Goal: Transaction & Acquisition: Purchase product/service

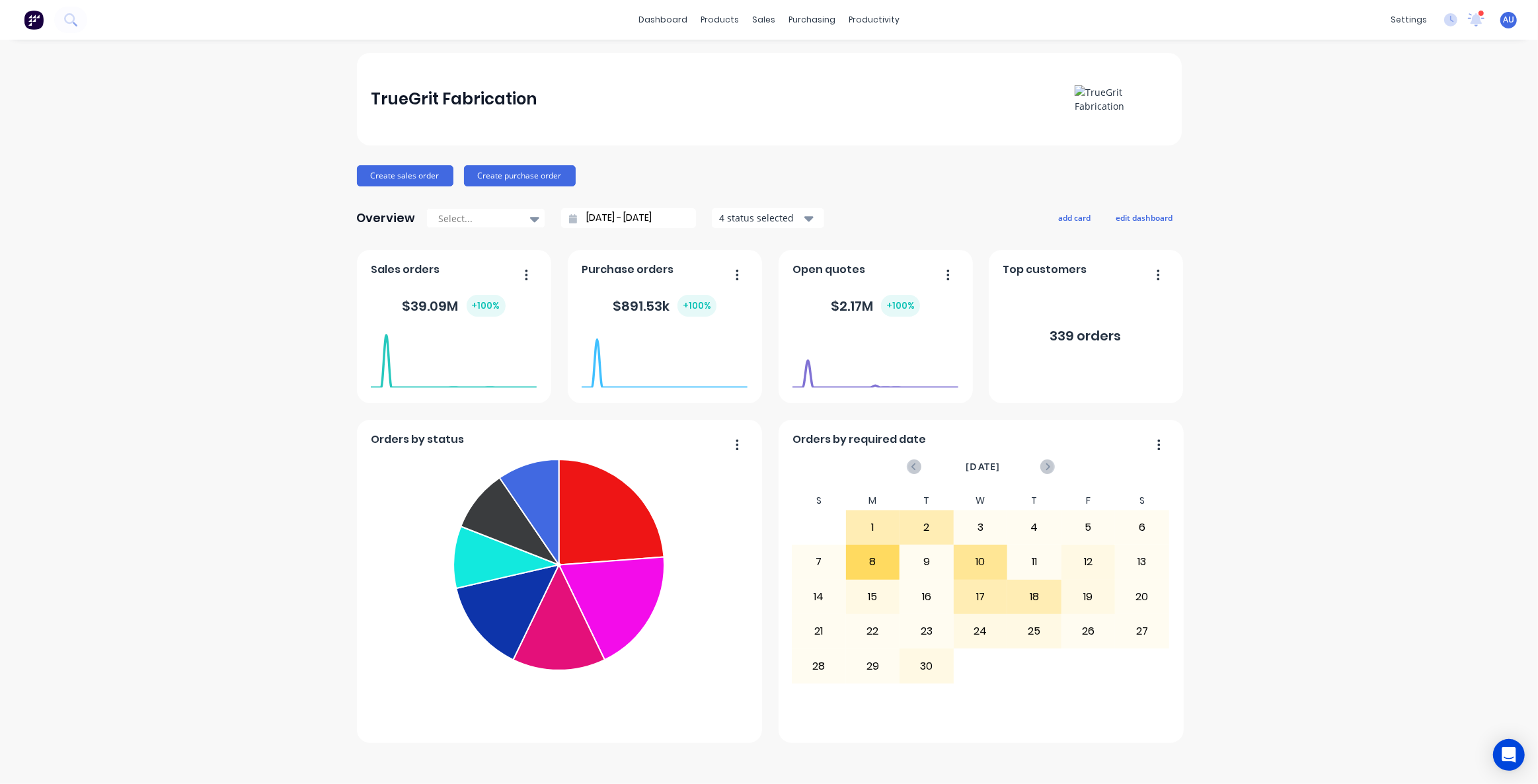
click at [185, 301] on div "TrueGrit Fabrication Create sales order Create purchase order Overview Select..…" at bounding box center [769, 412] width 1538 height 718
click at [209, 290] on div "TrueGrit Fabrication Create sales order Create purchase order Overview Select..…" at bounding box center [769, 412] width 1538 height 718
drag, startPoint x: 485, startPoint y: 104, endPoint x: 541, endPoint y: 112, distance: 56.6
click at [487, 104] on div "TrueGrit Fabrication" at bounding box center [453, 99] width 166 height 27
click at [518, 107] on div "TrueGrit Fabrication" at bounding box center [453, 99] width 166 height 27
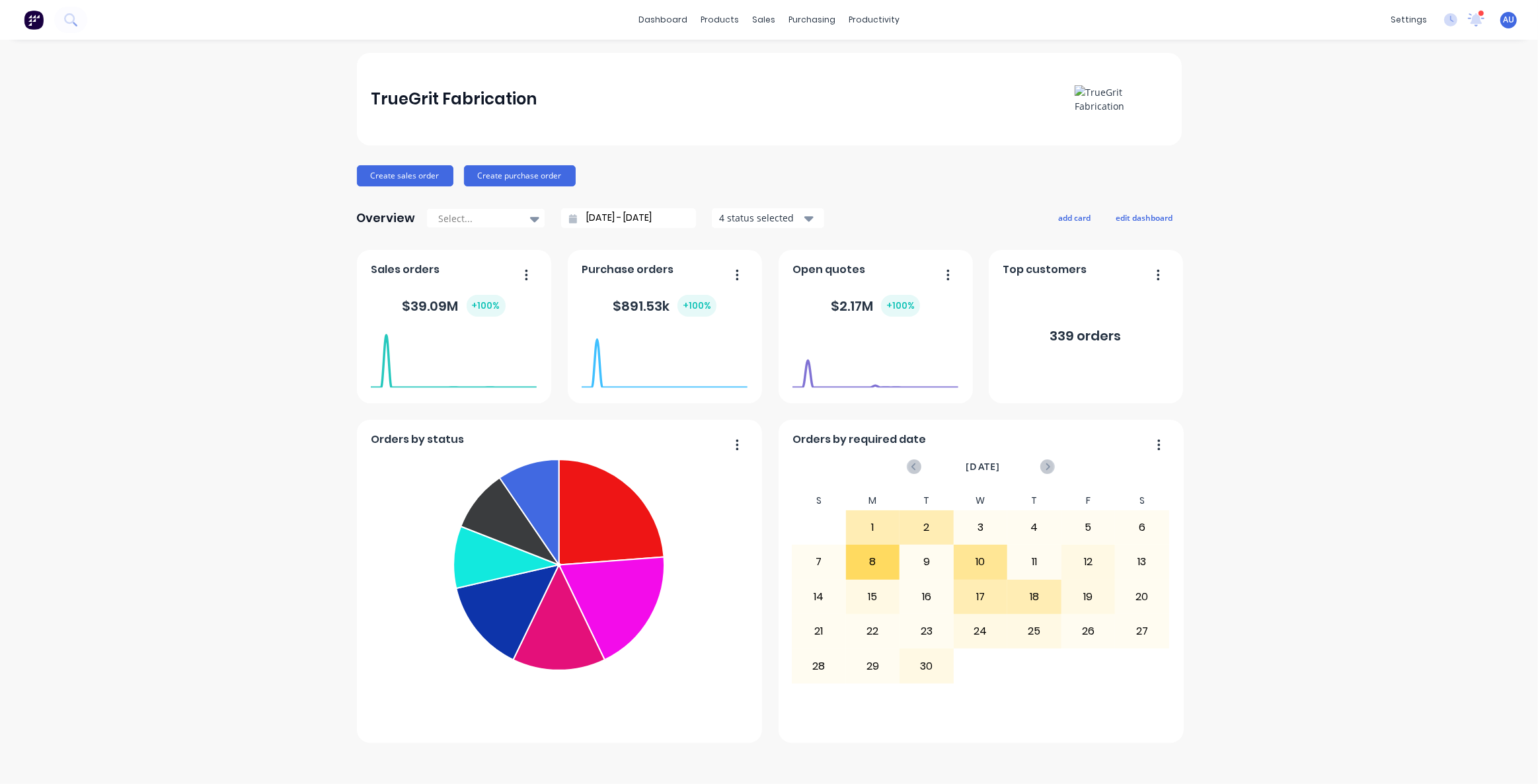
click at [592, 142] on div "TrueGrit Fabrication" at bounding box center [769, 100] width 825 height 93
click at [811, 172] on div "Create sales order Create purchase order" at bounding box center [769, 175] width 825 height 21
click at [833, 164] on div "TrueGrit Fabrication Create sales order Create purchase order Overview Select..…" at bounding box center [769, 398] width 825 height 690
click at [840, 172] on div "Create sales order Create purchase order" at bounding box center [769, 175] width 825 height 21
click at [853, 176] on div "Create sales order Create purchase order" at bounding box center [769, 175] width 825 height 21
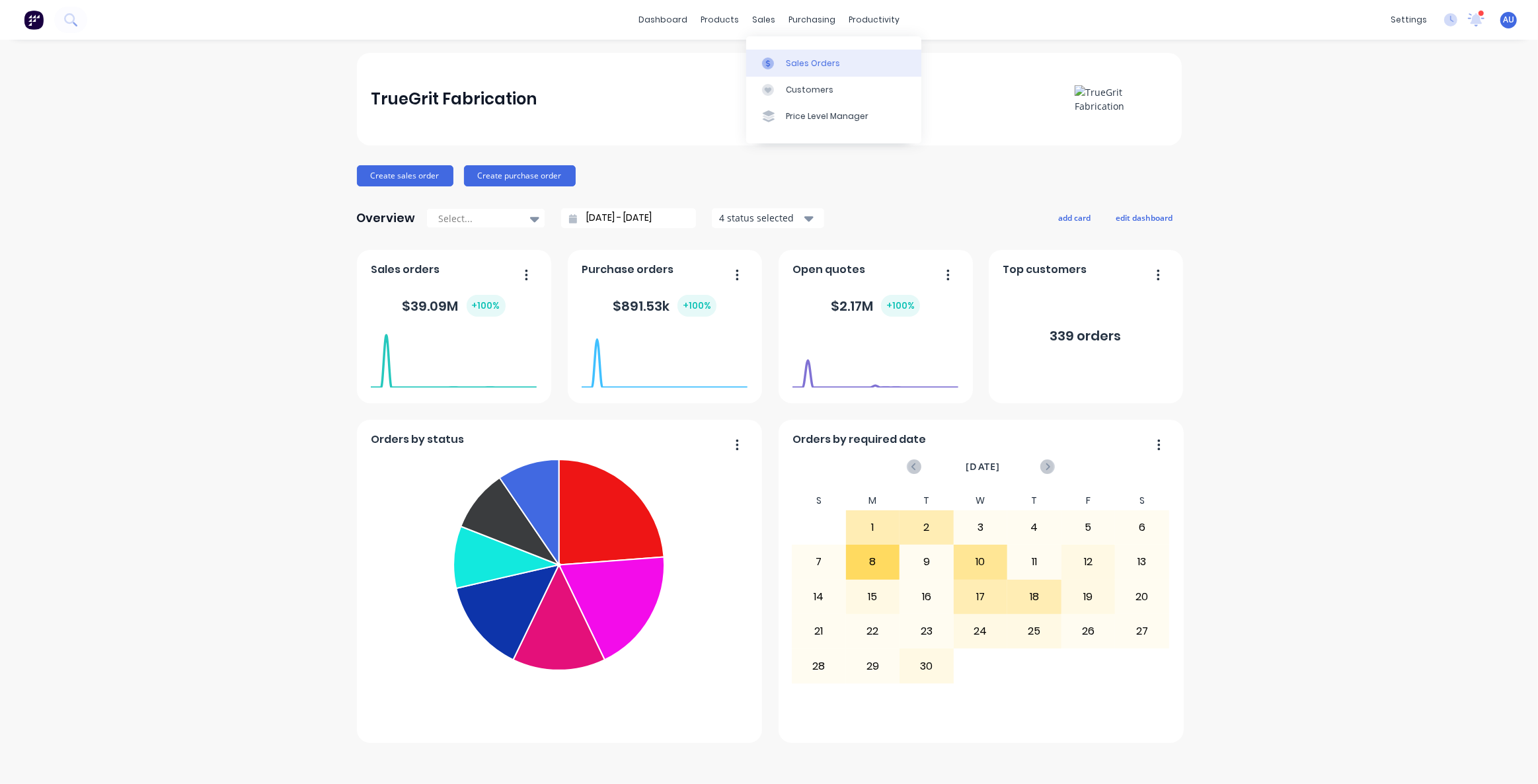
click at [806, 65] on div "Sales Orders" at bounding box center [813, 63] width 54 height 12
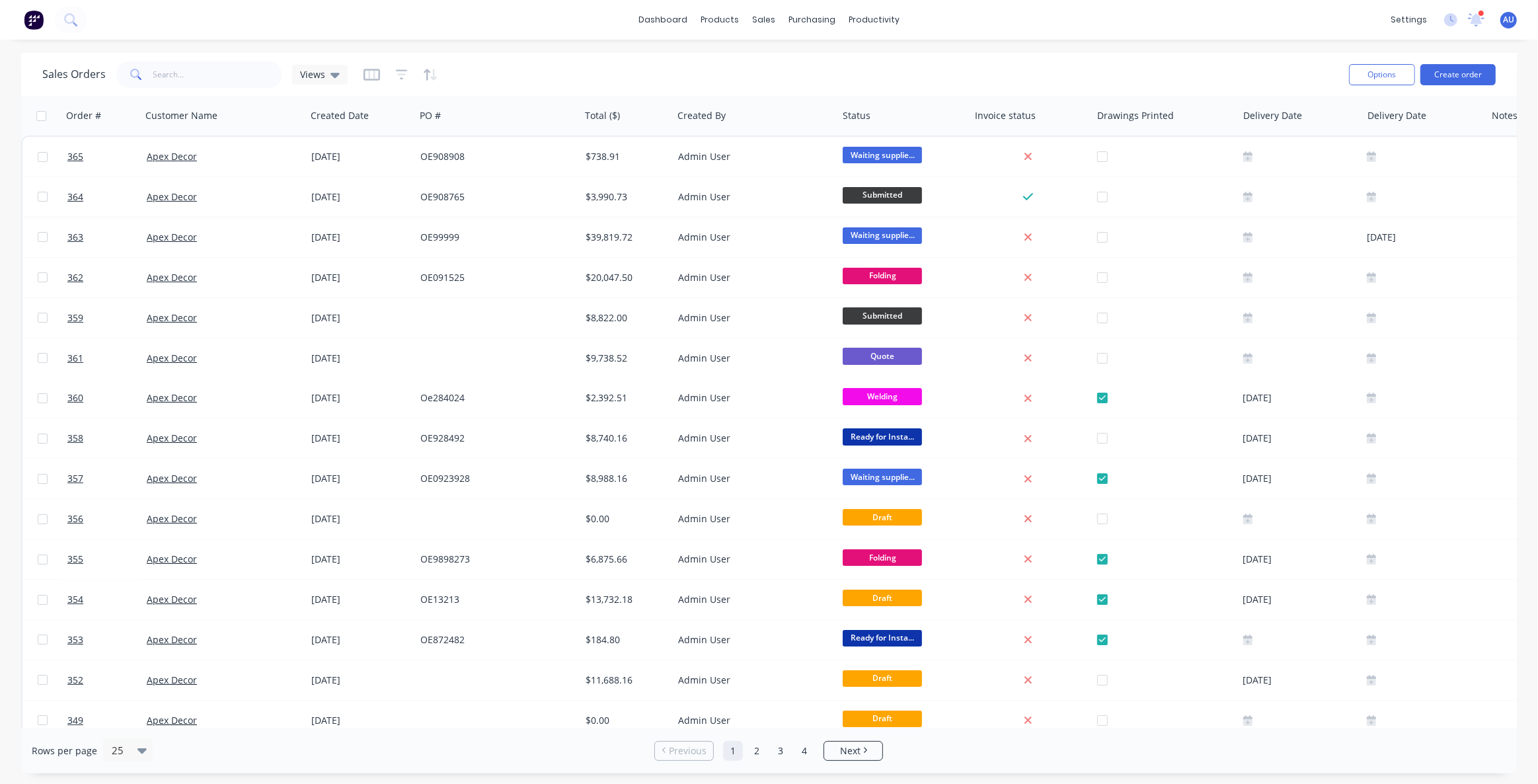
click at [549, 78] on div "Sales Orders Views" at bounding box center [690, 74] width 1296 height 32
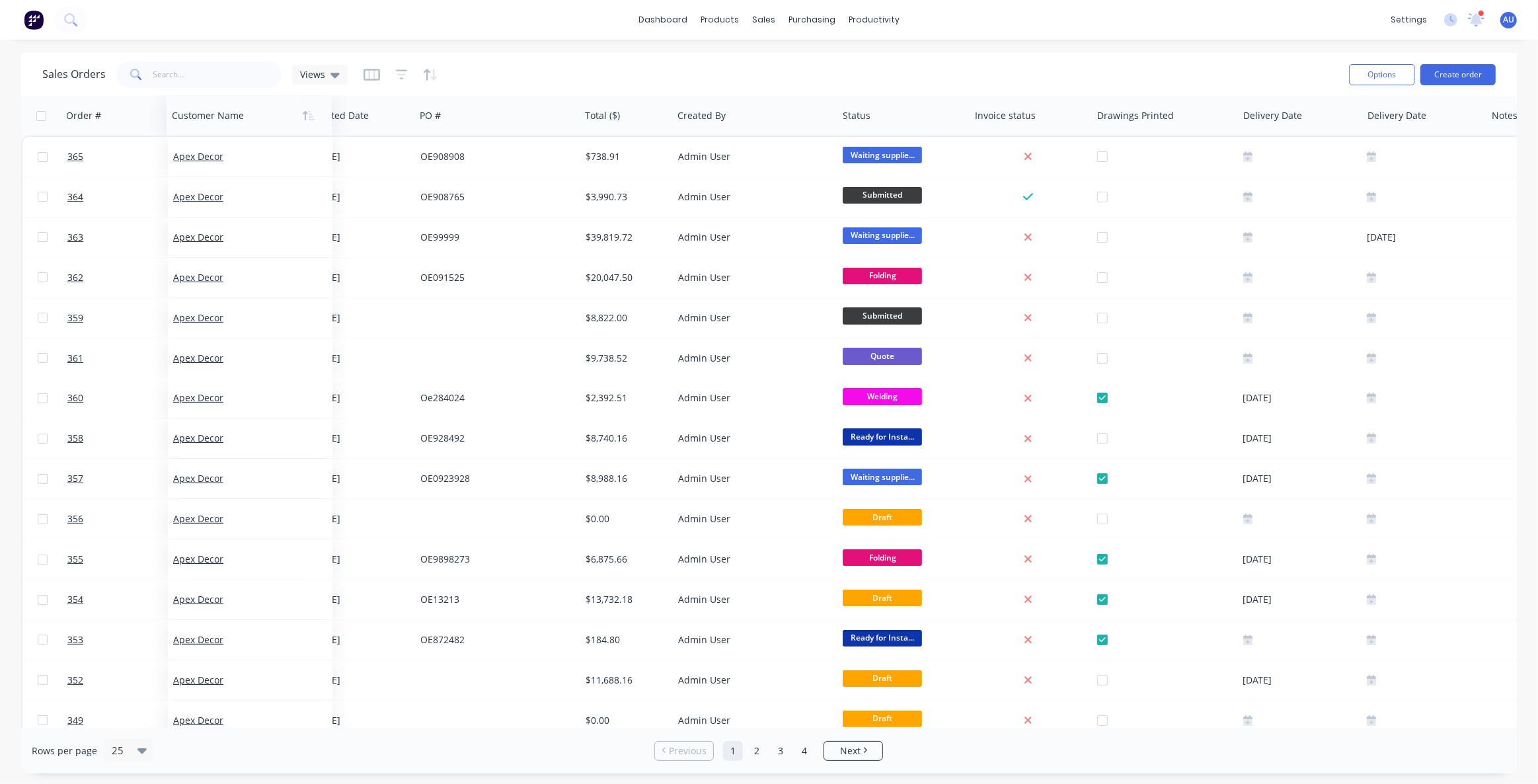
click at [185, 122] on div at bounding box center [245, 115] width 147 height 27
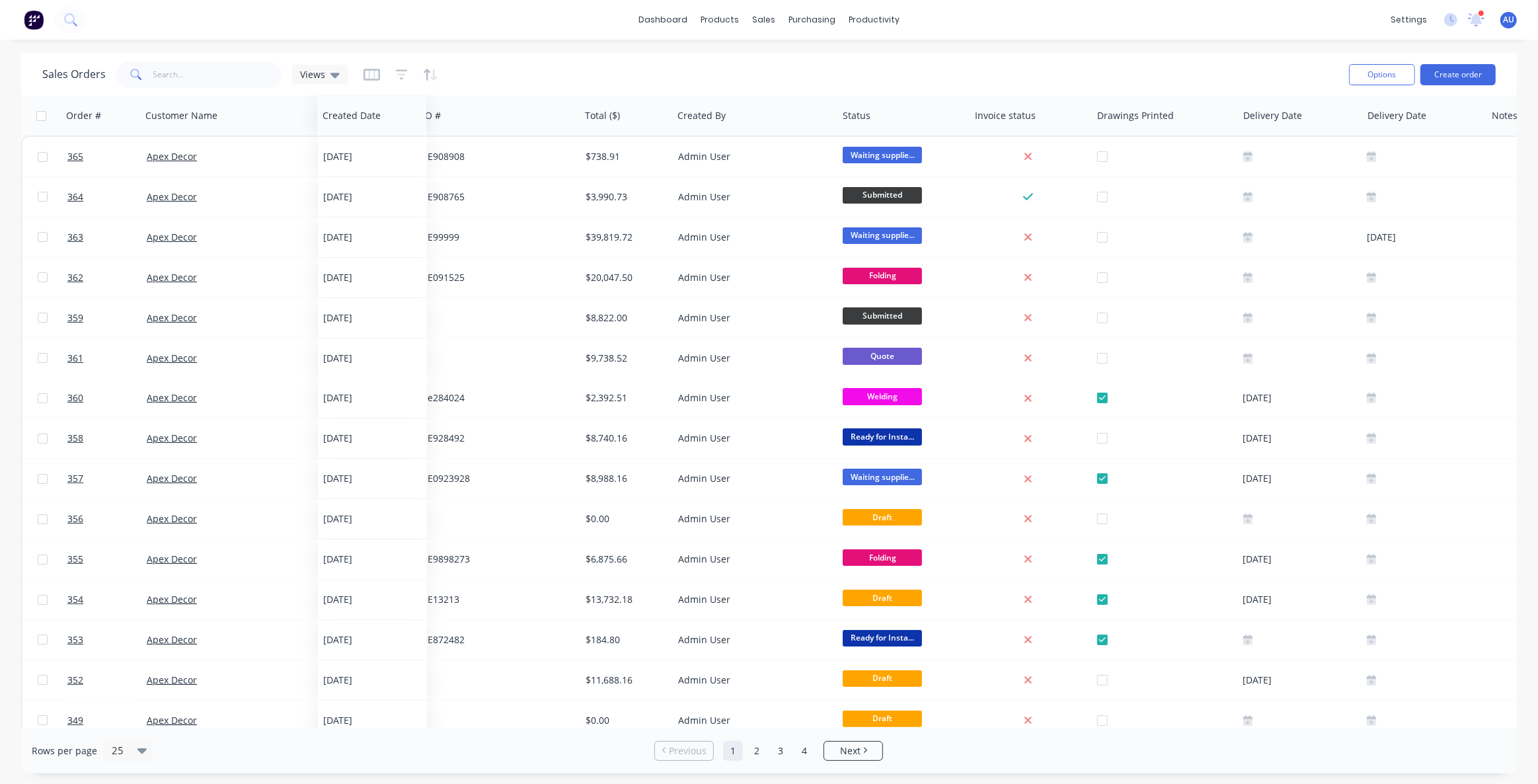
drag, startPoint x: 350, startPoint y: 119, endPoint x: 362, endPoint y: 123, distance: 12.6
click at [362, 123] on div "Created Date" at bounding box center [370, 115] width 94 height 27
click at [525, 72] on div "Sales Orders Views" at bounding box center [690, 74] width 1296 height 32
click at [1025, 197] on button "Hide column" at bounding box center [1024, 200] width 99 height 27
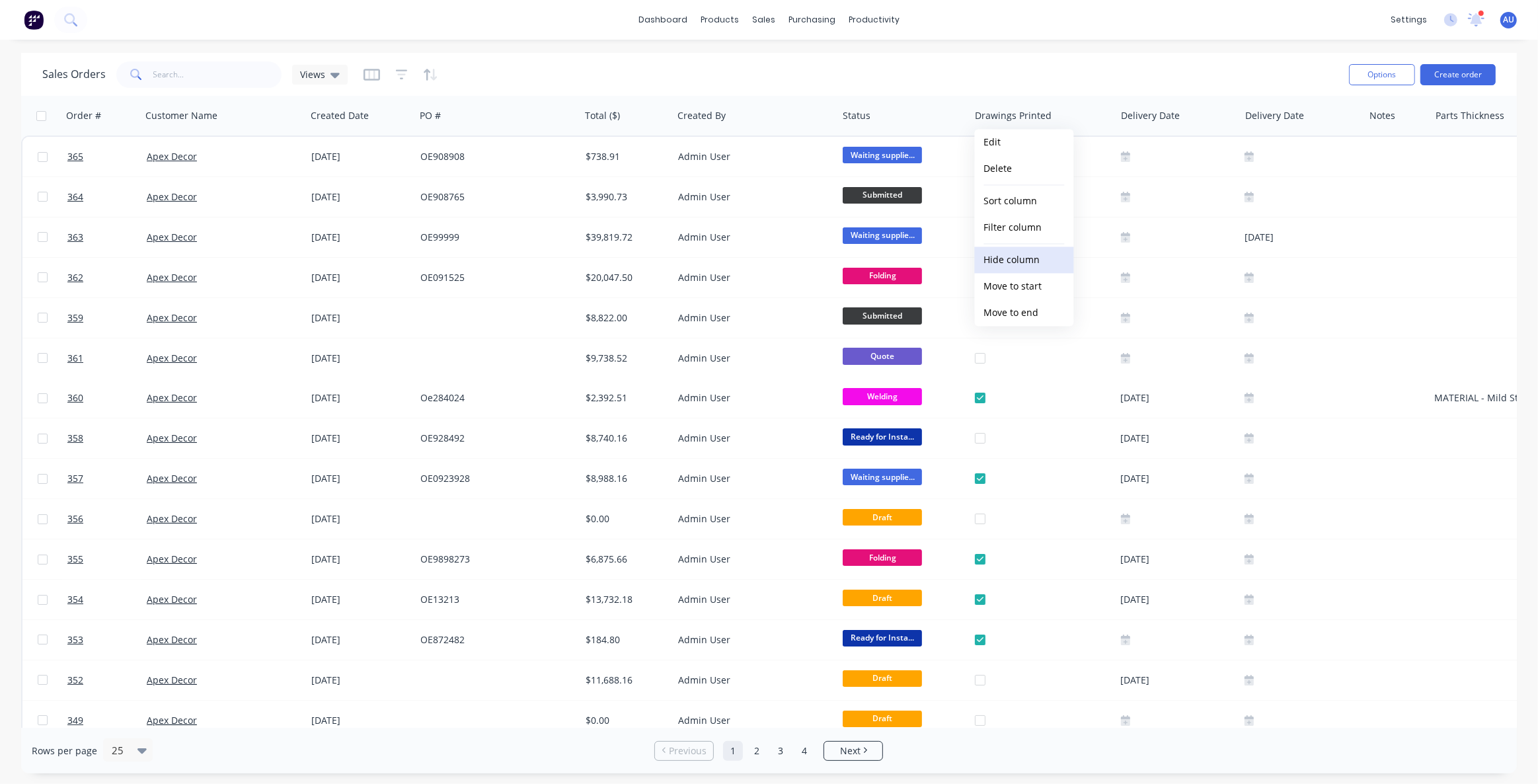
click at [1029, 253] on button "Hide column" at bounding box center [1024, 260] width 99 height 27
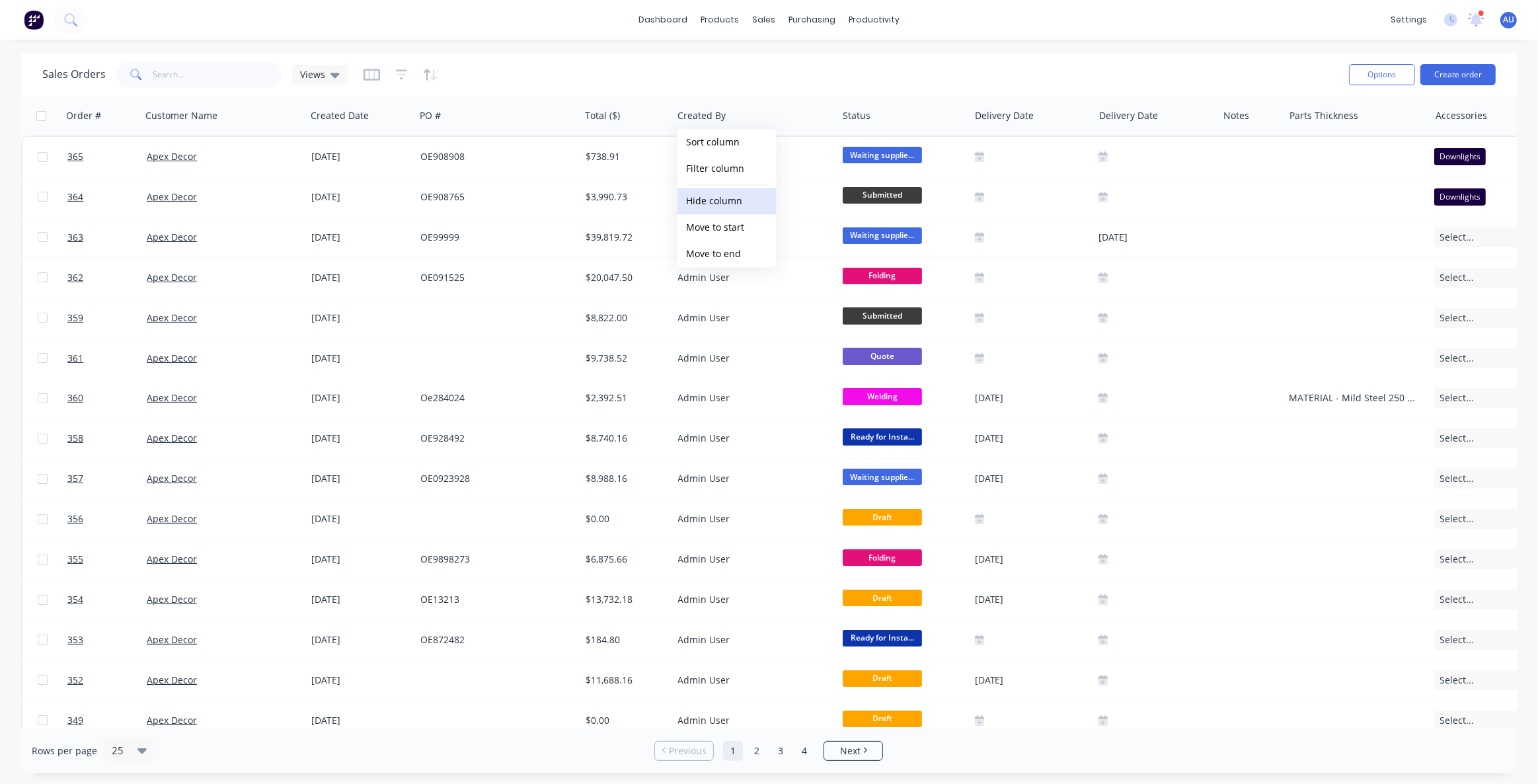
click at [729, 205] on button "Hide column" at bounding box center [727, 200] width 99 height 27
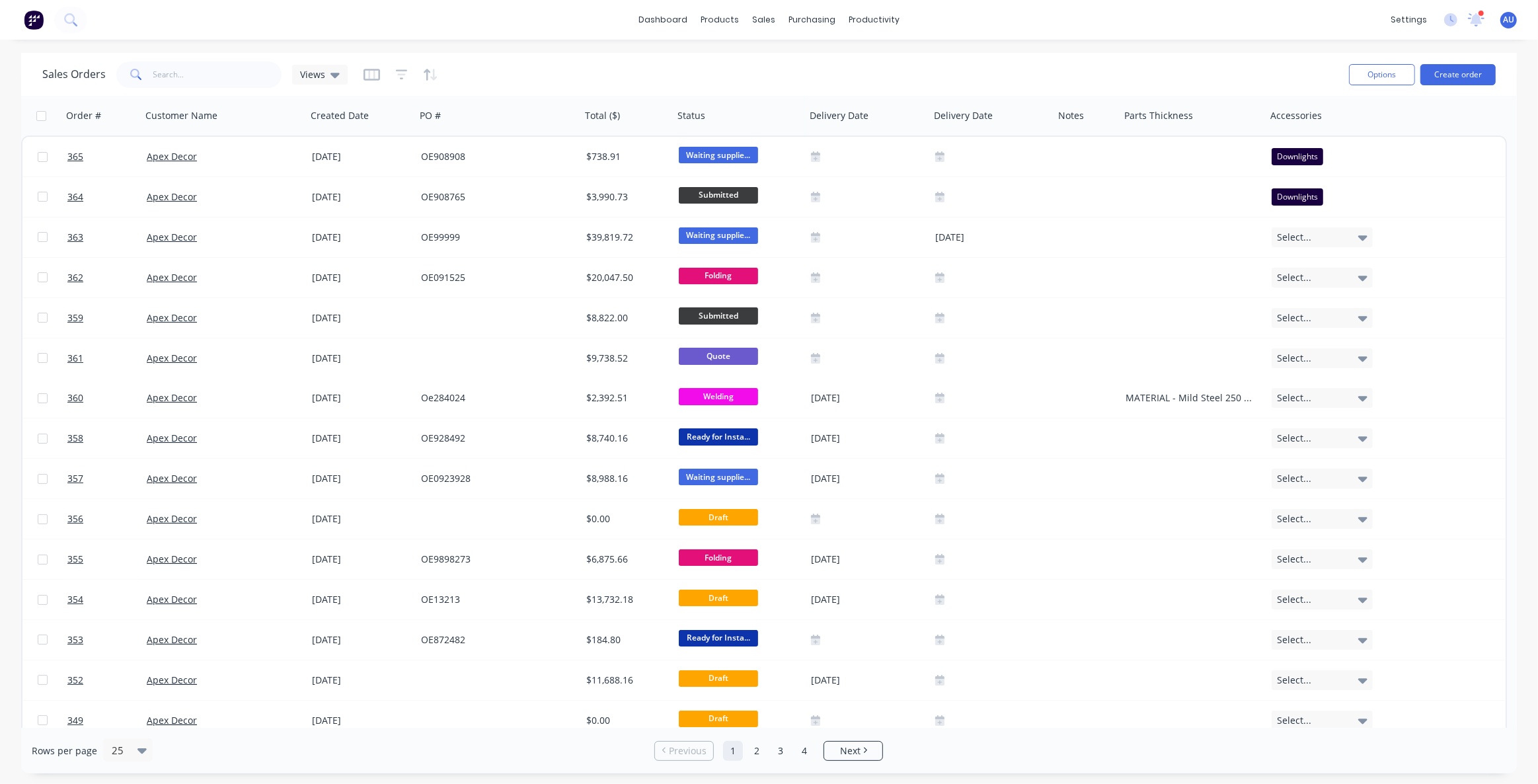
click at [526, 74] on div "Sales Orders Views" at bounding box center [690, 74] width 1296 height 32
click at [497, 81] on div "Sales Orders Views" at bounding box center [690, 74] width 1296 height 32
click at [370, 79] on icon "button" at bounding box center [372, 74] width 16 height 12
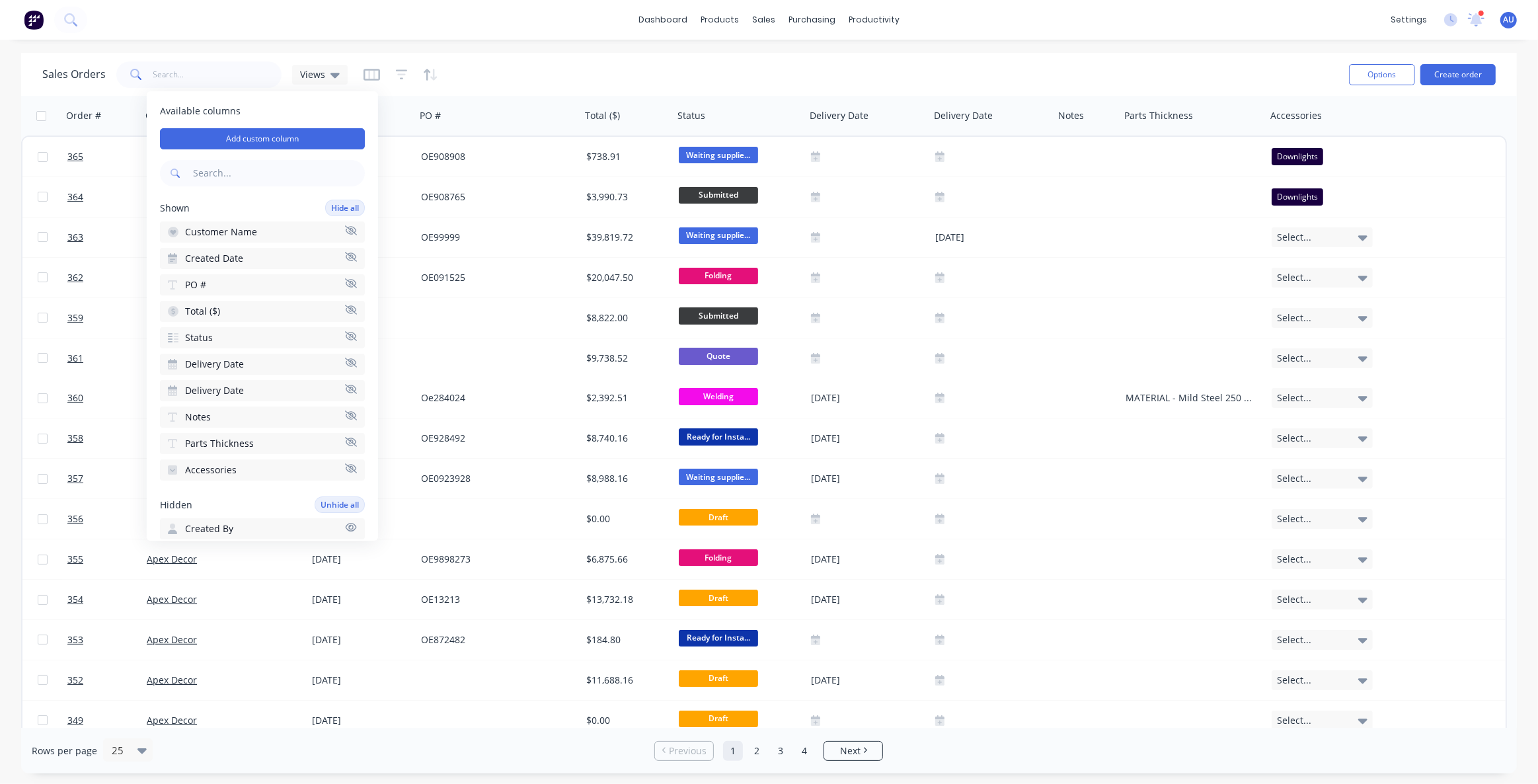
scroll to position [59, 0]
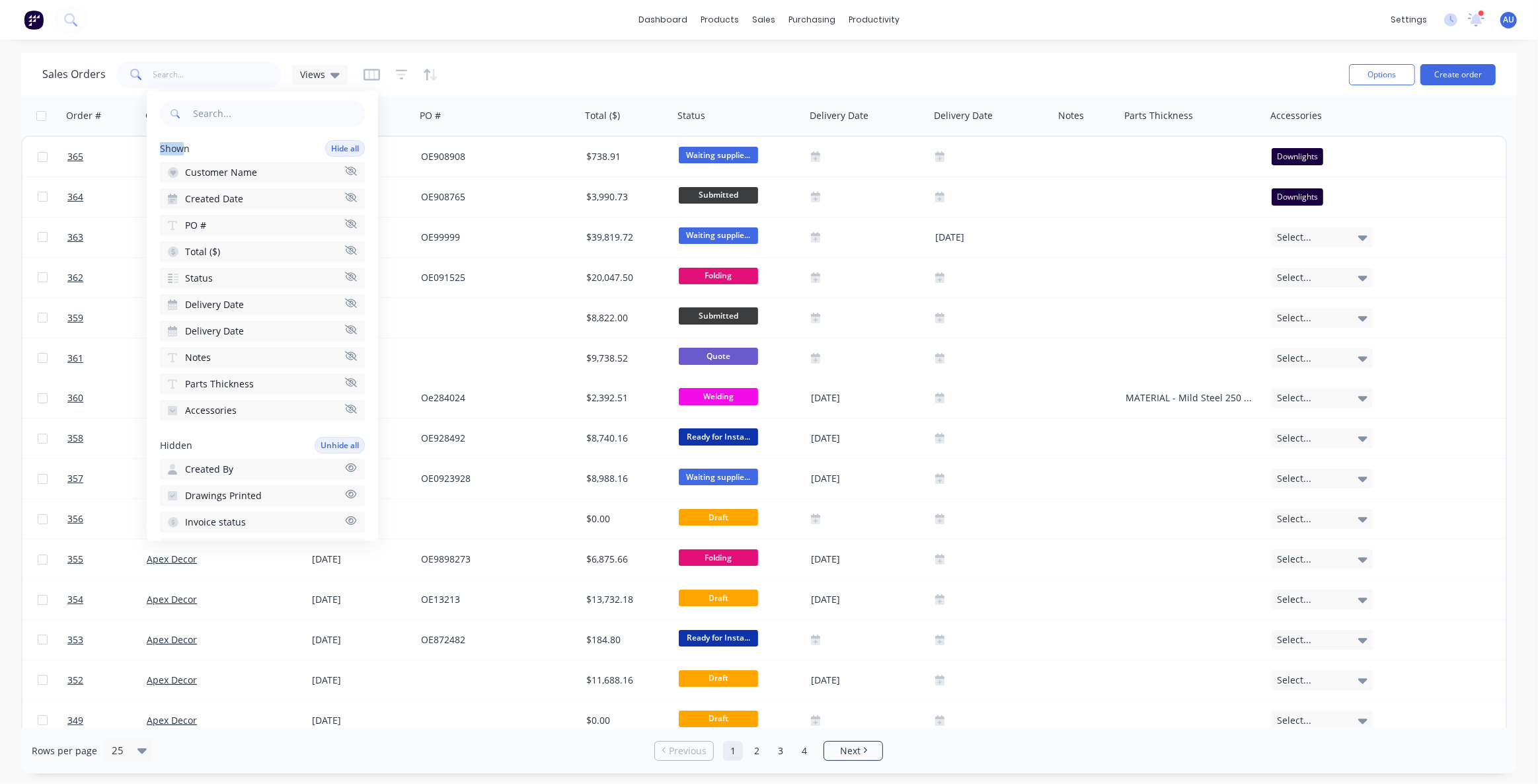
drag, startPoint x: 185, startPoint y: 147, endPoint x: 162, endPoint y: 149, distance: 23.1
click at [162, 149] on span "Shown" at bounding box center [175, 148] width 30 height 13
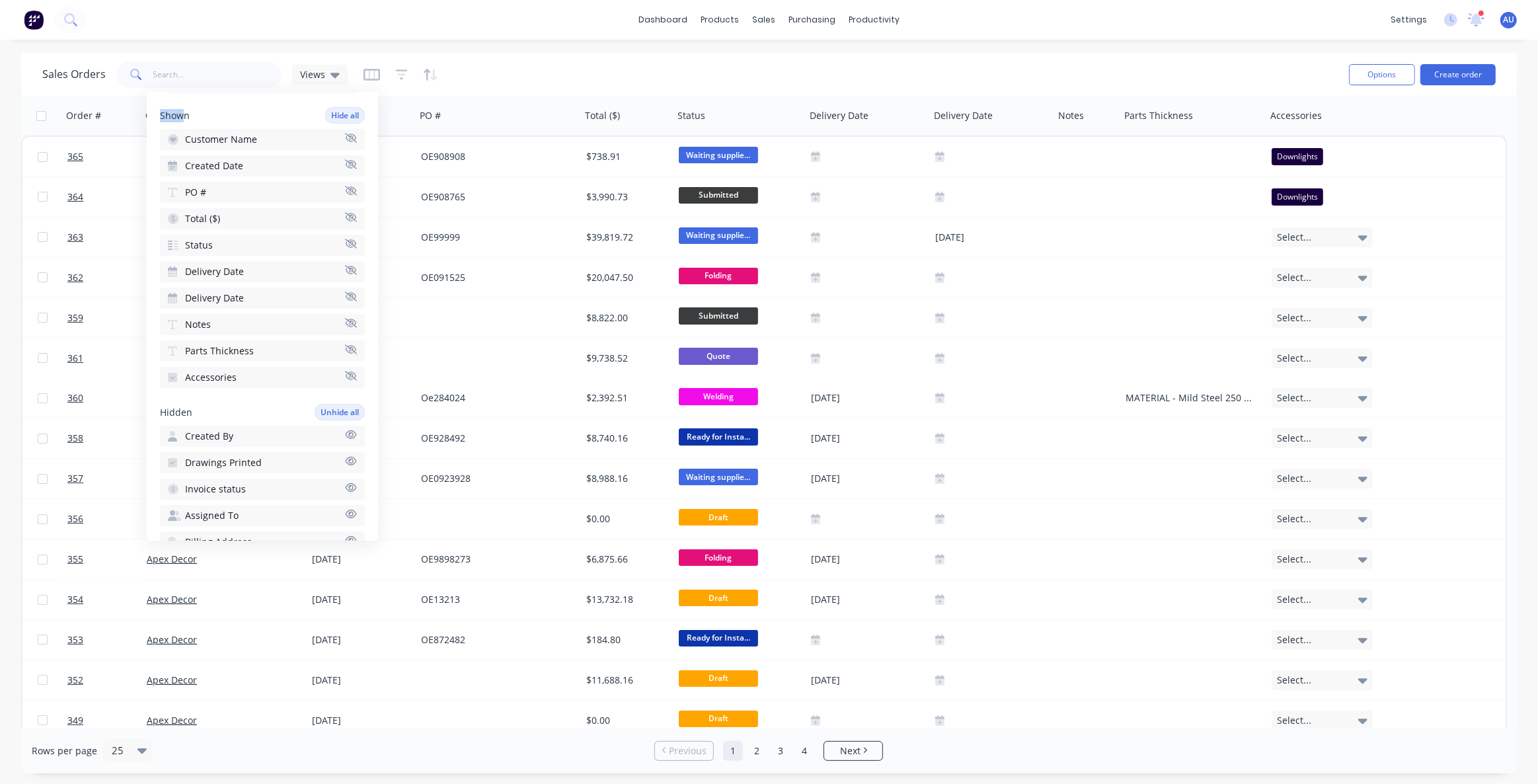
scroll to position [119, 0]
drag, startPoint x: 192, startPoint y: 383, endPoint x: 147, endPoint y: 383, distance: 45.0
click at [147, 383] on div "Available columns Add custom column Shown Hide all Customer Name Created Date P…" at bounding box center [262, 316] width 231 height 449
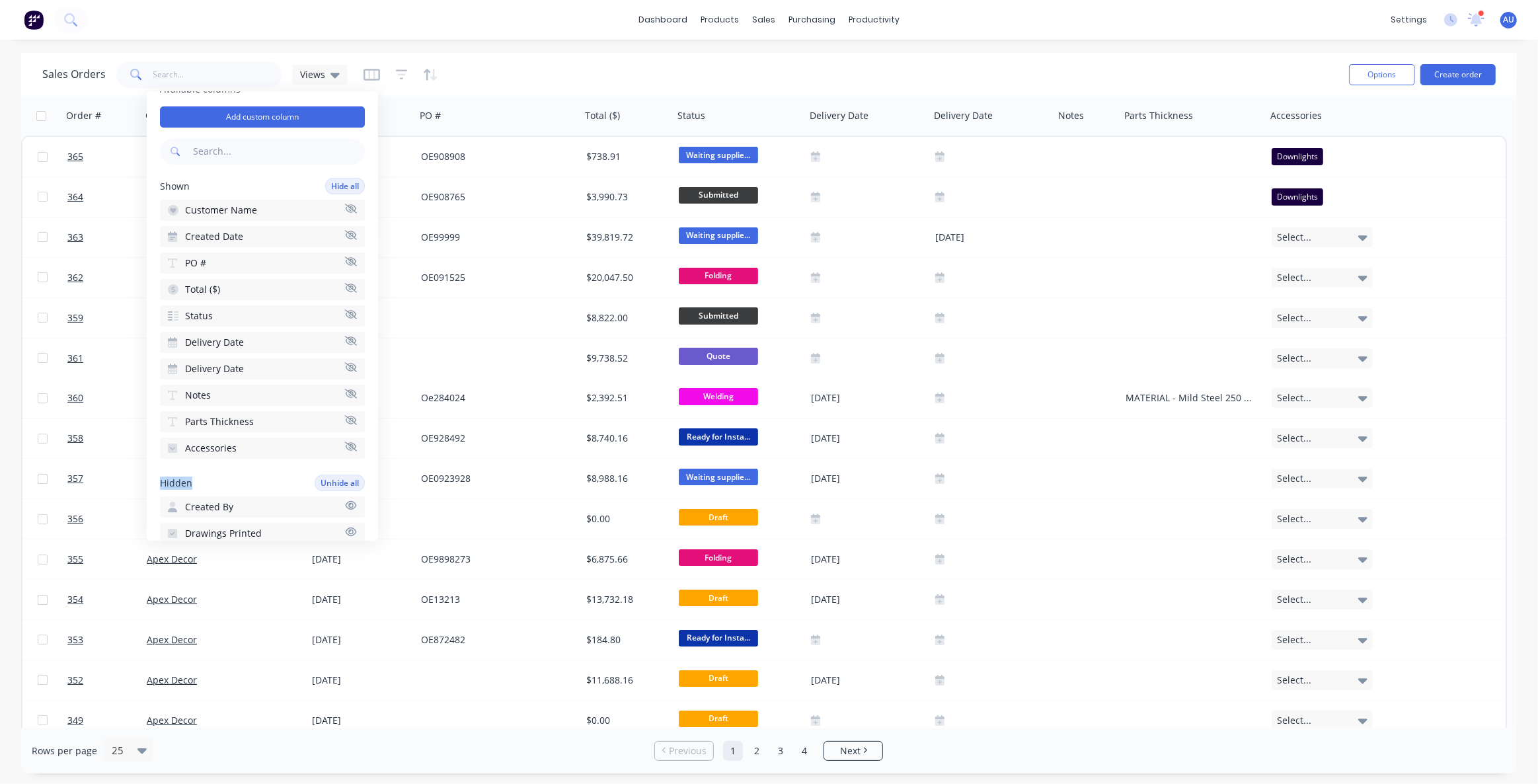
scroll to position [0, 0]
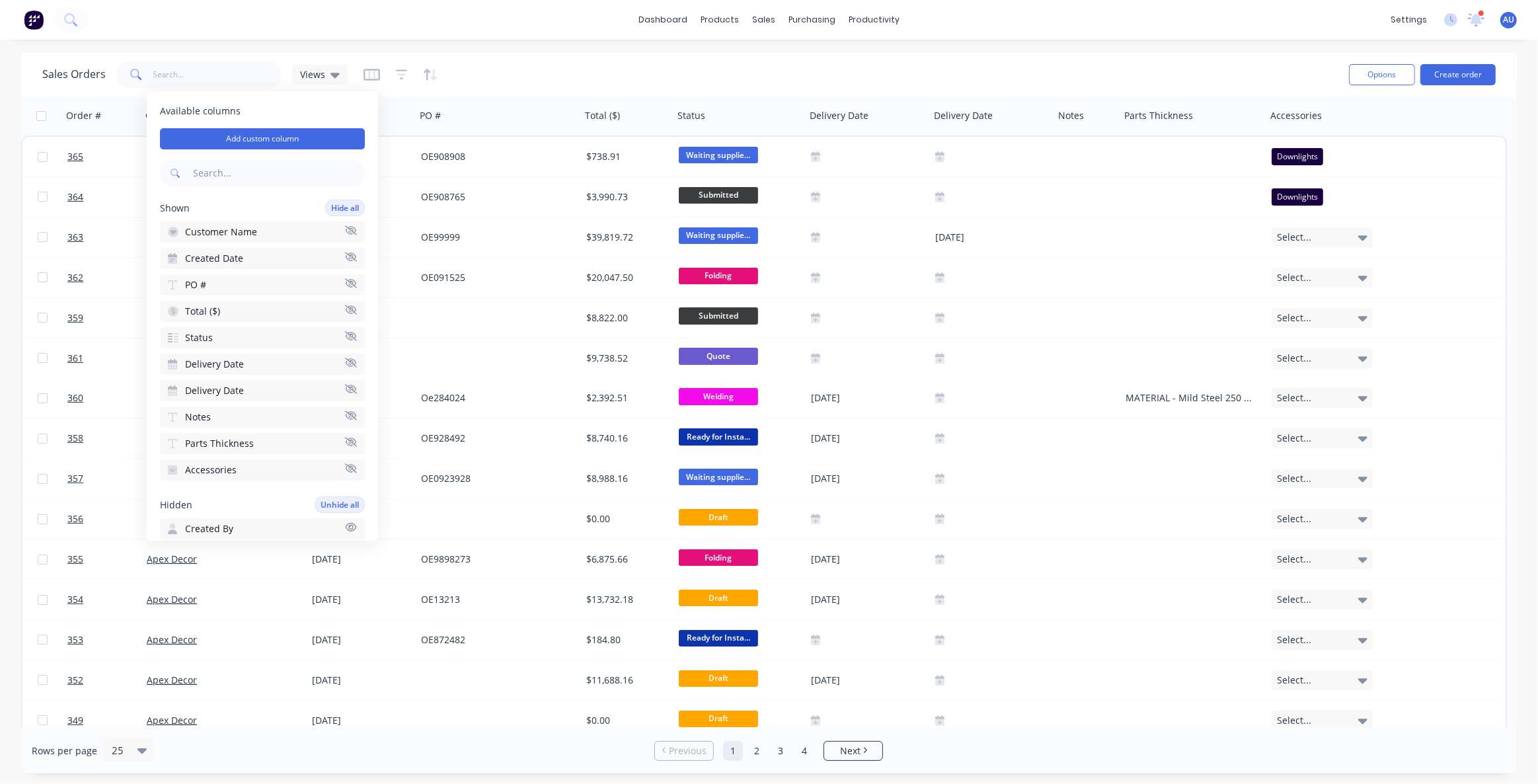
click at [265, 202] on div "Shown Hide all" at bounding box center [262, 208] width 205 height 16
click at [258, 143] on button "Add custom column" at bounding box center [262, 138] width 205 height 21
click at [449, 151] on div at bounding box center [477, 145] width 179 height 16
click at [271, 205] on div "Shown Hide all" at bounding box center [262, 208] width 205 height 16
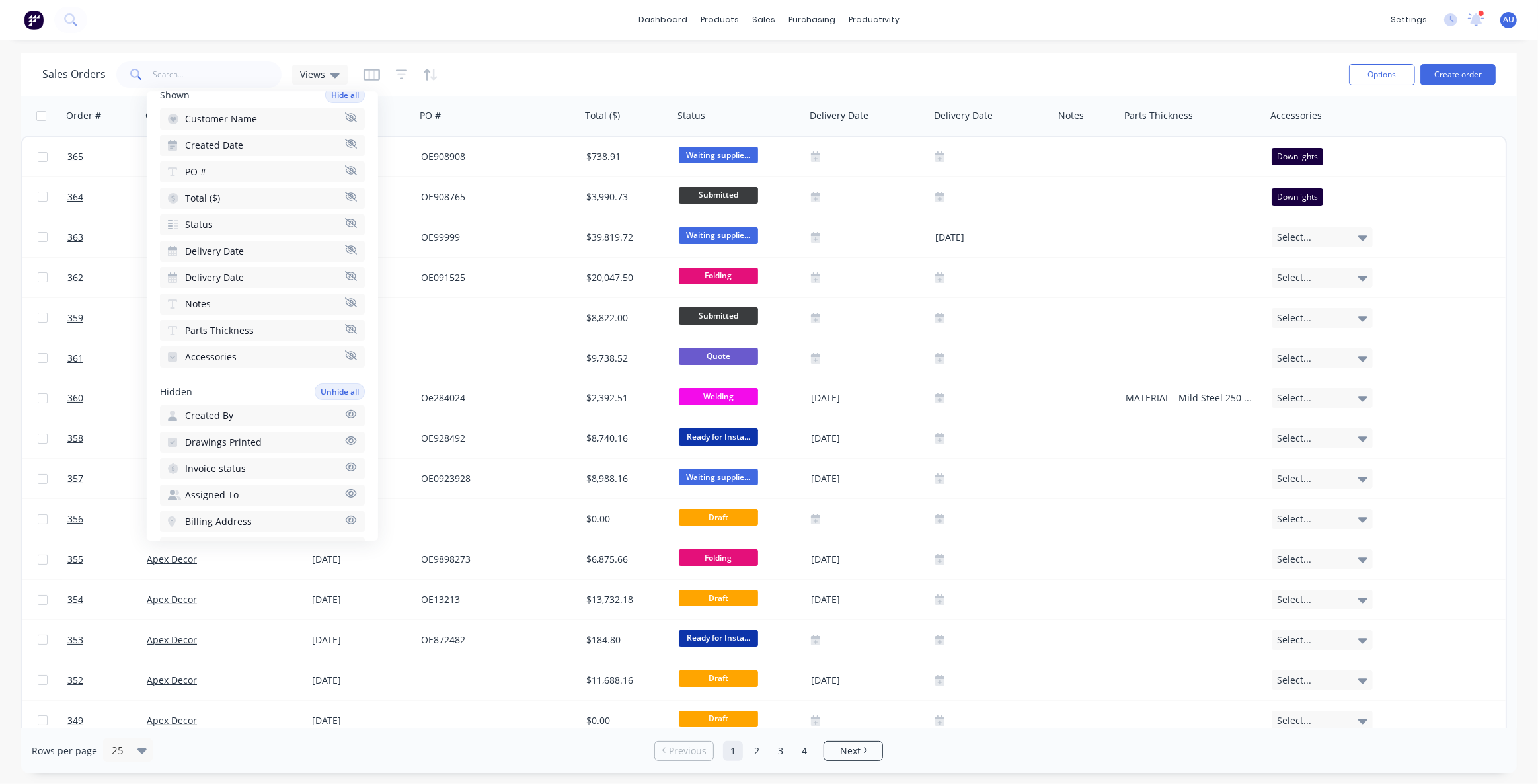
scroll to position [119, 0]
click at [1222, 66] on div "Sales Orders Views" at bounding box center [690, 74] width 1296 height 32
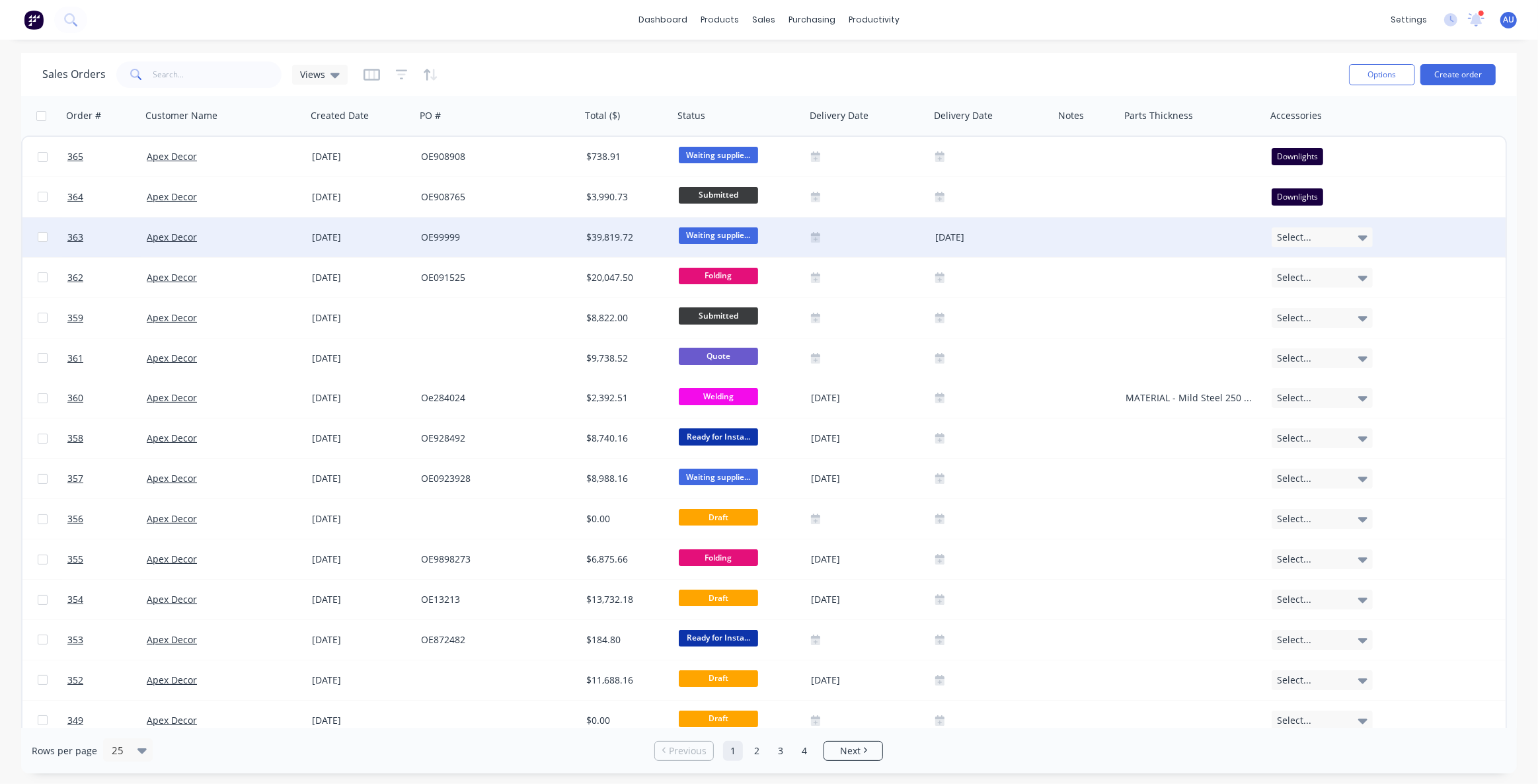
click at [1306, 241] on span "Select..." at bounding box center [1294, 237] width 34 height 13
click at [1307, 334] on div "Blinders" at bounding box center [1298, 334] width 41 height 18
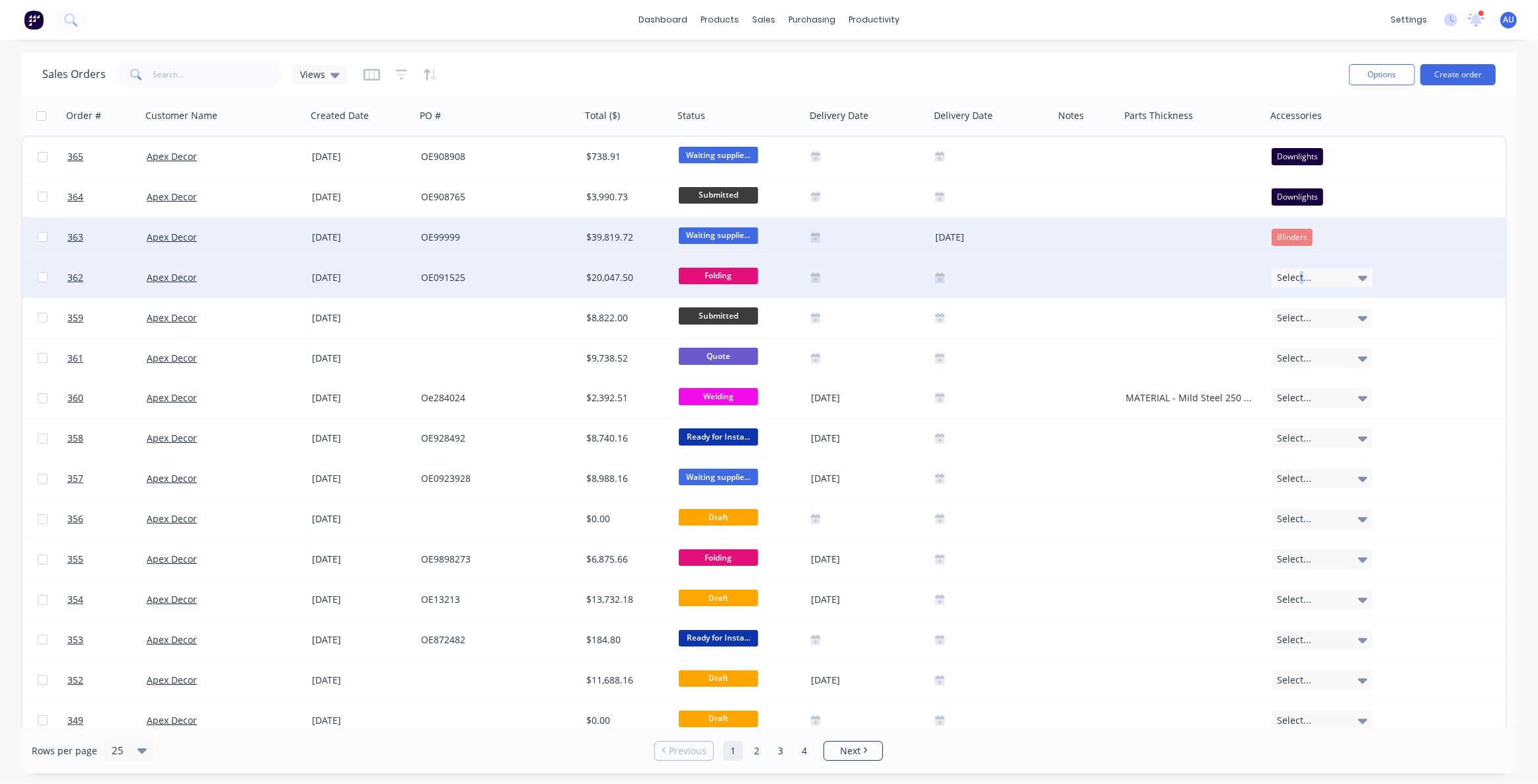
click at [1300, 280] on span "Select..." at bounding box center [1294, 277] width 34 height 13
click at [871, 69] on div "Sales Orders Views" at bounding box center [690, 74] width 1296 height 32
drag, startPoint x: 849, startPoint y: 117, endPoint x: 976, endPoint y: 119, distance: 127.0
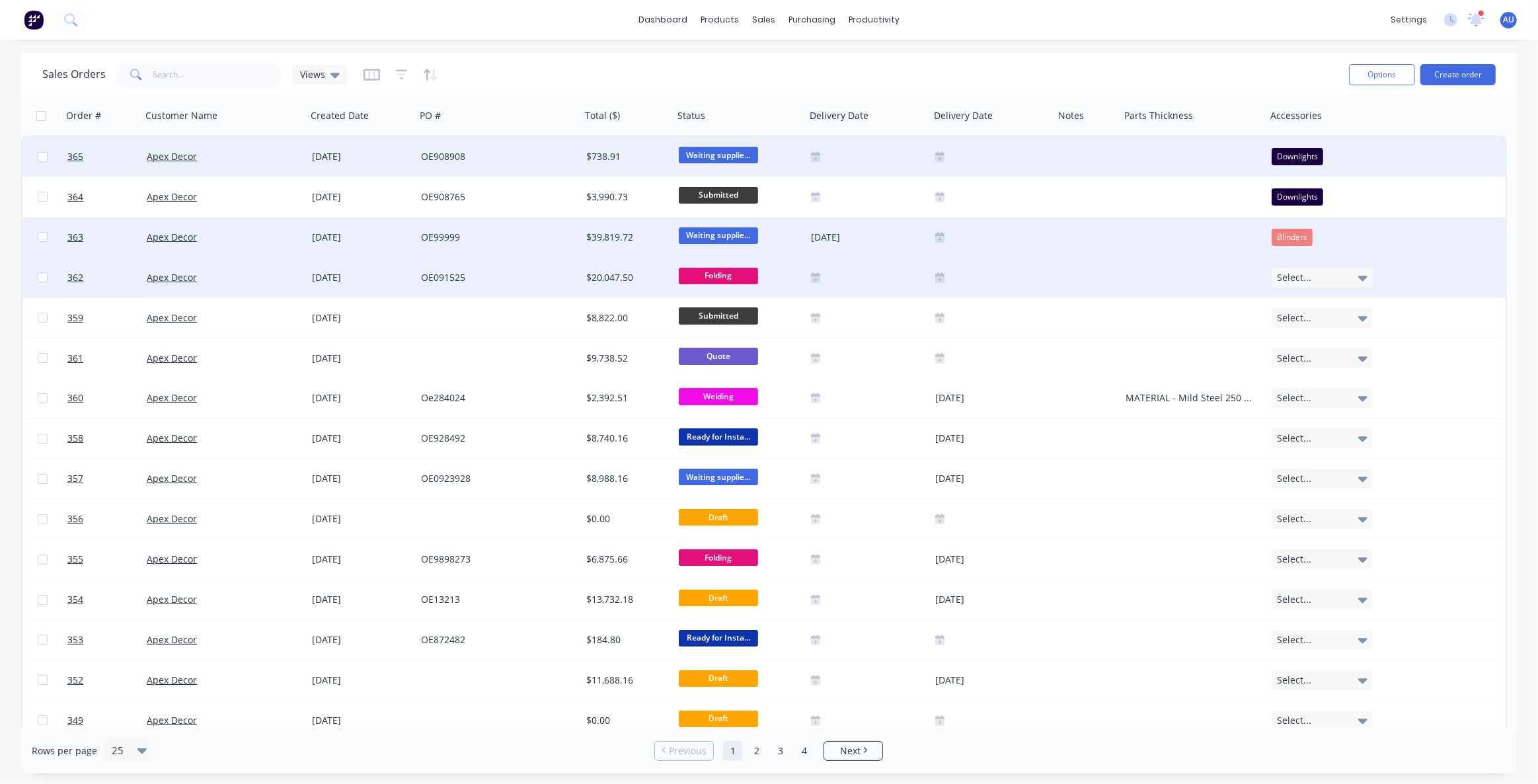
click at [707, 151] on span "Waiting supplie..." at bounding box center [719, 155] width 79 height 16
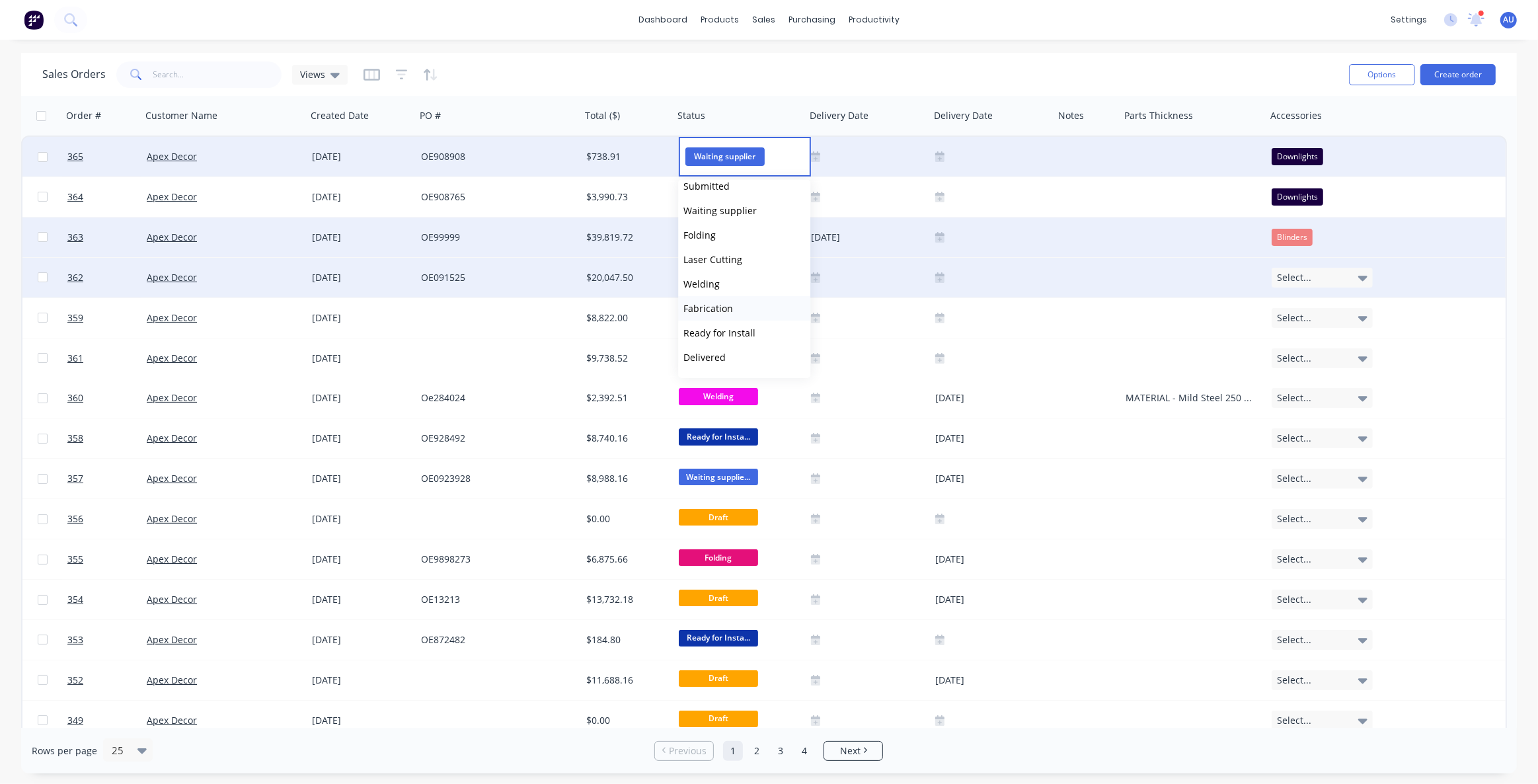
scroll to position [0, 0]
click at [517, 78] on div "Sales Orders Views" at bounding box center [690, 74] width 1296 height 32
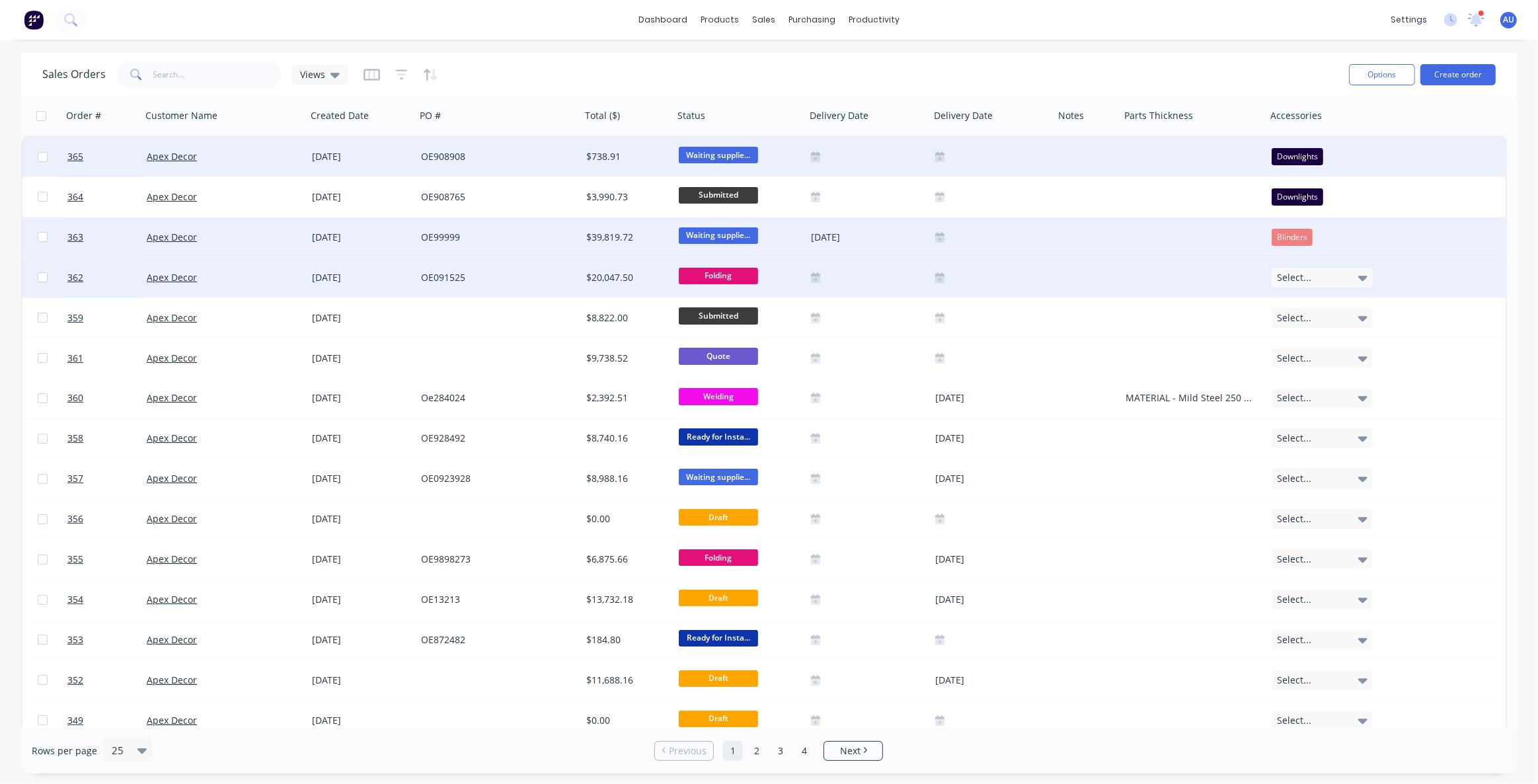
click at [560, 85] on div "Sales Orders Views" at bounding box center [690, 74] width 1296 height 32
click at [498, 70] on div "Sales Orders Views" at bounding box center [690, 74] width 1296 height 32
click at [535, 83] on div "Sales Orders Views" at bounding box center [690, 74] width 1296 height 32
click at [540, 76] on div "Sales Orders Views" at bounding box center [690, 74] width 1296 height 32
click at [562, 70] on div "Sales Orders Views" at bounding box center [690, 74] width 1296 height 32
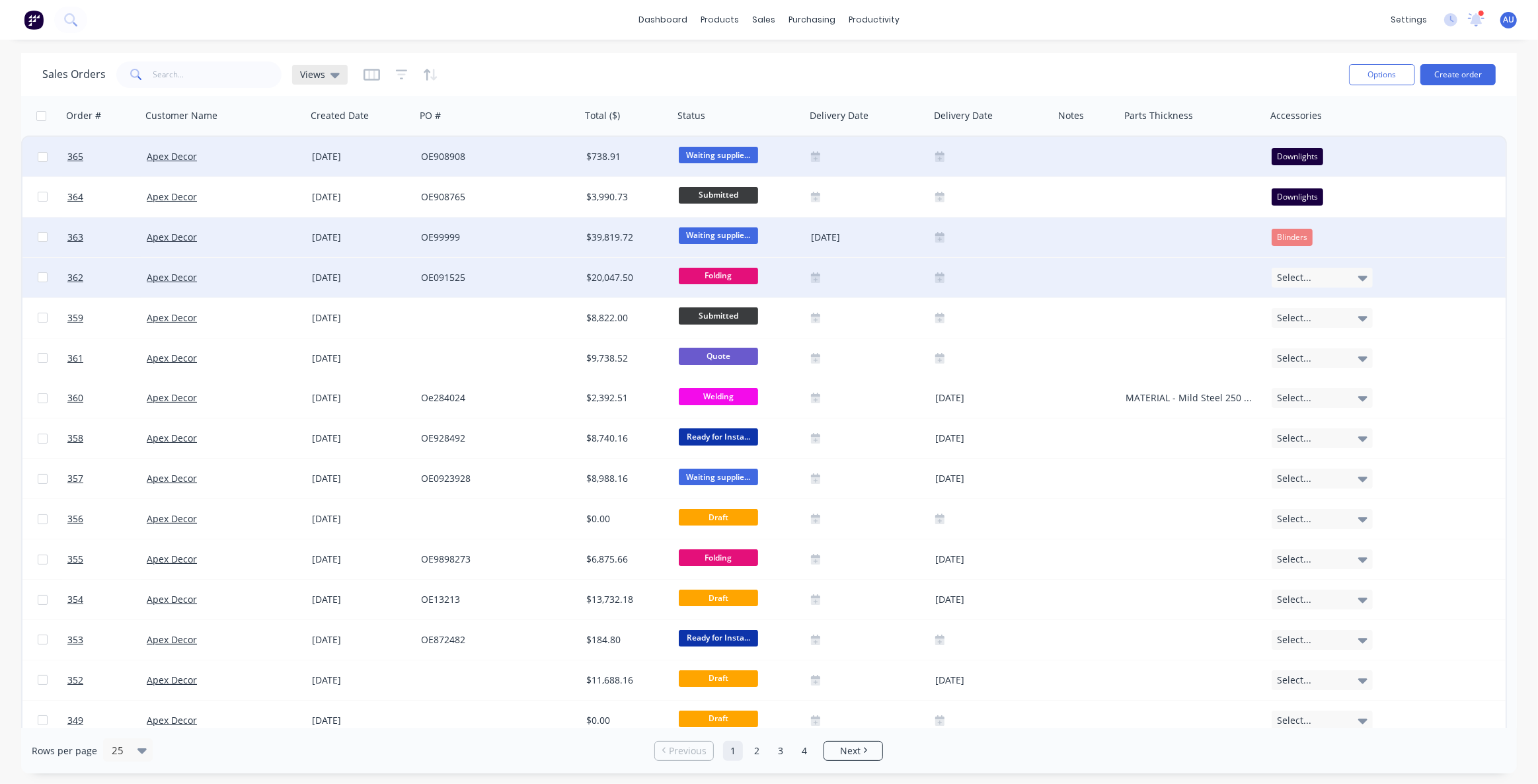
click at [322, 78] on span "Views" at bounding box center [312, 74] width 25 height 14
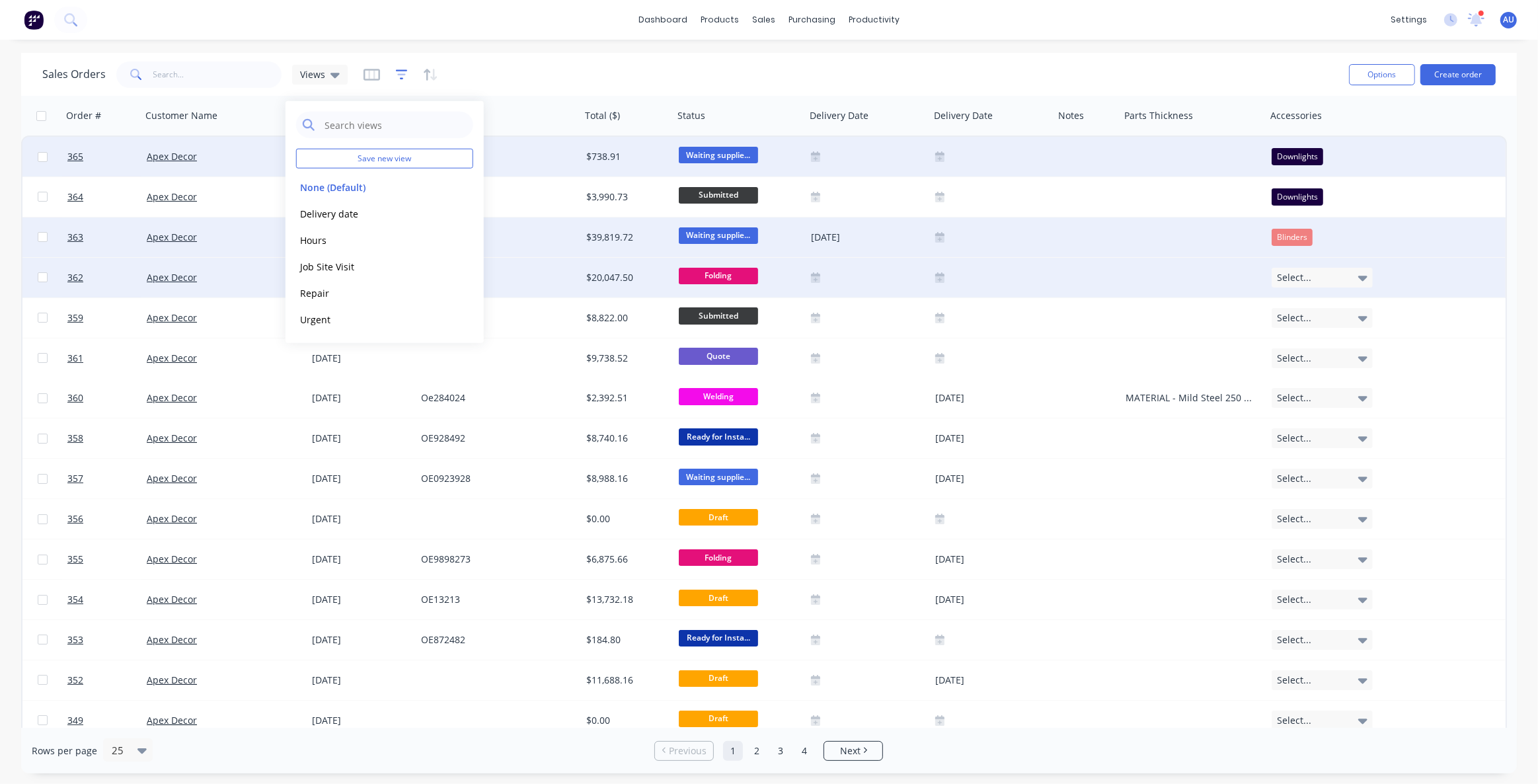
click at [397, 73] on icon "button" at bounding box center [402, 74] width 12 height 13
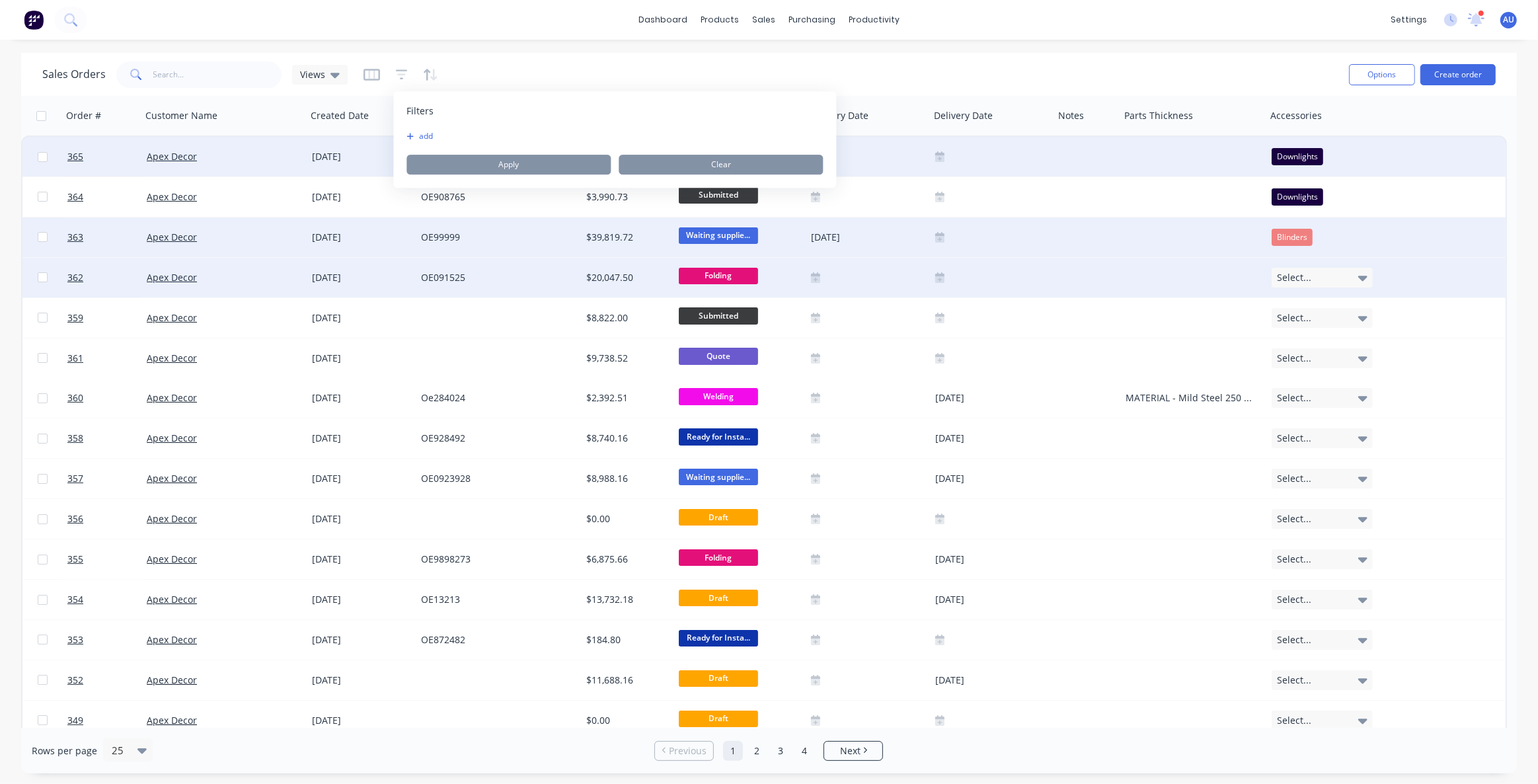
click at [498, 70] on div "Sales Orders Views" at bounding box center [690, 74] width 1296 height 32
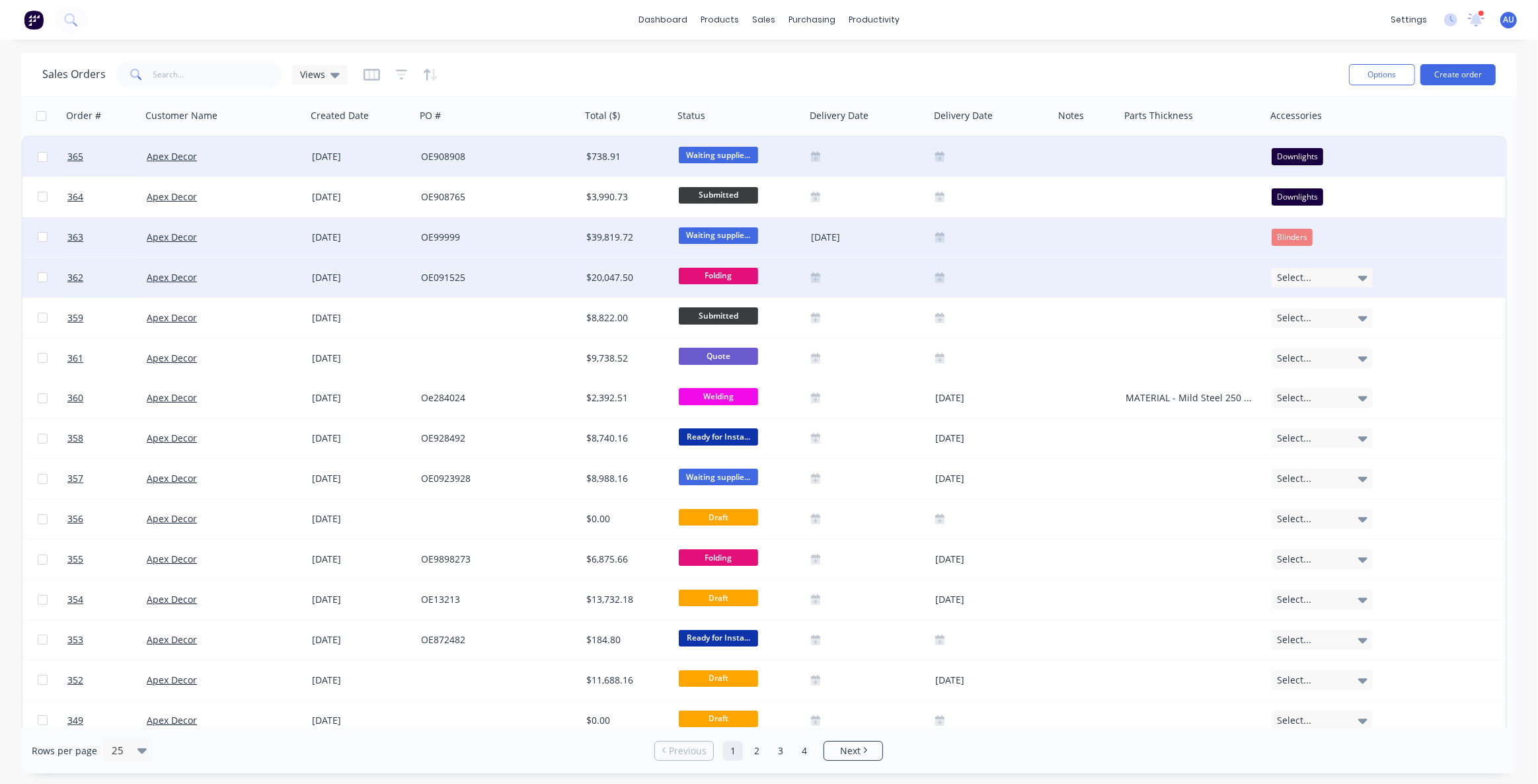
click at [938, 76] on div "Sales Orders Views" at bounding box center [690, 74] width 1296 height 32
click at [870, 67] on div "Sales Orders Views" at bounding box center [690, 74] width 1296 height 32
click at [578, 75] on div "Sales Orders Views" at bounding box center [690, 74] width 1296 height 32
click at [318, 76] on span "Views" at bounding box center [312, 74] width 25 height 14
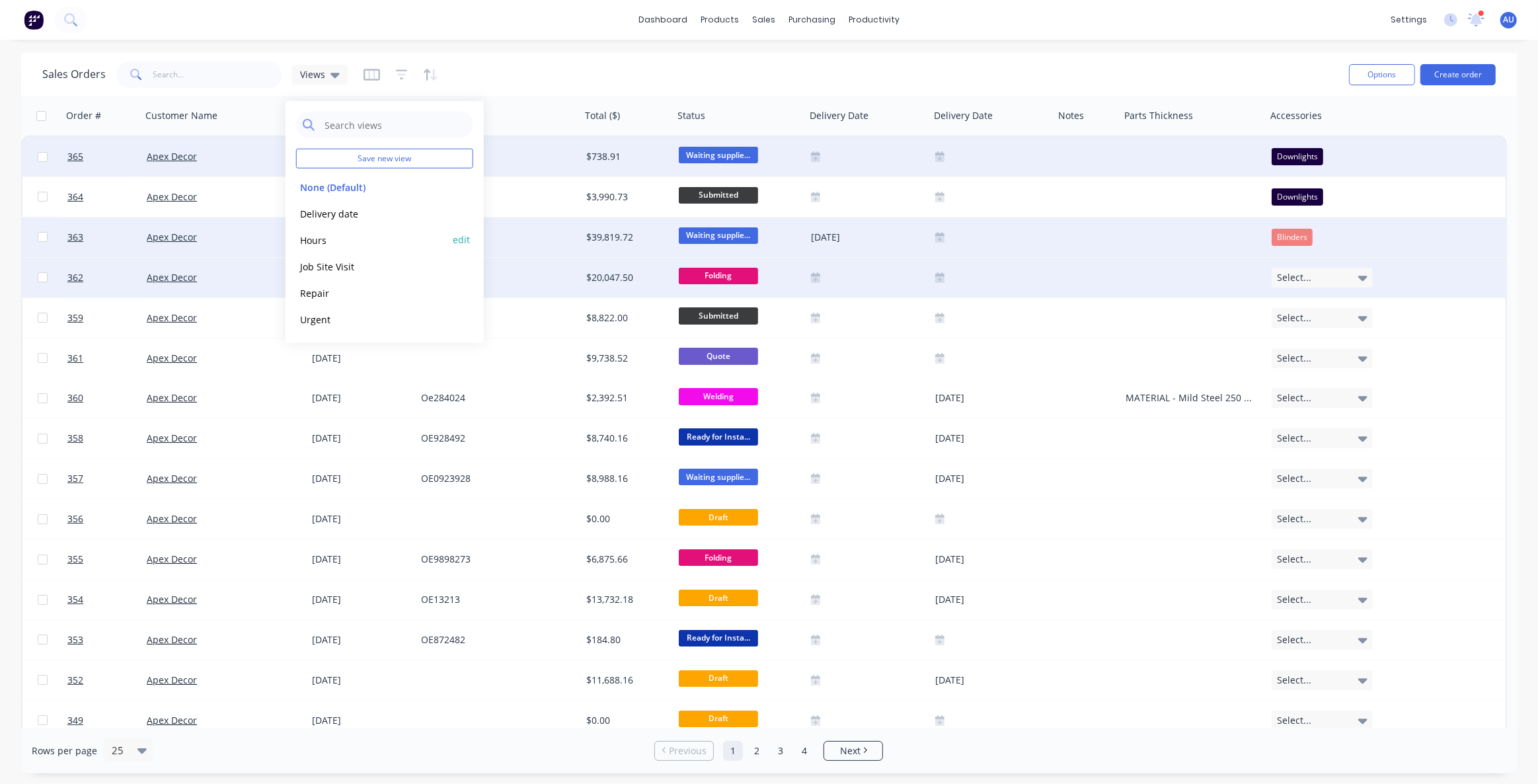
click at [318, 239] on button "Hours" at bounding box center [371, 239] width 151 height 15
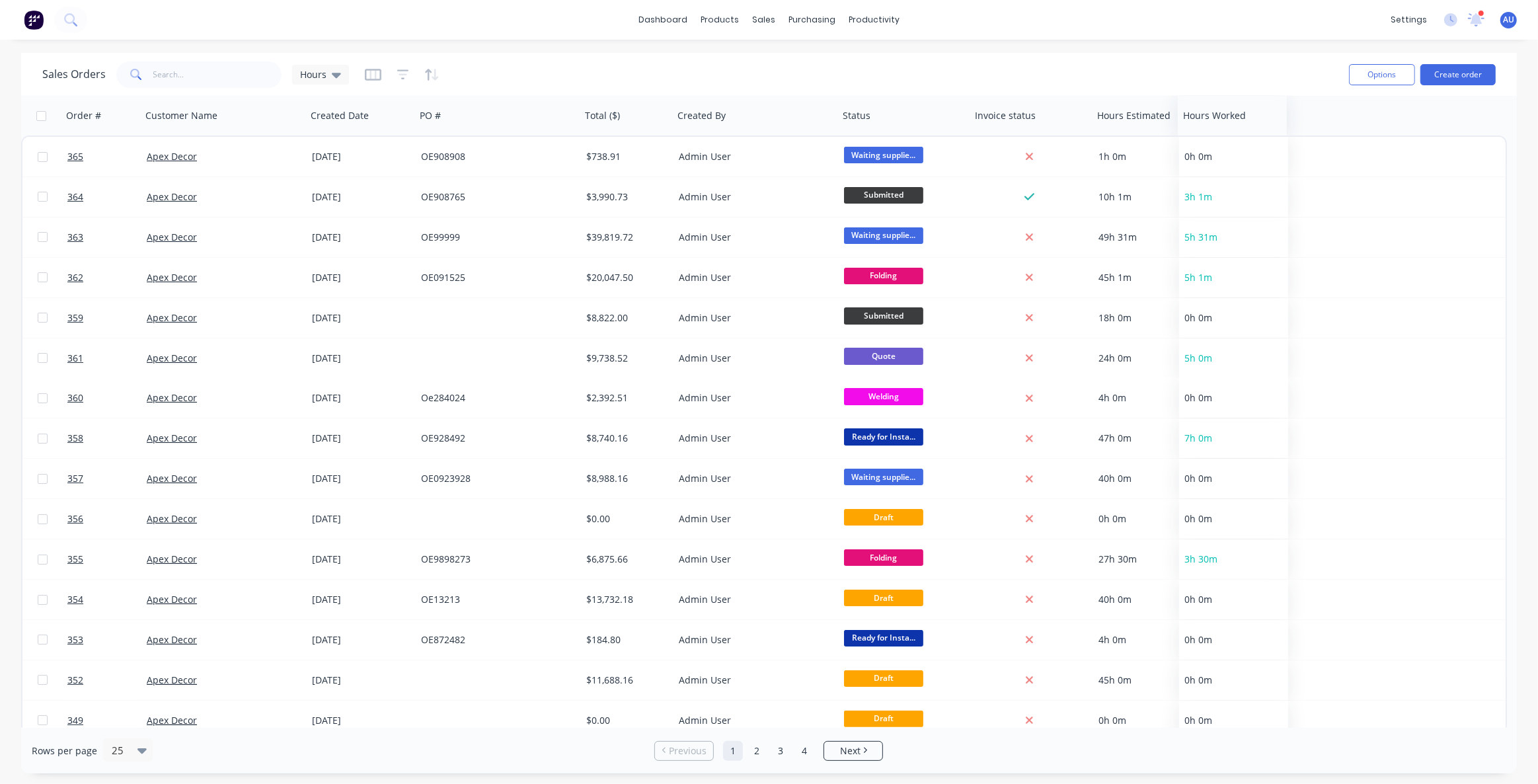
drag, startPoint x: 1132, startPoint y: 117, endPoint x: 1110, endPoint y: 112, distance: 22.6
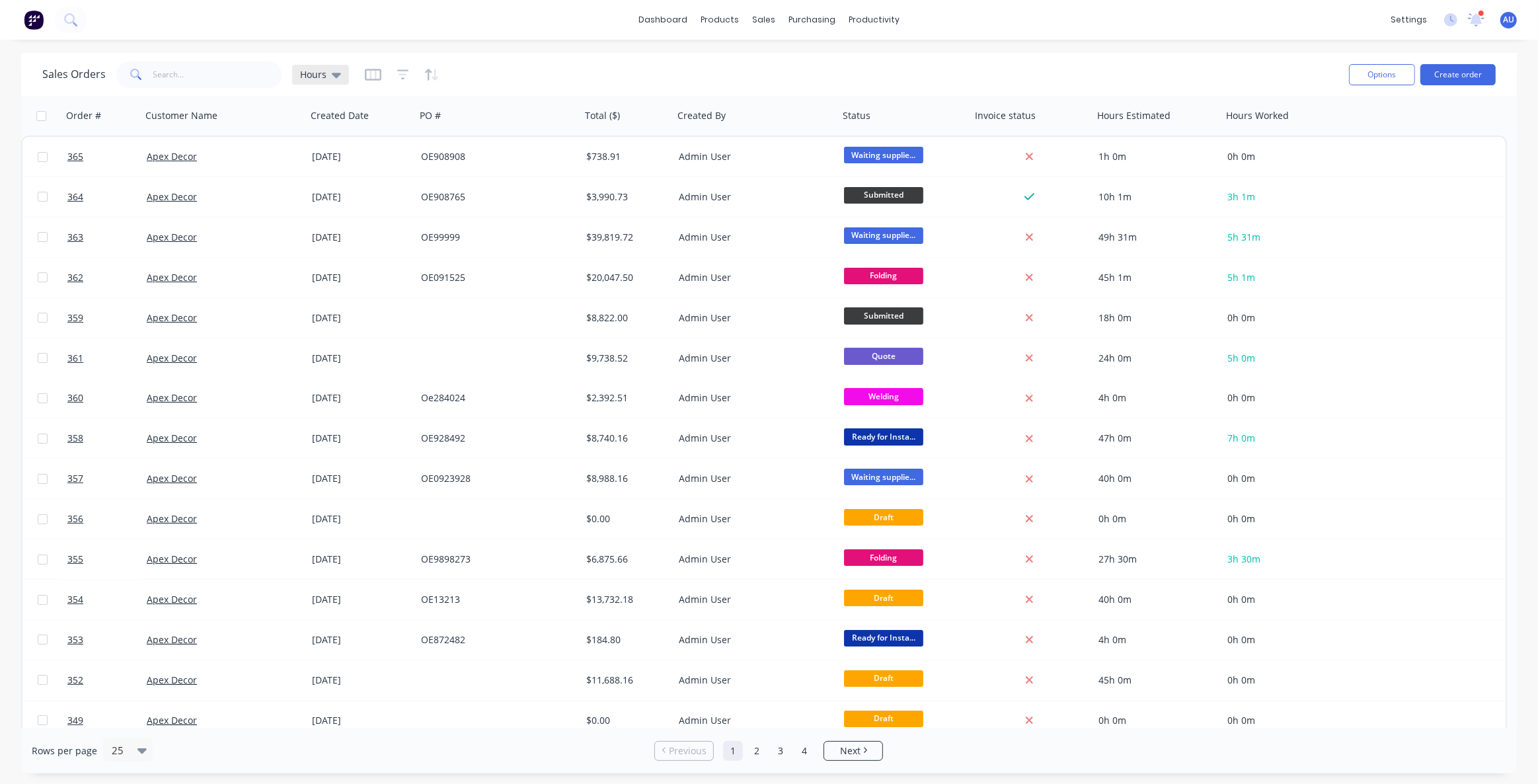
click at [307, 76] on span "Hours" at bounding box center [313, 74] width 27 height 14
click at [395, 76] on div at bounding box center [402, 74] width 75 height 21
click at [398, 80] on icon "button" at bounding box center [403, 74] width 12 height 13
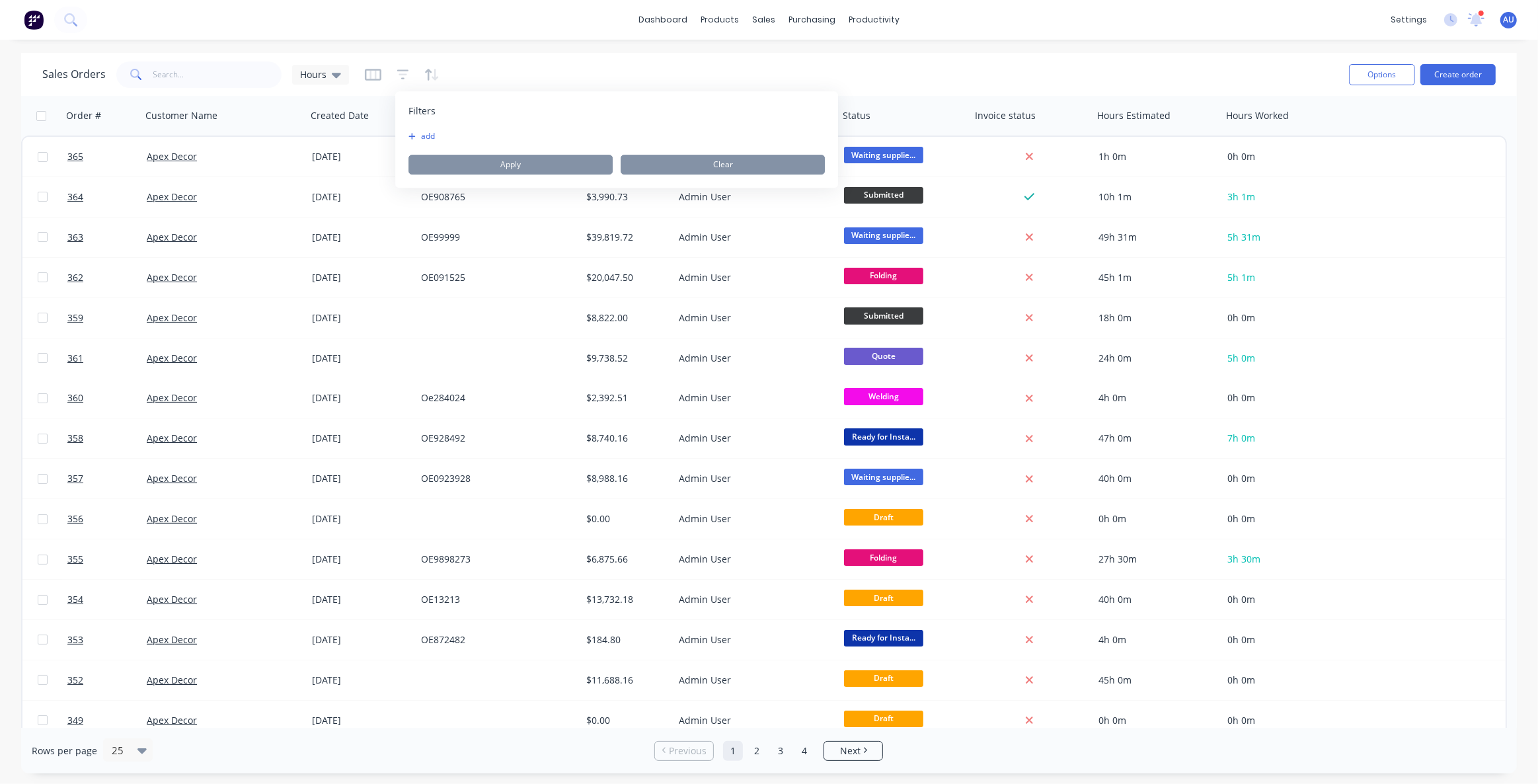
click at [436, 139] on button "add" at bounding box center [425, 136] width 33 height 11
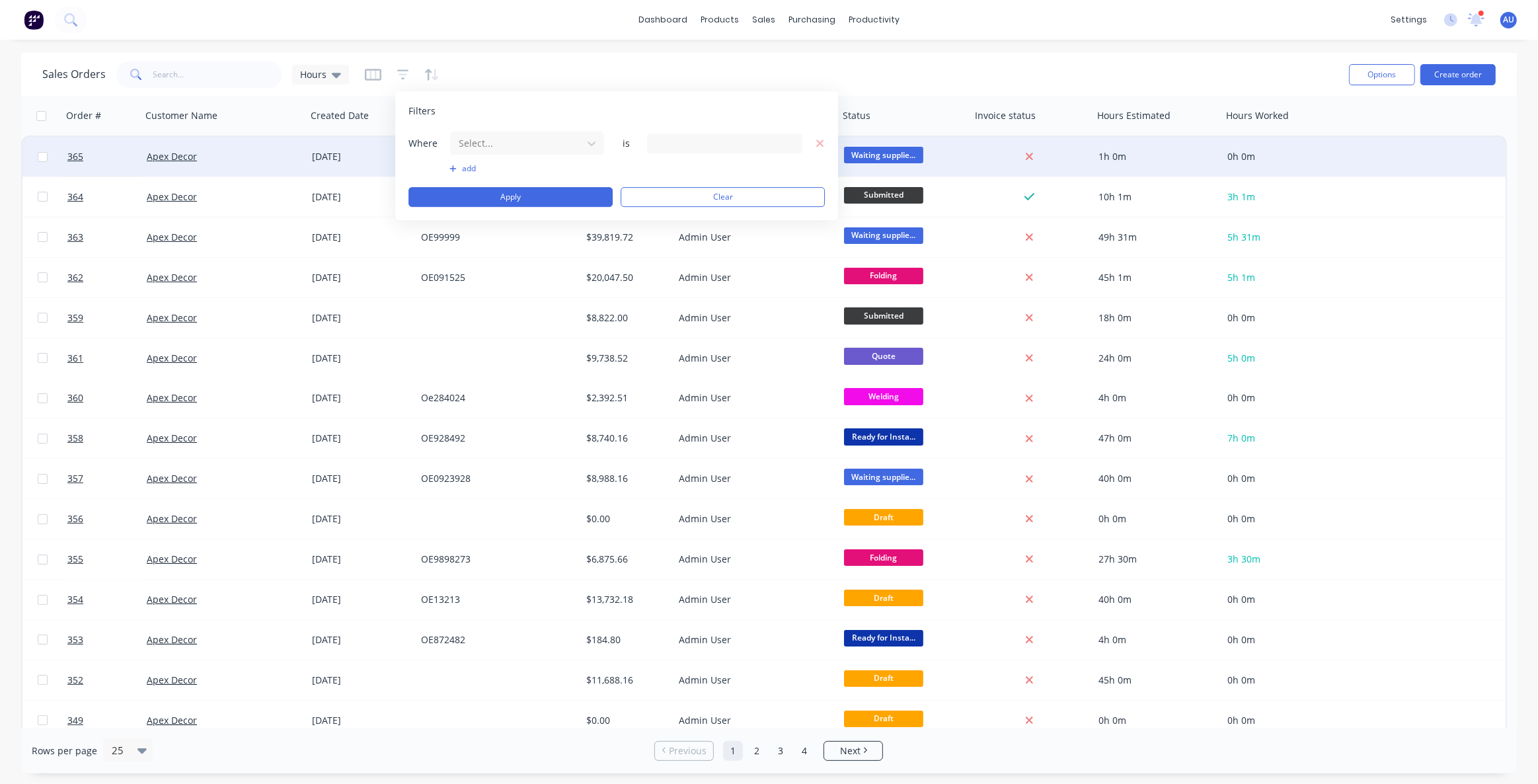
click at [479, 187] on button "Apply" at bounding box center [511, 196] width 205 height 20
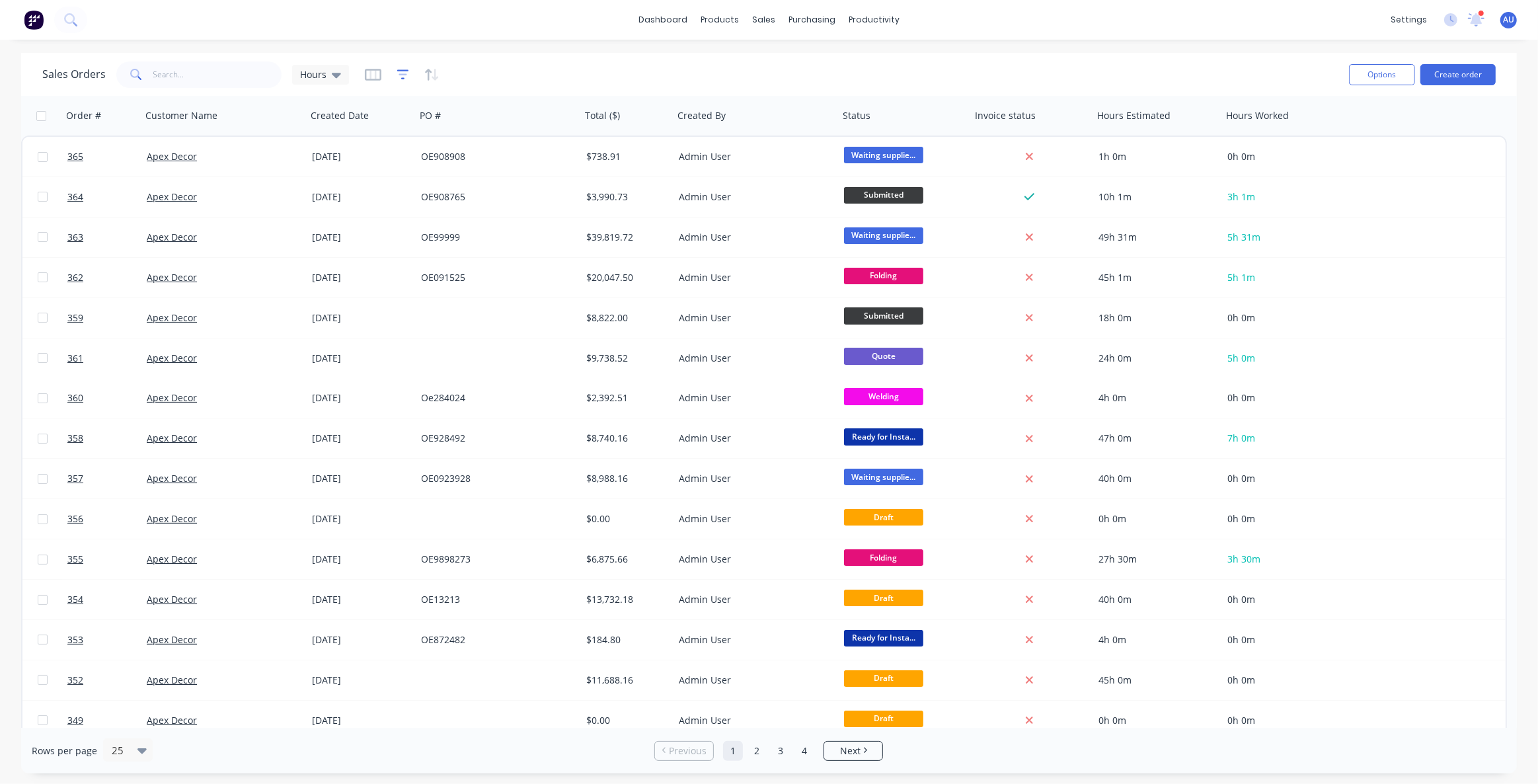
click at [406, 74] on icon "button" at bounding box center [403, 74] width 12 height 13
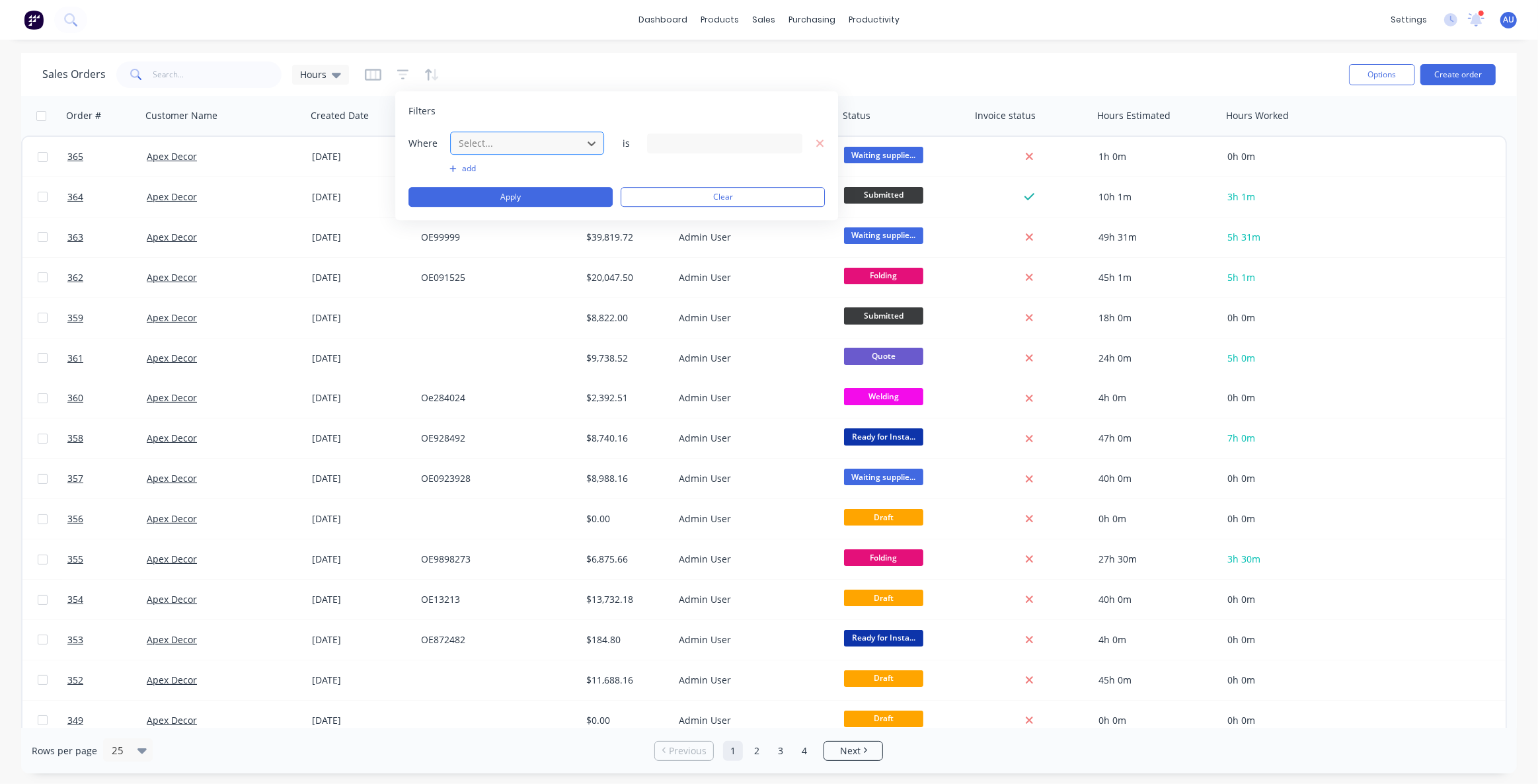
click at [461, 142] on div at bounding box center [517, 143] width 119 height 16
click at [492, 217] on div "Labels" at bounding box center [527, 217] width 154 height 25
click at [662, 140] on div "115 Labels selected" at bounding box center [714, 143] width 119 height 14
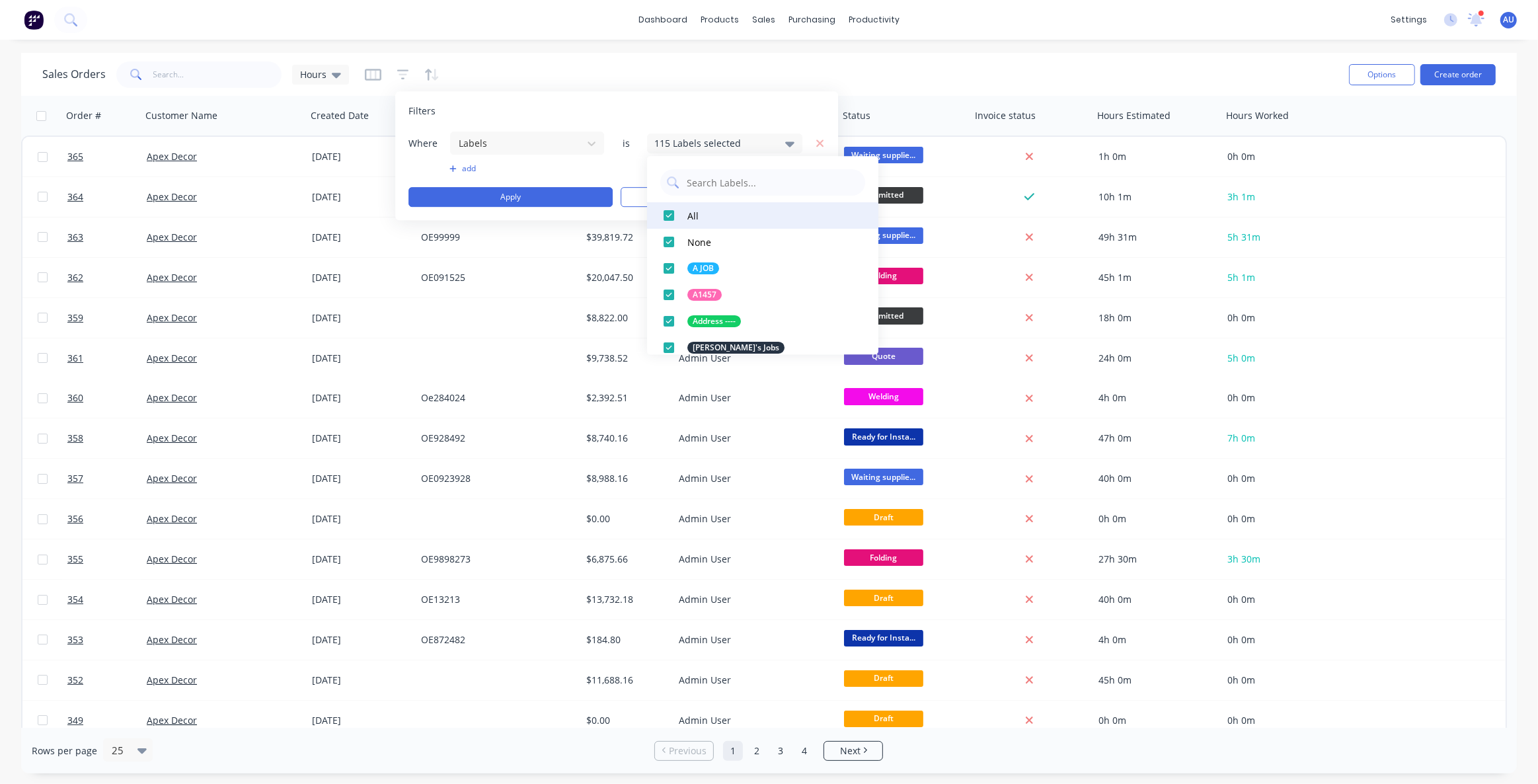
click at [667, 213] on div at bounding box center [669, 215] width 27 height 27
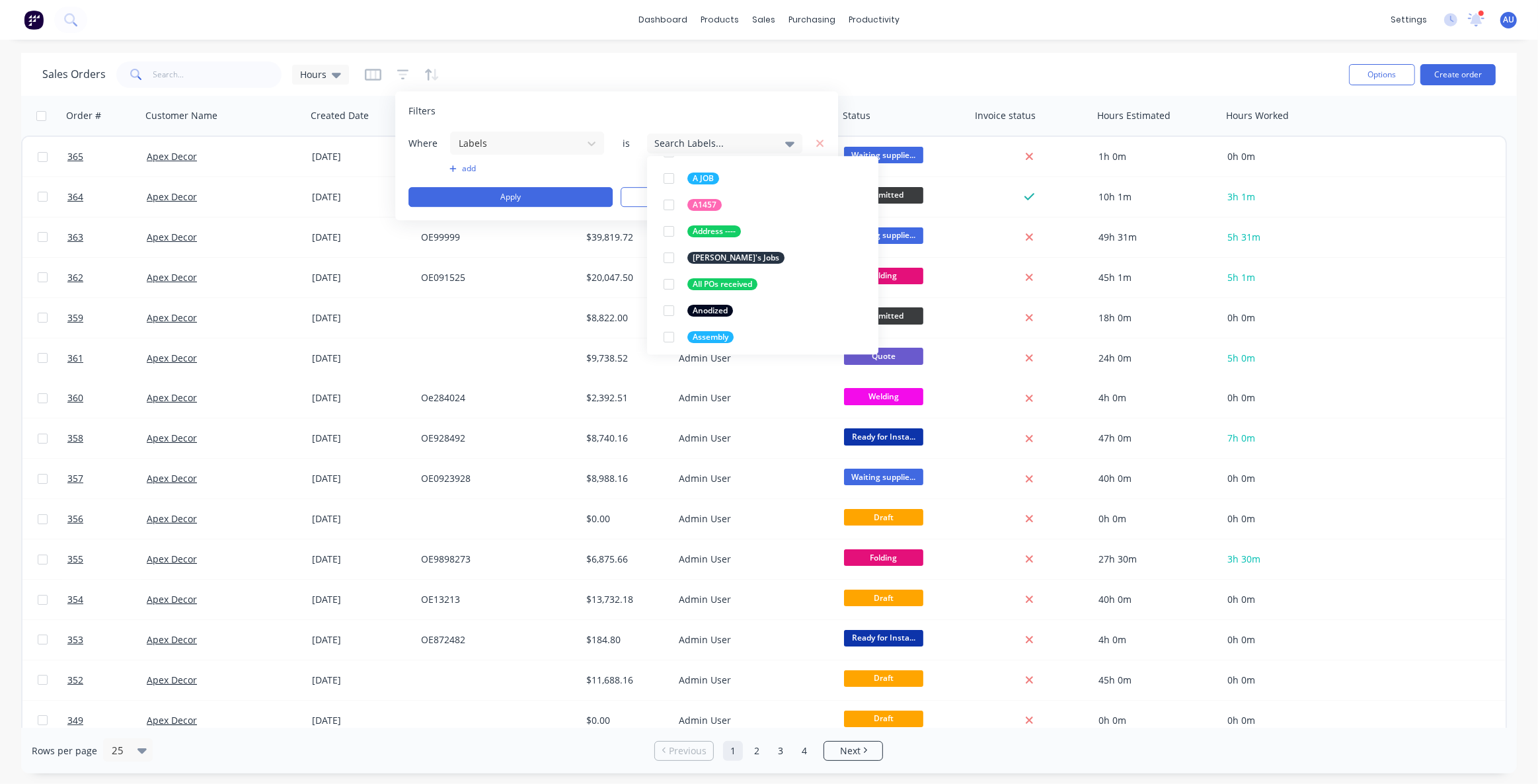
scroll to position [0, 0]
click at [700, 179] on input "text" at bounding box center [772, 182] width 173 height 27
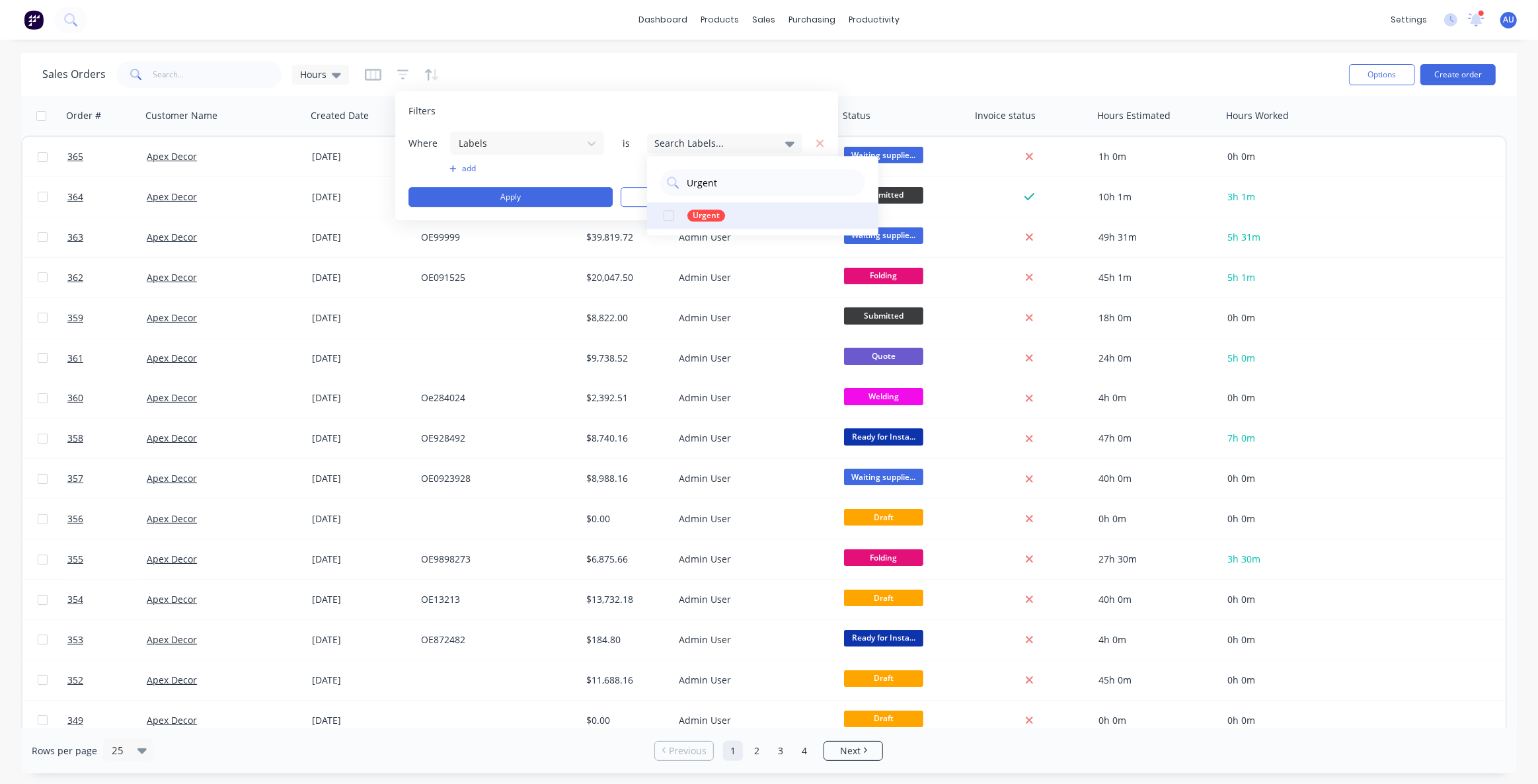
type input "Urgent"
click at [668, 217] on div at bounding box center [669, 215] width 27 height 27
click at [528, 198] on button "Apply" at bounding box center [511, 196] width 205 height 20
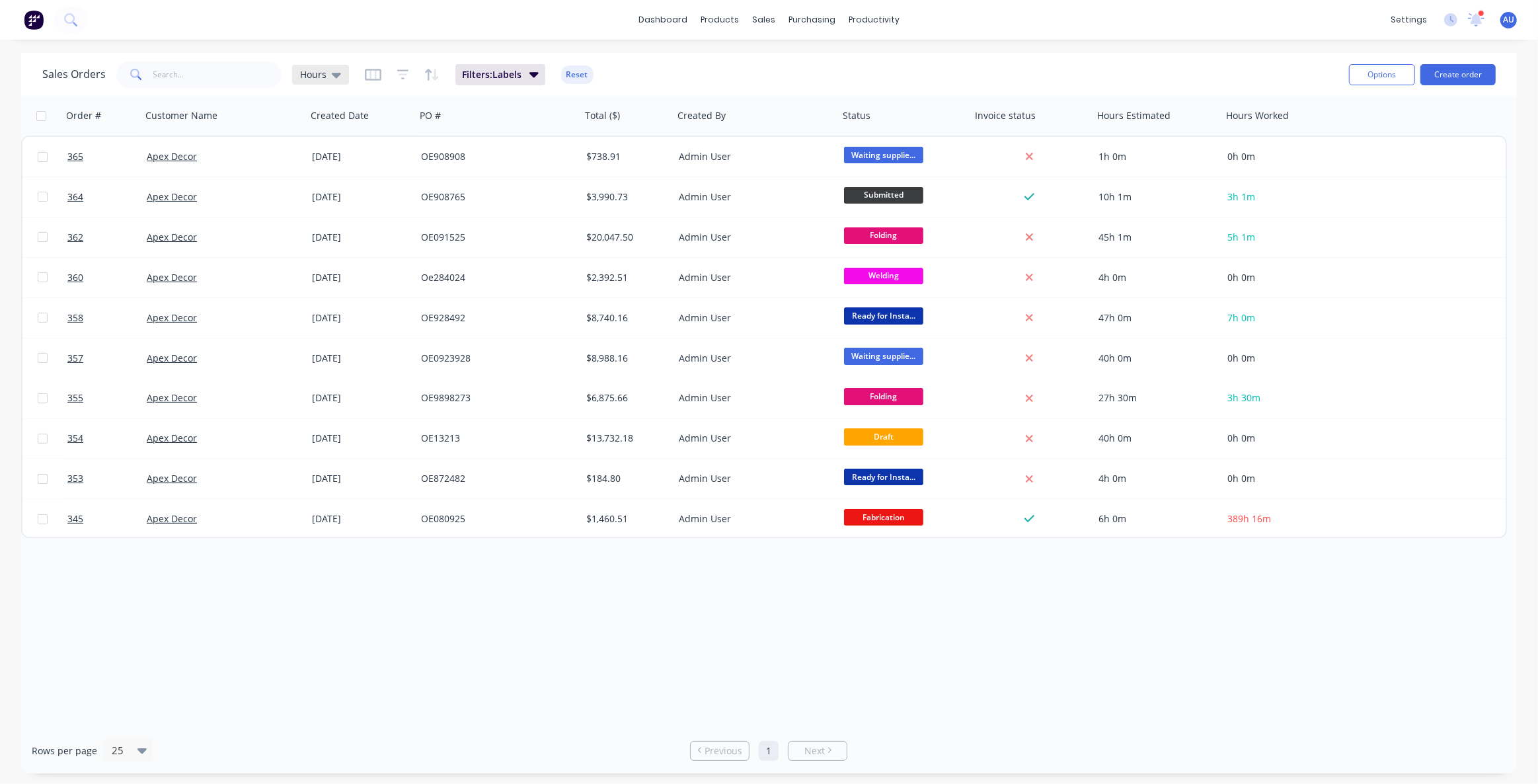
click at [321, 72] on span "Hours" at bounding box center [313, 74] width 27 height 14
click at [379, 160] on button "Save new view" at bounding box center [384, 158] width 177 height 20
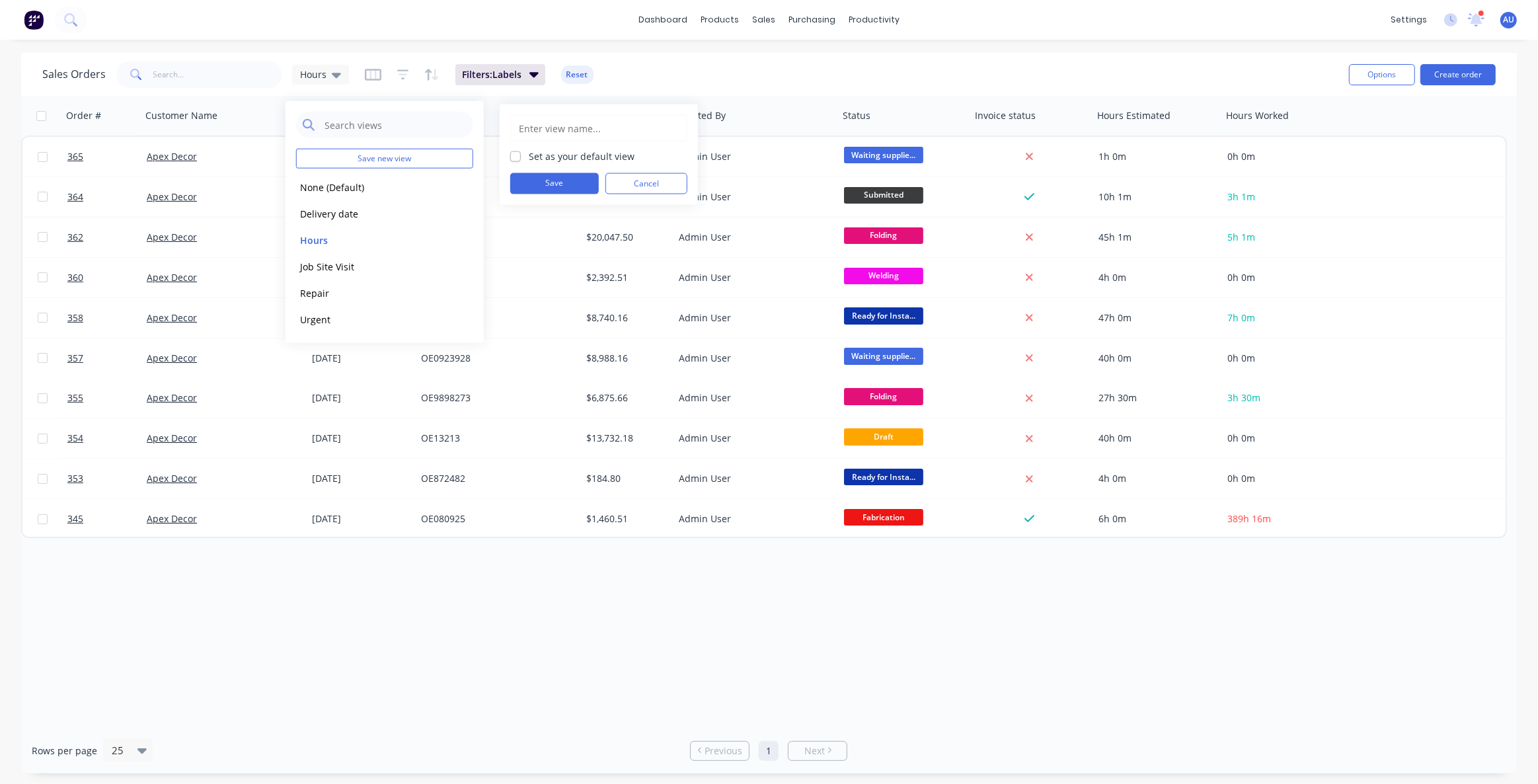
click at [590, 132] on input "text" at bounding box center [599, 128] width 162 height 25
click at [670, 71] on div "Sales Orders Hours Filters: Labels Reset" at bounding box center [690, 74] width 1296 height 32
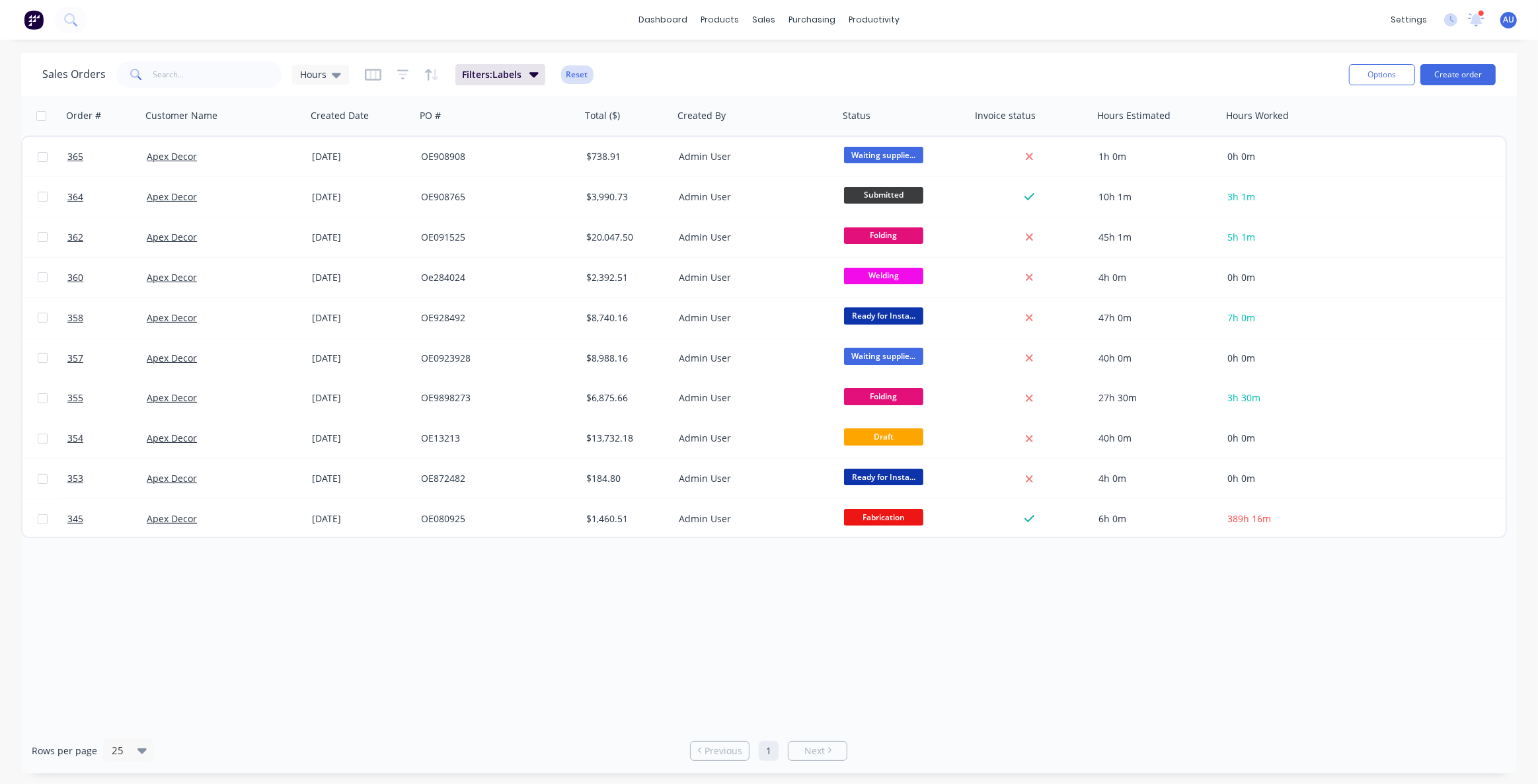
click at [572, 68] on button "Reset" at bounding box center [577, 74] width 32 height 18
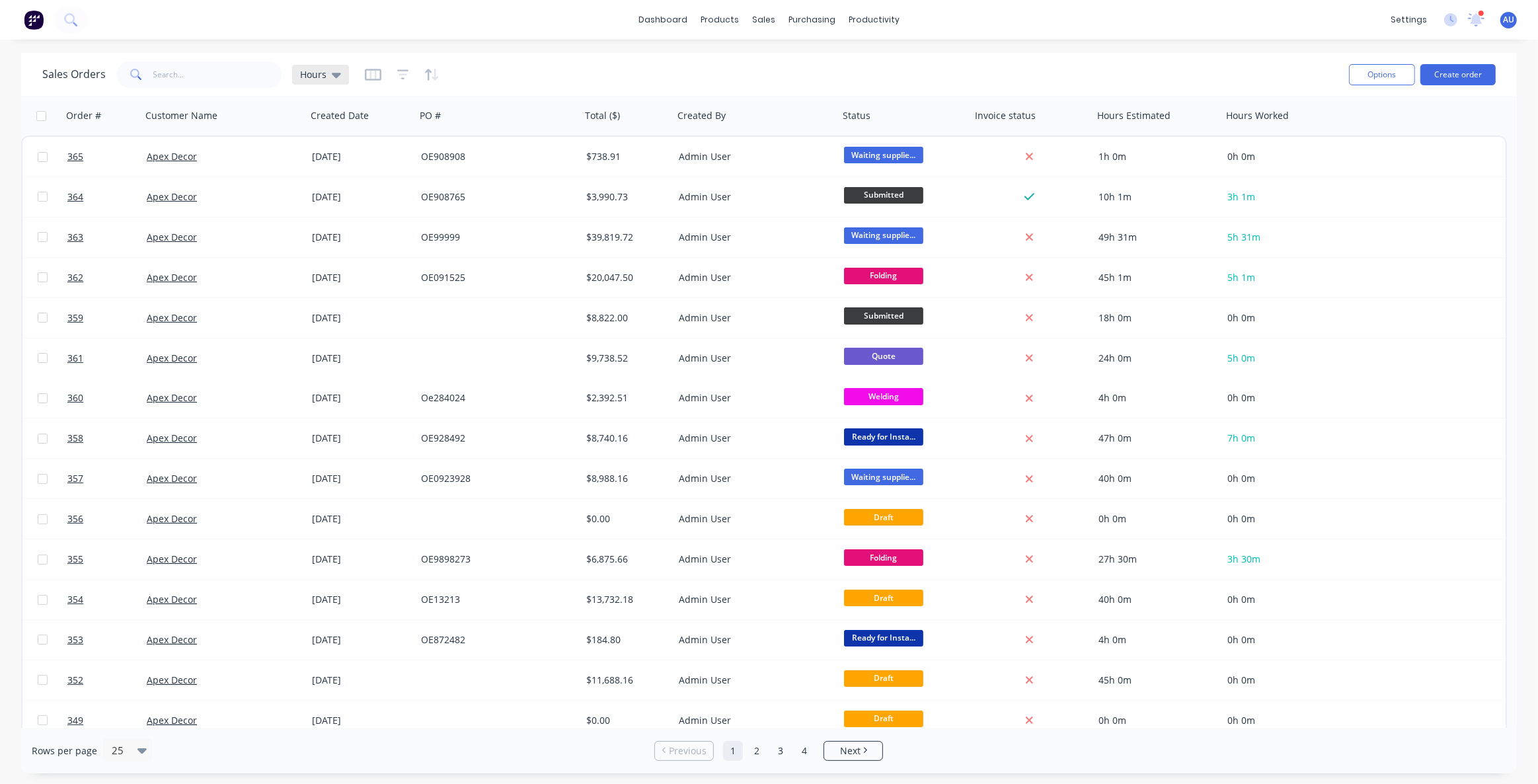
click at [318, 76] on span "Hours" at bounding box center [313, 74] width 27 height 14
click at [326, 319] on button "Urgent" at bounding box center [371, 319] width 151 height 15
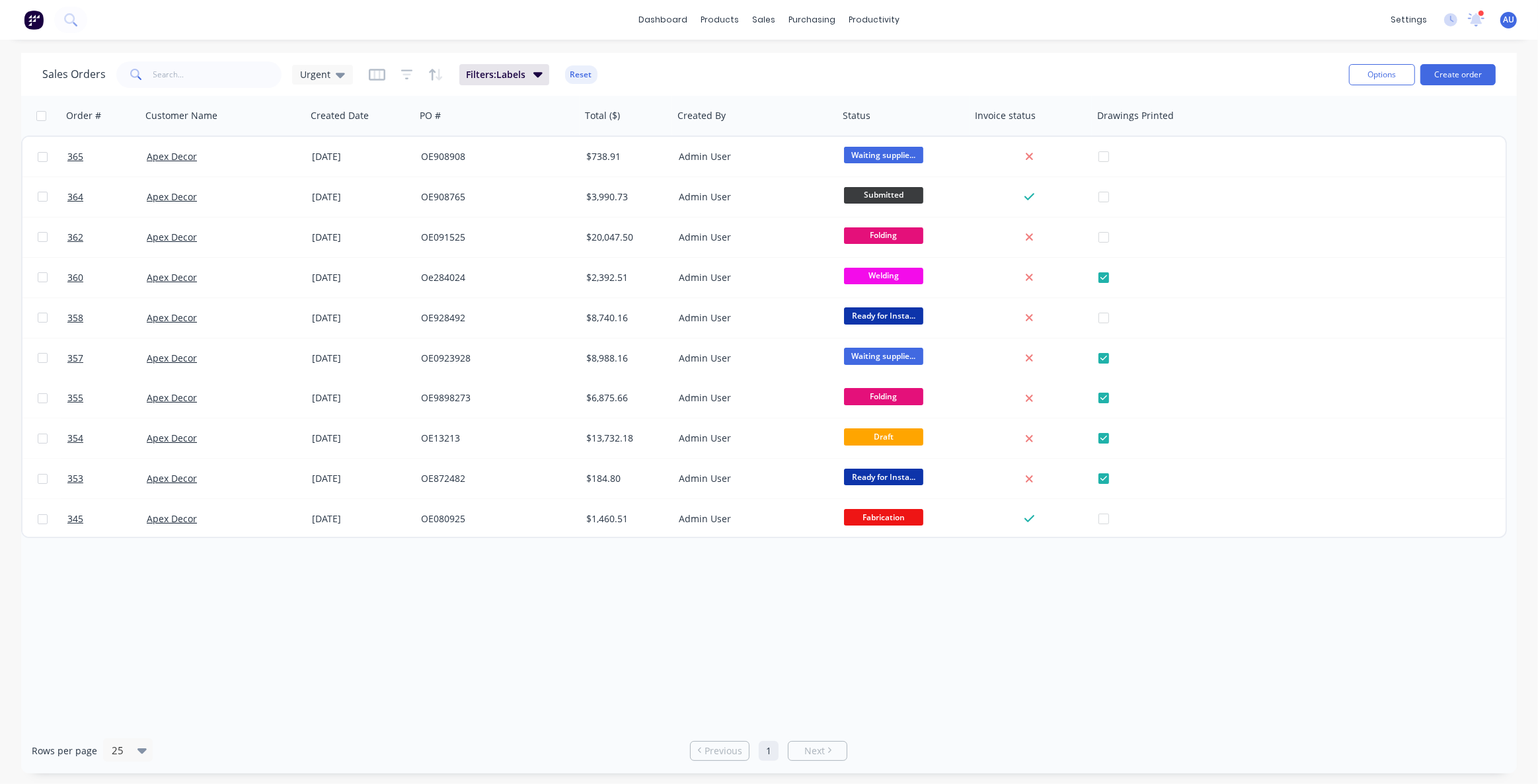
click at [839, 600] on div "Order # Customer Name Created Date PO # Total ($) Created By Status Invoice sta…" at bounding box center [769, 412] width 1496 height 632
click at [646, 606] on div "Order # Customer Name Created Date PO # Total ($) Created By Status Invoice sta…" at bounding box center [769, 412] width 1496 height 632
click at [637, 594] on div "Order # Customer Name Created Date PO # Total ($) Created By Status Invoice sta…" at bounding box center [769, 412] width 1496 height 632
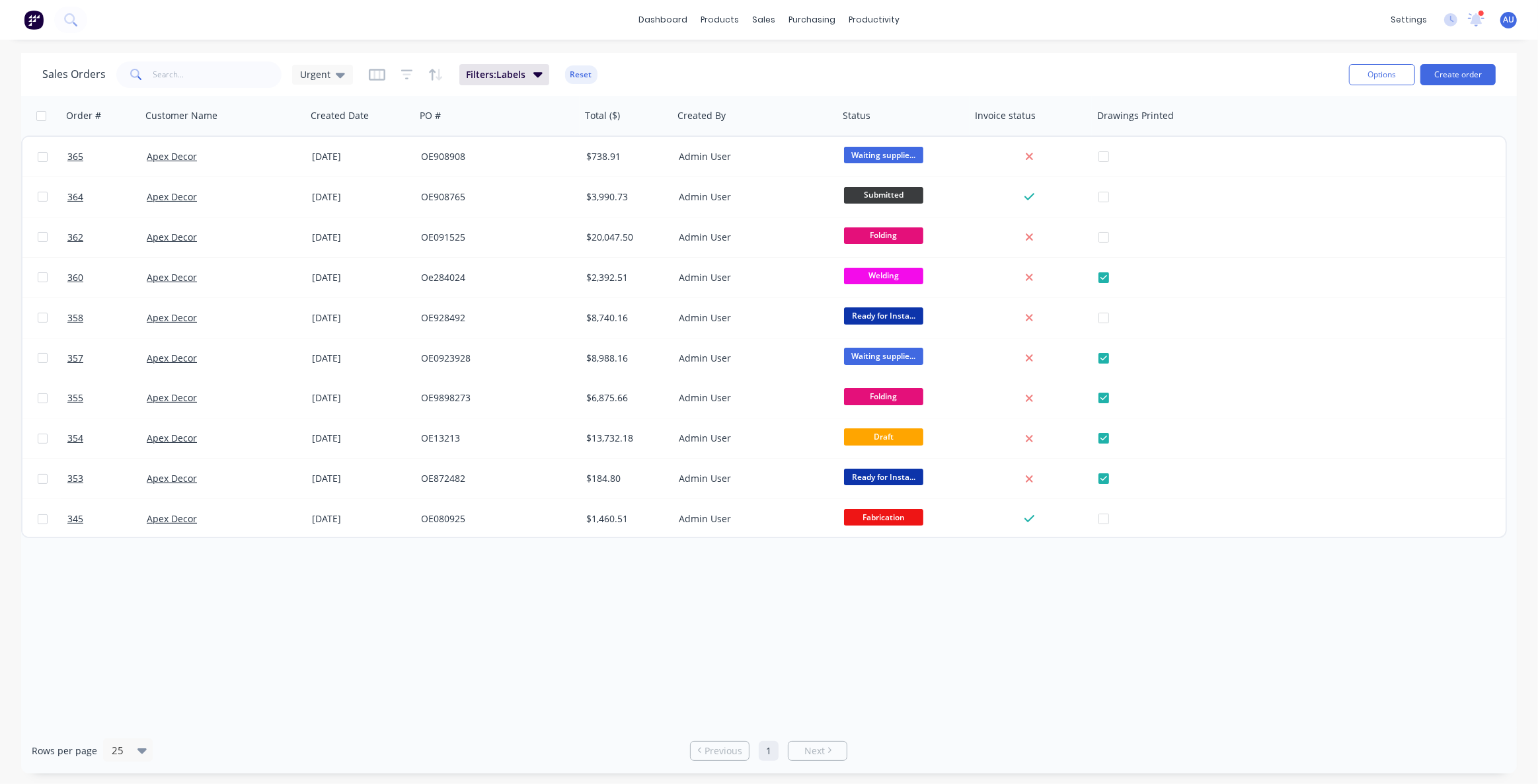
click at [637, 594] on div "Order # Customer Name Created Date PO # Total ($) Created By Status Invoice sta…" at bounding box center [769, 412] width 1496 height 632
click at [582, 80] on button "Reset" at bounding box center [581, 74] width 32 height 18
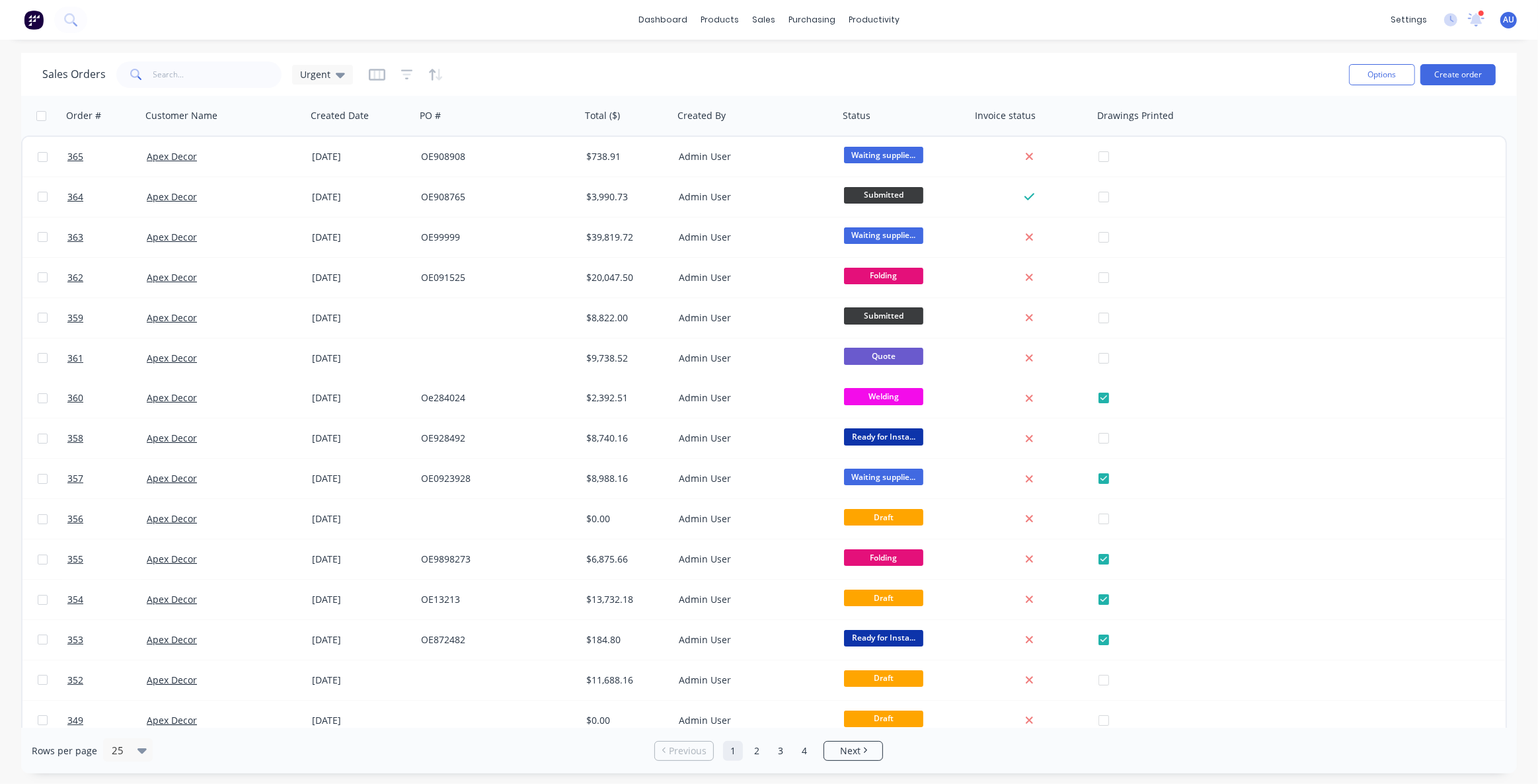
click at [672, 81] on div "Sales Orders Urgent" at bounding box center [690, 74] width 1296 height 32
click at [654, 72] on div "Sales Orders Urgent" at bounding box center [690, 74] width 1296 height 32
click at [699, 72] on div "Sales Orders Urgent" at bounding box center [690, 74] width 1296 height 32
click at [736, 63] on div "Sales Orders Urgent" at bounding box center [690, 74] width 1296 height 32
click at [737, 62] on div "Sales Orders Urgent" at bounding box center [690, 74] width 1296 height 32
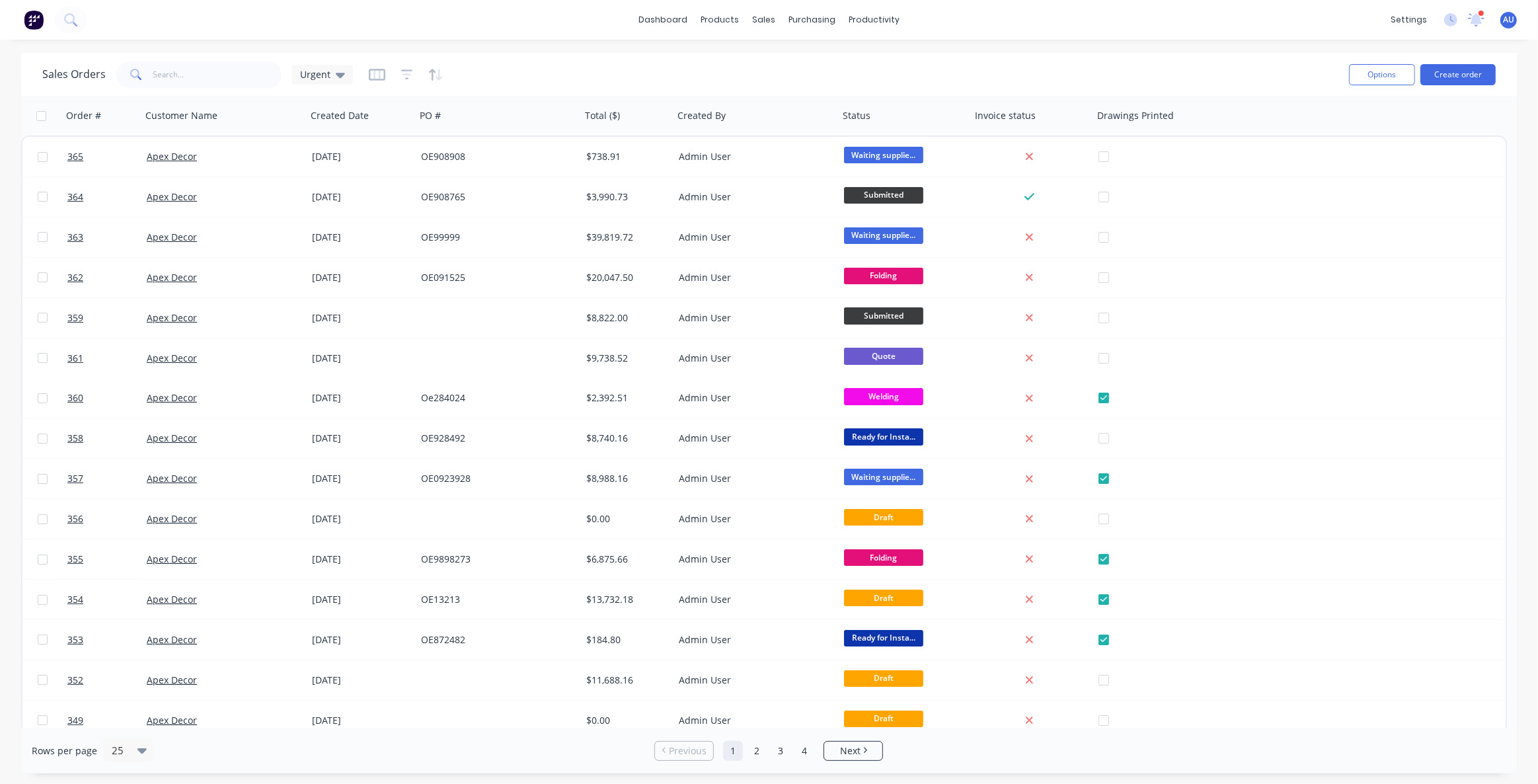
click at [737, 62] on div "Sales Orders Urgent" at bounding box center [690, 74] width 1296 height 32
click at [1216, 66] on div "Sales Orders Urgent" at bounding box center [690, 74] width 1296 height 32
click at [1460, 75] on button "Create order" at bounding box center [1458, 74] width 76 height 21
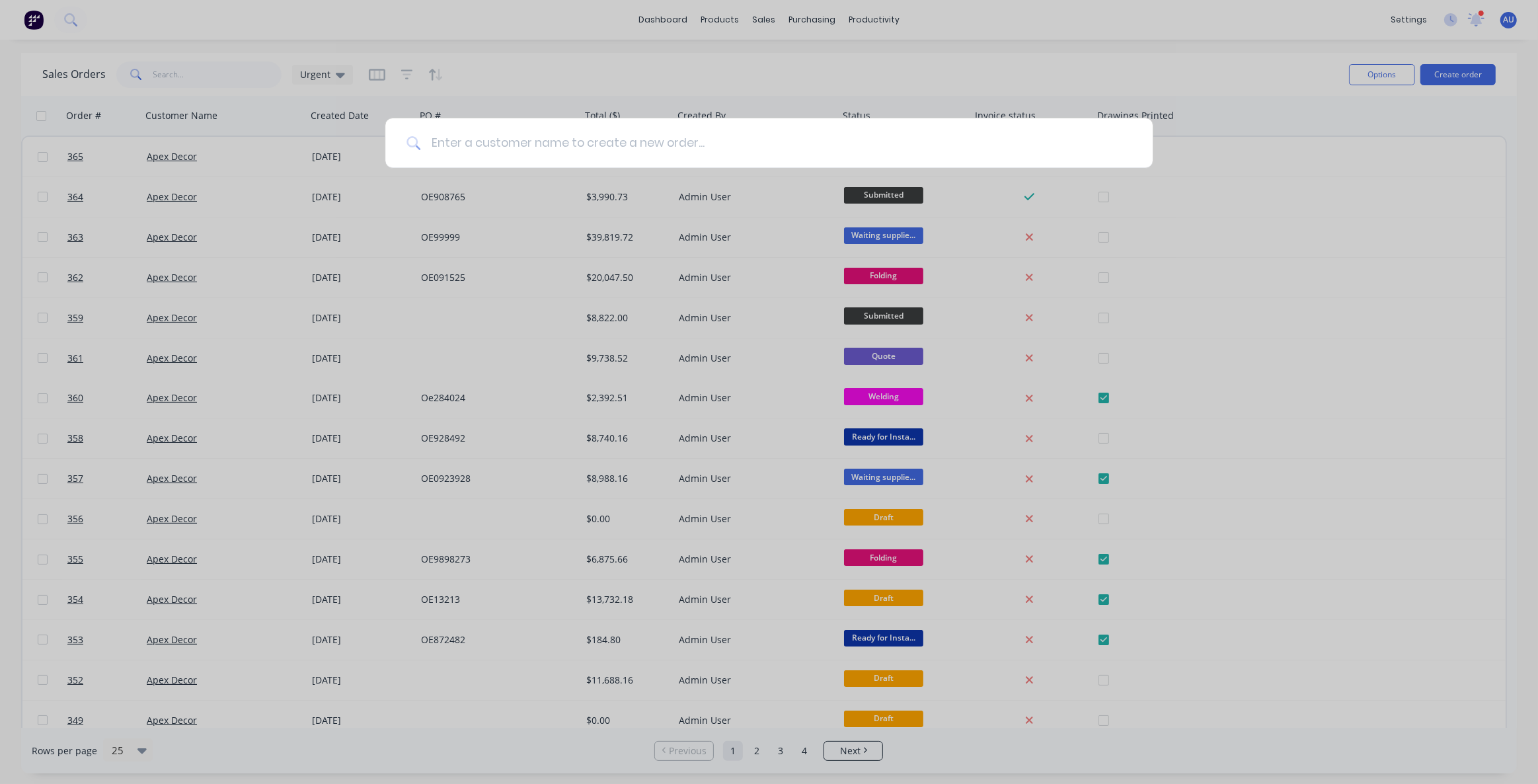
click at [542, 148] on input at bounding box center [776, 143] width 711 height 50
click at [476, 142] on input at bounding box center [776, 143] width 711 height 50
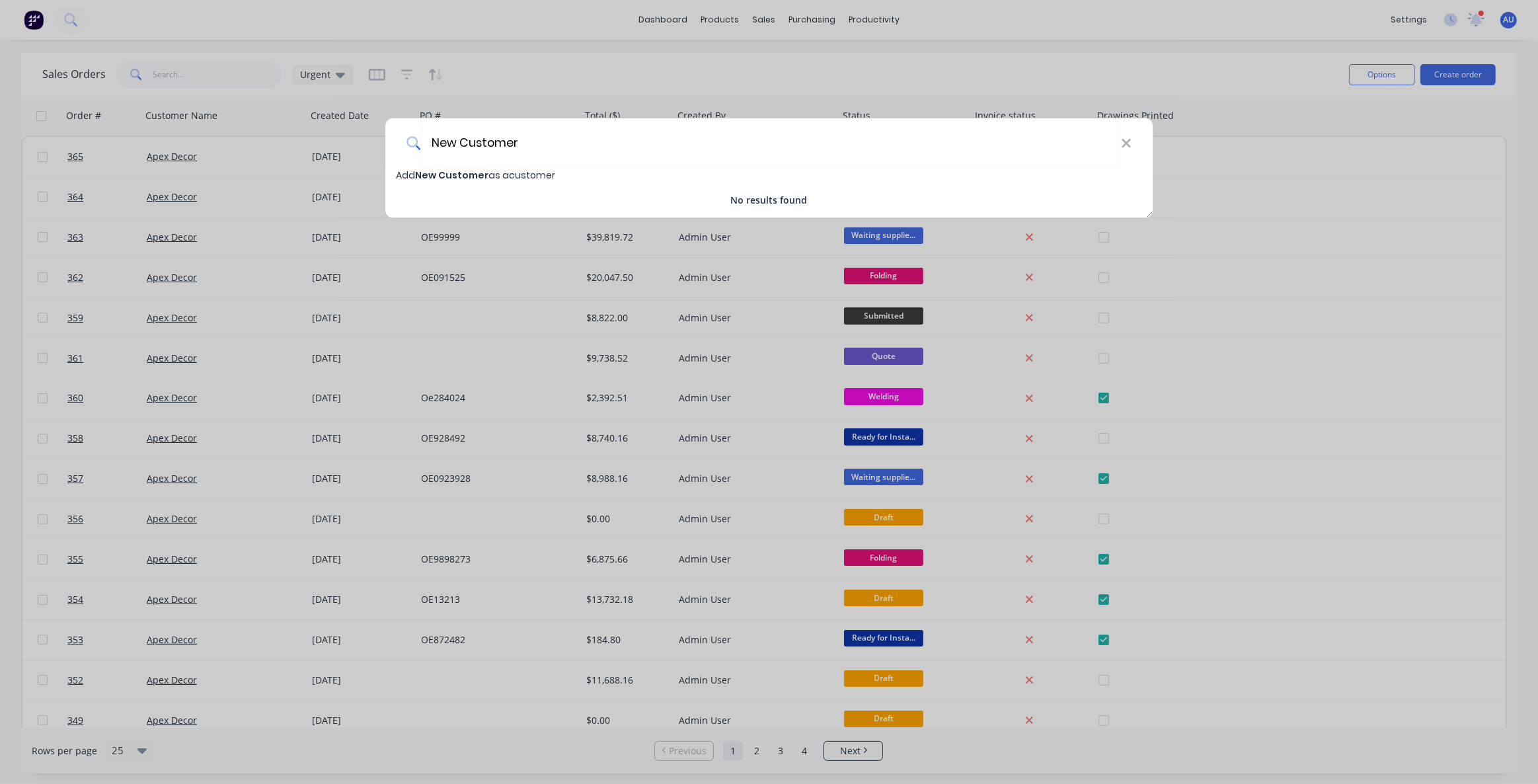
type input "New Customer"
click at [442, 177] on span "New Customer" at bounding box center [452, 175] width 74 height 13
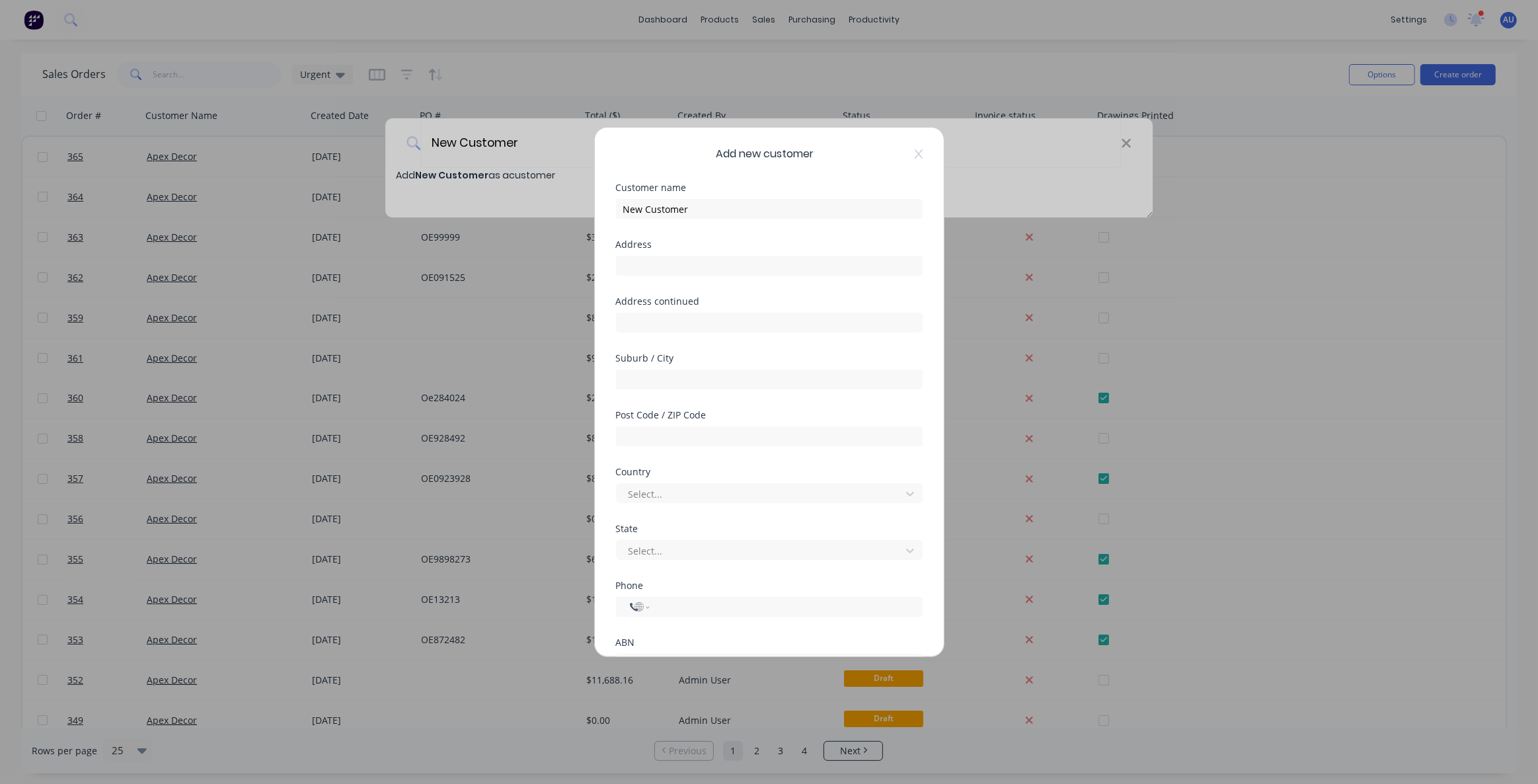
select select "AU"
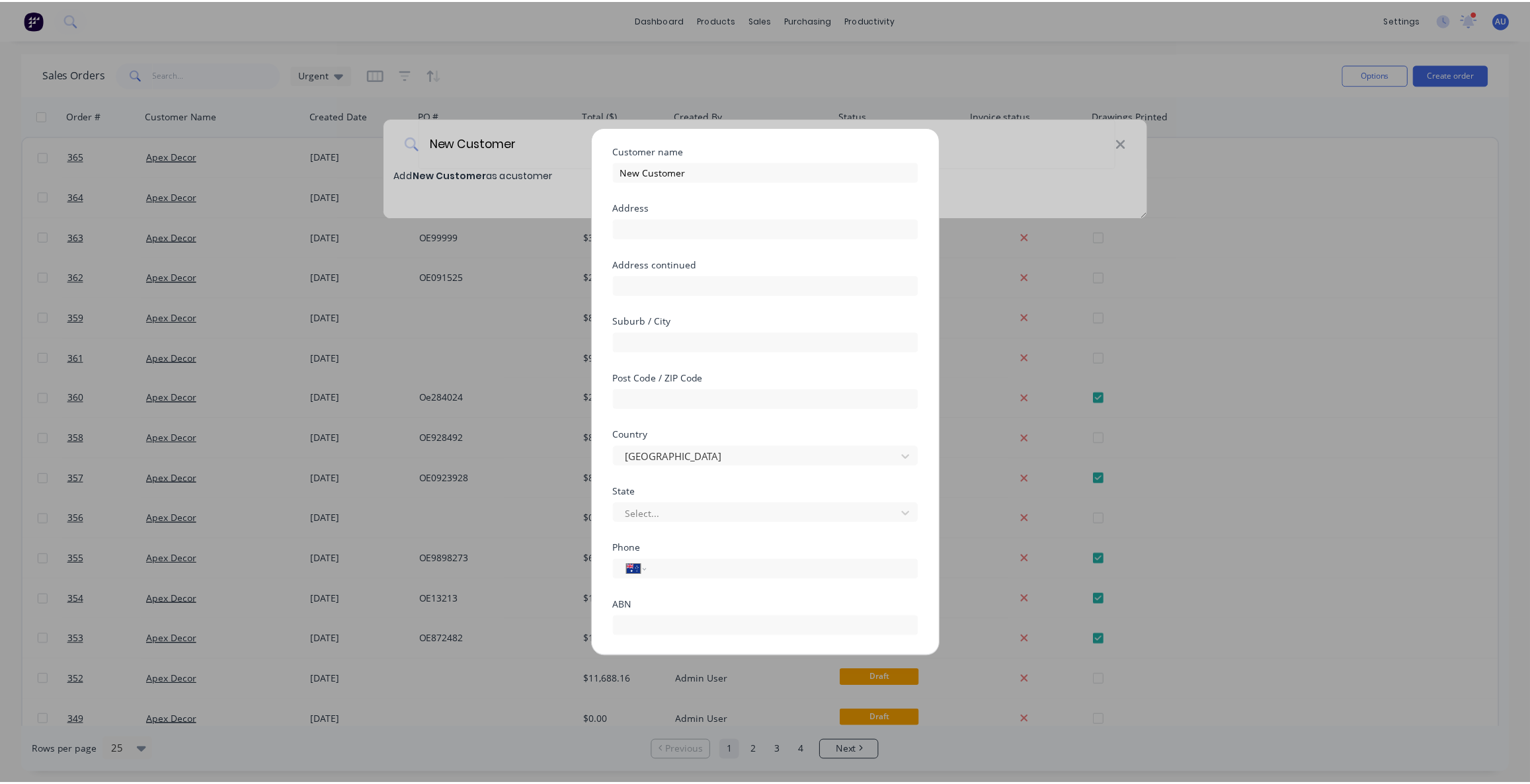
scroll to position [98, 0]
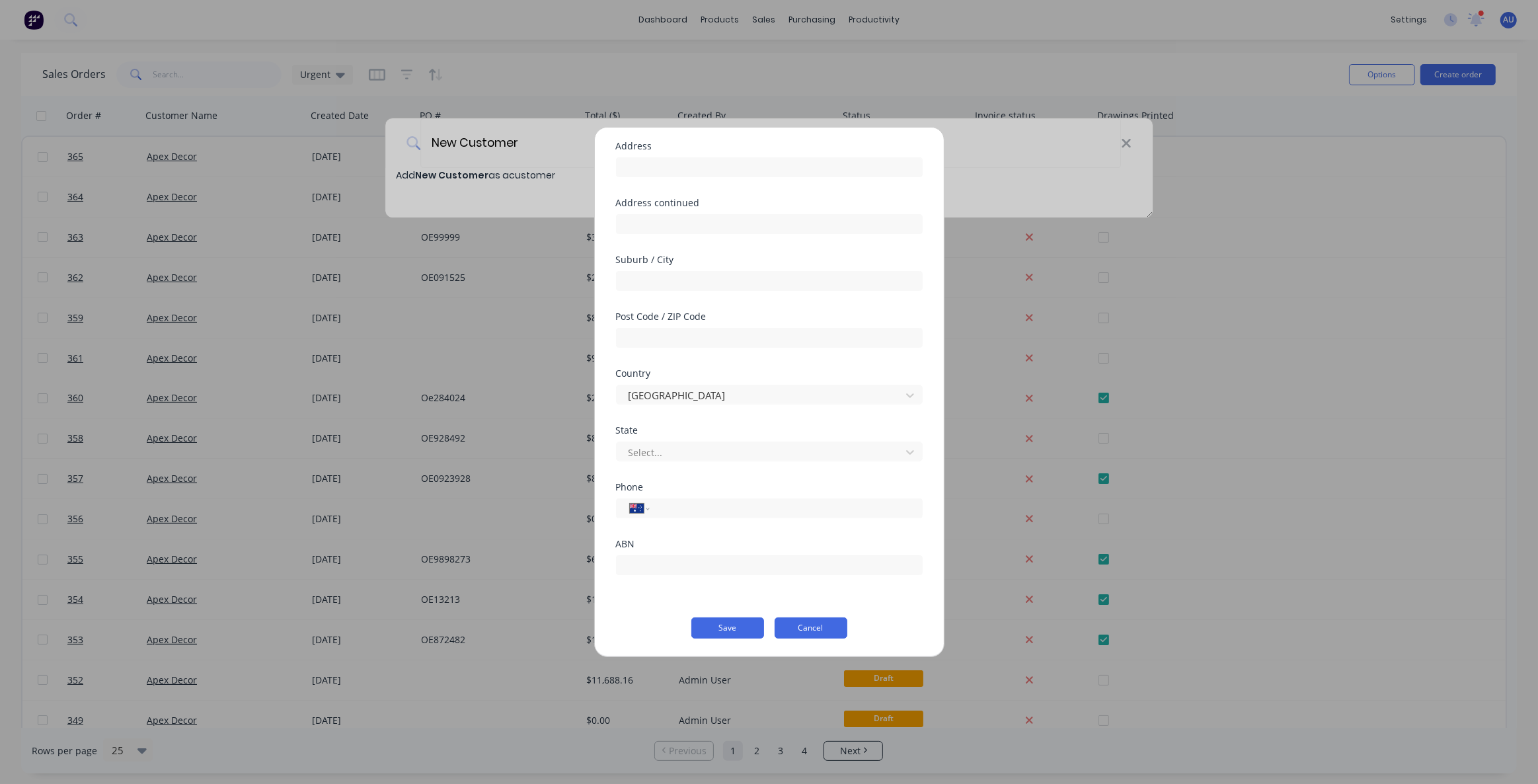
click at [808, 631] on button "Cancel" at bounding box center [811, 627] width 73 height 21
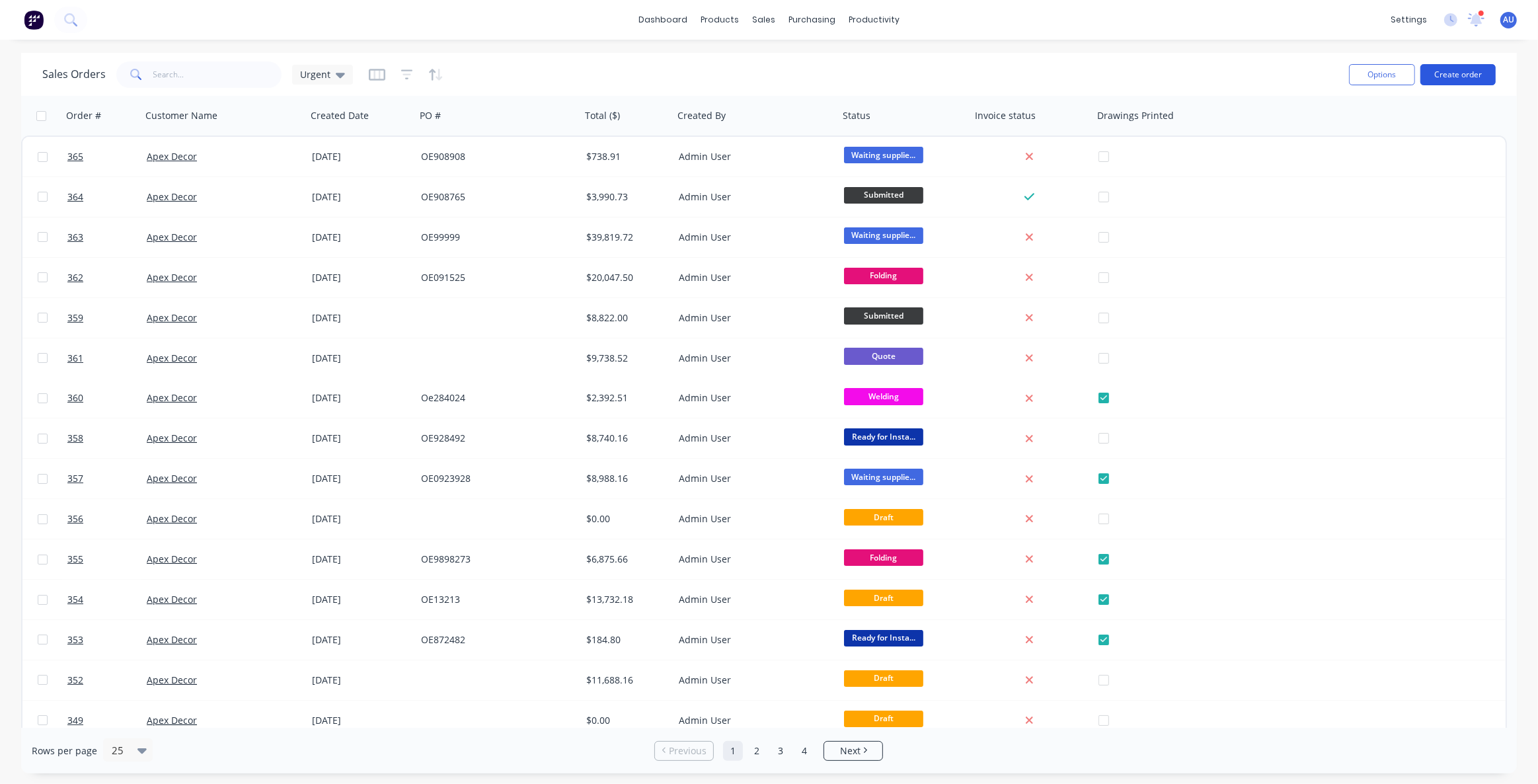
click at [1459, 70] on button "Create order" at bounding box center [1458, 74] width 76 height 21
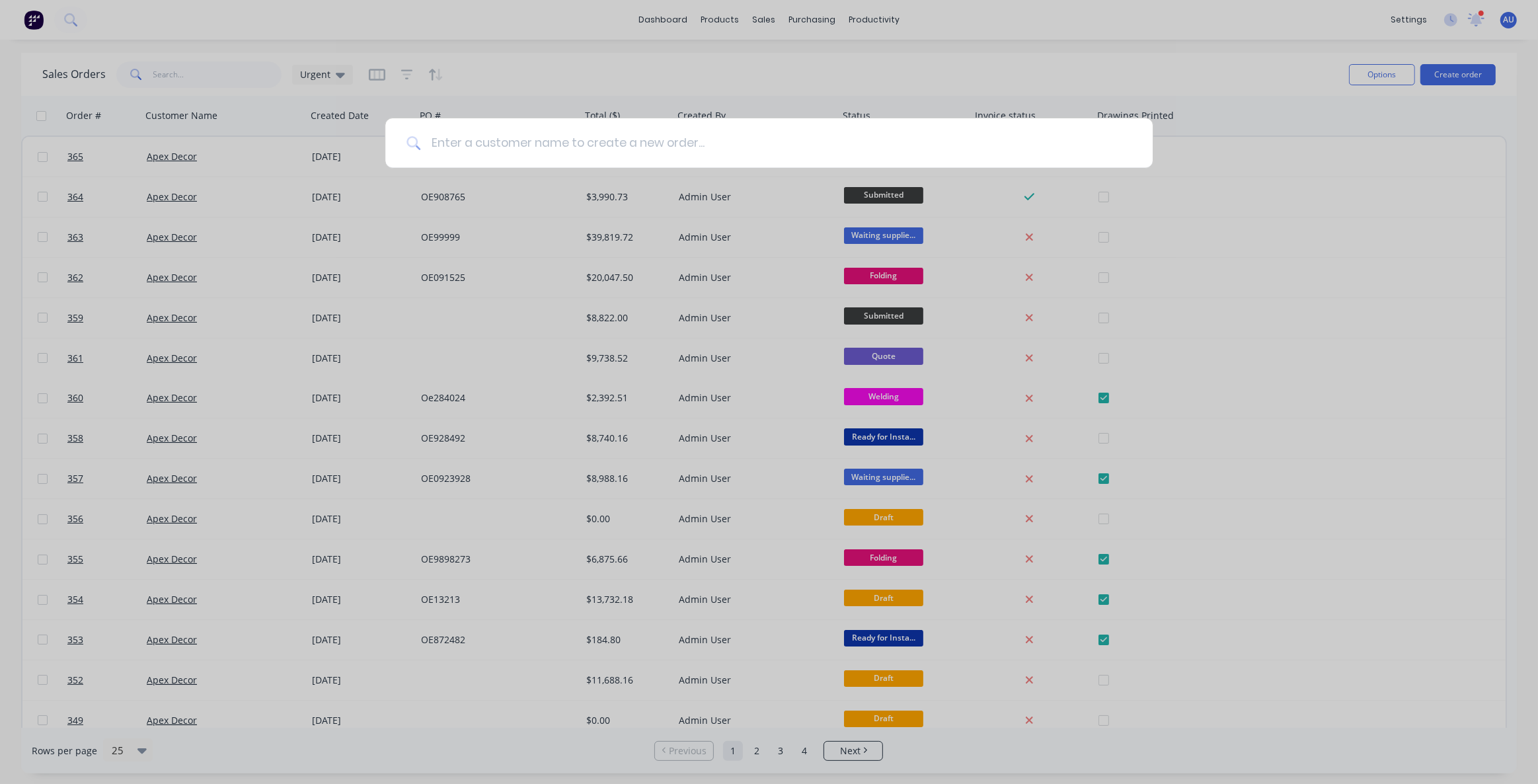
click at [584, 153] on input at bounding box center [776, 143] width 711 height 50
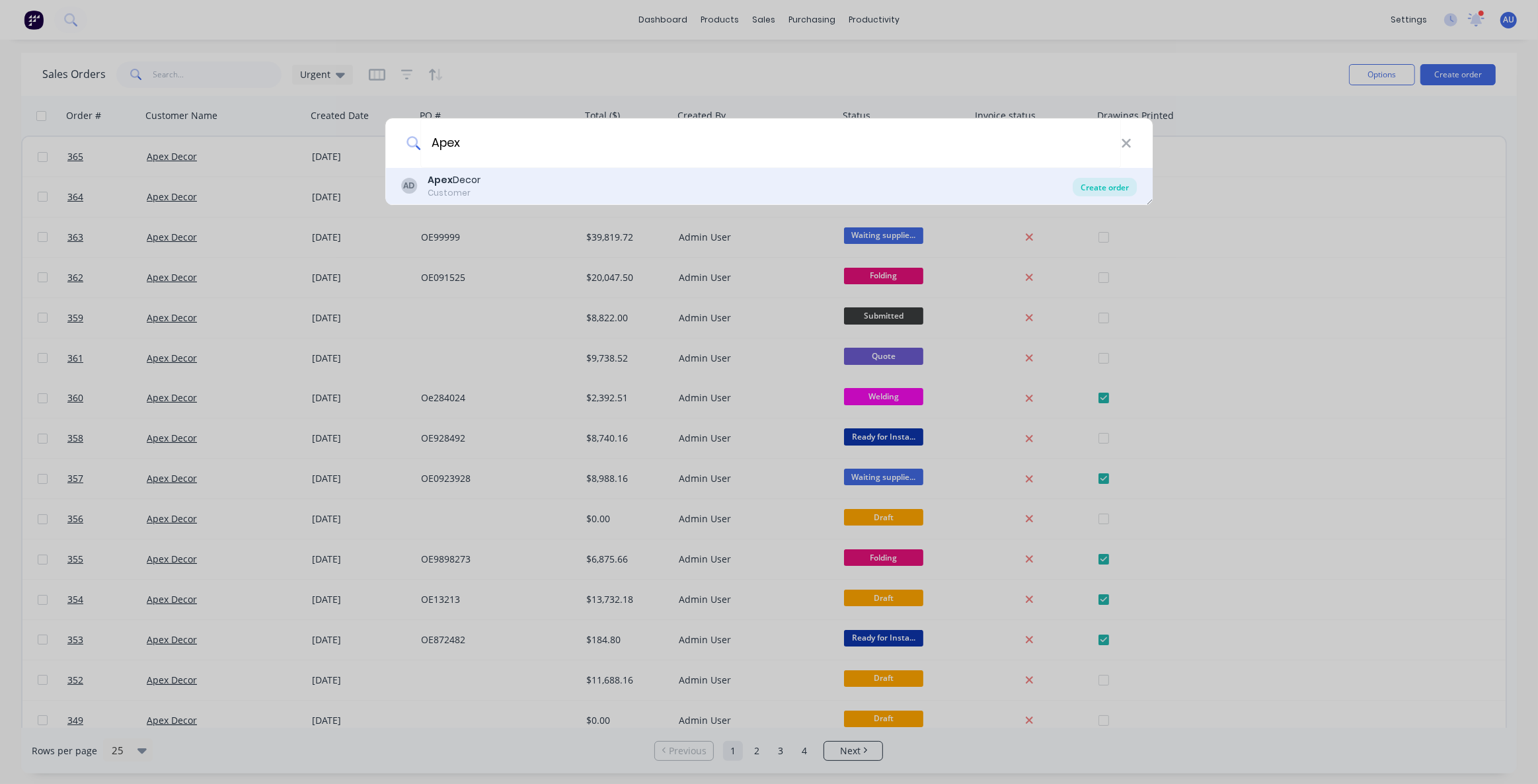
type input "Apex"
click at [1102, 189] on div "Create order" at bounding box center [1104, 187] width 64 height 18
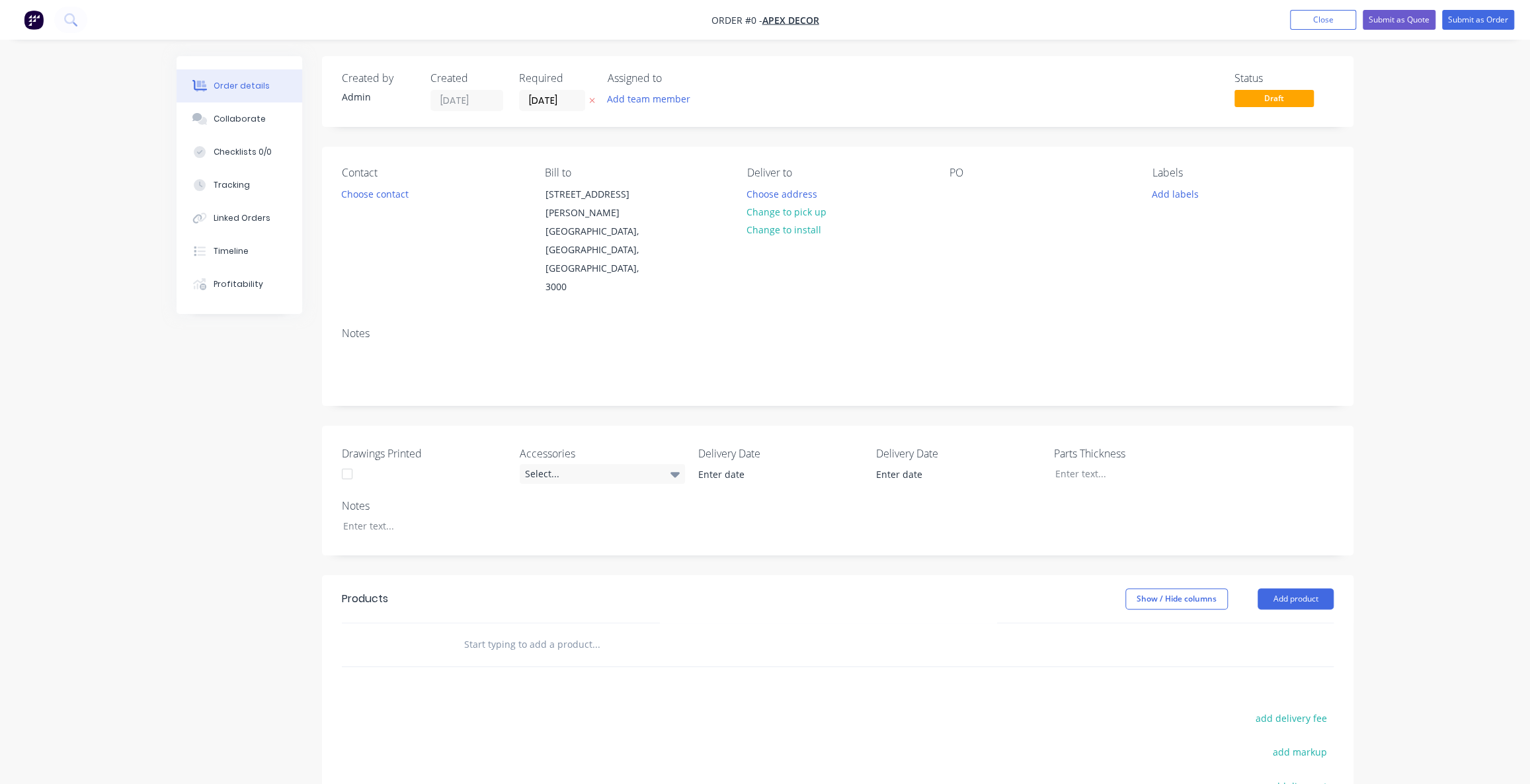
click at [164, 479] on div "Order details Collaborate Checklists 0/0 Tracking Linked Orders Timeline Profit…" at bounding box center [765, 530] width 1203 height 948
click at [1451, 140] on div "Order details Collaborate Checklists 0/0 Tracking Linked Orders Timeline Profit…" at bounding box center [765, 502] width 1530 height 1004
click at [1435, 151] on div "Order details Collaborate Checklists 0/0 Tracking Linked Orders Timeline Profit…" at bounding box center [765, 502] width 1530 height 1004
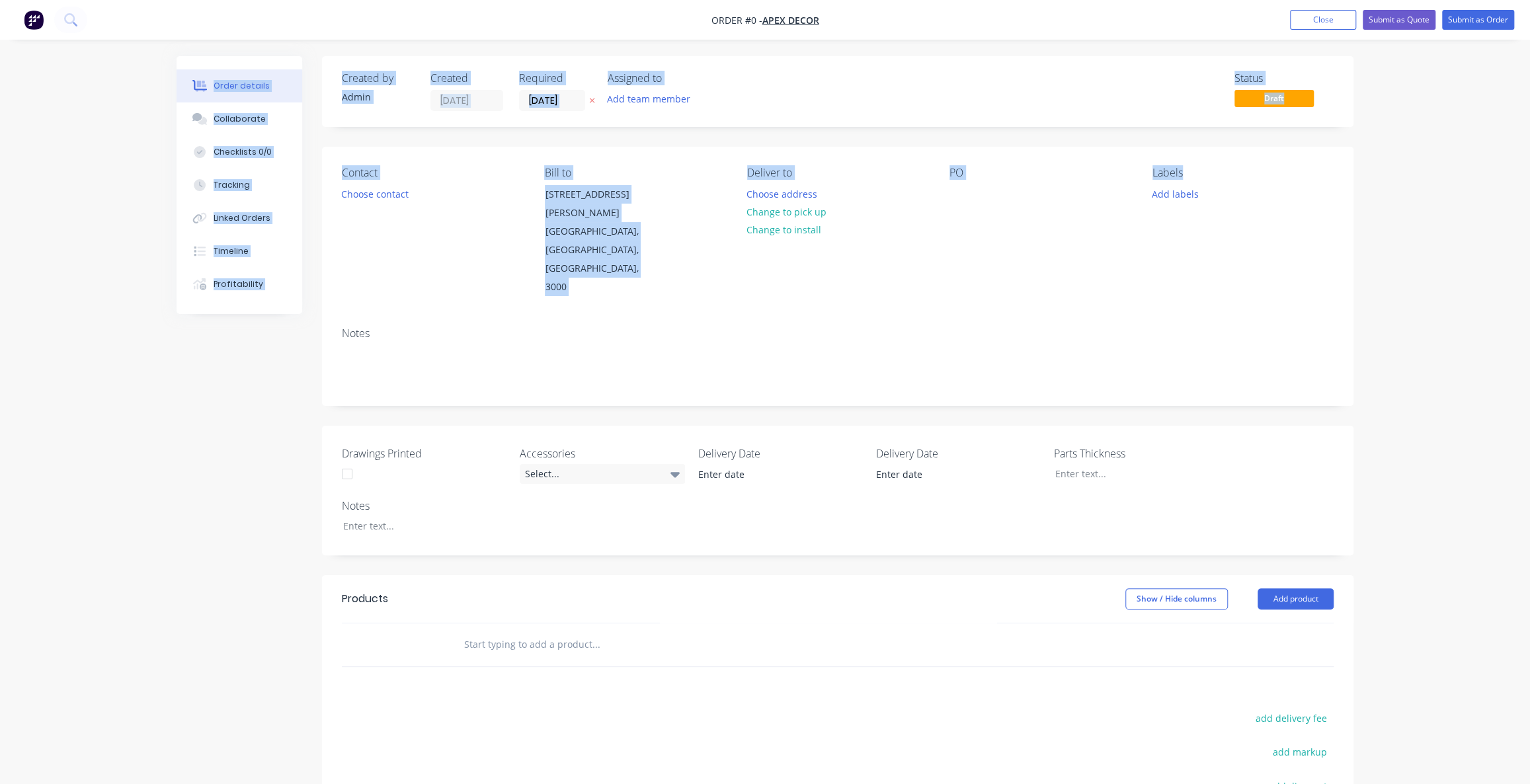
drag, startPoint x: 1262, startPoint y: 1, endPoint x: 1437, endPoint y: 176, distance: 247.5
click at [1437, 176] on div "Order #0 - Apex Decor Add product Close Submit as Quote Submit as Order Order d…" at bounding box center [765, 502] width 1530 height 1004
click at [1437, 176] on div "Order details Collaborate Checklists 0/0 Tracking Linked Orders Timeline Profit…" at bounding box center [765, 502] width 1530 height 1004
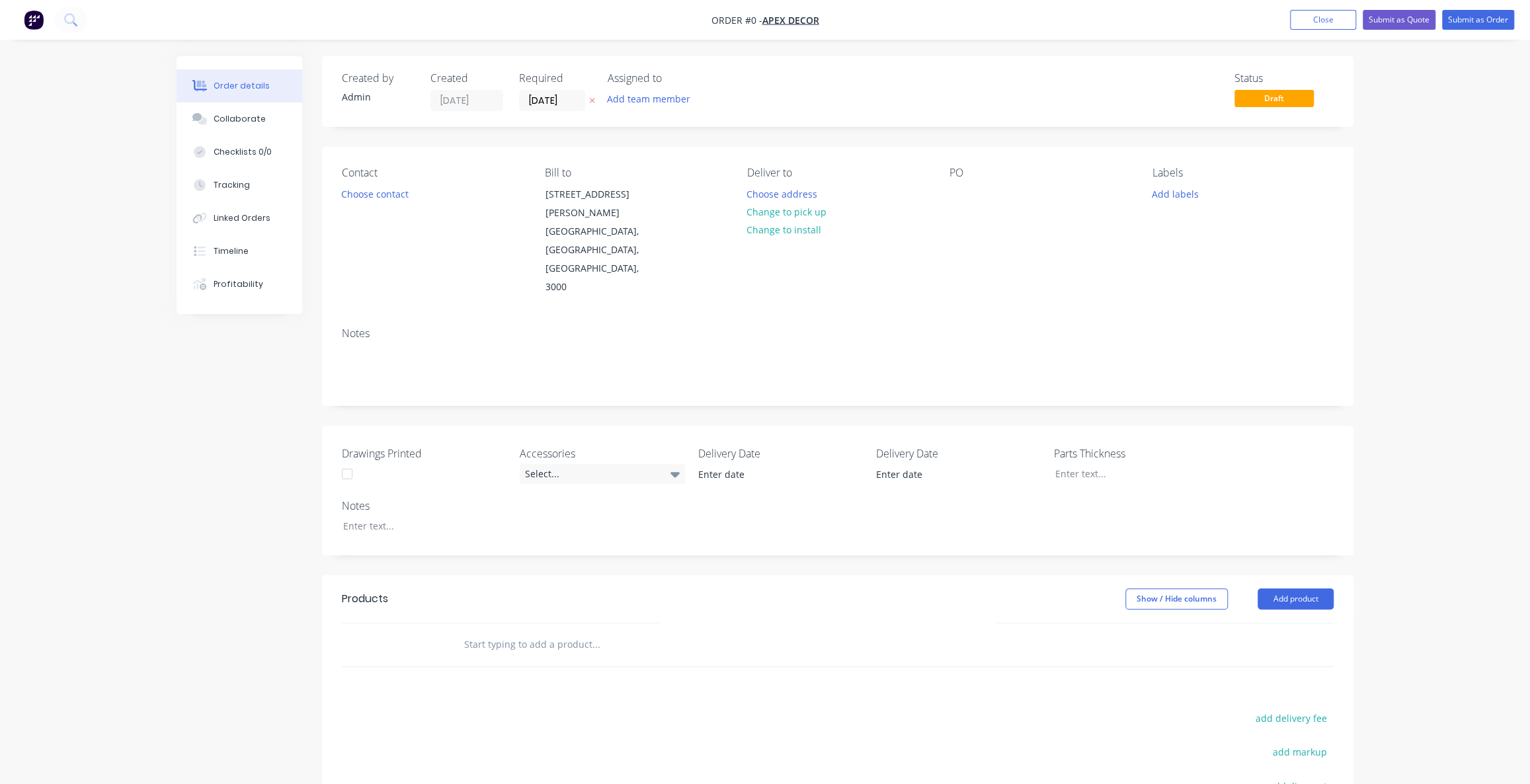
click at [1435, 170] on div "Order details Collaborate Checklists 0/0 Tracking Linked Orders Timeline Profit…" at bounding box center [765, 502] width 1530 height 1004
click at [1456, 152] on div "Order details Collaborate Checklists 0/0 Tracking Linked Orders Timeline Profit…" at bounding box center [765, 502] width 1530 height 1004
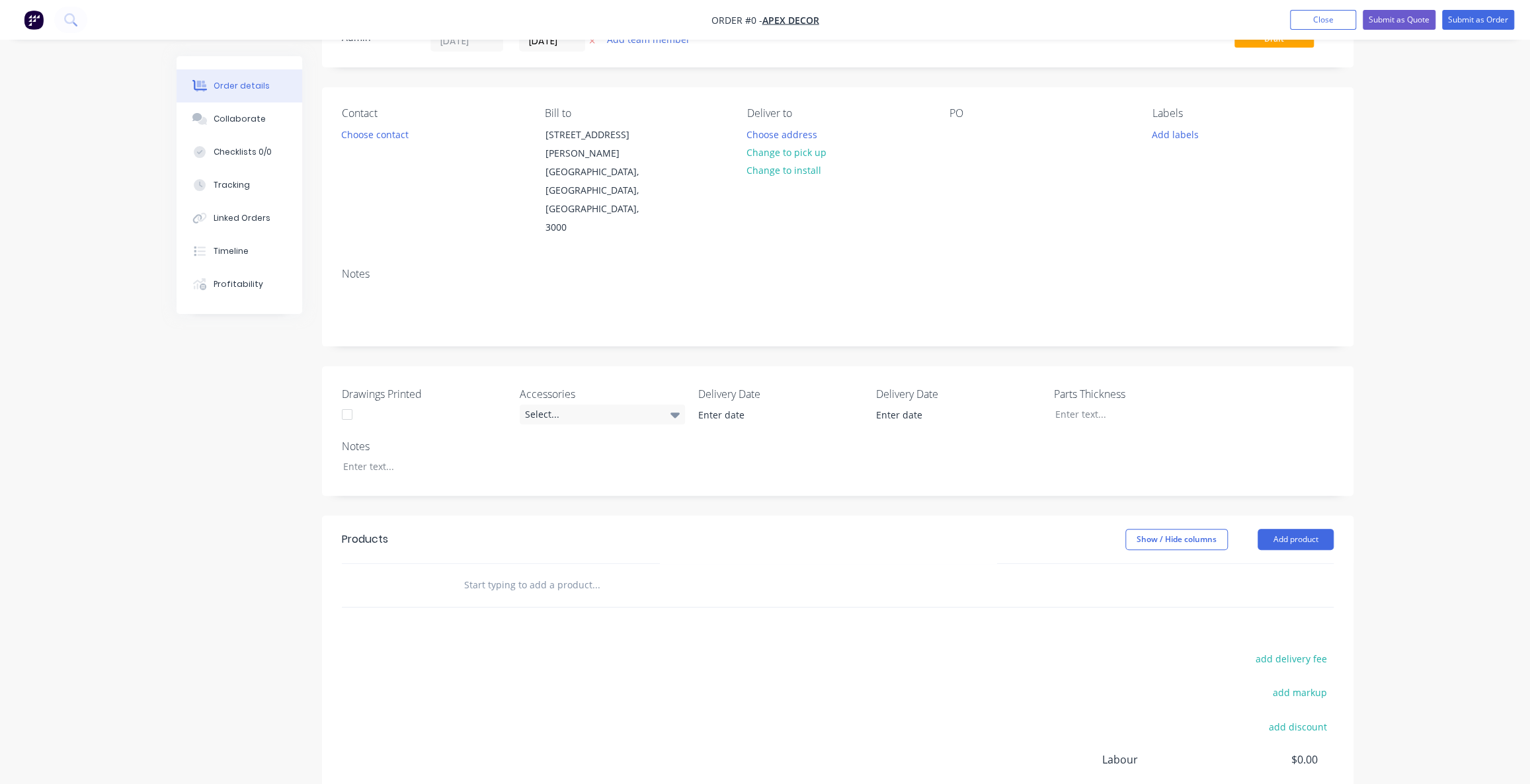
scroll to position [119, 0]
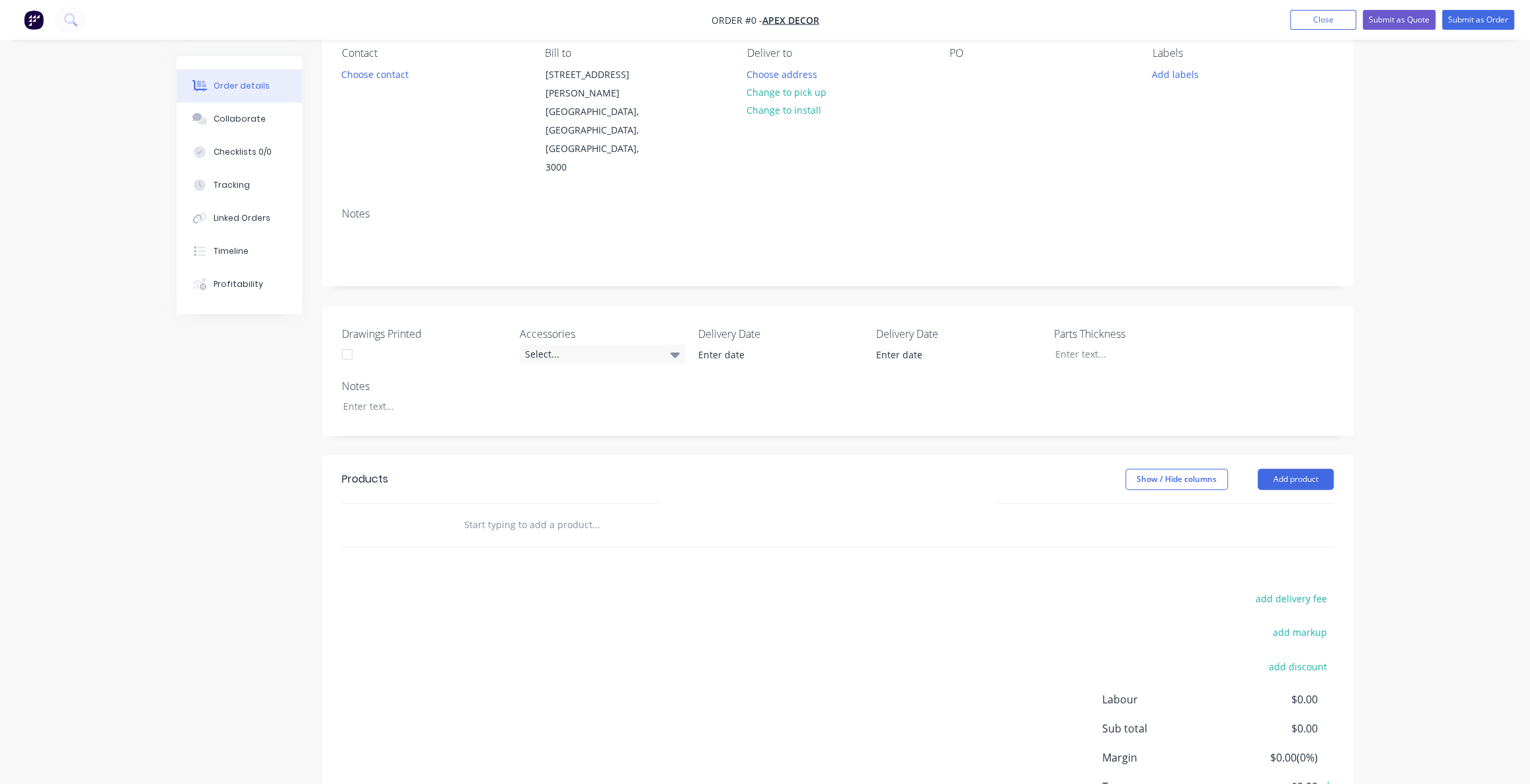
drag, startPoint x: 355, startPoint y: 426, endPoint x: 368, endPoint y: 427, distance: 13.0
click at [355, 471] on div "Products" at bounding box center [365, 479] width 46 height 16
click at [532, 511] on input "text" at bounding box center [596, 524] width 265 height 27
click at [551, 511] on input "text" at bounding box center [596, 524] width 265 height 27
click at [1396, 177] on div "Order details Collaborate Checklists 0/0 Tracking Linked Orders Timeline Profit…" at bounding box center [765, 382] width 1530 height 1004
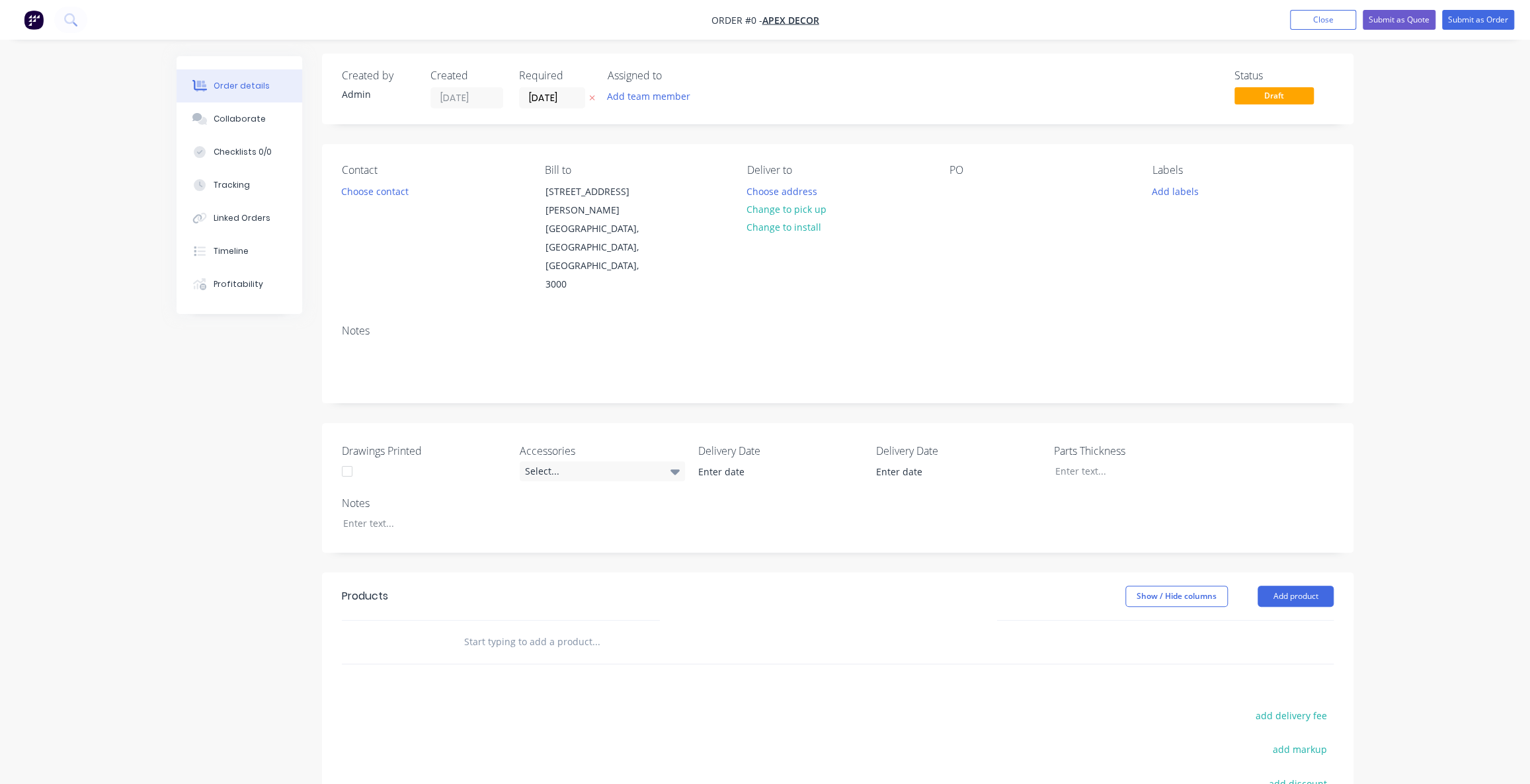
scroll to position [0, 0]
click at [366, 95] on div "Admin" at bounding box center [378, 97] width 73 height 14
click at [360, 104] on div "Created by Admin" at bounding box center [378, 91] width 73 height 39
click at [361, 99] on div "Admin" at bounding box center [378, 97] width 73 height 14
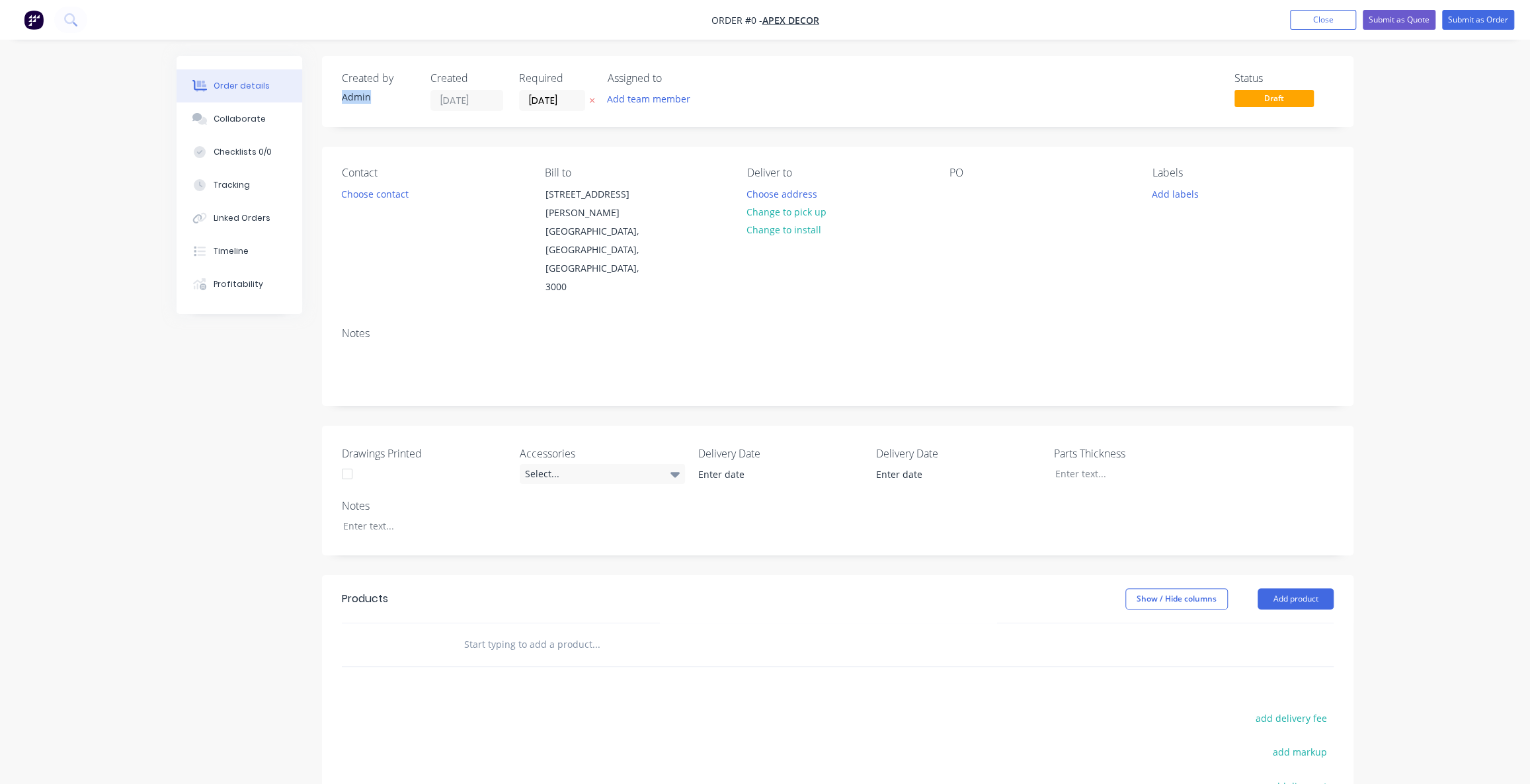
click at [361, 99] on div "Admin" at bounding box center [378, 97] width 73 height 14
click at [368, 97] on div "Admin" at bounding box center [378, 97] width 73 height 14
click at [551, 98] on input "[DATE]" at bounding box center [552, 100] width 65 height 20
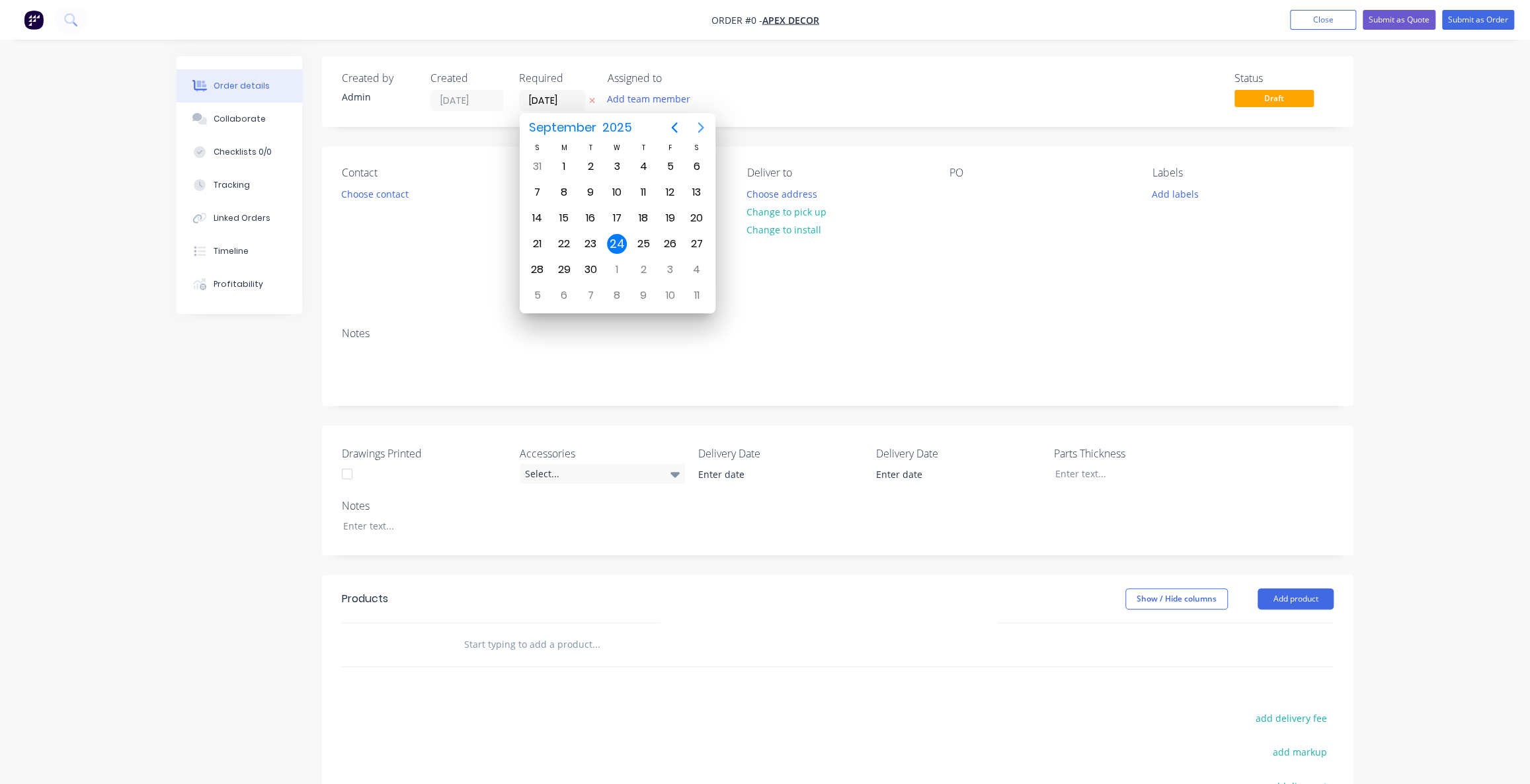
click at [703, 127] on icon "Next page" at bounding box center [701, 127] width 6 height 11
click at [641, 218] on div "16" at bounding box center [643, 217] width 20 height 20
type input "[DATE]"
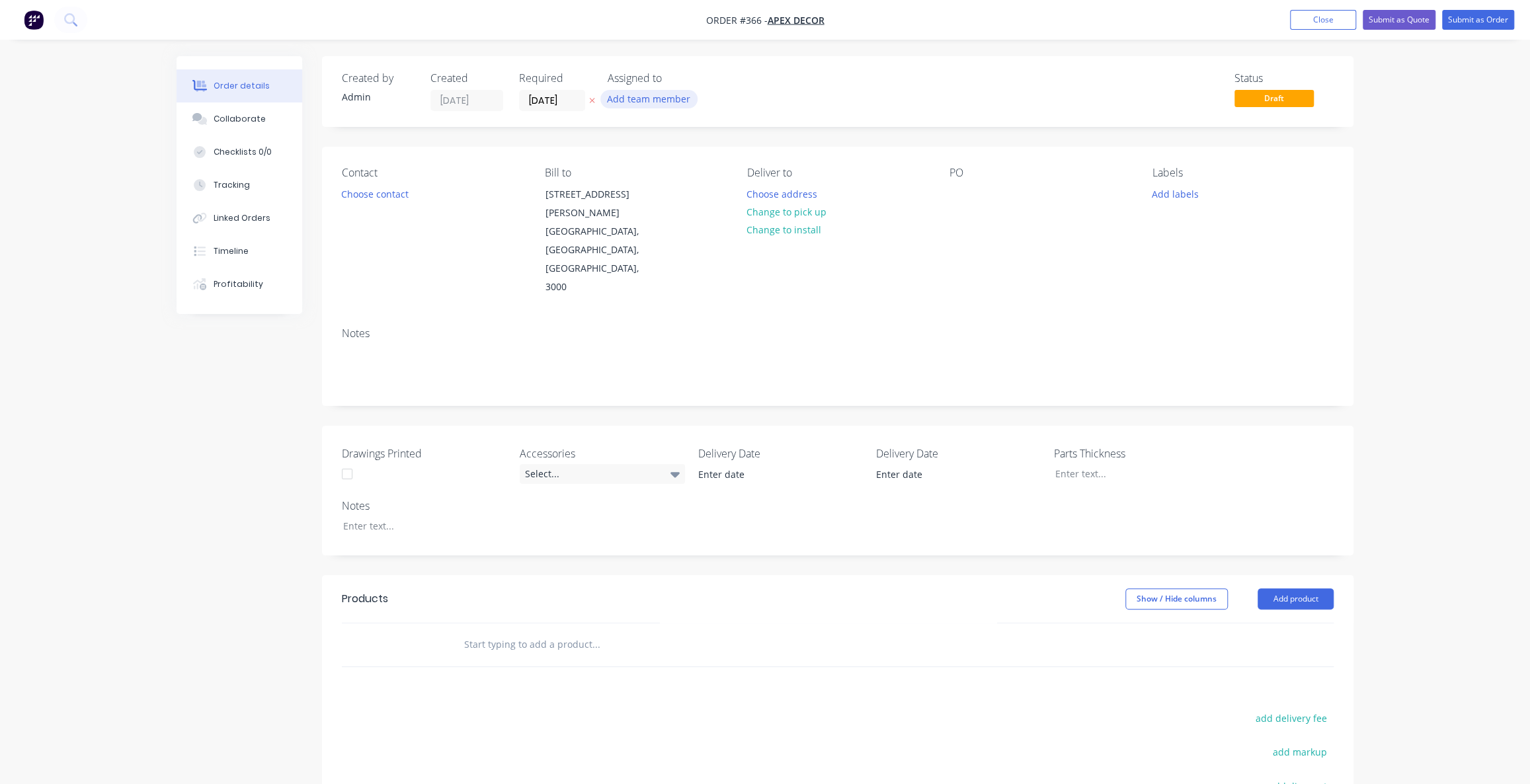
click at [649, 95] on button "Add team member" at bounding box center [649, 99] width 97 height 18
click at [631, 174] on div at bounding box center [629, 172] width 27 height 27
click at [715, 86] on div "Assigned to AU" at bounding box center [674, 91] width 132 height 39
click at [889, 78] on div "Status Draft" at bounding box center [1037, 91] width 593 height 39
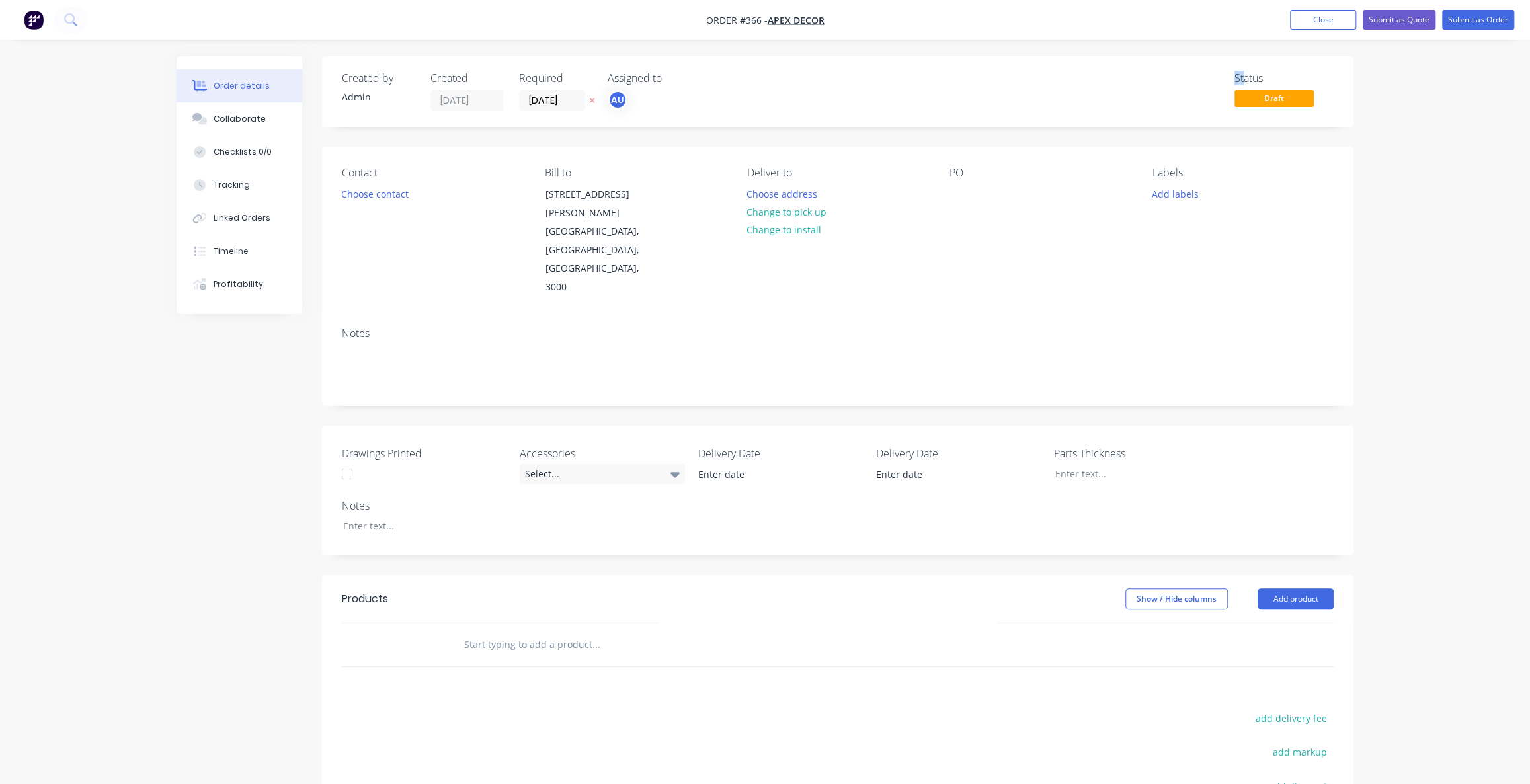
drag, startPoint x: 1236, startPoint y: 76, endPoint x: 1258, endPoint y: 76, distance: 22.0
click at [1248, 75] on div "Status" at bounding box center [1284, 78] width 99 height 12
click at [1261, 76] on div "Status" at bounding box center [1284, 78] width 99 height 12
click at [1270, 103] on span "Draft" at bounding box center [1274, 98] width 79 height 16
click at [1276, 106] on span "Draft" at bounding box center [1274, 98] width 79 height 16
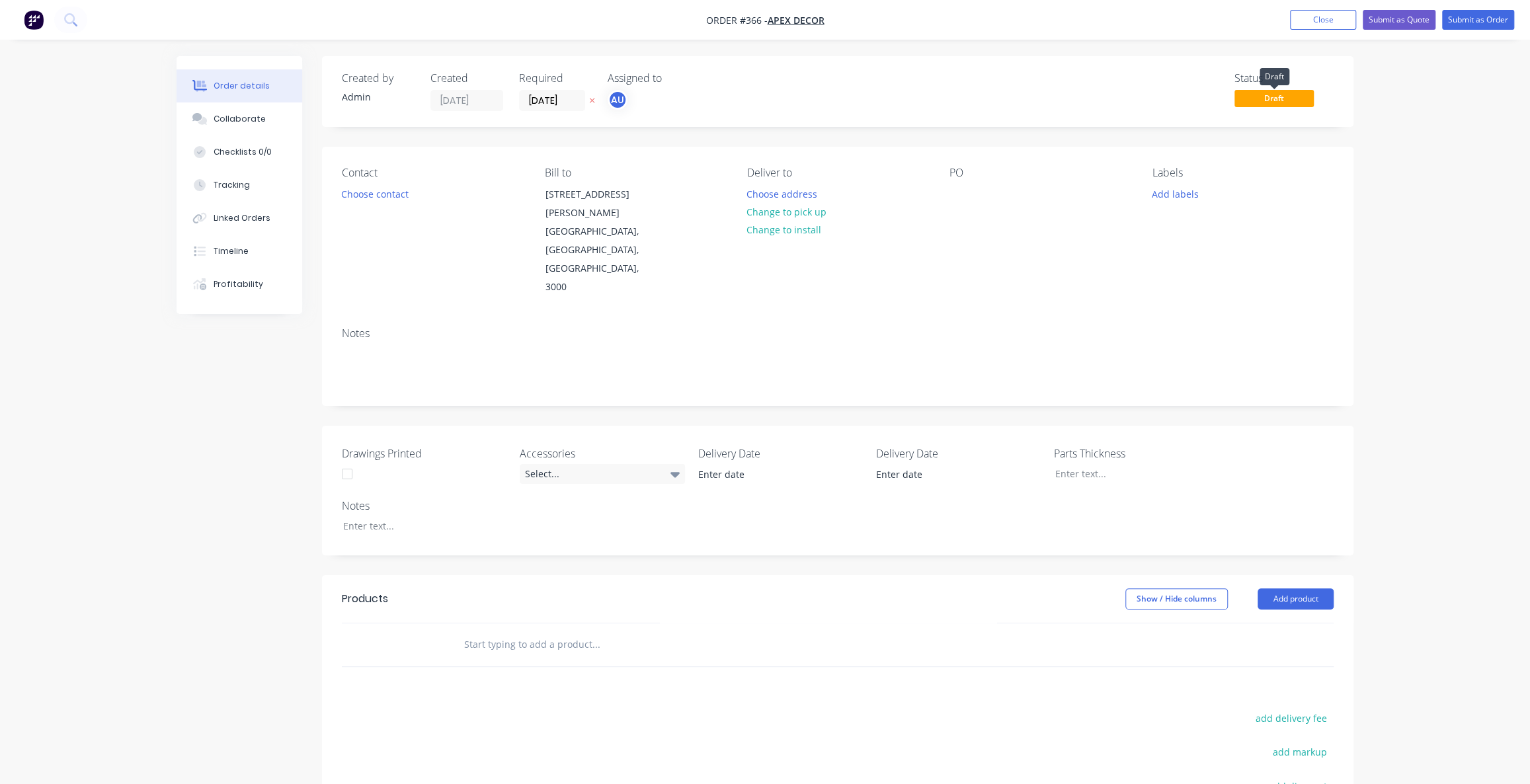
click at [1274, 100] on span "Draft" at bounding box center [1274, 98] width 79 height 16
click at [362, 194] on button "Choose contact" at bounding box center [374, 193] width 81 height 18
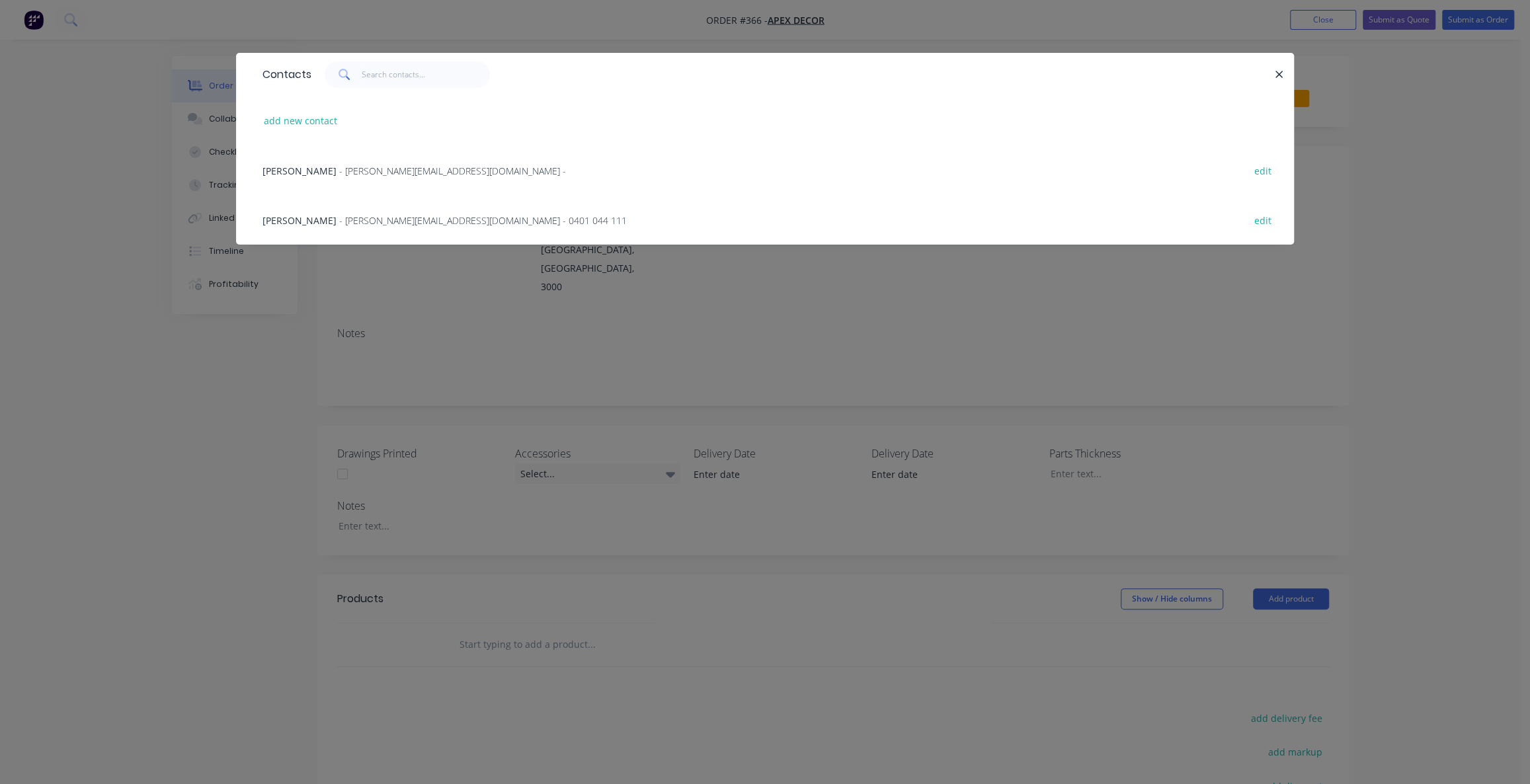
click at [340, 172] on span "- [PERSON_NAME][EMAIL_ADDRESS][DOMAIN_NAME] -" at bounding box center [452, 170] width 226 height 12
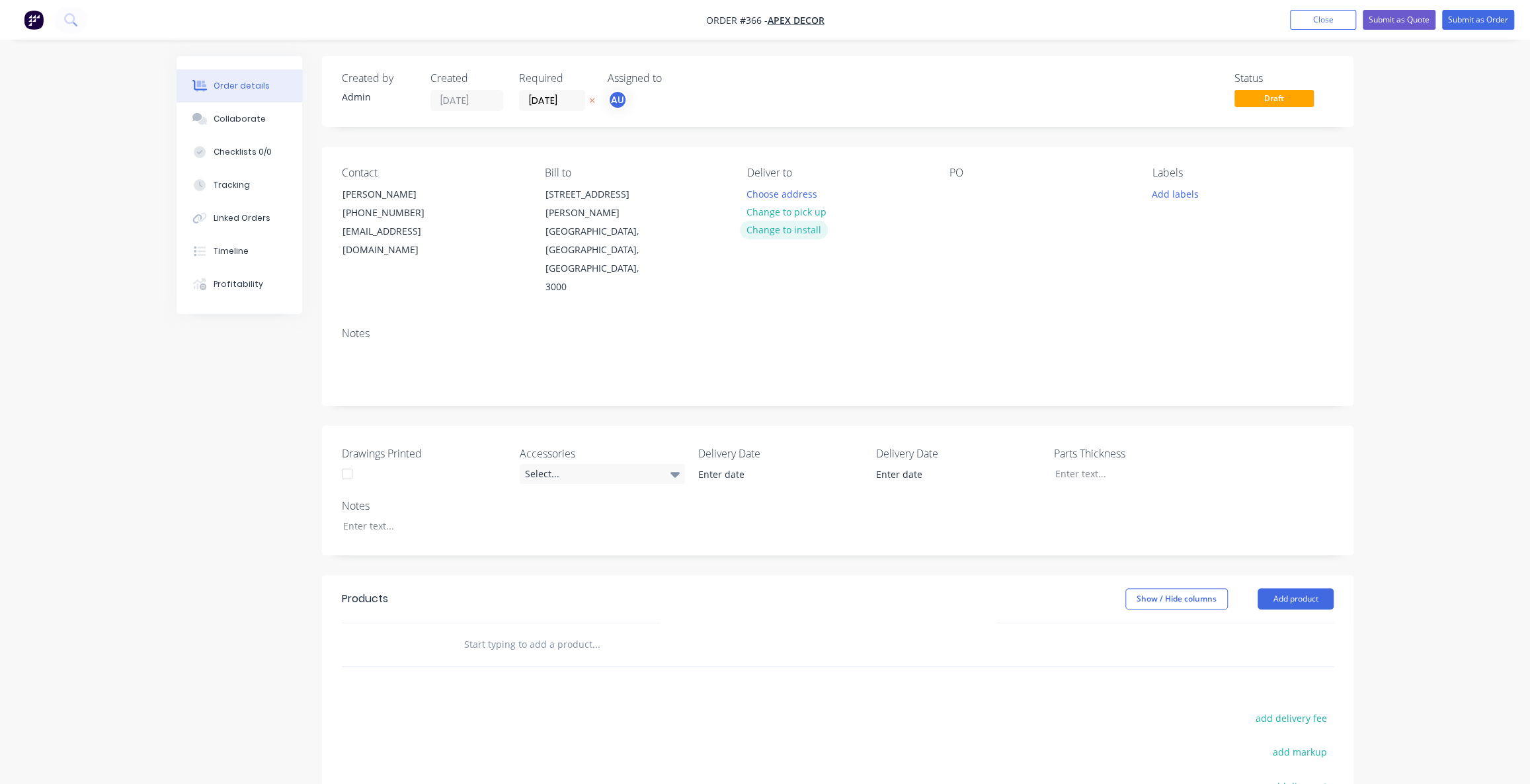
click at [807, 231] on button "Change to install" at bounding box center [784, 230] width 89 height 18
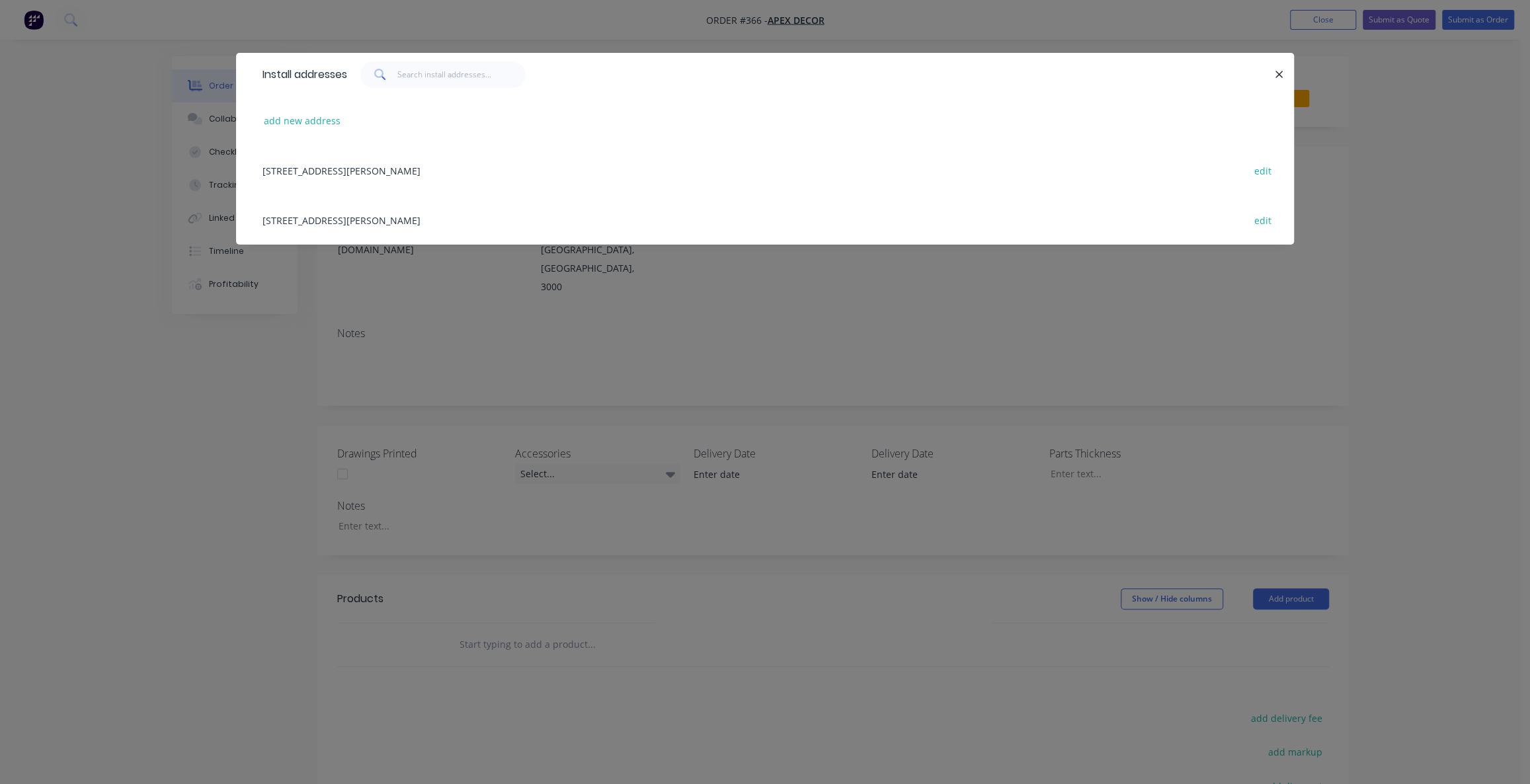
click at [340, 168] on div "[STREET_ADDRESS][PERSON_NAME] edit" at bounding box center [765, 170] width 1018 height 50
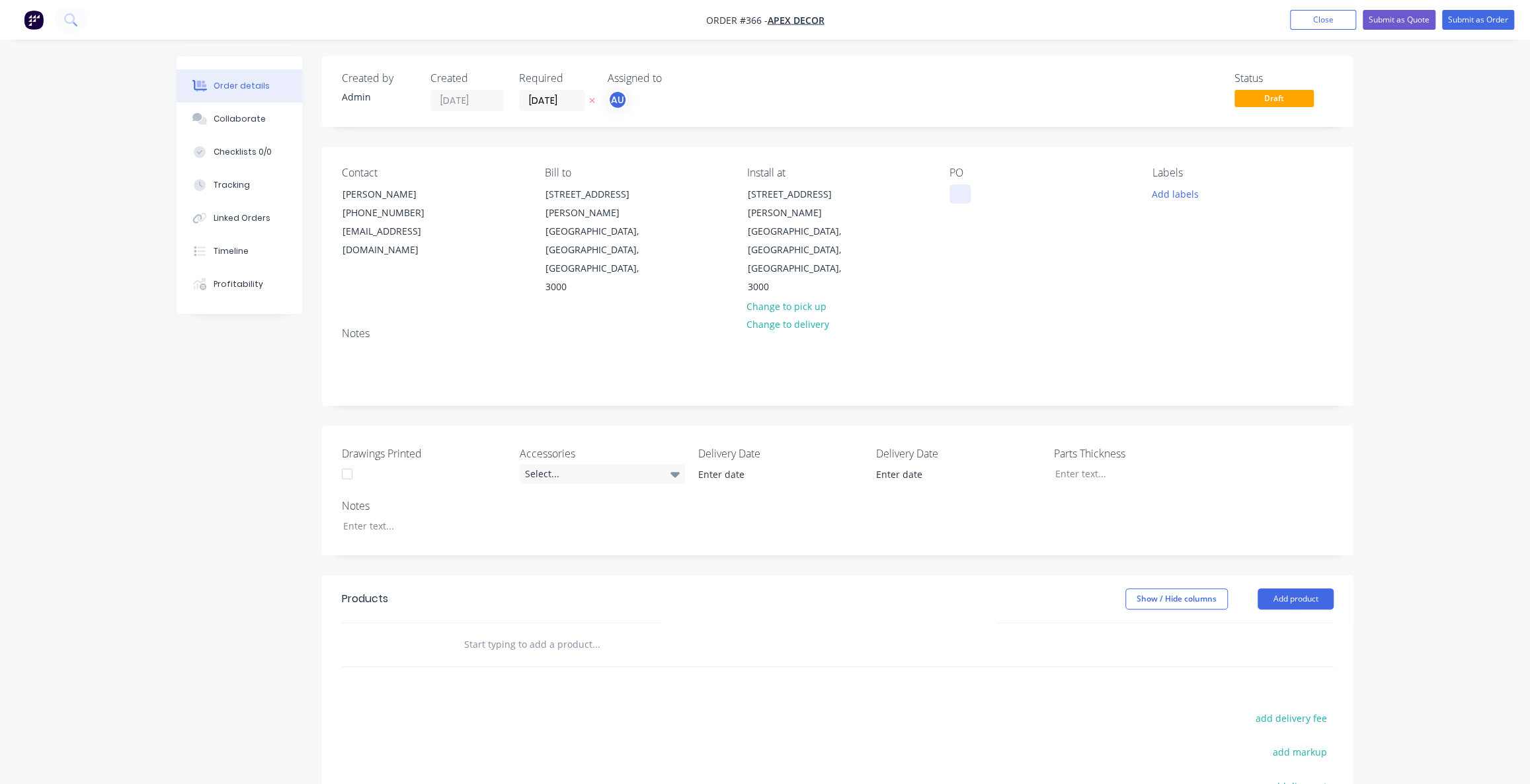
click at [952, 191] on div at bounding box center [960, 194] width 21 height 19
click at [1392, 230] on div "Order details Collaborate Checklists 0/0 Tracking Linked Orders Timeline Profit…" at bounding box center [765, 502] width 1530 height 1004
drag, startPoint x: 1014, startPoint y: 194, endPoint x: 952, endPoint y: 194, distance: 62.0
click at [954, 192] on div "AD1234567" at bounding box center [985, 194] width 71 height 19
click at [1428, 256] on div "Order details Collaborate Checklists 0/0 Tracking Linked Orders Timeline Profit…" at bounding box center [765, 502] width 1530 height 1004
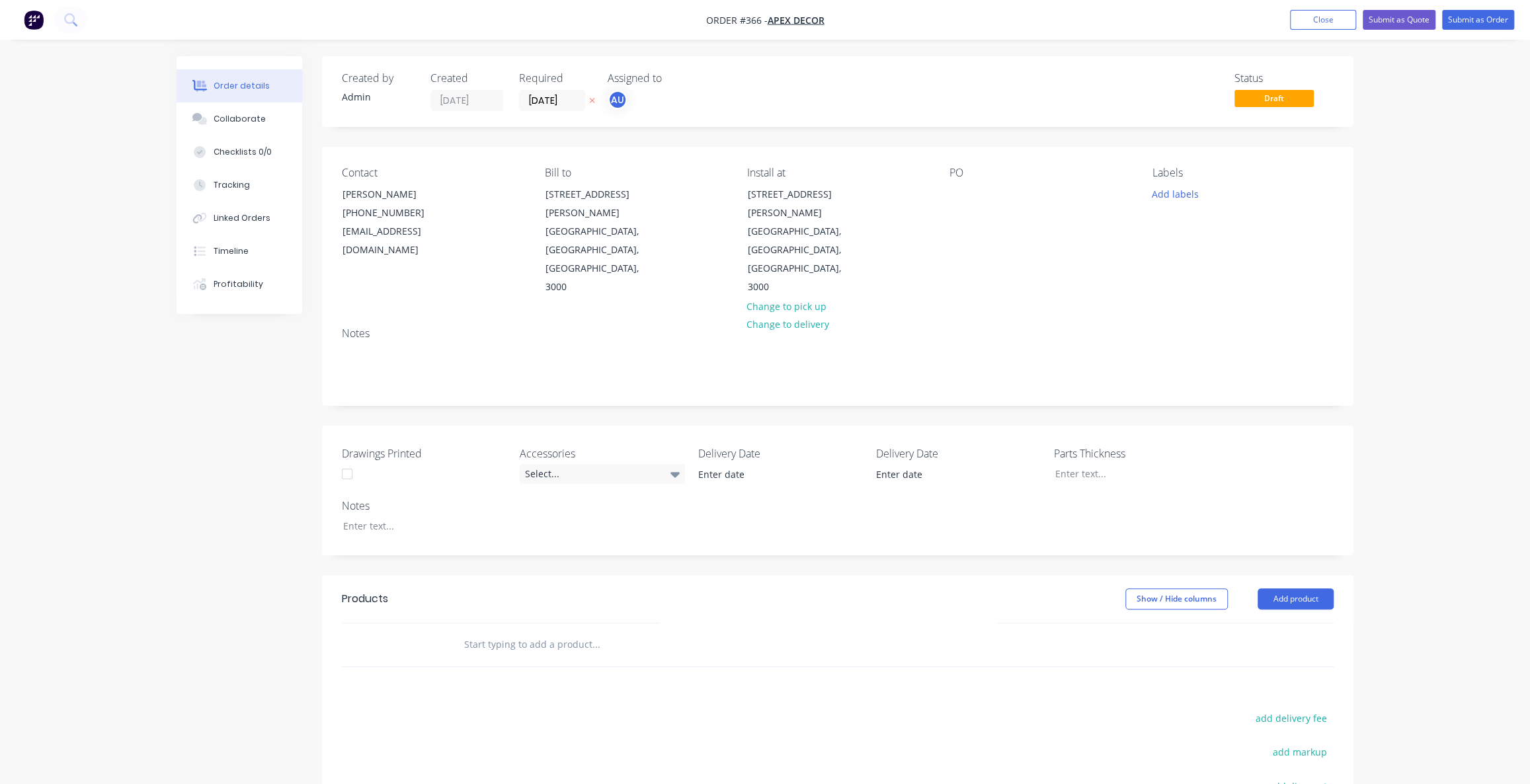
click at [1411, 225] on div "Order details Collaborate Checklists 0/0 Tracking Linked Orders Timeline Profit…" at bounding box center [765, 502] width 1530 height 1004
click at [1411, 228] on div "Order details Collaborate Checklists 0/0 Tracking Linked Orders Timeline Profit…" at bounding box center [765, 502] width 1530 height 1004
click at [1168, 173] on div "Labels" at bounding box center [1244, 172] width 181 height 12
click at [1171, 173] on div "Labels" at bounding box center [1244, 172] width 181 height 12
click at [1176, 192] on button "Add labels" at bounding box center [1175, 193] width 61 height 18
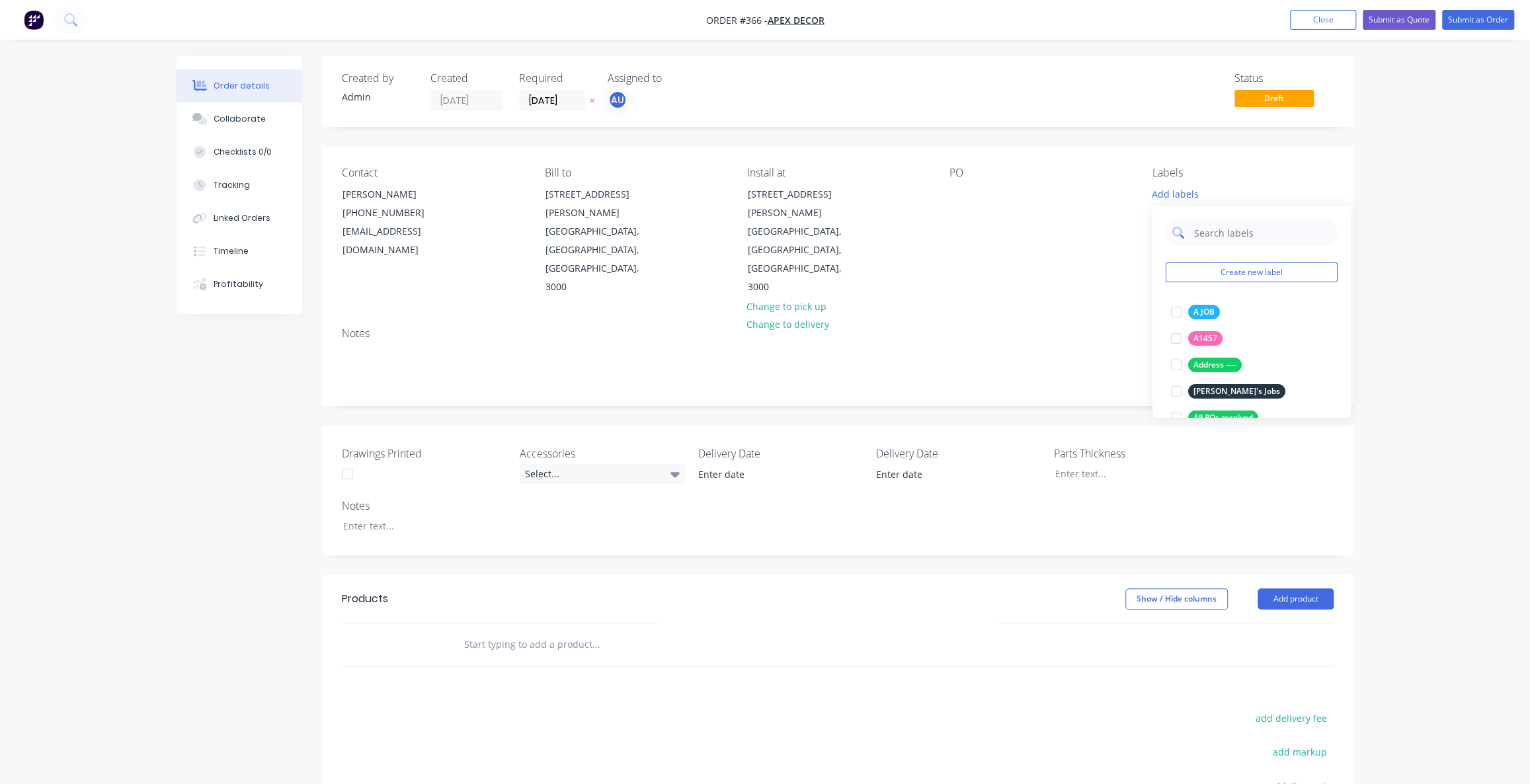
click at [1247, 235] on input "text" at bounding box center [1262, 232] width 138 height 27
click at [1212, 277] on button "Create new label" at bounding box center [1252, 272] width 172 height 20
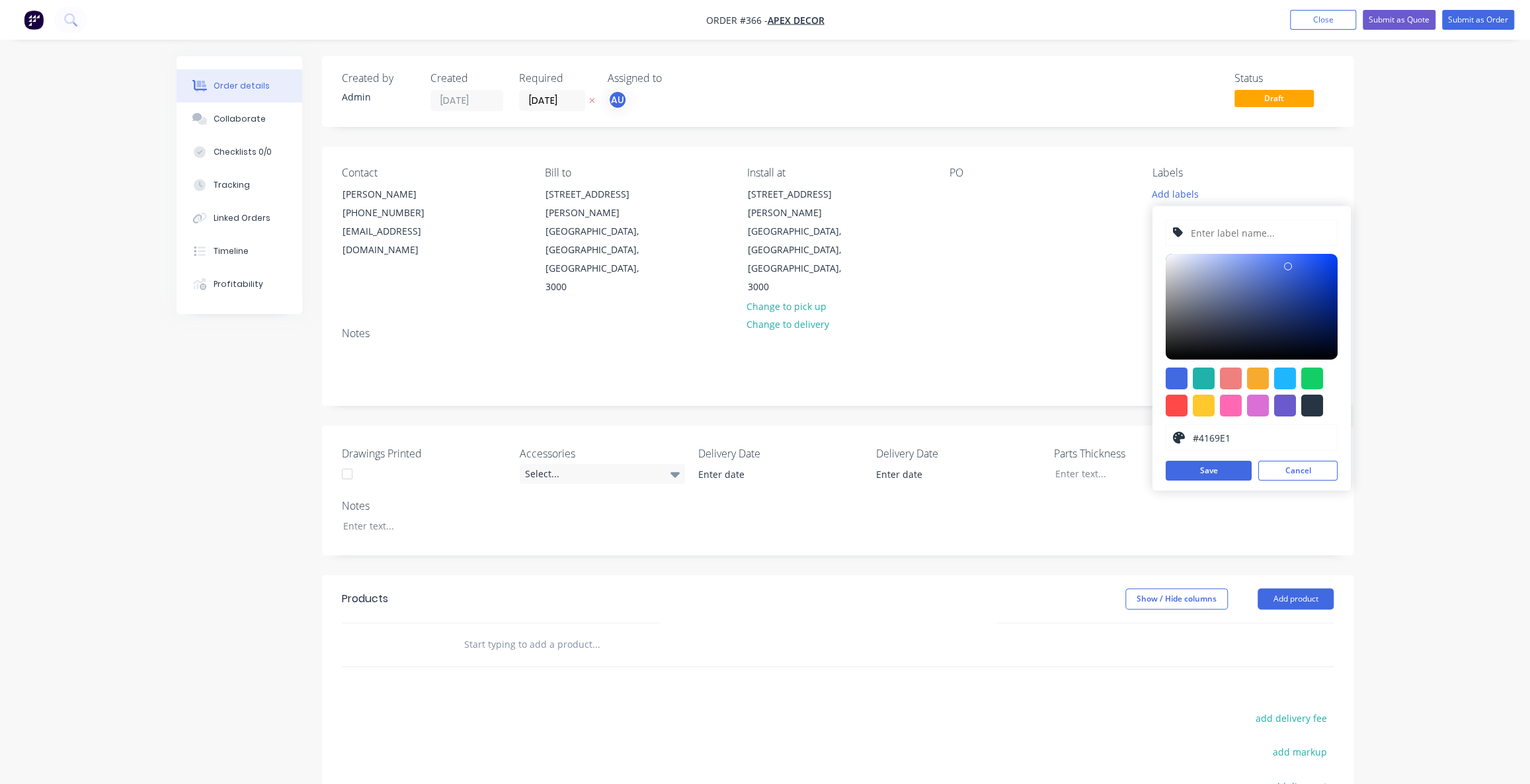
click at [1218, 239] on input "text" at bounding box center [1260, 232] width 141 height 25
type input "P"
type input "Woolies"
click at [1316, 263] on div at bounding box center [1252, 306] width 172 height 106
type input "#103CBF"
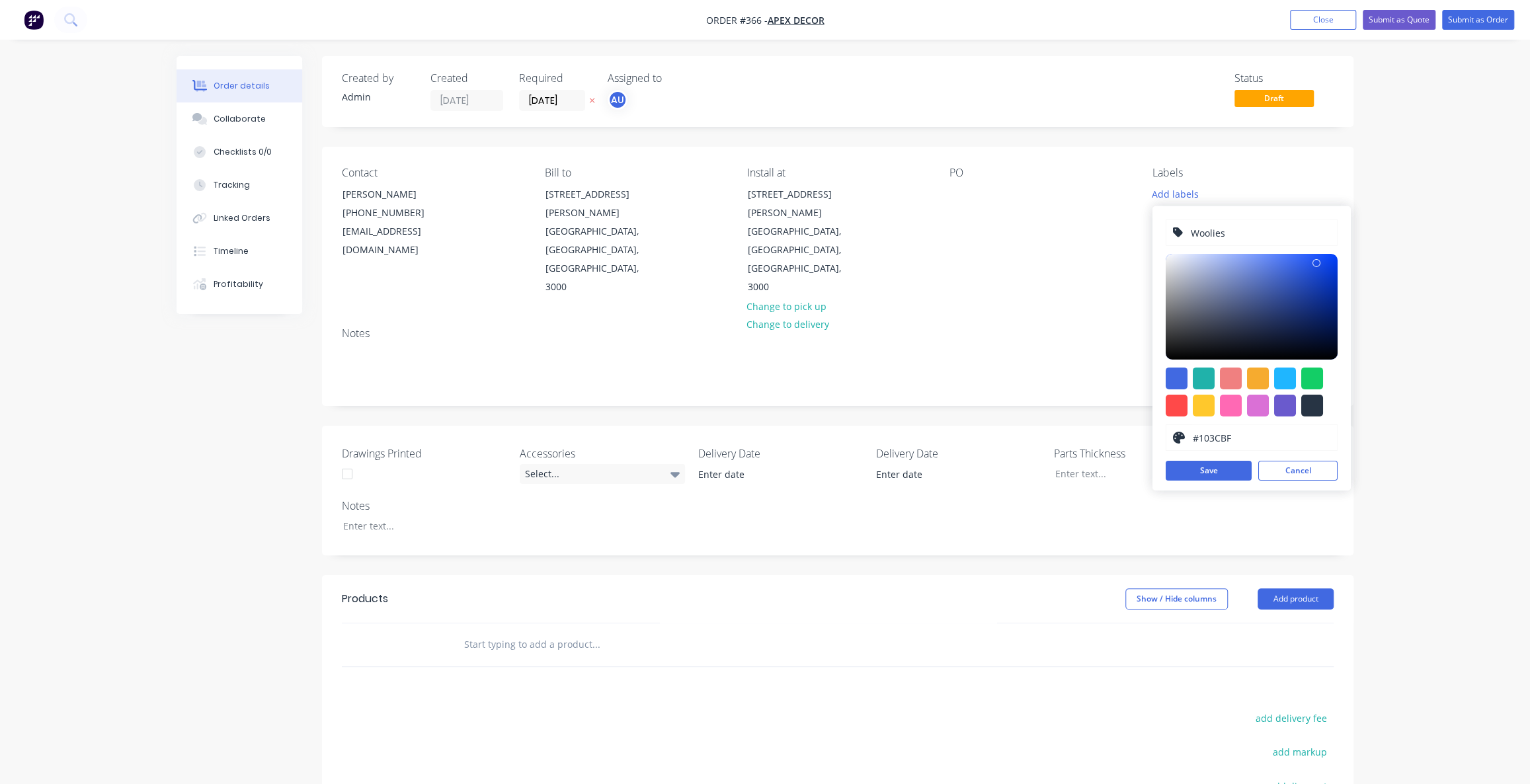
click at [1323, 280] on div at bounding box center [1252, 306] width 172 height 106
drag, startPoint x: 1231, startPoint y: 234, endPoint x: 1183, endPoint y: 232, distance: 48.0
click at [1183, 232] on div "Woolies" at bounding box center [1252, 232] width 172 height 27
type input "Countdown"
click at [1330, 265] on div at bounding box center [1252, 306] width 172 height 106
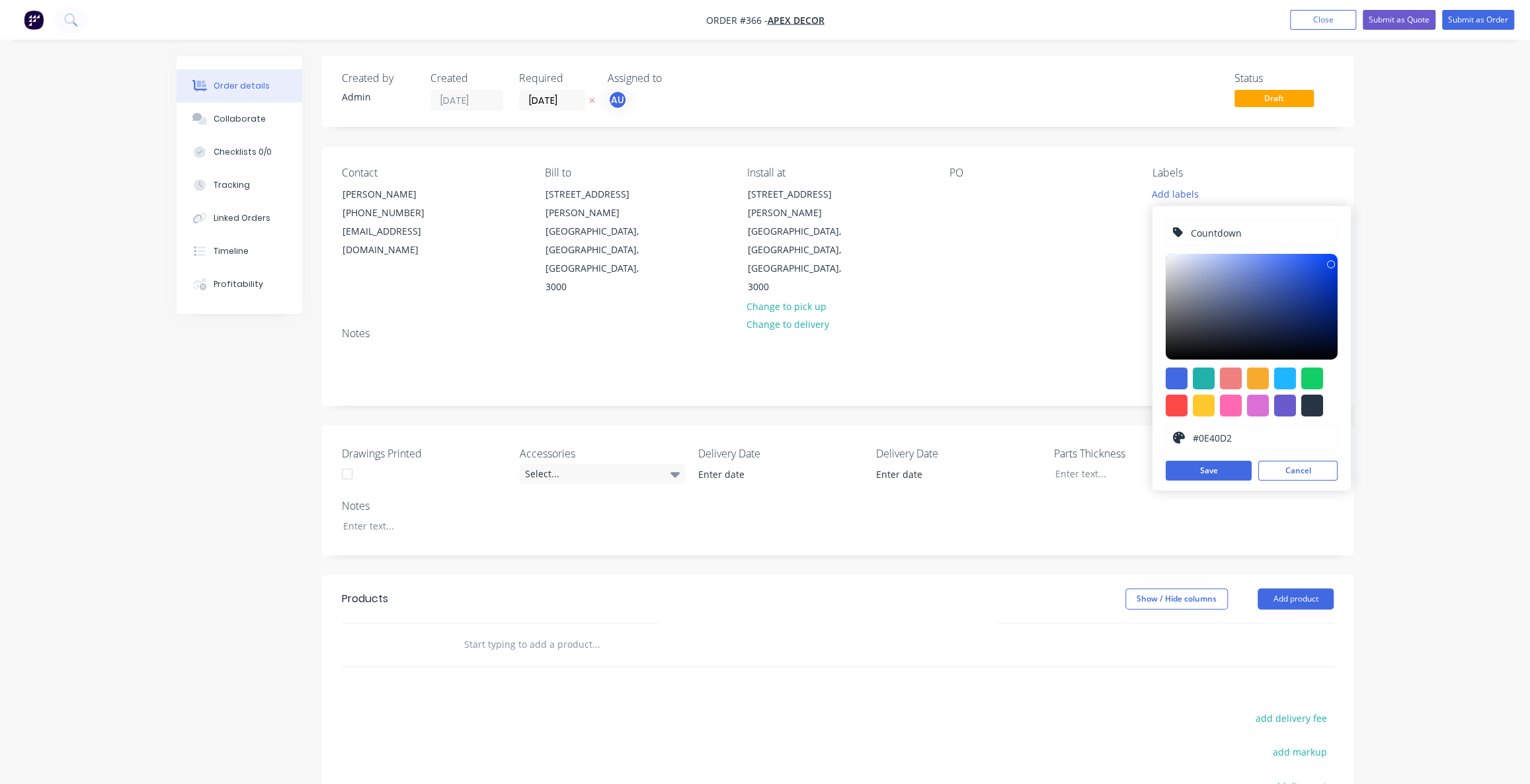
click at [1326, 272] on div at bounding box center [1252, 306] width 172 height 106
drag, startPoint x: 1201, startPoint y: 405, endPoint x: 1238, endPoint y: 388, distance: 40.7
click at [1202, 405] on div at bounding box center [1204, 406] width 22 height 22
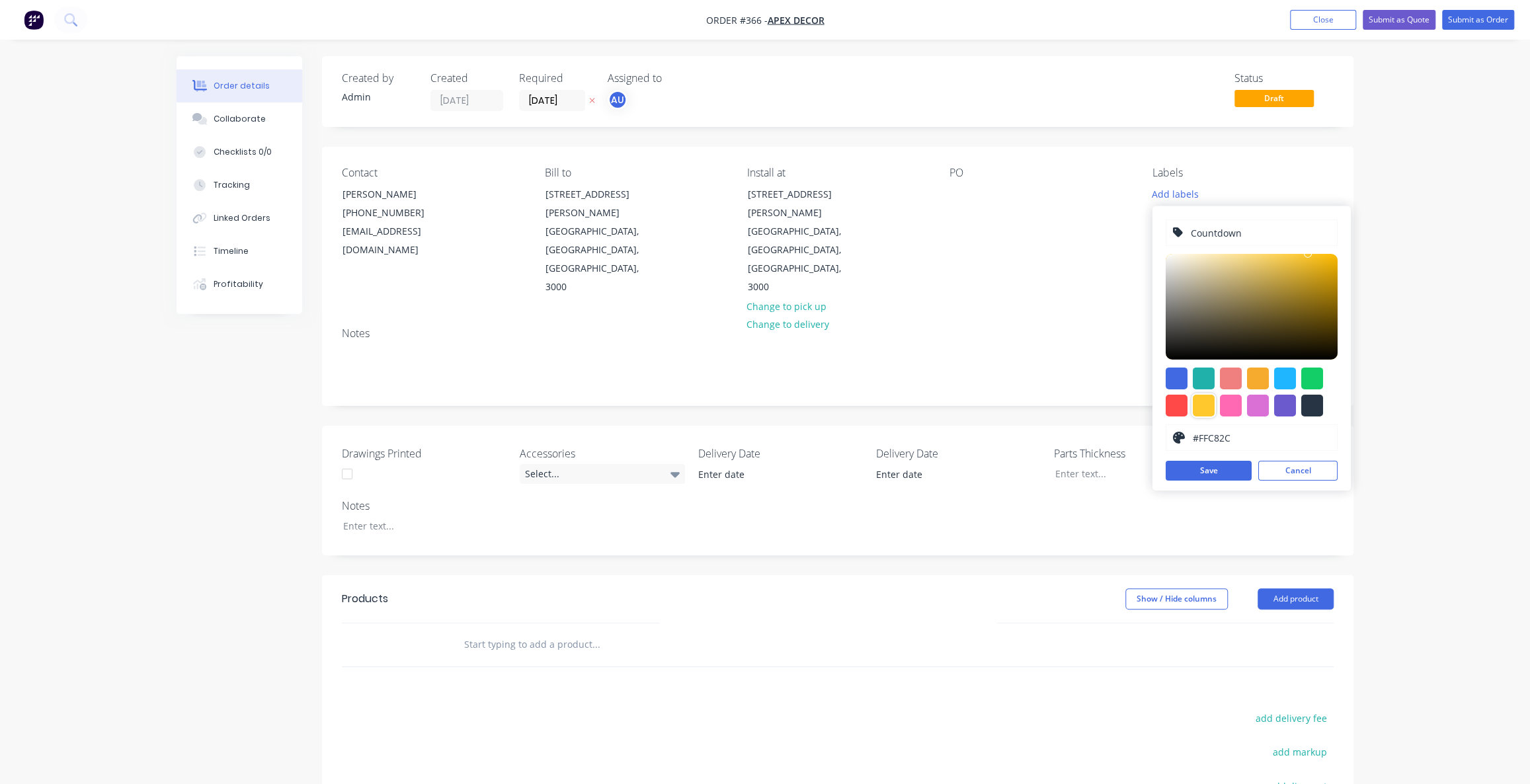
type input "#DFA80D"
click at [1327, 267] on div at bounding box center [1252, 306] width 172 height 106
click at [1203, 479] on button "Save" at bounding box center [1209, 470] width 86 height 20
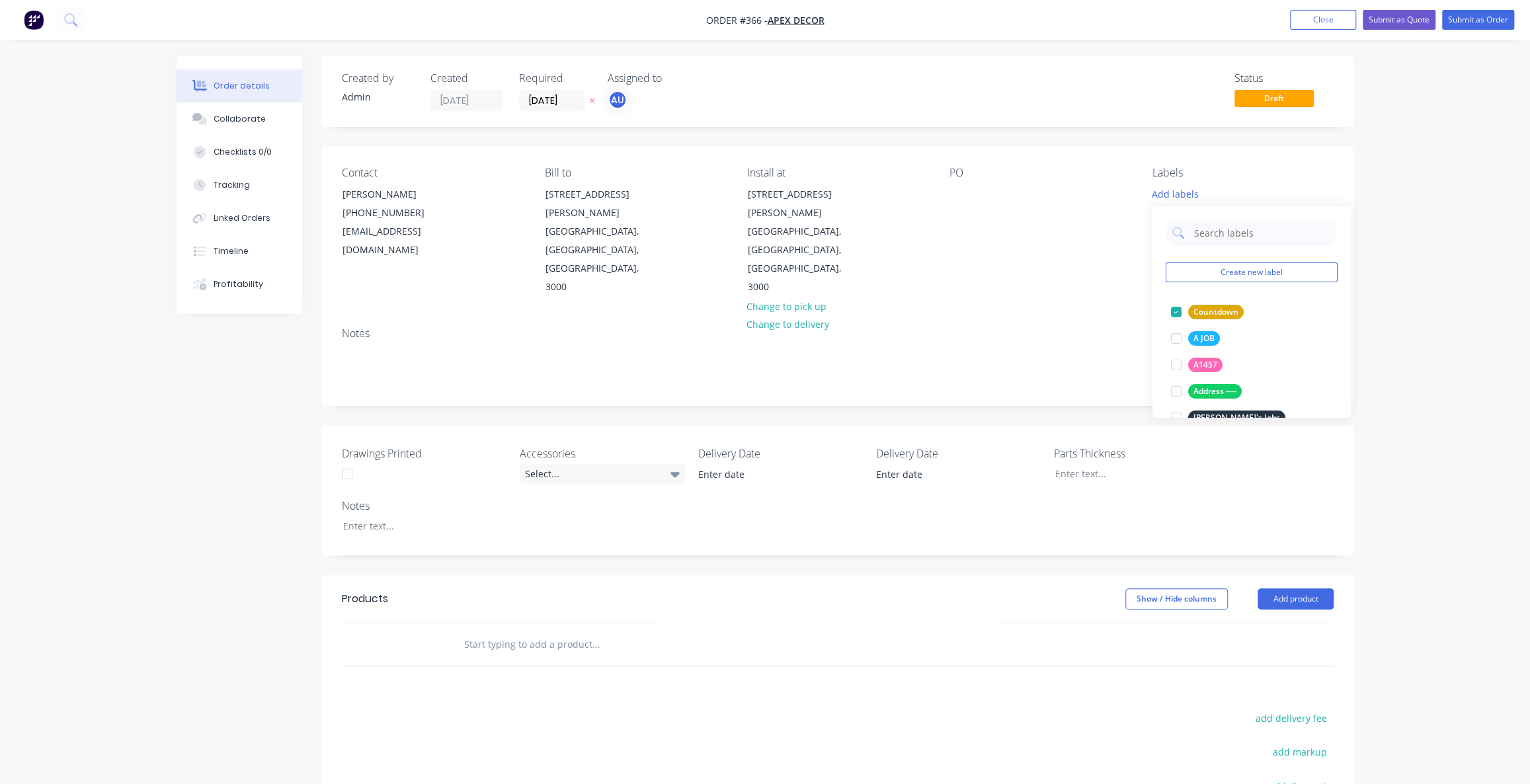
click at [1441, 291] on div "Order details Collaborate Checklists 0/0 Tracking Linked Orders Timeline Profit…" at bounding box center [765, 502] width 1530 height 1004
click at [1397, 262] on div "Order details Collaborate Checklists 0/0 Tracking Linked Orders Timeline Profit…" at bounding box center [765, 502] width 1530 height 1004
click at [1396, 262] on div "Order details Collaborate Checklists 0/0 Tracking Linked Orders Timeline Profit…" at bounding box center [765, 502] width 1530 height 1004
click at [1415, 297] on div "Order details Collaborate Checklists 0/0 Tracking Linked Orders Timeline Profit…" at bounding box center [765, 502] width 1530 height 1004
click at [1432, 264] on div "Order details Collaborate Checklists 0/0 Tracking Linked Orders Timeline Profit…" at bounding box center [765, 502] width 1530 height 1004
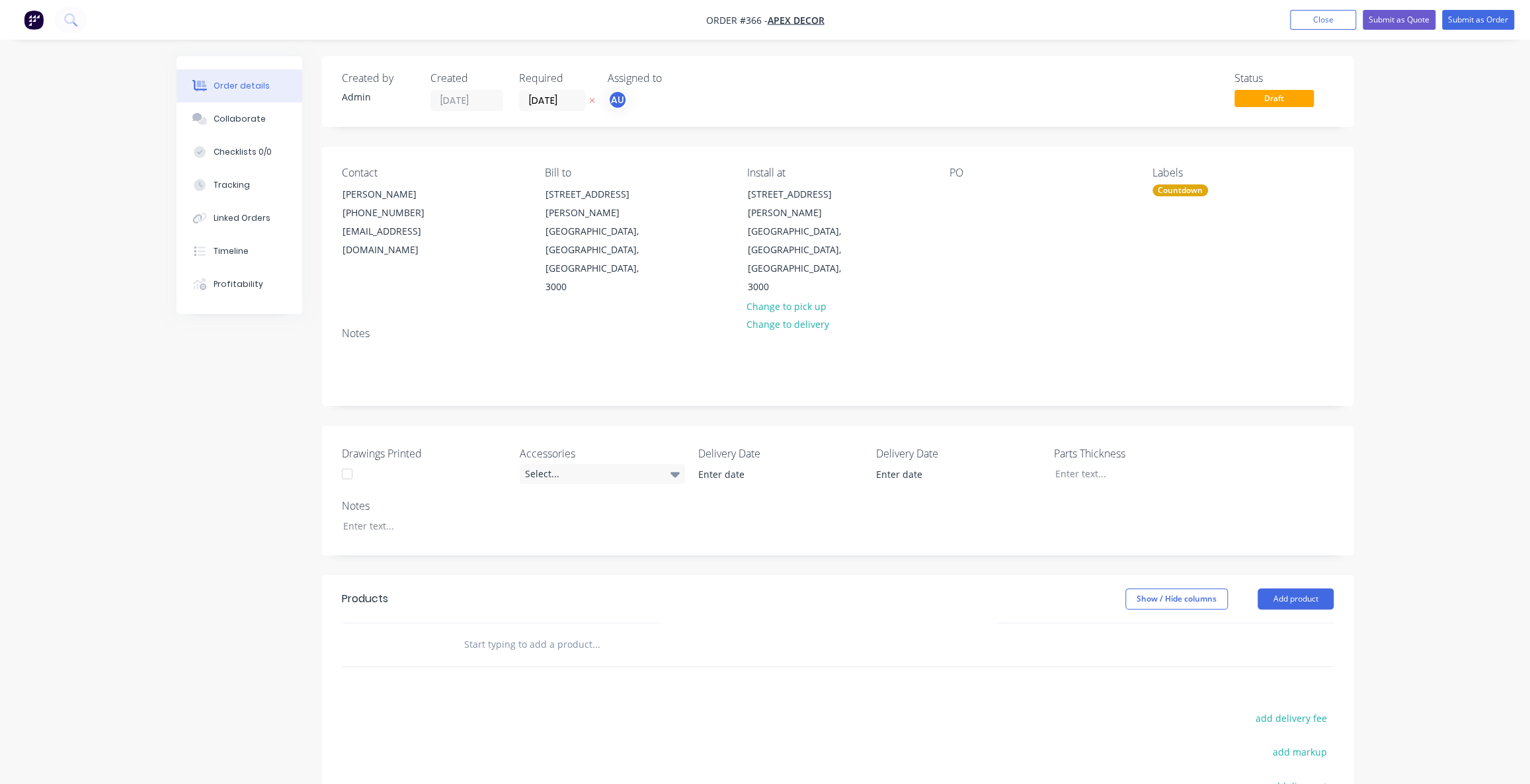
click at [1397, 258] on div "Order details Collaborate Checklists 0/0 Tracking Linked Orders Timeline Profit…" at bounding box center [765, 502] width 1530 height 1004
drag, startPoint x: 330, startPoint y: 391, endPoint x: 432, endPoint y: 421, distance: 106.3
click at [432, 425] on div "Drawings Printed Accessories Select... Delivery Date Delivery Date Parts Thickn…" at bounding box center [838, 490] width 1031 height 130
click at [457, 498] on label "Notes" at bounding box center [424, 505] width 165 height 16
click at [377, 445] on div "Drawings Printed" at bounding box center [424, 465] width 165 height 40
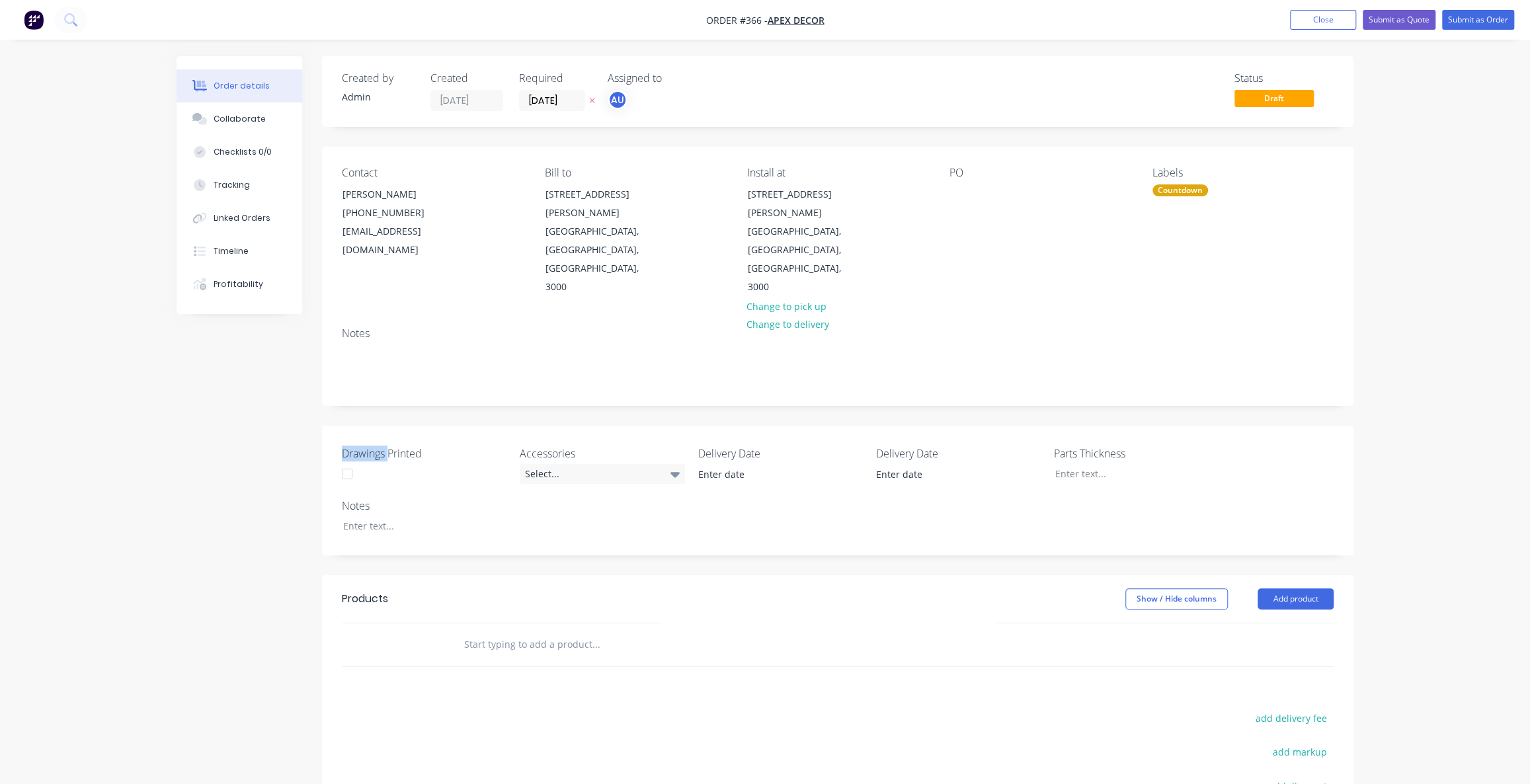
drag, startPoint x: 336, startPoint y: 393, endPoint x: 389, endPoint y: 397, distance: 53.2
click at [389, 425] on div "Drawings Printed Accessories Select... Delivery Date Delivery Date Parts Thickn…" at bounding box center [838, 490] width 1031 height 130
click at [423, 445] on div "Drawings Printed" at bounding box center [424, 465] width 165 height 40
click at [690, 468] on div "Drawings Printed Accessories Select... Delivery Date Delivery Date Parts Thickn…" at bounding box center [838, 490] width 1031 height 130
click at [578, 425] on div "Drawings Printed Accessories Select... Delivery Date Delivery Date Parts Thickn…" at bounding box center [838, 490] width 1031 height 130
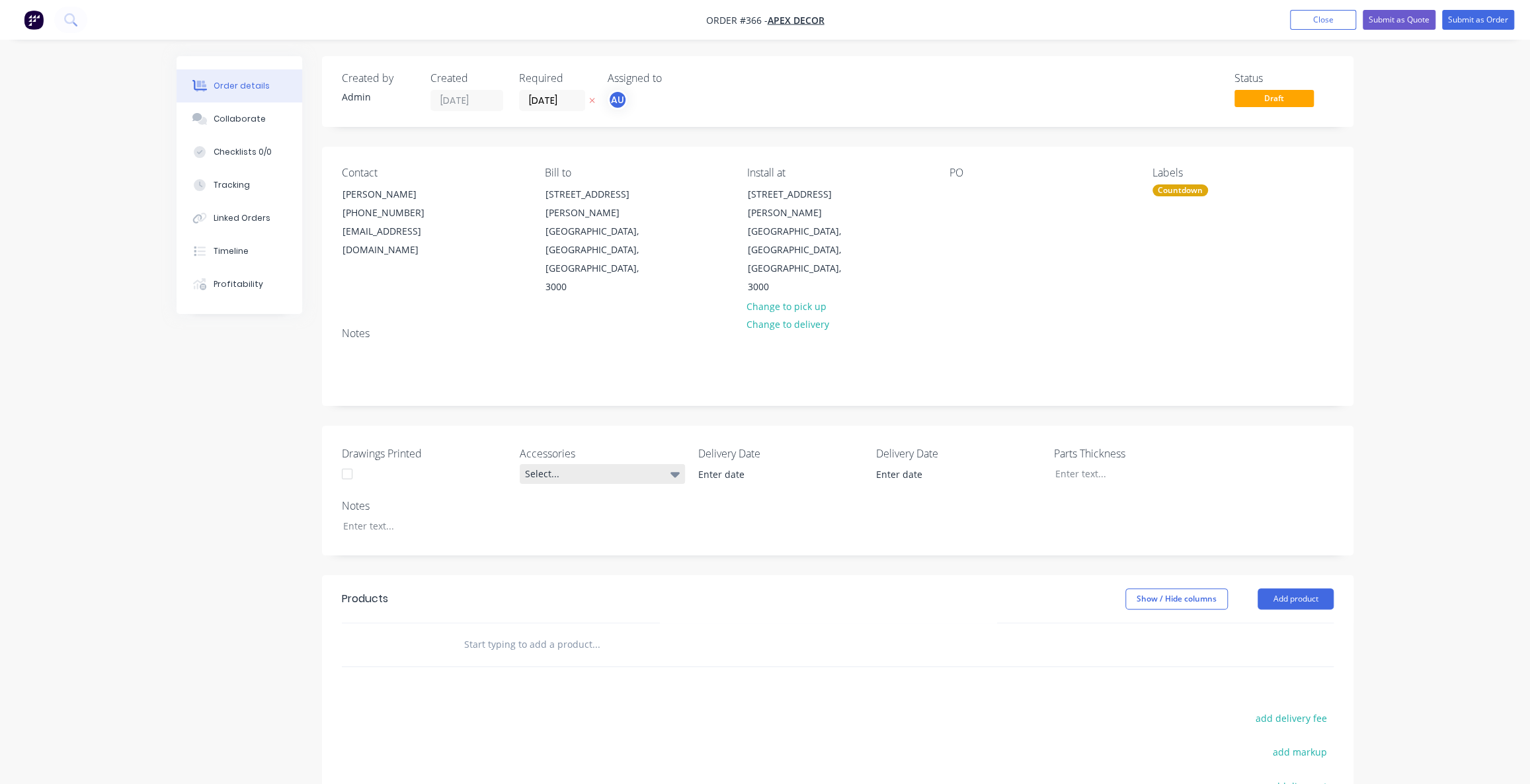
click at [561, 464] on div "Select..." at bounding box center [602, 473] width 165 height 20
click at [583, 445] on label "Accessories" at bounding box center [602, 453] width 165 height 16
click at [570, 464] on div "Select..." at bounding box center [602, 473] width 165 height 20
click at [570, 472] on div "Downlights" at bounding box center [555, 472] width 52 height 17
click at [722, 464] on input at bounding box center [771, 474] width 164 height 20
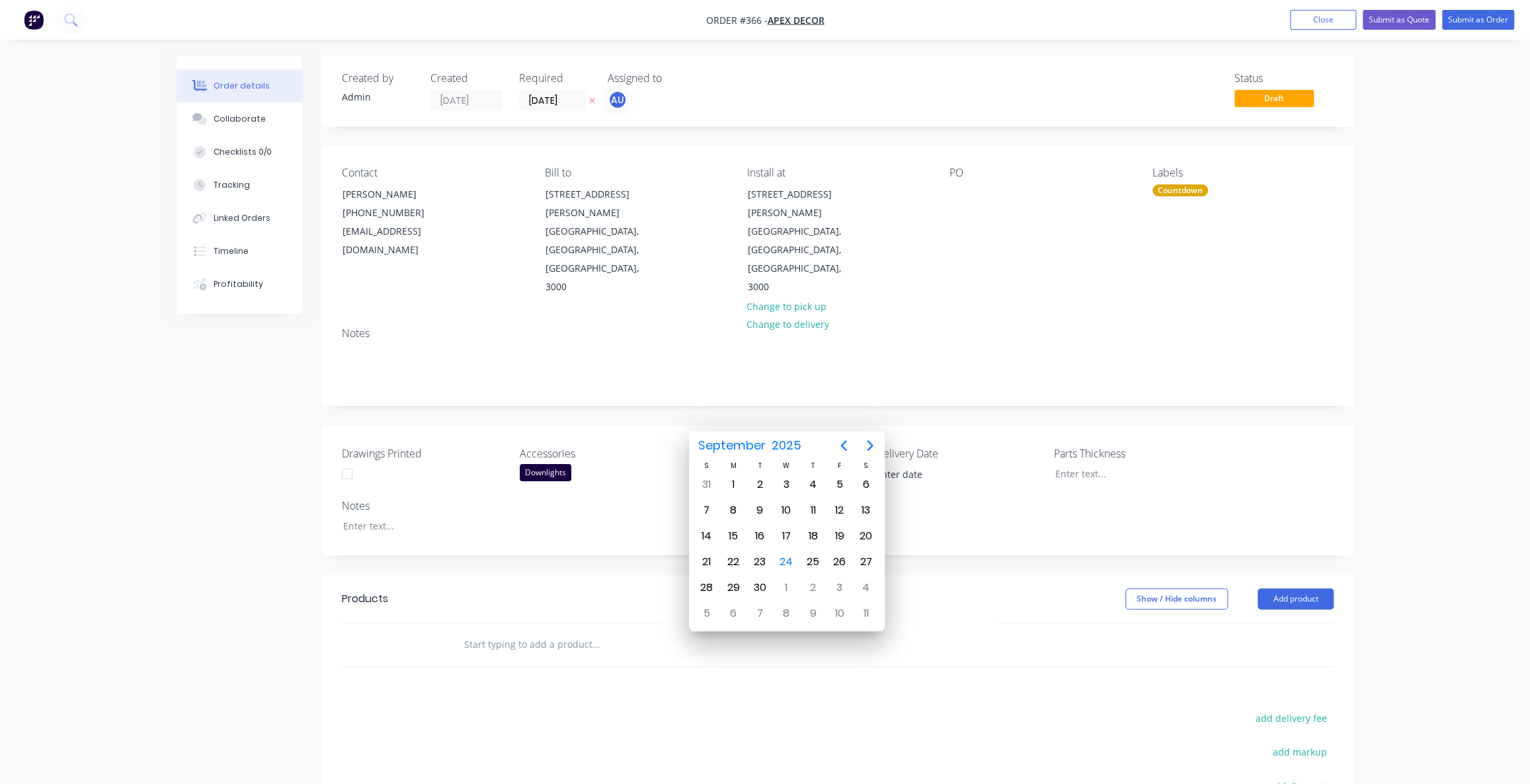
click at [982, 494] on div "Drawings Printed Accessories Downlights Delivery Date Delivery Date Parts Thick…" at bounding box center [838, 490] width 1031 height 130
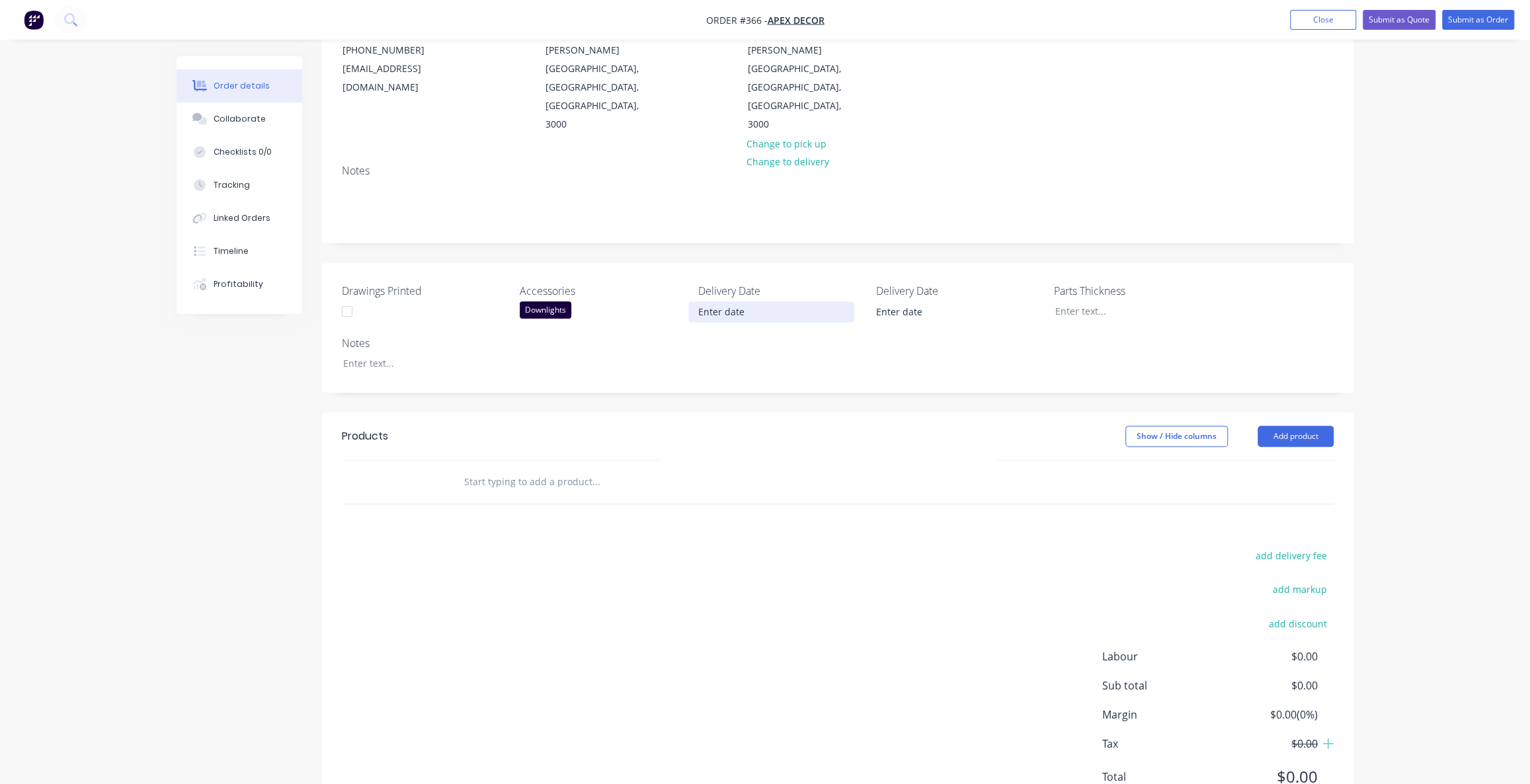
scroll to position [163, 0]
click at [828, 546] on div "add delivery fee add markup add discount Labour $0.00 Sub total $0.00 Margin $0…" at bounding box center [838, 674] width 992 height 255
click at [529, 468] on input "text" at bounding box center [596, 481] width 265 height 27
click at [1439, 344] on div "Order details Collaborate Checklists 0/0 Tracking Linked Orders Timeline Profit…" at bounding box center [765, 339] width 1530 height 1004
click at [1278, 425] on button "Add product" at bounding box center [1295, 435] width 76 height 21
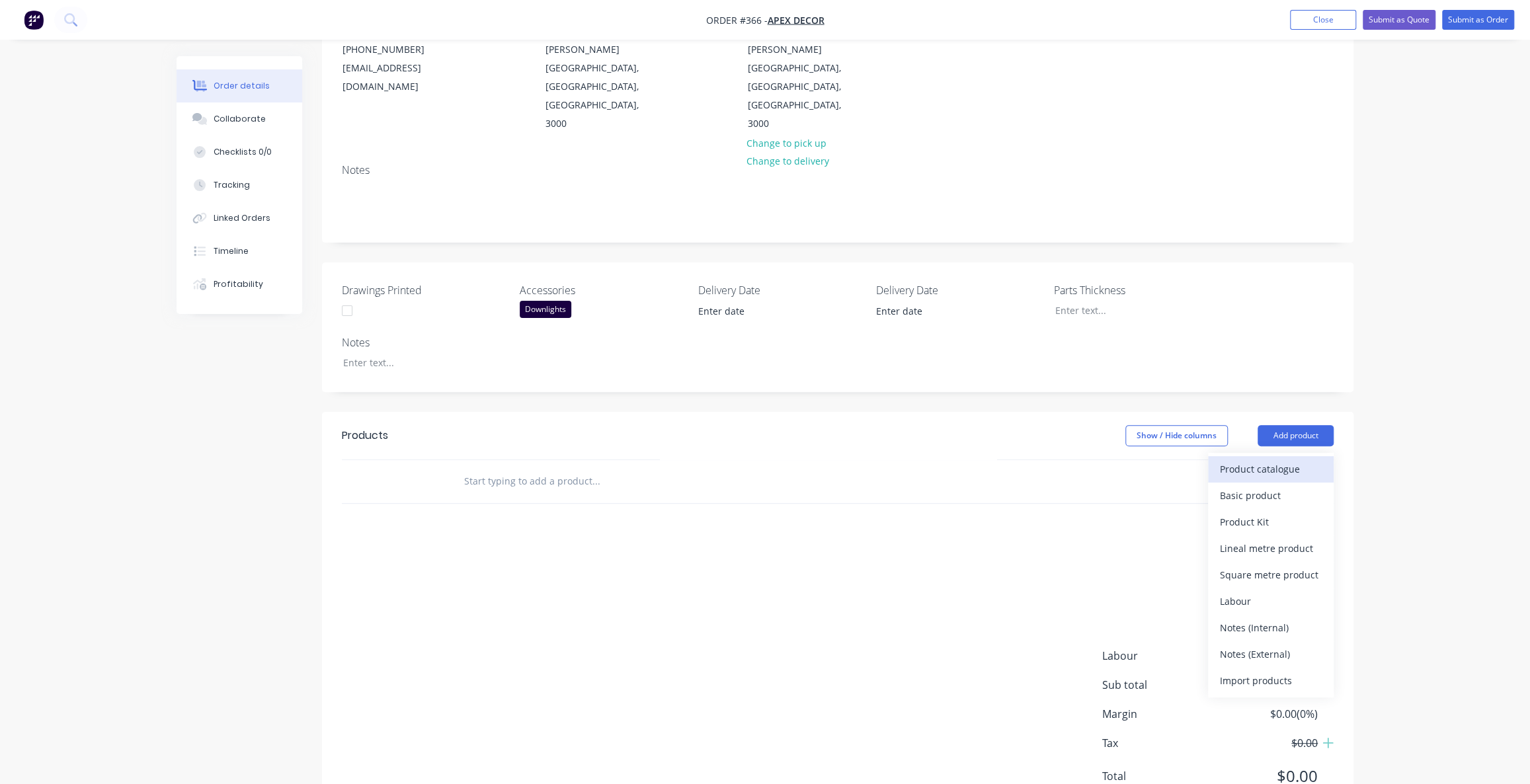
click at [1288, 459] on div "Product catalogue" at bounding box center [1270, 469] width 102 height 19
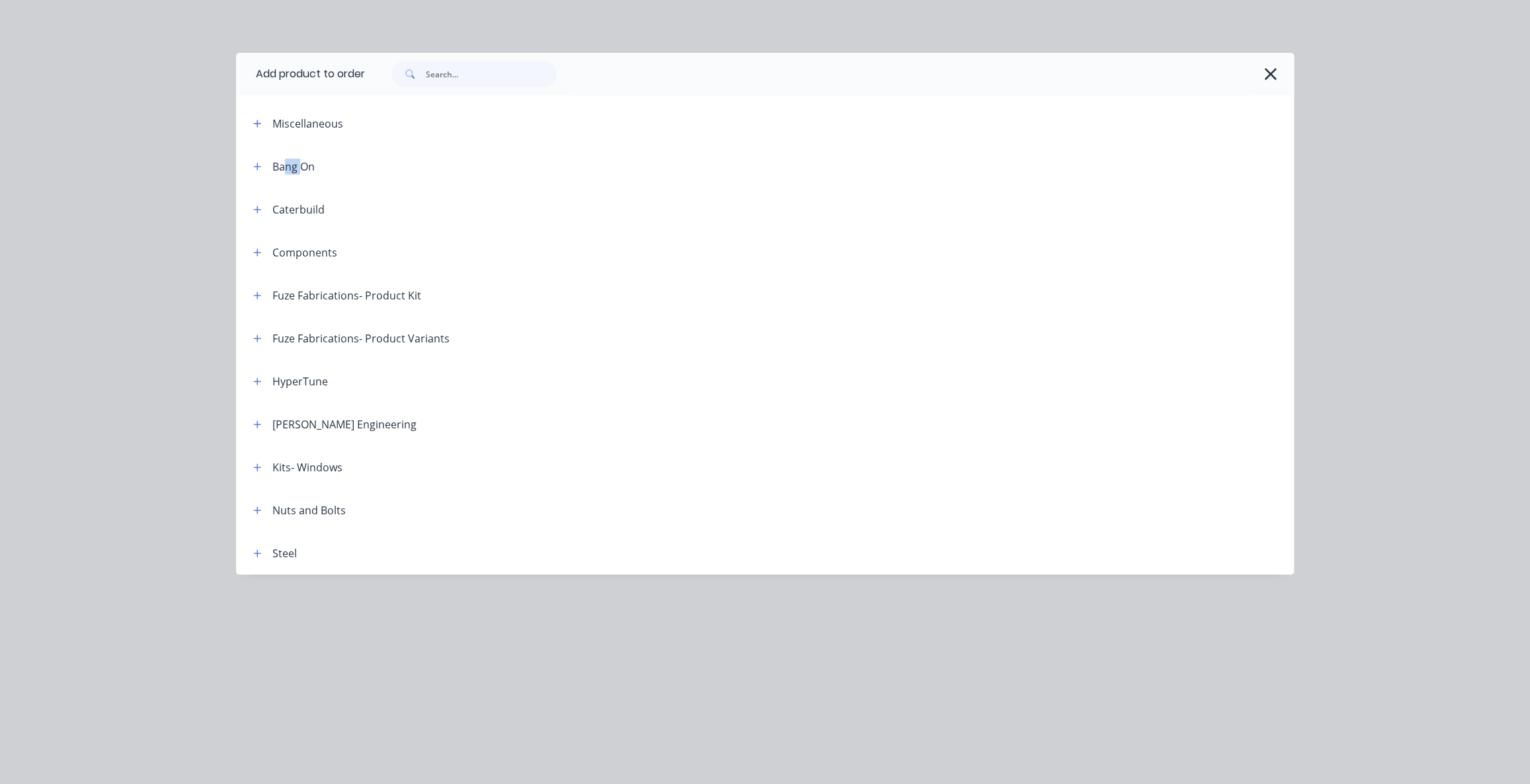
drag, startPoint x: 286, startPoint y: 170, endPoint x: 299, endPoint y: 167, distance: 13.3
click at [299, 167] on div "Bang On" at bounding box center [293, 166] width 42 height 16
drag, startPoint x: 310, startPoint y: 209, endPoint x: 327, endPoint y: 211, distance: 17.1
click at [327, 209] on header "Caterbuild" at bounding box center [765, 209] width 1058 height 43
click at [306, 254] on div "Components" at bounding box center [304, 252] width 65 height 16
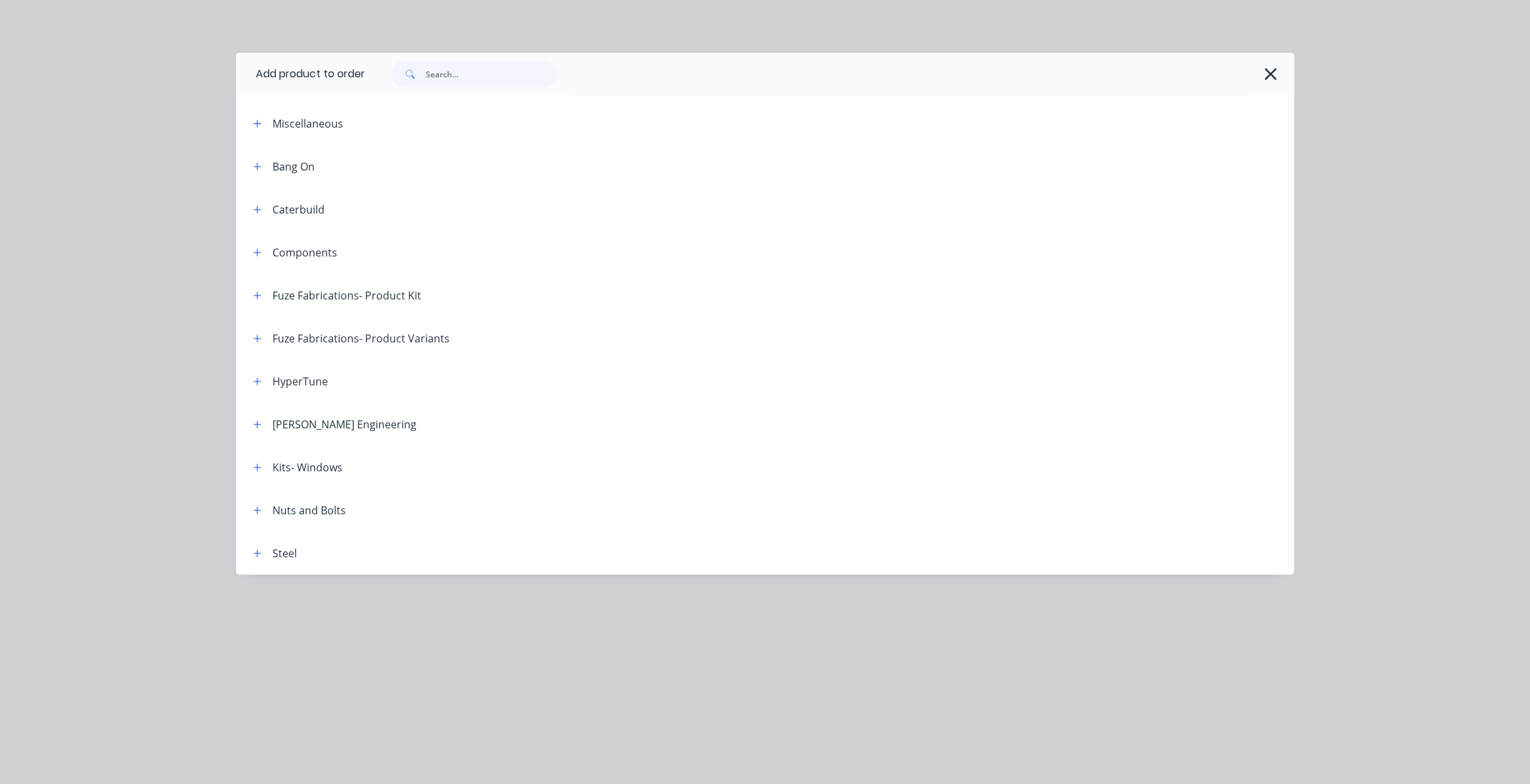
click at [297, 514] on div "Nuts and Bolts" at bounding box center [309, 510] width 74 height 16
click at [263, 513] on button "button" at bounding box center [257, 510] width 16 height 16
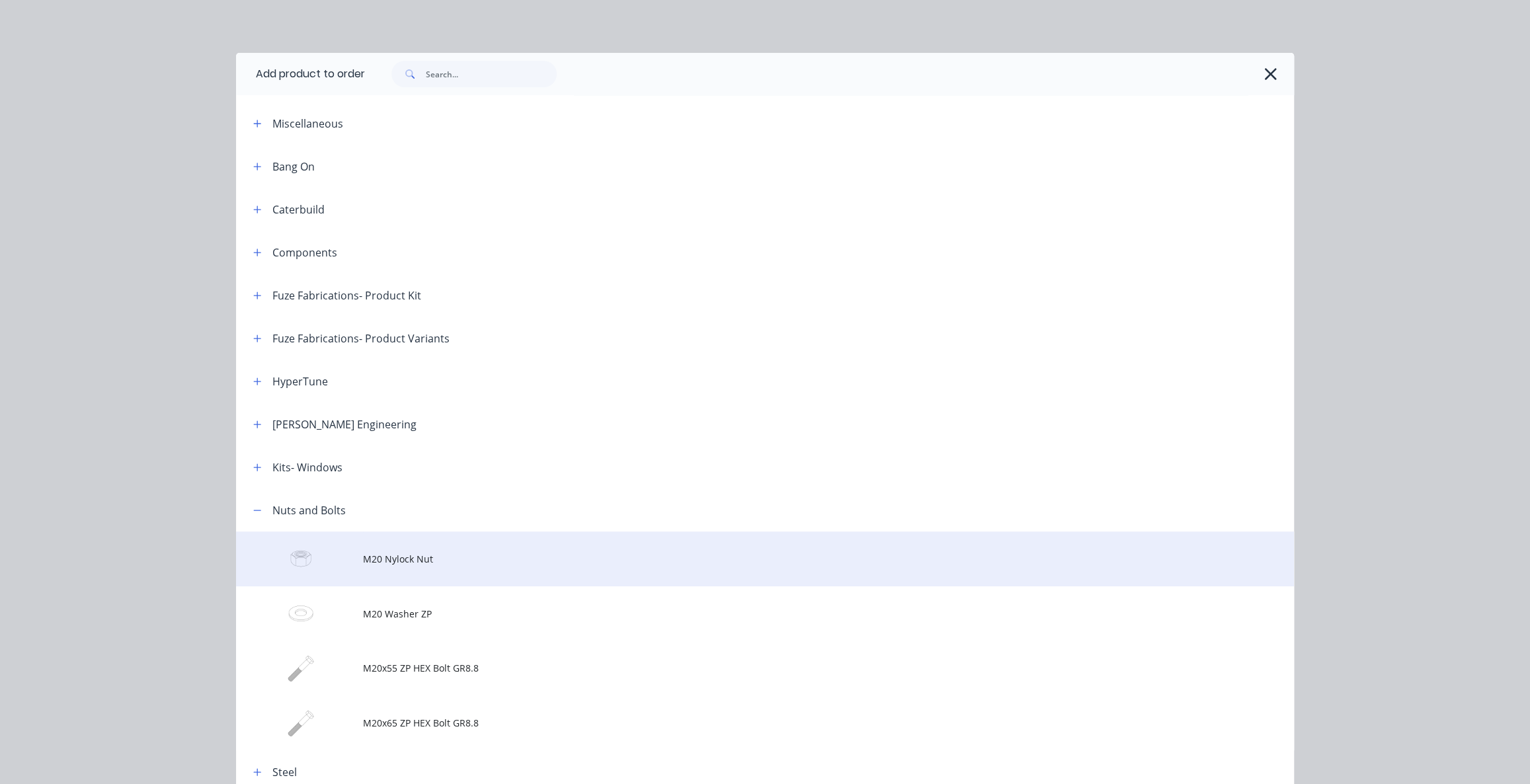
scroll to position [67, 0]
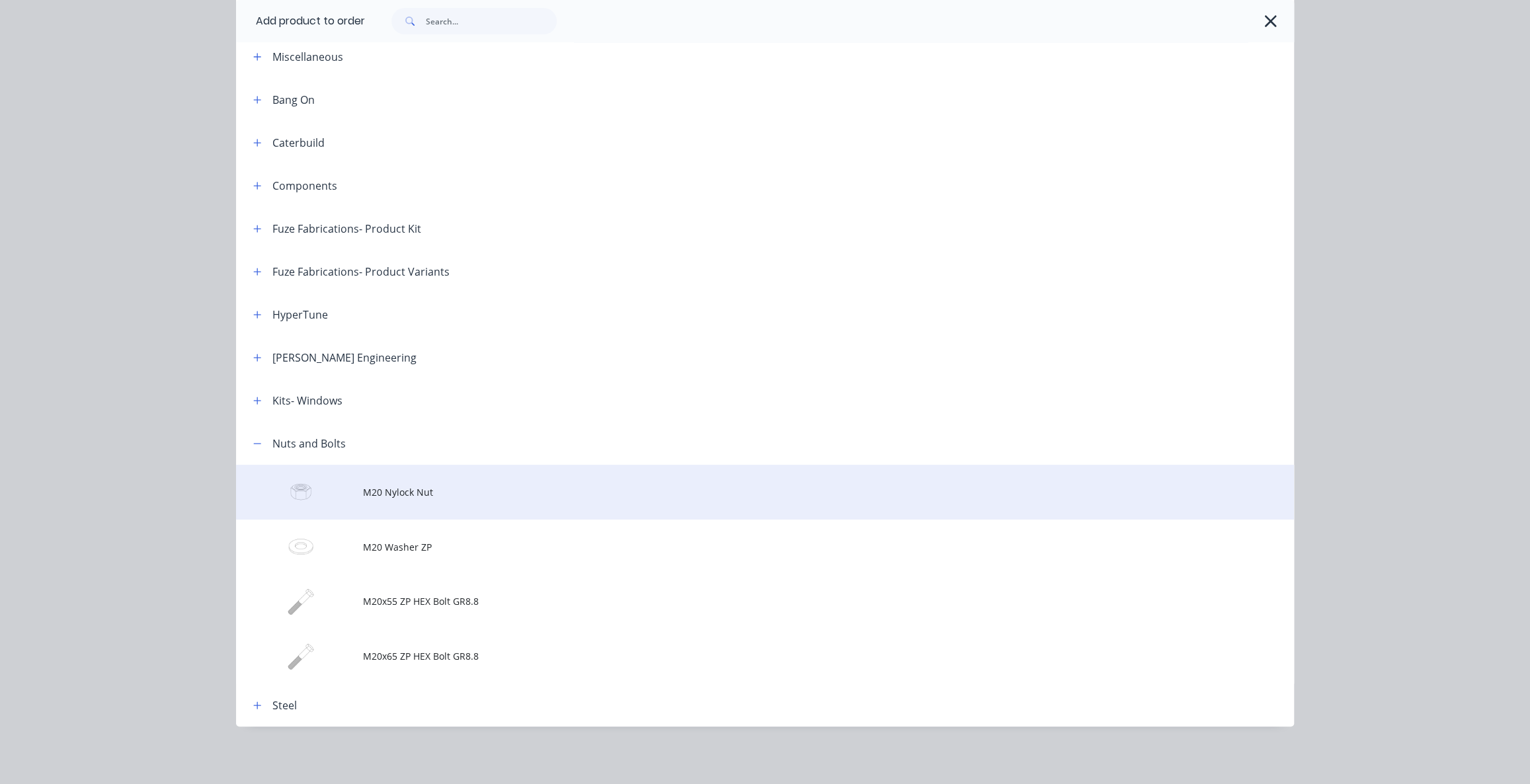
click at [366, 495] on span "M20 Nylock Nut" at bounding box center [735, 492] width 744 height 14
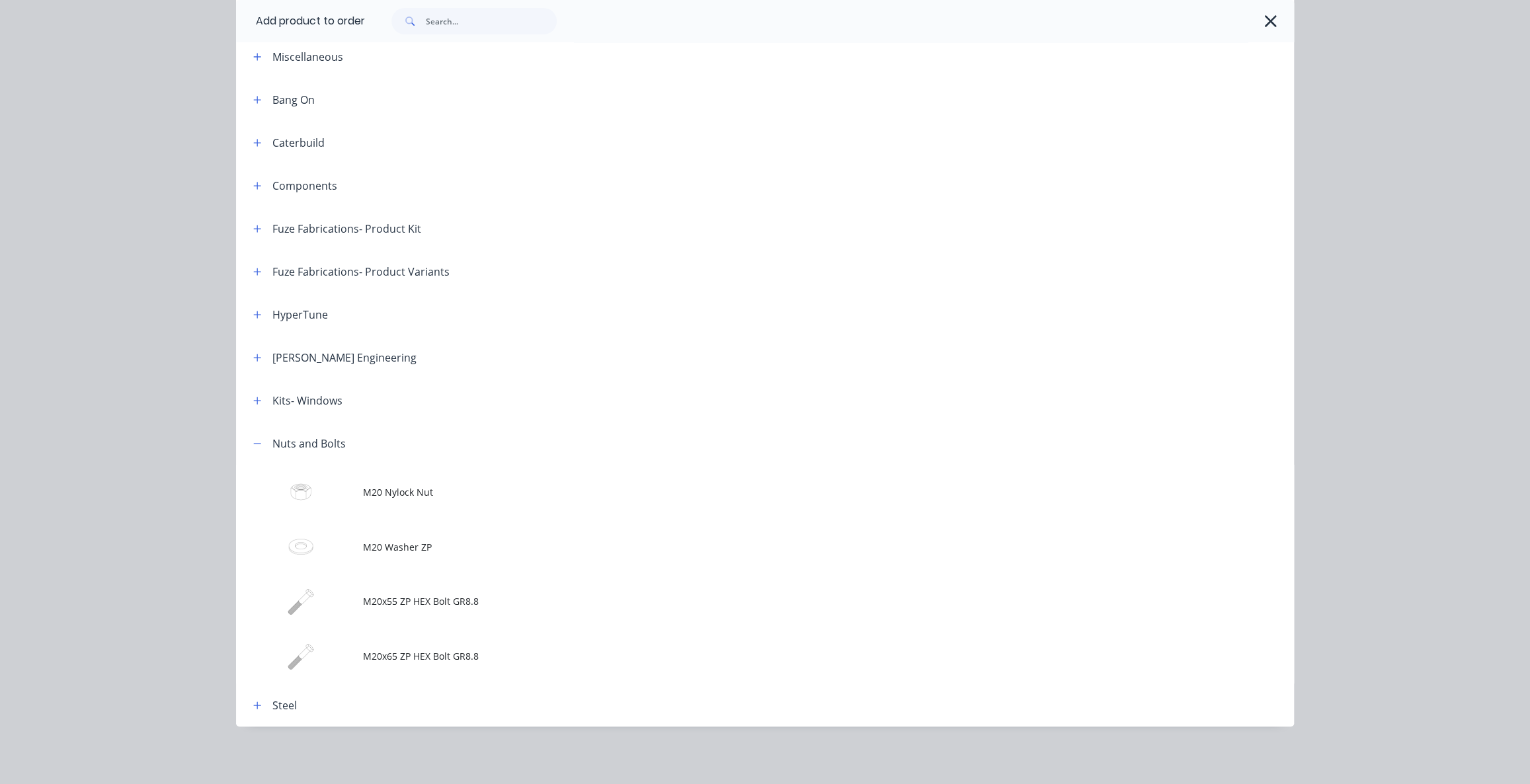
scroll to position [0, 0]
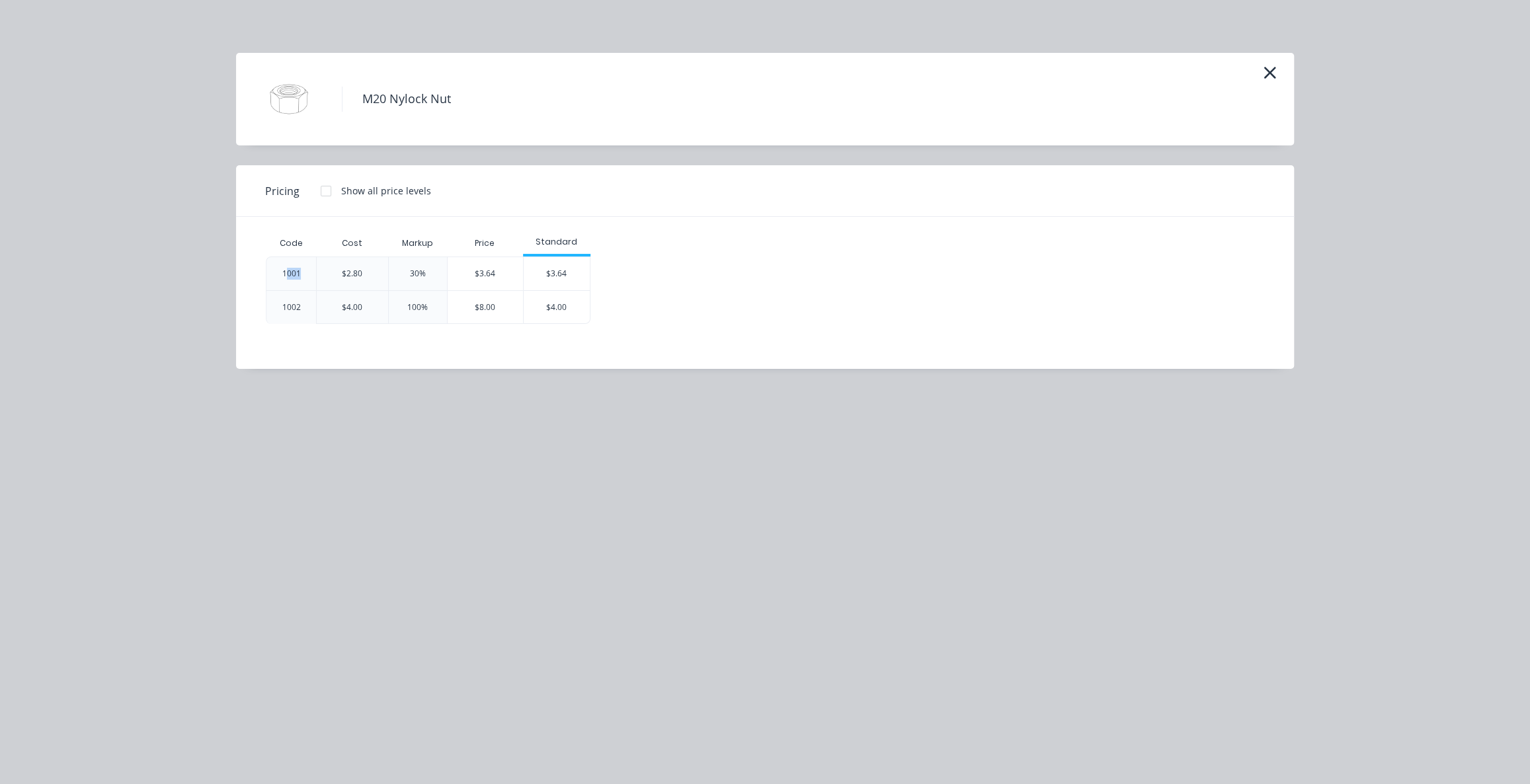
drag, startPoint x: 298, startPoint y: 273, endPoint x: 276, endPoint y: 274, distance: 22.0
click at [284, 274] on div "1001" at bounding box center [291, 273] width 18 height 12
click at [417, 273] on div "30%" at bounding box center [417, 273] width 16 height 12
drag, startPoint x: 304, startPoint y: 310, endPoint x: 263, endPoint y: 310, distance: 41.0
click at [289, 310] on div "1002" at bounding box center [291, 307] width 40 height 33
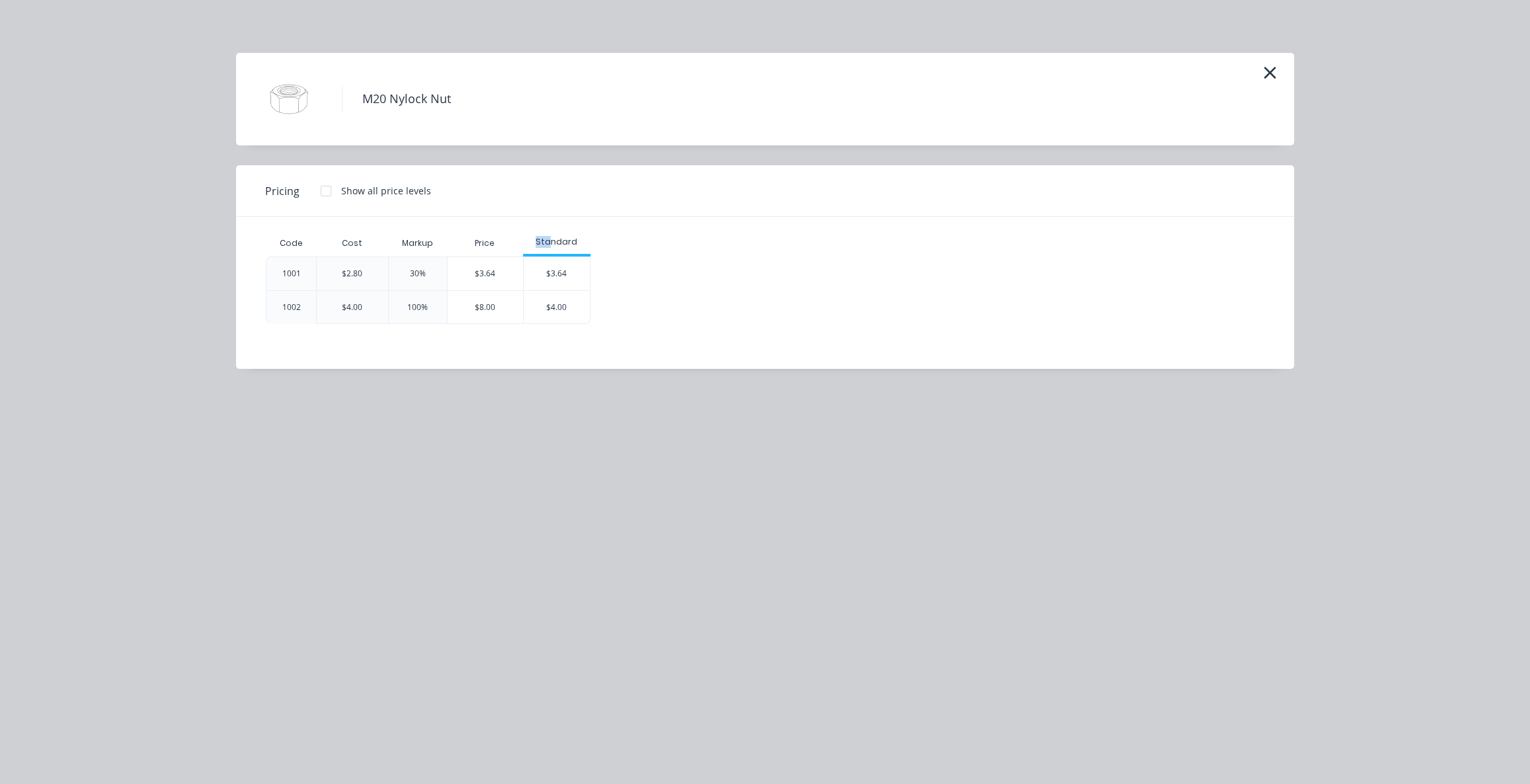
drag, startPoint x: 535, startPoint y: 242, endPoint x: 563, endPoint y: 241, distance: 28.0
click at [558, 241] on div "Standard" at bounding box center [557, 241] width 68 height 12
click at [581, 243] on div "Standard" at bounding box center [557, 241] width 68 height 12
drag, startPoint x: 581, startPoint y: 239, endPoint x: 644, endPoint y: 242, distance: 63.1
click at [616, 237] on div "Code Cost Markup Price Standard 1001 $2.80 30% $3.64 $3.64 1002 $4.00 100% $8.0…" at bounding box center [755, 277] width 979 height 94
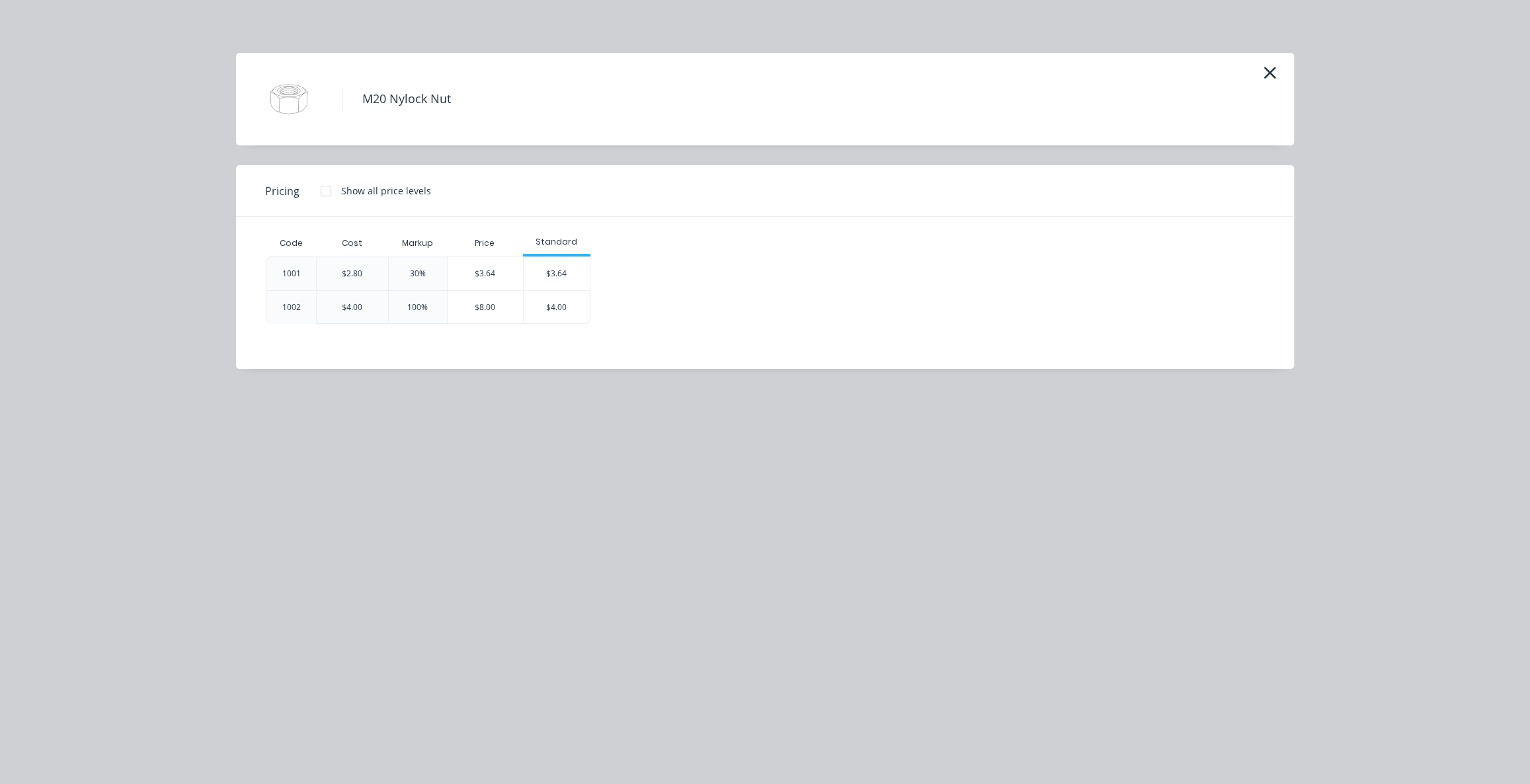
click at [599, 239] on div "Code Cost Markup Price Standard 1001 $2.80 30% $3.64 $3.64 1002 $4.00 100% $8.0…" at bounding box center [755, 277] width 979 height 94
click at [606, 236] on div "Code Cost Markup Price Standard 1001 $2.80 30% $3.64 $3.64 1002 $4.00 100% $8.0…" at bounding box center [755, 277] width 979 height 94
click at [657, 239] on div "Code Cost Markup Price Standard 1001 $2.80 30% $3.64 $3.64 1002 $4.00 100% $8.0…" at bounding box center [755, 277] width 979 height 94
click at [720, 240] on div "Code Cost Markup Price Standard 1001 $2.80 30% $3.64 $3.64 1002 $4.00 100% $8.0…" at bounding box center [755, 277] width 979 height 94
click at [730, 240] on div "Code Cost Markup Price Standard 1001 $2.80 30% $3.64 $3.64 1002 $4.00 100% $8.0…" at bounding box center [755, 277] width 979 height 94
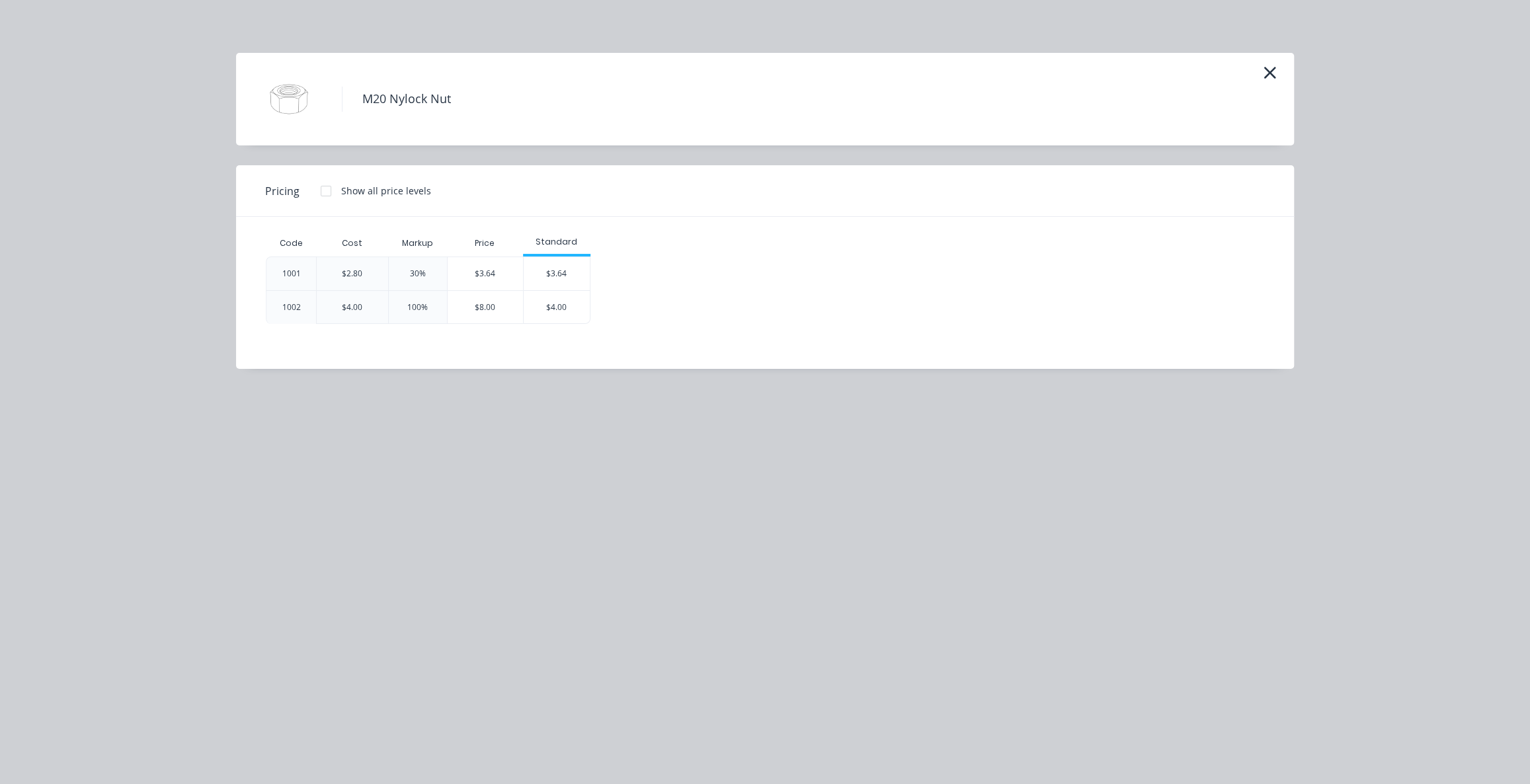
click at [730, 240] on div "Code Cost Markup Price Standard 1001 $2.80 30% $3.64 $3.64 1002 $4.00 100% $8.0…" at bounding box center [755, 277] width 979 height 94
click at [491, 271] on div "$3.64" at bounding box center [485, 273] width 76 height 33
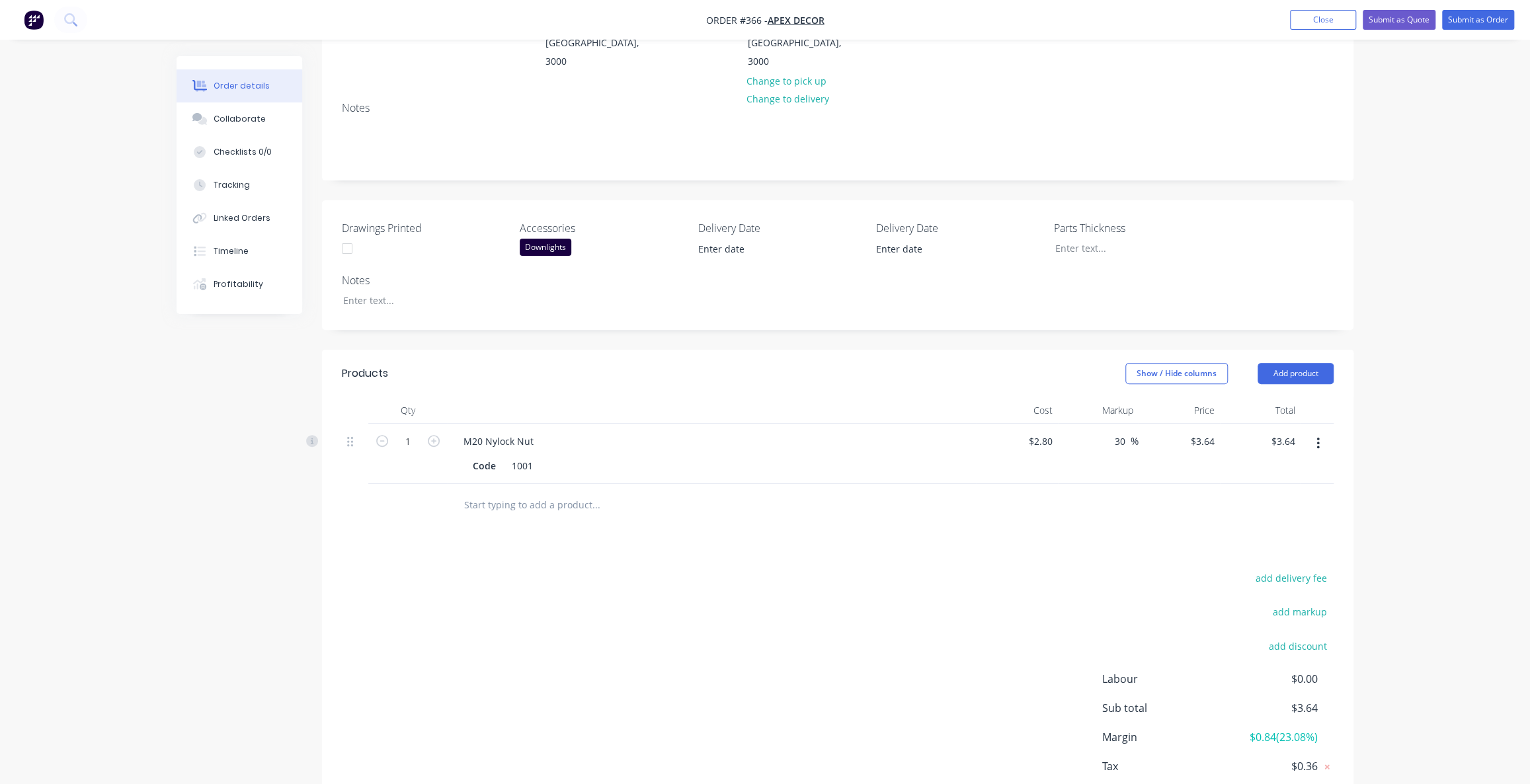
scroll to position [248, 0]
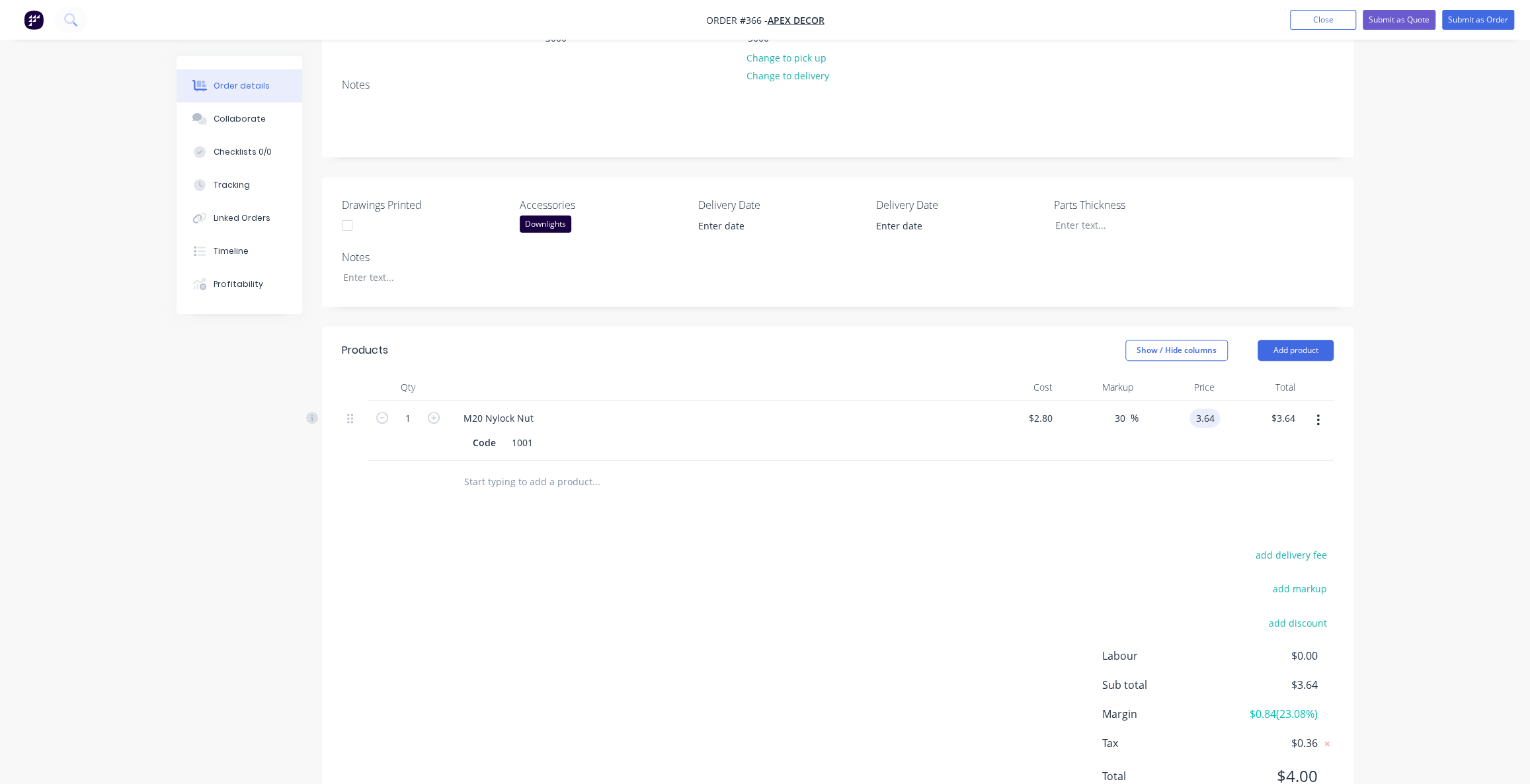
click at [1207, 408] on input "3.64" at bounding box center [1207, 418] width 25 height 19
type input "4"
type input "42.86"
type input "$4.00"
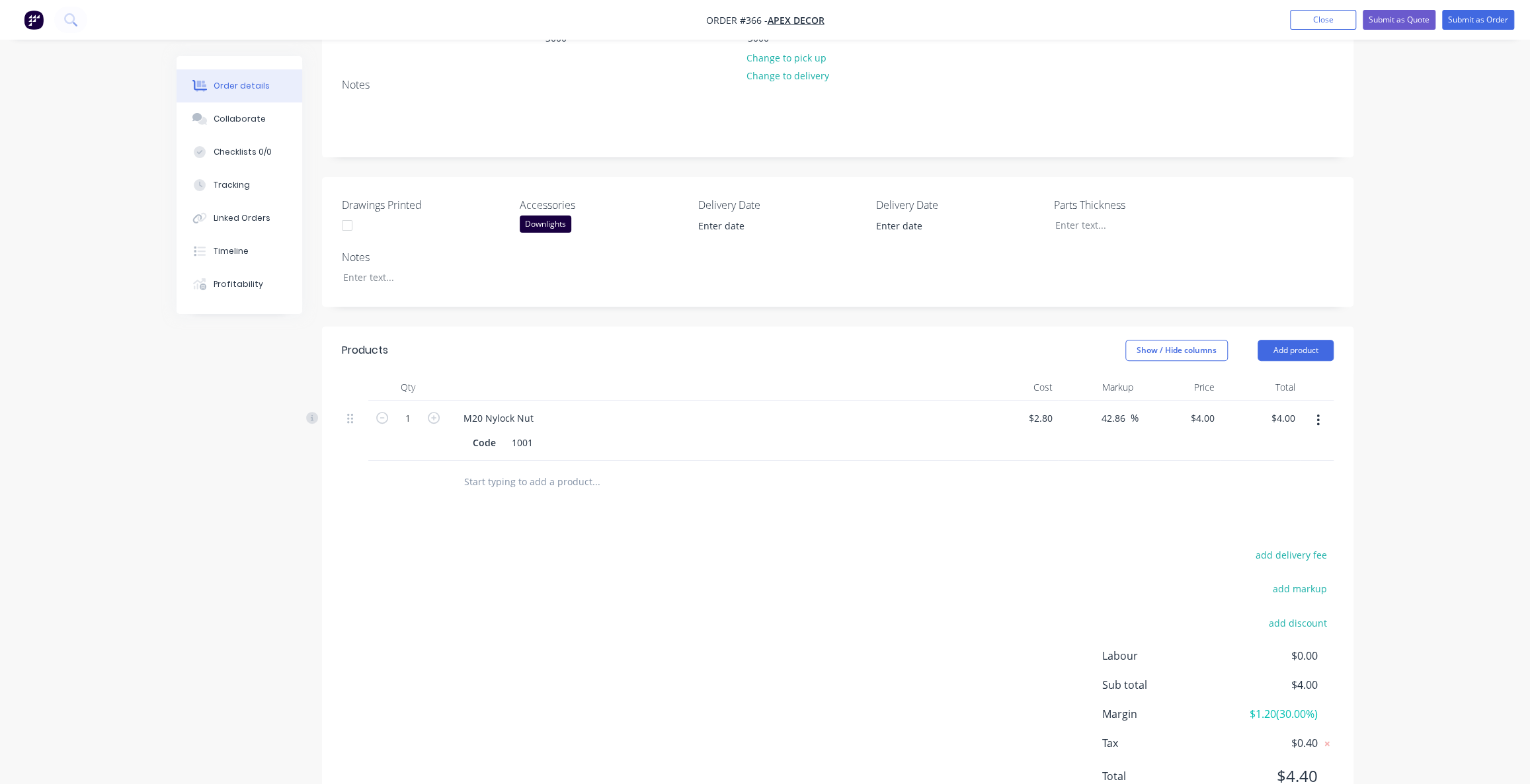
click at [1132, 451] on div "Products Show / Hide columns Add product Qty Cost Markup Price Total 1 M20 Nylo…" at bounding box center [838, 573] width 1031 height 494
click at [546, 546] on div "add delivery fee add markup add discount Labour $0.00 Sub total $4.00 Margin $1…" at bounding box center [838, 674] width 992 height 255
click at [615, 546] on div "add delivery fee add markup add discount Labour $0.00 Sub total $4.00 Margin $1…" at bounding box center [838, 674] width 992 height 255
click at [693, 552] on div "add delivery fee add markup add discount Labour $0.00 Sub total $4.00 Margin $1…" at bounding box center [838, 674] width 992 height 255
click at [399, 460] on div "Products Show / Hide columns Add product Qty Cost Markup Price Total 1 M20 Nylo…" at bounding box center [838, 573] width 1031 height 494
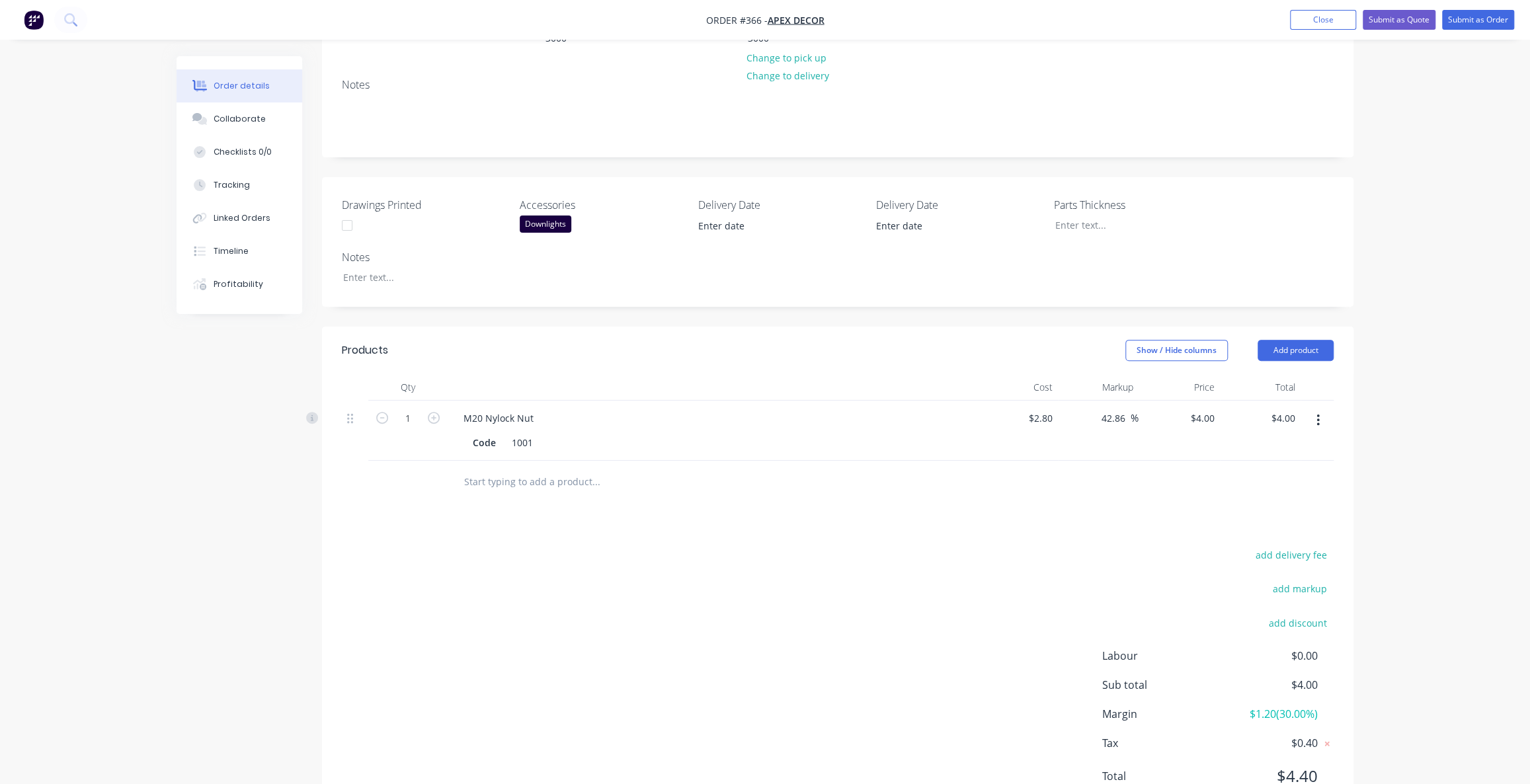
click at [399, 455] on div "Products Show / Hide columns Add product Qty Cost Markup Price Total 1 M20 Nylo…" at bounding box center [838, 573] width 1031 height 494
drag, startPoint x: 246, startPoint y: 337, endPoint x: 228, endPoint y: 336, distance: 18.0
click at [228, 336] on span "1025" at bounding box center [237, 339] width 55 height 29
drag, startPoint x: 284, startPoint y: 337, endPoint x: 297, endPoint y: 337, distance: 13.0
click at [297, 337] on span "148" at bounding box center [293, 339] width 55 height 29
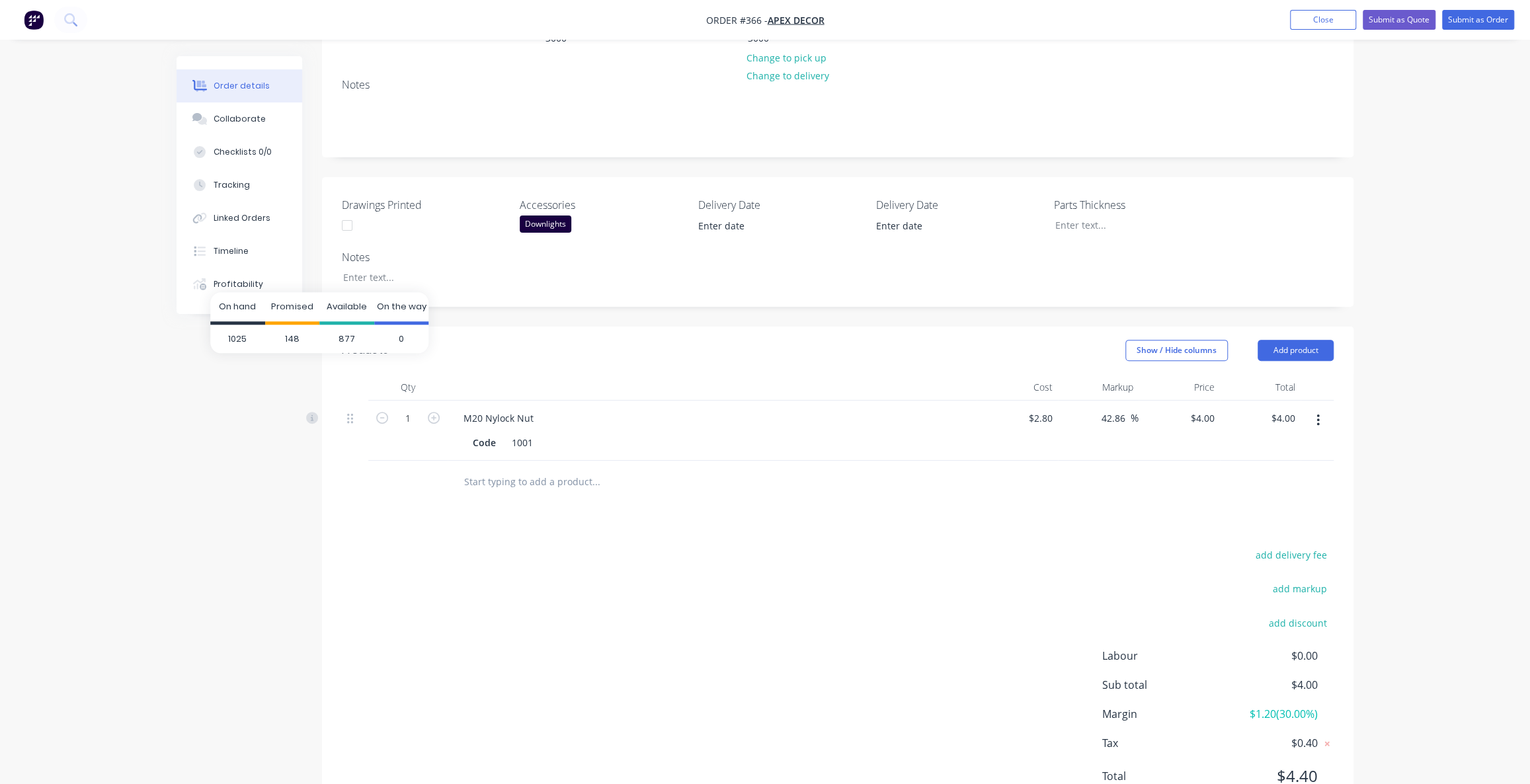
click at [351, 335] on span "877" at bounding box center [347, 339] width 55 height 29
drag, startPoint x: 338, startPoint y: 339, endPoint x: 354, endPoint y: 338, distance: 16.0
click at [354, 338] on span "877" at bounding box center [347, 339] width 55 height 29
click at [402, 337] on span "0" at bounding box center [402, 339] width 55 height 29
drag, startPoint x: 397, startPoint y: 337, endPoint x: 404, endPoint y: 336, distance: 7.1
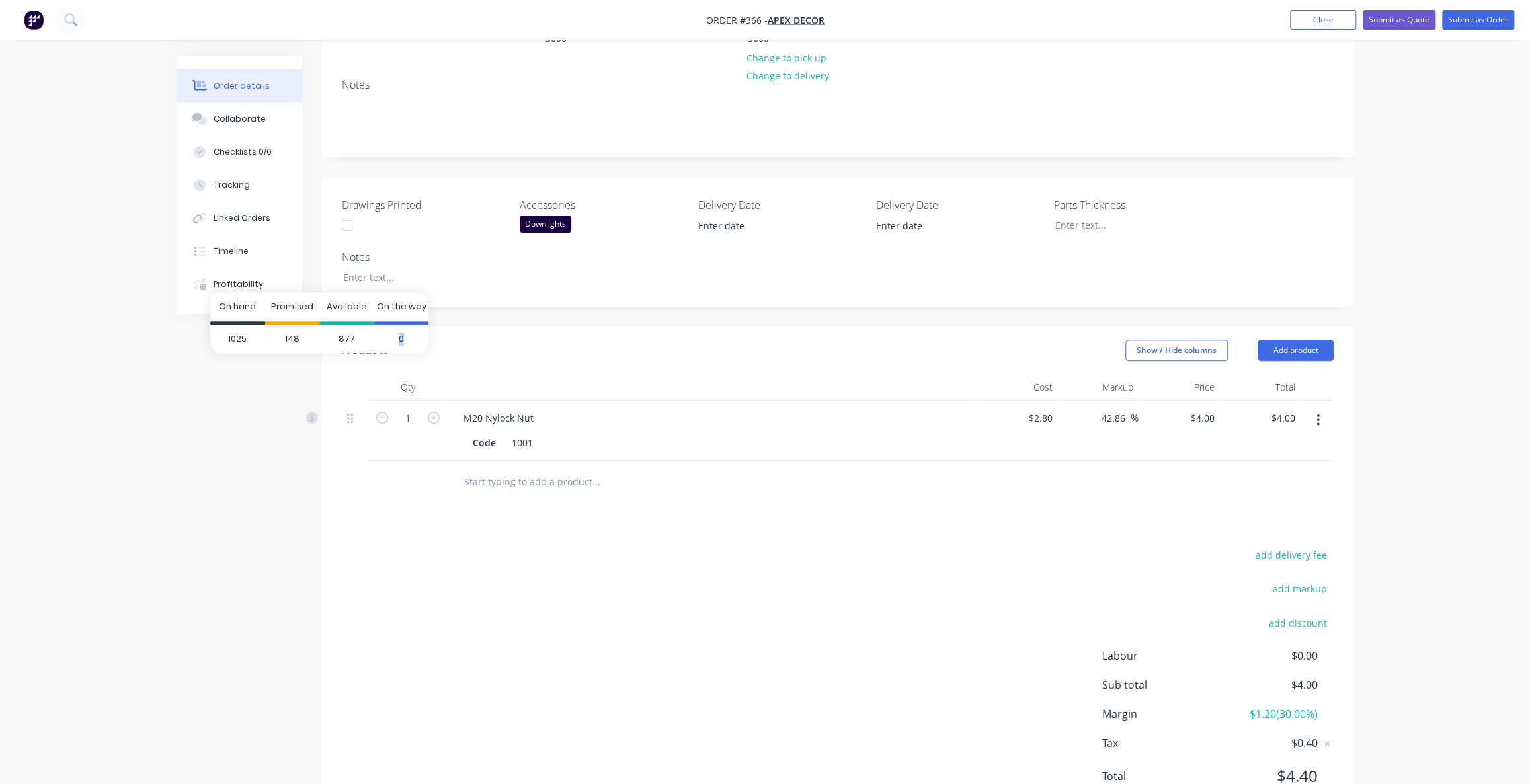
click at [404, 336] on span "0" at bounding box center [402, 339] width 55 height 29
click at [312, 415] on icon at bounding box center [312, 418] width 3 height 6
drag, startPoint x: 403, startPoint y: 334, endPoint x: 392, endPoint y: 334, distance: 11.0
click at [392, 334] on span "0" at bounding box center [402, 339] width 55 height 29
drag, startPoint x: 248, startPoint y: 336, endPoint x: 226, endPoint y: 335, distance: 22.0
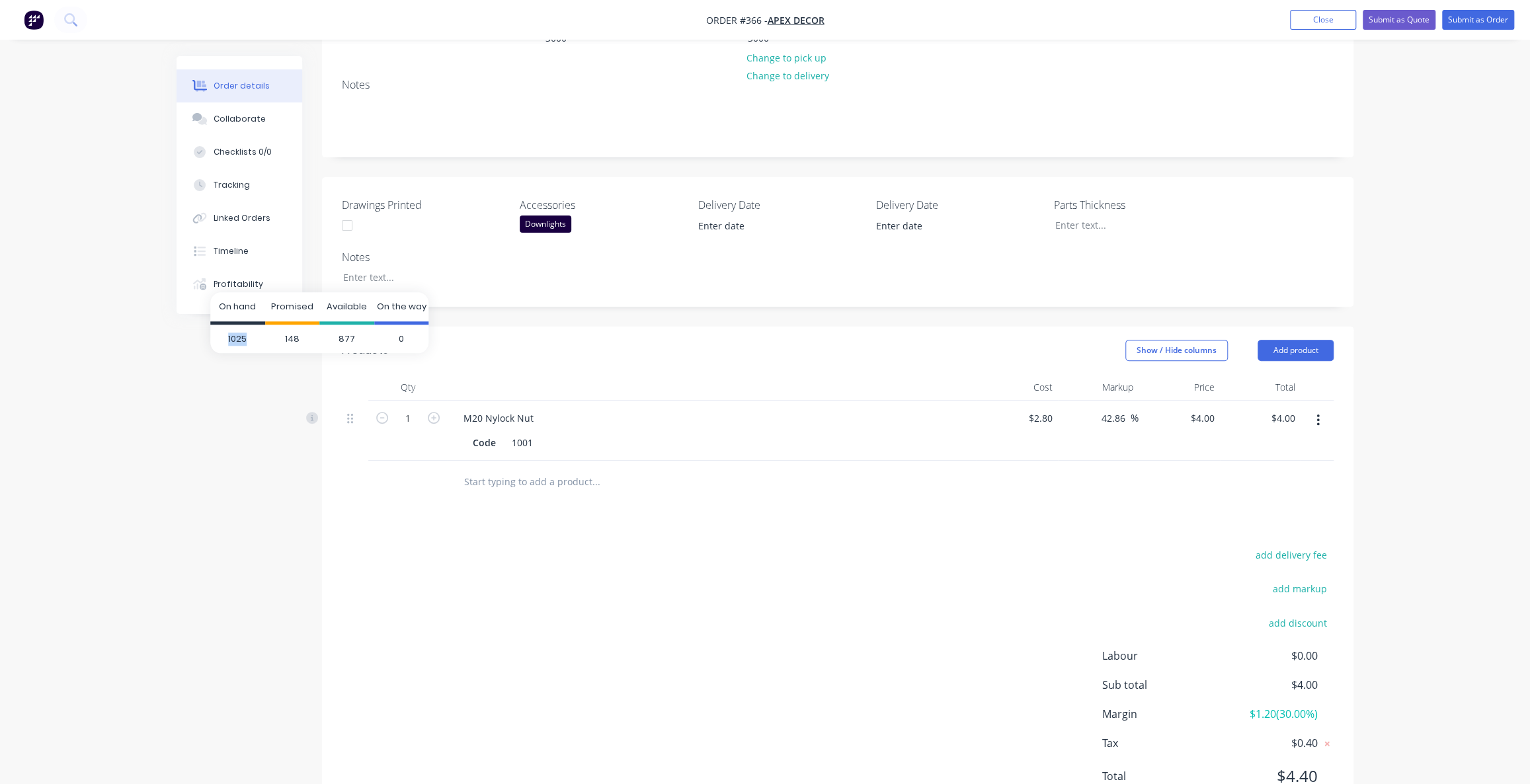
click at [226, 335] on span "1025" at bounding box center [237, 339] width 55 height 29
click at [570, 592] on div "add delivery fee add markup add discount Labour $0.00 Sub total $4.00 Margin $1…" at bounding box center [838, 674] width 992 height 255
click at [1316, 413] on icon "button" at bounding box center [1318, 420] width 3 height 14
click at [615, 546] on div "add delivery fee add markup add discount Labour $0.00 Sub total $4.00 Margin $1…" at bounding box center [838, 674] width 992 height 255
click at [1027, 400] on div "2.8 2.8" at bounding box center [1017, 430] width 81 height 60
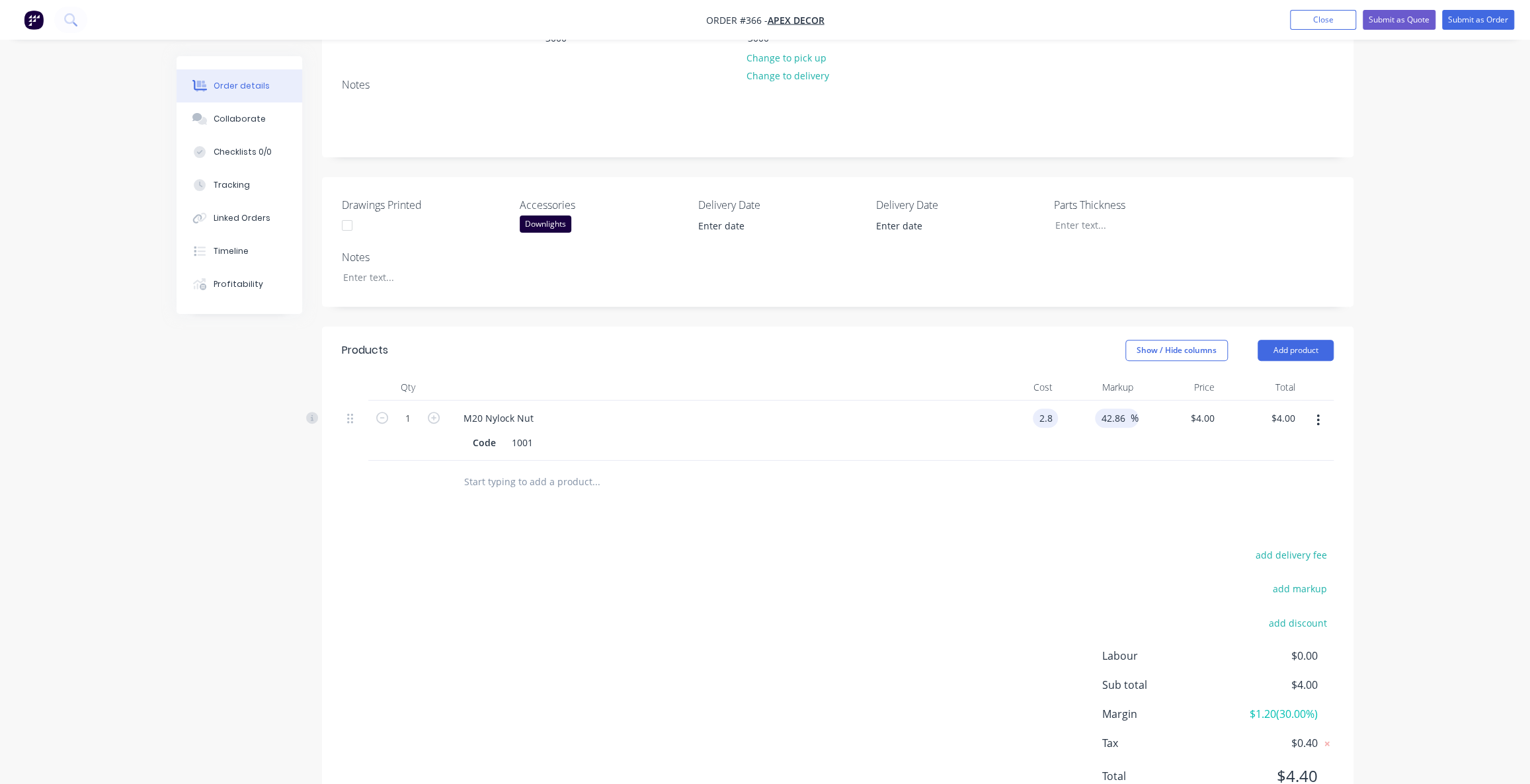
type input "$2.80"
click at [1123, 408] on input "42.86" at bounding box center [1115, 418] width 31 height 19
click at [1203, 408] on input "4.0001" at bounding box center [1205, 418] width 31 height 19
type input "$4.0001"
click at [1286, 614] on button "add discount" at bounding box center [1298, 623] width 72 height 18
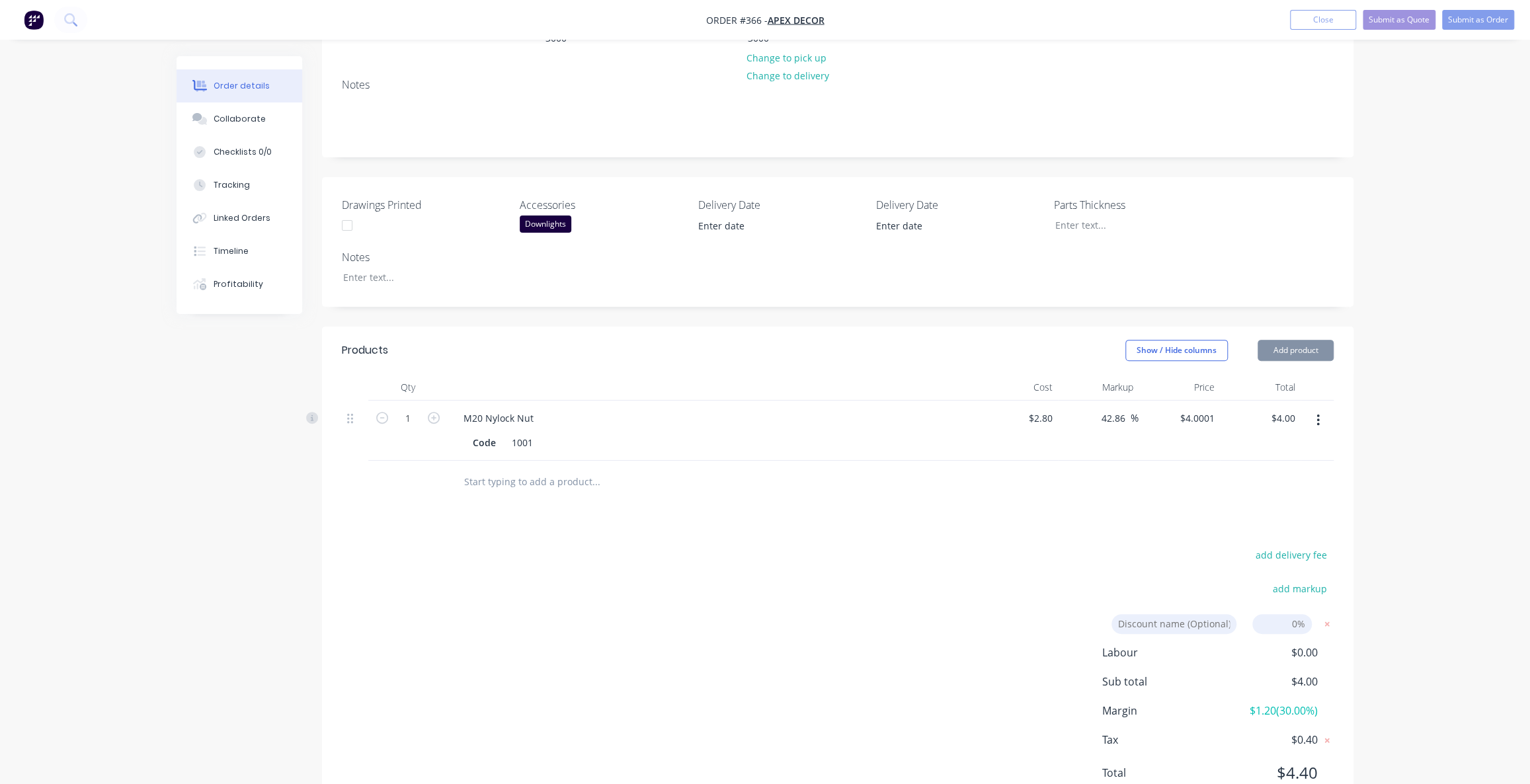
scroll to position [245, 0]
drag, startPoint x: 1292, startPoint y: 571, endPoint x: 1302, endPoint y: 572, distance: 10.0
click at [1296, 618] on input at bounding box center [1282, 627] width 59 height 20
drag, startPoint x: 1288, startPoint y: 570, endPoint x: 1310, endPoint y: 572, distance: 22.1
click at [1298, 618] on input at bounding box center [1282, 627] width 59 height 20
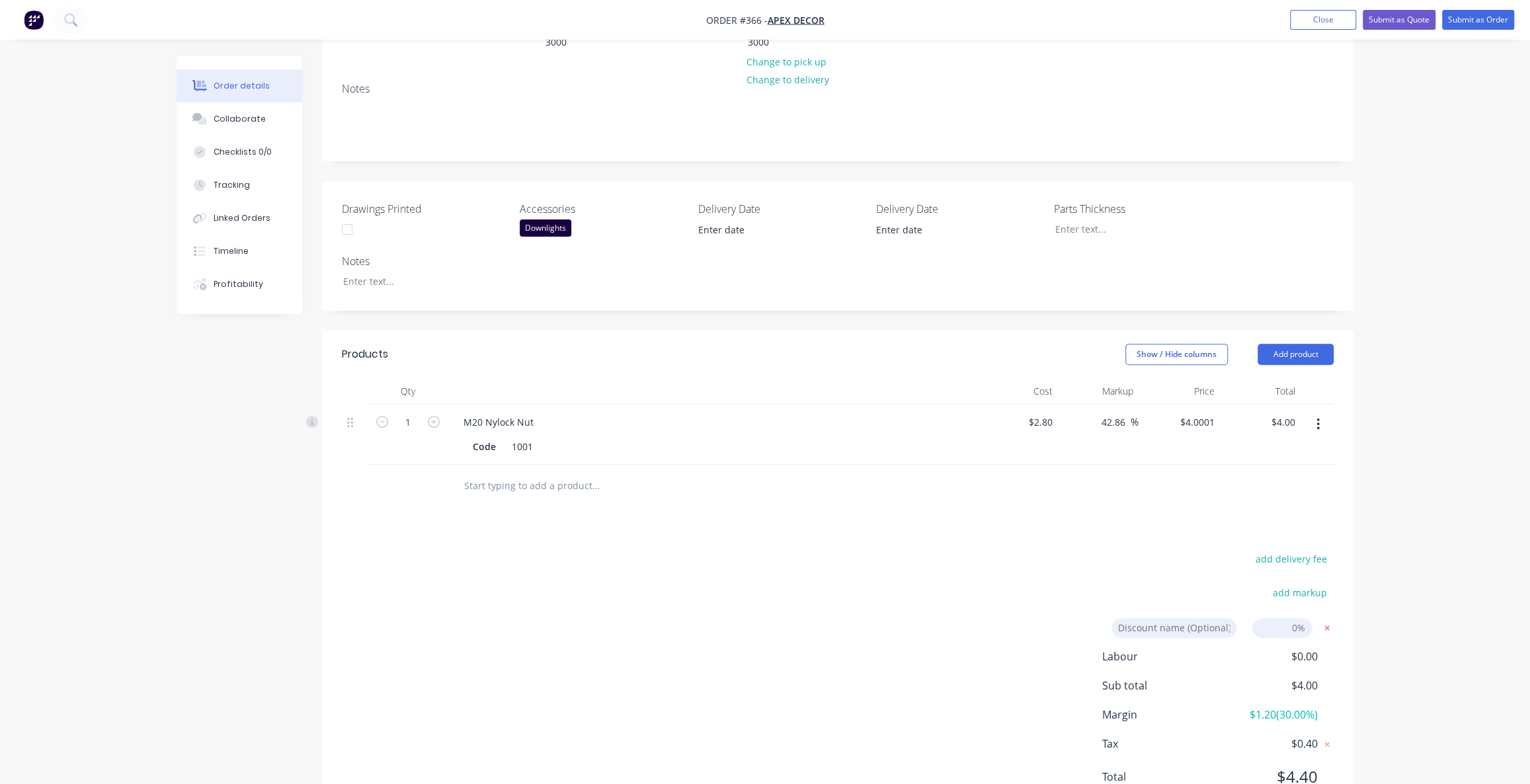
click at [1327, 625] on icon at bounding box center [1327, 627] width 5 height 5
click at [1406, 364] on div "Order details Collaborate Checklists 0/0 Tracking Linked Orders Timeline Profit…" at bounding box center [765, 299] width 1530 height 1089
click at [1318, 419] on icon "button" at bounding box center [1318, 424] width 3 height 12
drag, startPoint x: 1131, startPoint y: 333, endPoint x: 1092, endPoint y: 329, distance: 39.2
click at [1092, 378] on div "Markup" at bounding box center [1098, 391] width 81 height 27
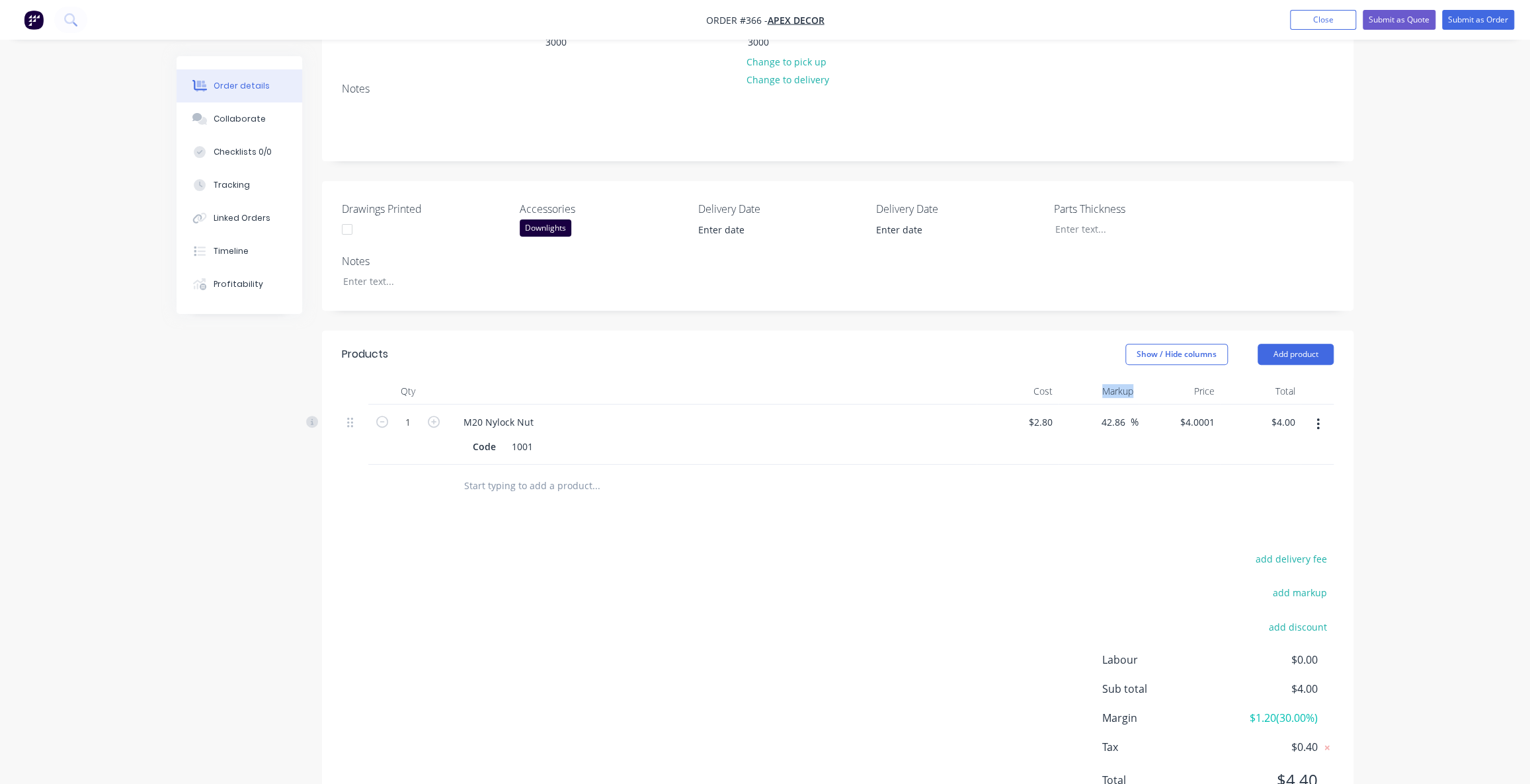
click at [1114, 378] on div "Markup" at bounding box center [1098, 391] width 81 height 27
drag, startPoint x: 1035, startPoint y: 336, endPoint x: 1250, endPoint y: 334, distance: 215.0
click at [1250, 378] on div "Qty Cost Markup Price Total" at bounding box center [838, 391] width 992 height 27
click at [1217, 378] on div "Price" at bounding box center [1179, 391] width 81 height 27
drag, startPoint x: 1249, startPoint y: 663, endPoint x: 1293, endPoint y: 664, distance: 44.0
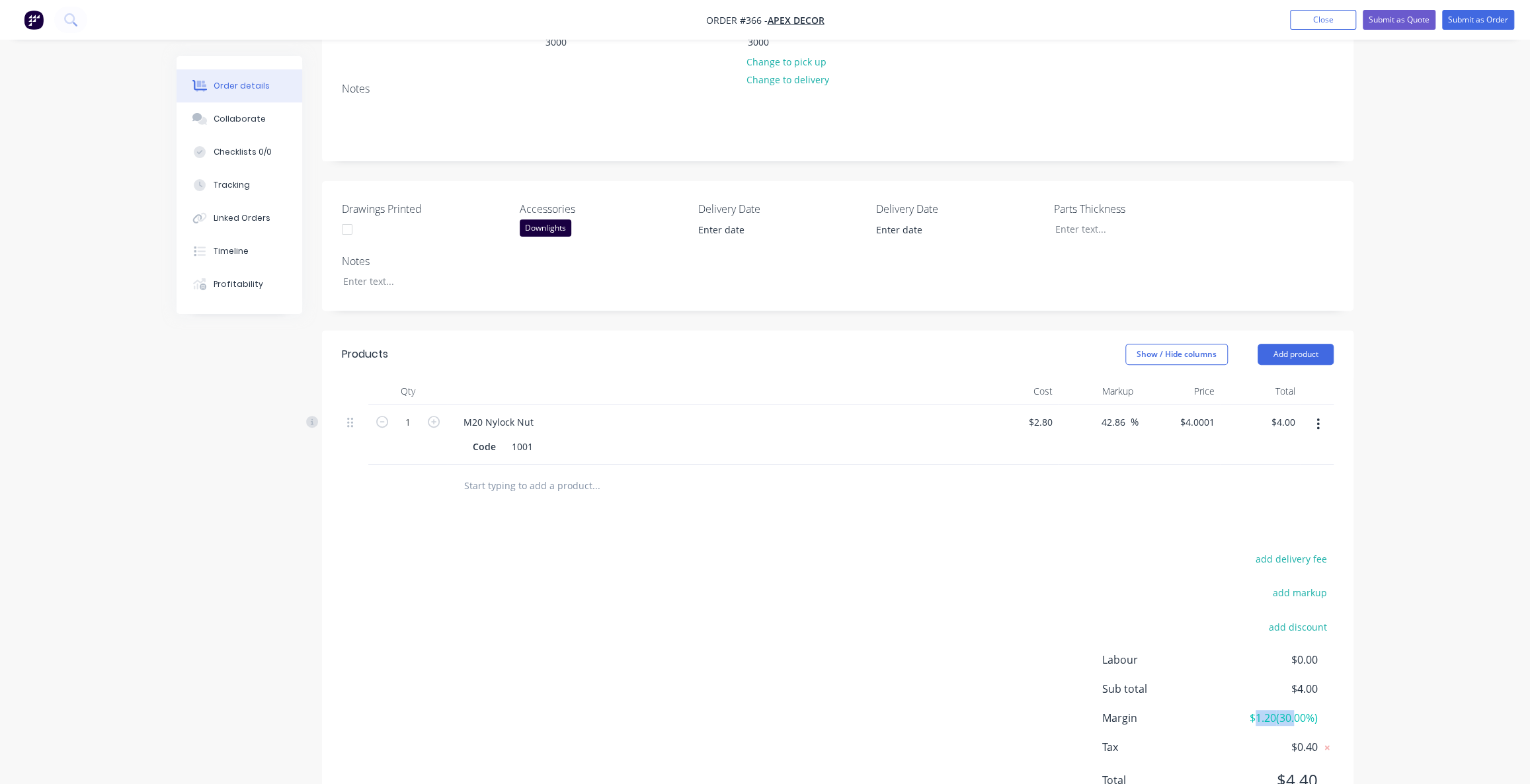
click at [1293, 710] on span "$1.20 ( 30.00 %)" at bounding box center [1268, 717] width 98 height 16
click at [1299, 710] on span "$1.20 ( 30.00 %)" at bounding box center [1268, 717] width 98 height 16
click at [1455, 284] on div "Order details Collaborate Checklists 0/0 Tracking Linked Orders Timeline Profit…" at bounding box center [765, 299] width 1530 height 1089
click at [1322, 412] on button "button" at bounding box center [1319, 424] width 31 height 24
drag, startPoint x: 1390, startPoint y: 361, endPoint x: 1369, endPoint y: 342, distance: 28.3
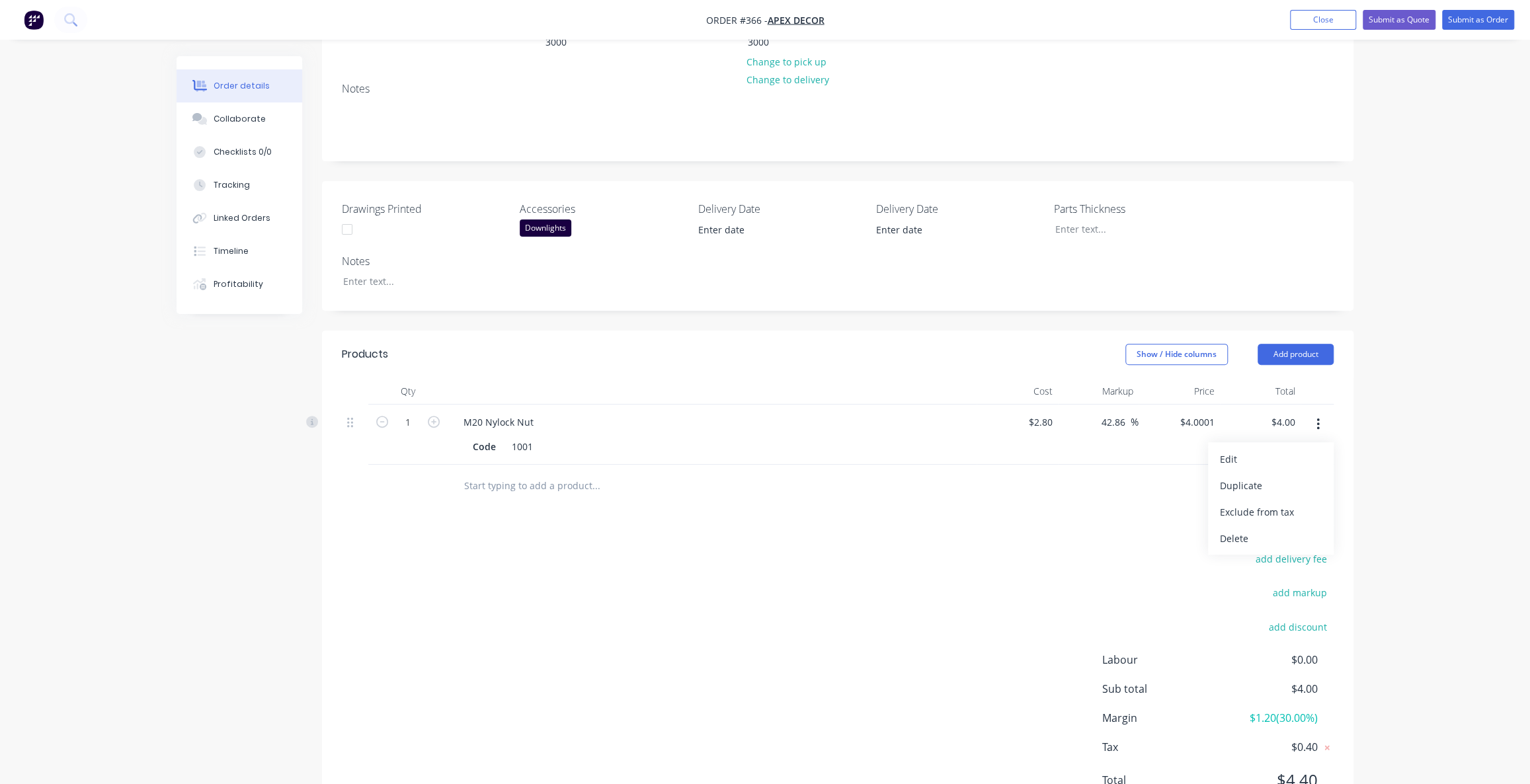
click at [1391, 361] on div "Order details Collaborate Checklists 0/0 Tracking Linked Orders Timeline Profit…" at bounding box center [765, 299] width 1530 height 1089
click at [1316, 344] on button "Add product" at bounding box center [1295, 354] width 76 height 21
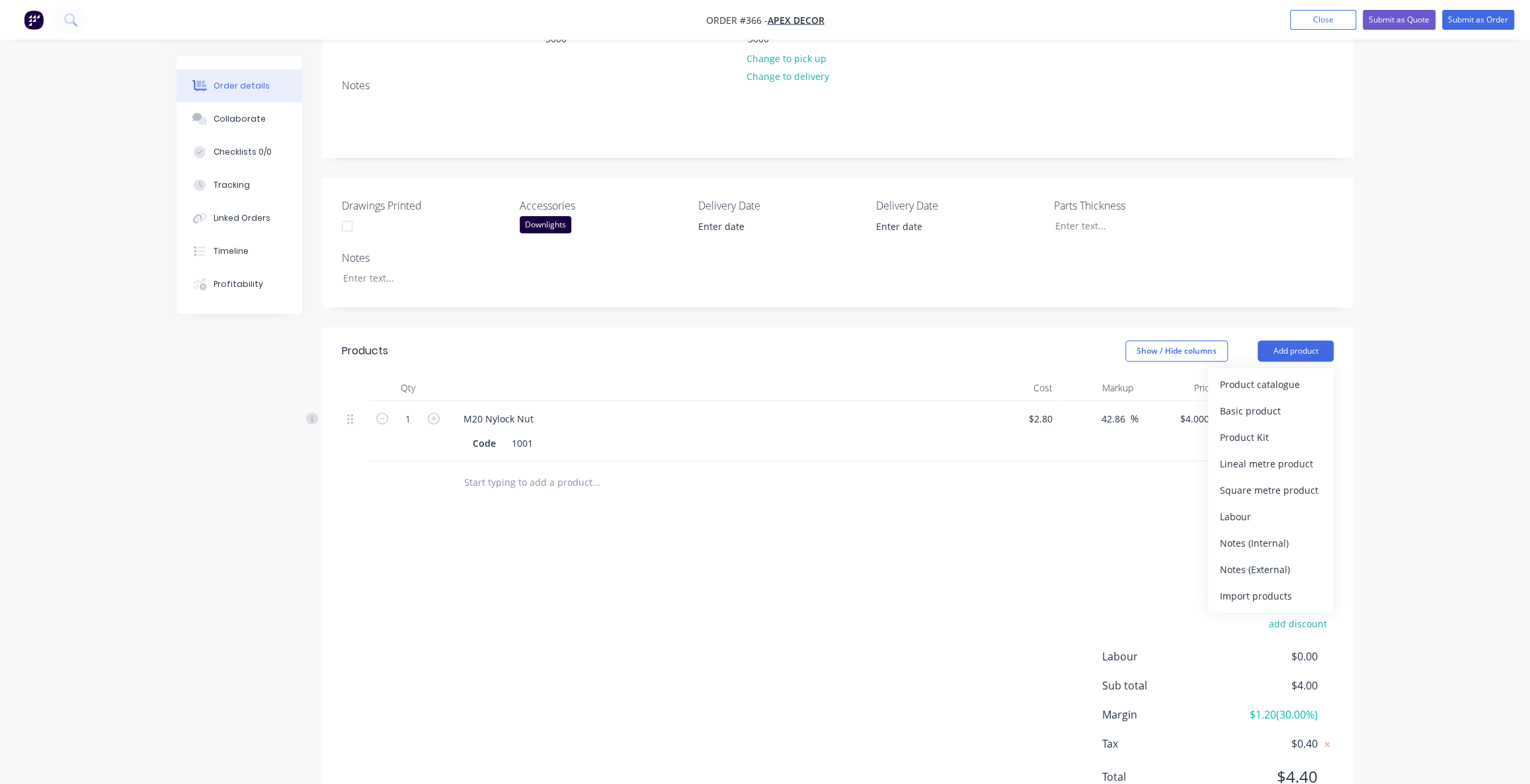
scroll to position [248, 0]
click at [1269, 503] on button "Labour" at bounding box center [1271, 516] width 126 height 27
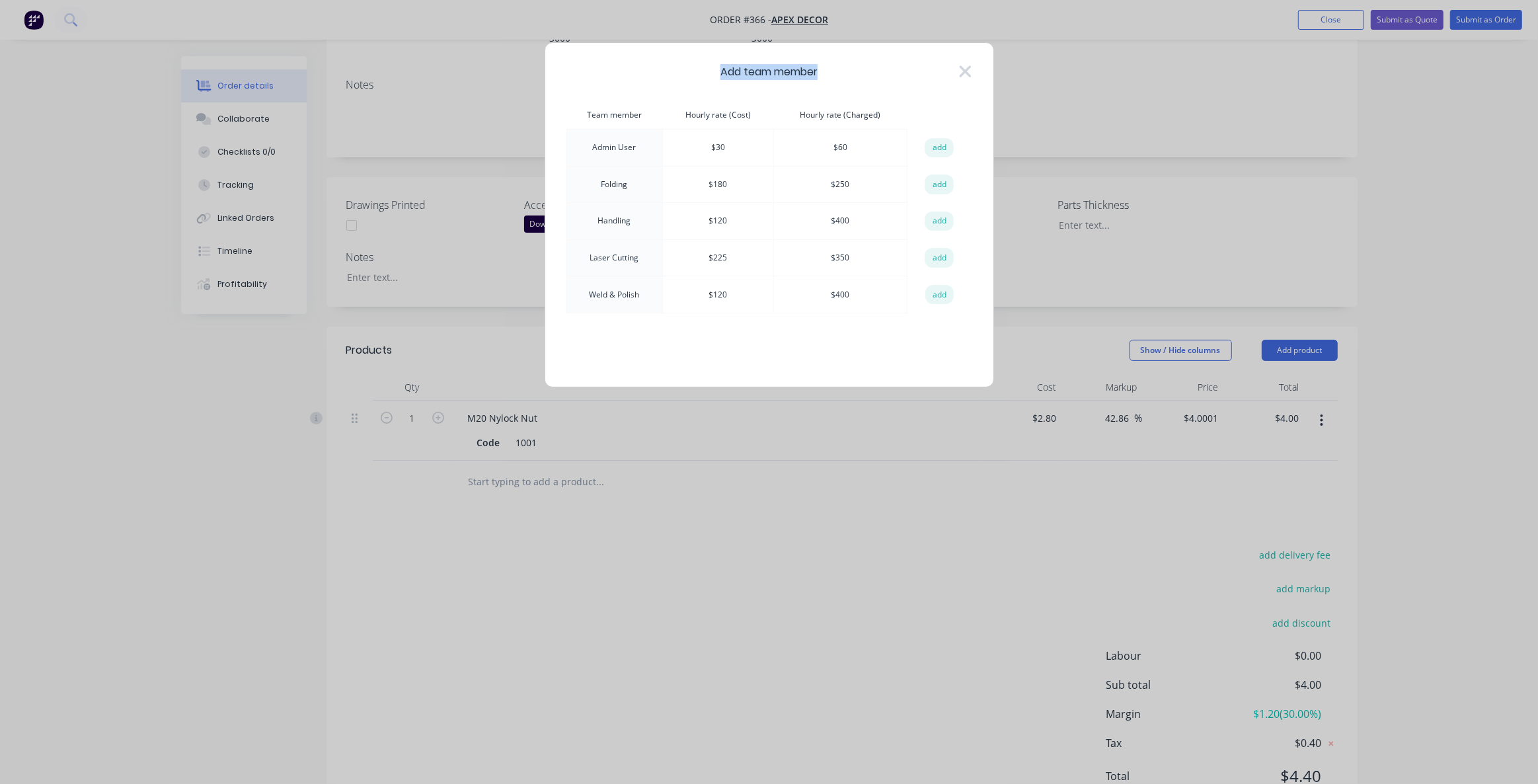
drag, startPoint x: 720, startPoint y: 72, endPoint x: 841, endPoint y: 81, distance: 121.3
click at [841, 81] on div "Add team member Team member Hourly rate (Cost) Hourly rate (Charged) action Adm…" at bounding box center [769, 215] width 449 height 345
click at [839, 82] on div "Add team member Team member Hourly rate (Cost) Hourly rate (Charged) action Adm…" at bounding box center [769, 215] width 449 height 345
click at [932, 297] on button "add" at bounding box center [939, 295] width 29 height 20
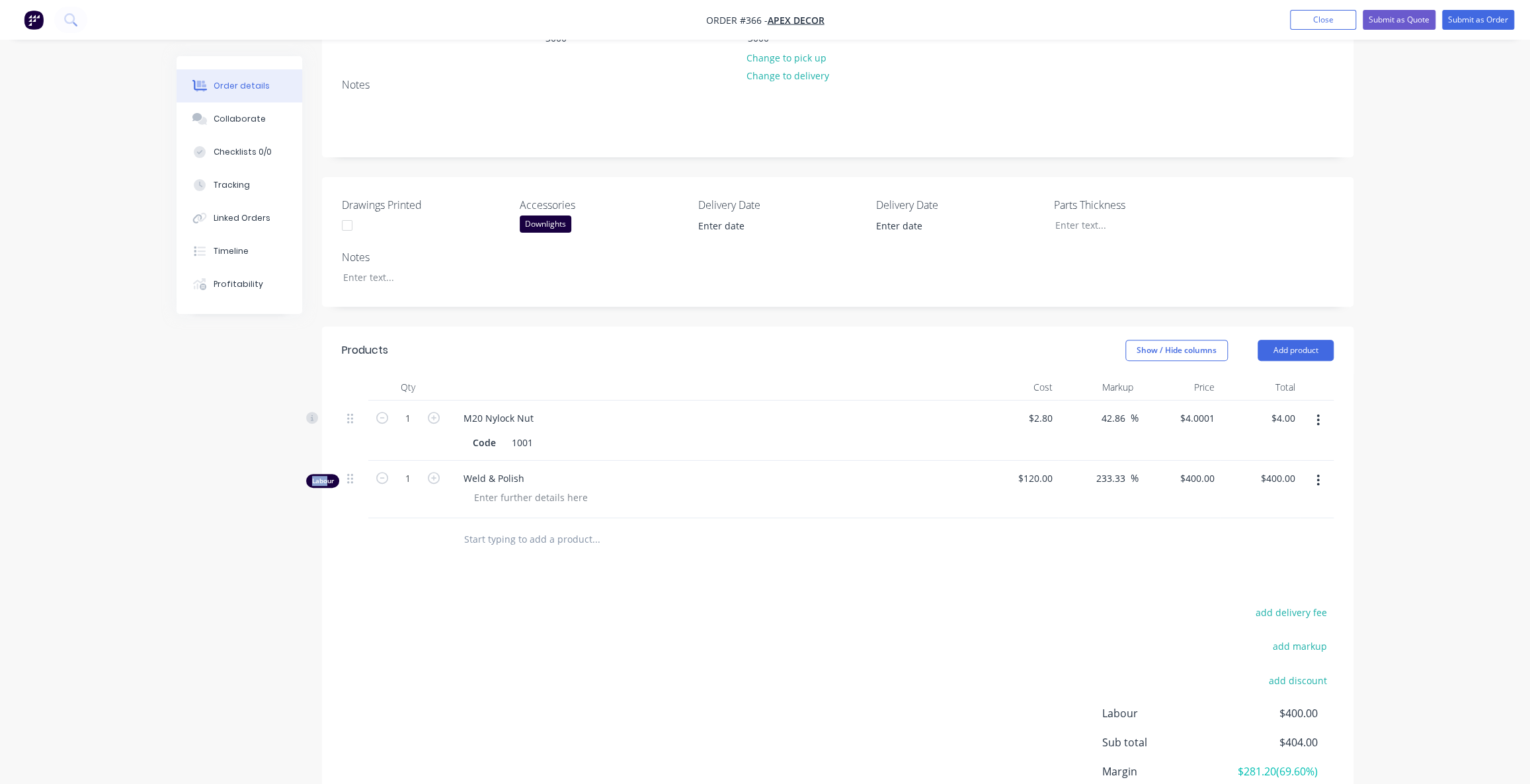
drag, startPoint x: 327, startPoint y: 424, endPoint x: 310, endPoint y: 425, distance: 17.0
click at [310, 474] on div "Labour" at bounding box center [323, 481] width 33 height 14
click at [435, 472] on icon "button" at bounding box center [433, 477] width 12 height 12
type input "2"
type input "$800.00"
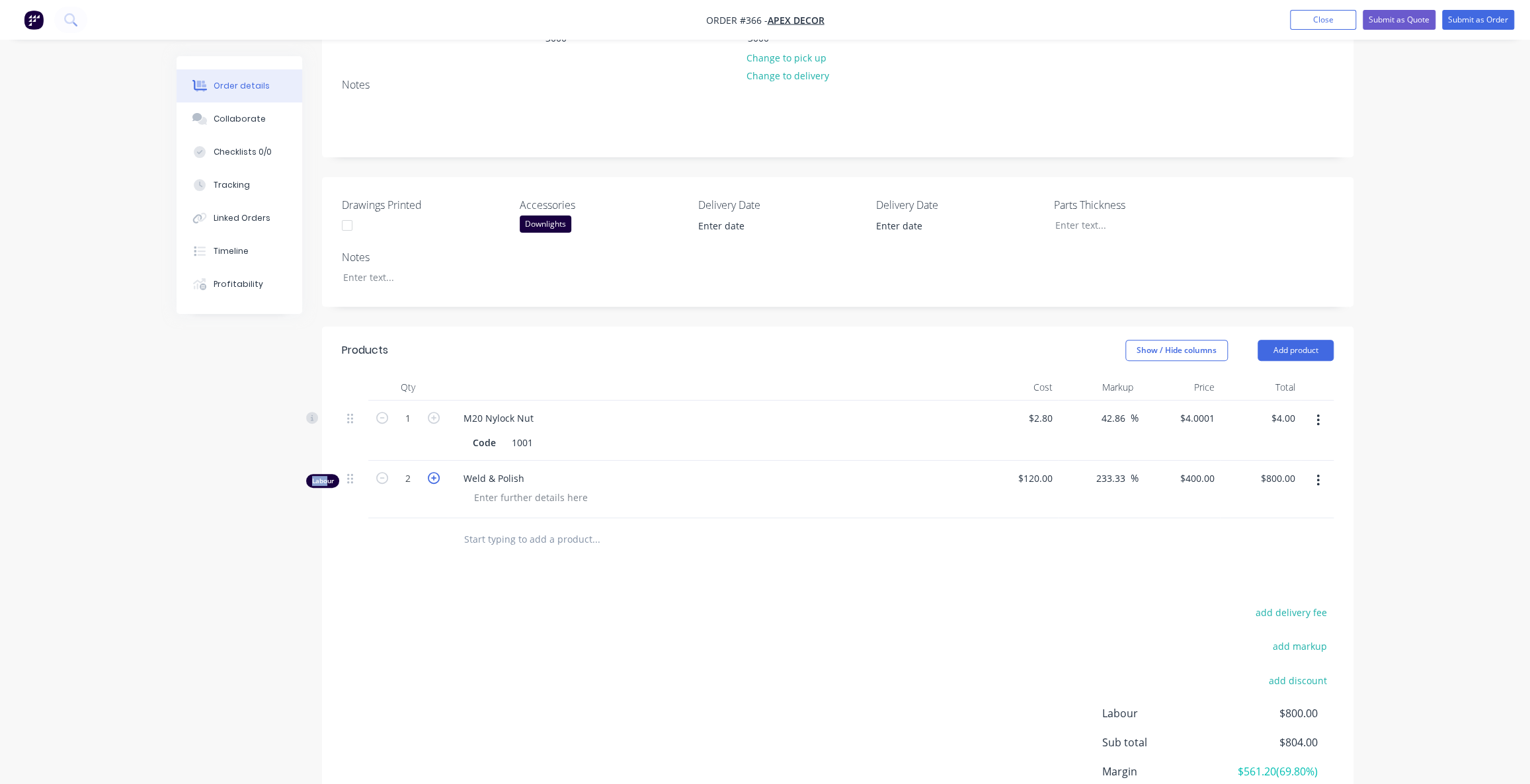
click at [435, 472] on icon "button" at bounding box center [433, 477] width 12 height 12
type input "3"
type input "$1,200.00"
click at [435, 472] on icon "button" at bounding box center [433, 477] width 12 height 12
type input "4"
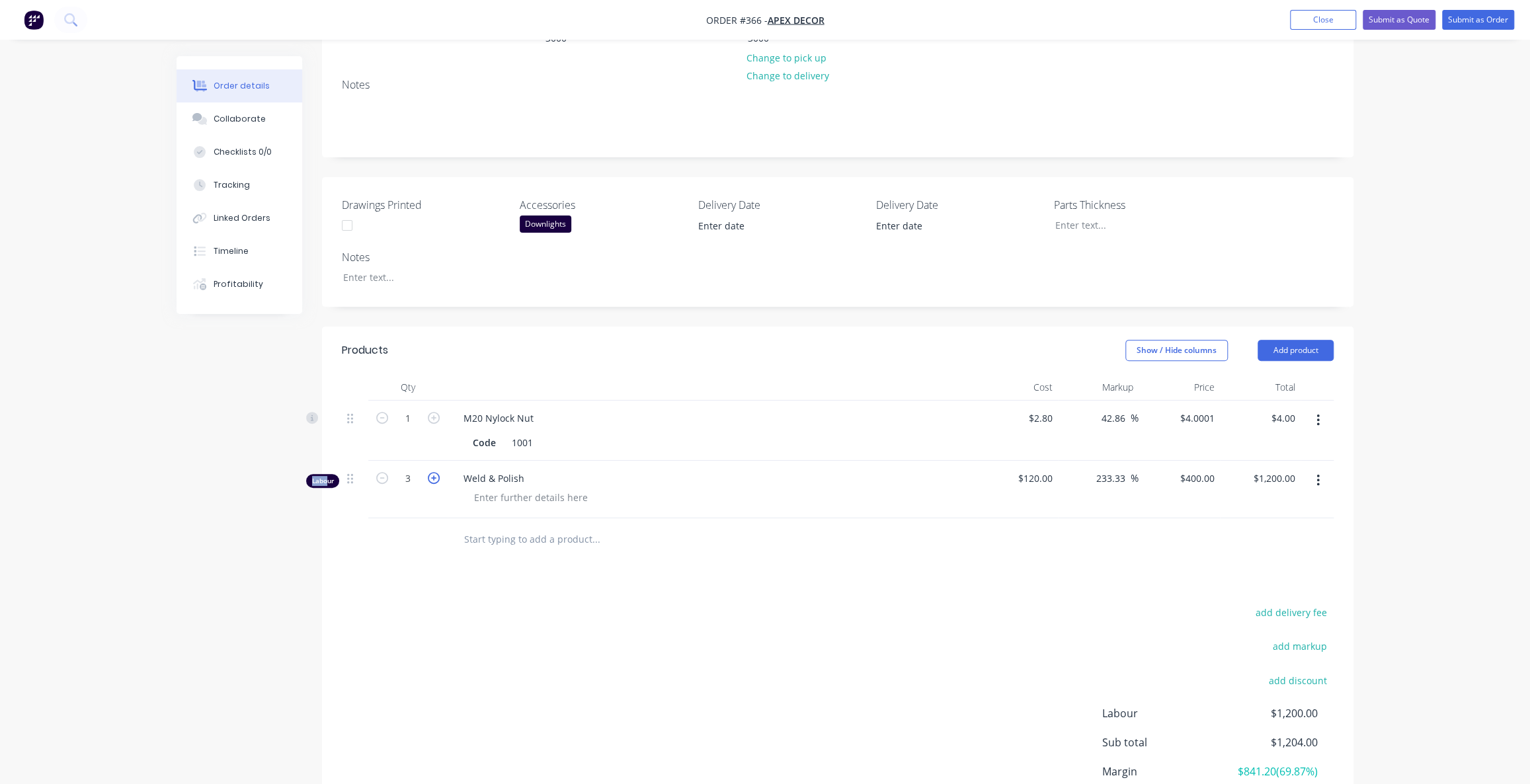
type input "$1,600.00"
click at [435, 472] on icon "button" at bounding box center [433, 477] width 12 height 12
type input "5"
type input "$2,000.00"
click at [435, 472] on icon "button" at bounding box center [433, 477] width 12 height 12
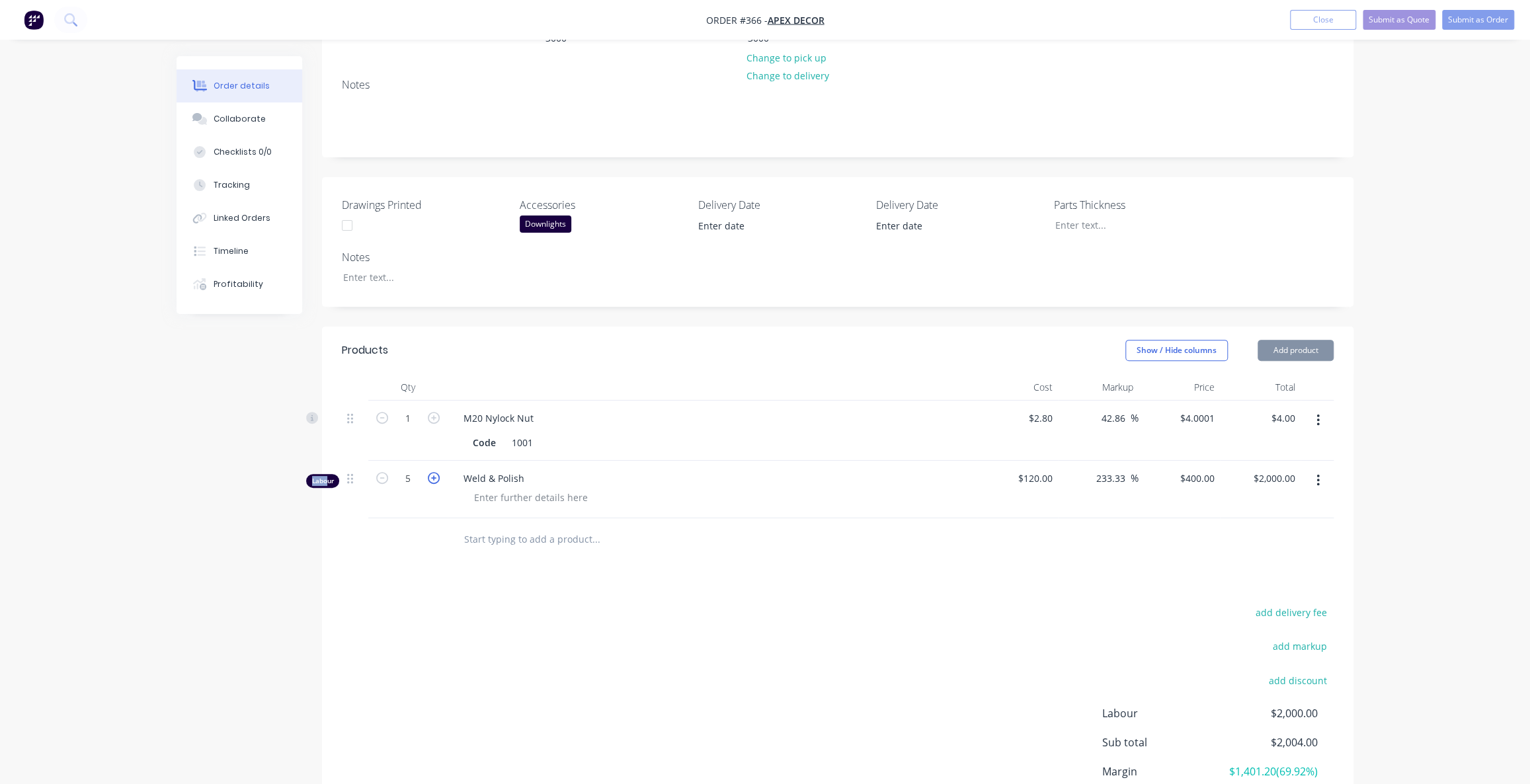
type input "6"
type input "$2,400.00"
click at [1315, 340] on button "Add product" at bounding box center [1295, 350] width 76 height 21
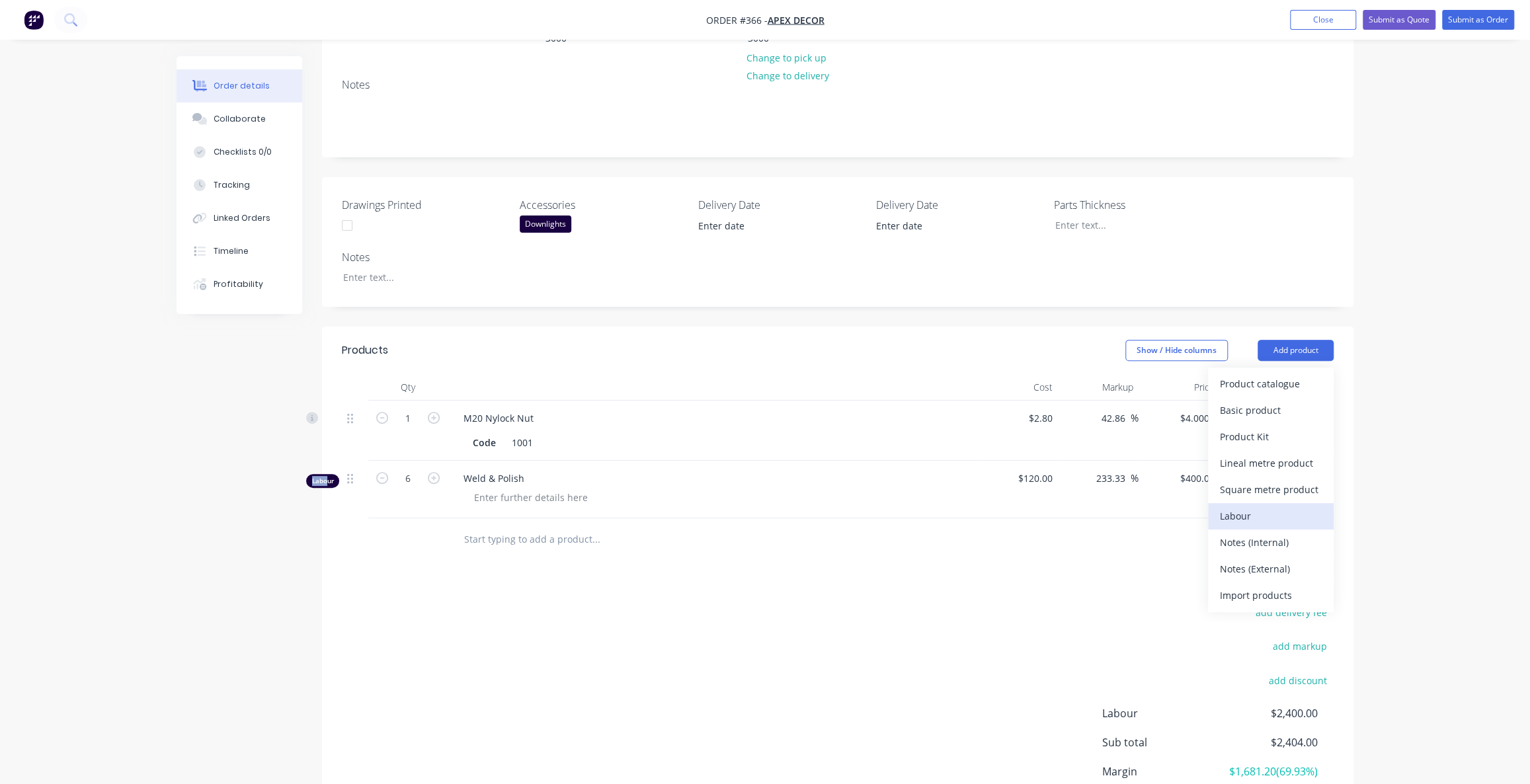
click at [1276, 507] on div "Labour" at bounding box center [1270, 516] width 102 height 19
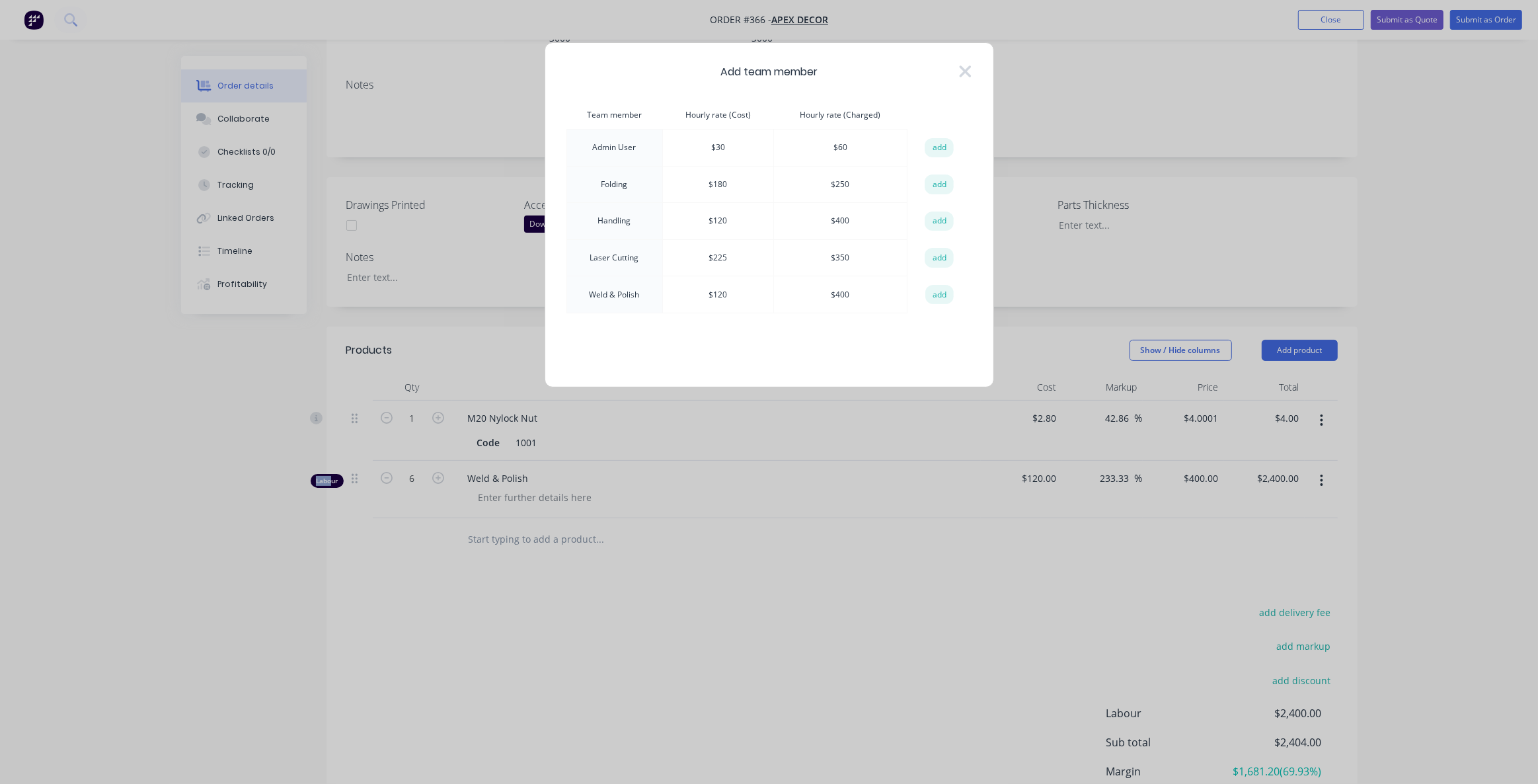
click at [944, 186] on button "add" at bounding box center [939, 184] width 29 height 20
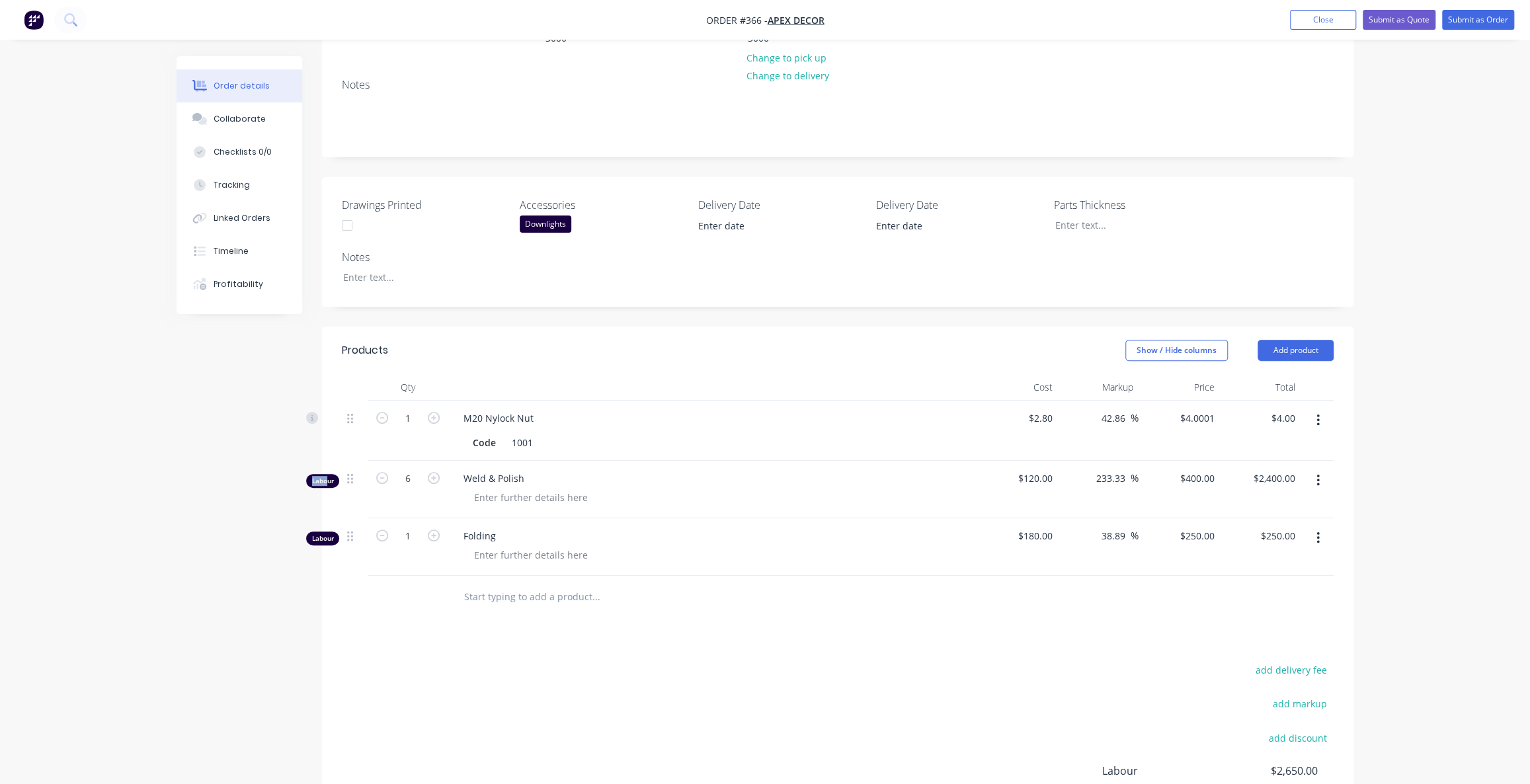
drag, startPoint x: 527, startPoint y: 423, endPoint x: 501, endPoint y: 421, distance: 26.1
click at [503, 471] on span "Weld & Polish" at bounding box center [718, 478] width 507 height 14
click at [437, 529] on icon "button" at bounding box center [433, 534] width 12 height 12
type input "2"
type input "$500.00"
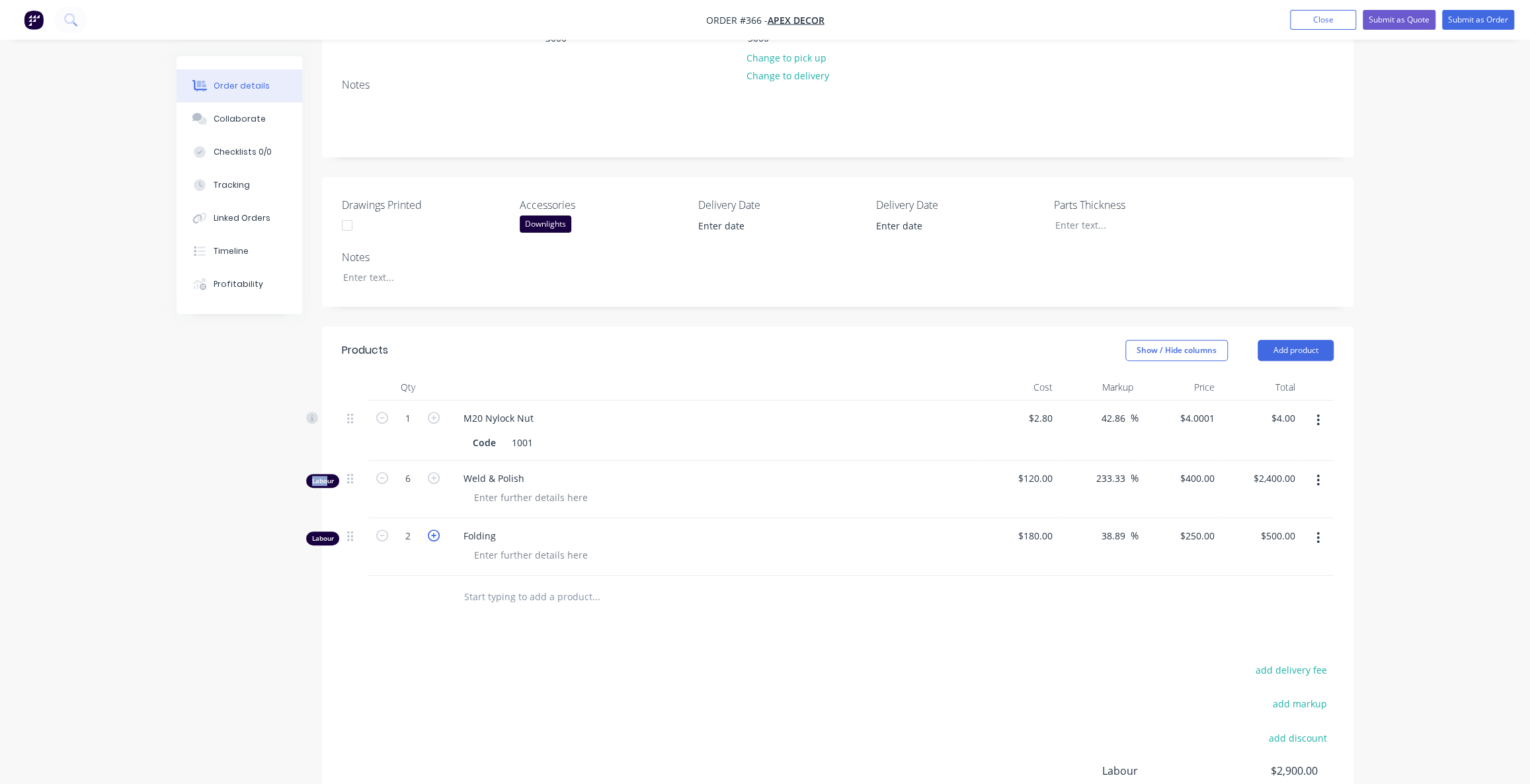
click at [437, 529] on icon "button" at bounding box center [433, 534] width 12 height 12
type input "3"
type input "$750.00"
click at [445, 566] on div "Products Show / Hide columns Add product Qty Cost Markup Price Total 1 M20 Nylo…" at bounding box center [838, 631] width 1031 height 609
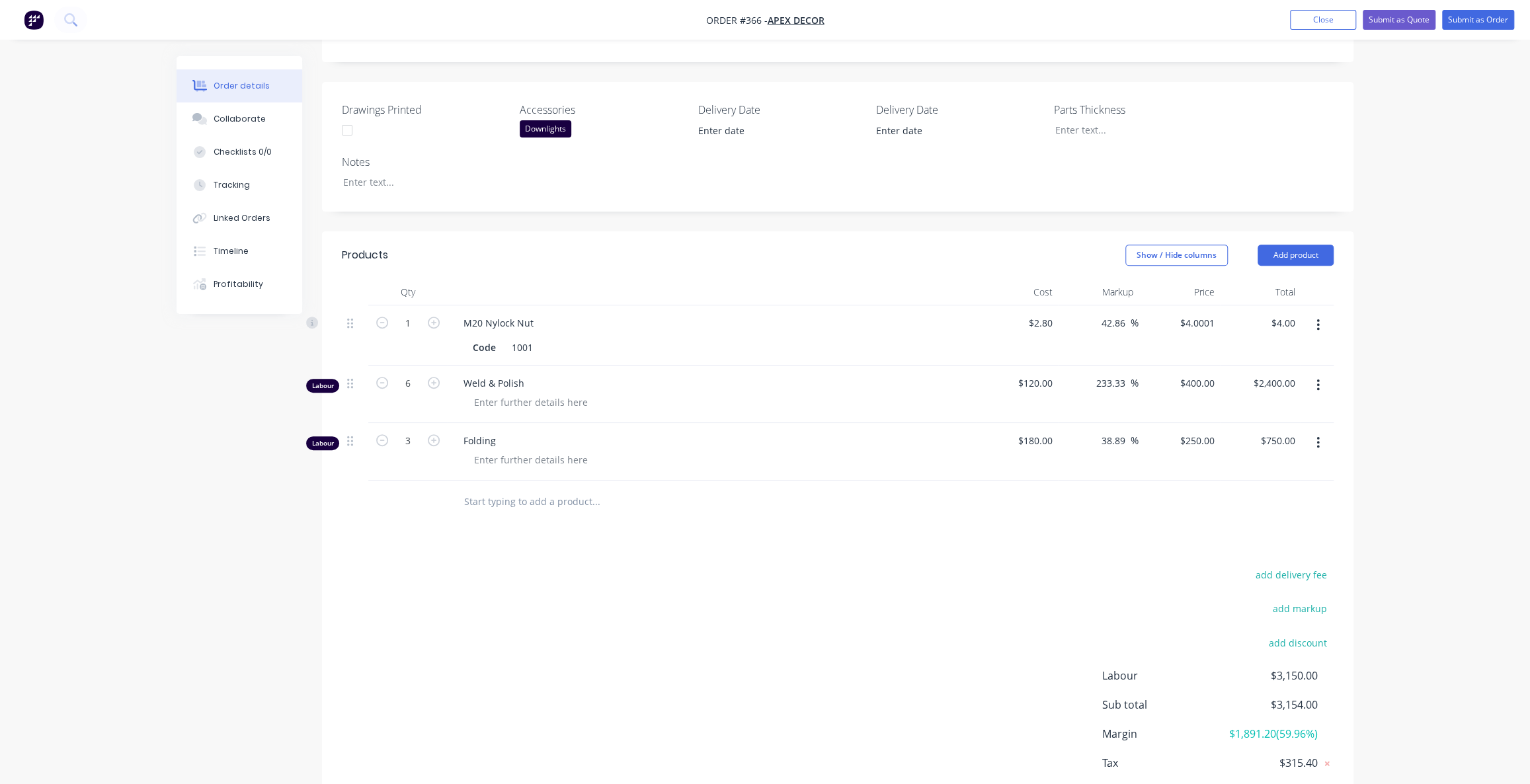
scroll to position [363, 0]
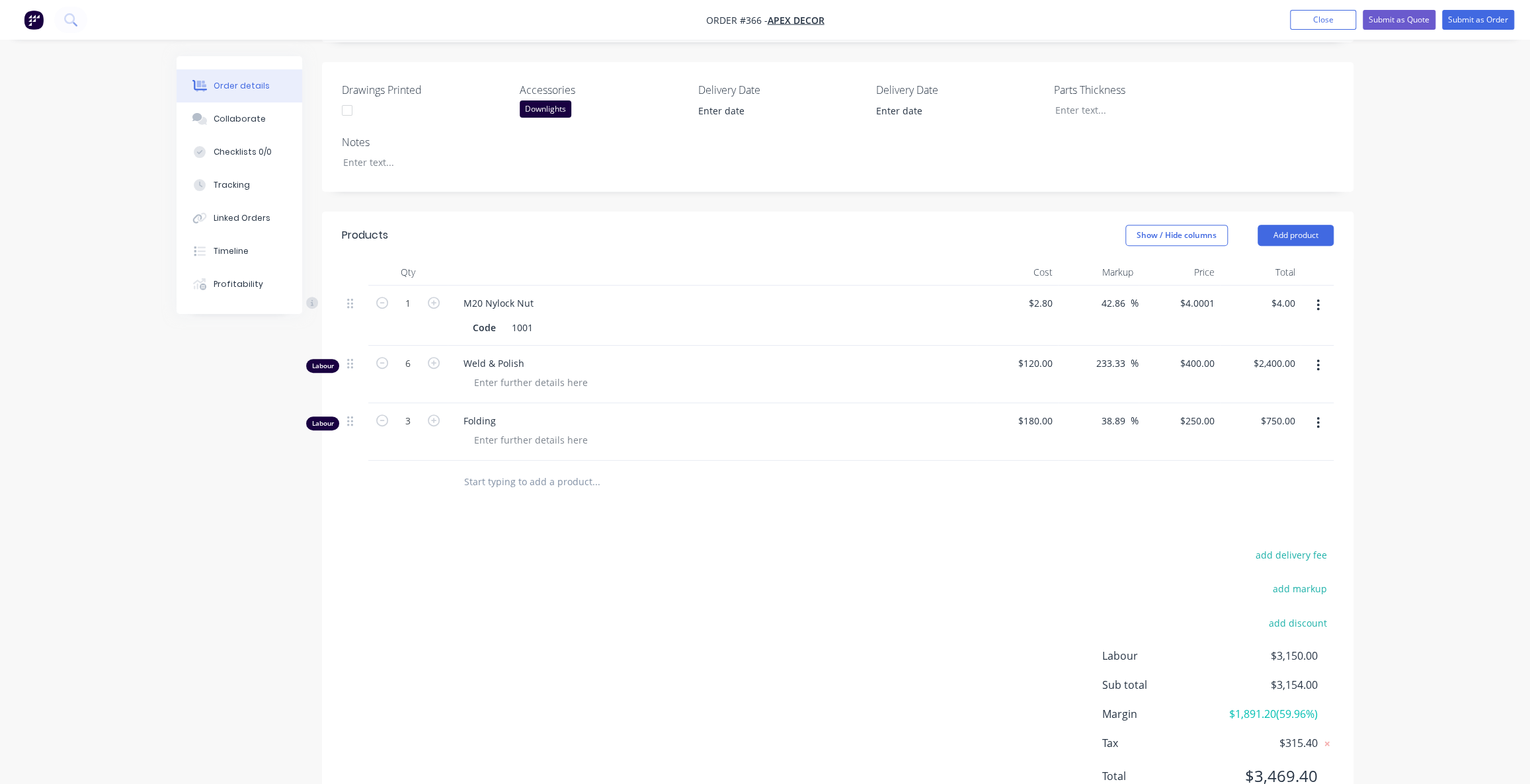
click at [507, 546] on div "add delivery fee add markup add discount Labour $3,150.00 Sub total $3,154.00 M…" at bounding box center [838, 674] width 992 height 255
click at [516, 546] on div "add delivery fee add markup add discount Labour $3,150.00 Sub total $3,154.00 M…" at bounding box center [838, 674] width 992 height 255
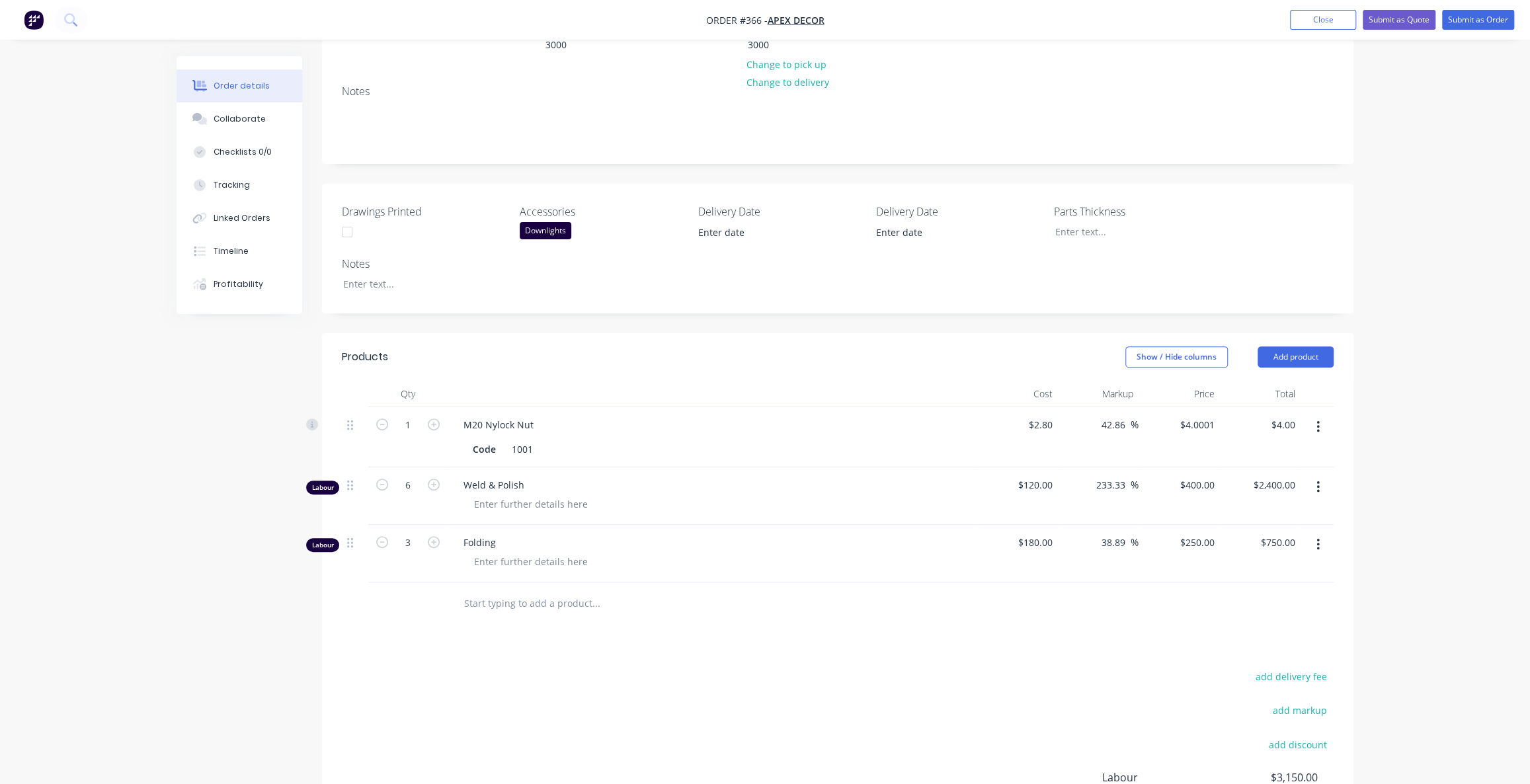
scroll to position [243, 0]
click at [585, 666] on div "add delivery fee add markup add discount Labour $3,150.00 Sub total $3,154.00 M…" at bounding box center [838, 794] width 992 height 255
click at [31, 25] on img "button" at bounding box center [33, 20] width 20 height 20
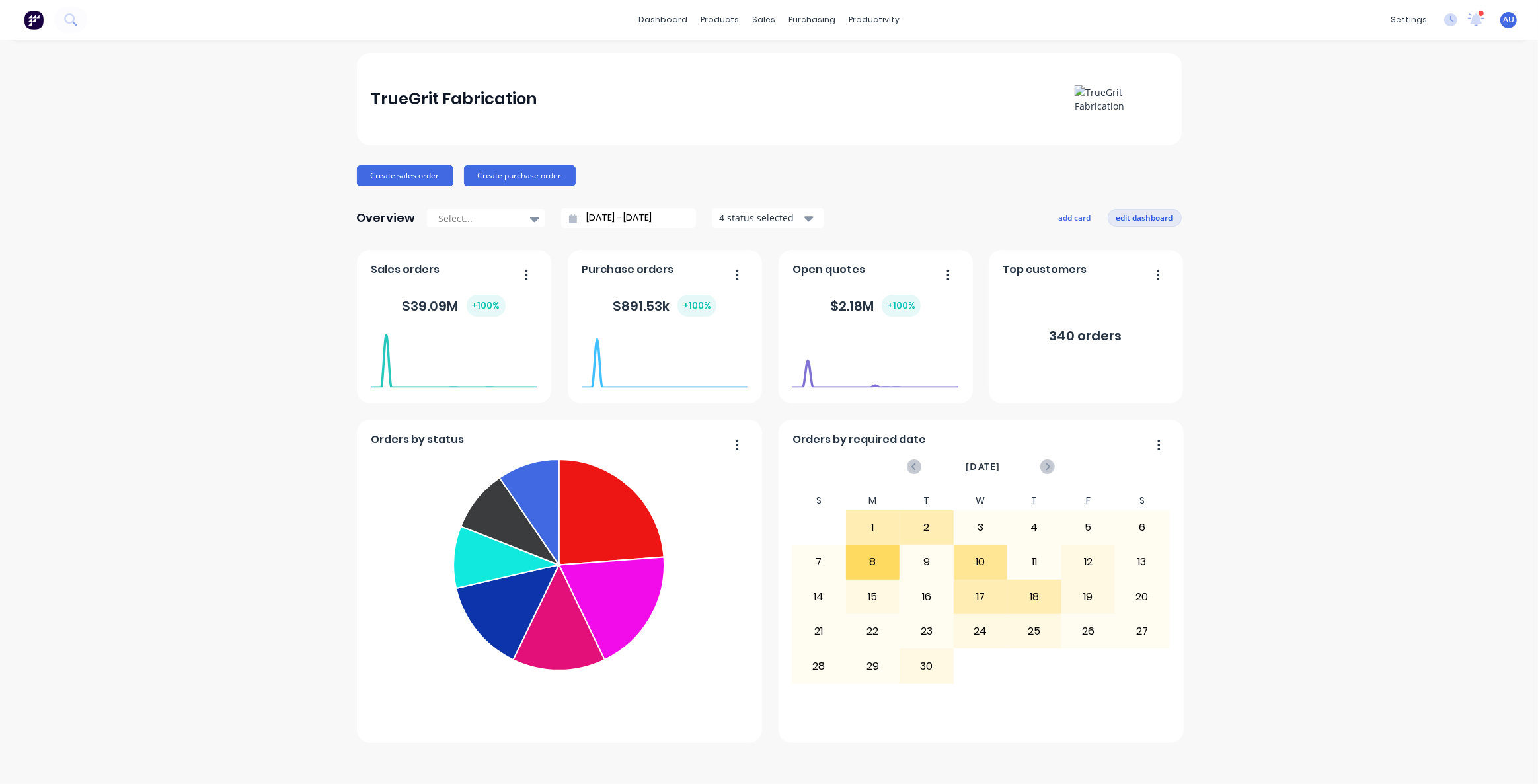
click at [1168, 216] on button "edit dashboard" at bounding box center [1145, 217] width 74 height 17
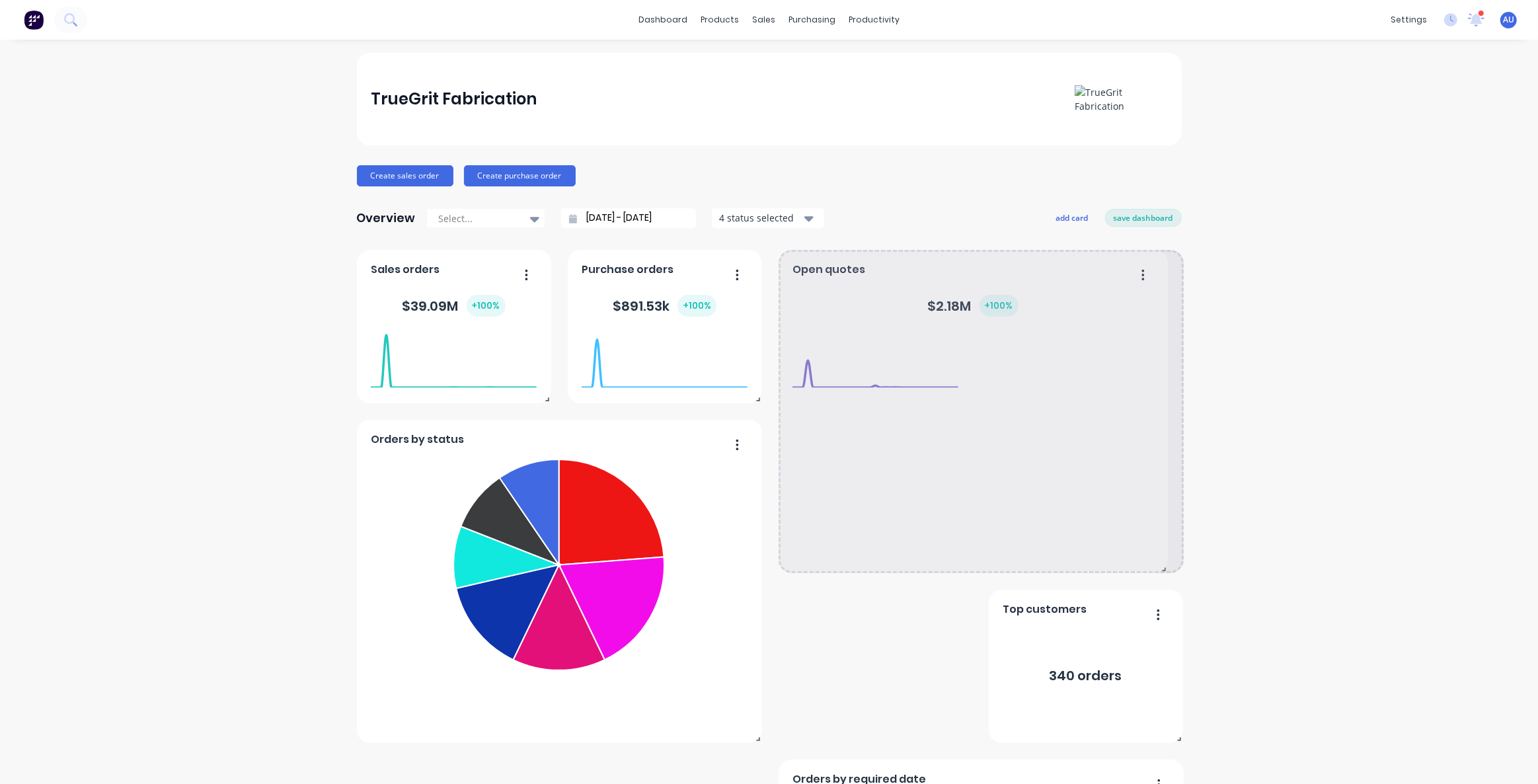
drag, startPoint x: 965, startPoint y: 396, endPoint x: 1155, endPoint y: 640, distance: 309.3
click at [1155, 640] on div "Orders by status Fabrication Welding Folding Ready for Install Laser Cutting Su…" at bounding box center [769, 665] width 825 height 832
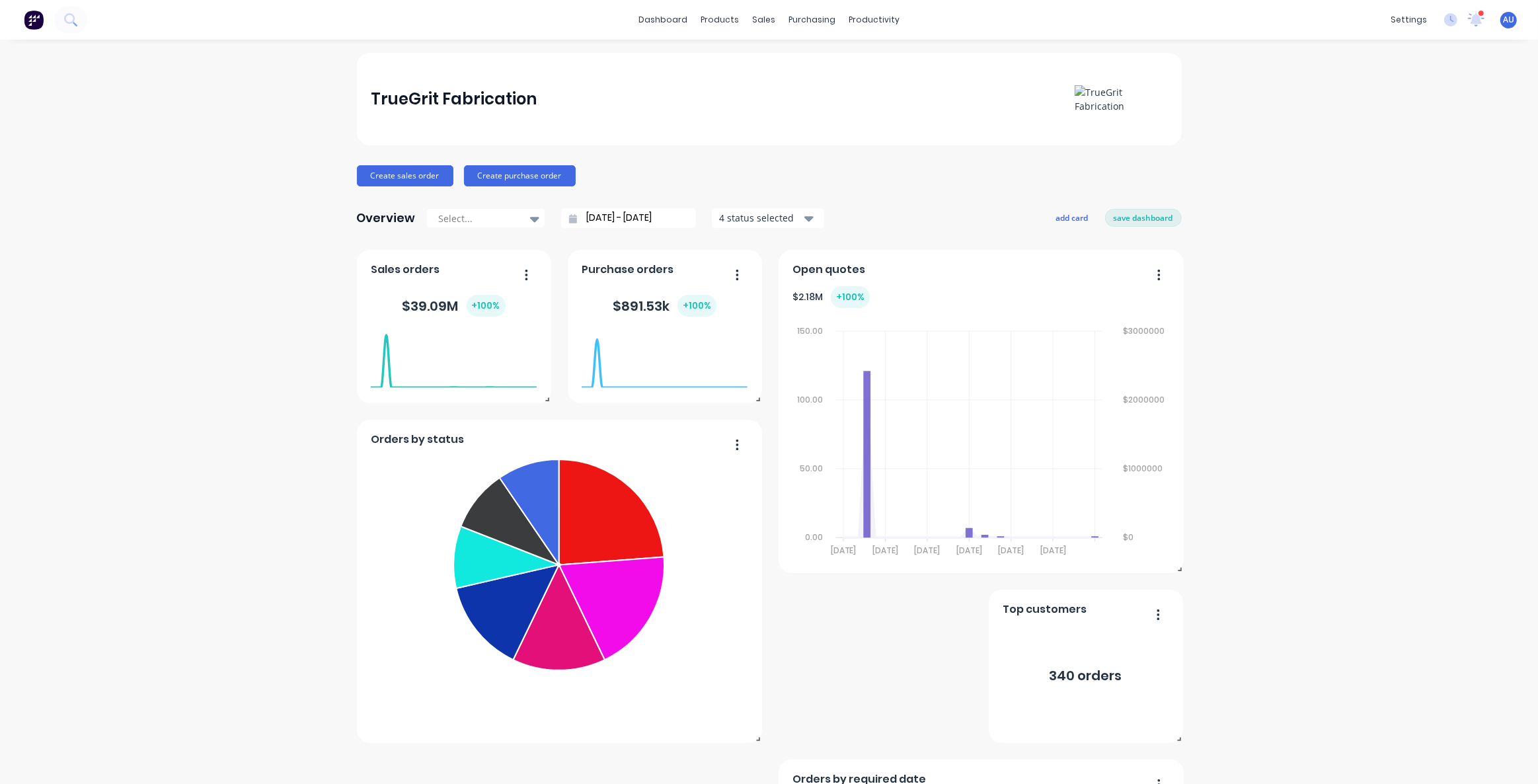
drag, startPoint x: 1245, startPoint y: 284, endPoint x: 1135, endPoint y: 288, distance: 110.1
click at [1246, 284] on div "TrueGrit Fabrication Create sales order Create purchase order Overview Select..…" at bounding box center [769, 568] width 1538 height 1029
click at [1076, 218] on button "add card" at bounding box center [1072, 217] width 50 height 17
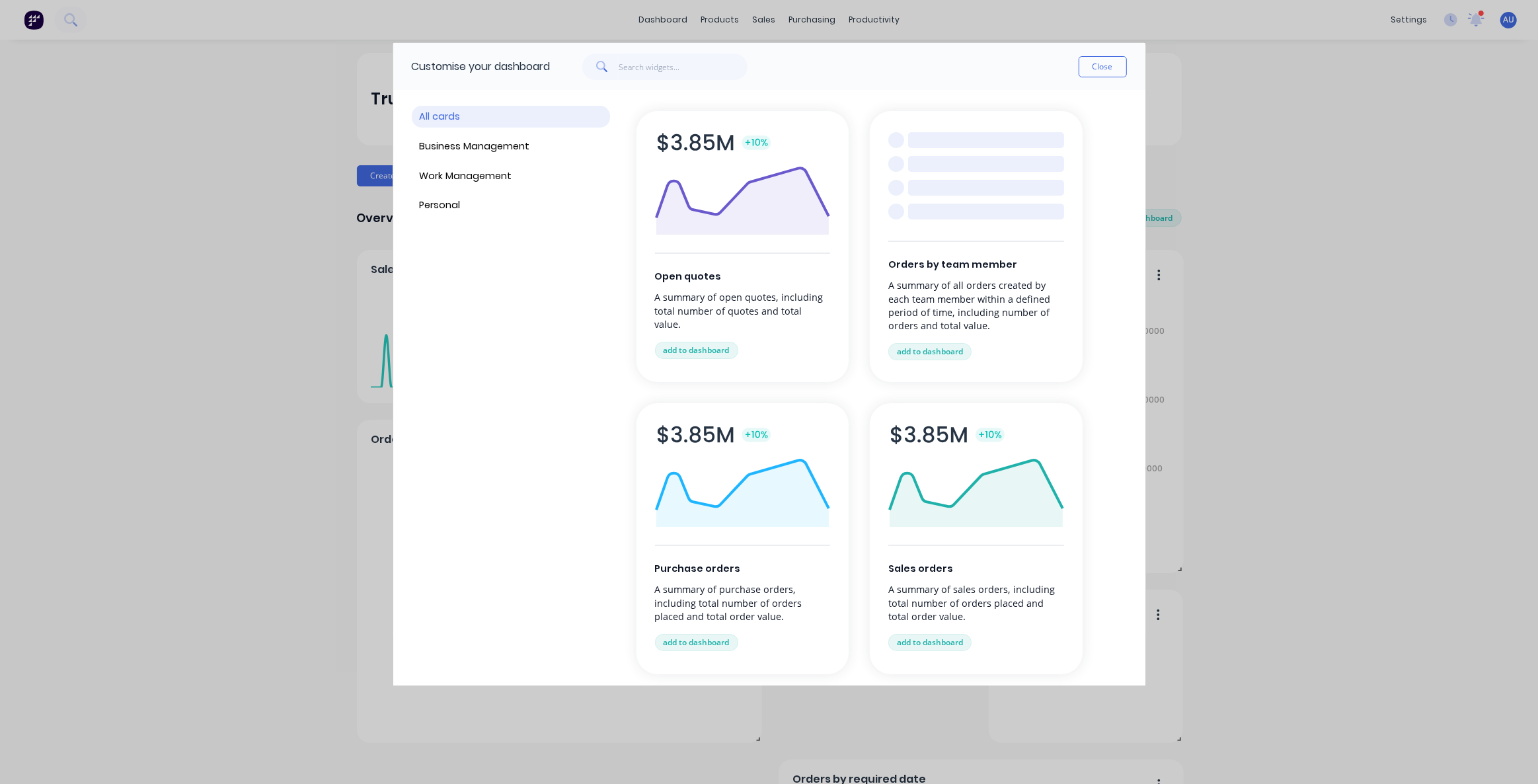
scroll to position [59, 0]
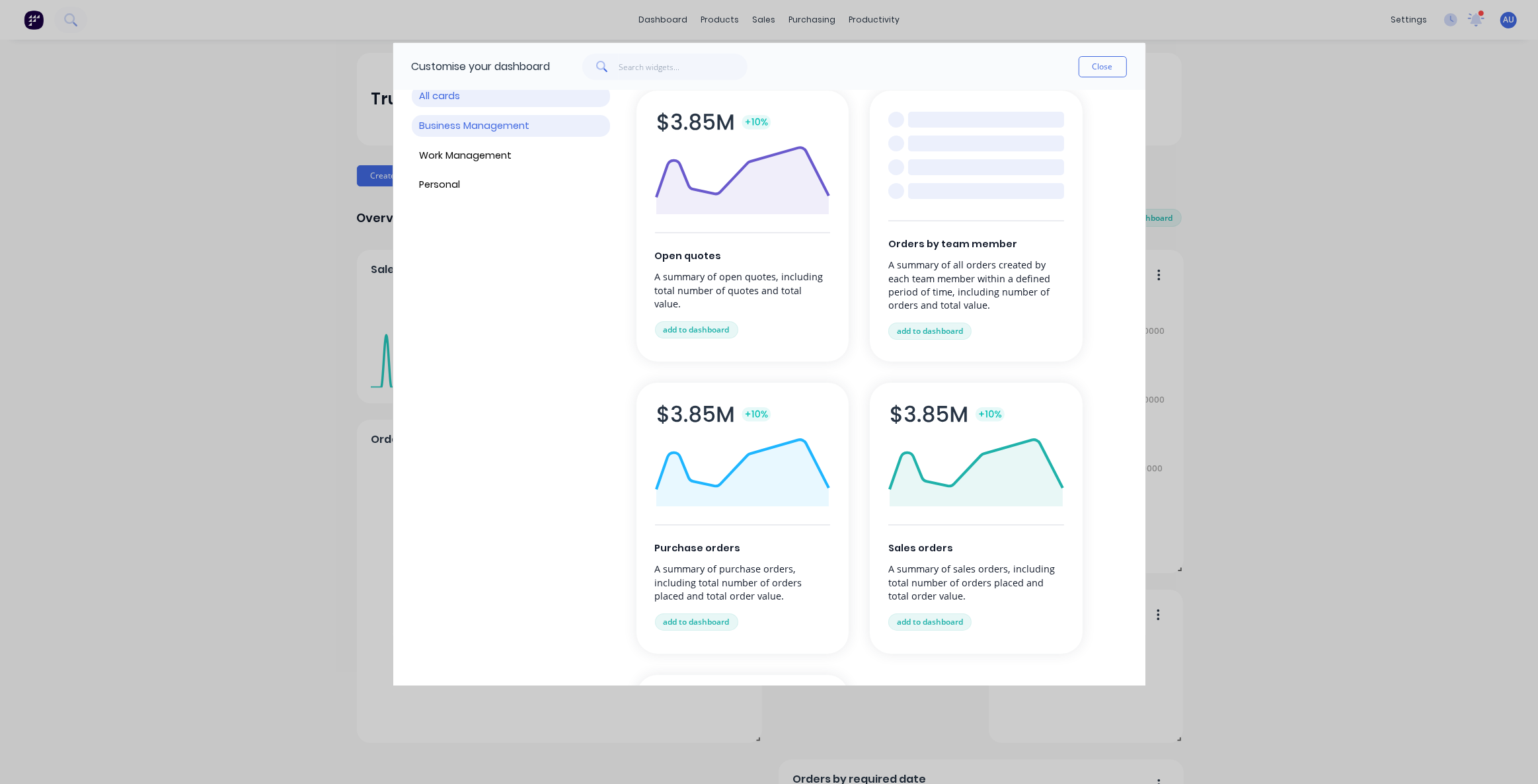
click at [510, 118] on button "Business Management" at bounding box center [511, 126] width 198 height 22
click at [496, 155] on button "Work Management" at bounding box center [511, 155] width 198 height 22
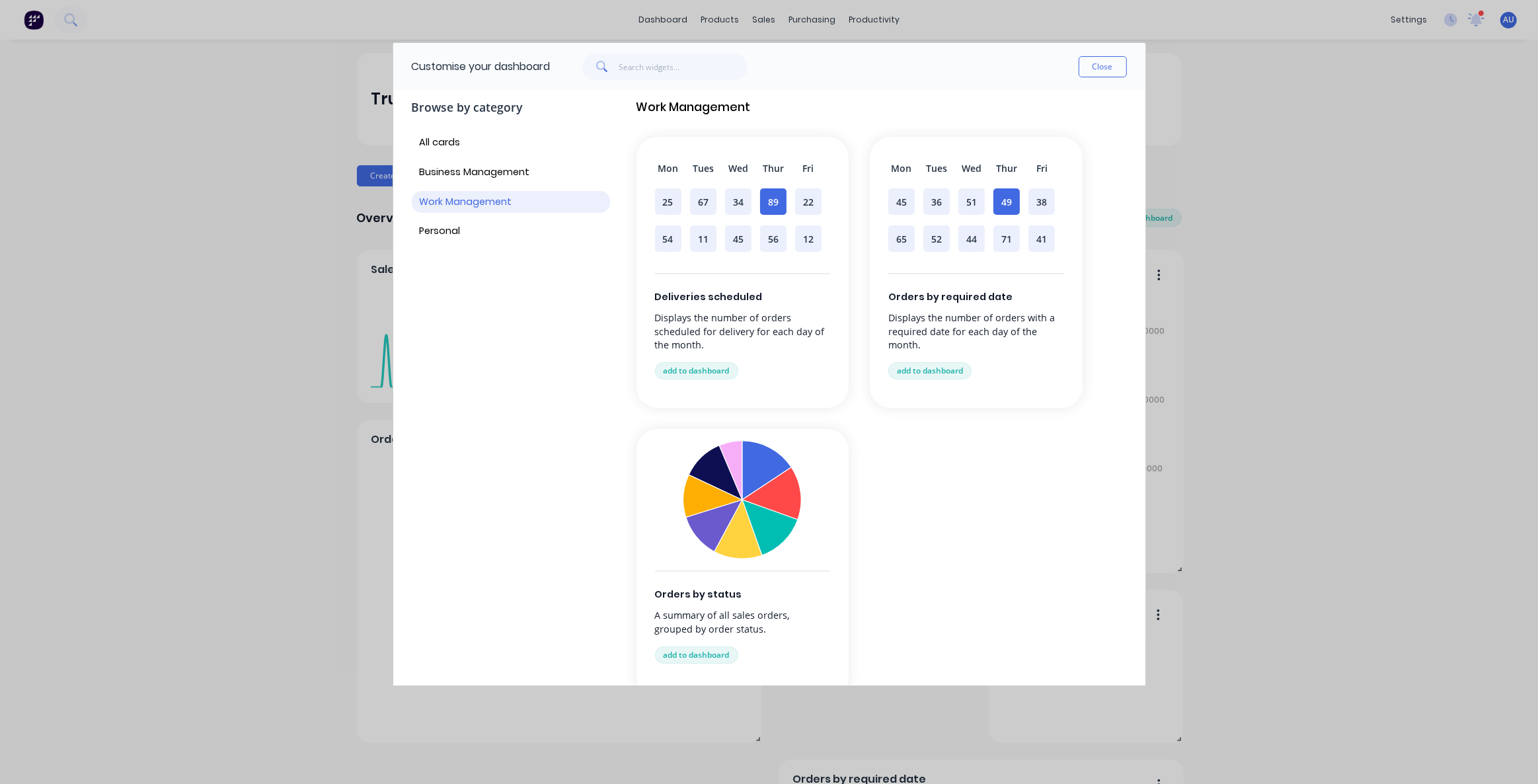
scroll to position [0, 0]
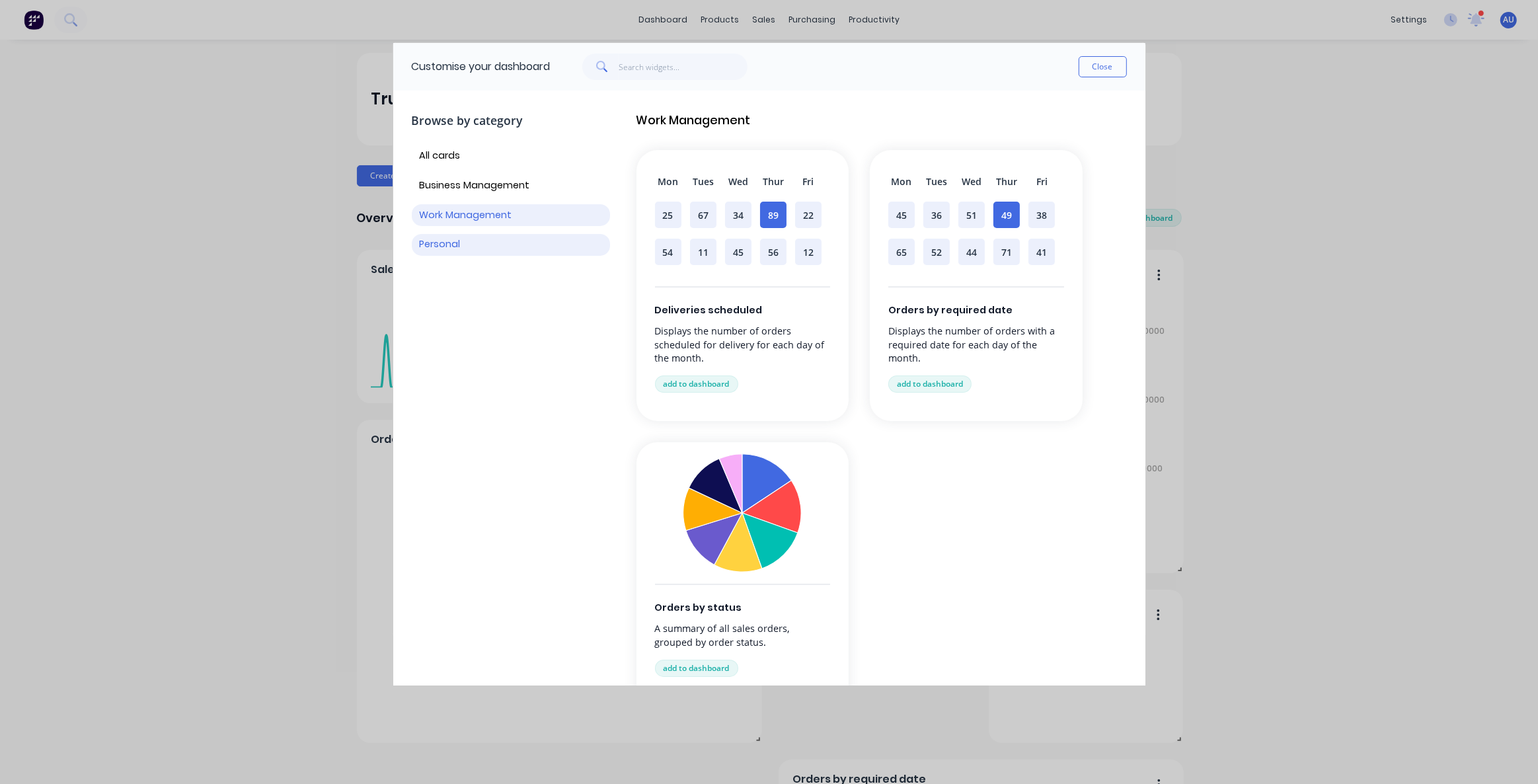
click at [463, 247] on button "Personal" at bounding box center [511, 245] width 198 height 22
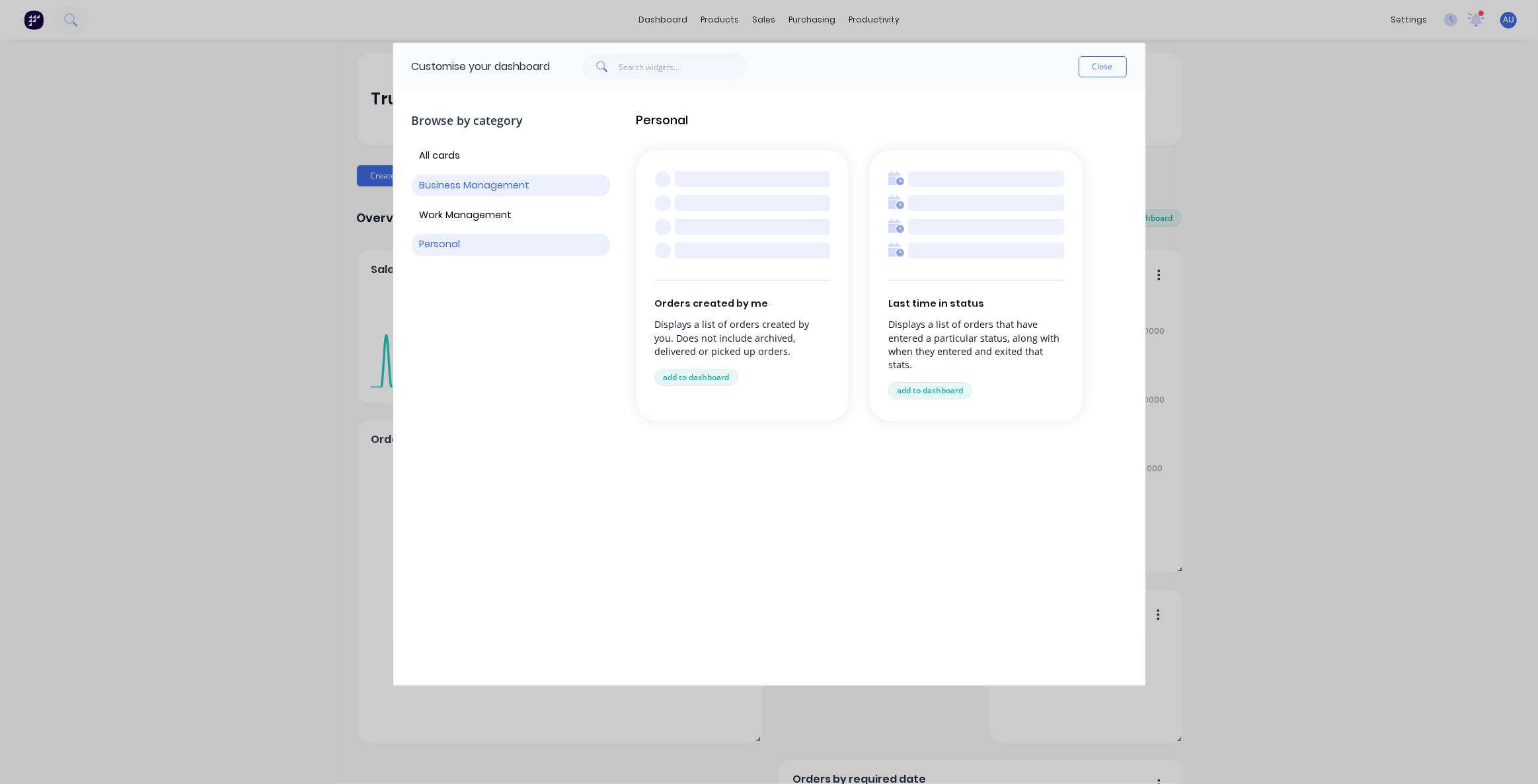
click at [492, 189] on button "Business Management" at bounding box center [511, 185] width 198 height 22
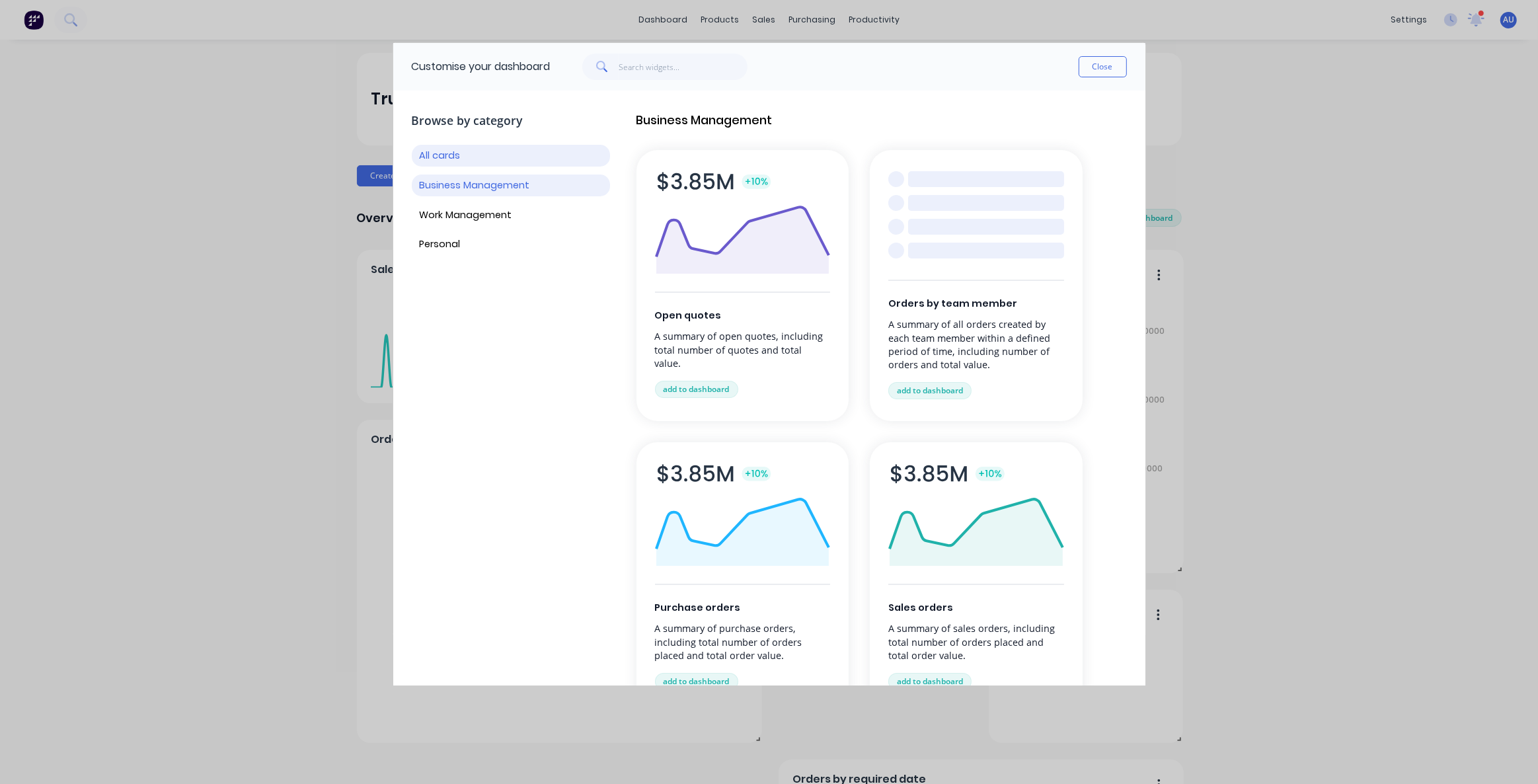
click at [459, 160] on button "All cards" at bounding box center [511, 155] width 198 height 22
click at [1110, 67] on button "Close" at bounding box center [1102, 66] width 48 height 21
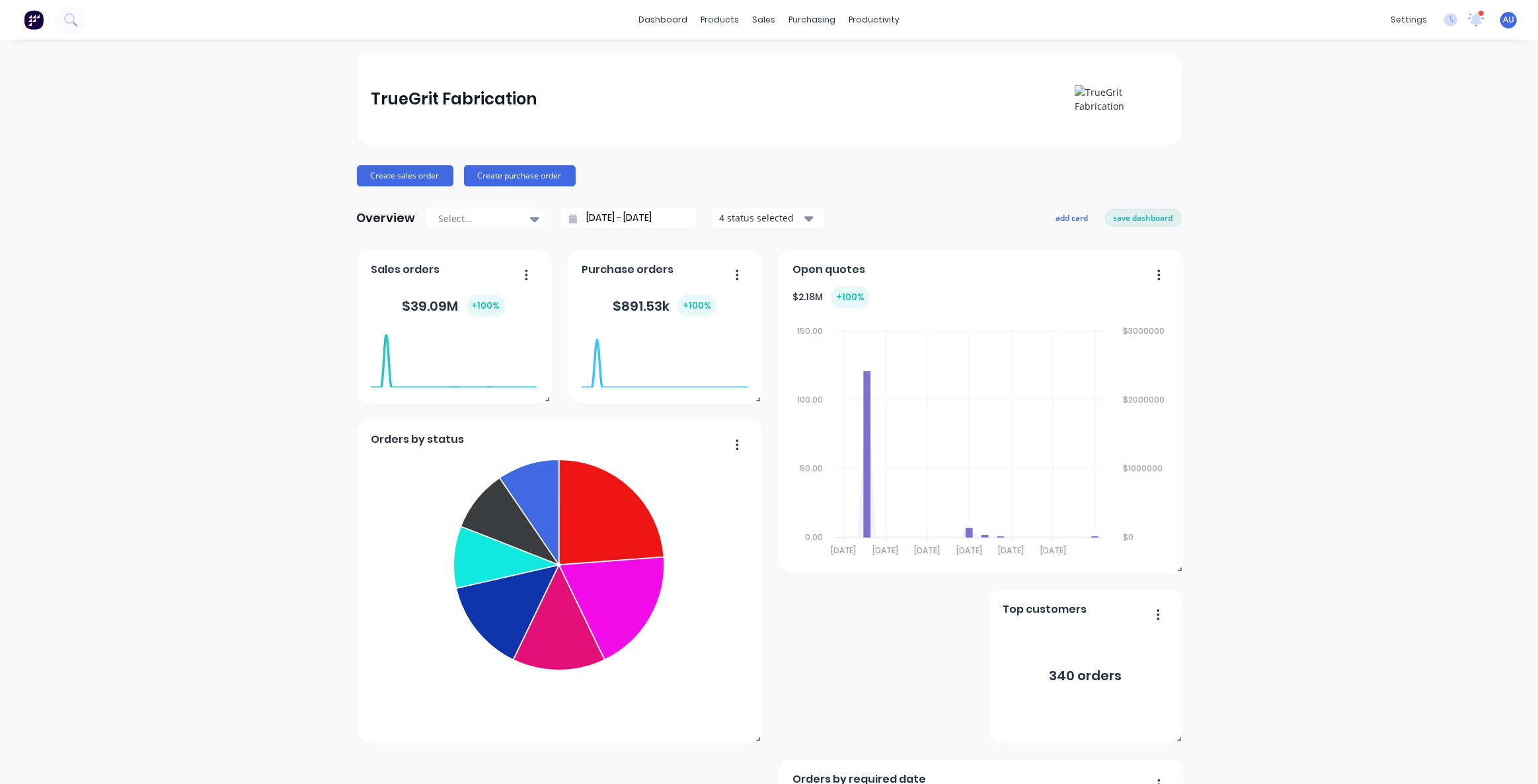
click at [1314, 313] on div "TrueGrit Fabrication Create sales order Create purchase order Overview Select..…" at bounding box center [769, 568] width 1538 height 1029
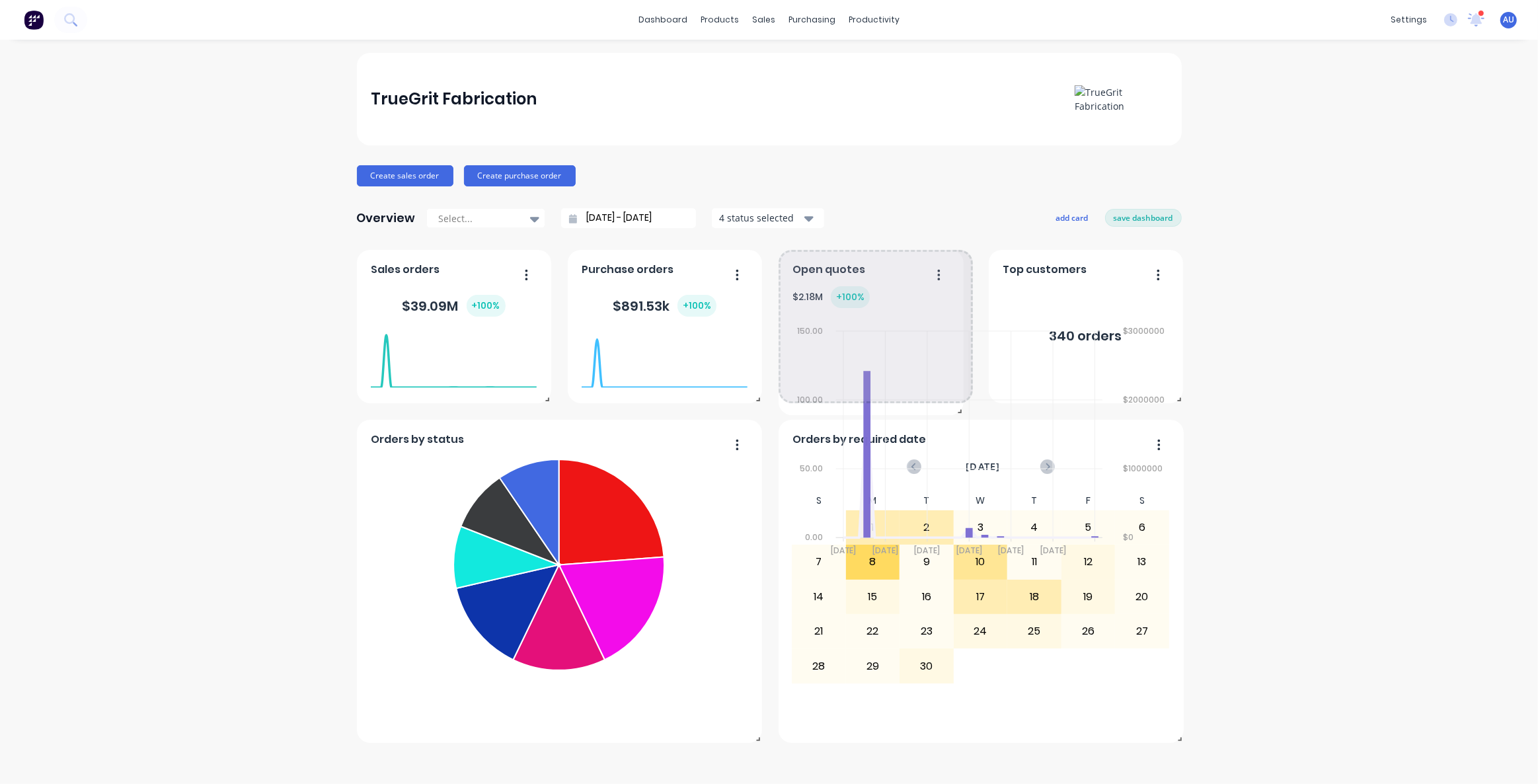
drag, startPoint x: 1173, startPoint y: 568, endPoint x: 957, endPoint y: 410, distance: 267.6
click at [957, 410] on span at bounding box center [956, 408] width 13 height 13
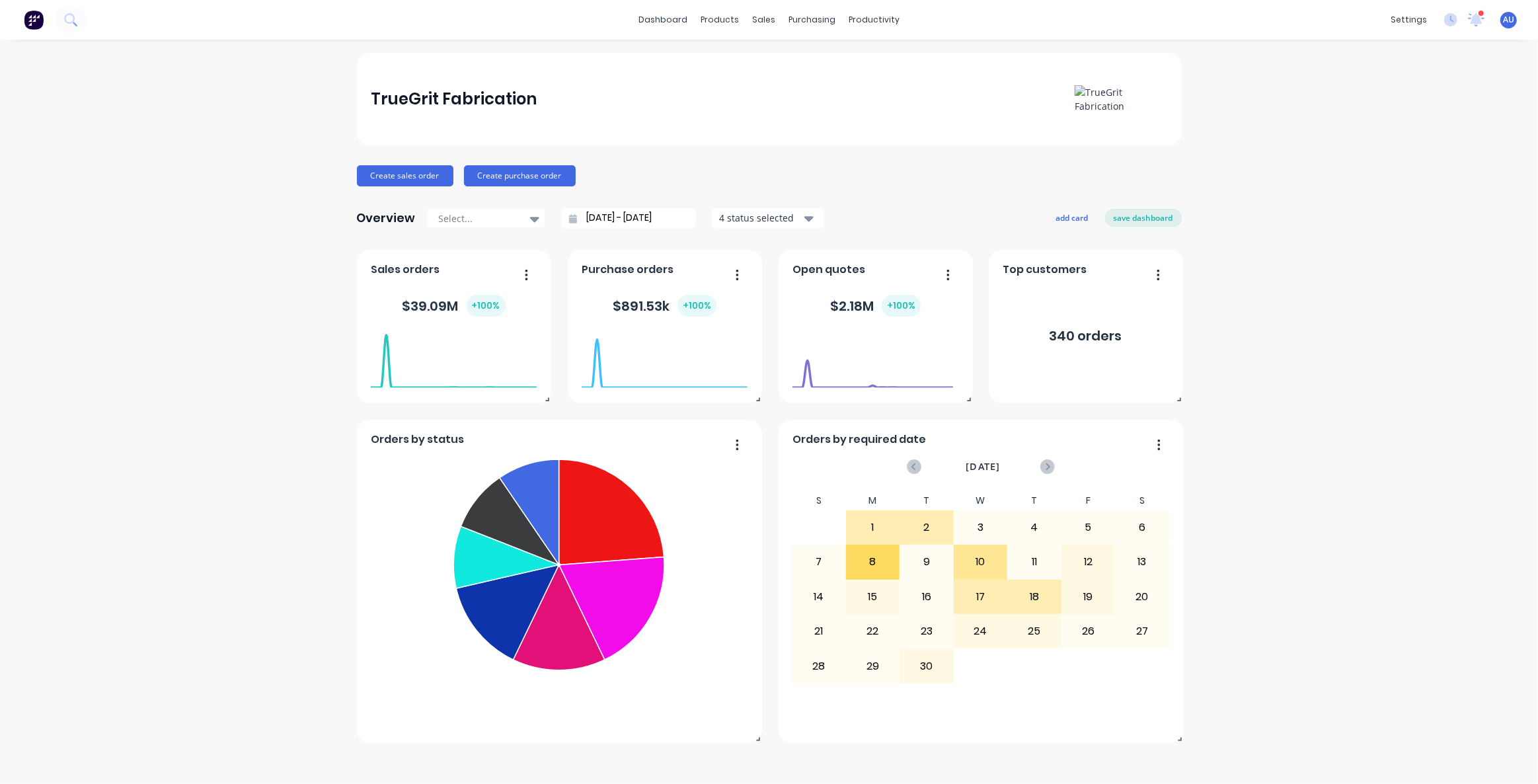
click at [1250, 359] on div "TrueGrit Fabrication Create sales order Create purchase order Overview Select..…" at bounding box center [769, 412] width 1538 height 718
click at [1248, 357] on div "TrueGrit Fabrication Create sales order Create purchase order Overview Select..…" at bounding box center [769, 412] width 1538 height 718
click at [1132, 218] on button "save dashboard" at bounding box center [1143, 217] width 76 height 17
click at [1072, 219] on button "add card" at bounding box center [1074, 217] width 50 height 17
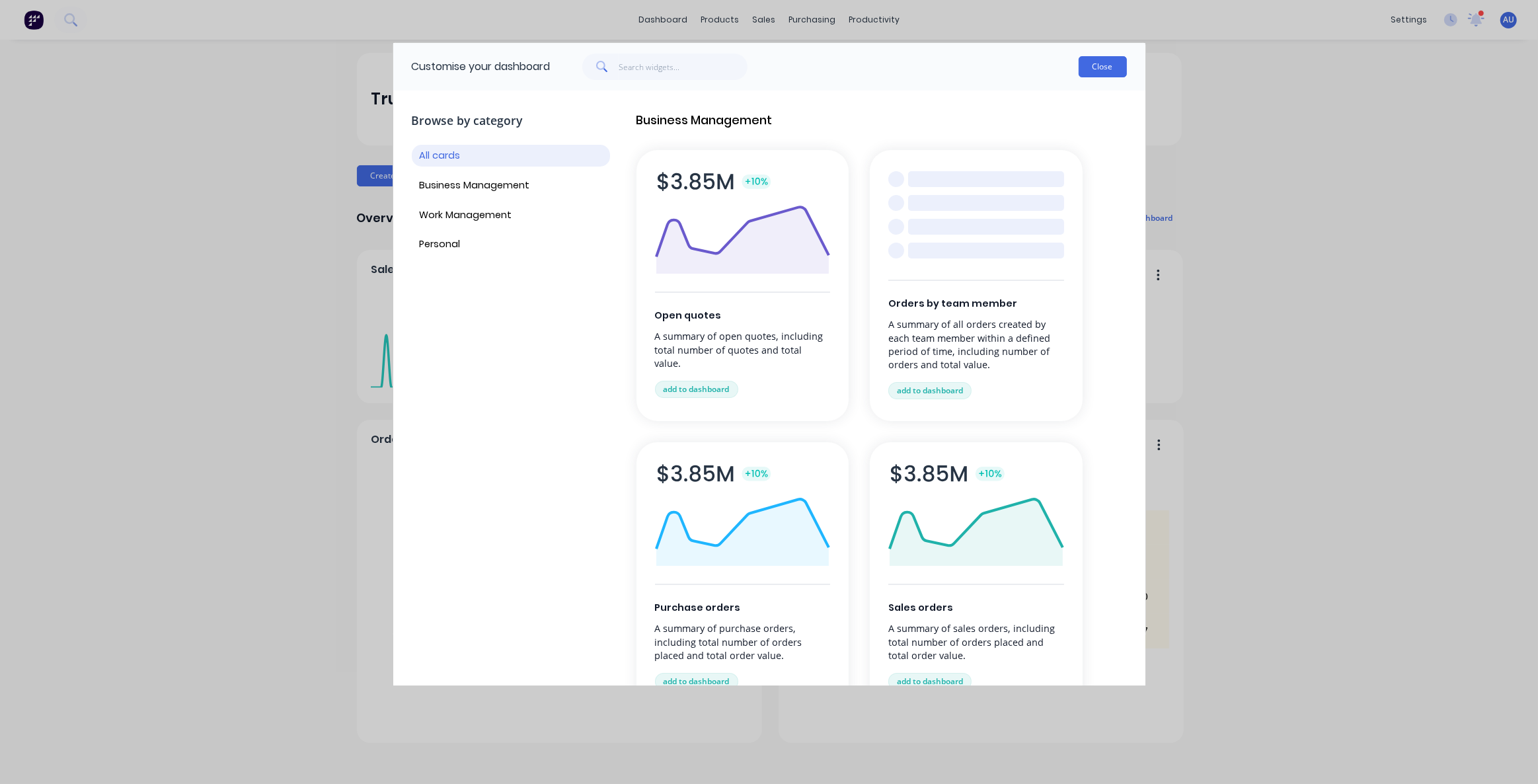
click at [1087, 72] on button "Close" at bounding box center [1102, 66] width 48 height 21
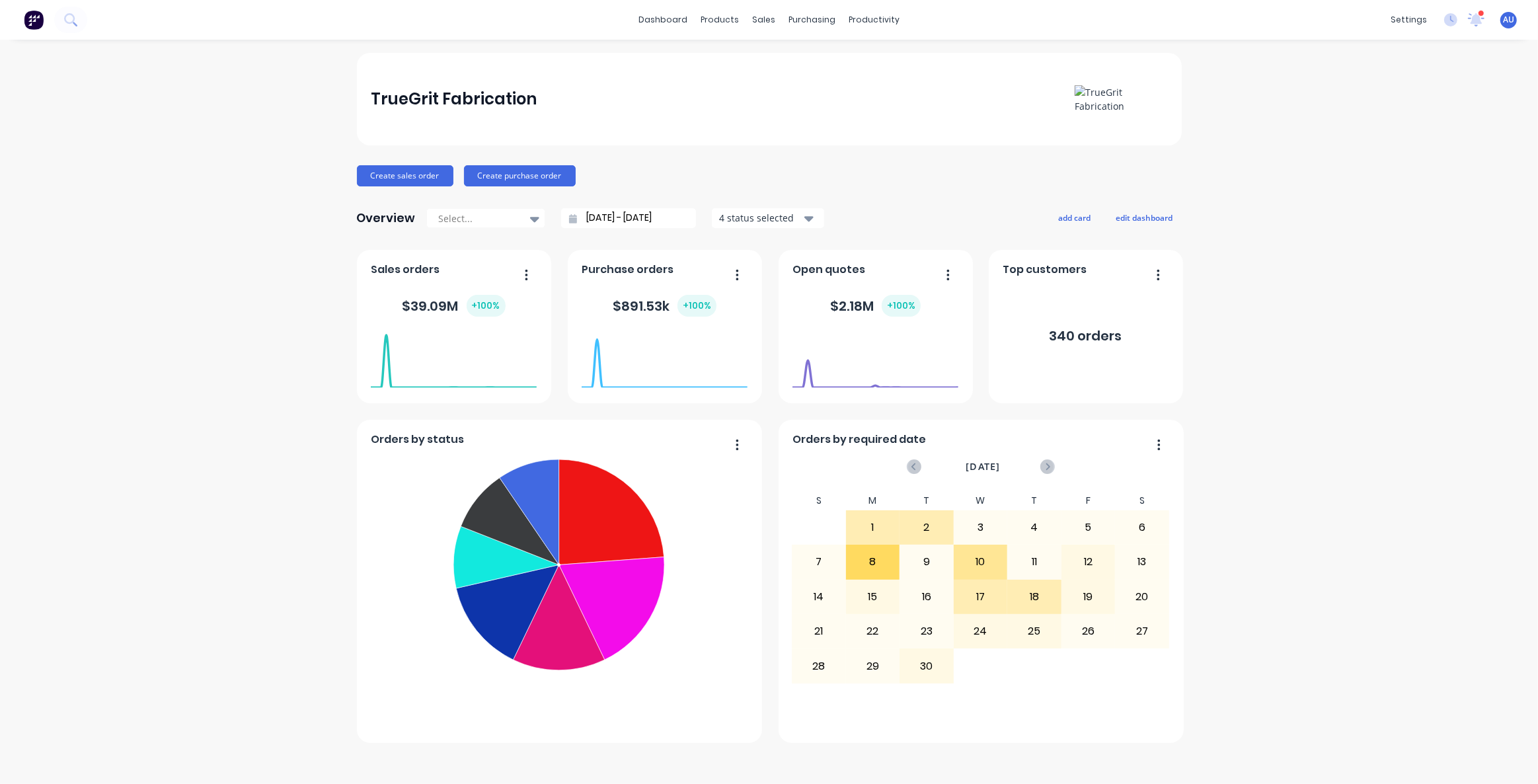
click at [1277, 200] on div "TrueGrit Fabrication Create sales order Create purchase order Overview Select..…" at bounding box center [769, 412] width 1538 height 718
click at [627, 225] on input "[DATE] - [DATE]" at bounding box center [633, 217] width 114 height 20
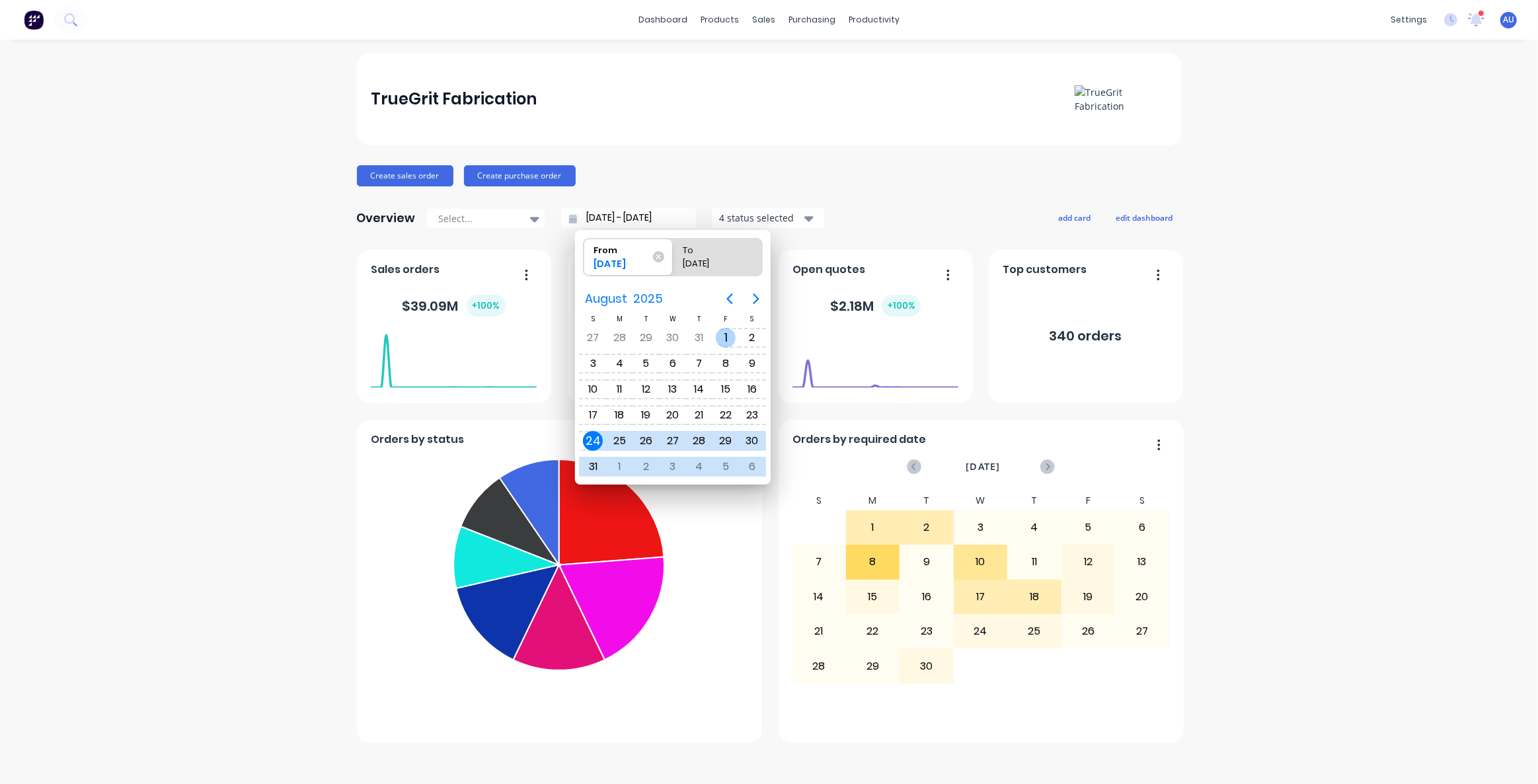
click at [727, 340] on div "1" at bounding box center [725, 337] width 20 height 20
type input "[DATE] - [DATE]"
radio input "false"
radio input "true"
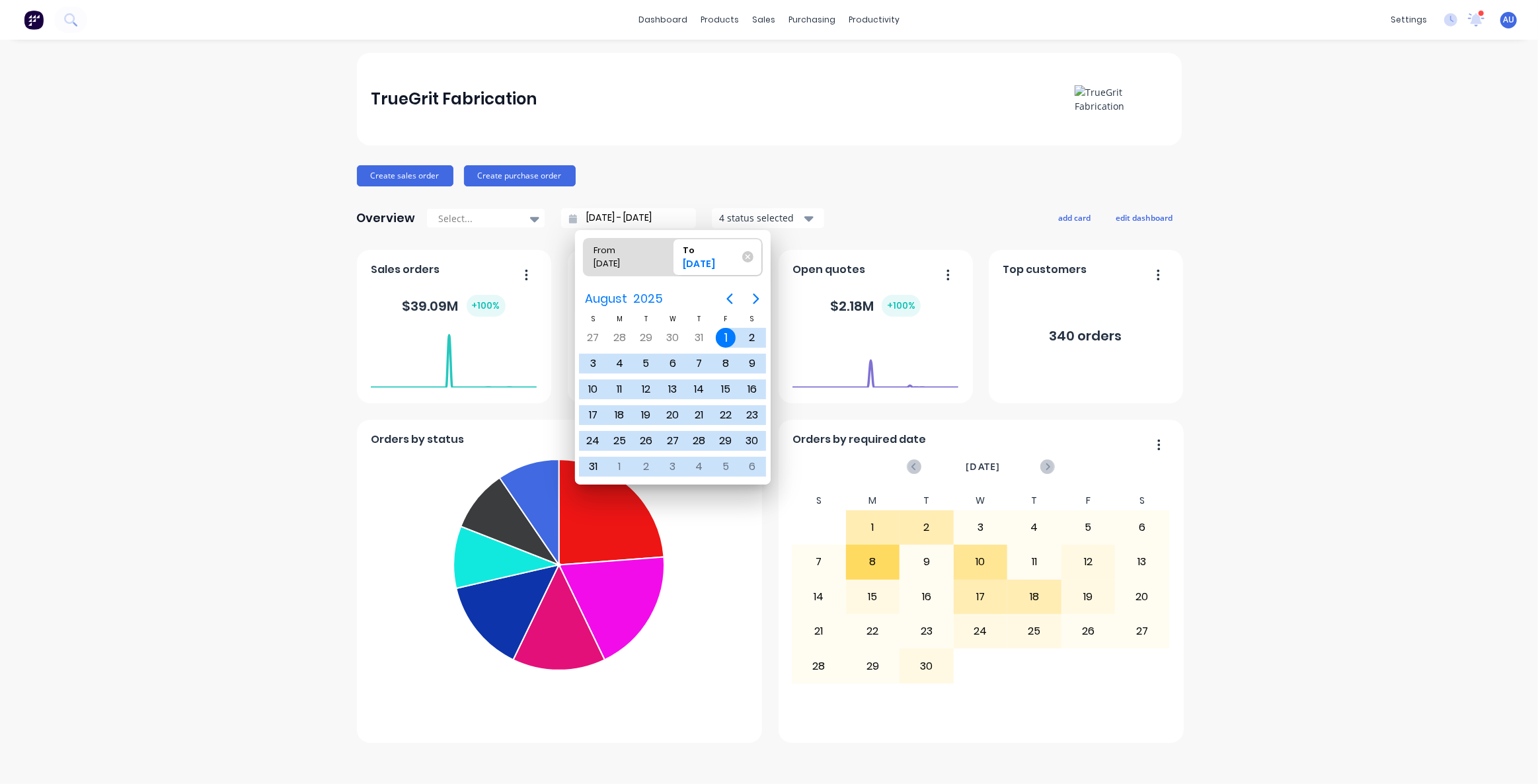
click at [848, 211] on div "Overview Select... [DATE] - [DATE] 4 status selected add card edit dashboard" at bounding box center [769, 217] width 825 height 27
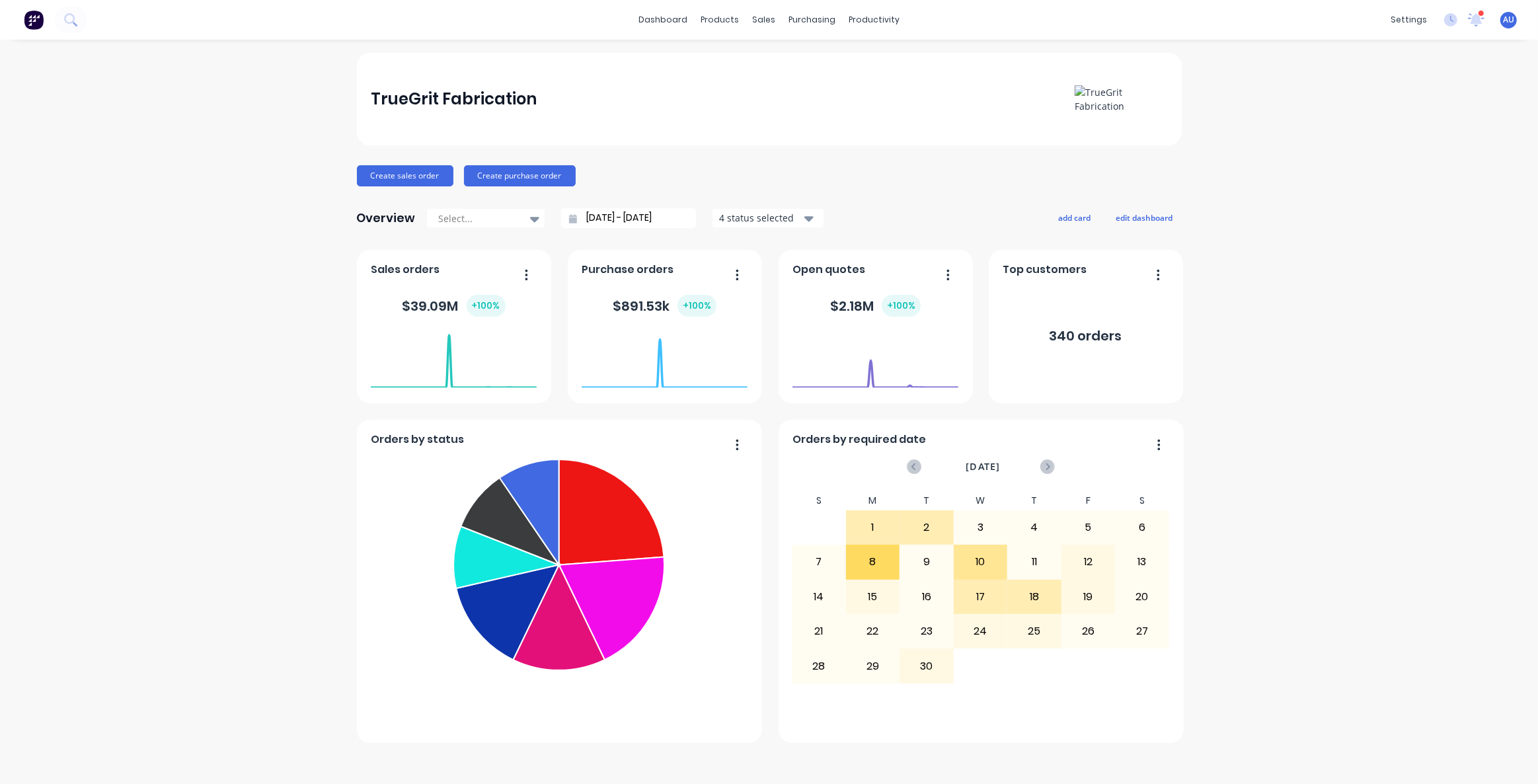
click at [774, 222] on div "4 status selected" at bounding box center [761, 217] width 83 height 14
click at [871, 196] on div "TrueGrit Fabrication Create sales order Create purchase order Overview Select..…" at bounding box center [769, 398] width 825 height 690
click at [1361, 297] on div "TrueGrit Fabrication Create sales order Create purchase order Overview Select..…" at bounding box center [769, 412] width 1538 height 718
click at [1235, 174] on div "TrueGrit Fabrication Create sales order Create purchase order Overview Select..…" at bounding box center [769, 412] width 1538 height 718
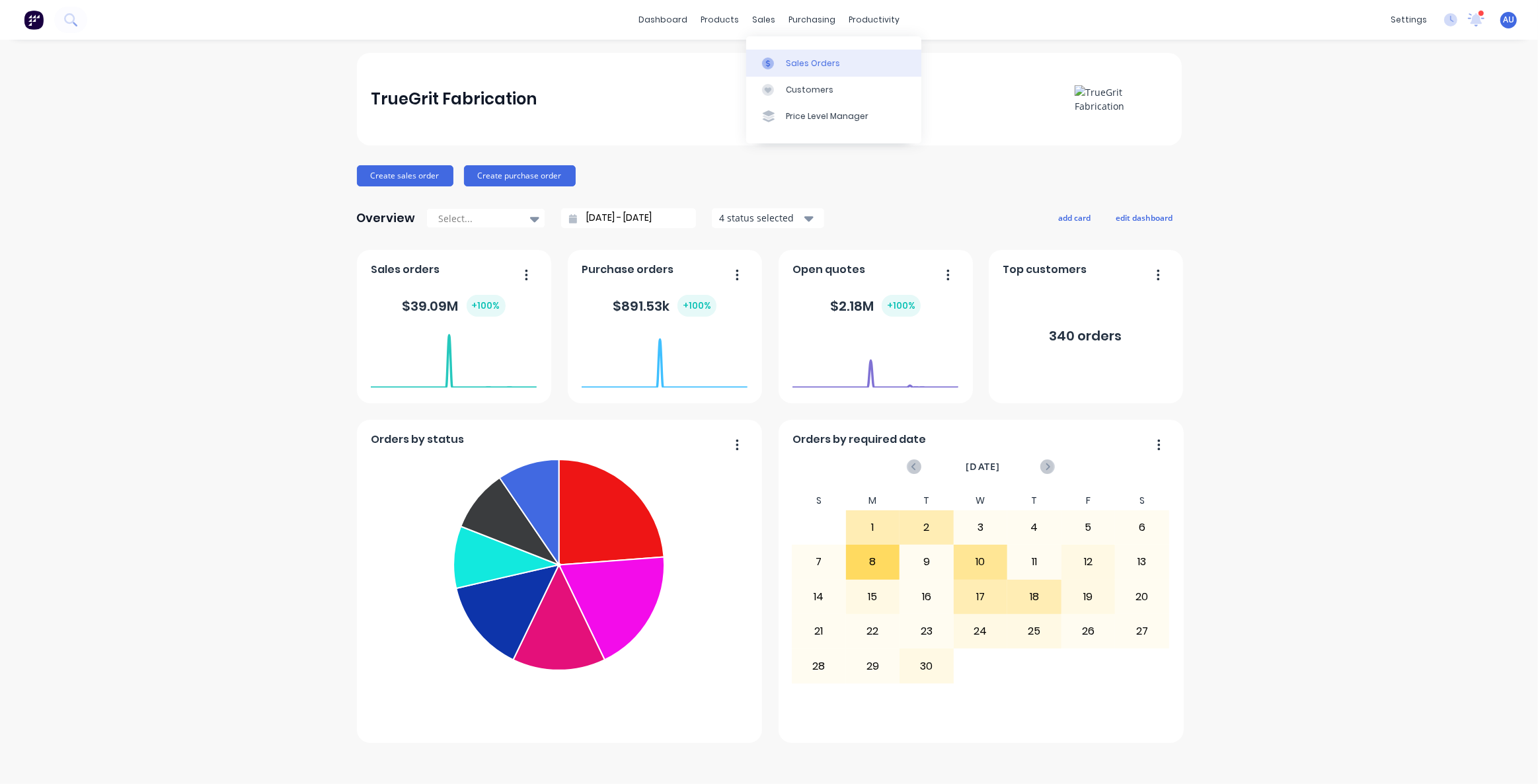
click at [802, 61] on div "Sales Orders" at bounding box center [813, 63] width 54 height 12
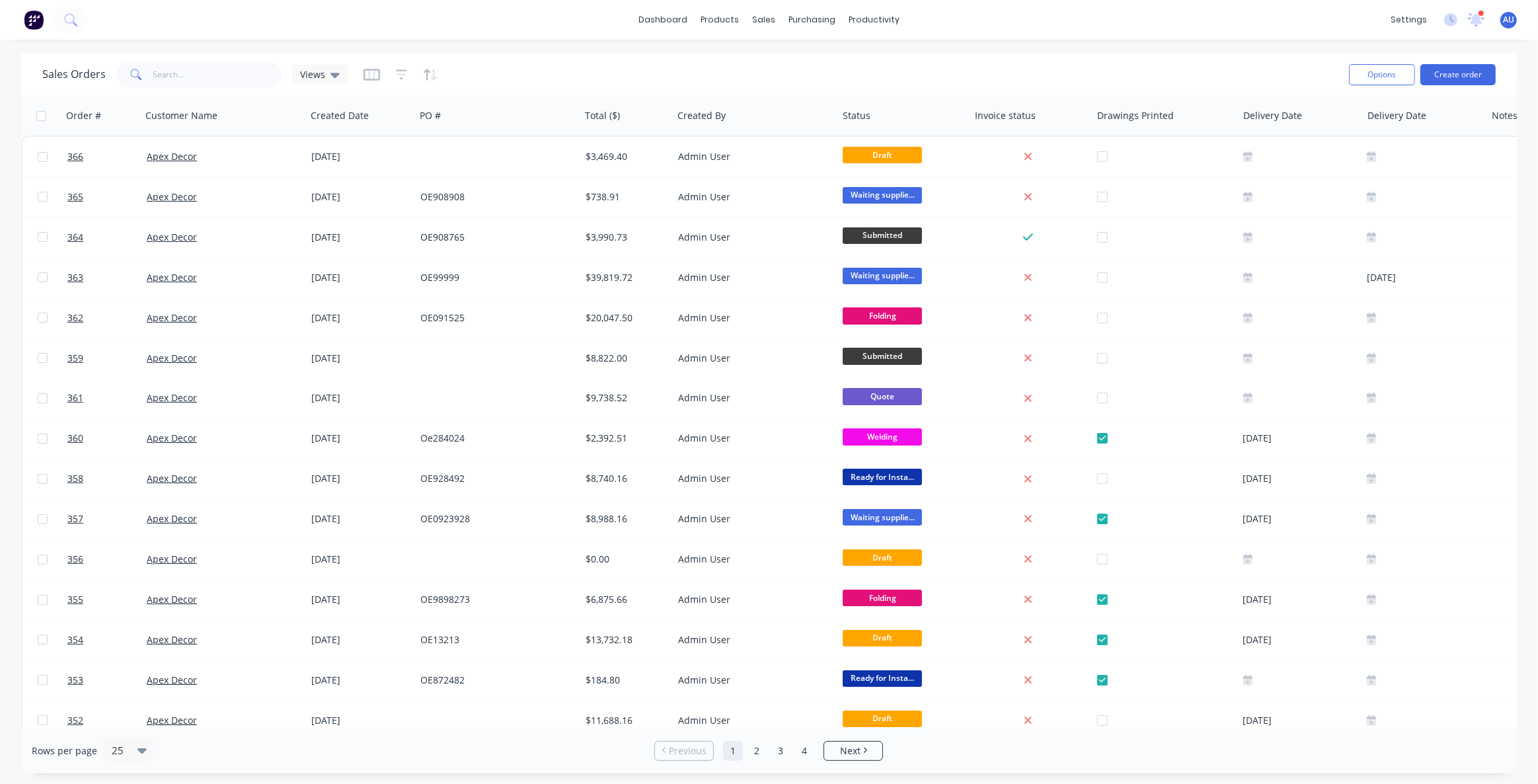
click at [886, 59] on div "Sales Orders Views" at bounding box center [690, 74] width 1296 height 32
click at [399, 76] on icon "button" at bounding box center [402, 74] width 12 height 13
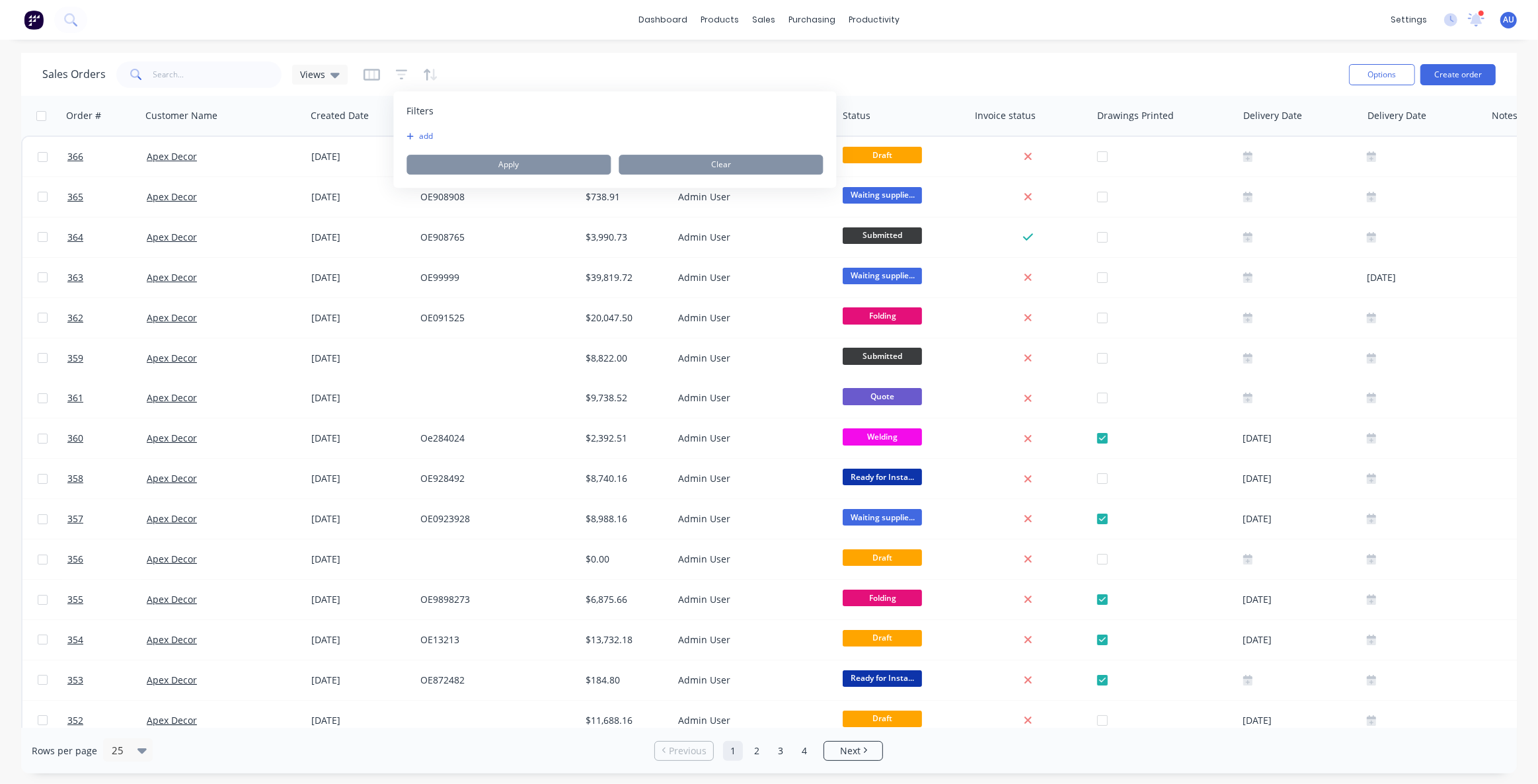
click at [420, 136] on button "add" at bounding box center [423, 136] width 33 height 11
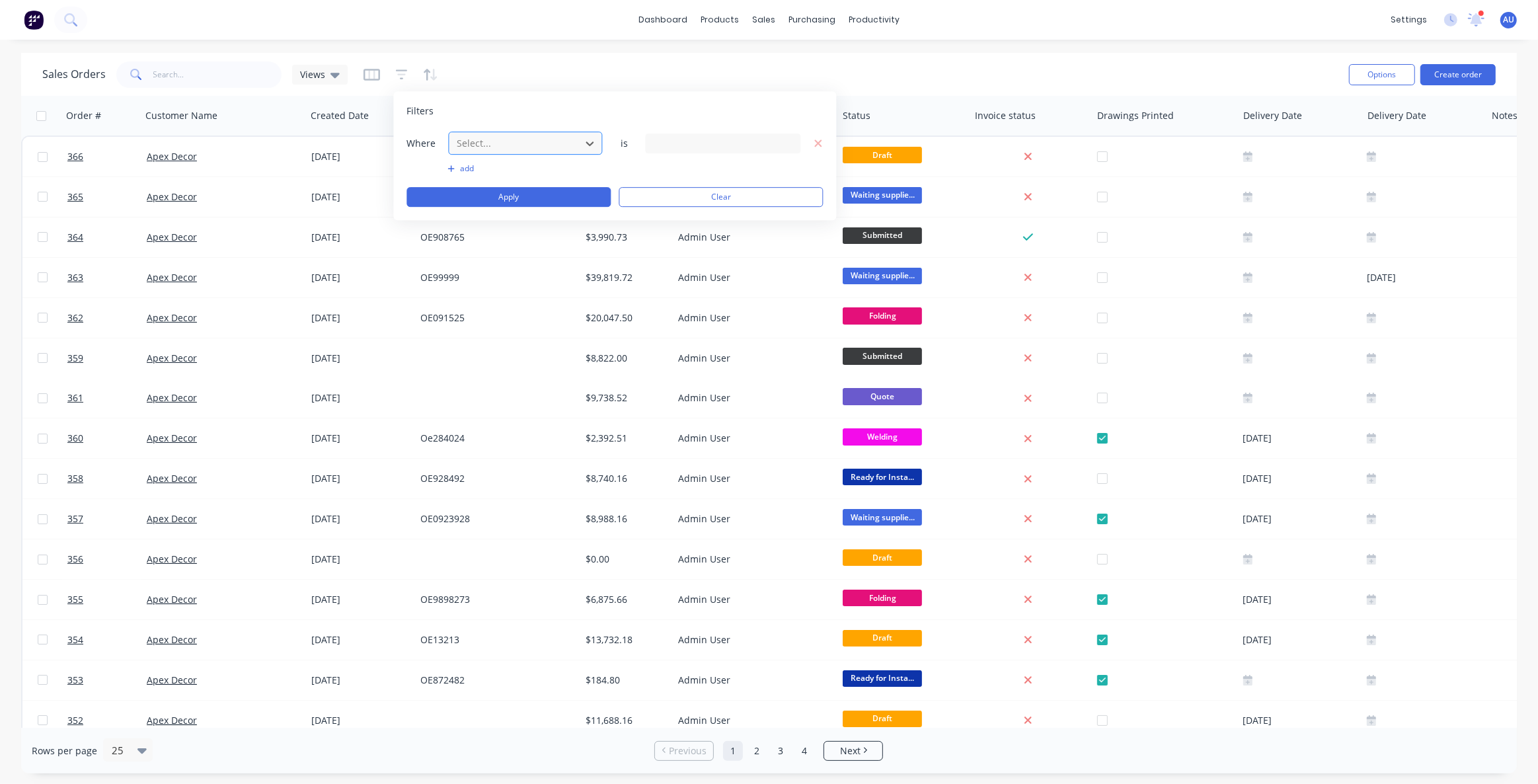
click at [481, 137] on div at bounding box center [515, 143] width 119 height 16
click at [509, 69] on div "Sales Orders Views" at bounding box center [690, 74] width 1296 height 32
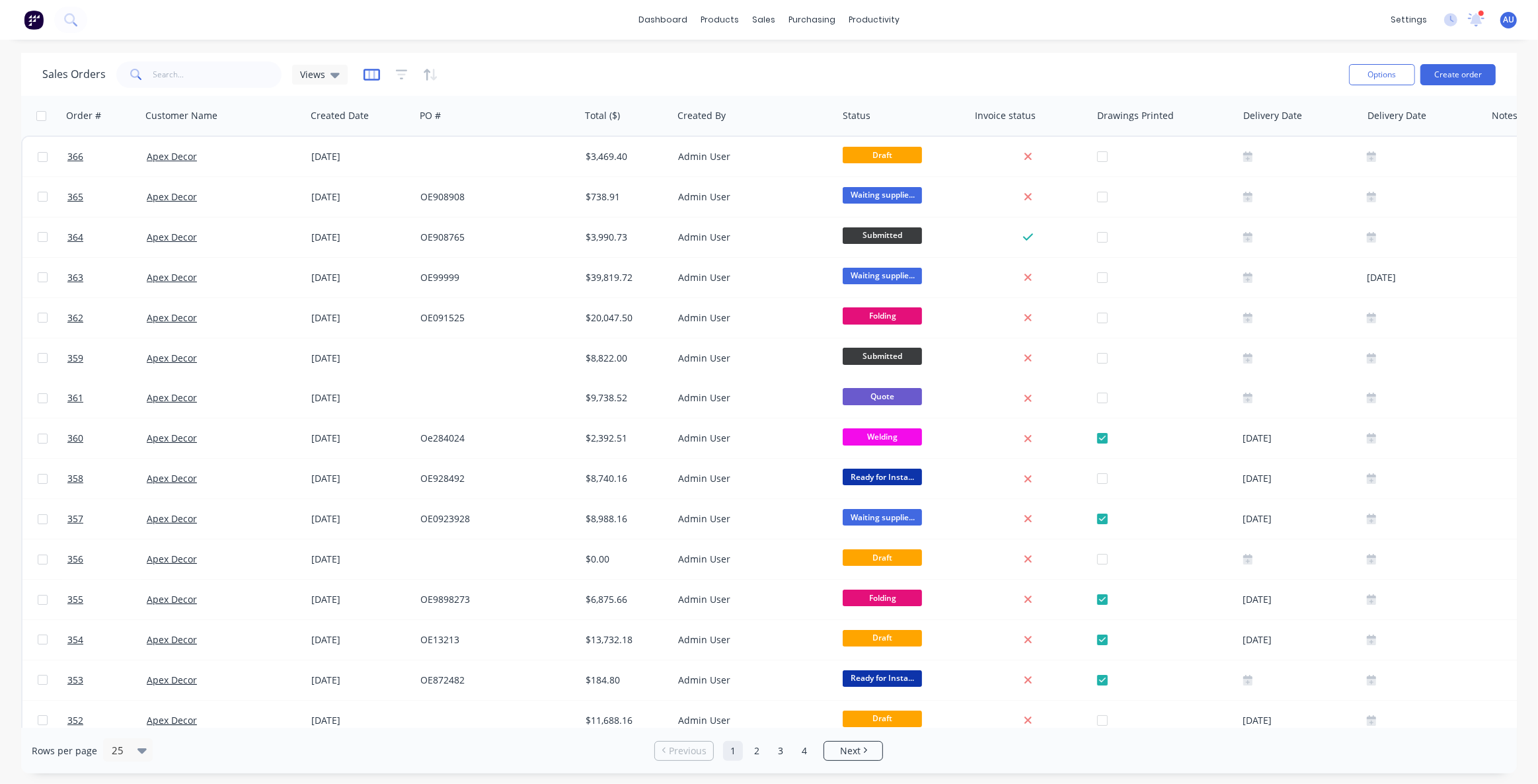
click at [369, 73] on icon "button" at bounding box center [372, 74] width 16 height 13
click at [368, 75] on icon "button" at bounding box center [372, 74] width 7 height 9
click at [372, 78] on icon "button" at bounding box center [372, 74] width 7 height 9
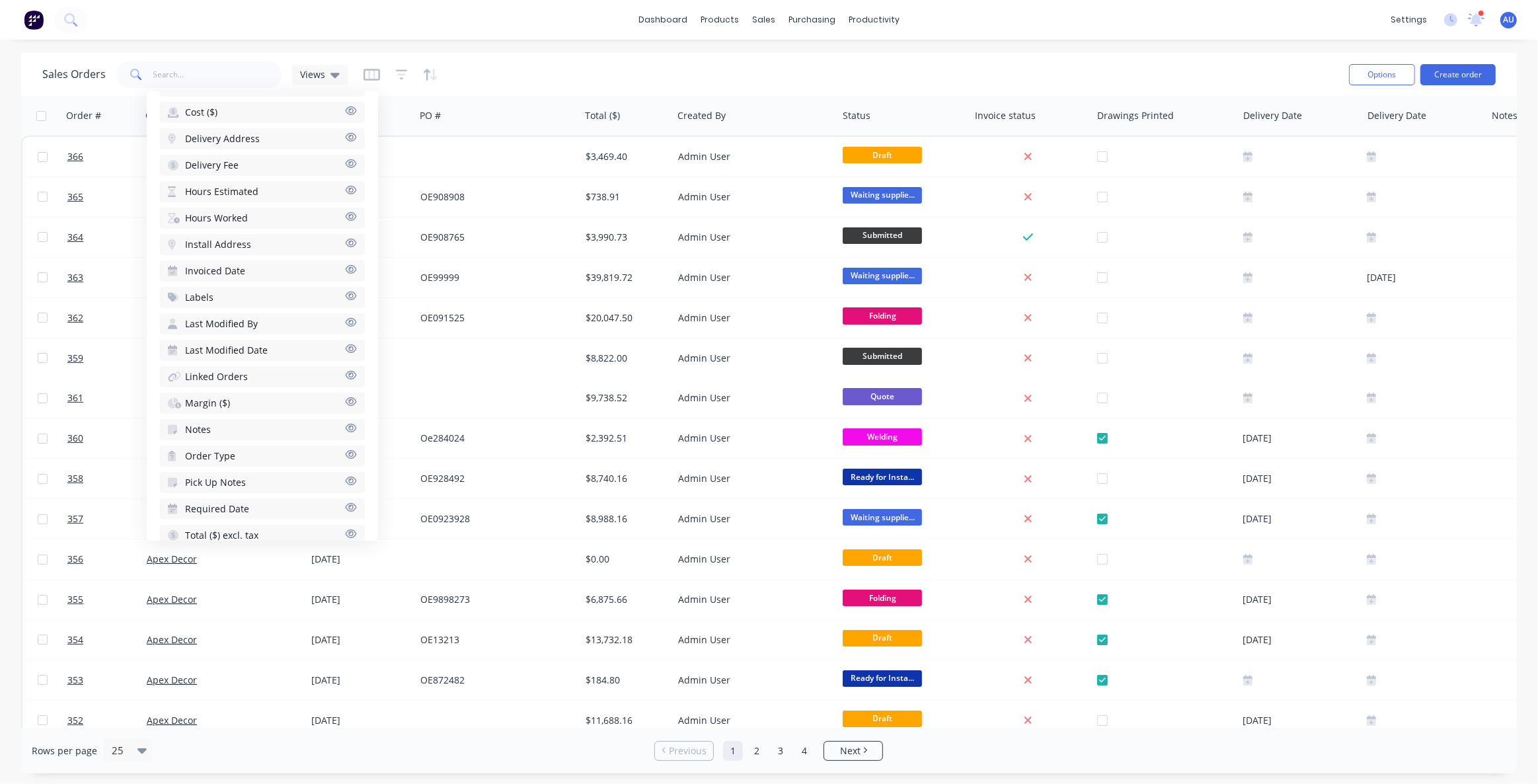
scroll to position [590, 0]
click at [215, 382] on span "Margin ($)" at bounding box center [207, 388] width 45 height 13
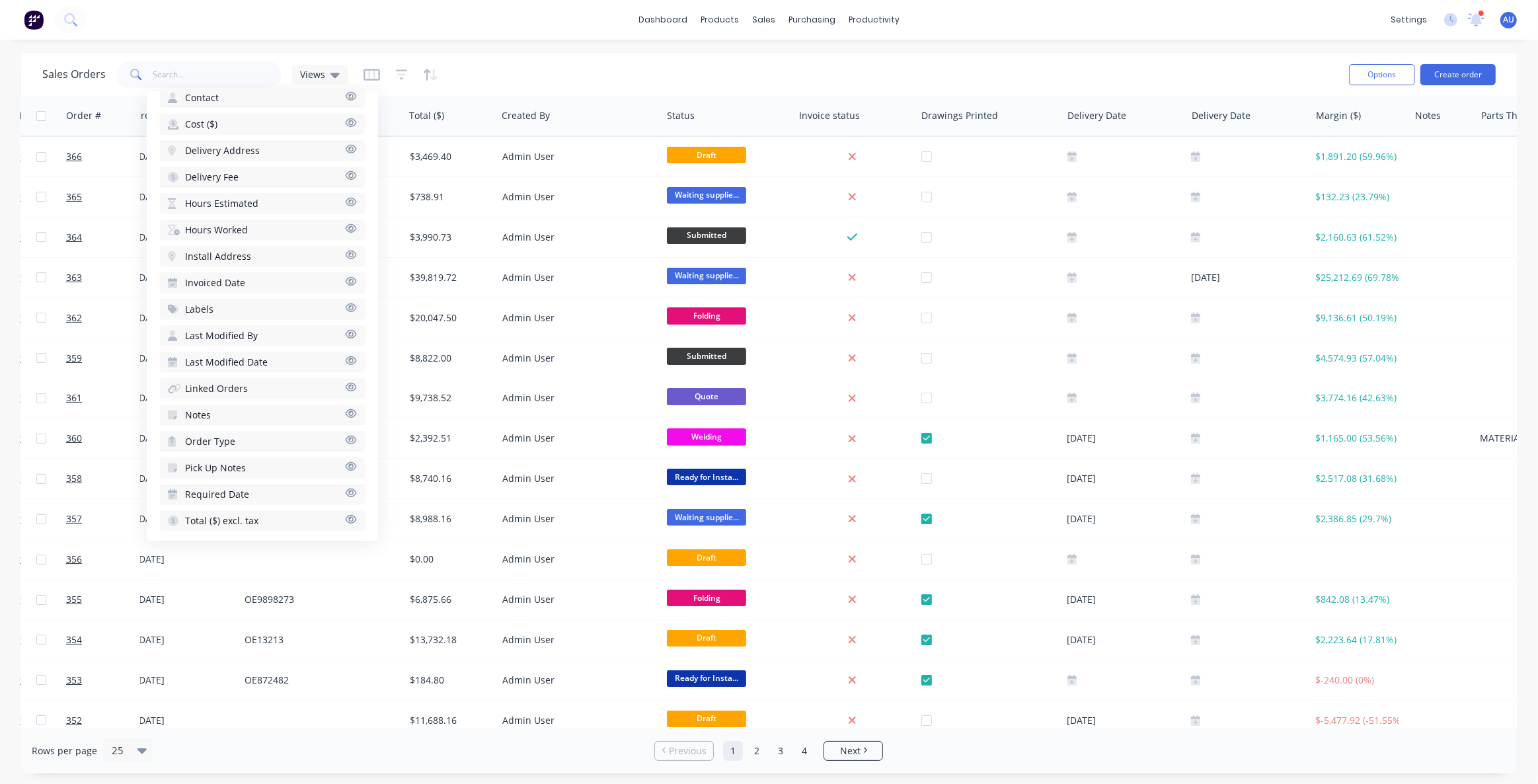
scroll to position [0, 406]
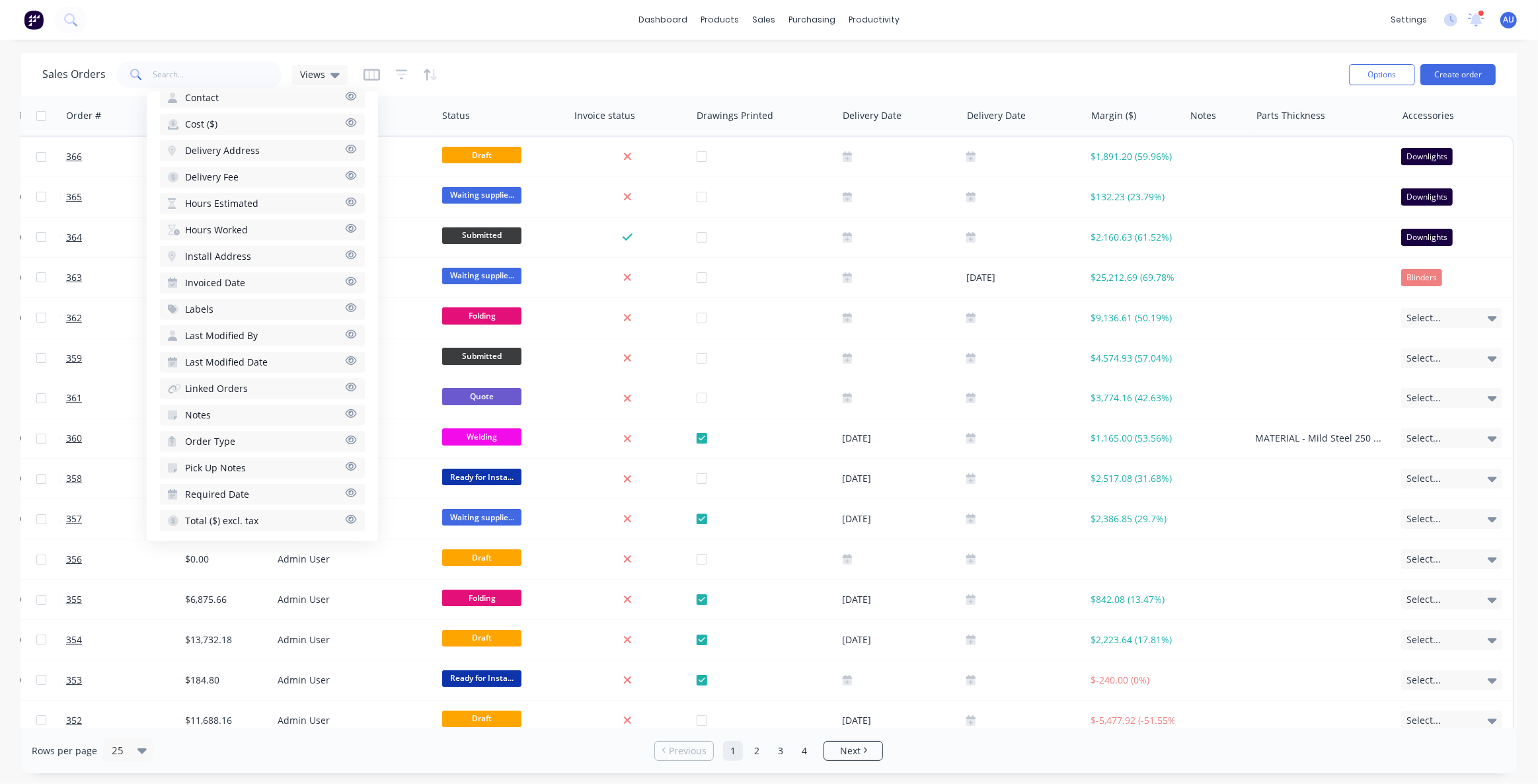
click at [1267, 70] on div "Sales Orders Views" at bounding box center [690, 74] width 1296 height 32
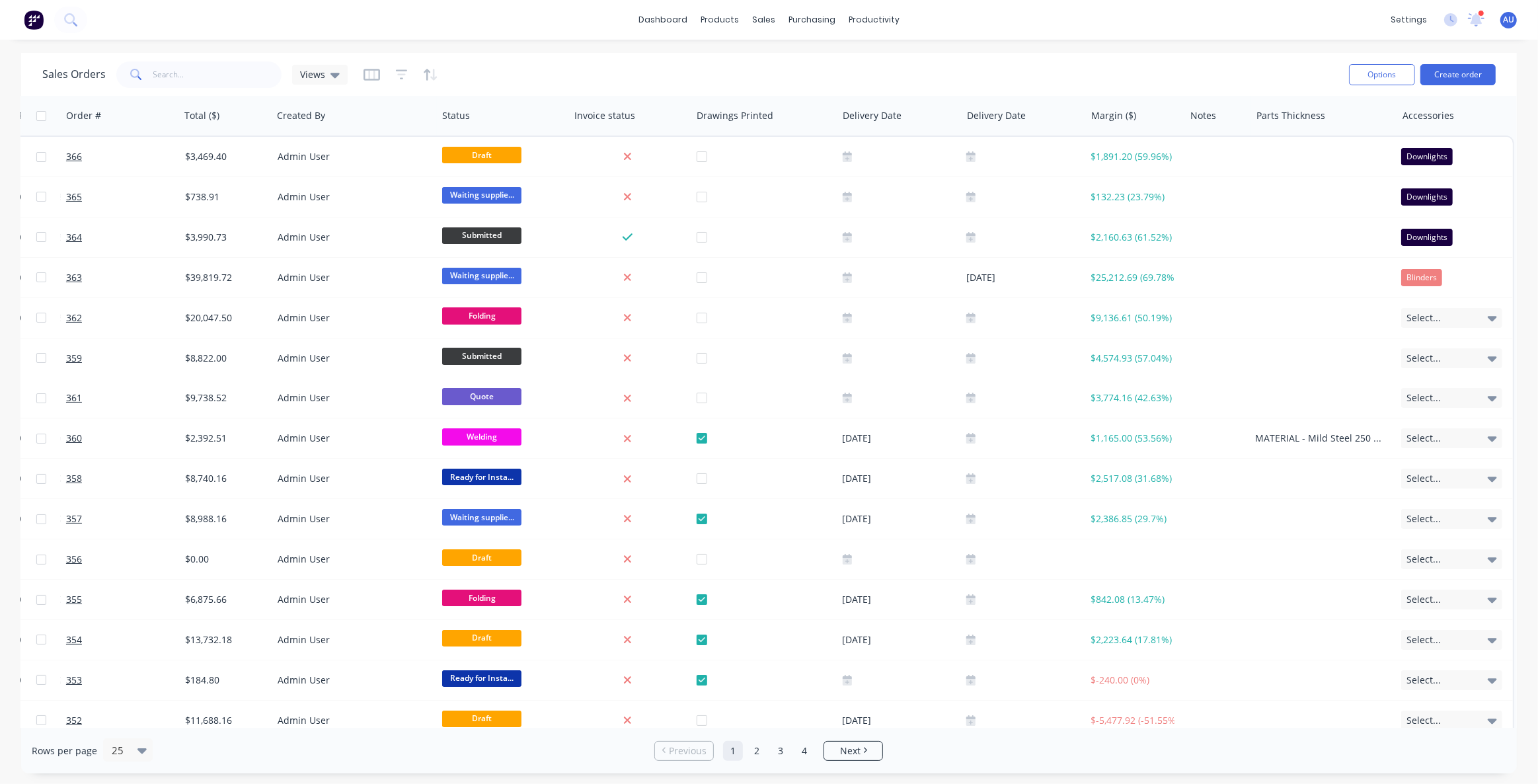
click at [1076, 68] on div "Sales Orders Views" at bounding box center [690, 74] width 1296 height 32
drag, startPoint x: 1242, startPoint y: 71, endPoint x: 1321, endPoint y: 64, distance: 79.3
click at [1242, 70] on div "Sales Orders Views" at bounding box center [690, 74] width 1296 height 32
click at [1391, 79] on button "Options" at bounding box center [1381, 74] width 66 height 21
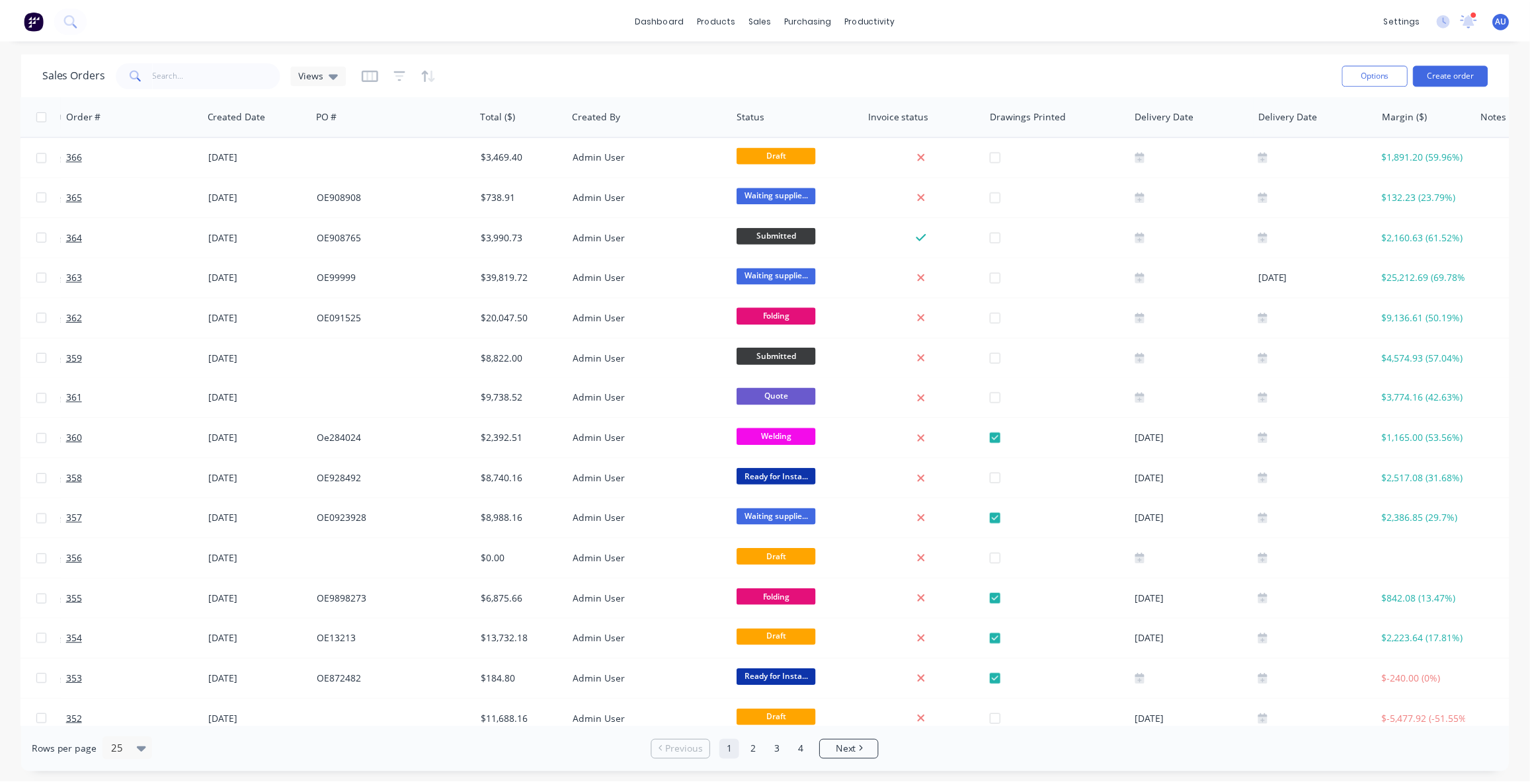
scroll to position [0, 0]
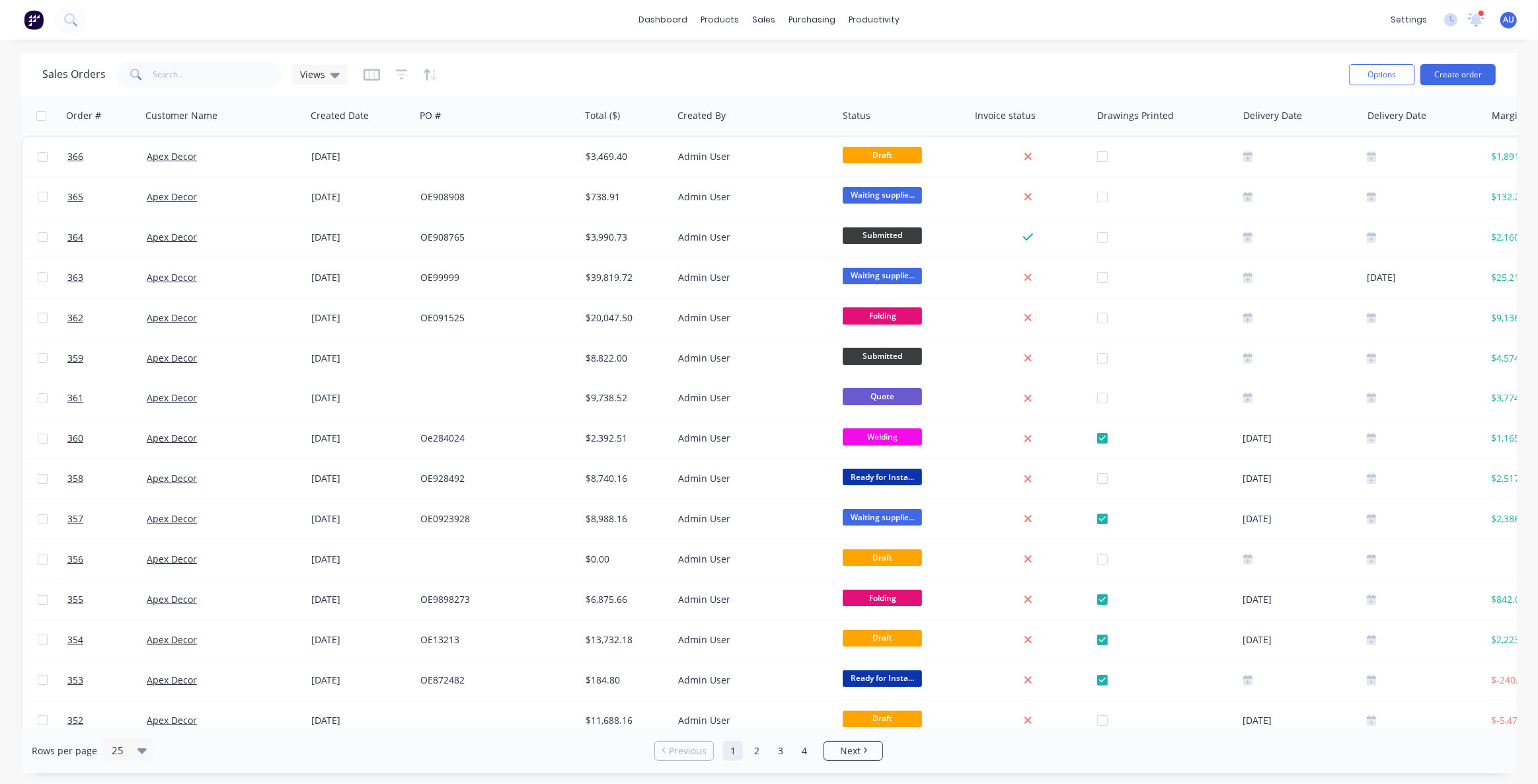
click at [656, 72] on div "Sales Orders Views" at bounding box center [690, 74] width 1296 height 32
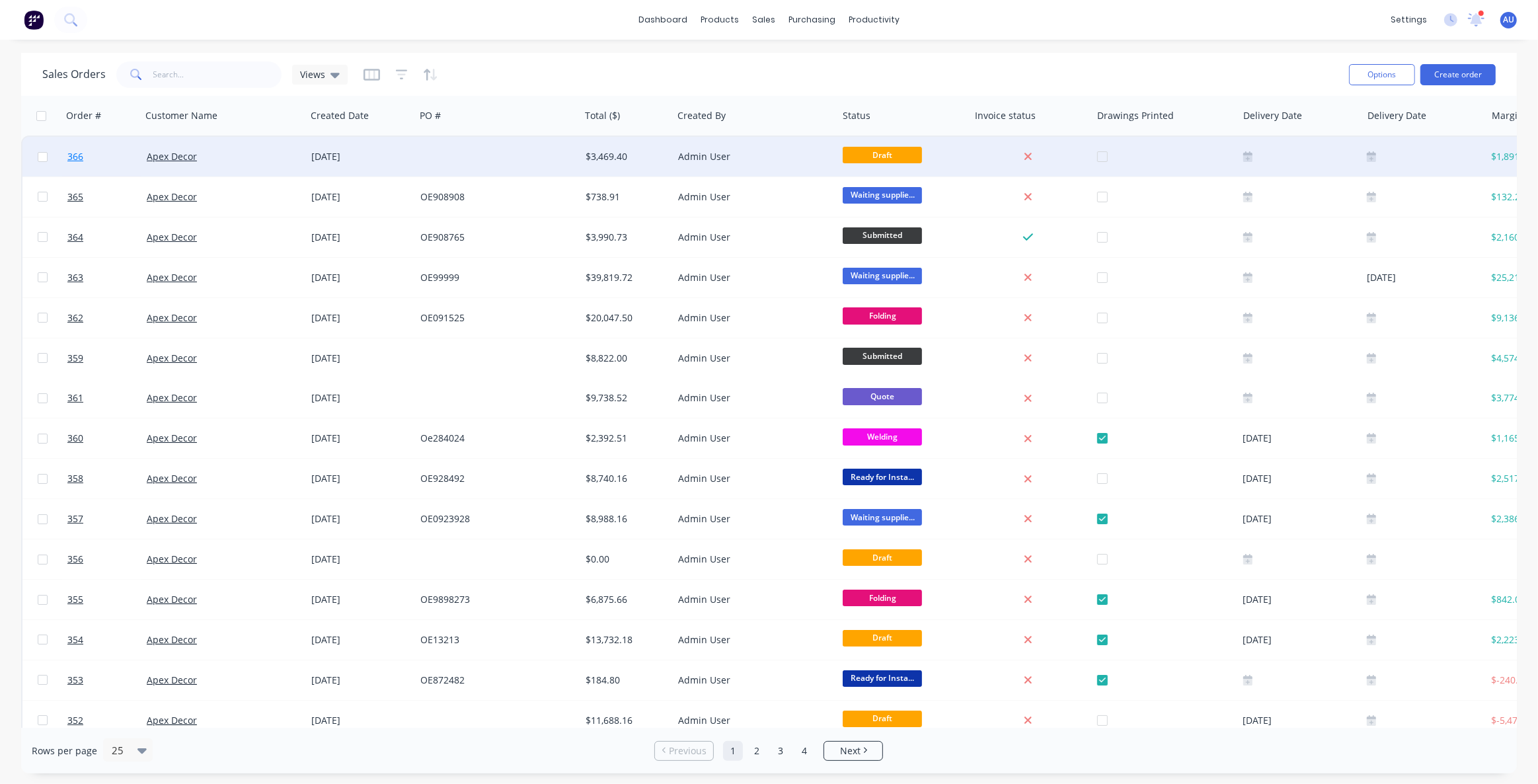
click at [75, 162] on span "366" at bounding box center [75, 156] width 16 height 13
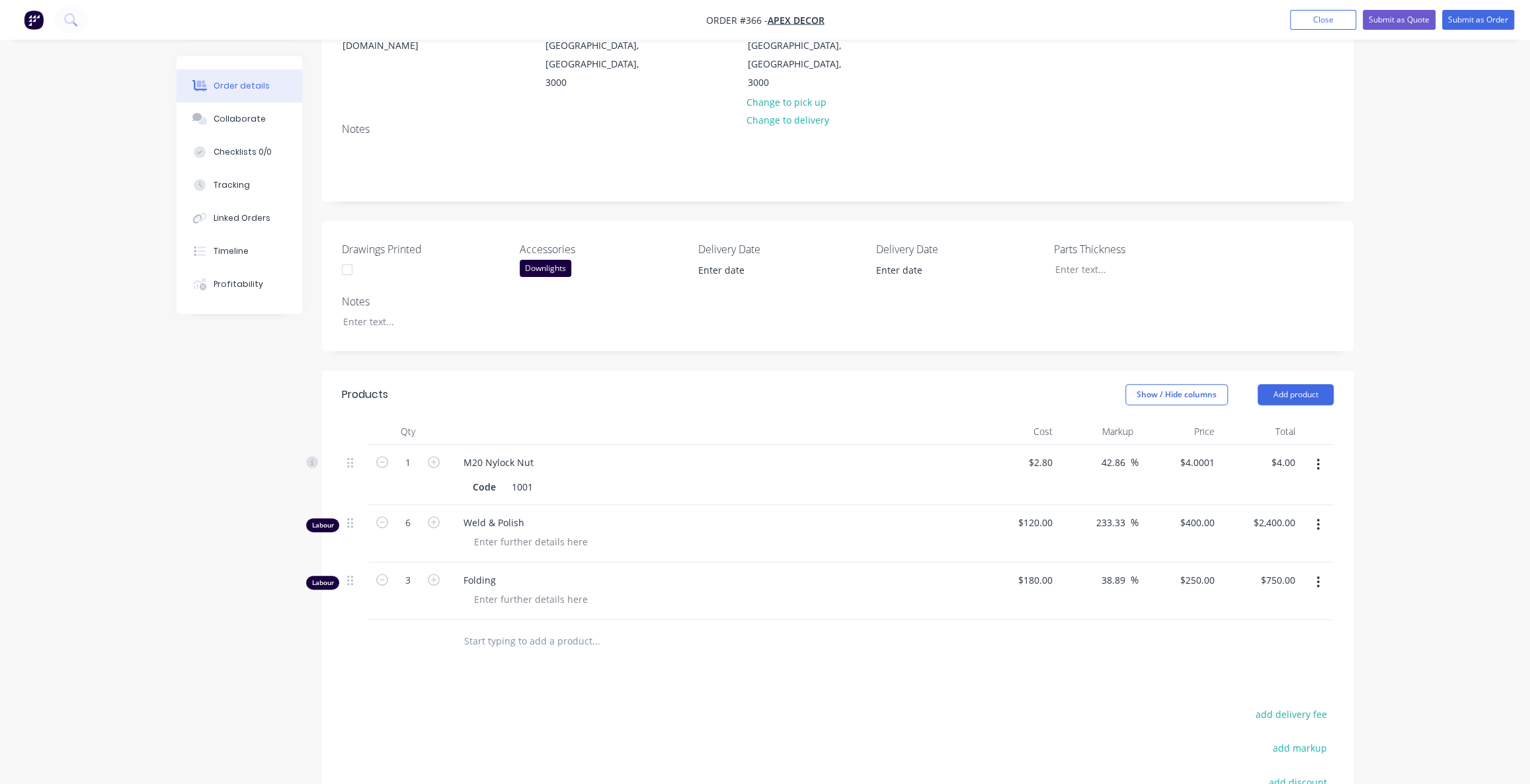
scroll to position [240, 0]
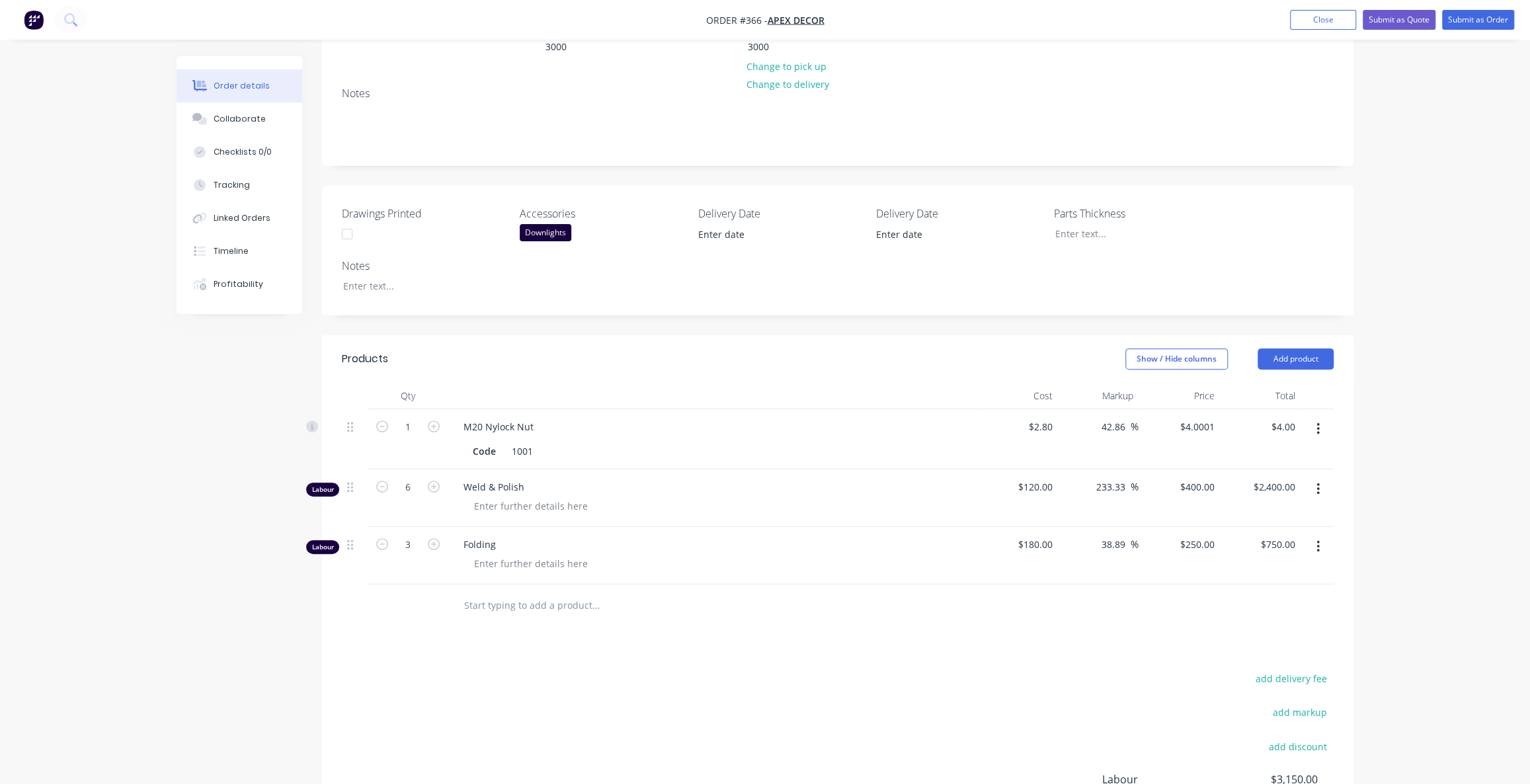
click at [1323, 417] on button "button" at bounding box center [1319, 429] width 31 height 24
click at [1282, 533] on div "Delete" at bounding box center [1270, 543] width 102 height 19
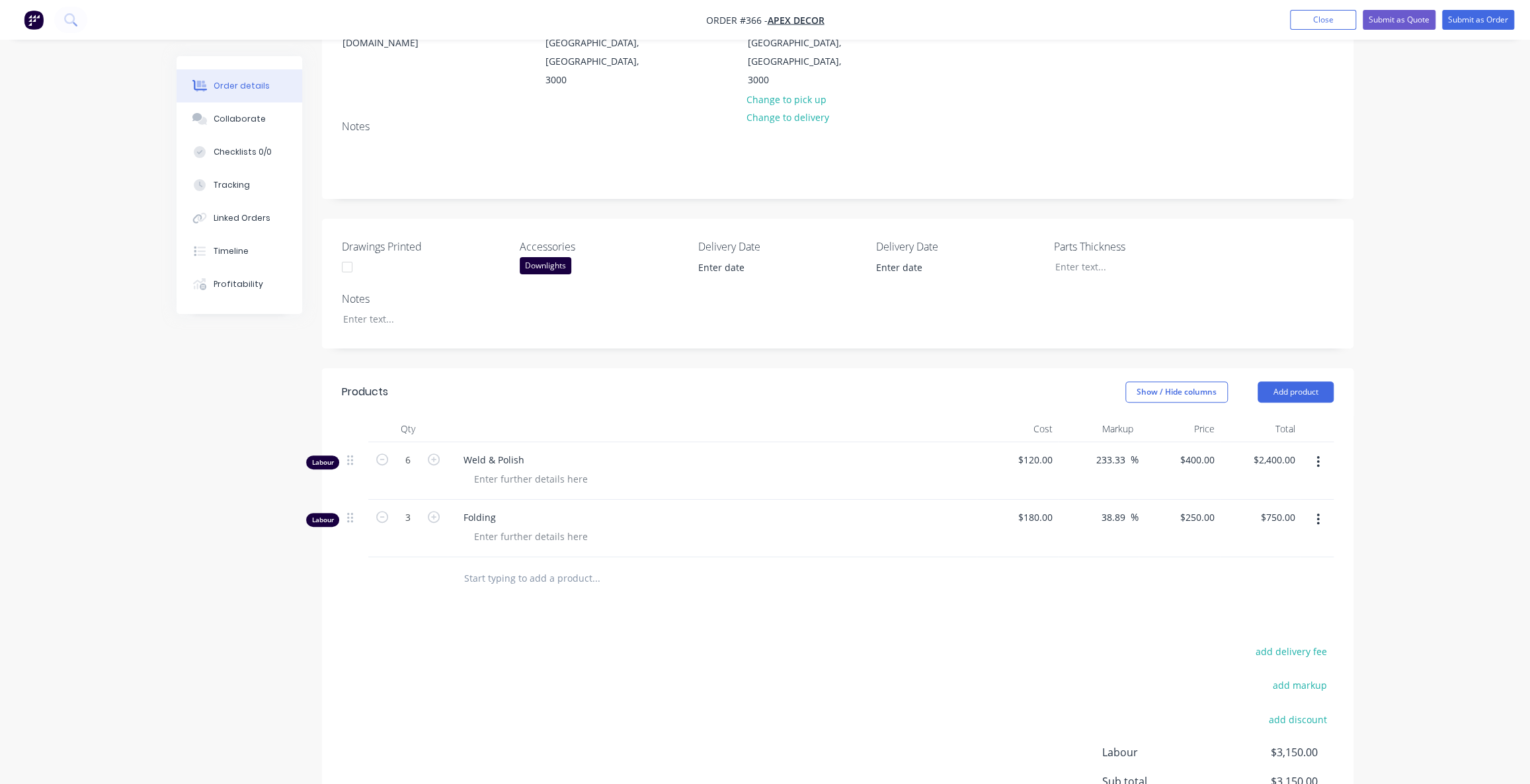
scroll to position [180, 0]
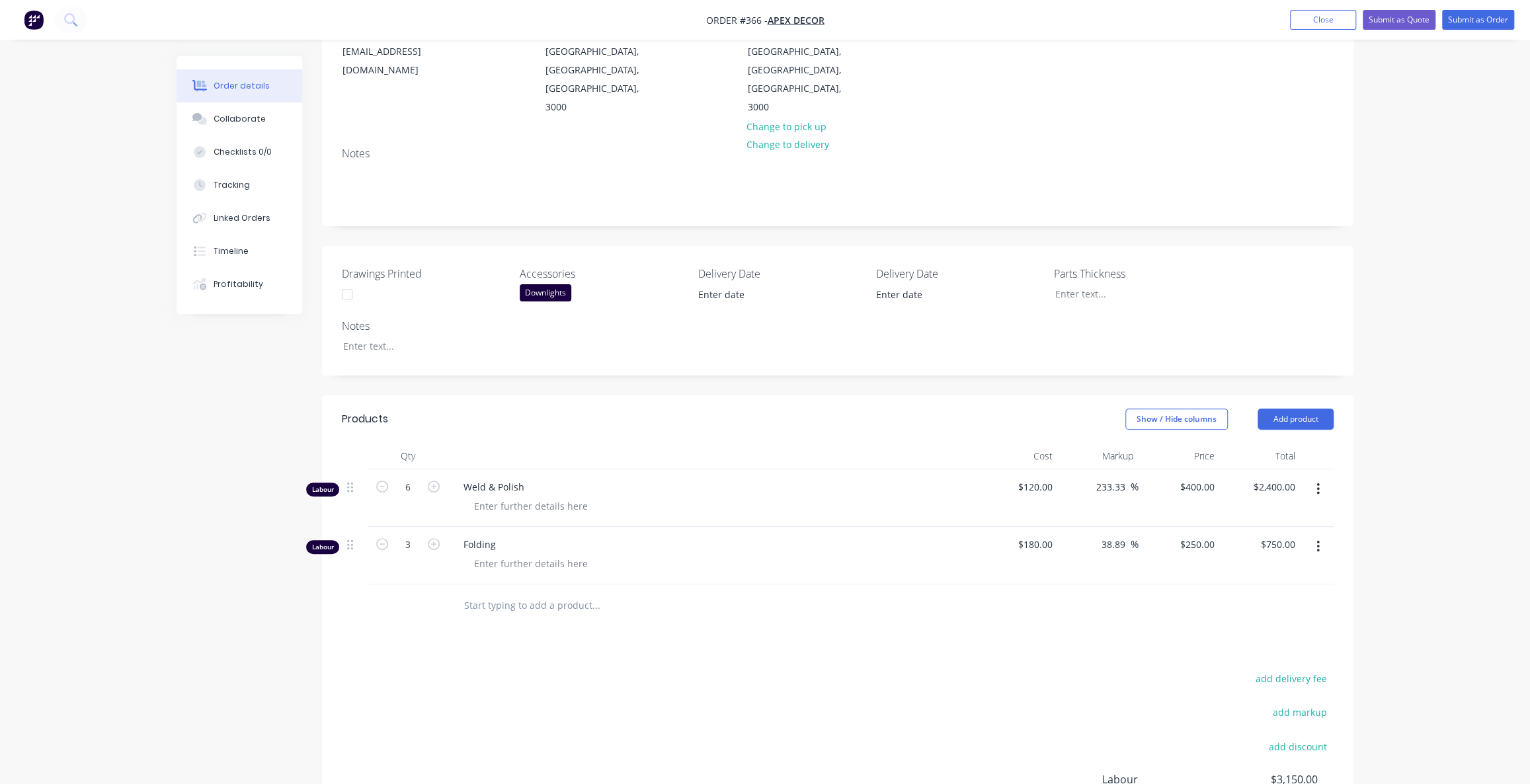
drag, startPoint x: 1381, startPoint y: 332, endPoint x: 1335, endPoint y: 360, distance: 53.9
click at [1382, 332] on div "Order details Collaborate Checklists 0/0 Tracking Linked Orders Timeline Profit…" at bounding box center [765, 392] width 1530 height 1144
click at [1308, 408] on button "Add product" at bounding box center [1295, 419] width 76 height 21
click at [1247, 442] on div "Product catalogue" at bounding box center [1270, 452] width 102 height 19
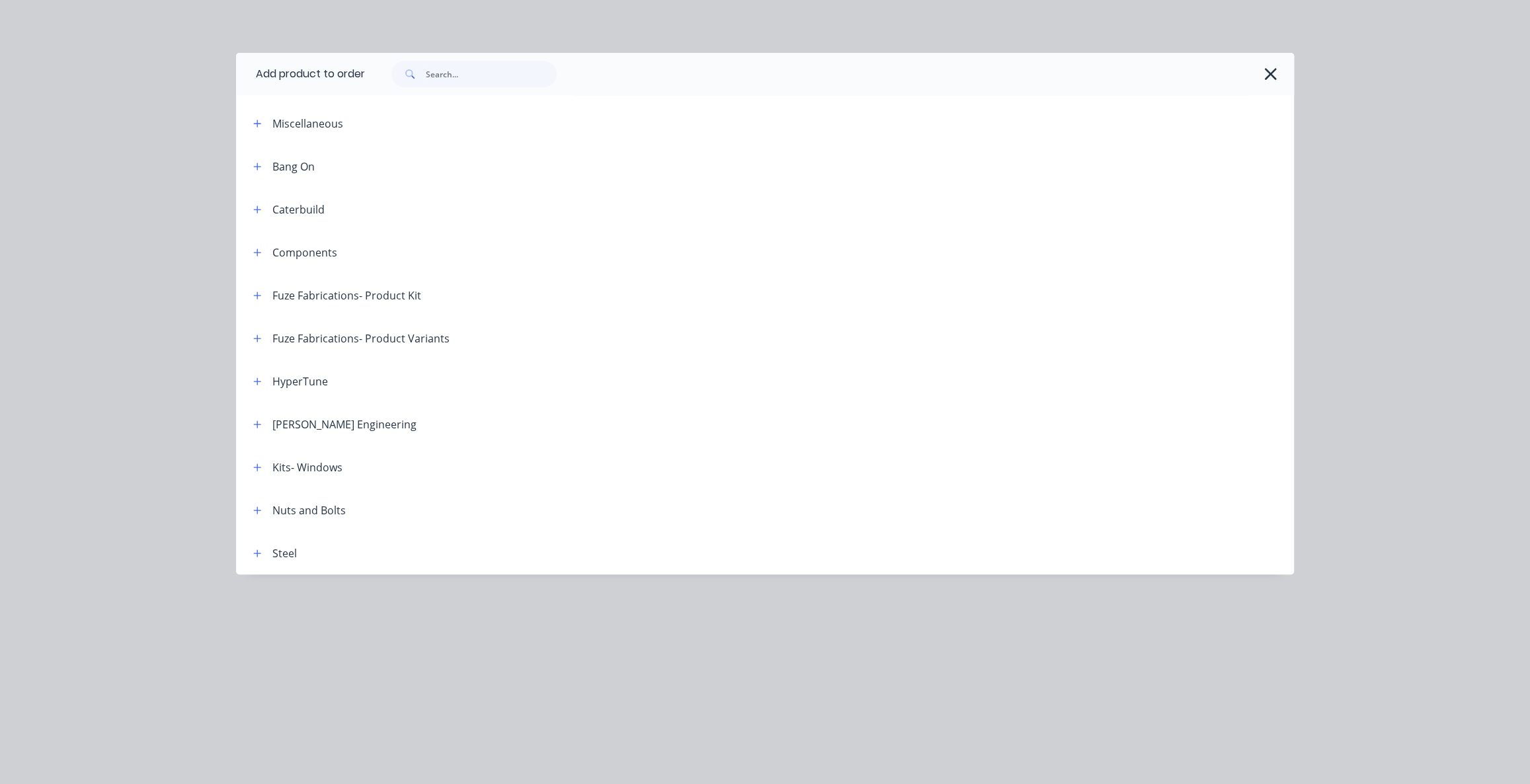
scroll to position [240, 0]
click at [253, 467] on icon "button" at bounding box center [257, 468] width 8 height 10
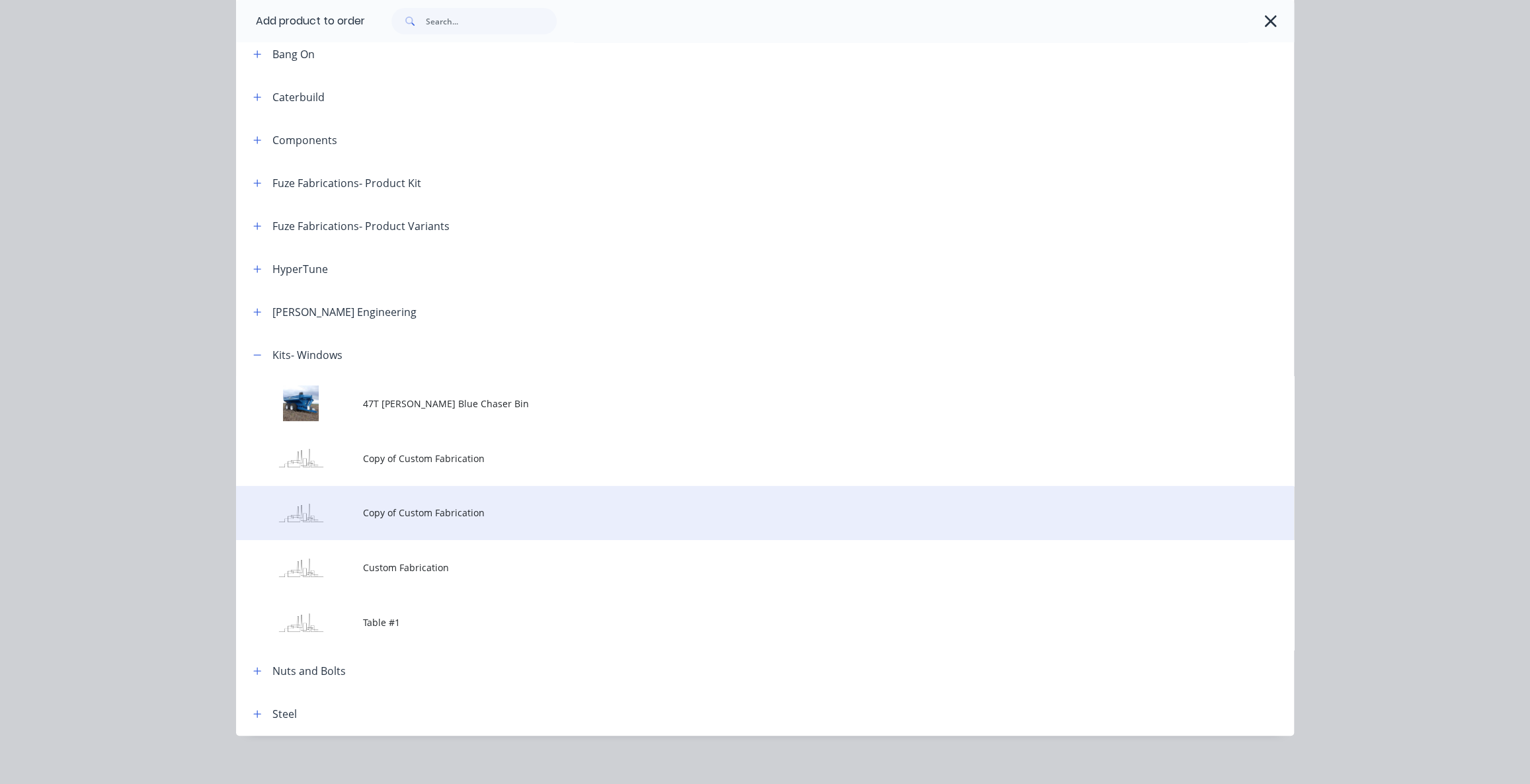
scroll to position [121, 0]
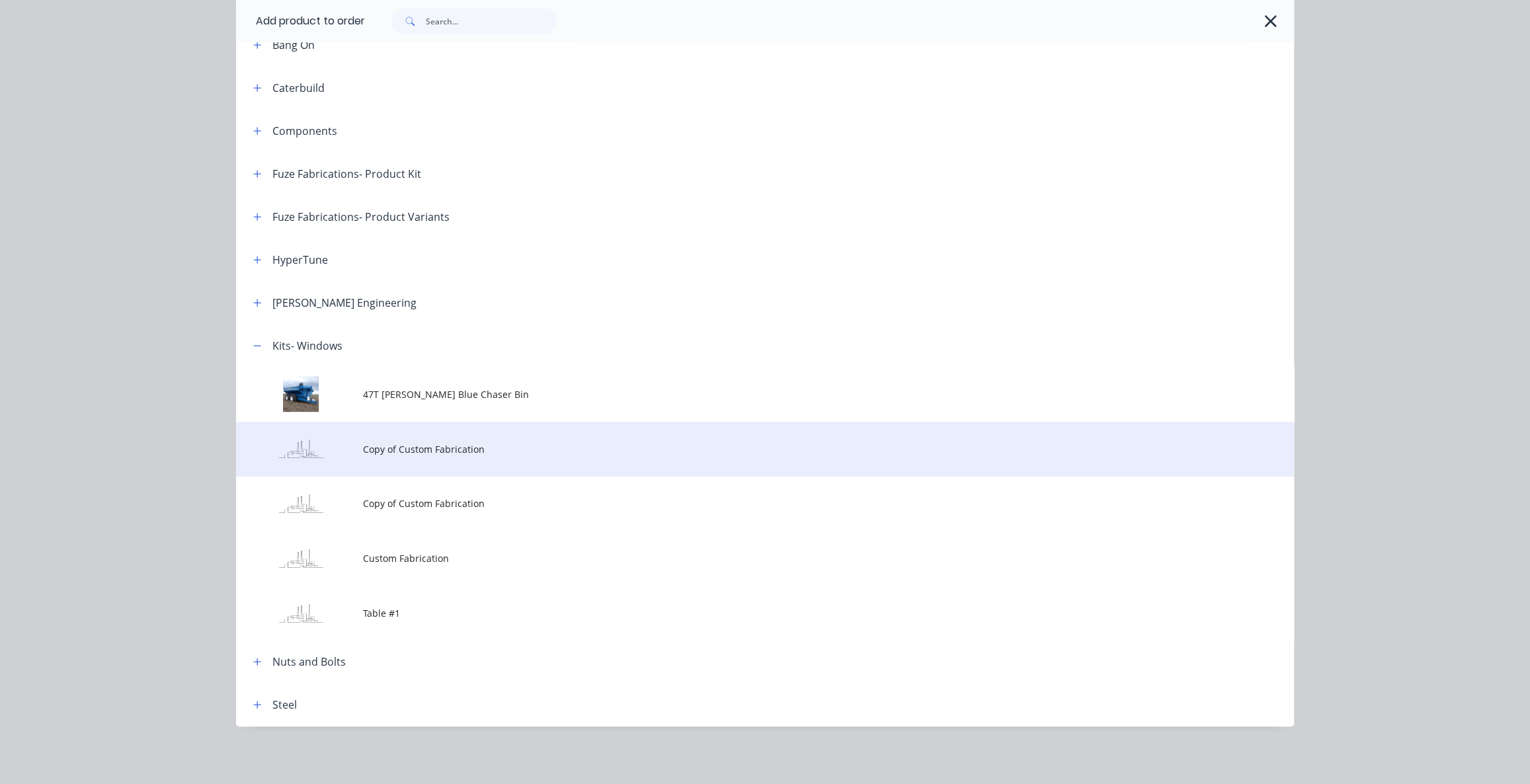
click at [411, 456] on td "Copy of Custom Fabrication" at bounding box center [828, 449] width 931 height 55
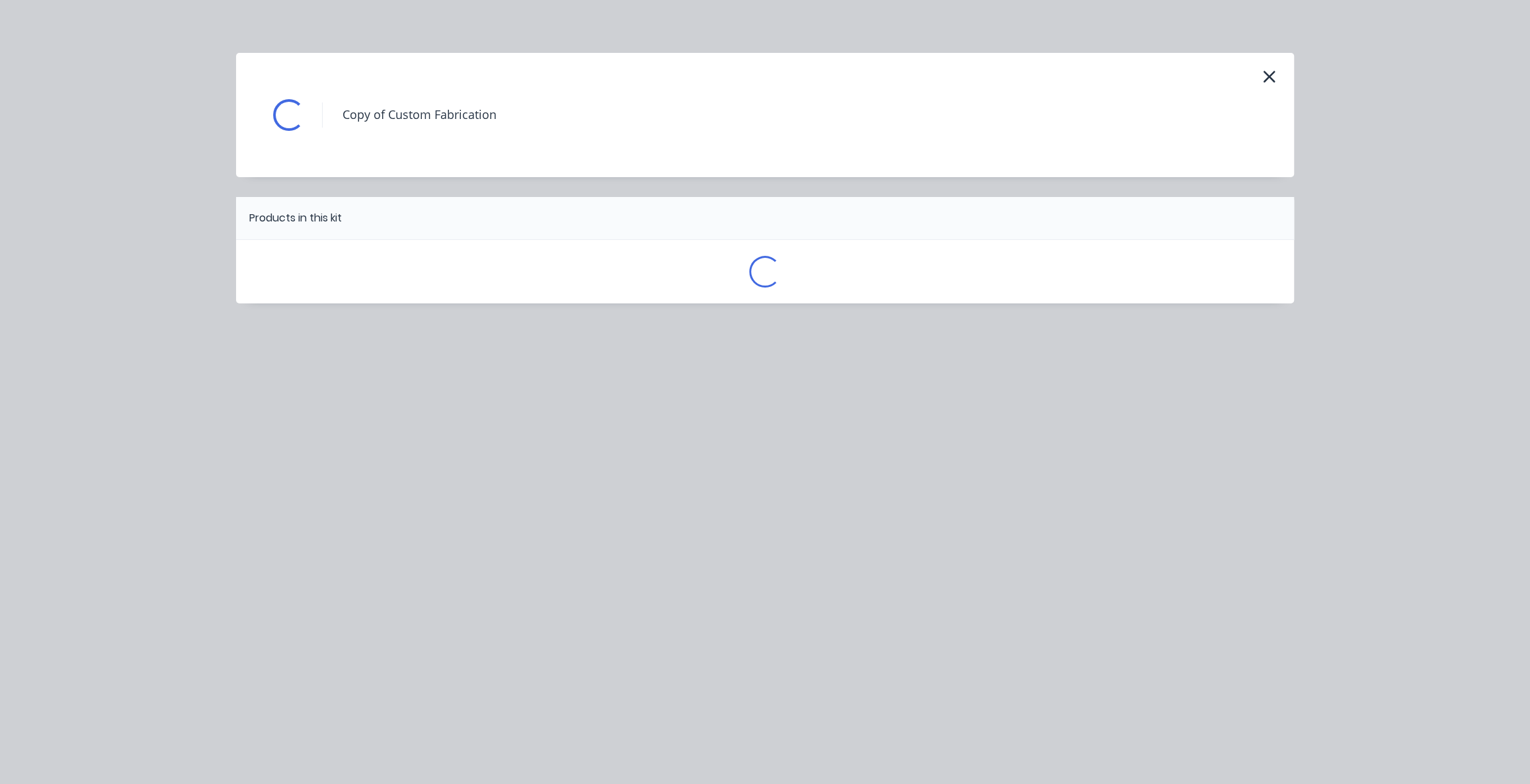
scroll to position [0, 0]
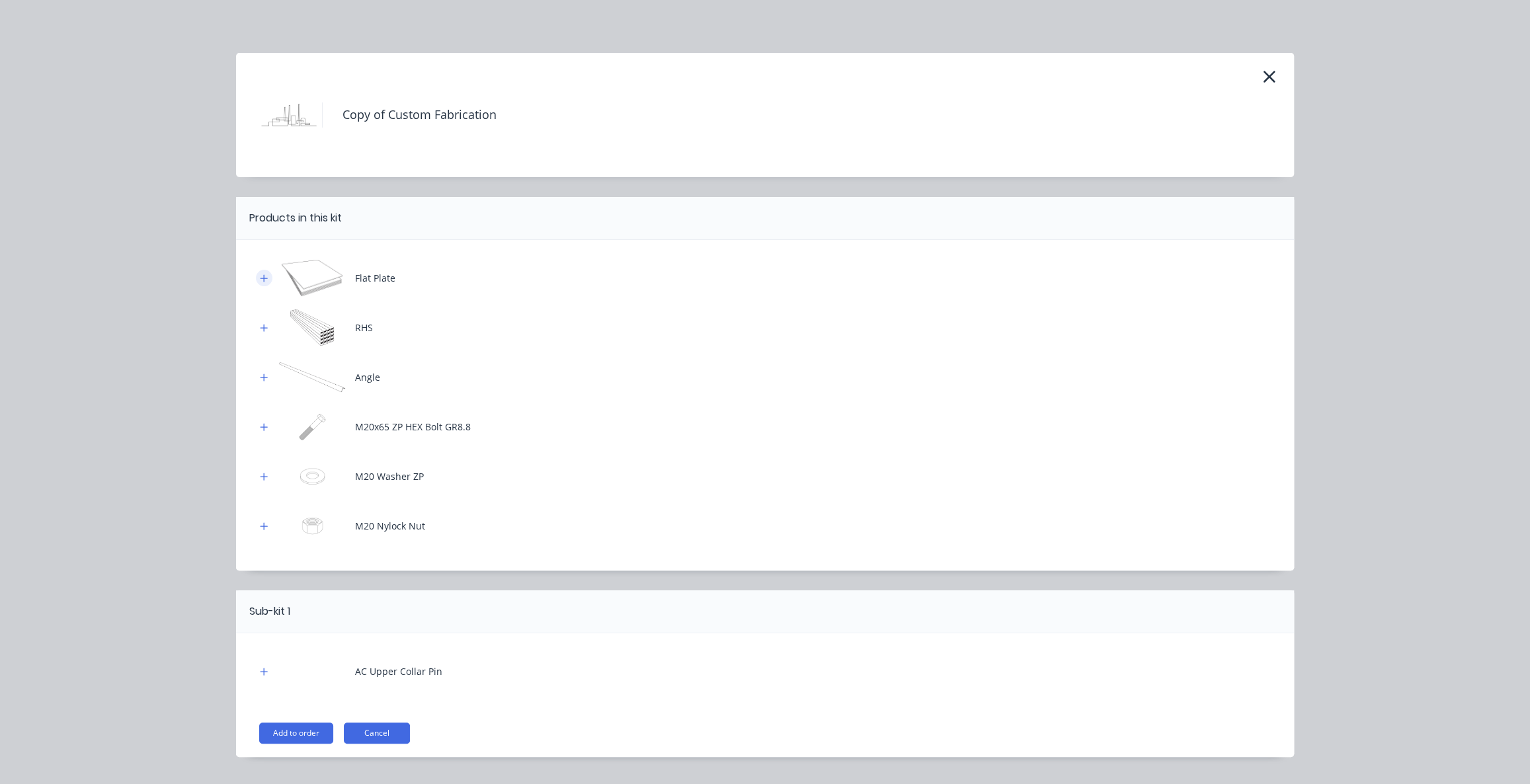
click at [261, 280] on icon "button" at bounding box center [264, 278] width 8 height 10
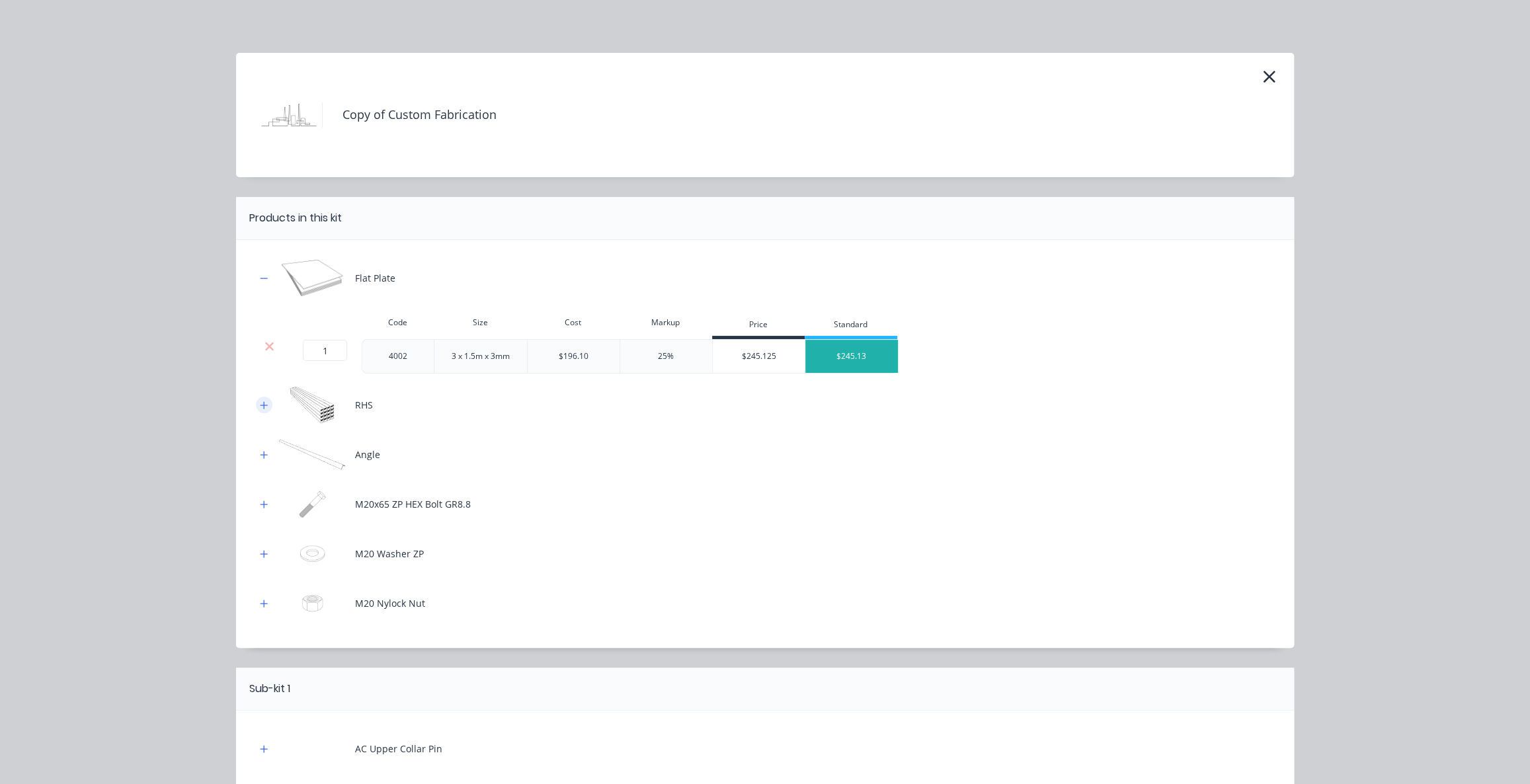
click at [260, 408] on icon "button" at bounding box center [264, 405] width 8 height 10
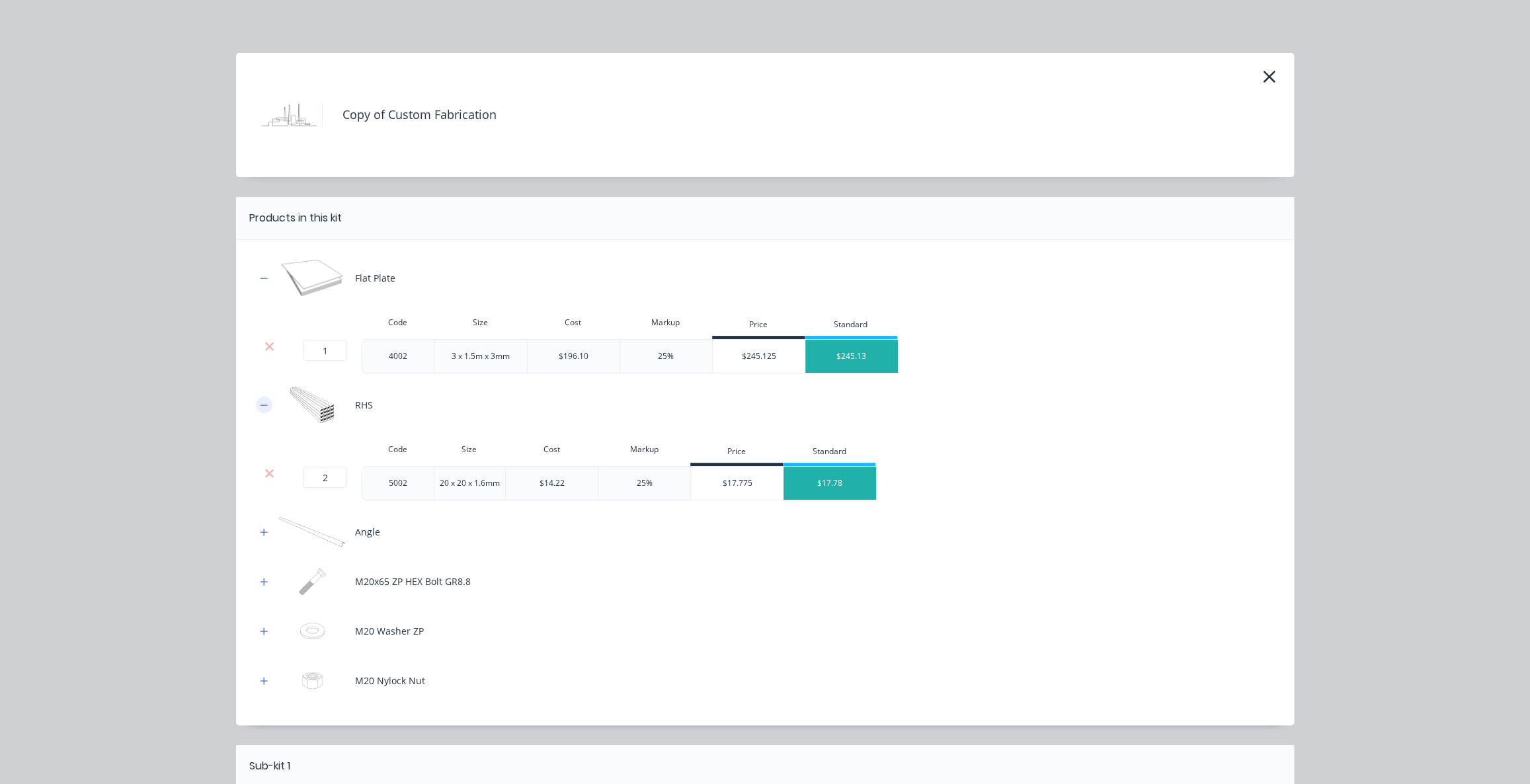
click at [265, 403] on button "button" at bounding box center [264, 405] width 16 height 16
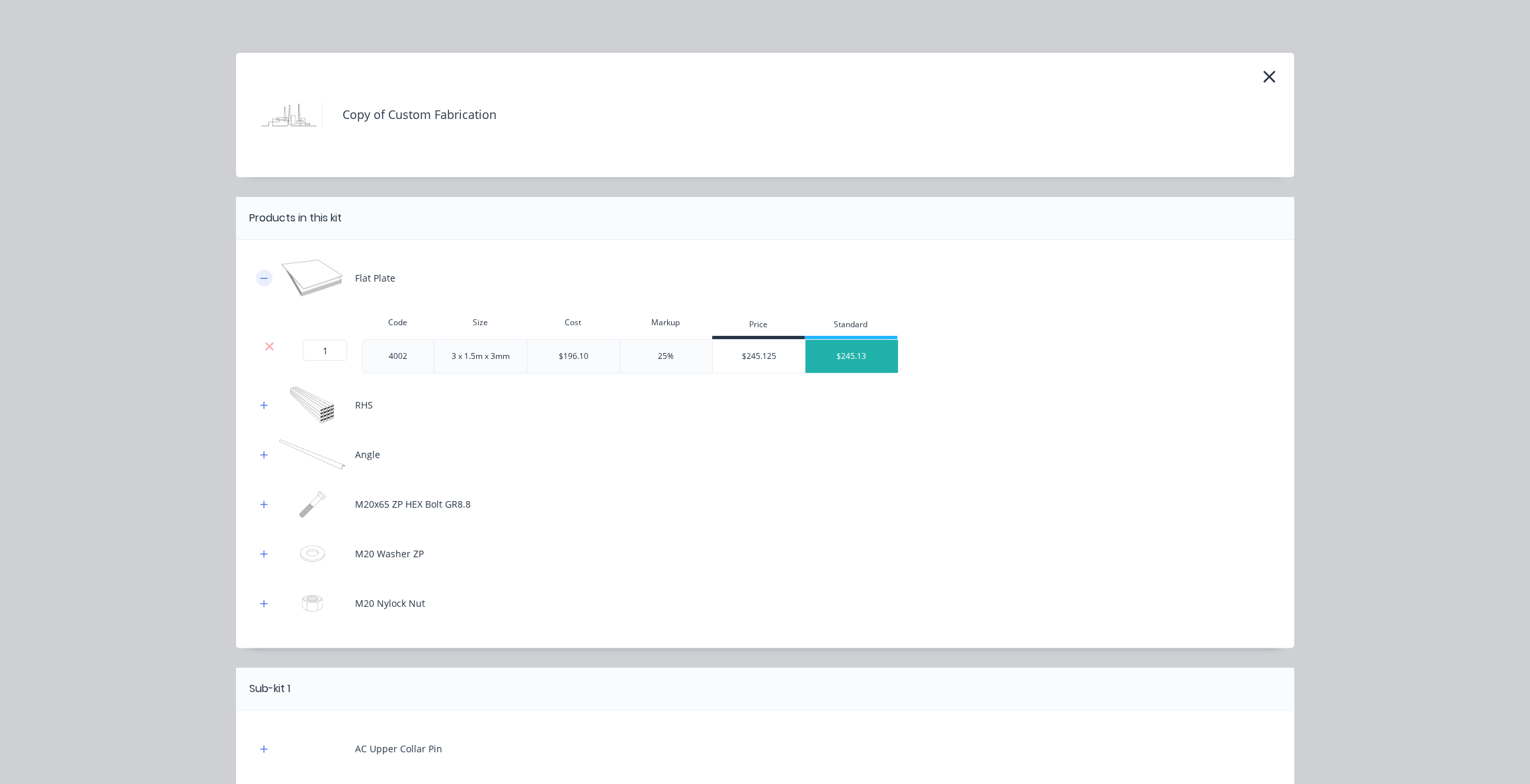
click at [260, 273] on icon "button" at bounding box center [264, 278] width 8 height 10
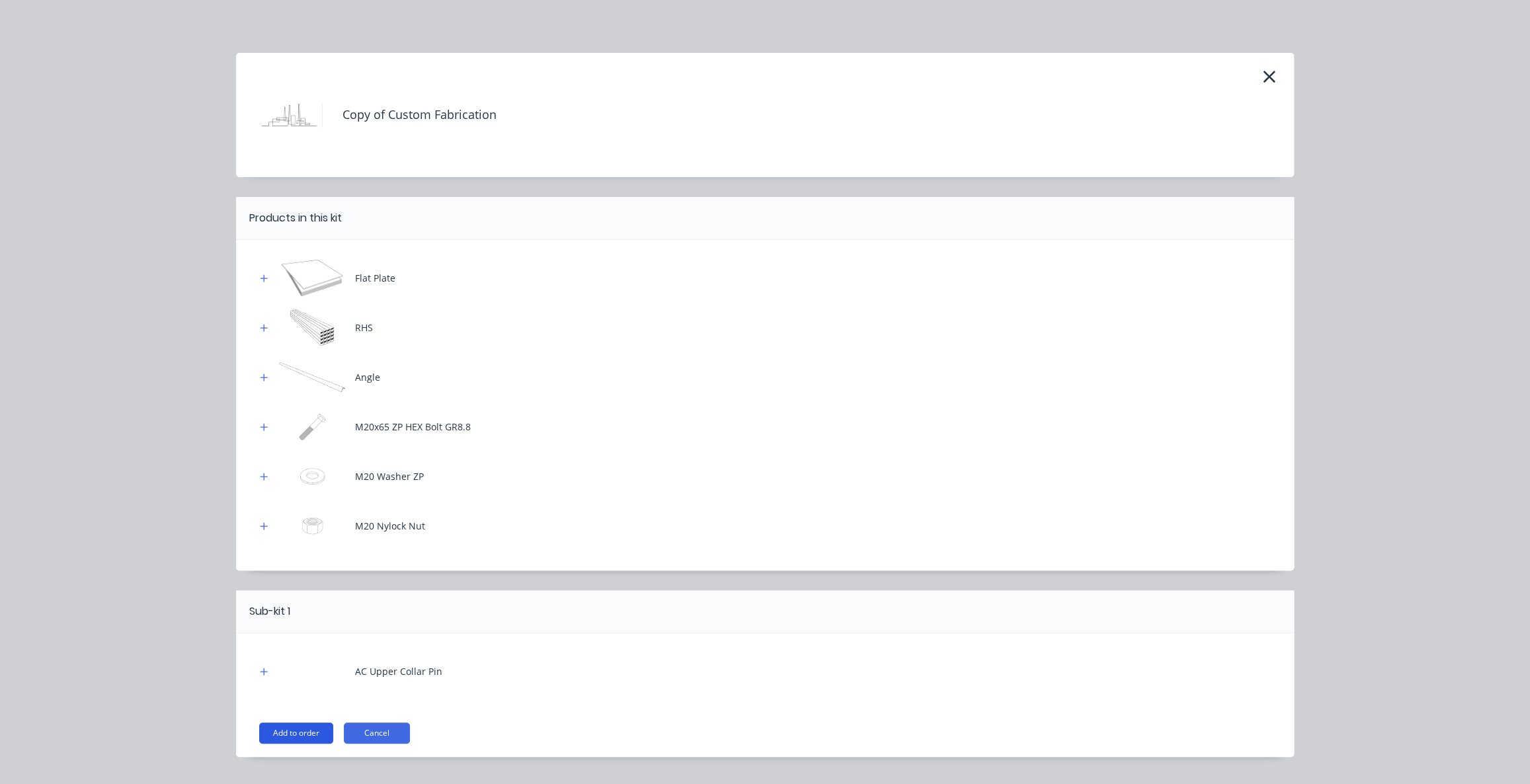
click at [291, 736] on button "Add to order" at bounding box center [296, 732] width 74 height 21
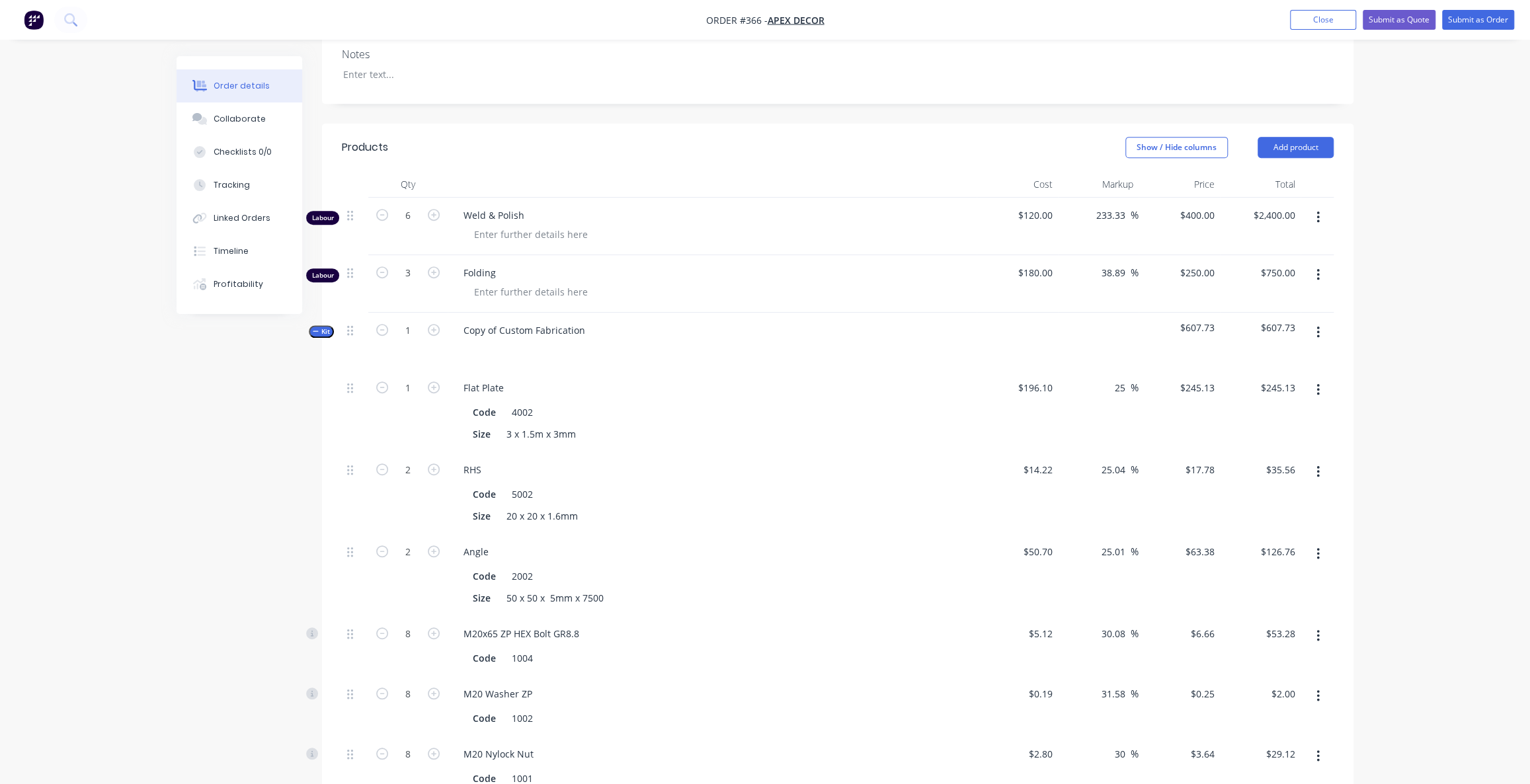
scroll to position [481, 0]
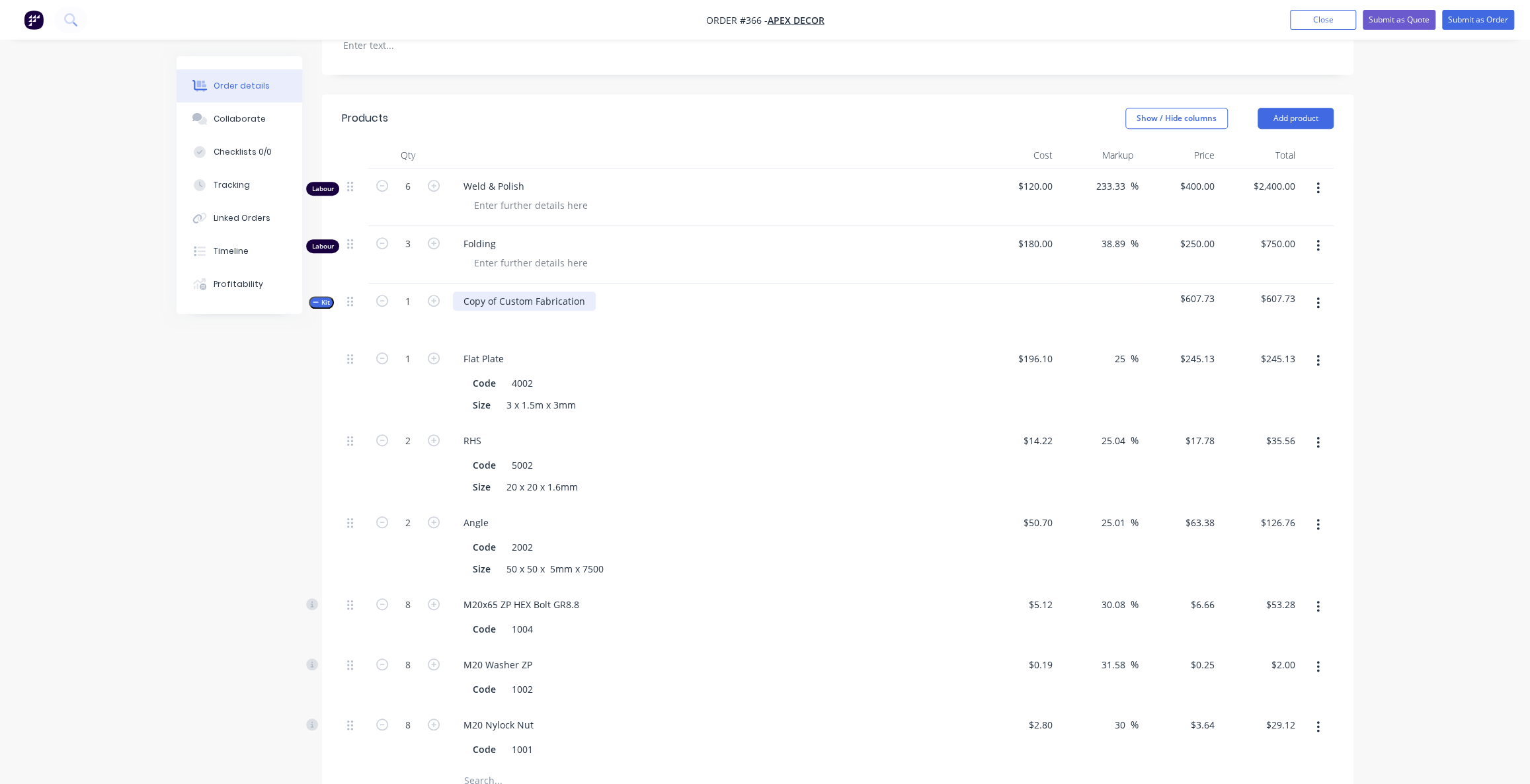
click at [582, 291] on div "Copy of Custom Fabrication" at bounding box center [524, 301] width 143 height 19
drag, startPoint x: 584, startPoint y: 246, endPoint x: 462, endPoint y: 245, distance: 122.0
click at [462, 291] on div "Copy of Custom Fabrication" at bounding box center [524, 301] width 143 height 19
click at [523, 291] on div "Security Door" at bounding box center [493, 301] width 80 height 19
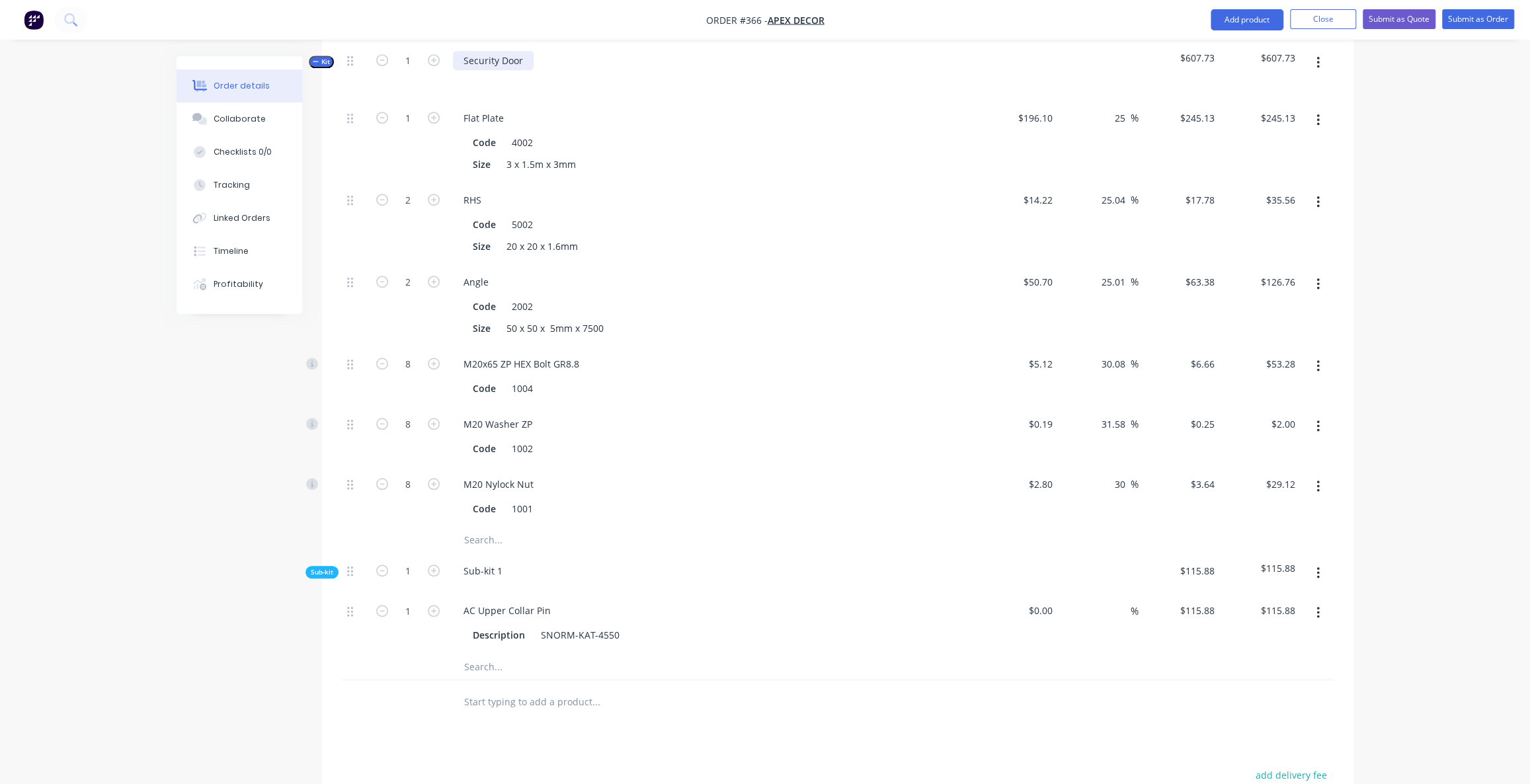
scroll to position [721, 0]
drag, startPoint x: 499, startPoint y: 514, endPoint x: 458, endPoint y: 513, distance: 41.0
click at [458, 562] on div "Sub-kit 1" at bounding box center [483, 571] width 60 height 19
click at [322, 568] on span "Sub-kit" at bounding box center [322, 573] width 23 height 10
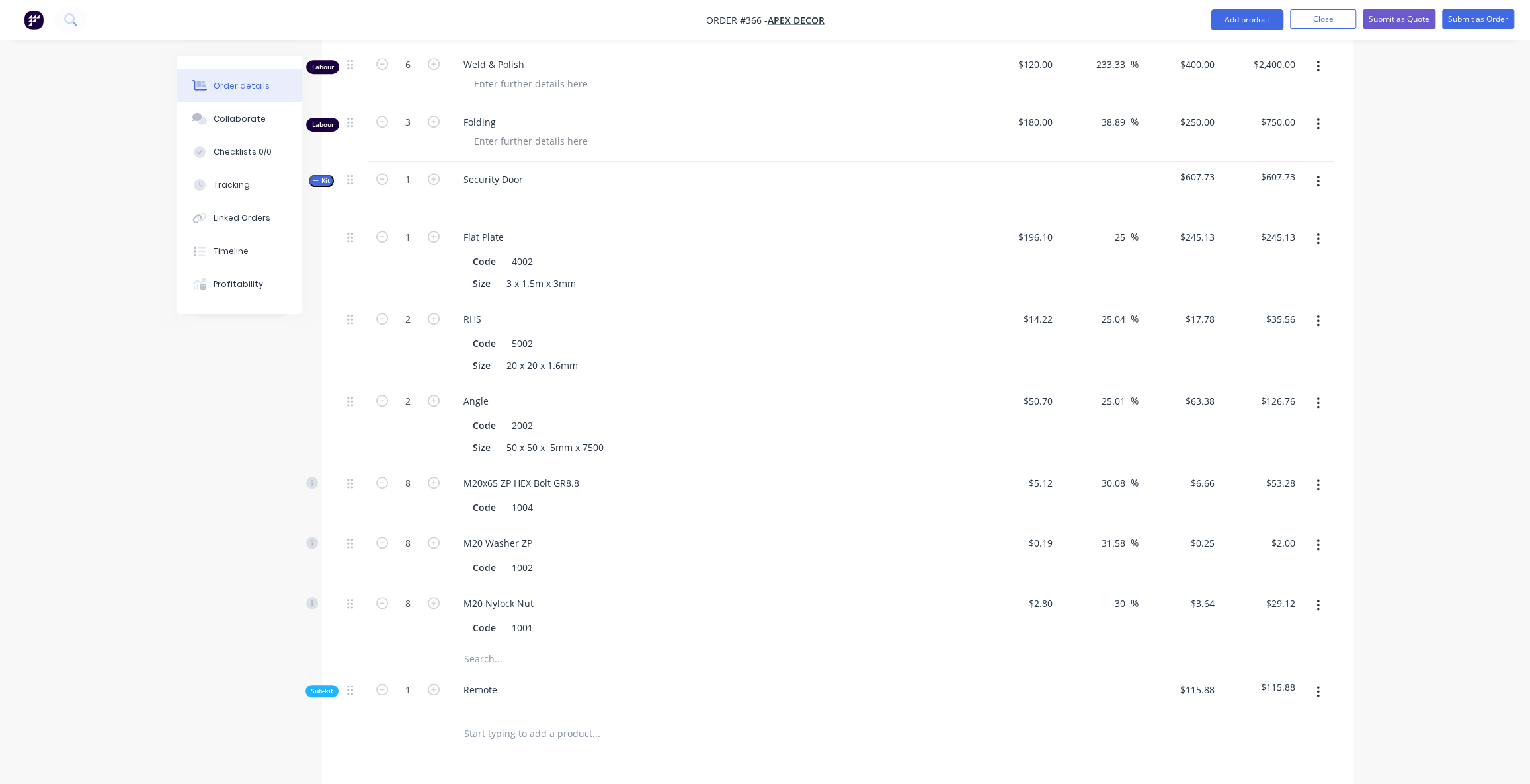
scroll to position [601, 0]
click at [321, 177] on span "Kit" at bounding box center [321, 182] width 17 height 10
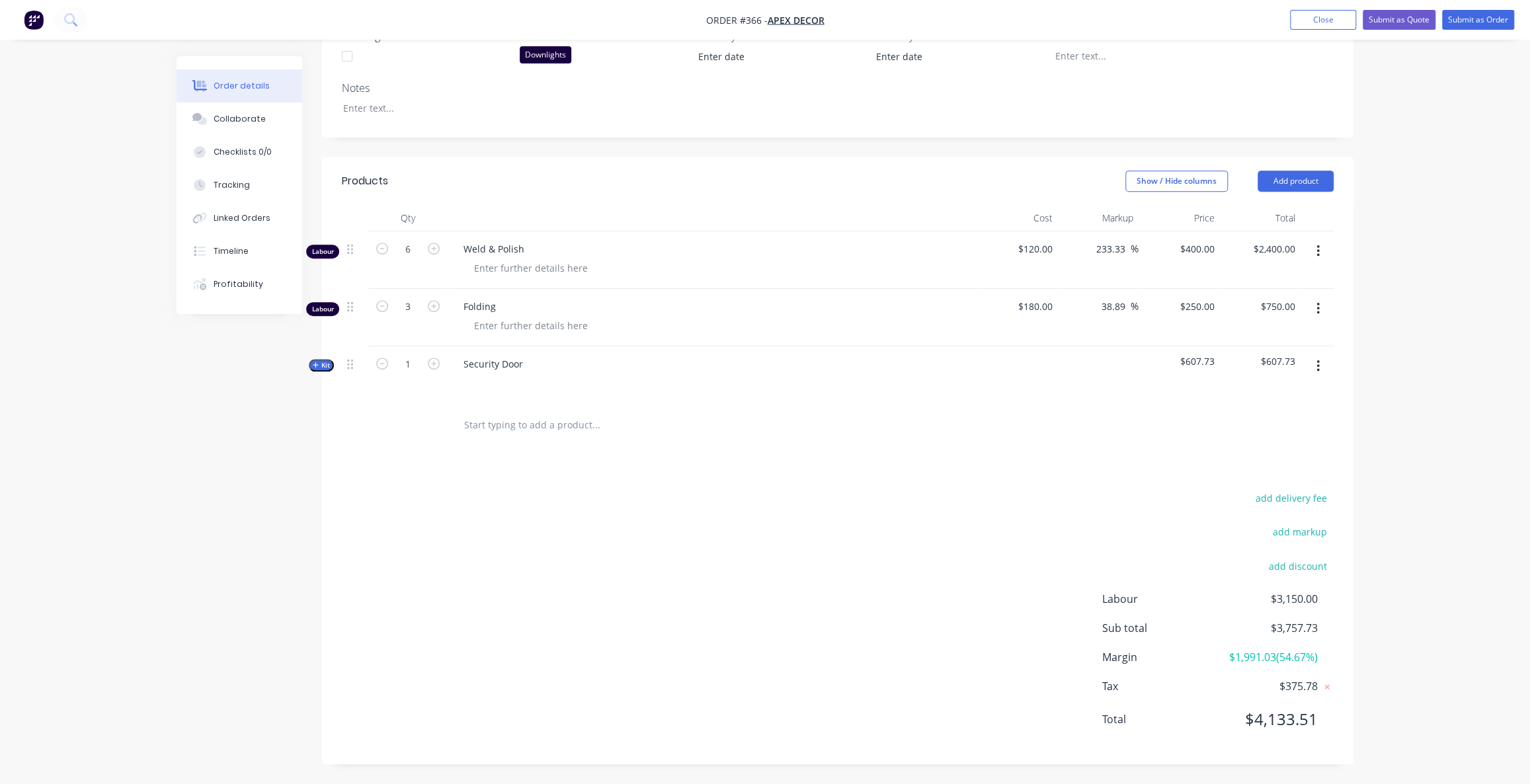
scroll to position [361, 0]
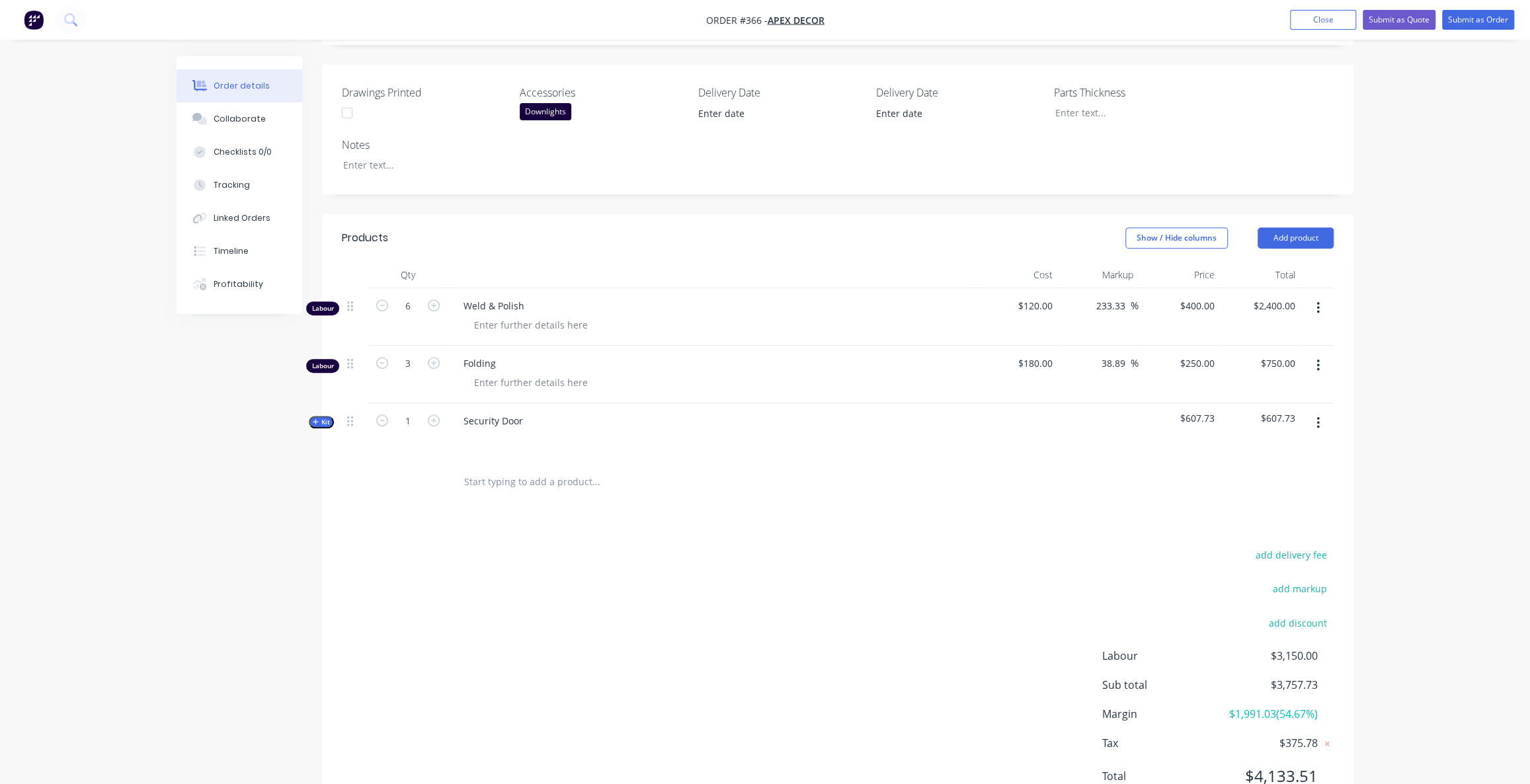
click at [491, 549] on div "add delivery fee add markup add discount Labour $3,150.00 Sub total $3,757.73 M…" at bounding box center [838, 674] width 992 height 255
click at [492, 549] on div "add delivery fee add markup add discount Labour $3,150.00 Sub total $3,757.73 M…" at bounding box center [838, 674] width 992 height 255
click at [443, 546] on div "add delivery fee add markup add discount Labour $3,150.00 Sub total $3,757.73 M…" at bounding box center [838, 674] width 992 height 255
click at [465, 546] on div "add delivery fee add markup add discount Labour $3,150.00 Sub total $3,757.73 M…" at bounding box center [838, 674] width 992 height 255
click at [1299, 227] on button "Add product" at bounding box center [1295, 237] width 76 height 21
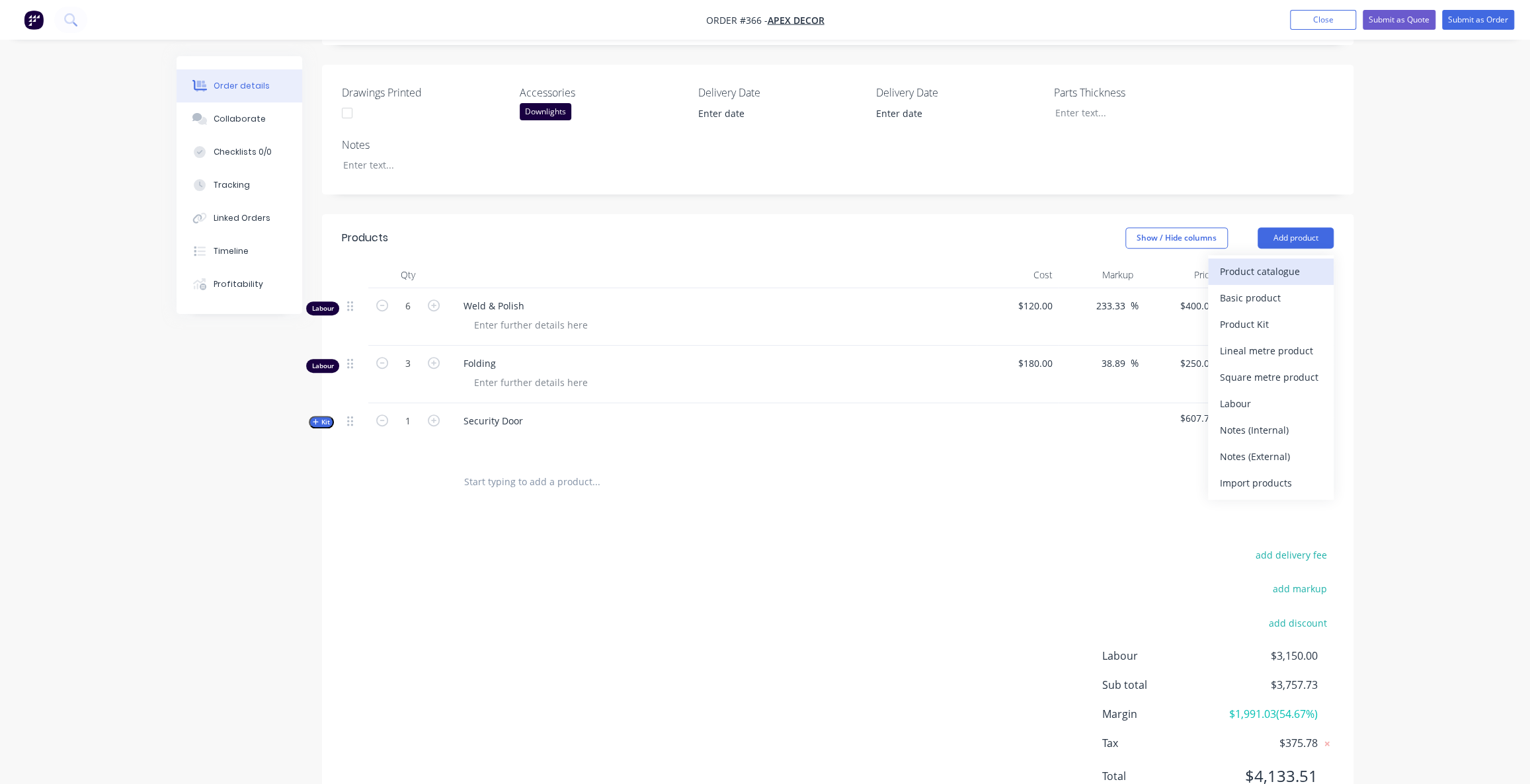
click at [1310, 262] on div "Product catalogue" at bounding box center [1270, 271] width 102 height 19
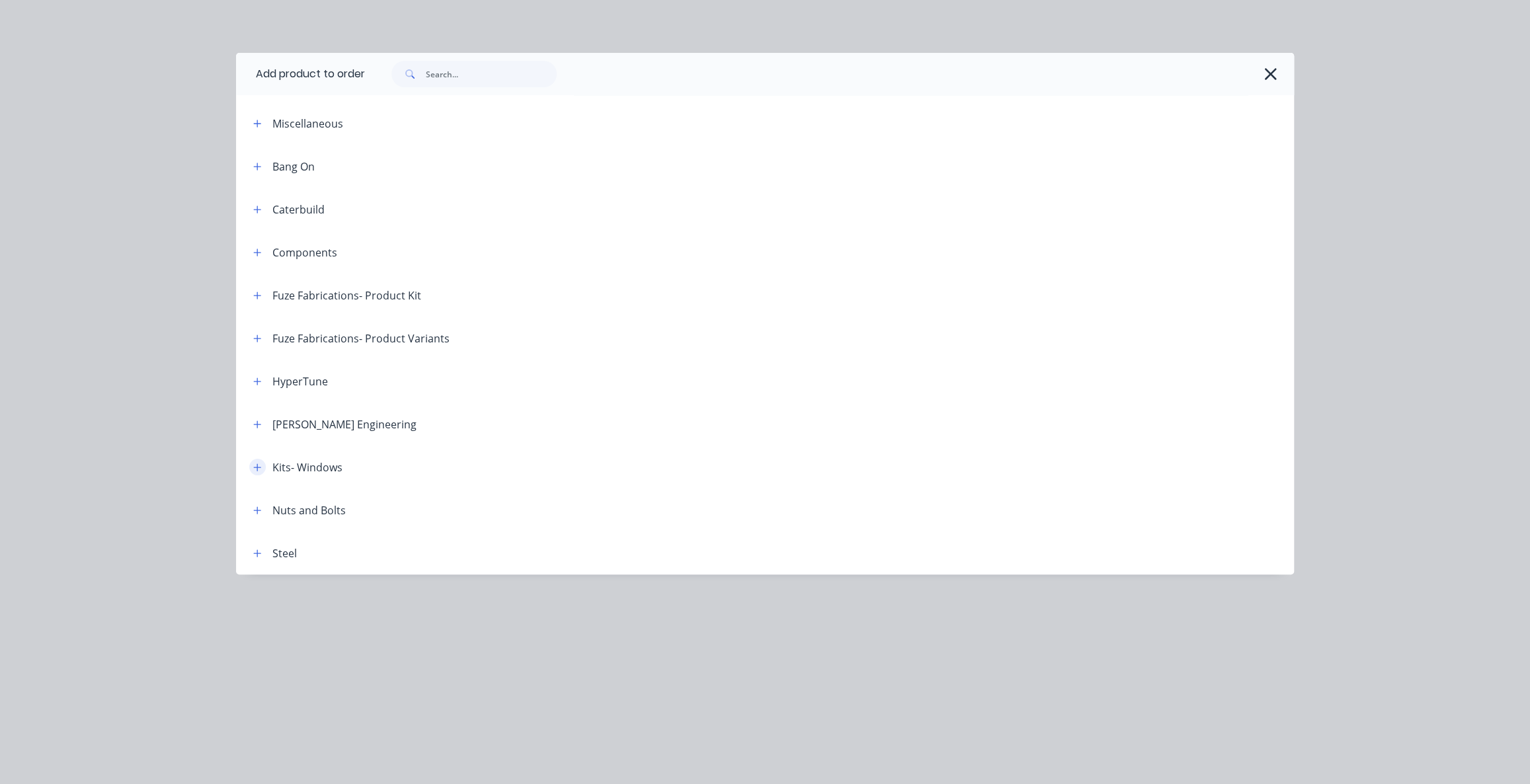
click at [256, 468] on icon "button" at bounding box center [257, 468] width 8 height 10
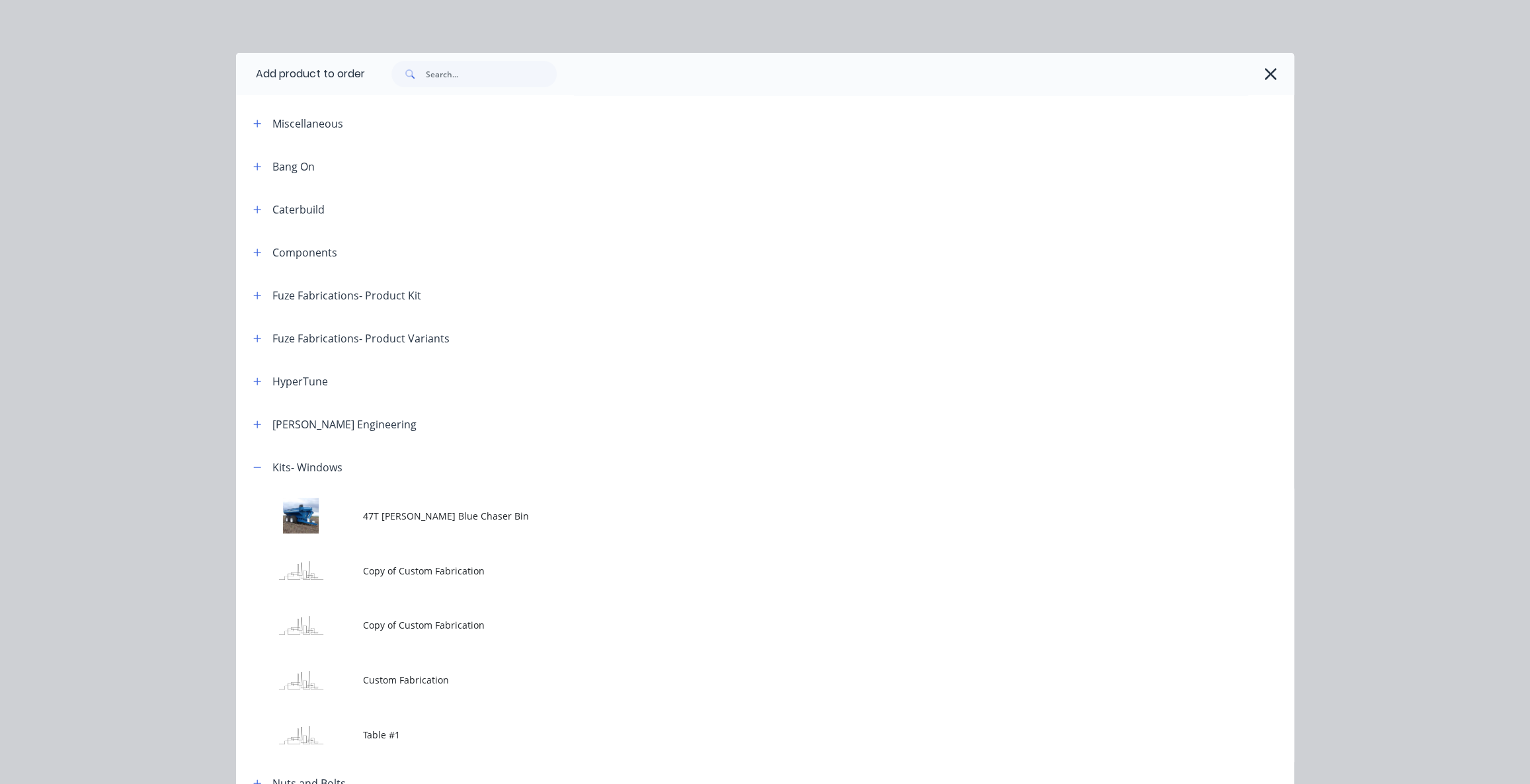
click at [389, 577] on td "Copy of Custom Fabrication" at bounding box center [828, 571] width 931 height 55
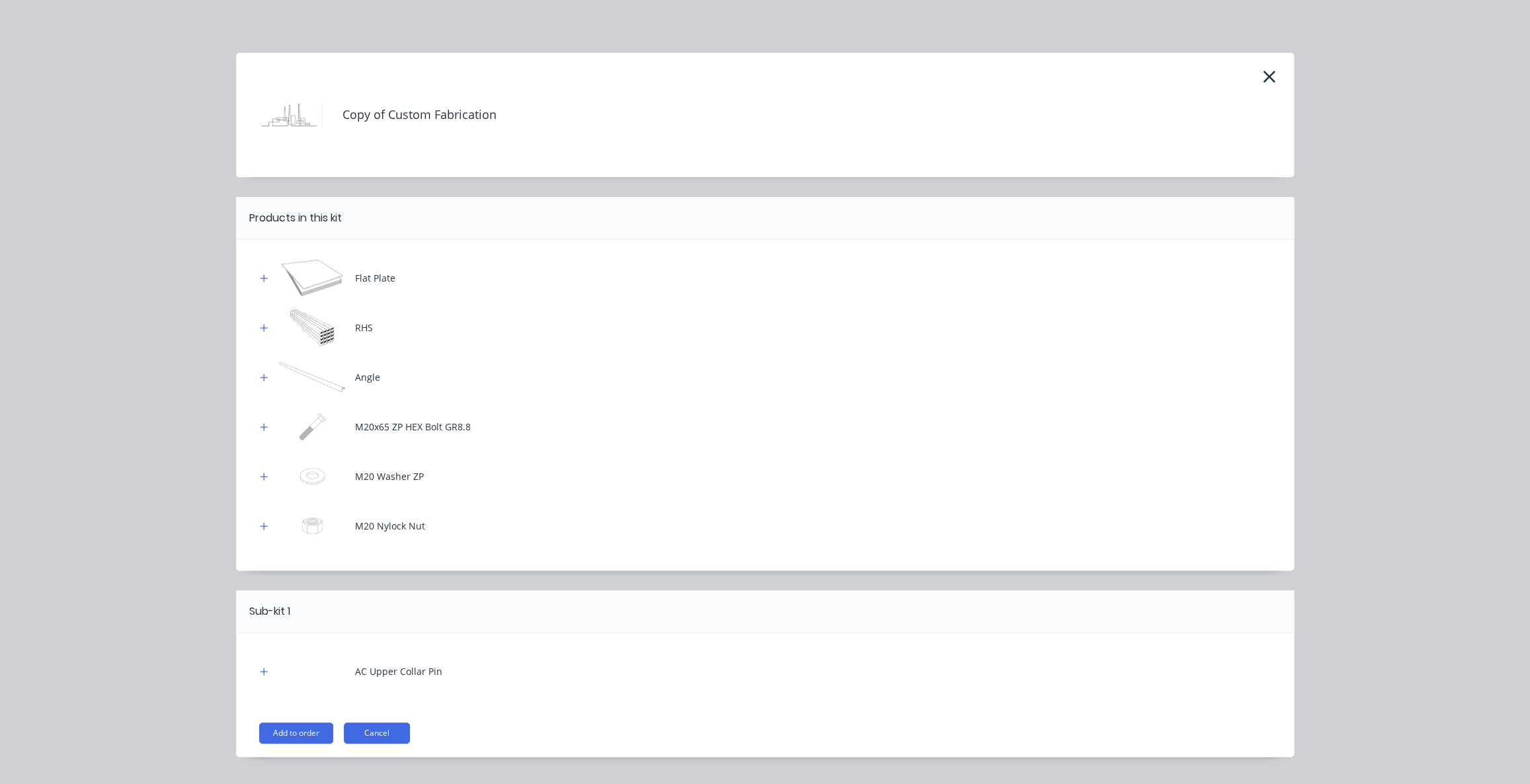
click at [317, 334] on img at bounding box center [312, 327] width 66 height 36
drag, startPoint x: 344, startPoint y: 279, endPoint x: 356, endPoint y: 277, distance: 12.2
click at [351, 277] on div "Flat Plate" at bounding box center [765, 277] width 1018 height 36
click at [343, 282] on div "Flat Plate" at bounding box center [765, 277] width 1018 height 36
click at [327, 278] on img at bounding box center [312, 277] width 66 height 36
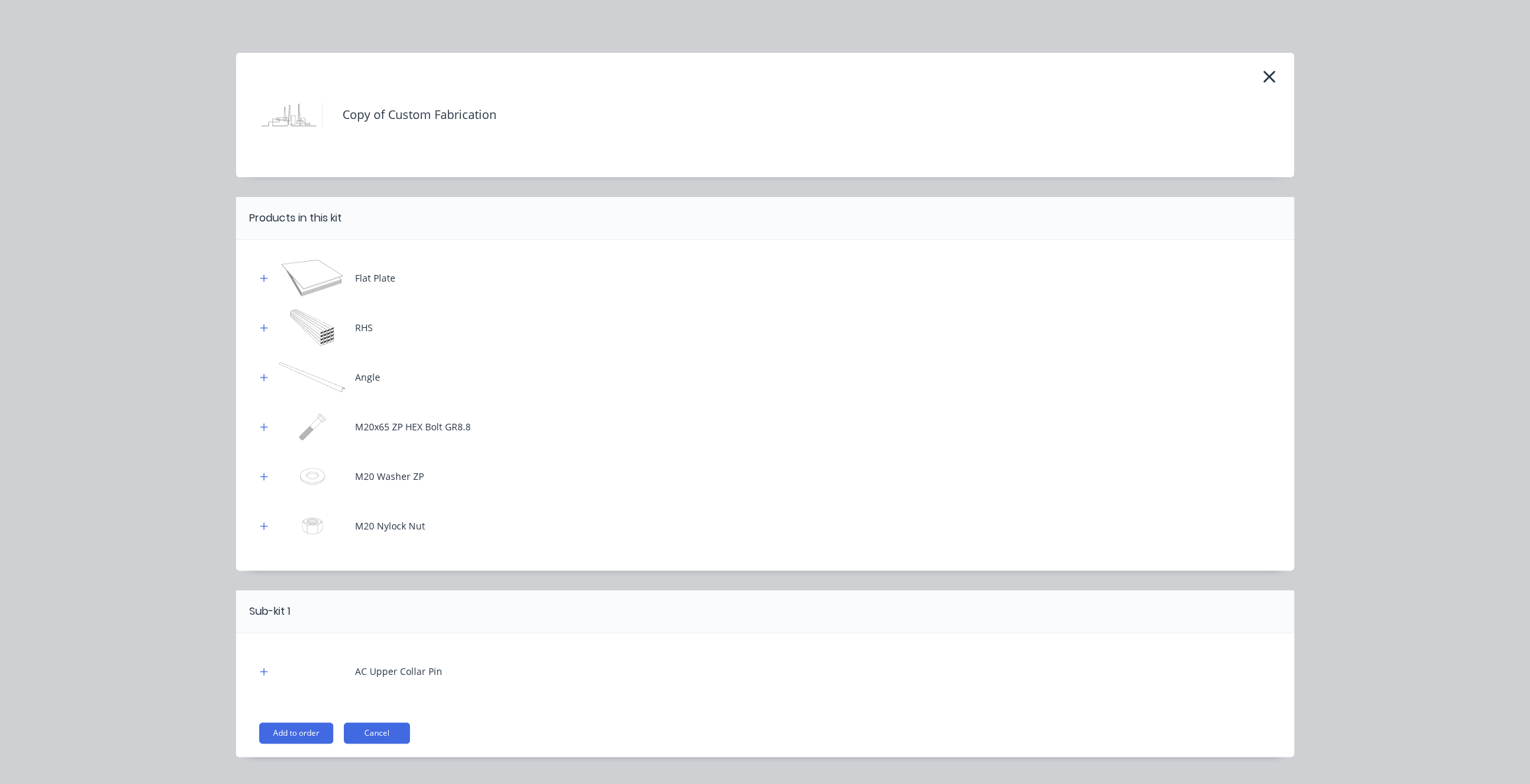
click at [321, 282] on img at bounding box center [312, 277] width 66 height 36
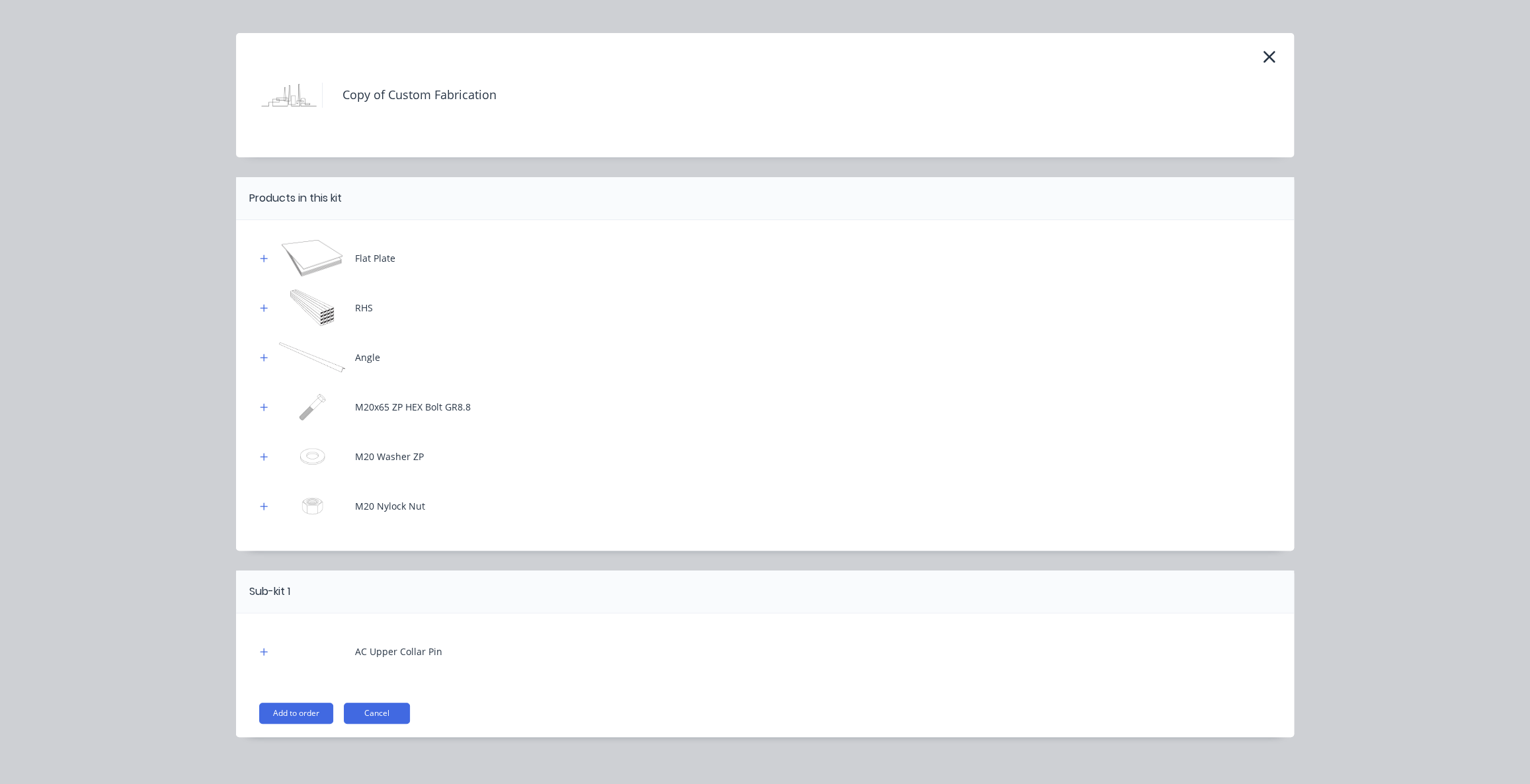
scroll to position [31, 0]
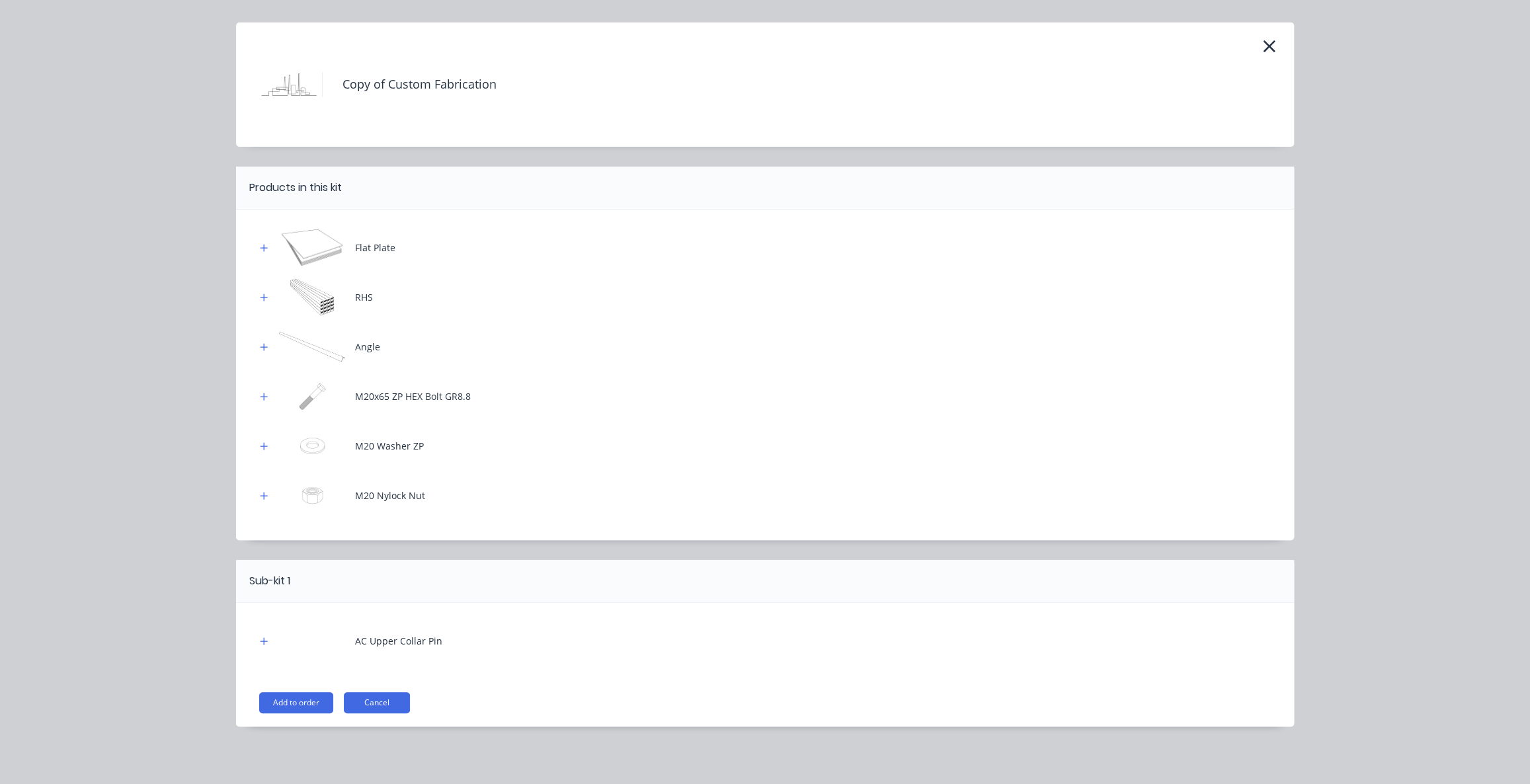
click at [309, 252] on img at bounding box center [312, 247] width 66 height 36
click at [1262, 43] on icon "button" at bounding box center [1269, 46] width 14 height 18
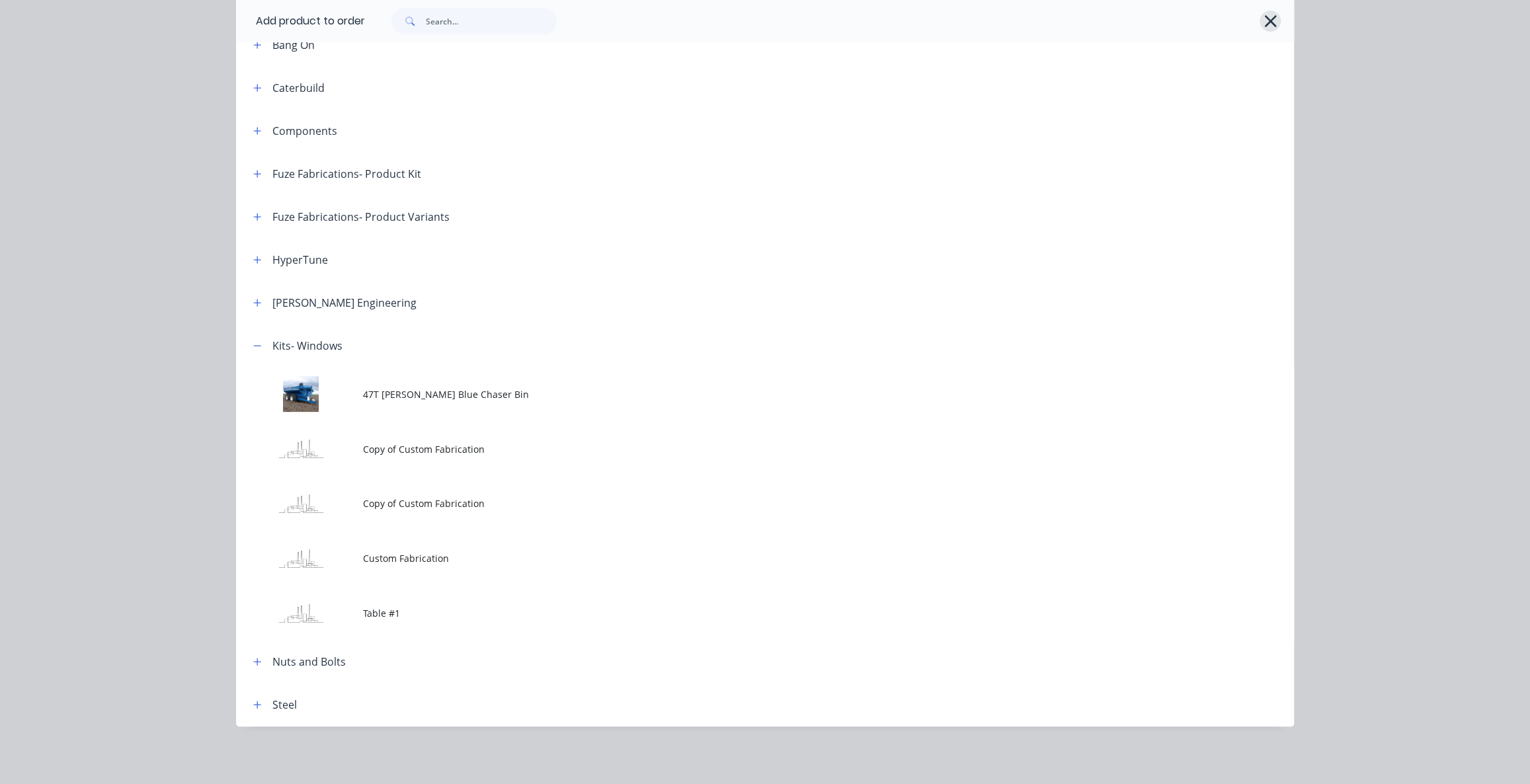
click at [1260, 18] on button "button" at bounding box center [1270, 21] width 21 height 21
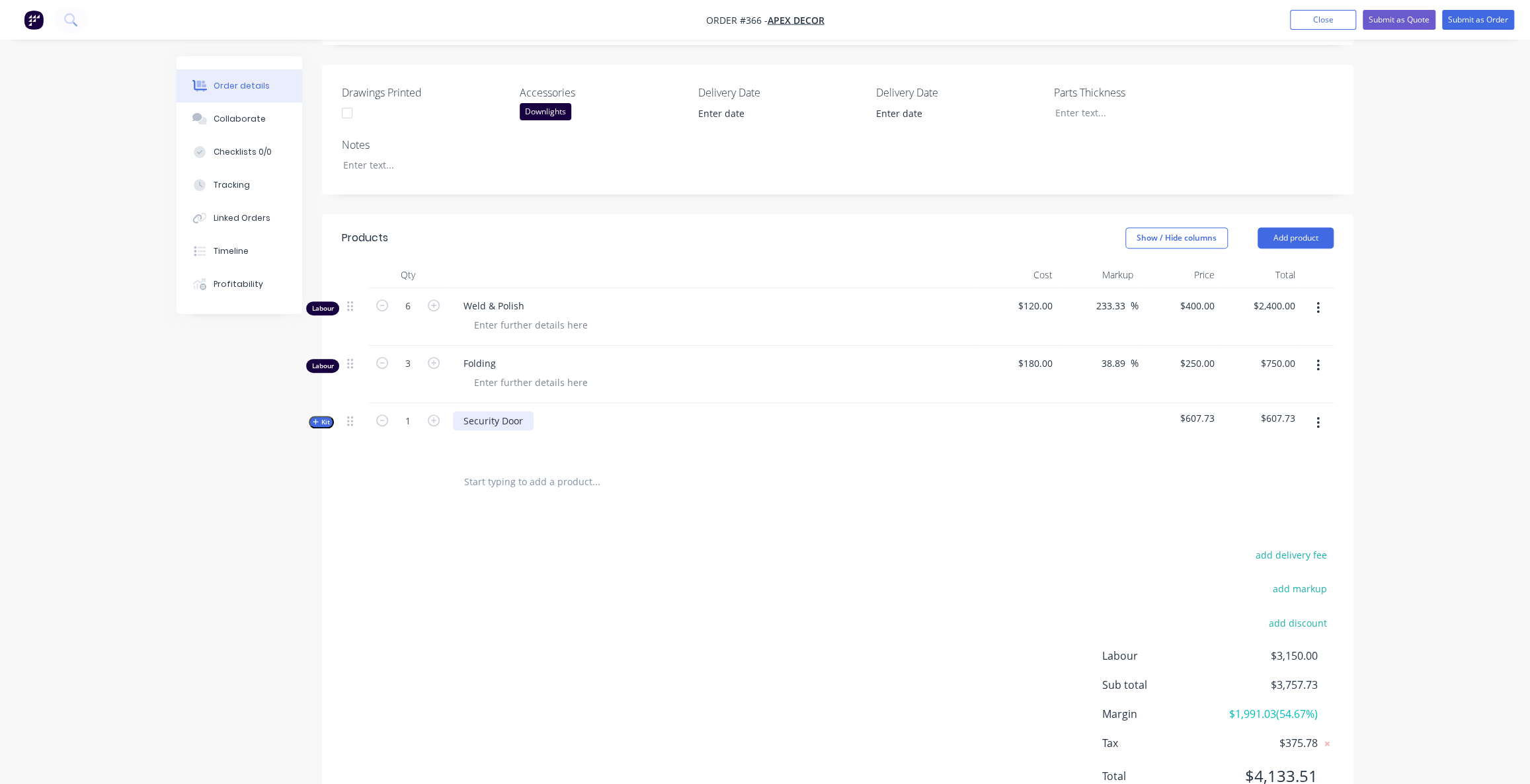
click at [521, 411] on div "Security Door" at bounding box center [493, 421] width 80 height 19
click at [327, 417] on span "Kit" at bounding box center [321, 422] width 17 height 10
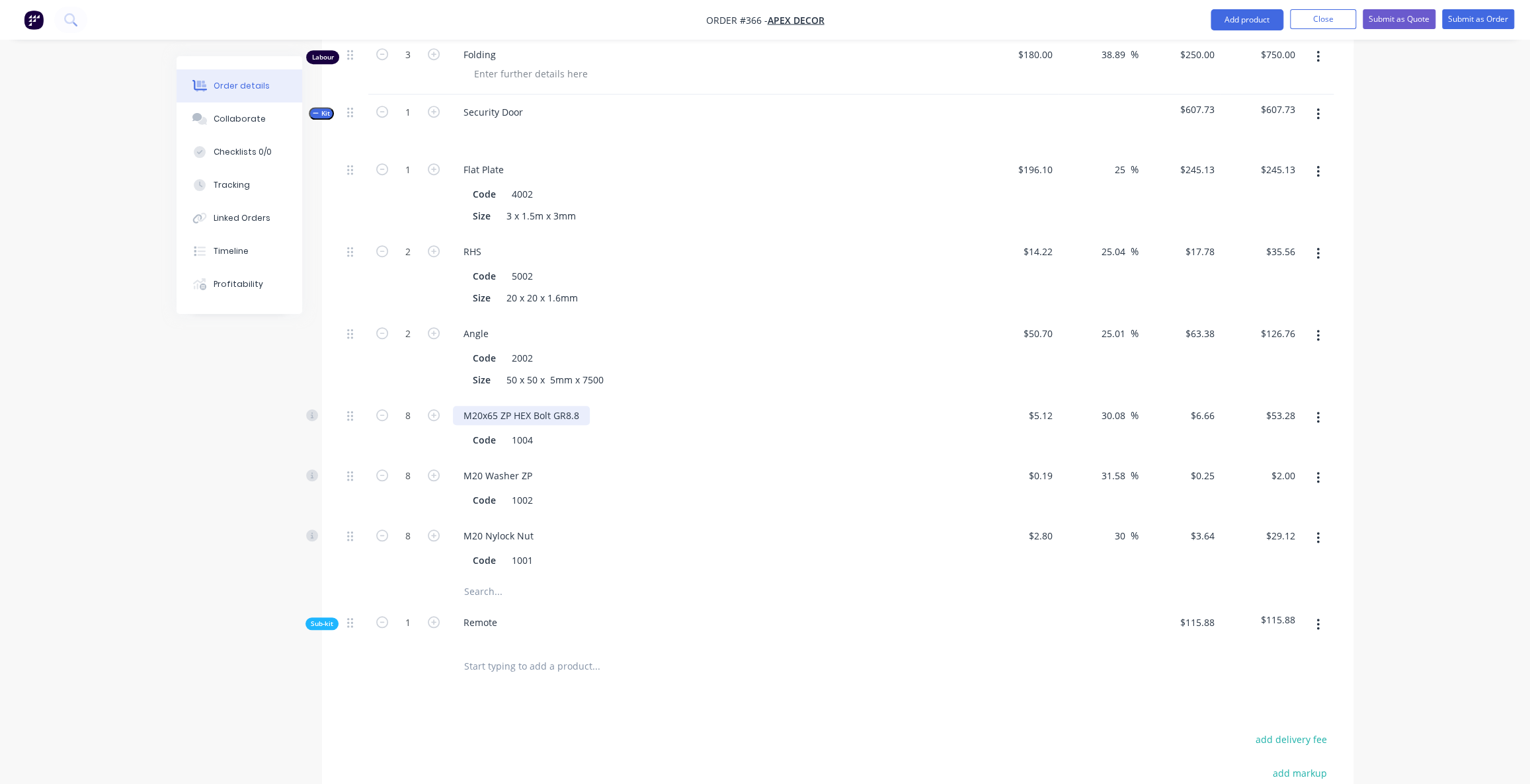
scroll to position [601, 0]
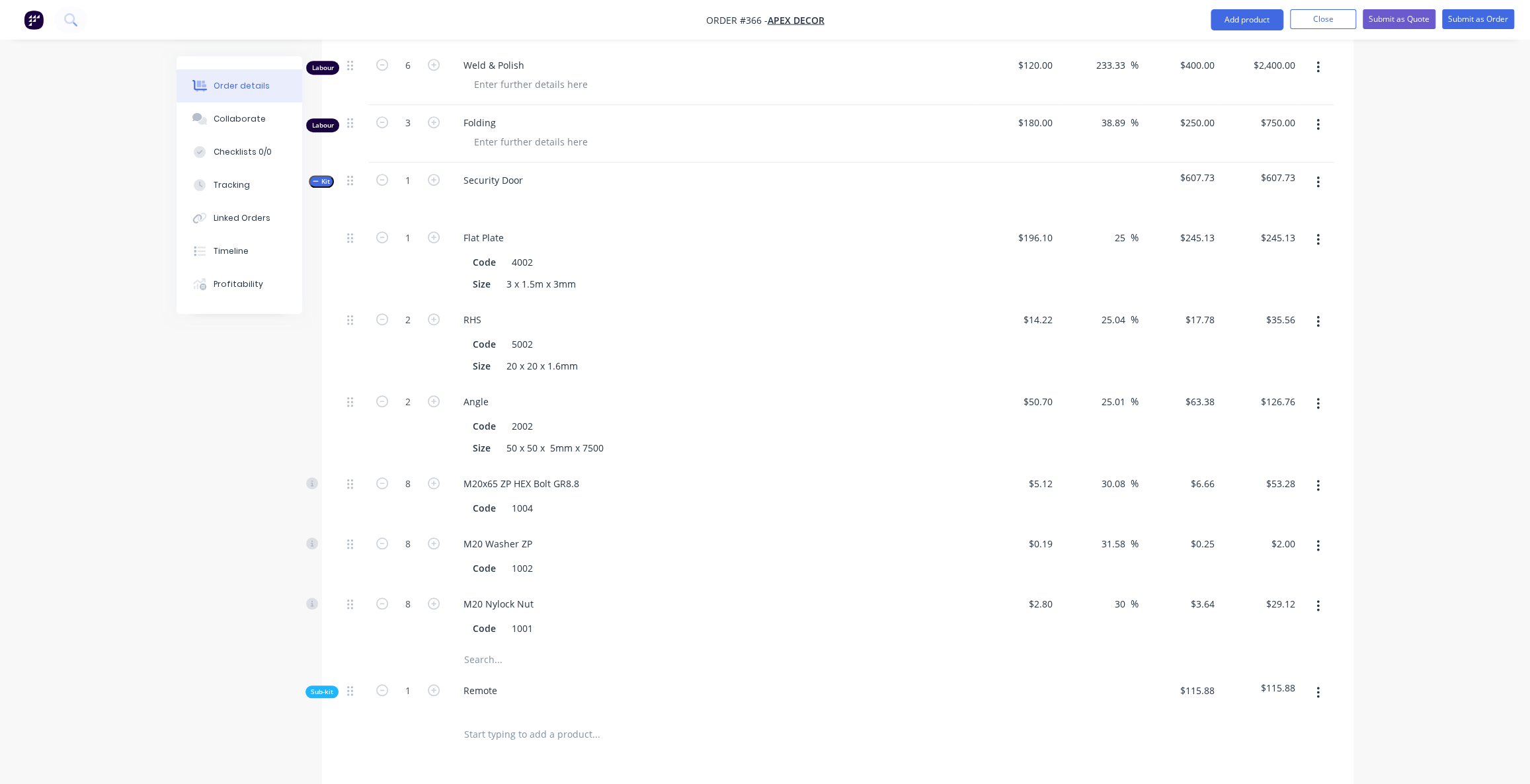
click at [1319, 175] on icon "button" at bounding box center [1318, 182] width 3 height 14
click at [1289, 207] on div "Add product to kit" at bounding box center [1270, 217] width 102 height 19
click at [1262, 366] on div "Labour" at bounding box center [1270, 376] width 102 height 19
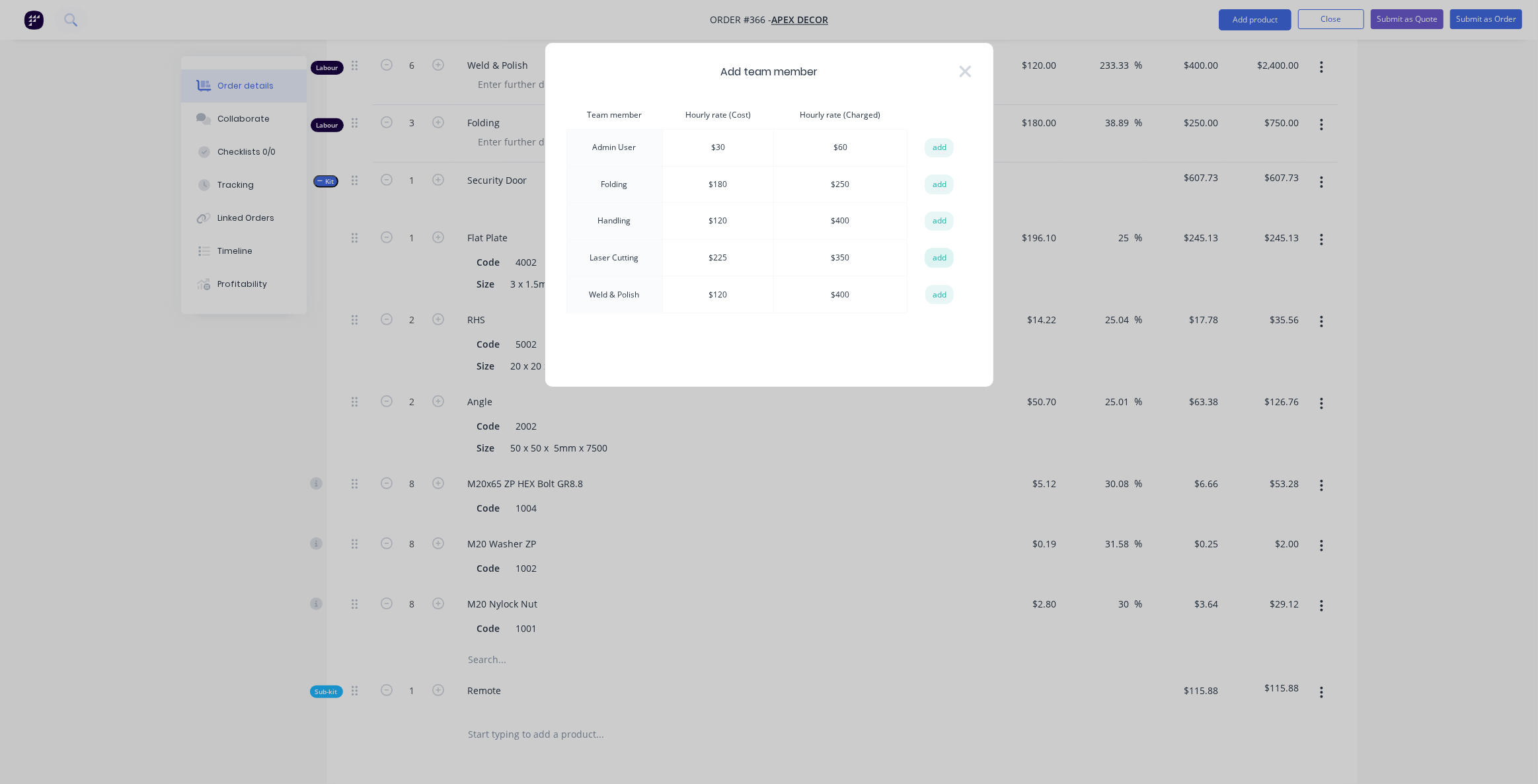
click at [931, 255] on button "add" at bounding box center [939, 258] width 29 height 20
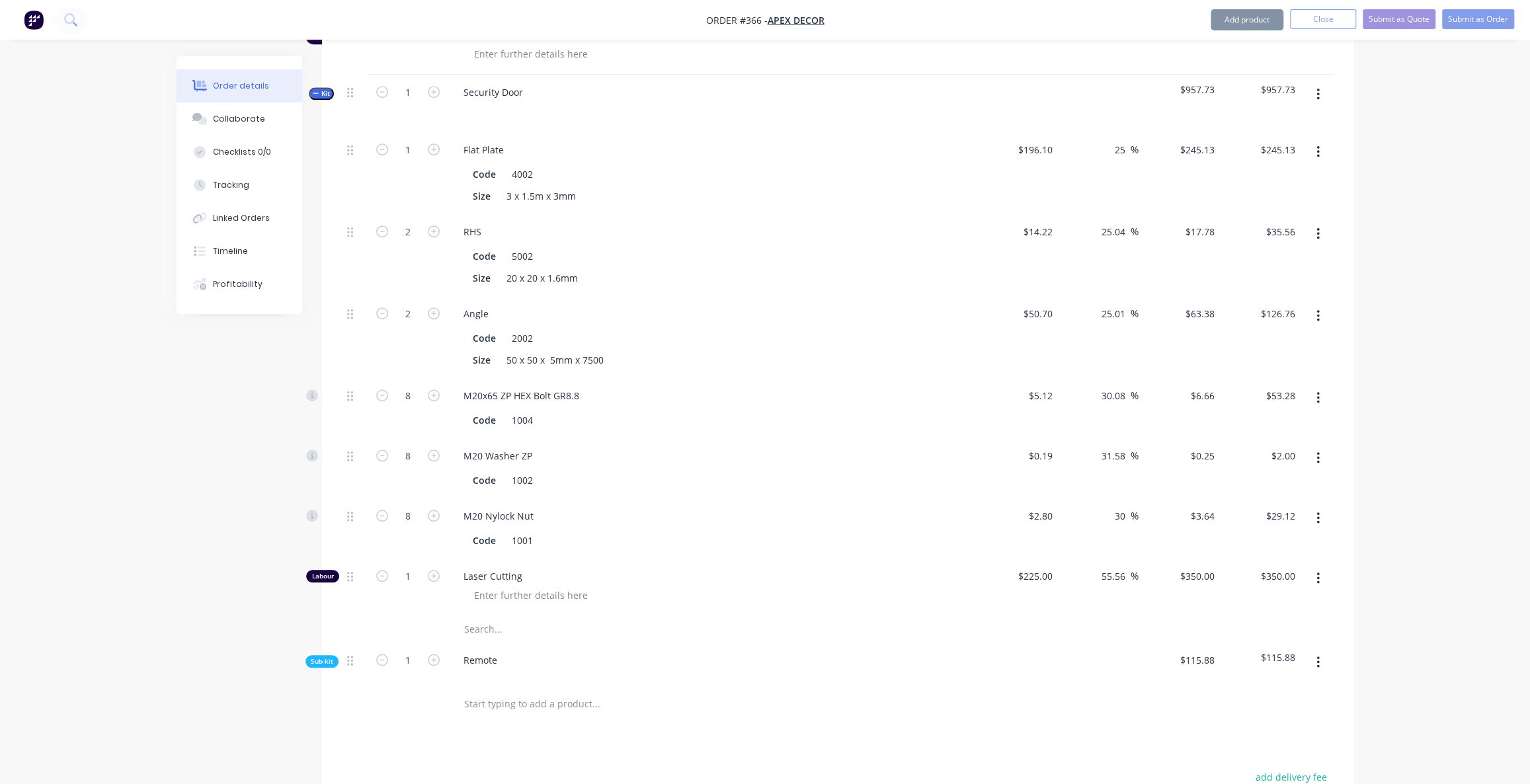
scroll to position [841, 0]
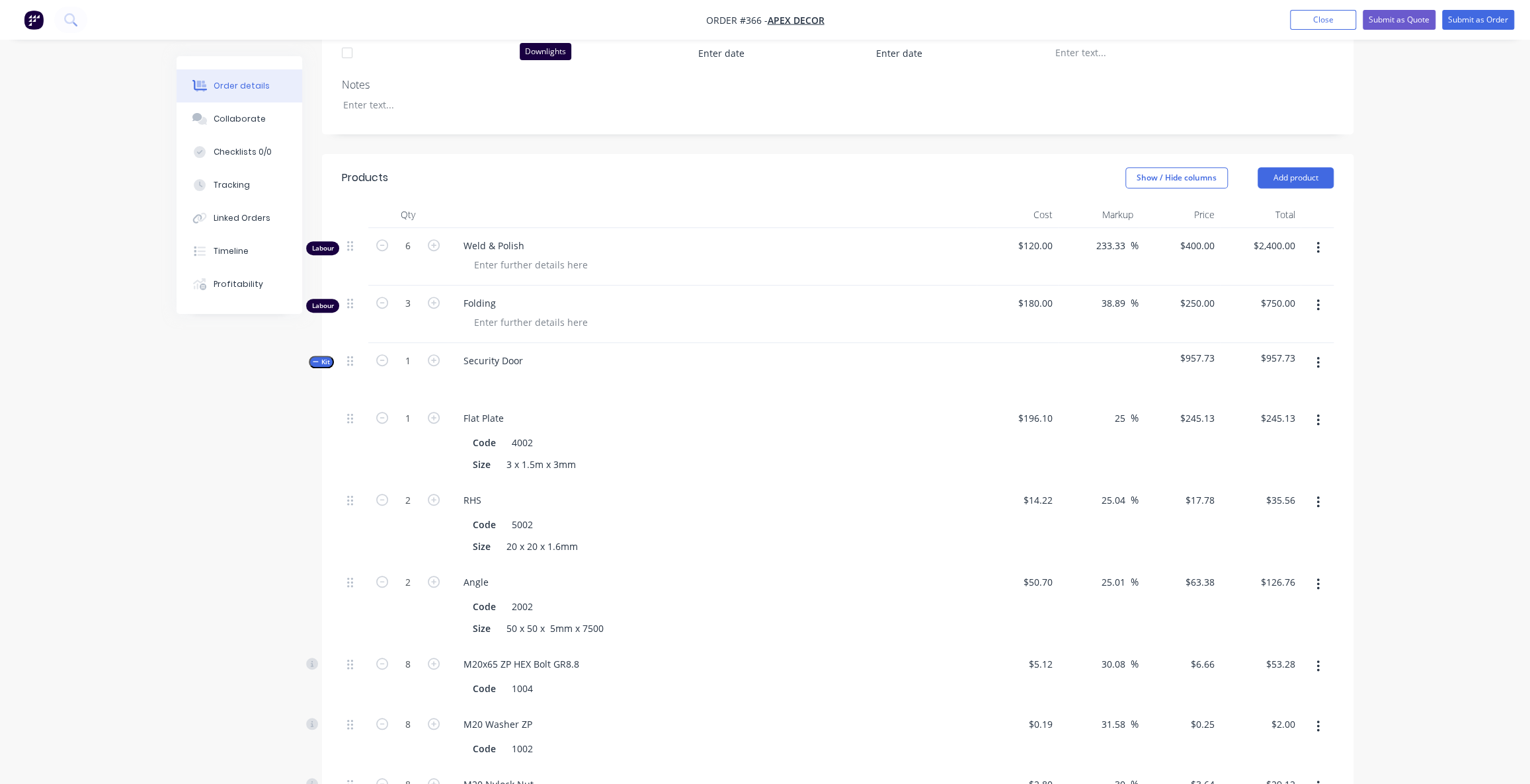
click at [320, 357] on span "Kit" at bounding box center [321, 361] width 17 height 10
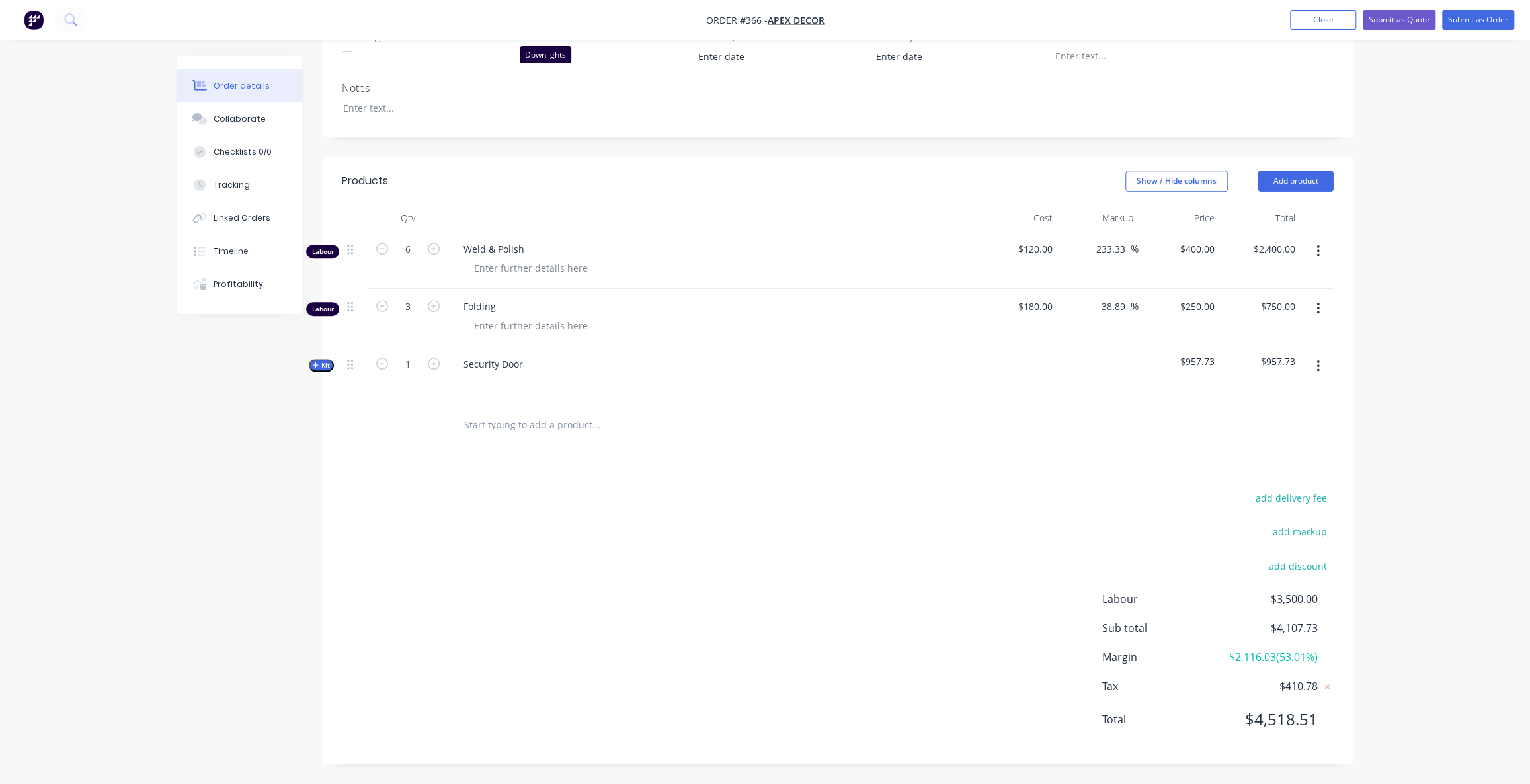
scroll to position [361, 0]
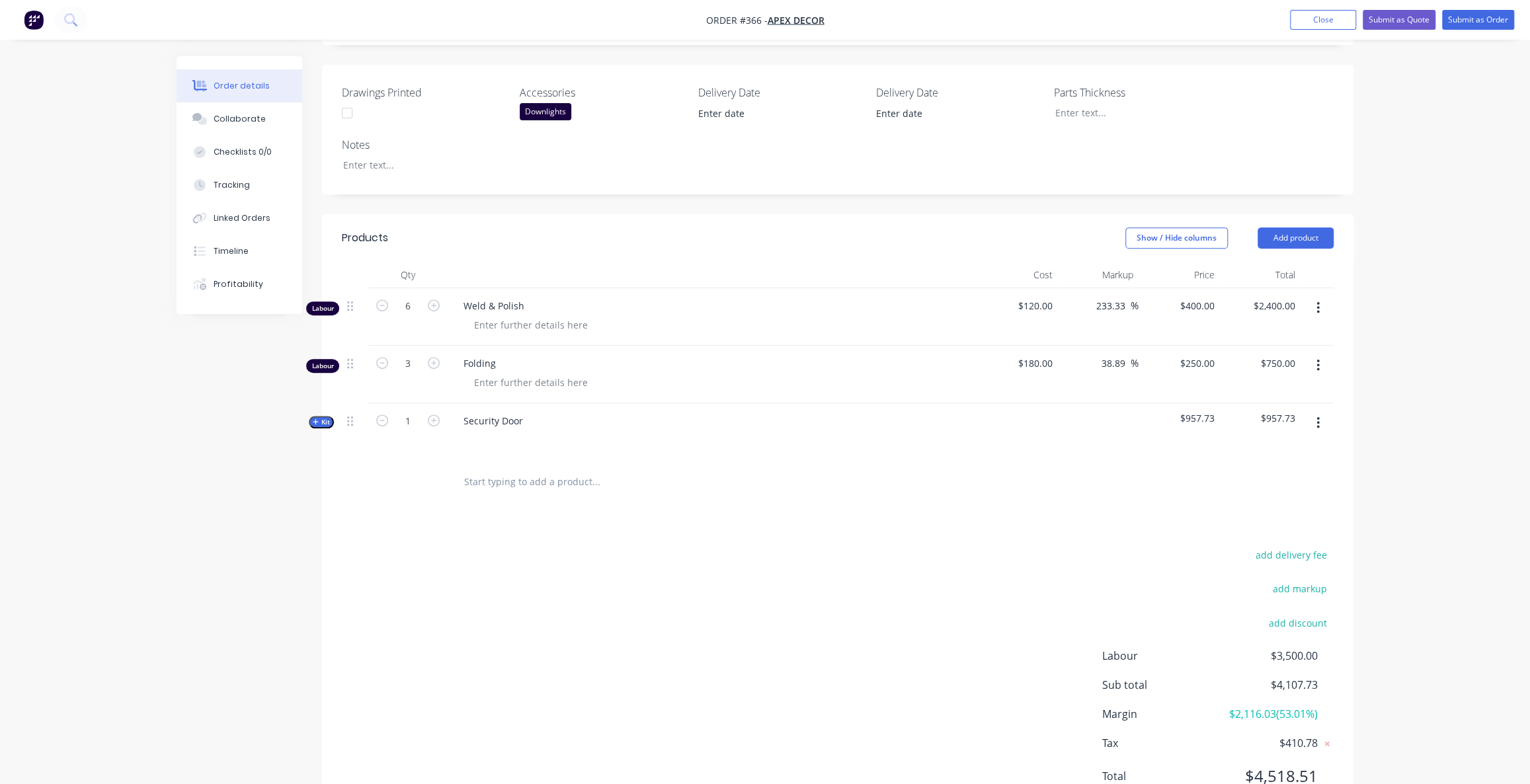
click at [479, 546] on div "add delivery fee add markup add discount Labour $3,500.00 Sub total $4,107.73 M…" at bounding box center [838, 674] width 992 height 255
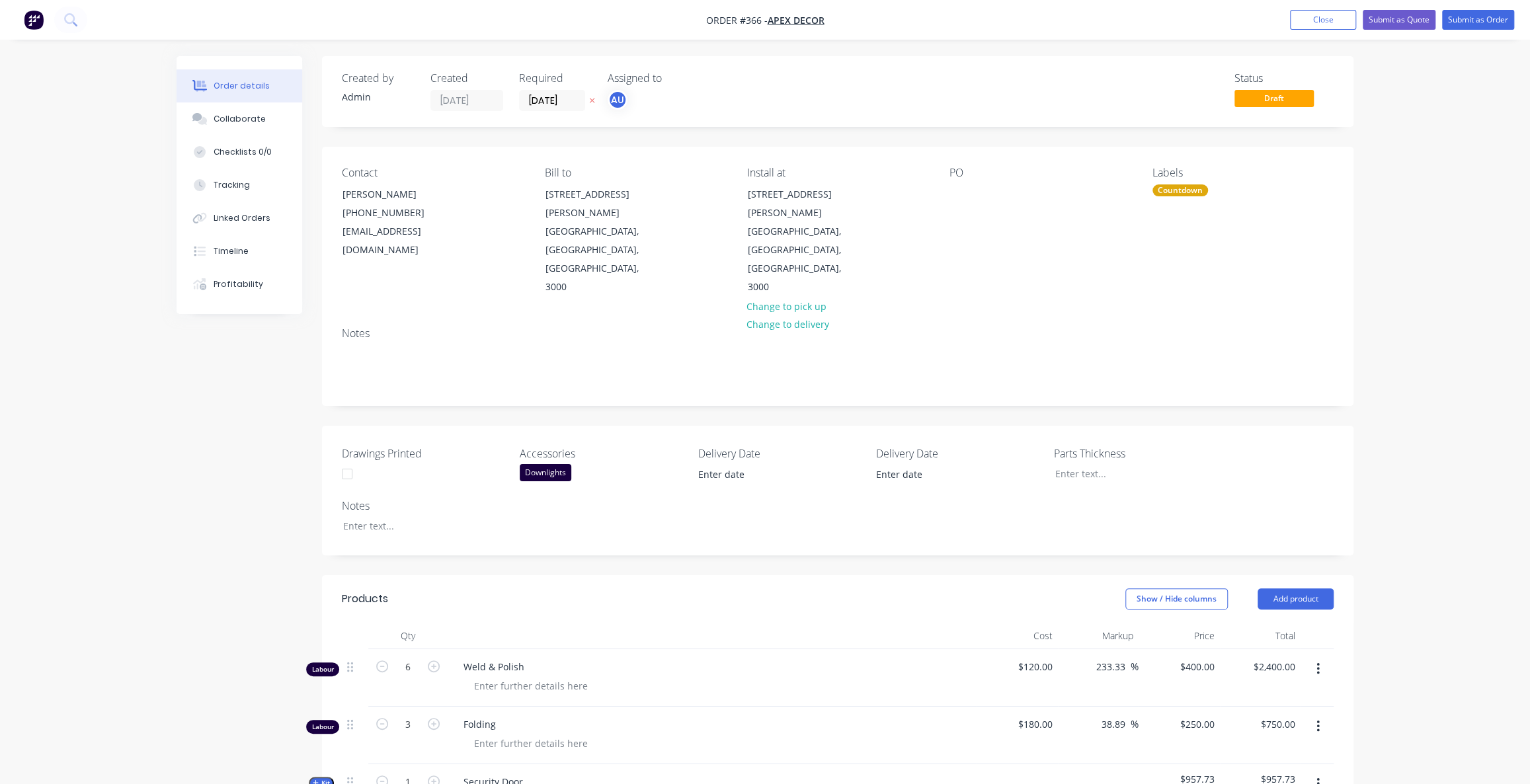
scroll to position [0, 0]
click at [1419, 162] on div "Order details Collaborate Checklists 0/0 Tracking Linked Orders Timeline Profit…" at bounding box center [765, 601] width 1530 height 1201
click at [1271, 97] on span "Draft" at bounding box center [1274, 98] width 79 height 16
drag, startPoint x: 1368, startPoint y: 110, endPoint x: 1379, endPoint y: 85, distance: 27.3
click at [1368, 110] on div "Order details Collaborate Checklists 0/0 Tracking Linked Orders Timeline Profit…" at bounding box center [765, 601] width 1530 height 1201
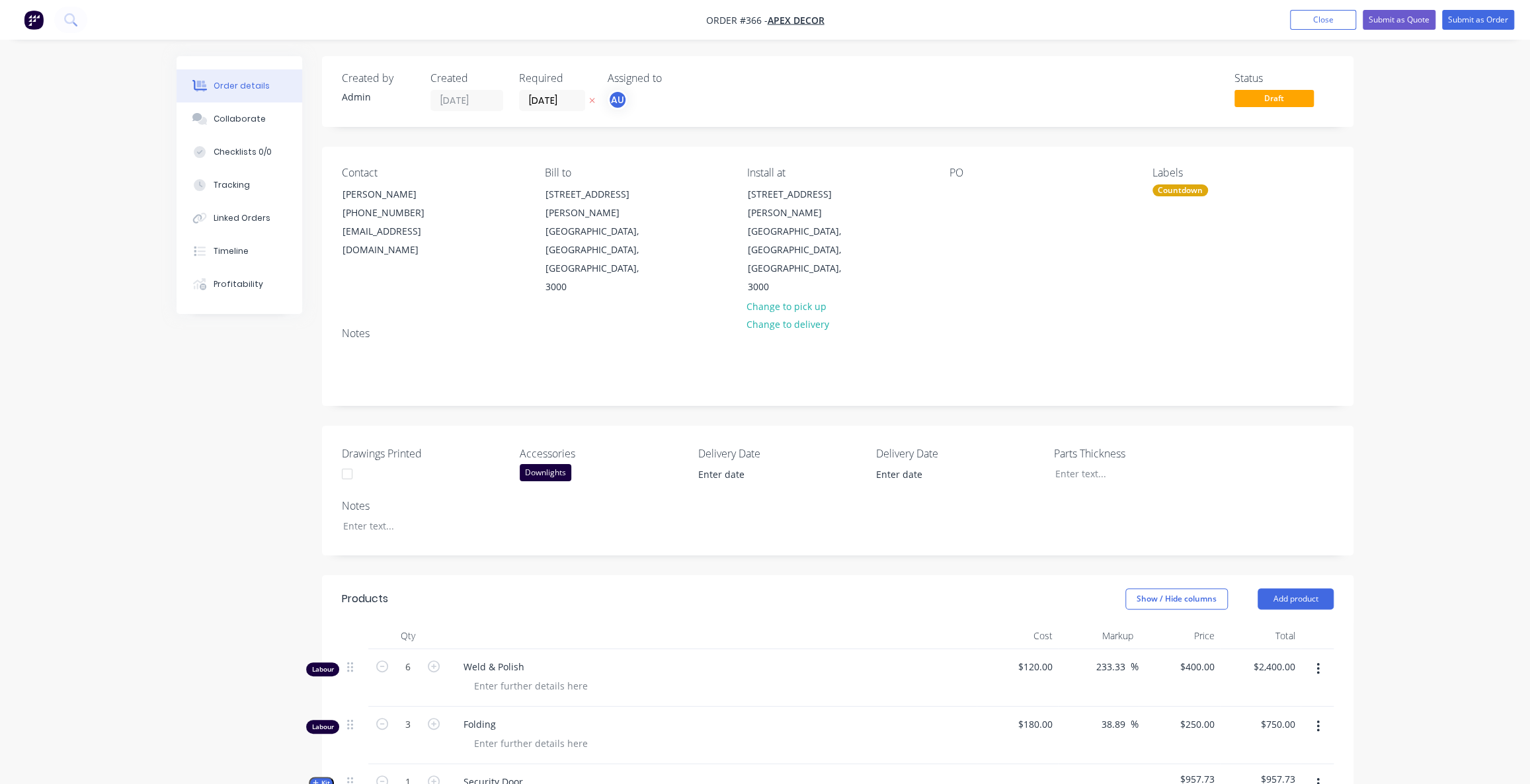
click at [1409, 108] on div "Order details Collaborate Checklists 0/0 Tracking Linked Orders Timeline Profit…" at bounding box center [765, 601] width 1530 height 1201
click at [1379, 105] on div "Order details Collaborate Checklists 0/0 Tracking Linked Orders Timeline Profit…" at bounding box center [765, 601] width 1530 height 1201
click at [1413, 102] on div "Order details Collaborate Checklists 0/0 Tracking Linked Orders Timeline Profit…" at bounding box center [765, 601] width 1530 height 1201
click at [1412, 89] on div "Order details Collaborate Checklists 0/0 Tracking Linked Orders Timeline Profit…" at bounding box center [765, 601] width 1530 height 1201
click at [1428, 120] on div "Order details Collaborate Checklists 0/0 Tracking Linked Orders Timeline Profit…" at bounding box center [765, 601] width 1530 height 1201
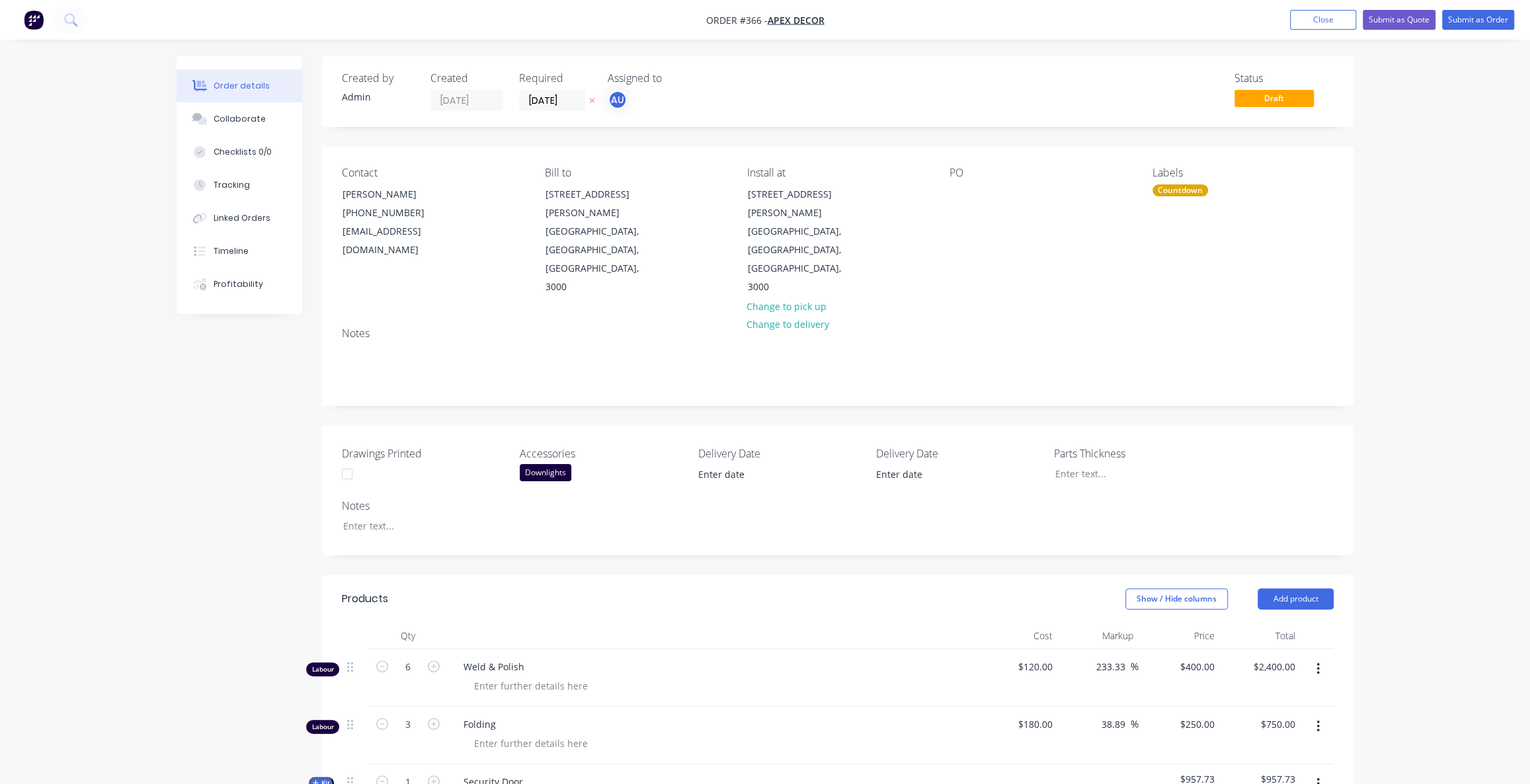
click at [1430, 121] on div "Order details Collaborate Checklists 0/0 Tracking Linked Orders Timeline Profit…" at bounding box center [765, 601] width 1530 height 1201
click at [1407, 18] on button "Submit as Quote" at bounding box center [1399, 20] width 73 height 20
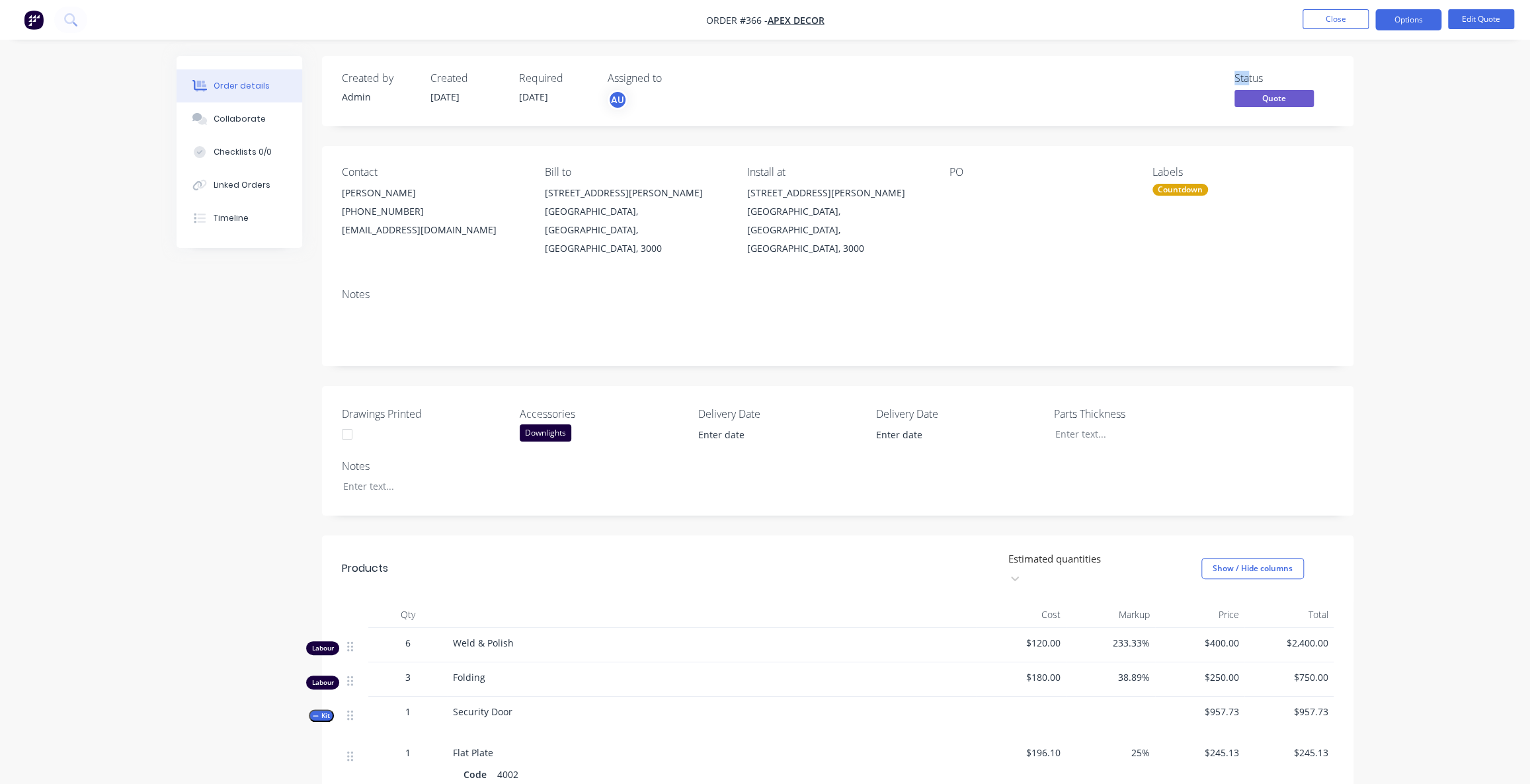
drag, startPoint x: 1235, startPoint y: 78, endPoint x: 1255, endPoint y: 74, distance: 20.4
click at [1254, 74] on div "Status" at bounding box center [1284, 78] width 99 height 12
click at [1280, 100] on span "Quote" at bounding box center [1274, 98] width 79 height 16
drag, startPoint x: 757, startPoint y: 22, endPoint x: 724, endPoint y: 22, distance: 33.0
click at [728, 22] on span "Order #366 -" at bounding box center [737, 20] width 61 height 12
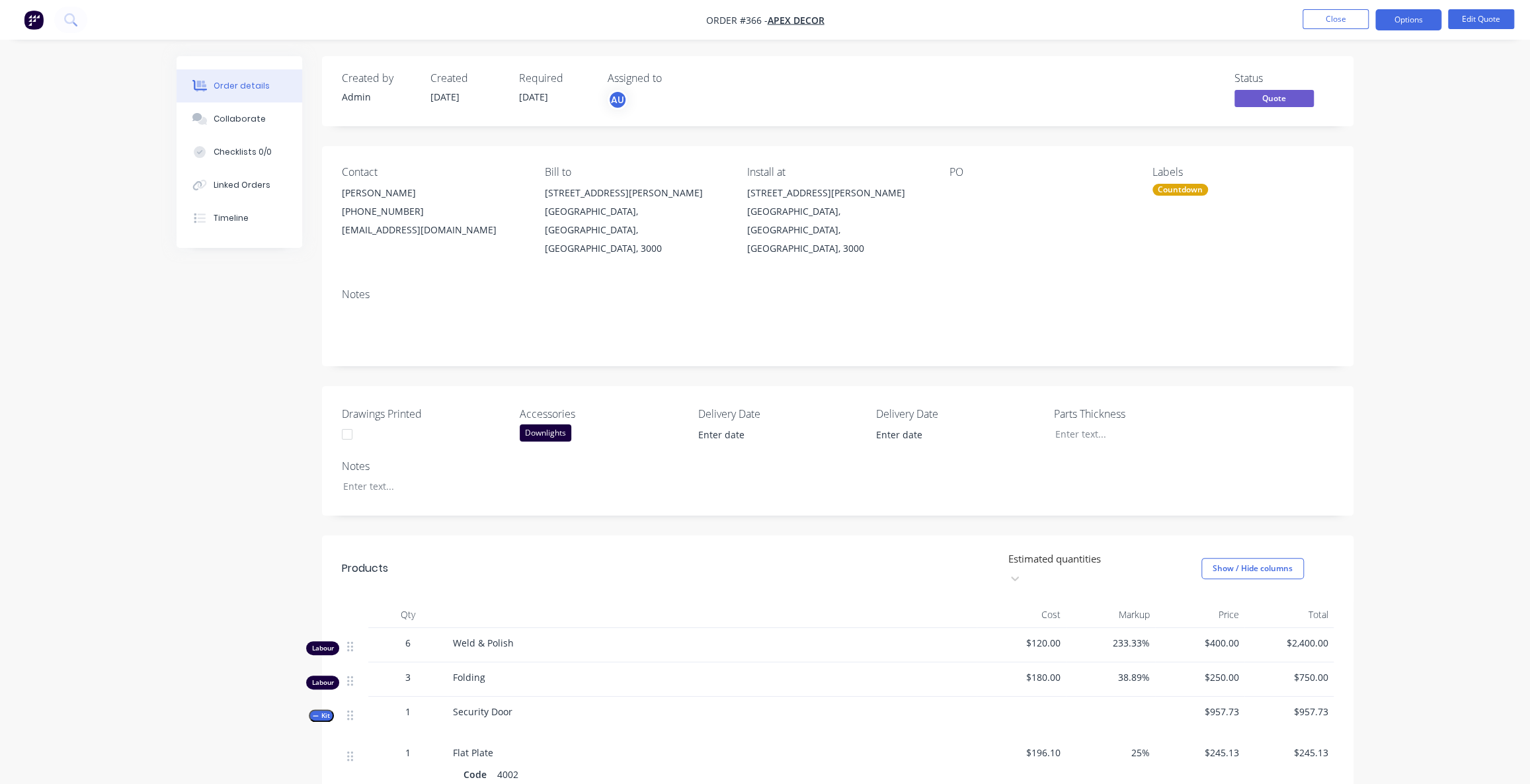
click at [1371, 117] on div "Order details Collaborate Checklists 0/0 Linked Orders Timeline Order details C…" at bounding box center [765, 746] width 1530 height 1492
click at [1422, 181] on div "Order details Collaborate Checklists 0/0 Linked Orders Timeline Order details C…" at bounding box center [765, 746] width 1530 height 1492
click at [1397, 19] on button "Options" at bounding box center [1408, 20] width 66 height 21
click at [1330, 80] on div "Quote" at bounding box center [1368, 80] width 121 height 19
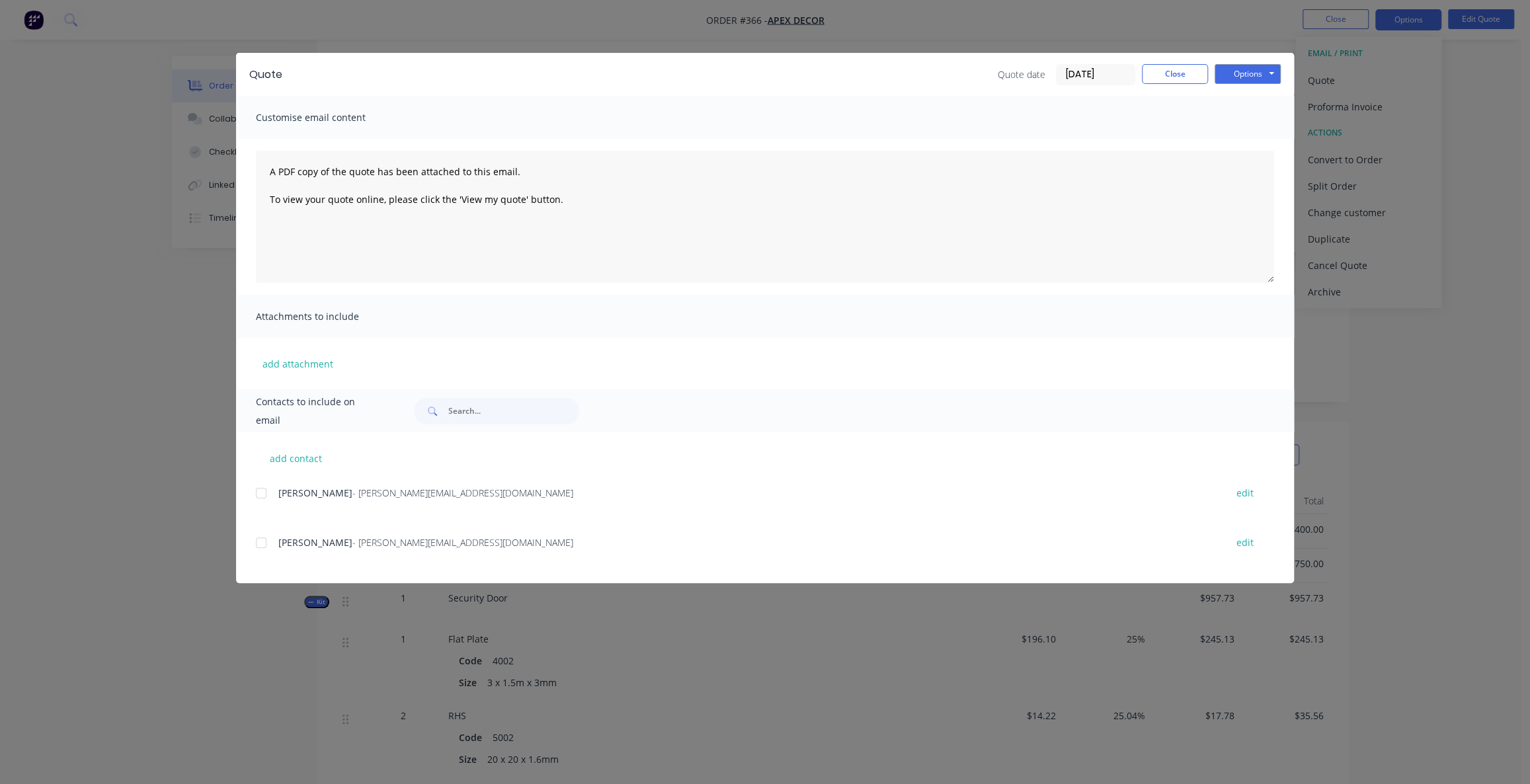
scroll to position [119, 0]
click at [259, 493] on div at bounding box center [261, 493] width 27 height 27
click at [1232, 59] on div "Quote Quote date [DATE] Close Options Preview Print Email" at bounding box center [765, 74] width 1058 height 43
click at [1239, 72] on button "Options" at bounding box center [1248, 74] width 66 height 20
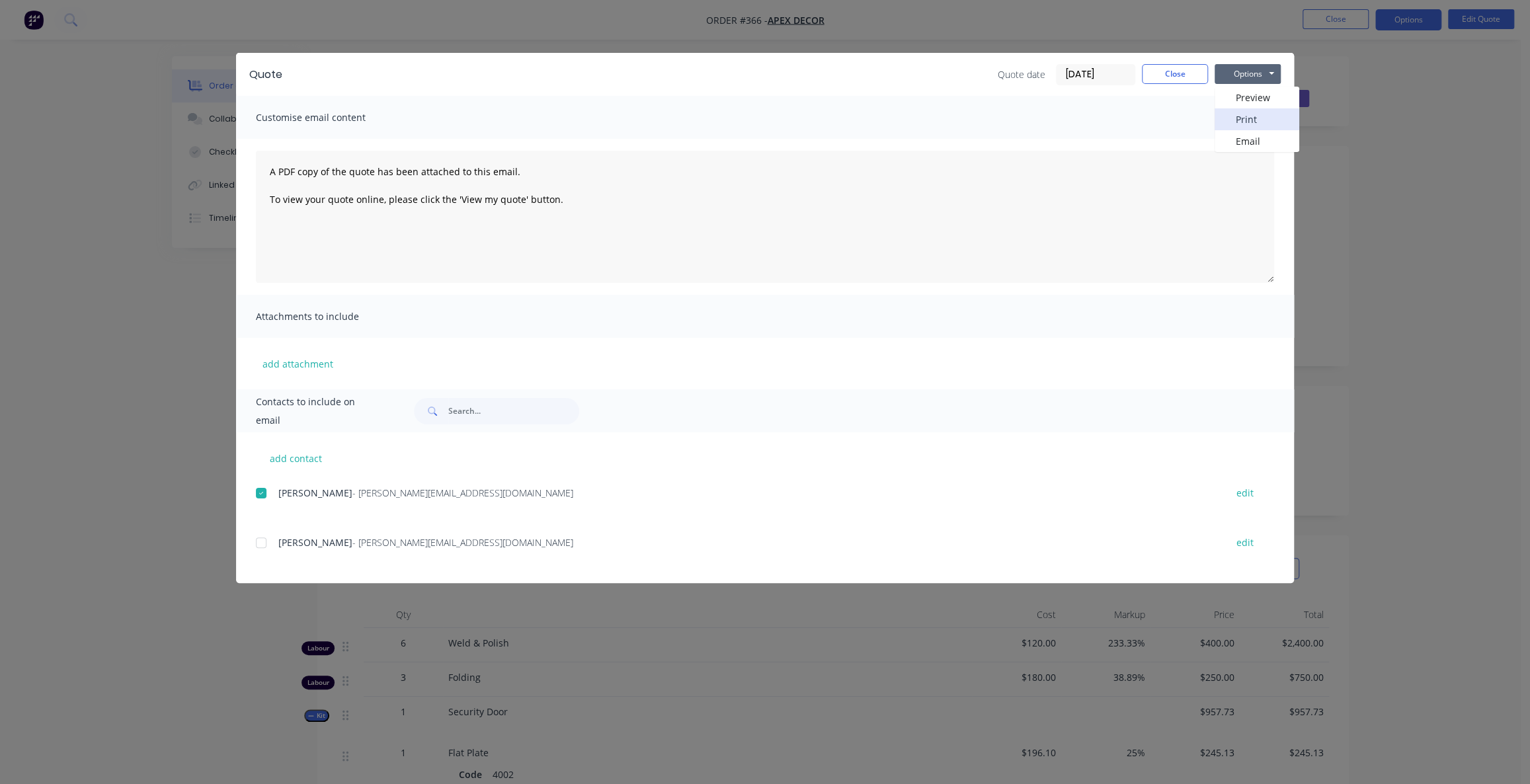
click at [1263, 115] on button "Print" at bounding box center [1257, 119] width 85 height 22
click at [1190, 73] on button "Close" at bounding box center [1175, 74] width 66 height 20
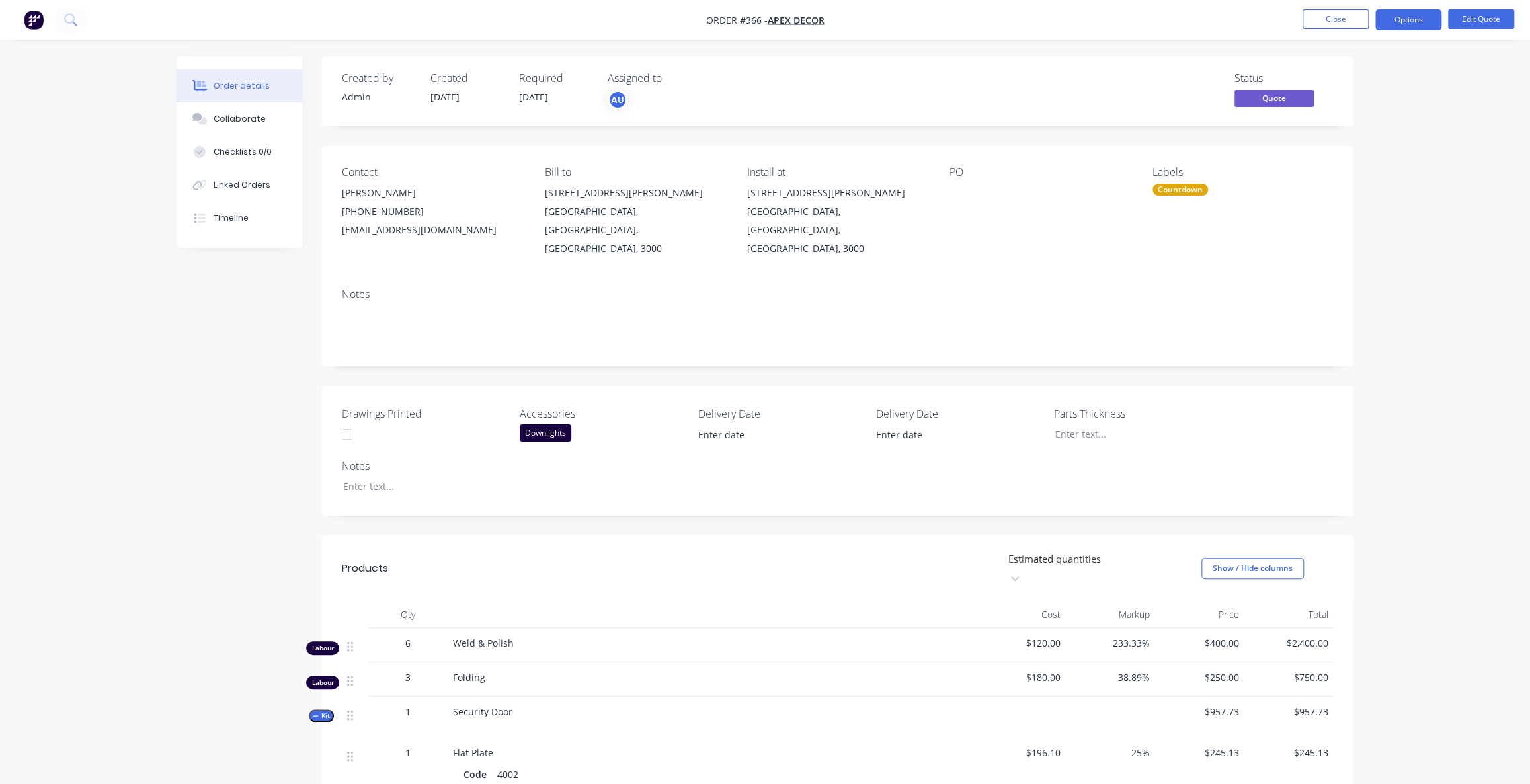
click at [1411, 144] on div "Order details Collaborate Checklists 0/0 Linked Orders Timeline Order details C…" at bounding box center [765, 746] width 1530 height 1492
click at [1394, 29] on button "Options" at bounding box center [1408, 20] width 66 height 21
click at [1346, 158] on div "Convert to Order" at bounding box center [1368, 160] width 121 height 19
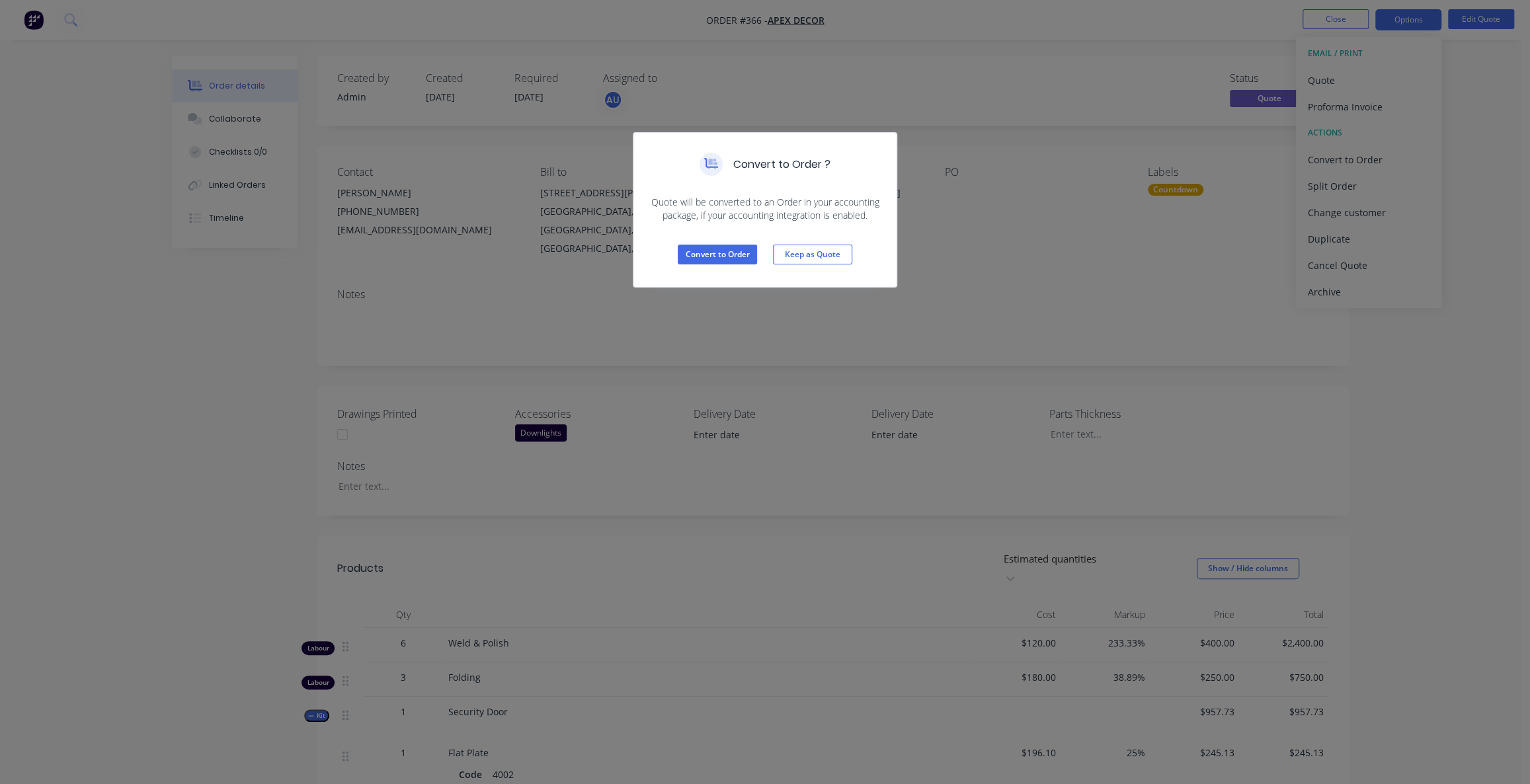
click at [772, 202] on span "Quote will be converted to an Order in your accounting package, if your account…" at bounding box center [765, 209] width 231 height 27
click at [776, 204] on span "Quote will be converted to an Order in your accounting package, if your account…" at bounding box center [765, 209] width 231 height 27
click at [705, 258] on button "Convert to Order" at bounding box center [718, 254] width 79 height 20
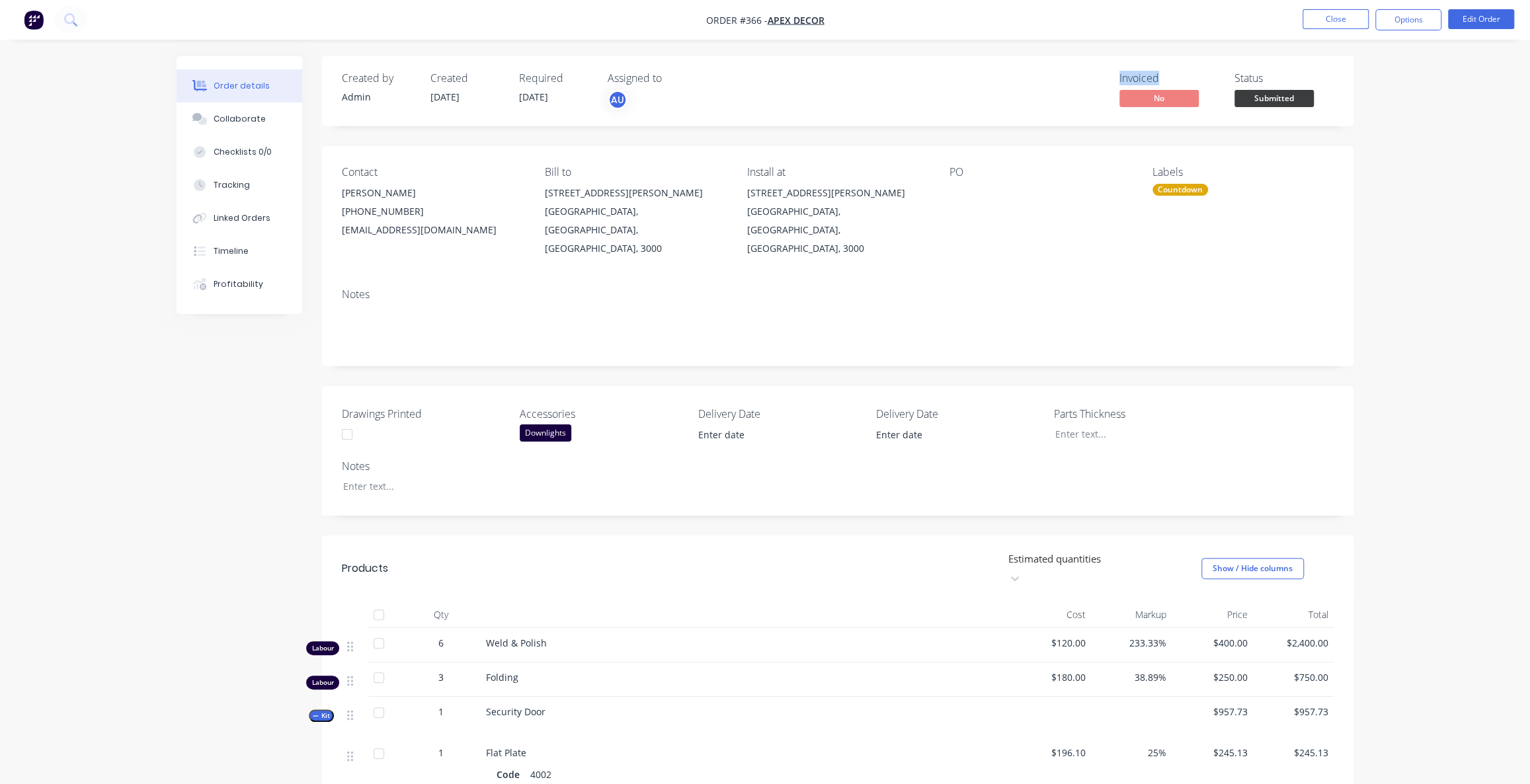
drag, startPoint x: 1110, startPoint y: 77, endPoint x: 1166, endPoint y: 78, distance: 56.0
click at [1166, 78] on div "Invoiced No Status Submitted" at bounding box center [1037, 91] width 593 height 38
click at [1068, 86] on div "Invoiced No Status Submitted" at bounding box center [1037, 91] width 593 height 38
click at [1055, 86] on div "Invoiced No Status Submitted" at bounding box center [1037, 91] width 593 height 38
click at [1044, 76] on div "Invoiced No Status Submitted" at bounding box center [1037, 91] width 593 height 38
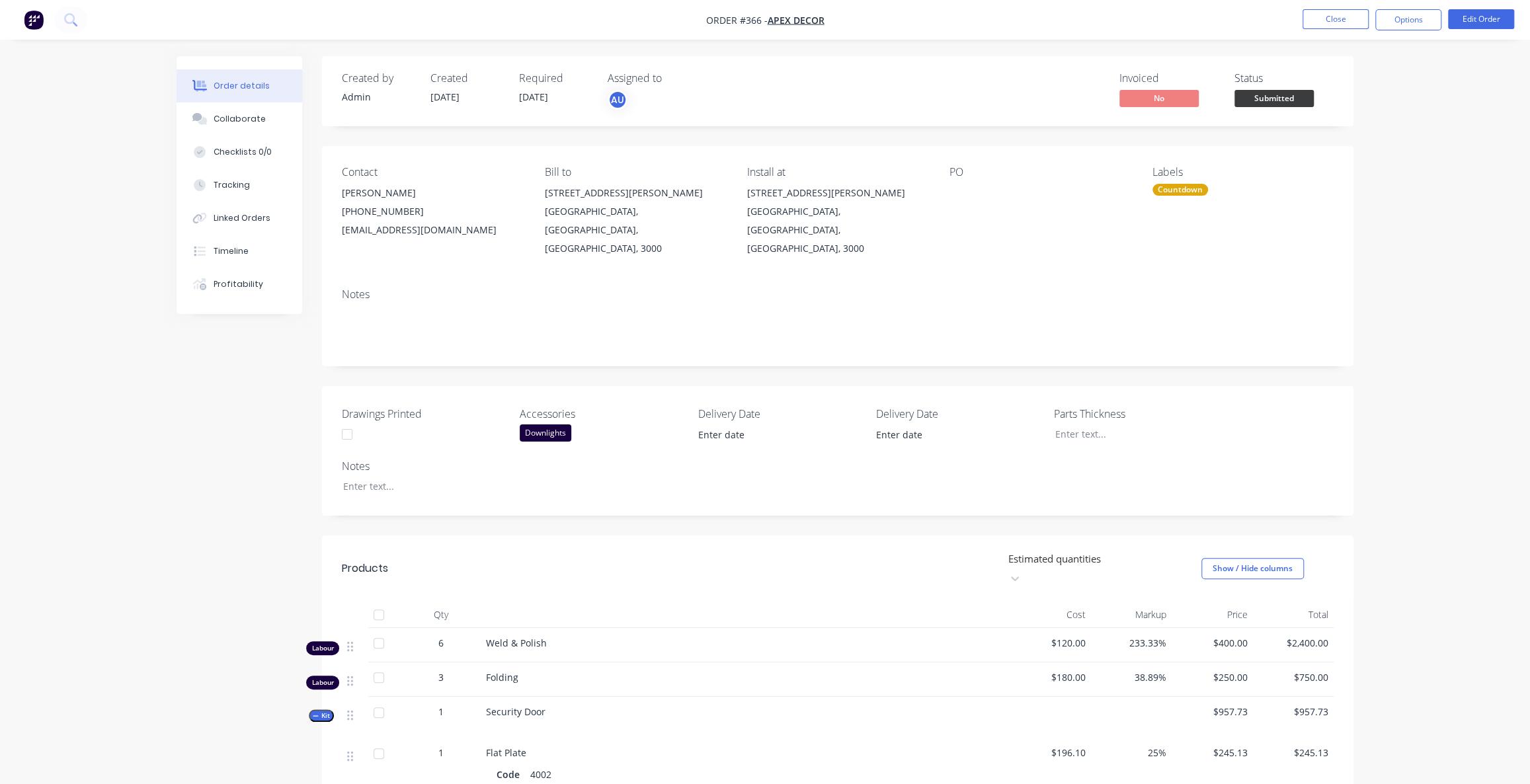
drag, startPoint x: 1034, startPoint y: 78, endPoint x: 1042, endPoint y: 80, distance: 8.2
click at [1035, 78] on div "Invoiced No Status Submitted" at bounding box center [1037, 91] width 593 height 38
click at [1061, 102] on div "Invoiced No Status Submitted" at bounding box center [1037, 91] width 593 height 38
click at [1254, 76] on div "Status" at bounding box center [1284, 78] width 99 height 12
click at [1262, 92] on span "Submitted" at bounding box center [1274, 98] width 79 height 16
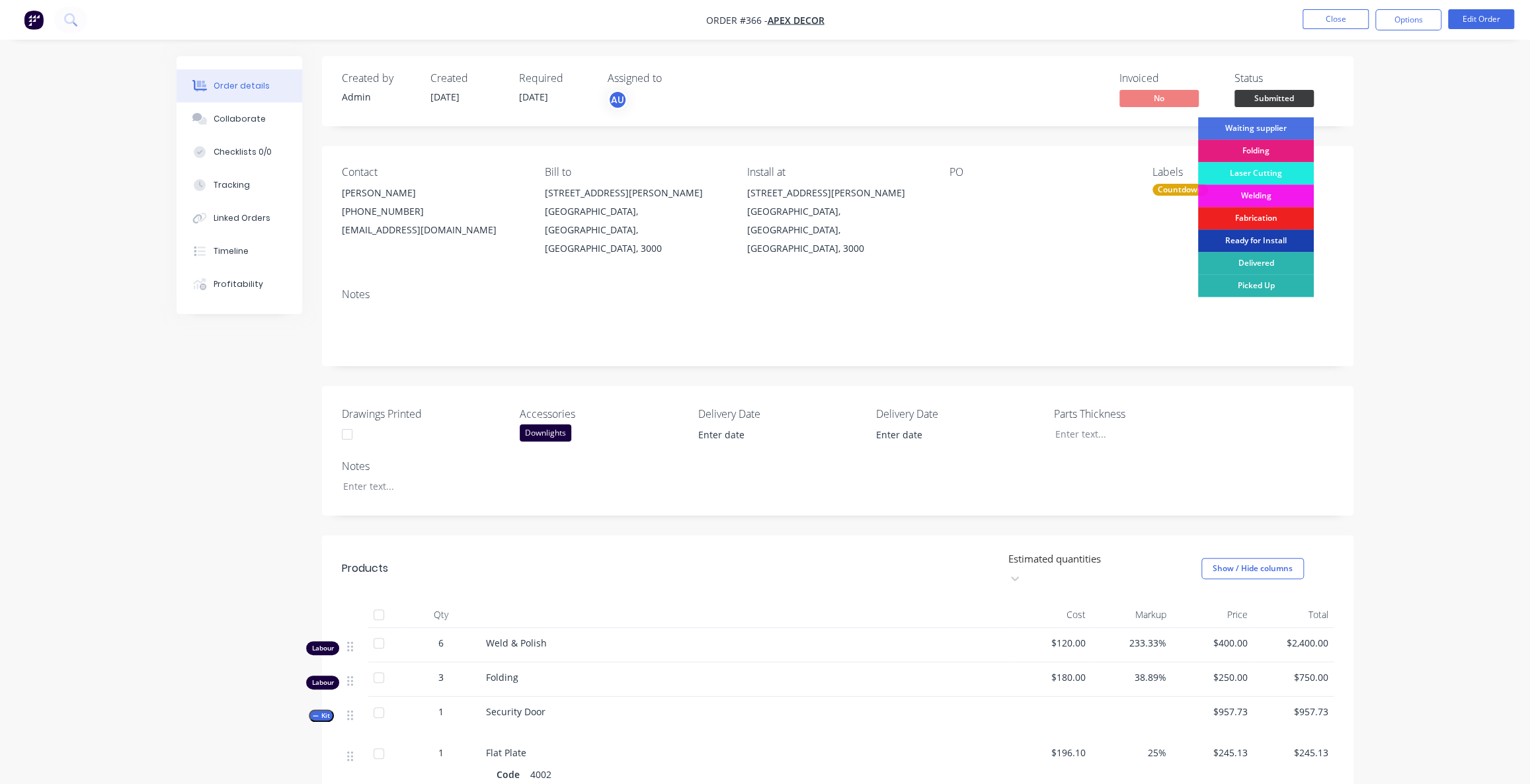
click at [1248, 74] on div "Status" at bounding box center [1284, 78] width 99 height 12
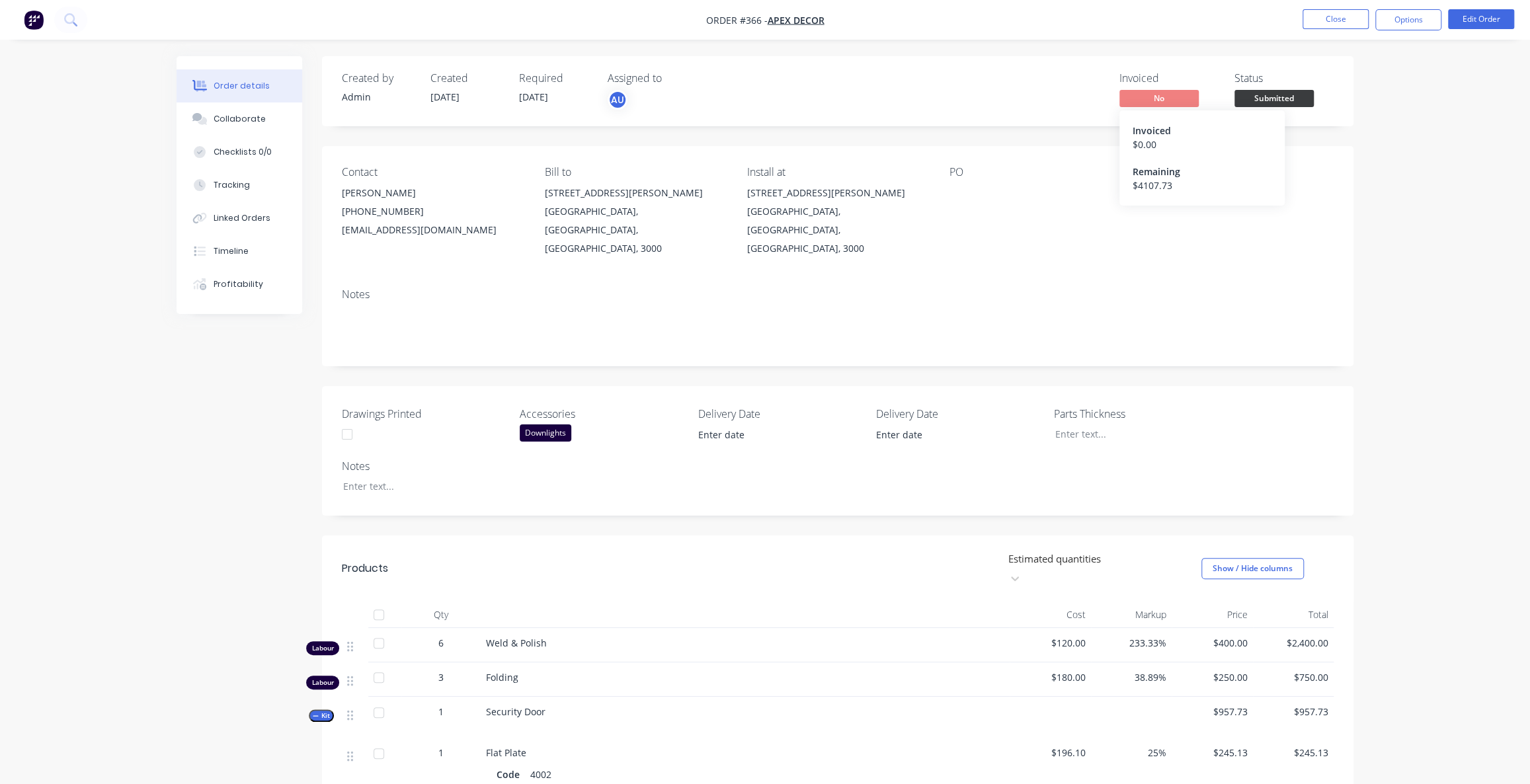
click at [1149, 94] on span "No" at bounding box center [1159, 98] width 79 height 16
click at [1153, 98] on span "No" at bounding box center [1159, 98] width 79 height 16
click at [1147, 78] on div "Invoiced" at bounding box center [1168, 78] width 99 height 12
click at [1156, 99] on span "No" at bounding box center [1159, 98] width 79 height 16
click at [1407, 285] on div "Order details Collaborate Checklists 0/0 Tracking Linked Orders Timeline Profit…" at bounding box center [765, 746] width 1530 height 1492
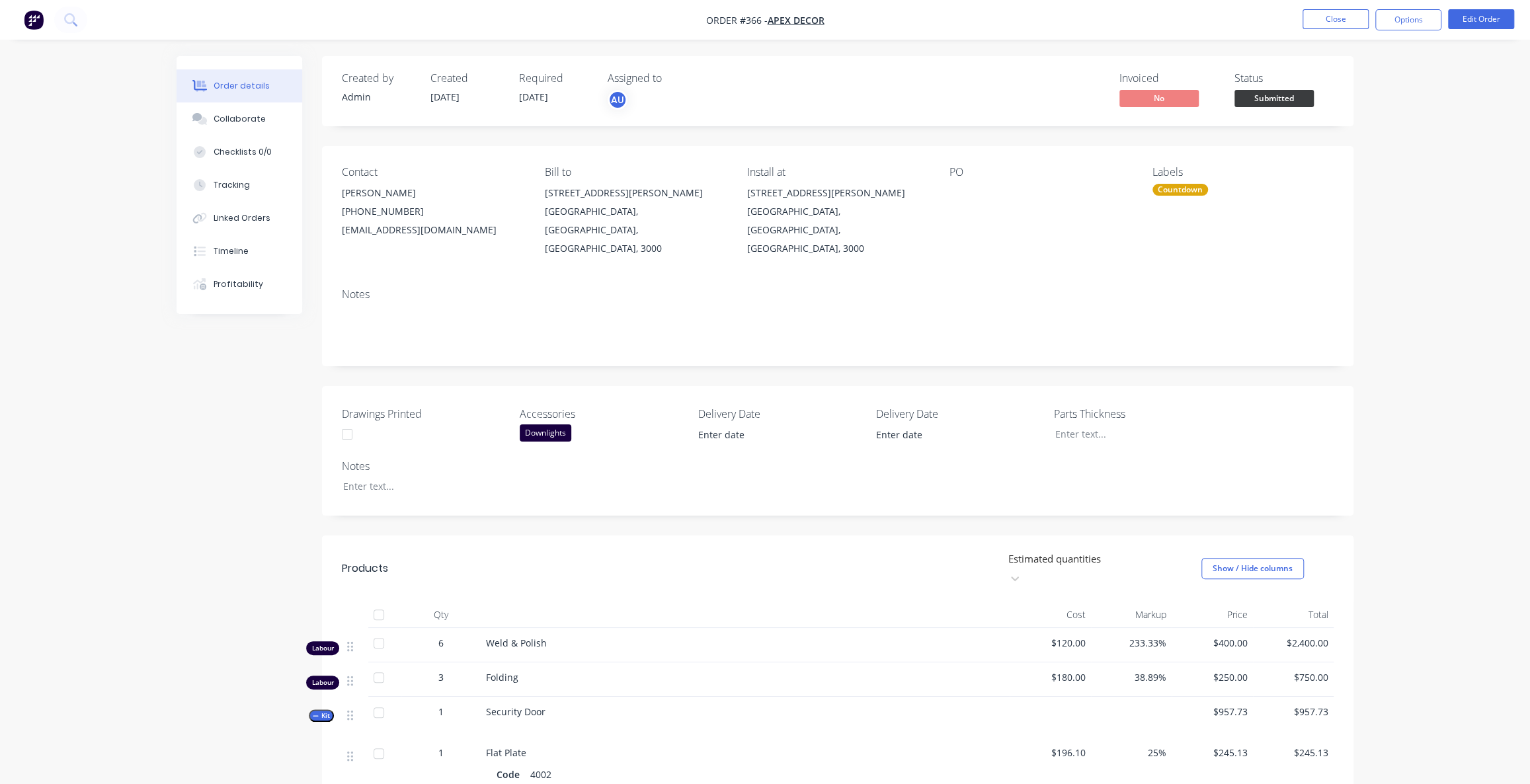
click at [1413, 251] on div "Order details Collaborate Checklists 0/0 Tracking Linked Orders Timeline Profit…" at bounding box center [765, 746] width 1530 height 1492
click at [1410, 247] on div "Order details Collaborate Checklists 0/0 Tracking Linked Orders Timeline Profit…" at bounding box center [765, 746] width 1530 height 1492
click at [1397, 23] on button "Options" at bounding box center [1408, 20] width 66 height 21
click at [1386, 16] on button "Options" at bounding box center [1408, 20] width 66 height 21
click at [1391, 18] on button "Options" at bounding box center [1408, 20] width 66 height 21
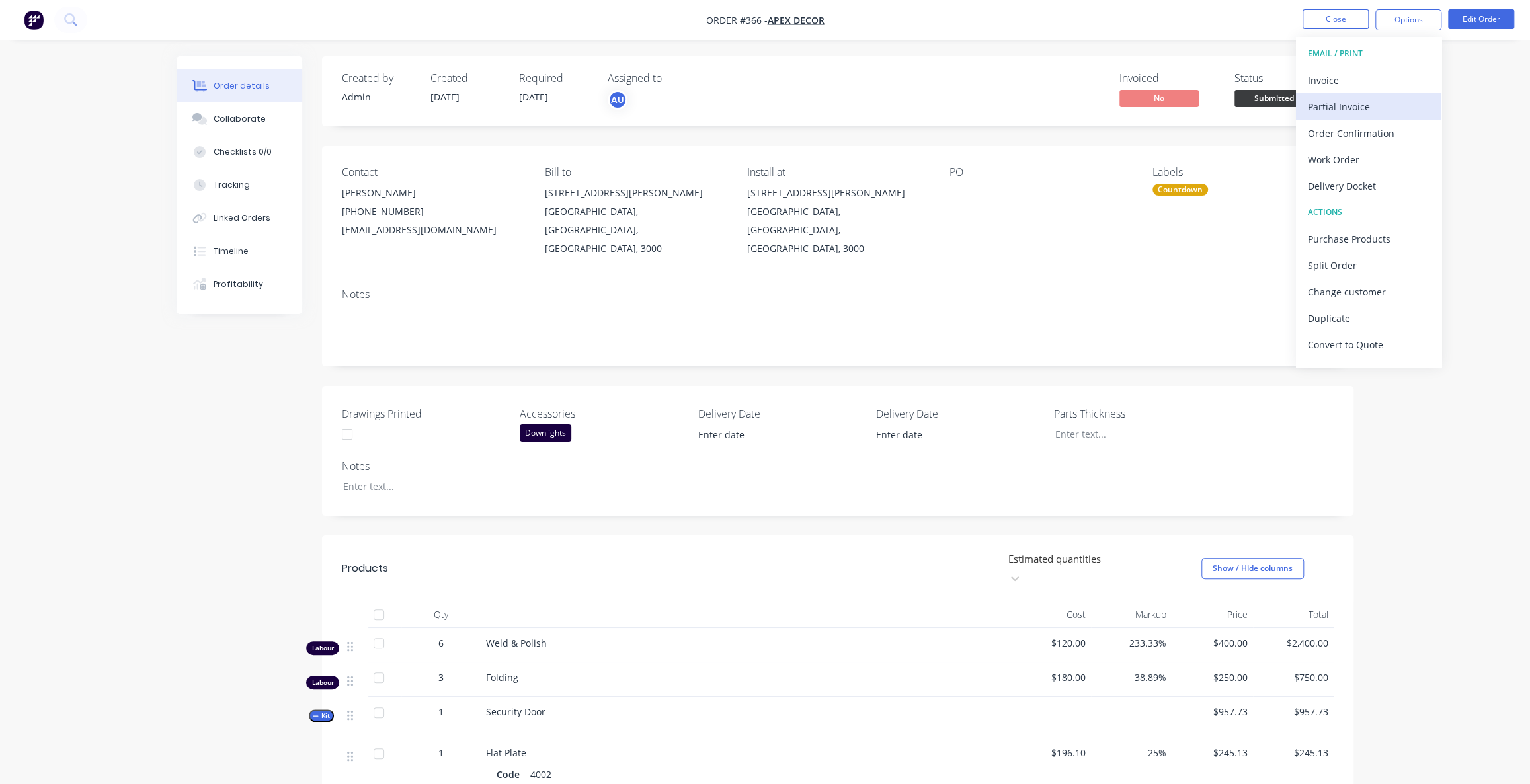
click at [1328, 106] on div "Partial Invoice" at bounding box center [1368, 106] width 121 height 19
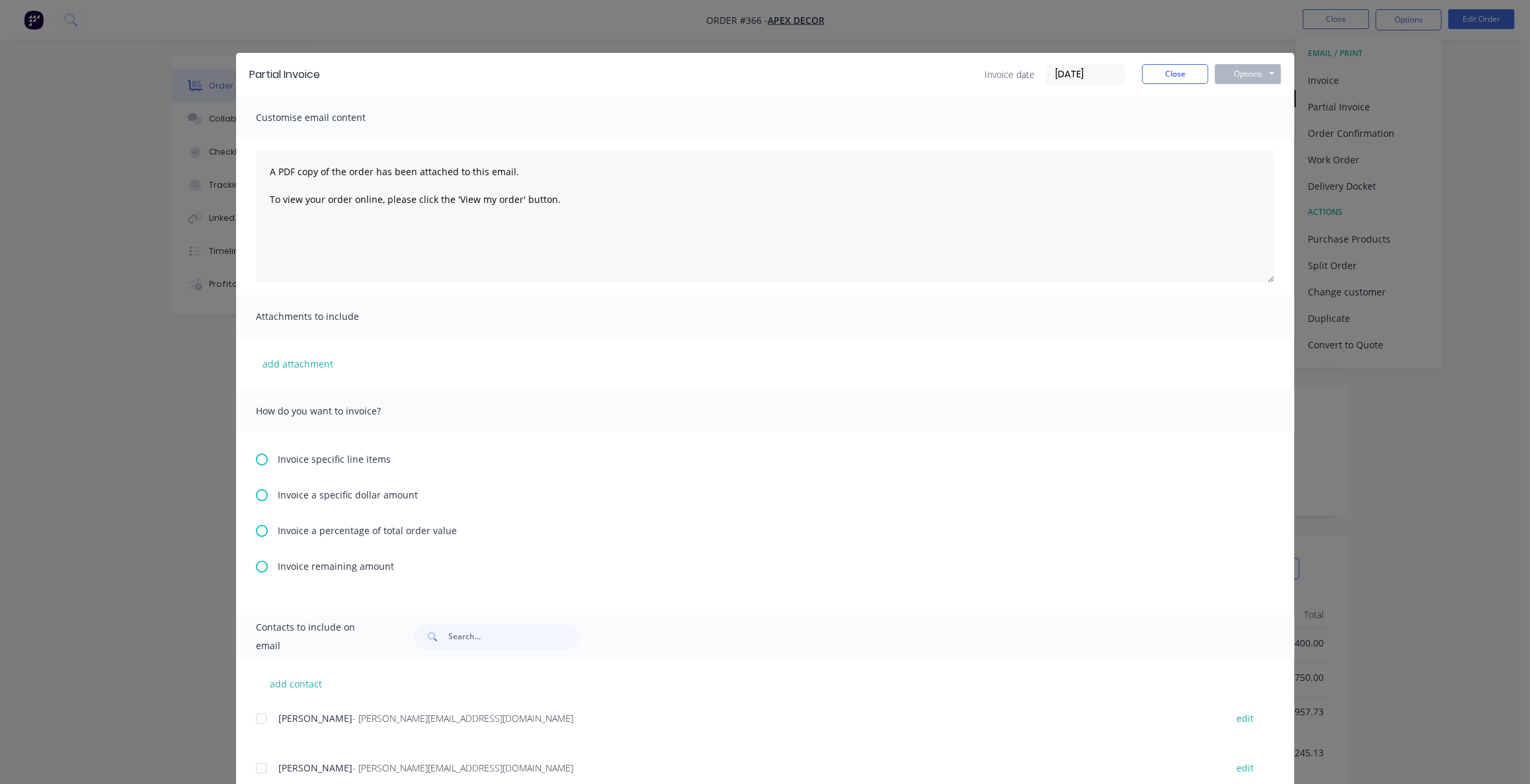
click at [262, 536] on div "Invoice a percentage of total order value" at bounding box center [765, 530] width 1018 height 14
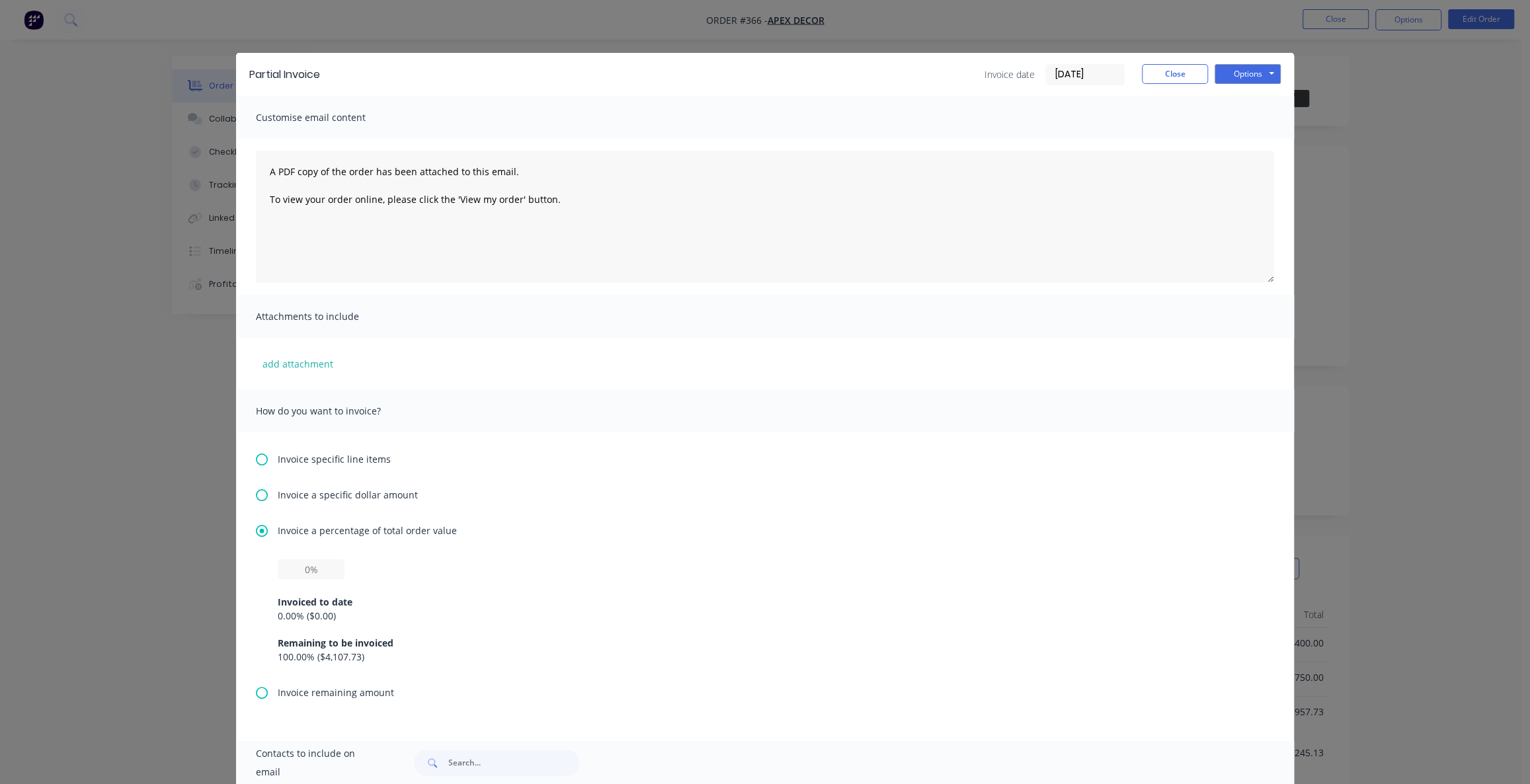
click at [263, 505] on div "Invoice specific line items Invoice a specific dollar amount Invoice a percenta…" at bounding box center [765, 586] width 1058 height 309
click at [261, 499] on icon at bounding box center [261, 494] width 12 height 12
click at [256, 463] on icon at bounding box center [261, 459] width 12 height 12
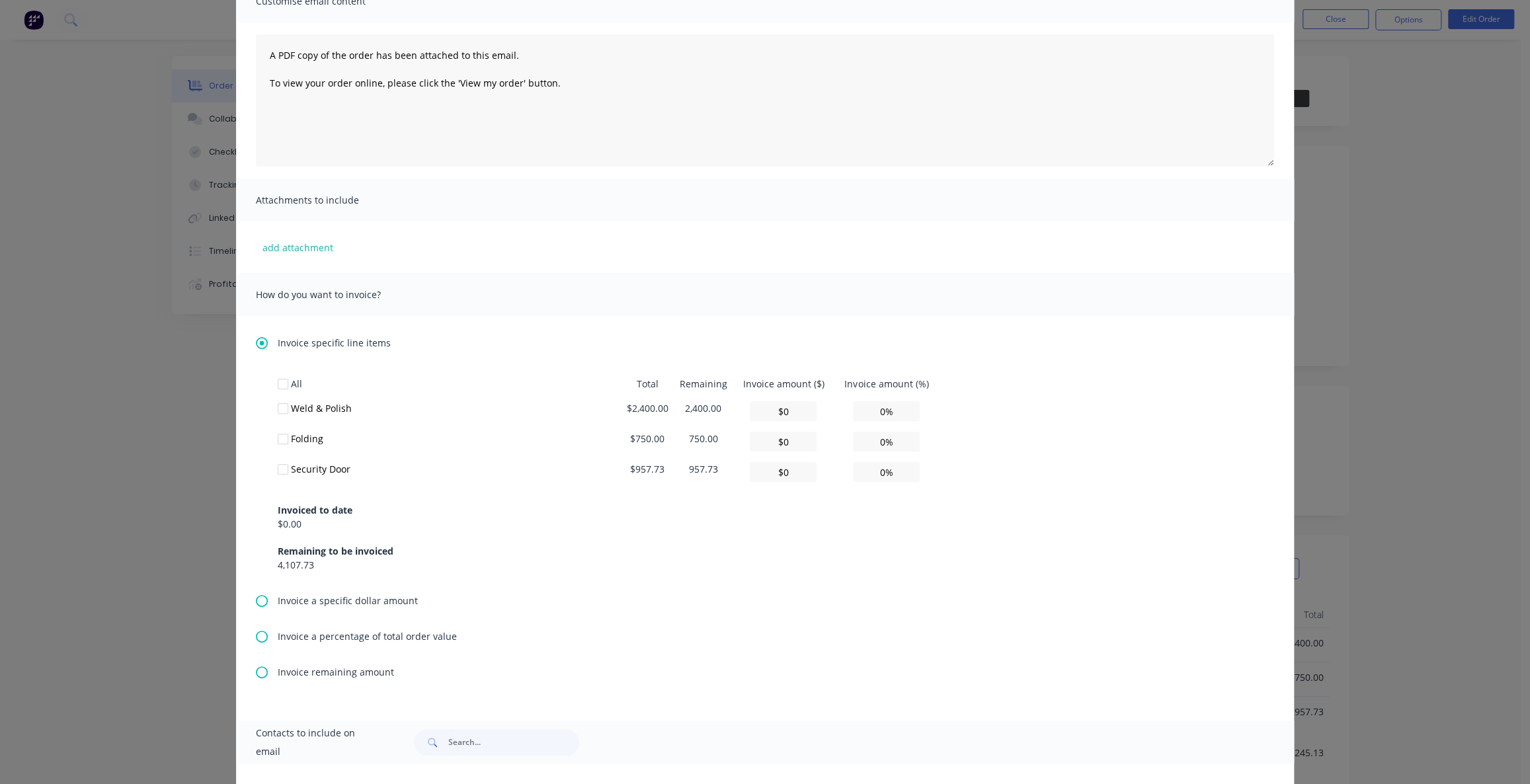
scroll to position [119, 0]
click at [256, 594] on icon at bounding box center [261, 597] width 12 height 12
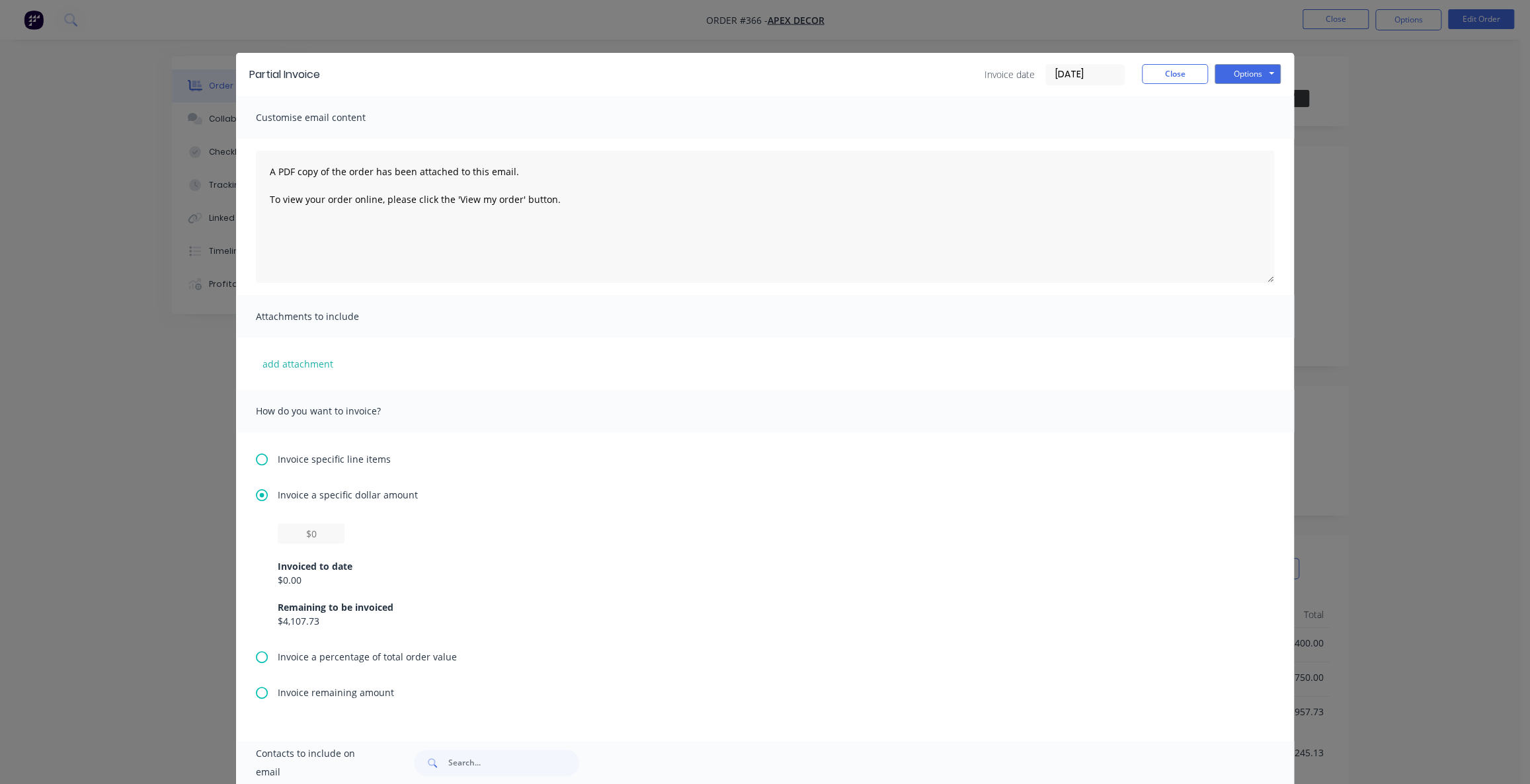
click at [257, 654] on icon at bounding box center [261, 657] width 12 height 12
click at [1168, 78] on button "Close" at bounding box center [1175, 74] width 66 height 20
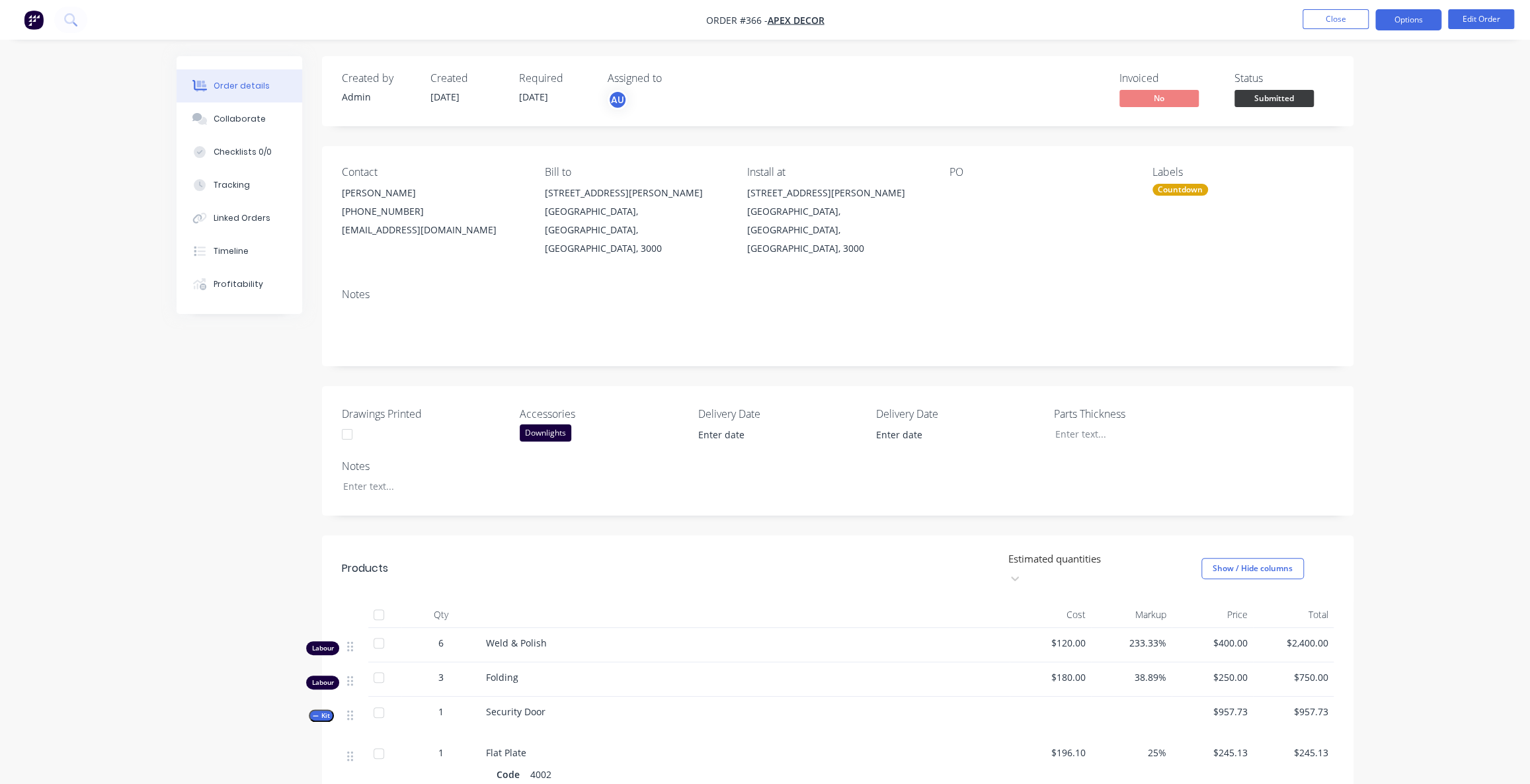
click at [1385, 16] on button "Options" at bounding box center [1408, 20] width 66 height 21
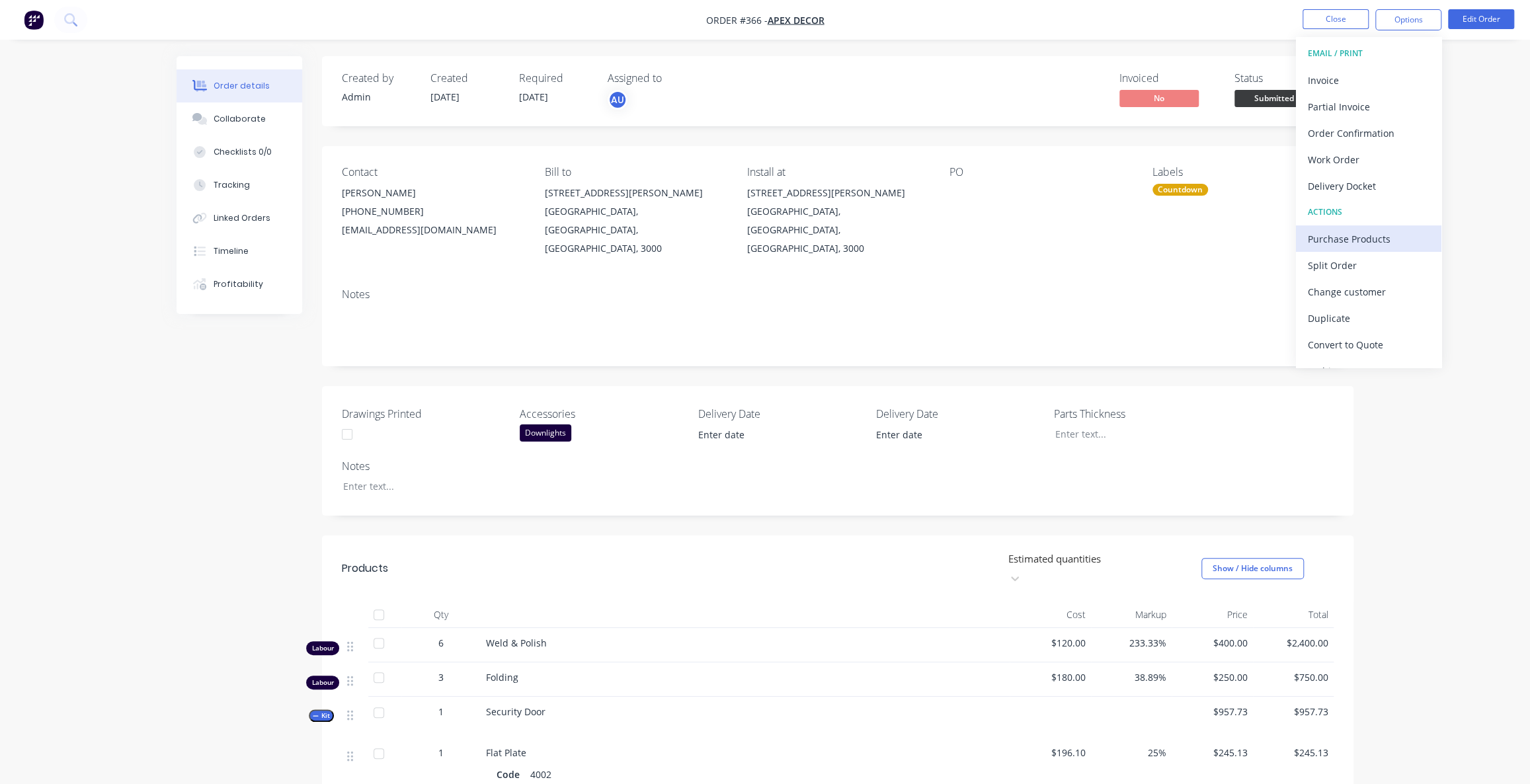
click at [1358, 240] on div "Purchase Products" at bounding box center [1368, 239] width 121 height 19
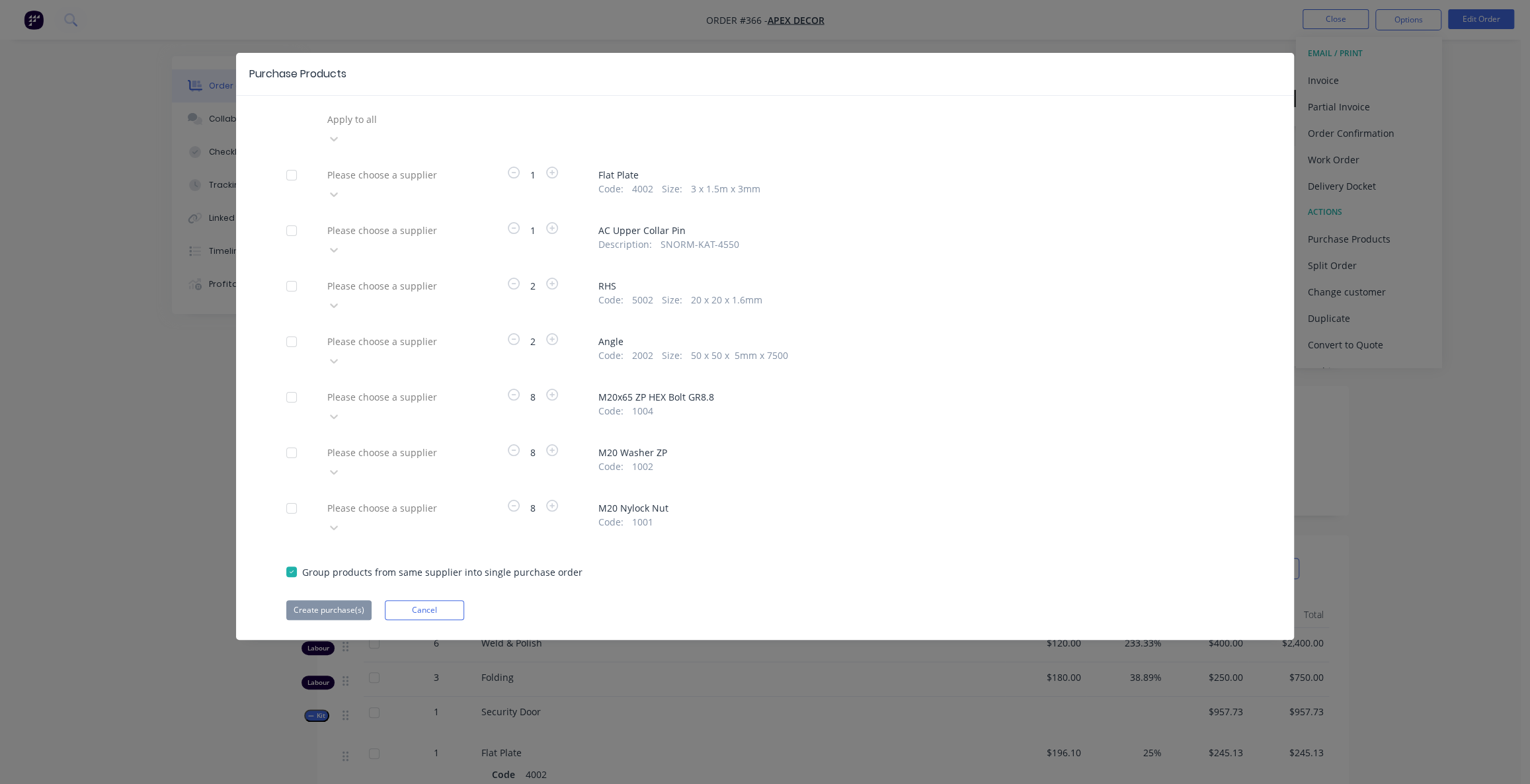
click at [349, 115] on div at bounding box center [421, 119] width 190 height 16
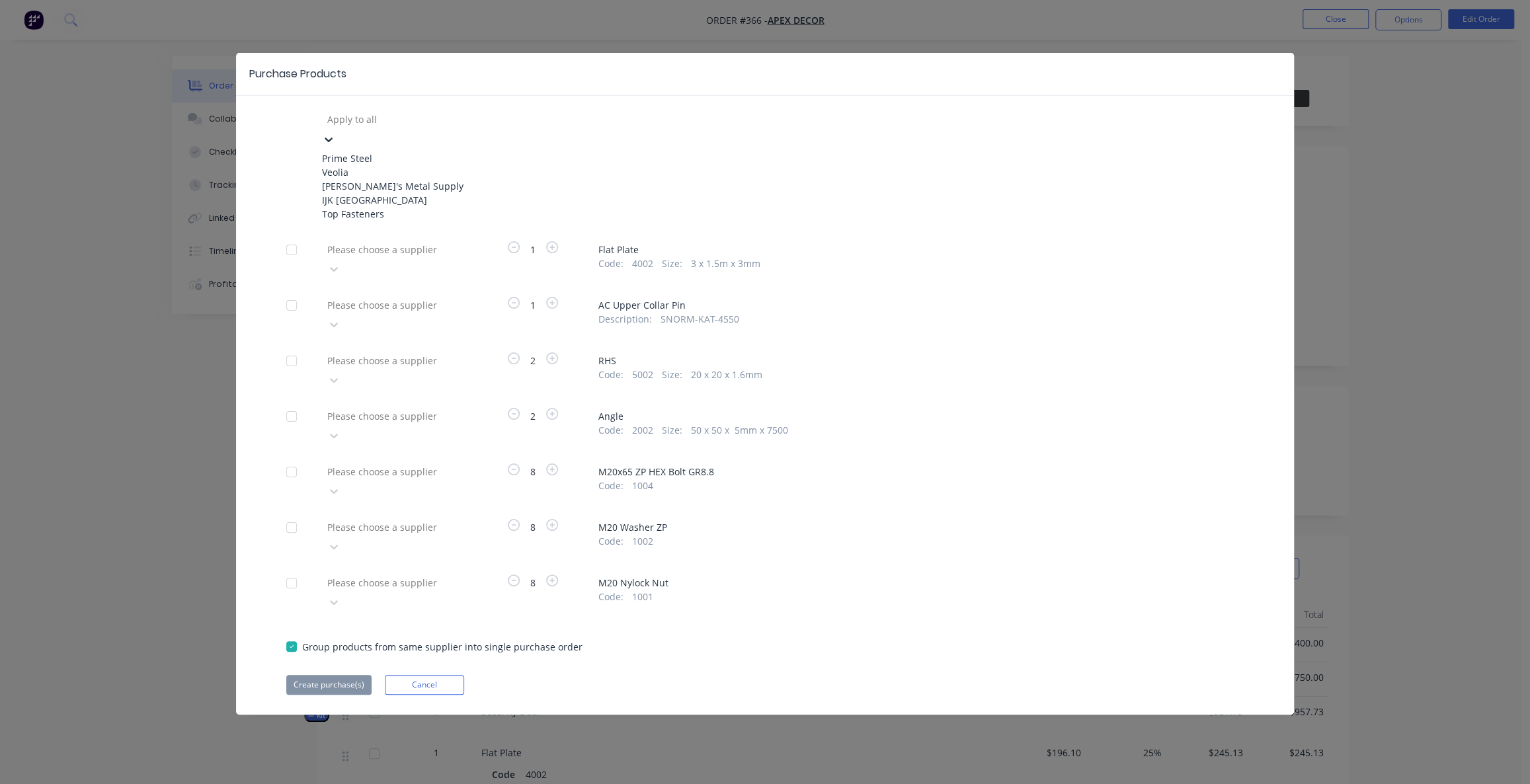
click at [372, 151] on div "Prime Steel" at bounding box center [394, 158] width 145 height 14
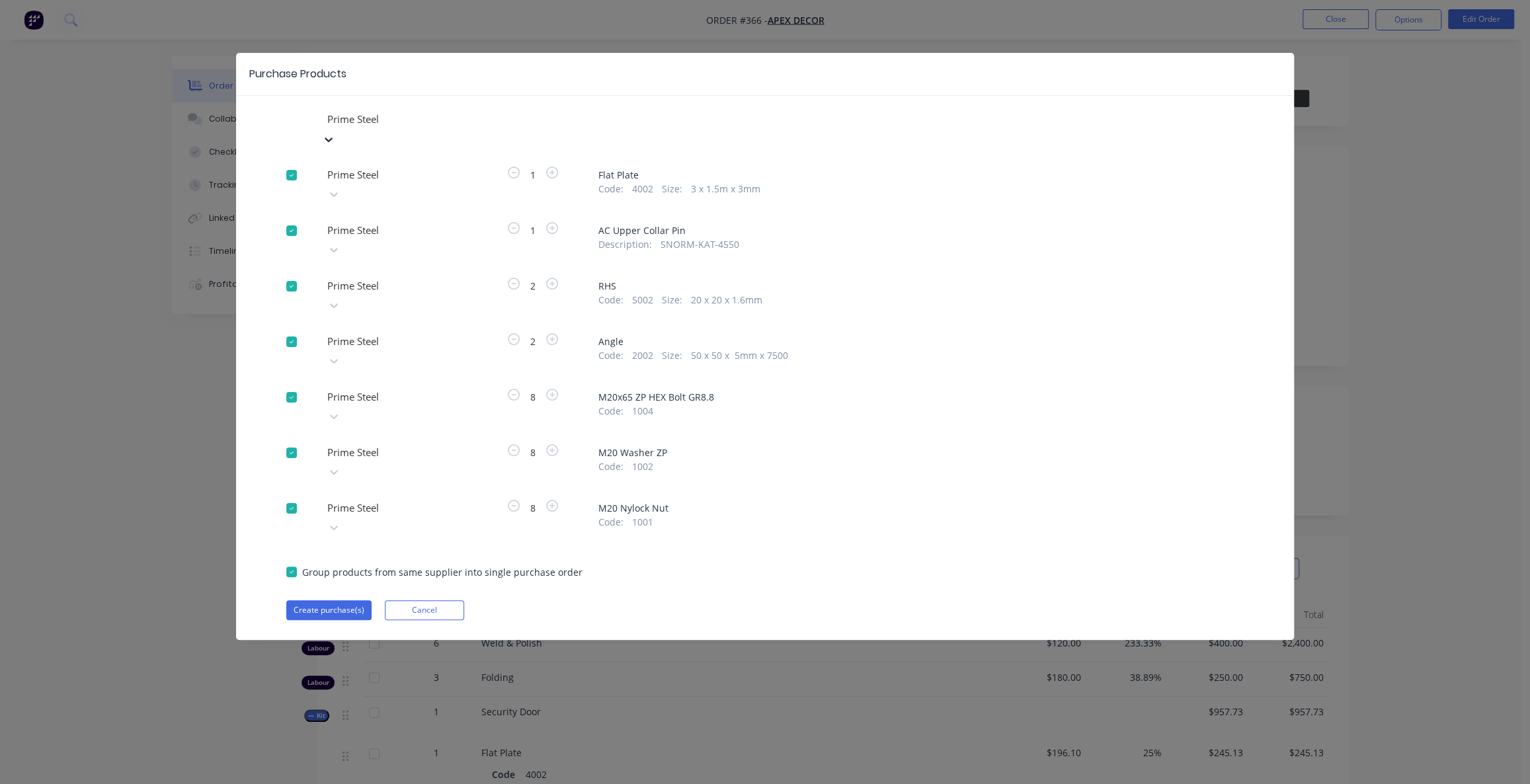
click at [405, 119] on div at bounding box center [421, 119] width 190 height 16
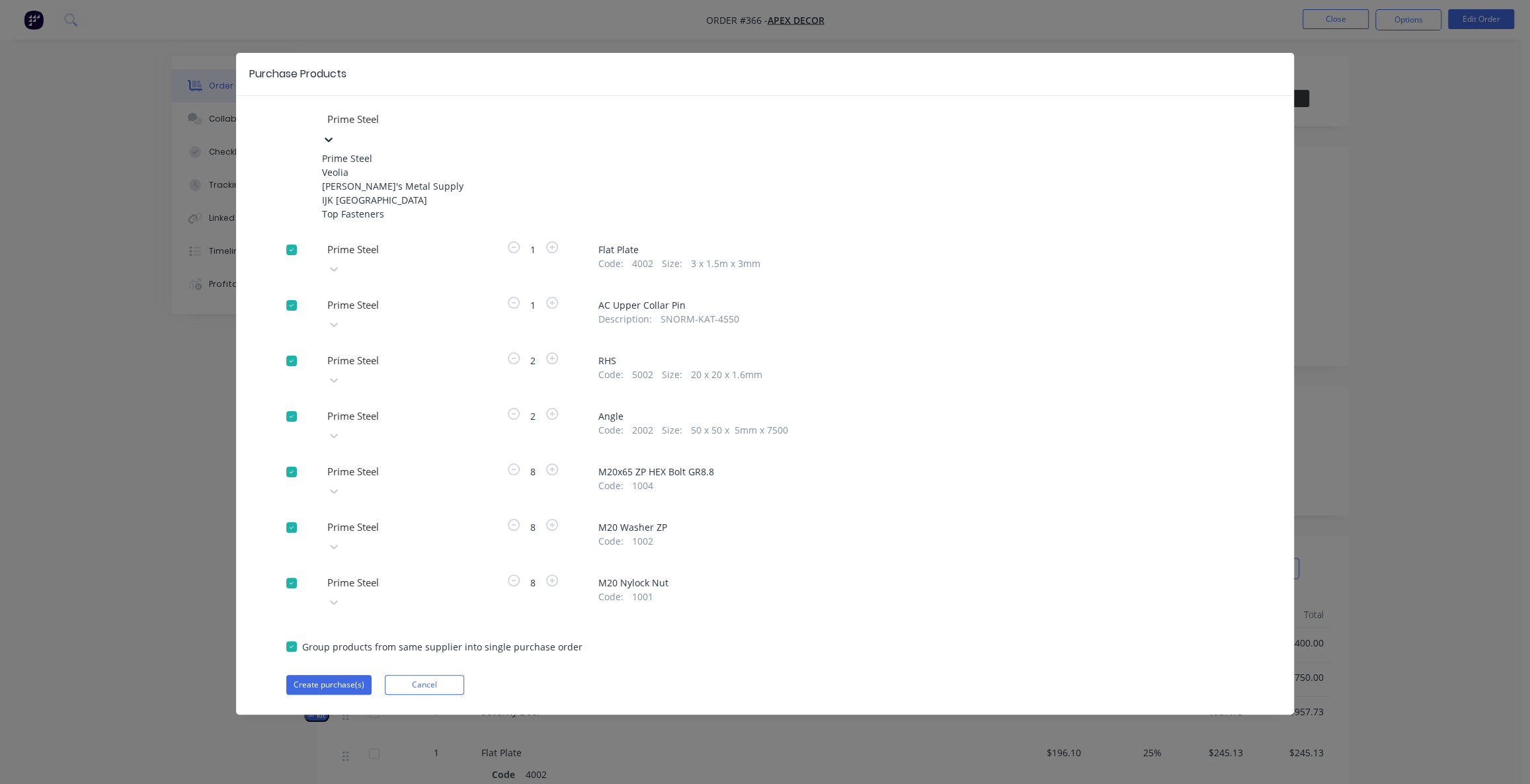
click at [271, 186] on div "option Prime Steel, selected. 5 results available. Use Up and Down to choose op…" at bounding box center [765, 402] width 1058 height 586
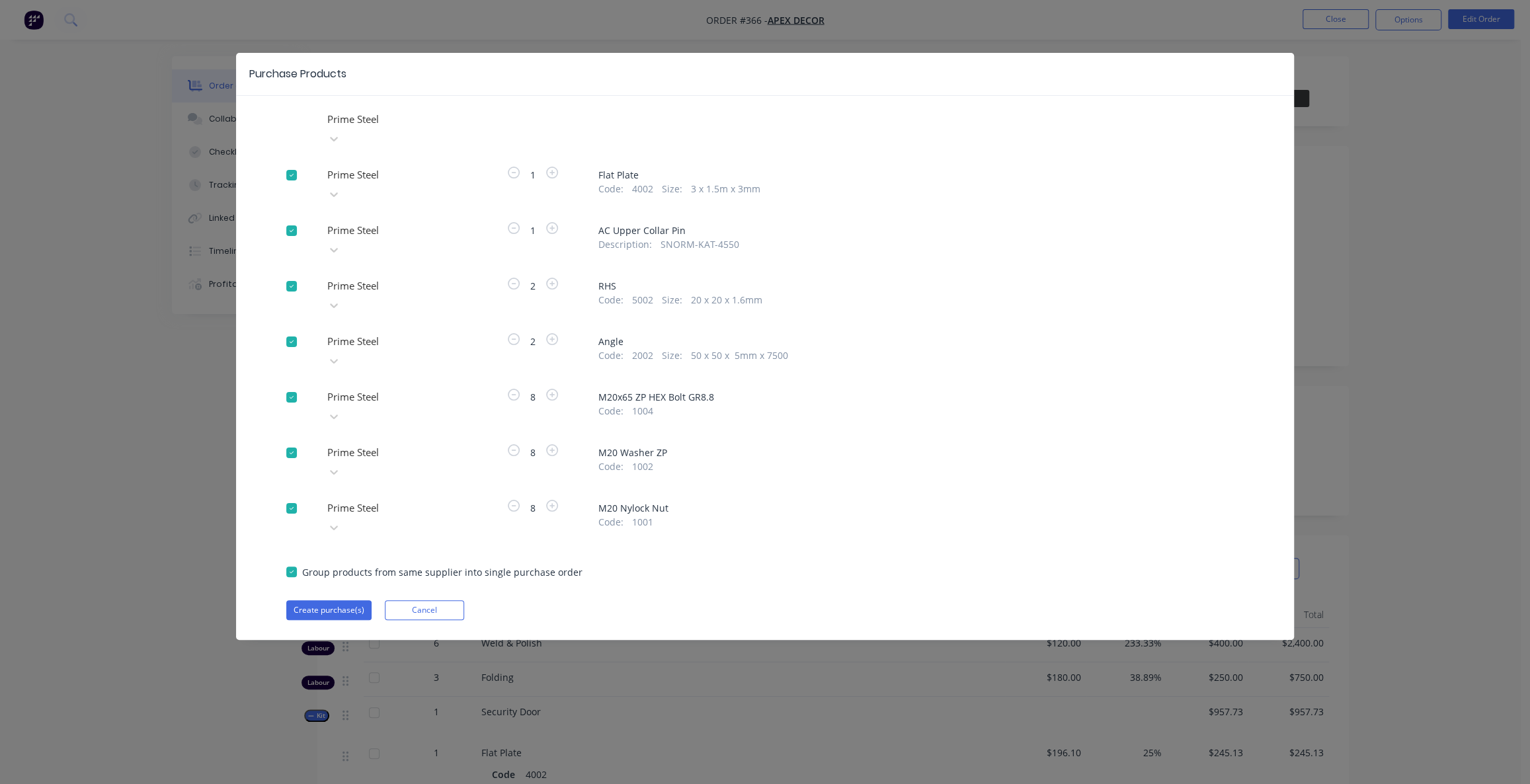
click at [286, 162] on div at bounding box center [291, 175] width 27 height 27
click at [291, 217] on div at bounding box center [291, 230] width 27 height 27
click at [409, 166] on div at bounding box center [421, 175] width 190 height 16
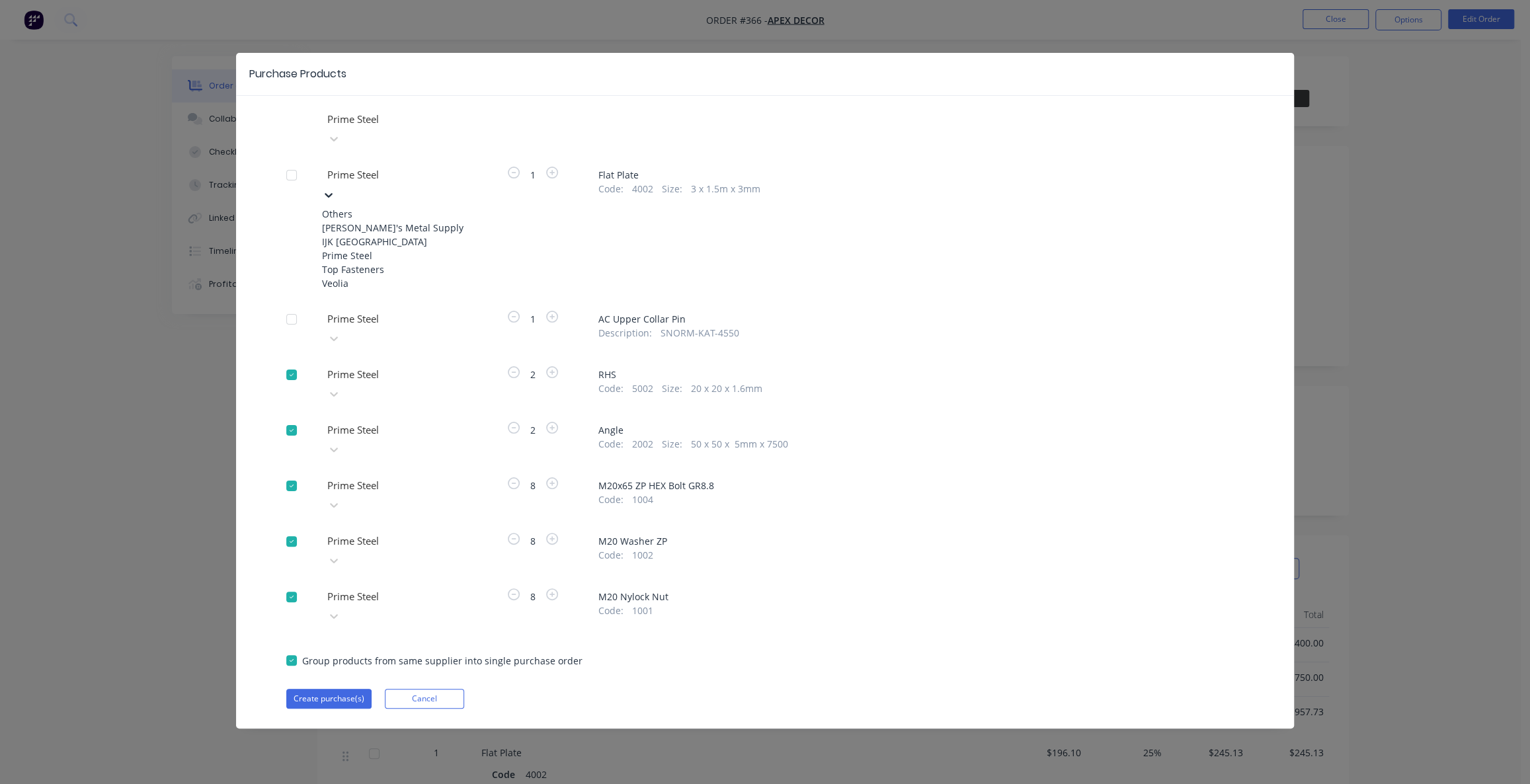
click at [390, 221] on div "[PERSON_NAME]'s Metal Supply" at bounding box center [394, 228] width 145 height 14
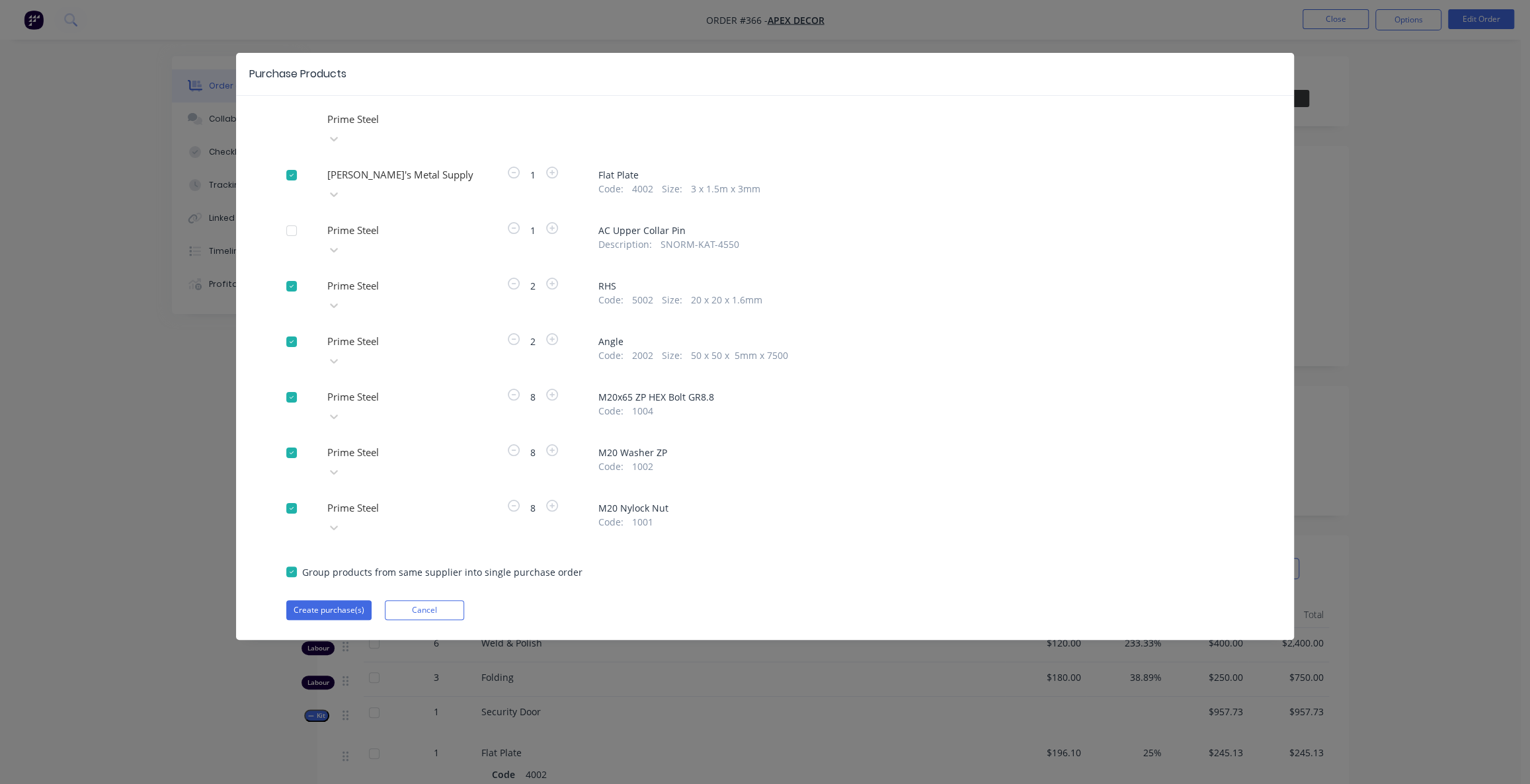
click at [367, 222] on div at bounding box center [421, 230] width 190 height 16
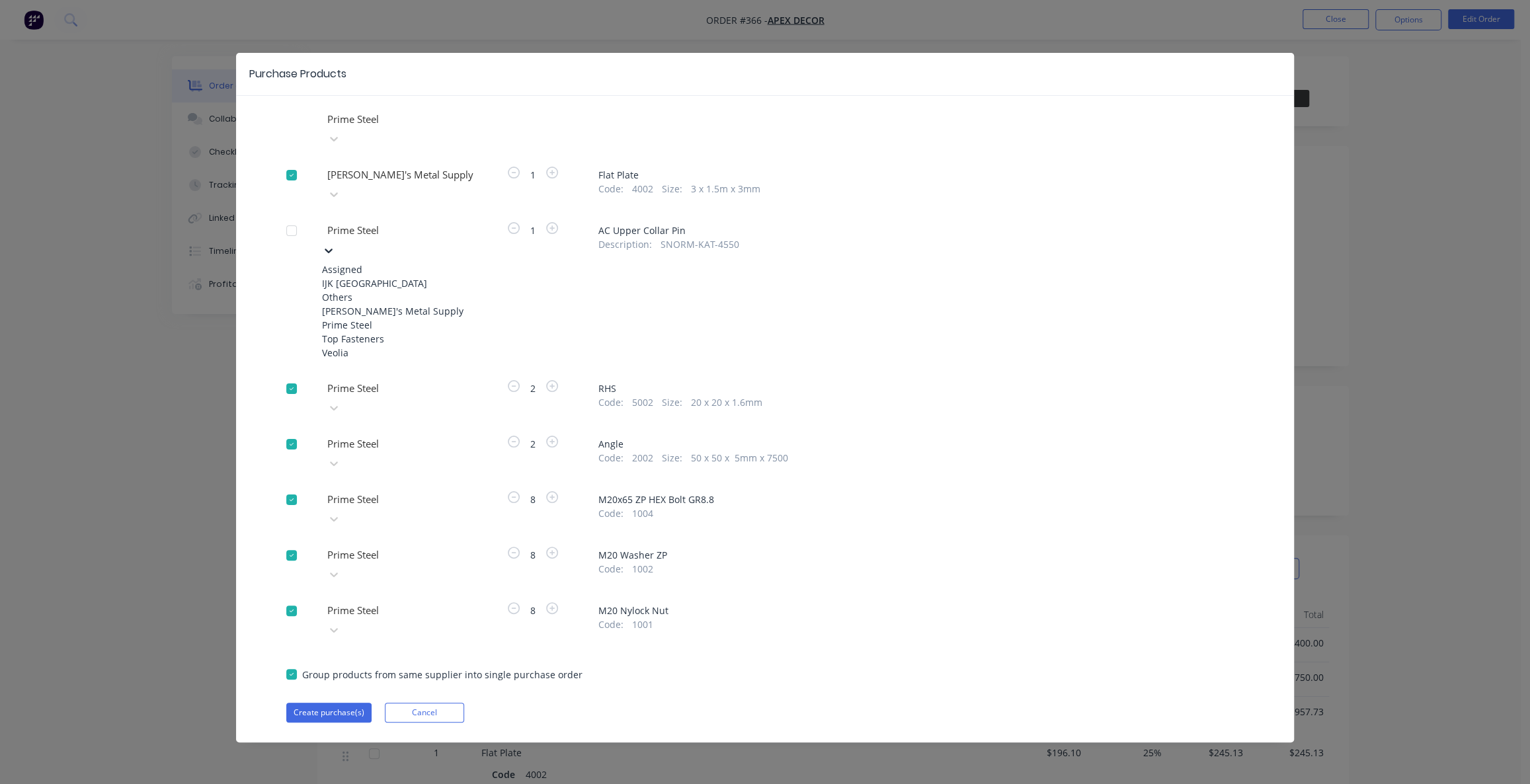
click at [385, 304] on div "[PERSON_NAME]'s Metal Supply" at bounding box center [394, 311] width 145 height 14
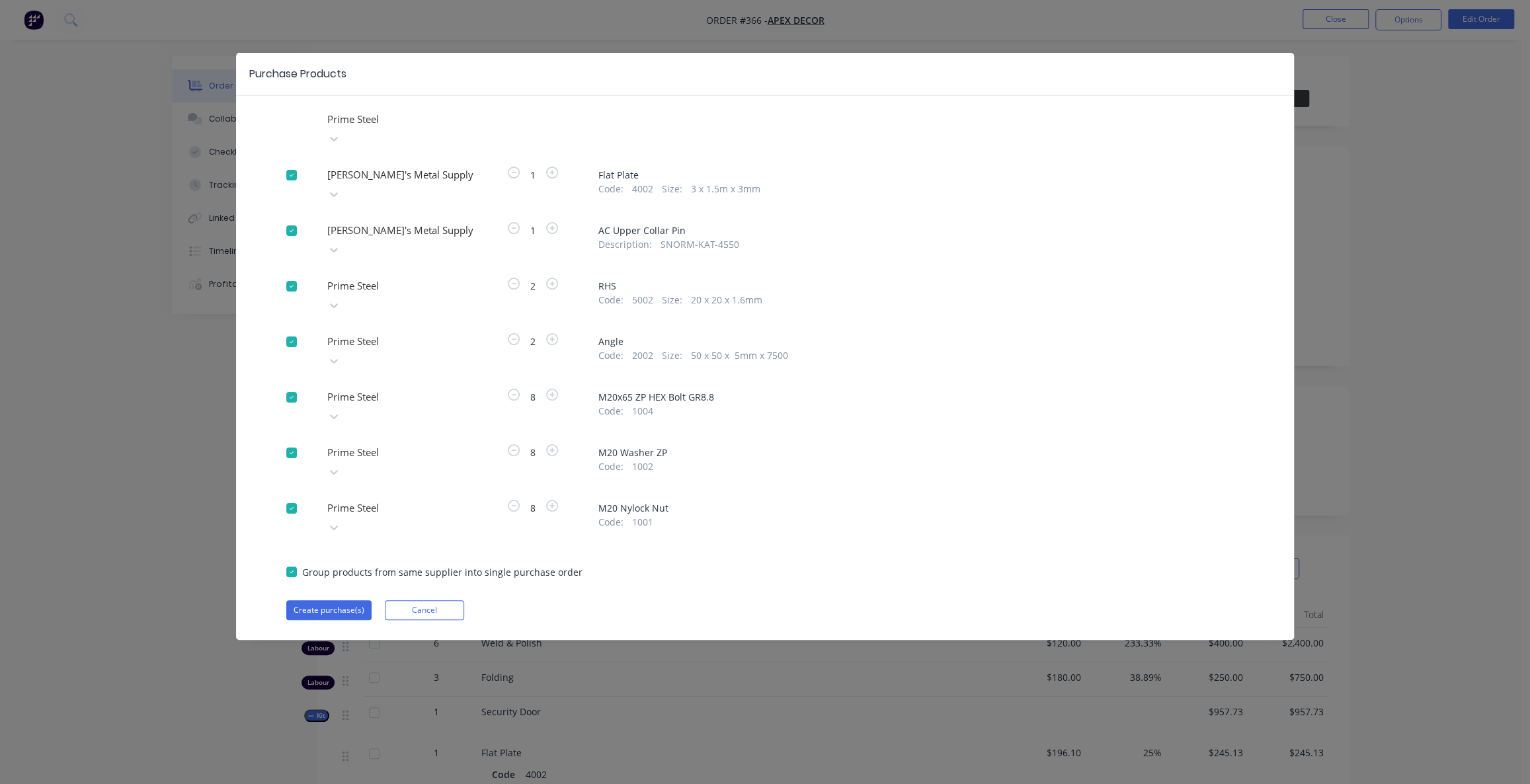
click at [287, 273] on div at bounding box center [291, 286] width 27 height 27
drag, startPoint x: 600, startPoint y: 251, endPoint x: 701, endPoint y: 273, distance: 103.4
click at [701, 273] on div "Prime Steel Dave's Metal Supply 1 Flat Plate Code : 4002 Size : 3 x 1.5m x 3mm …" at bounding box center [765, 364] width 1058 height 511
click at [429, 600] on button "Cancel" at bounding box center [424, 609] width 79 height 20
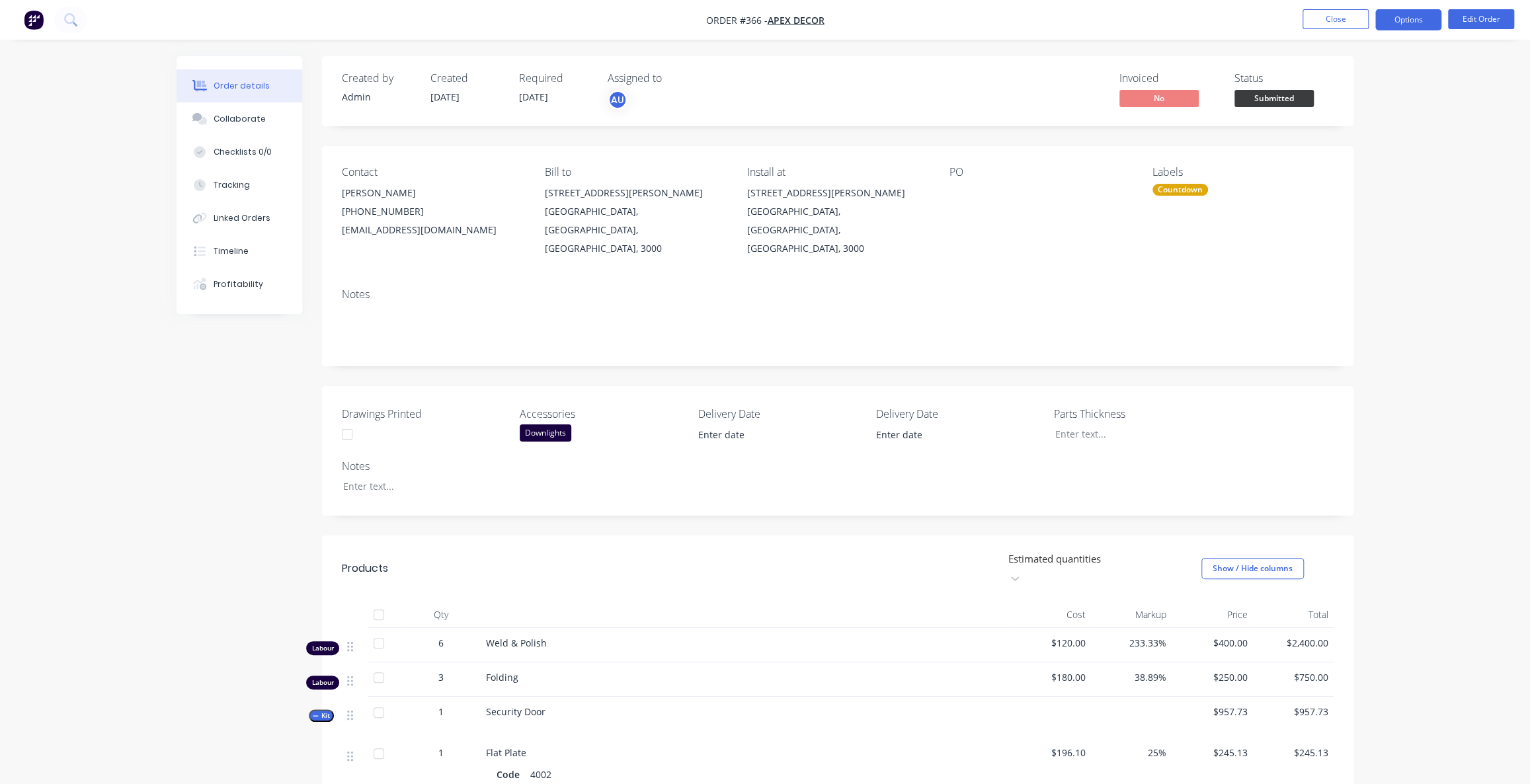
click at [1424, 22] on button "Options" at bounding box center [1408, 20] width 66 height 21
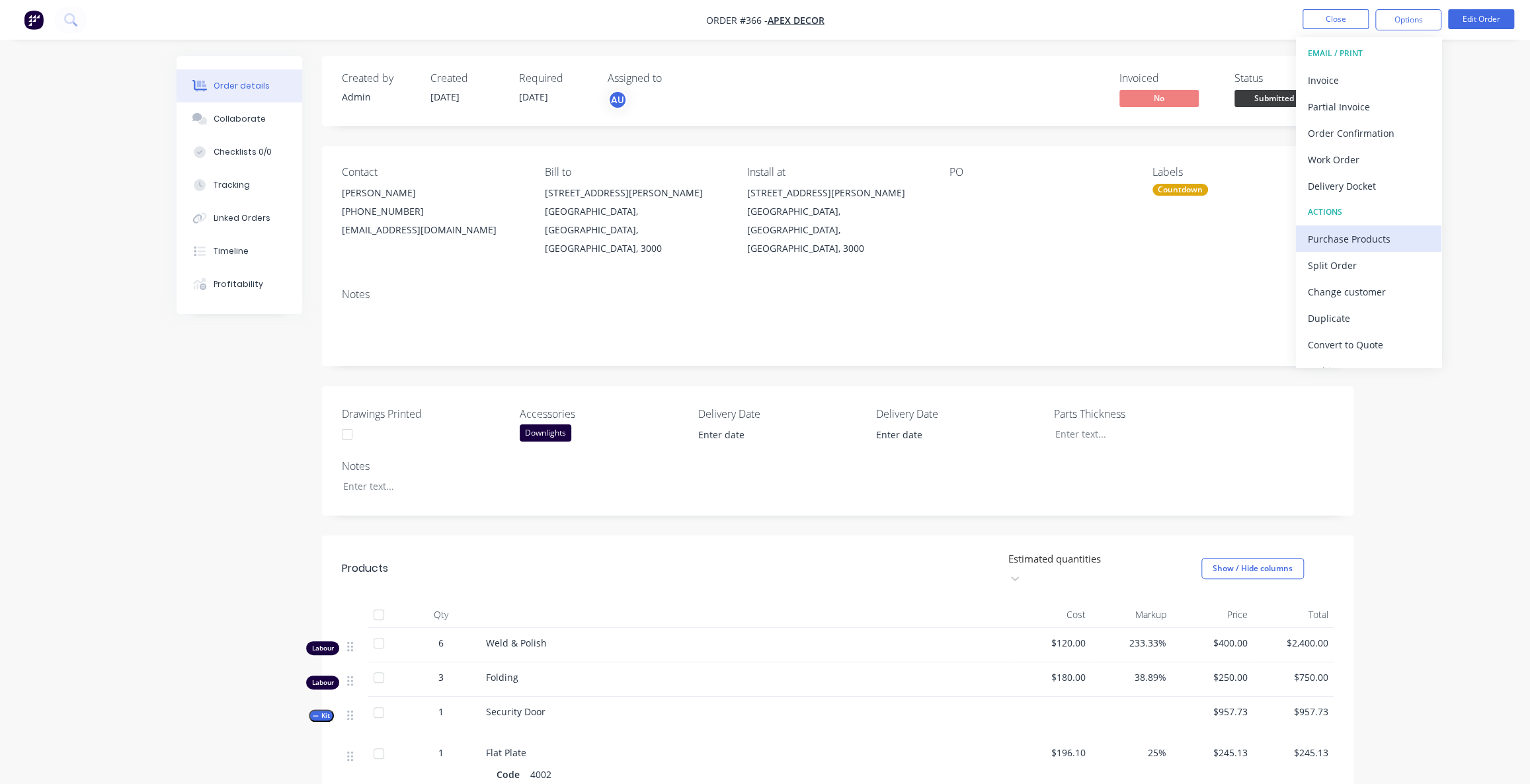
click at [1355, 237] on div "Purchase Products" at bounding box center [1368, 239] width 121 height 19
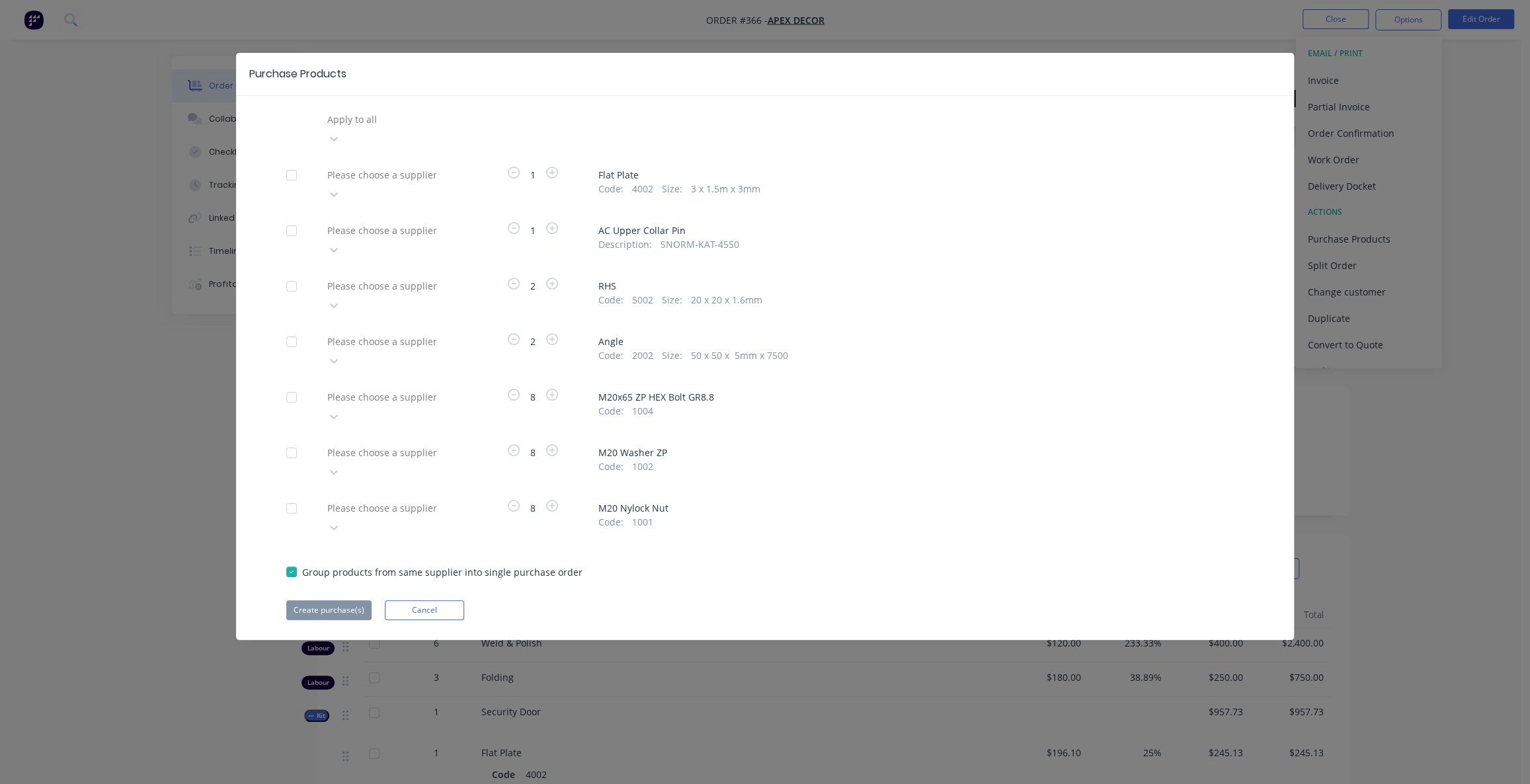
click at [374, 166] on div at bounding box center [421, 175] width 190 height 16
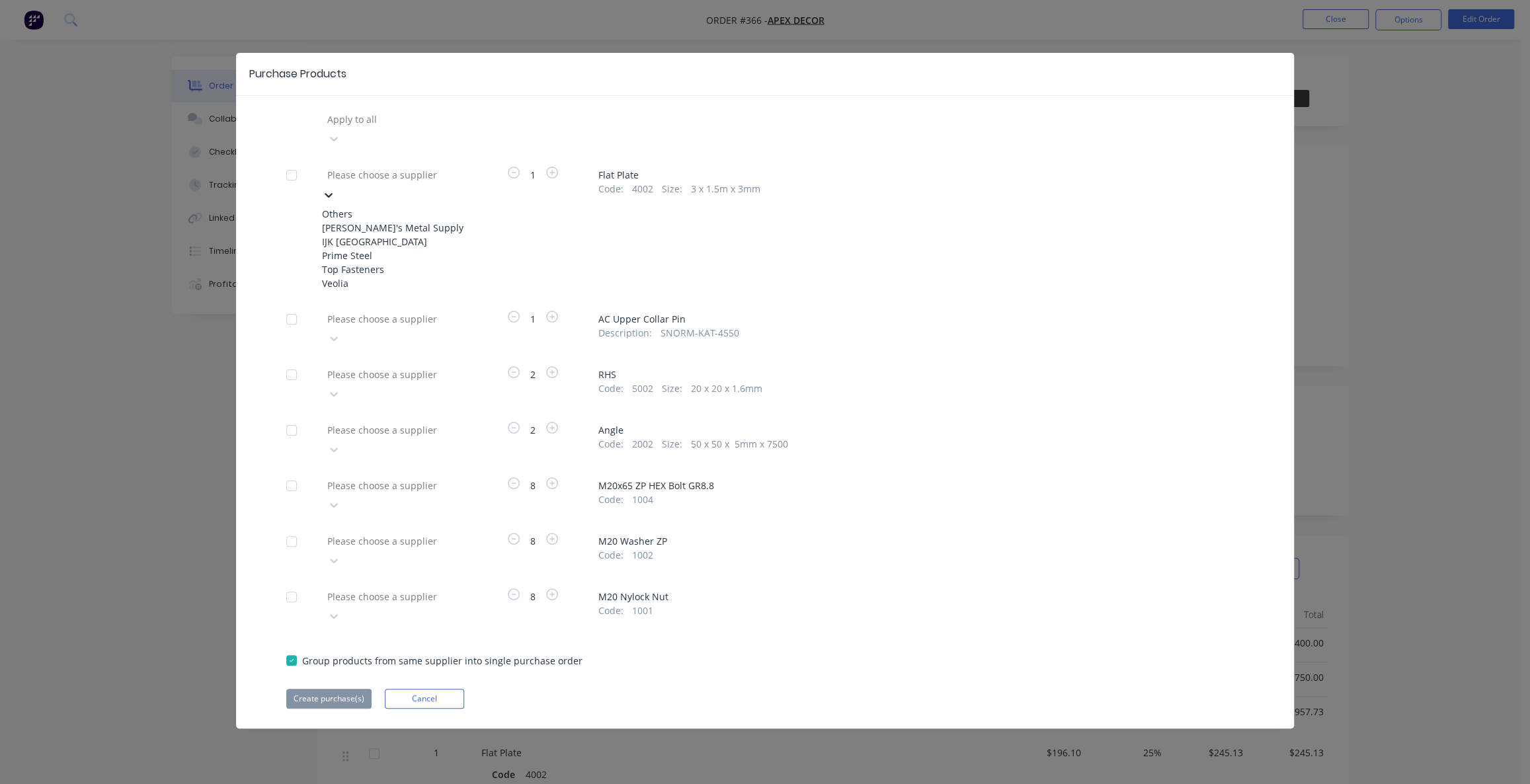
click at [375, 221] on div "[PERSON_NAME]'s Metal Supply" at bounding box center [394, 228] width 145 height 14
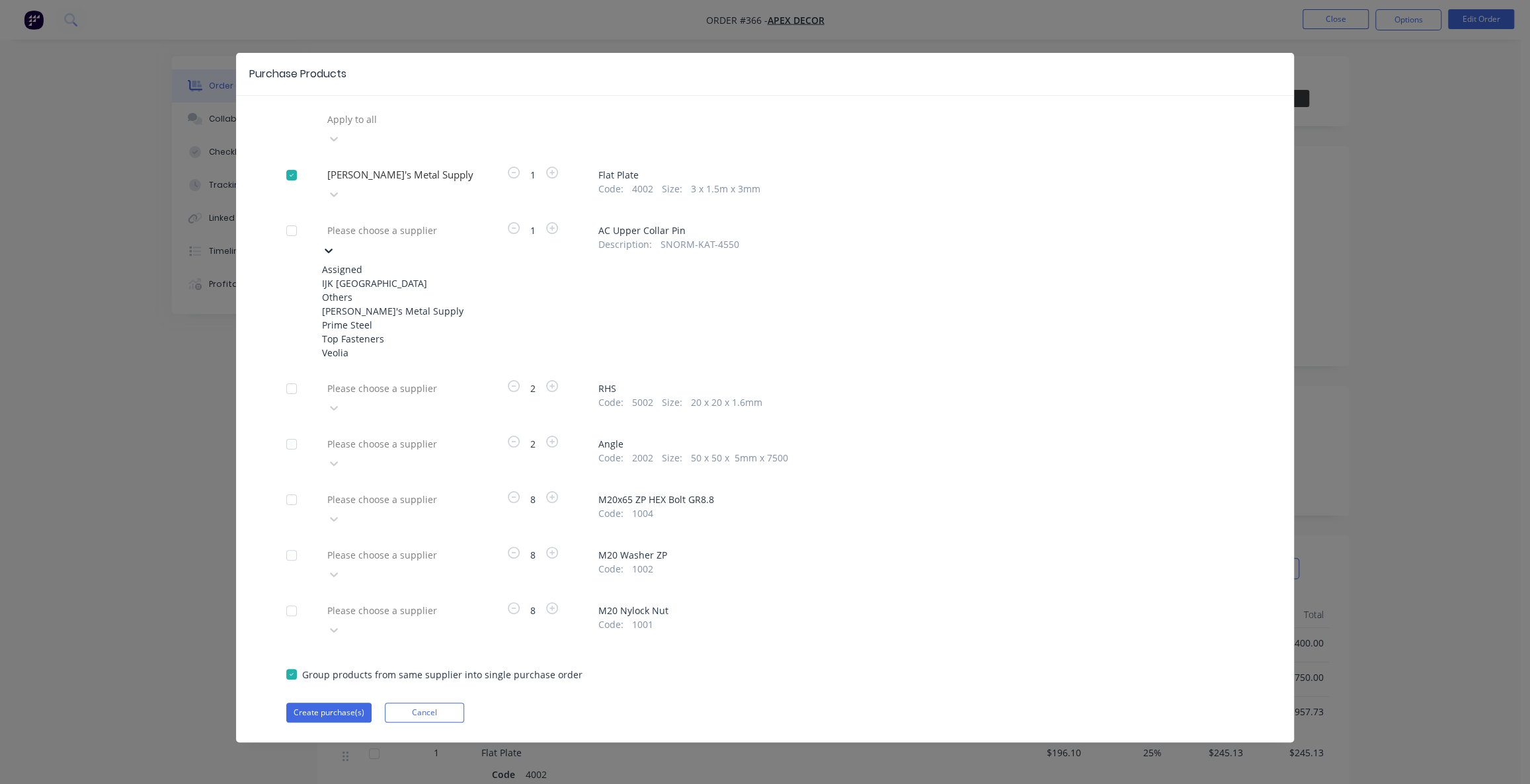
click at [382, 222] on div at bounding box center [421, 230] width 190 height 16
click at [396, 304] on div "[PERSON_NAME]'s Metal Supply" at bounding box center [394, 311] width 145 height 14
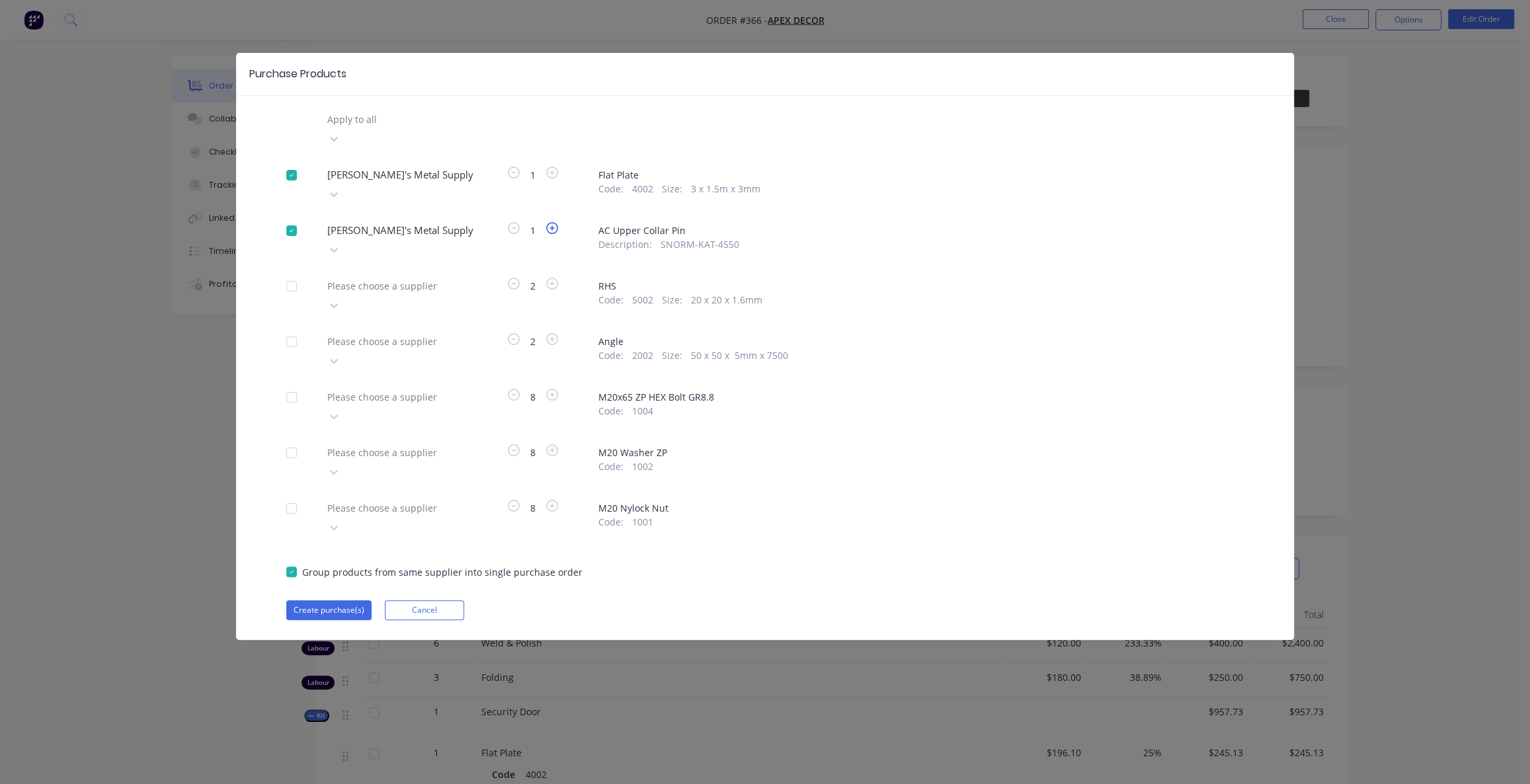
click at [550, 222] on icon "button" at bounding box center [552, 228] width 12 height 12
click at [365, 333] on div at bounding box center [421, 342] width 190 height 16
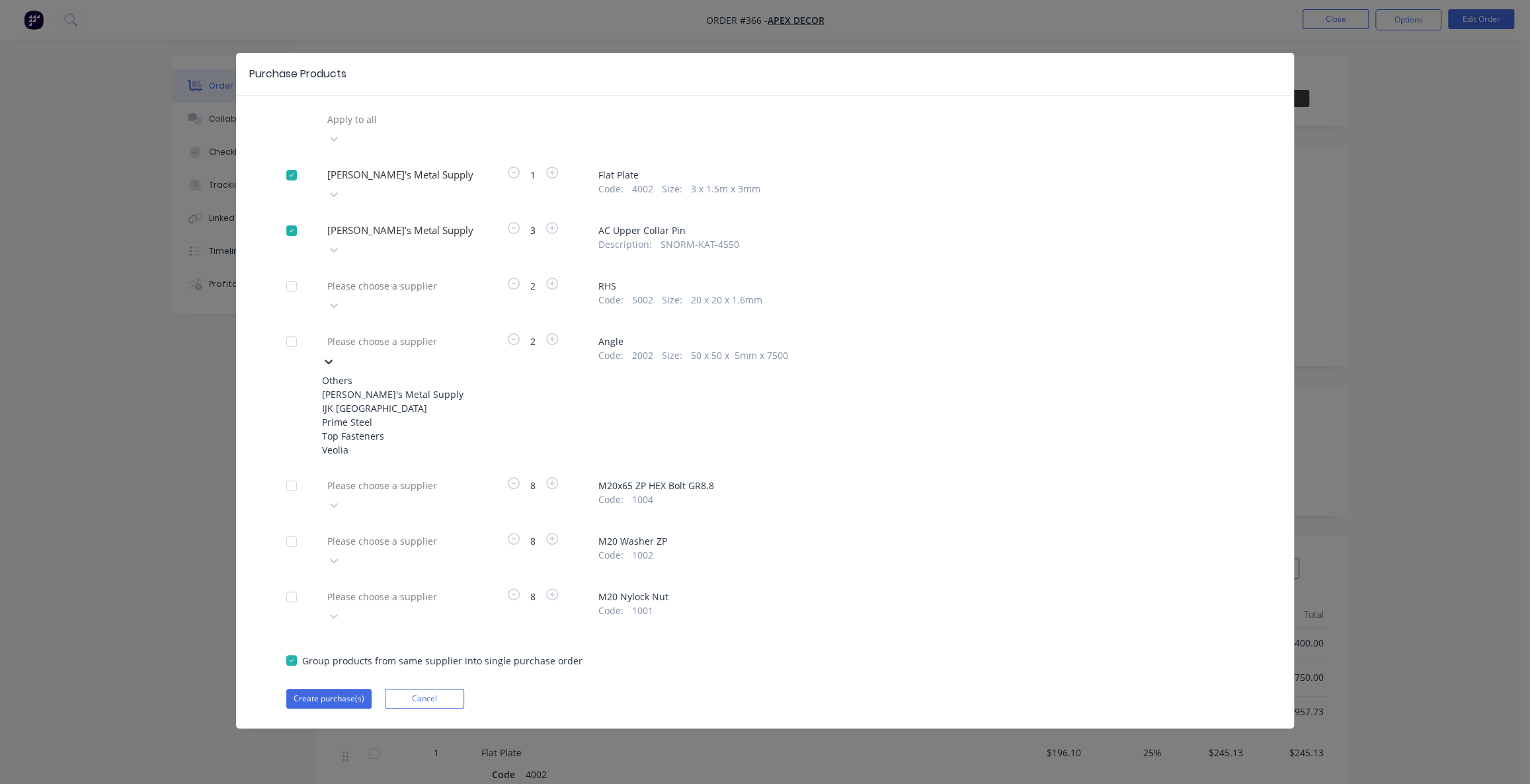
click at [377, 415] on div "Prime Steel" at bounding box center [394, 422] width 145 height 14
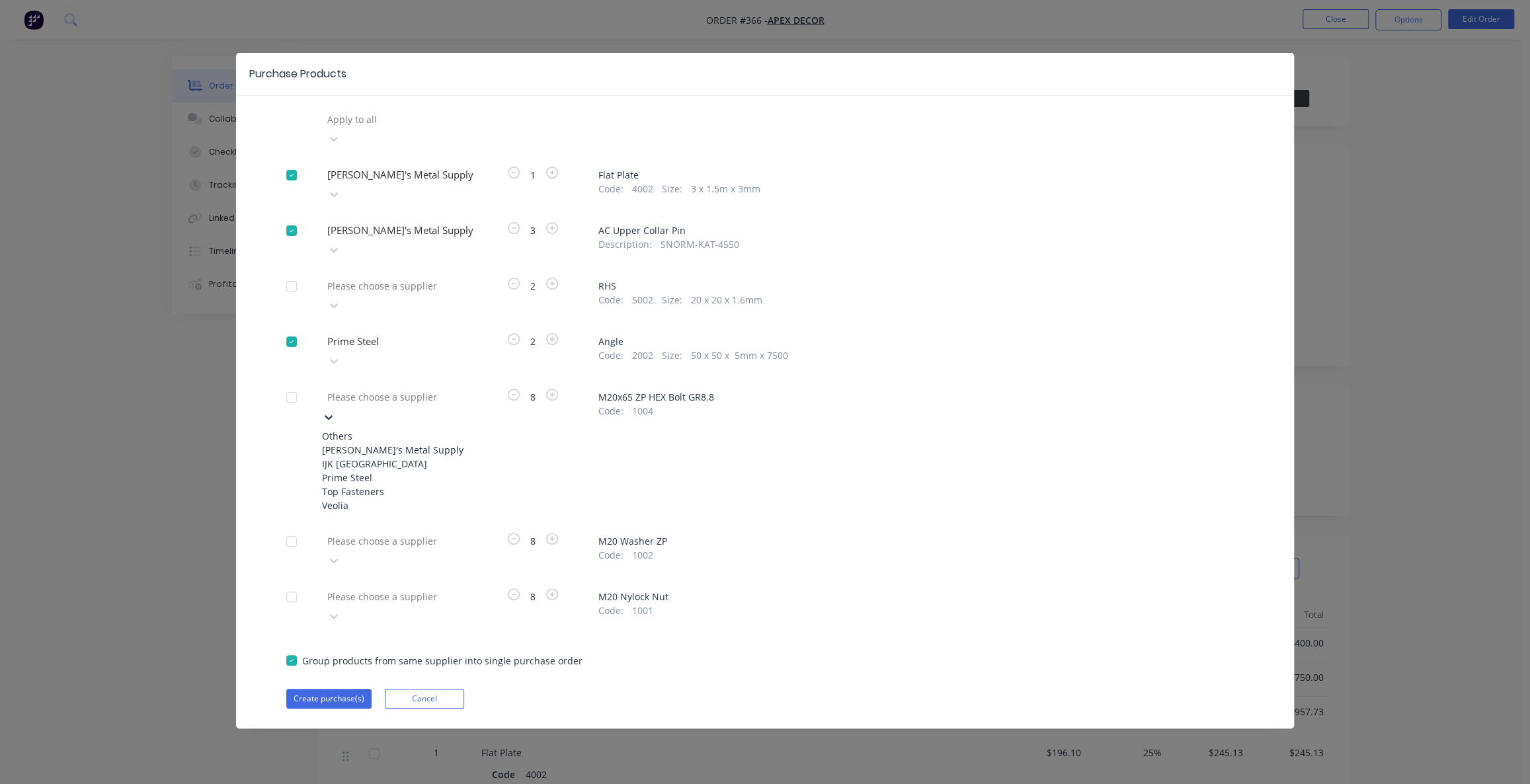
click at [374, 389] on div at bounding box center [421, 397] width 190 height 16
click at [382, 470] on div "Prime Steel" at bounding box center [394, 477] width 145 height 14
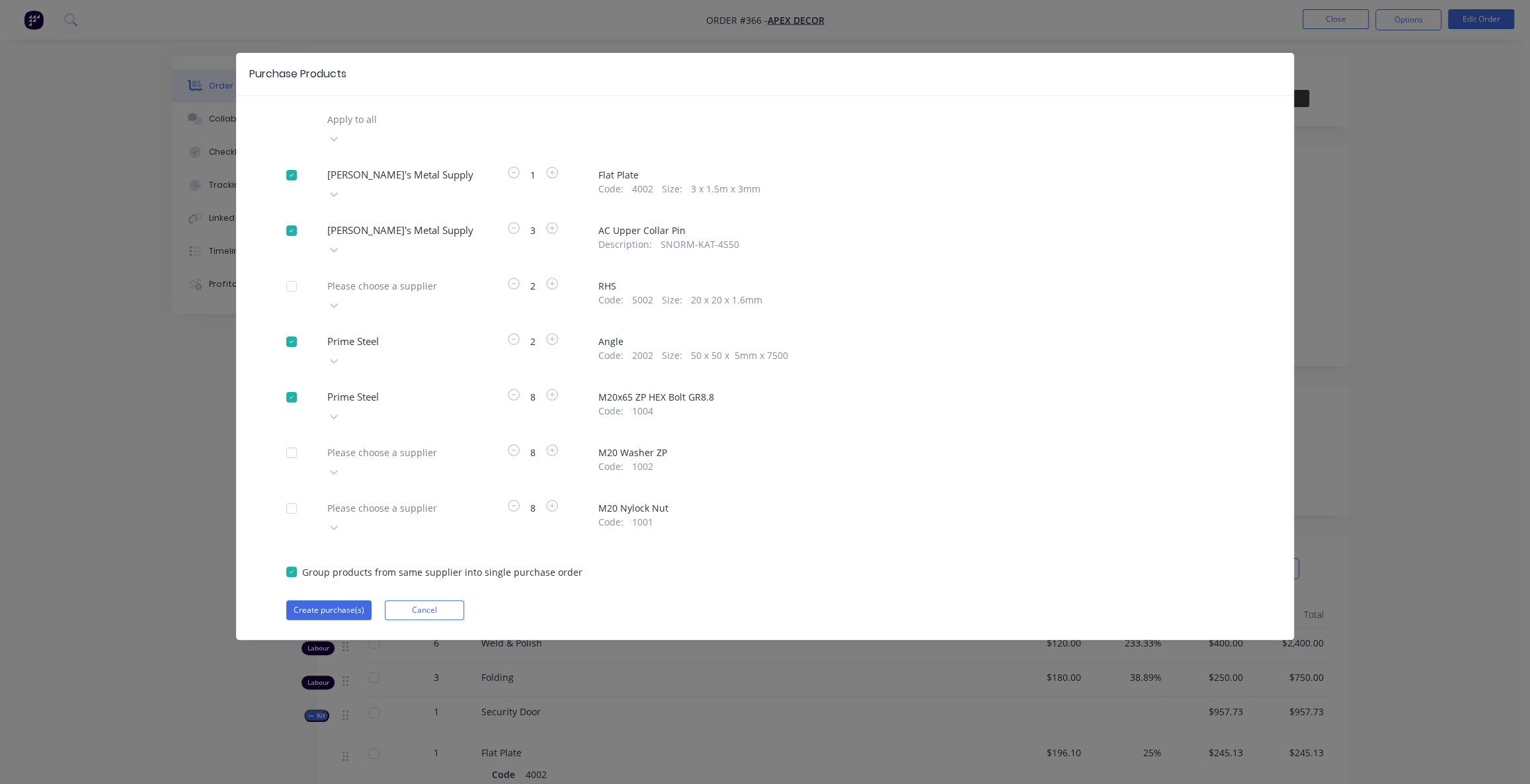
click at [384, 500] on div at bounding box center [421, 508] width 190 height 16
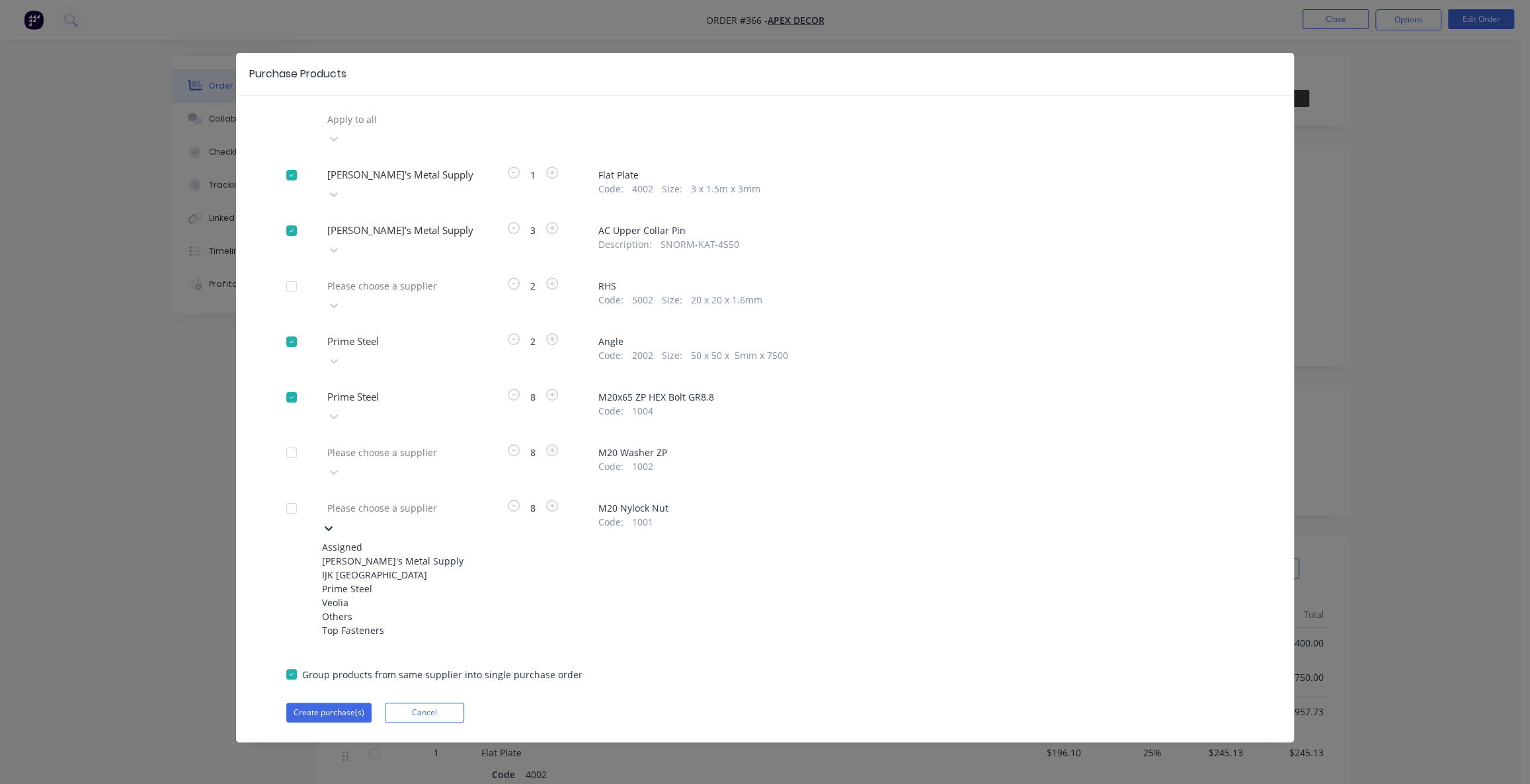
click at [377, 595] on div "Veolia" at bounding box center [394, 602] width 145 height 14
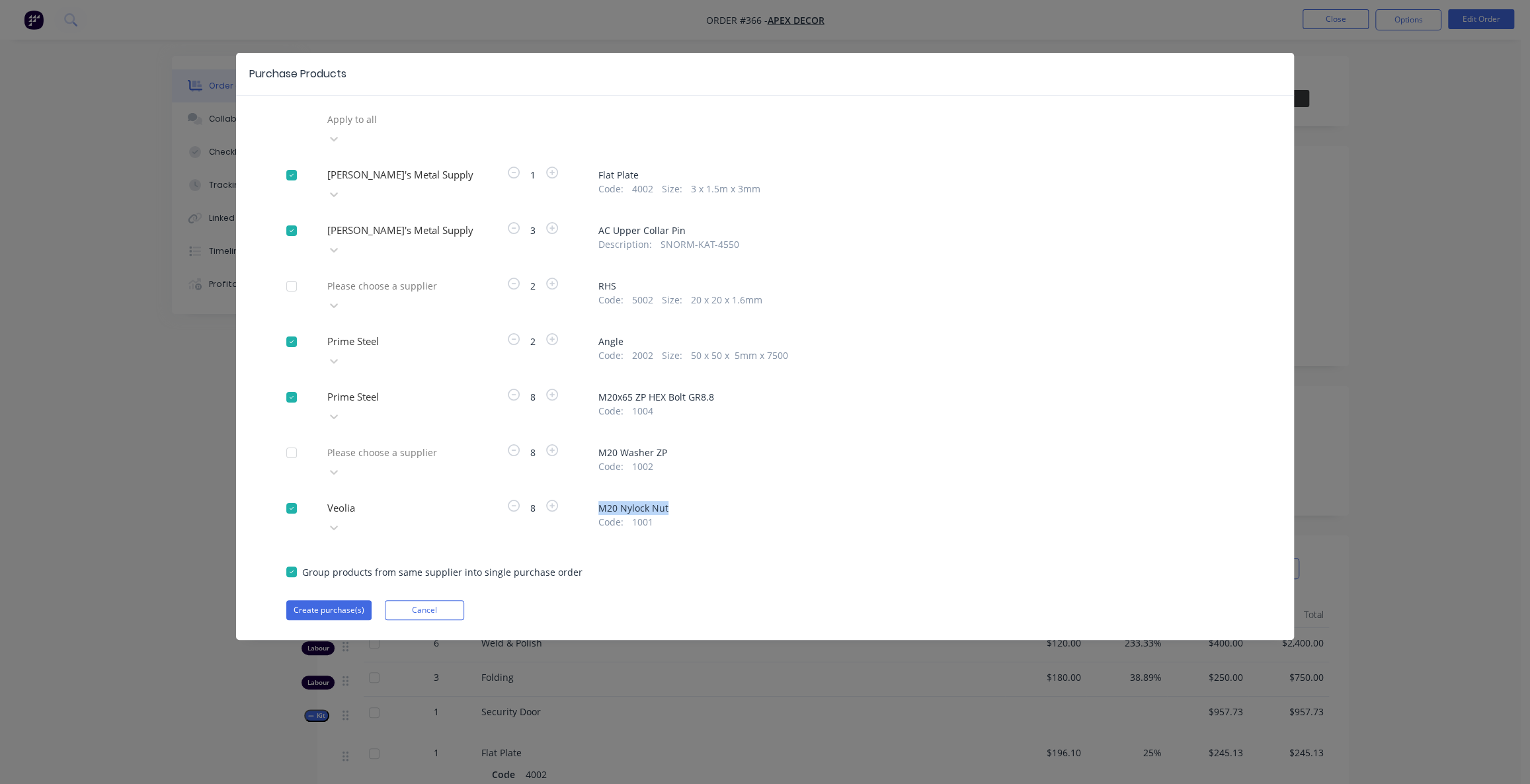
drag, startPoint x: 670, startPoint y: 434, endPoint x: 592, endPoint y: 440, distance: 78.2
click at [592, 498] on div "Veolia 8 M20 Nylock Nut Code : 1001" at bounding box center [765, 517] width 958 height 40
drag, startPoint x: 670, startPoint y: 391, endPoint x: 593, endPoint y: 392, distance: 77.0
click at [613, 445] on span "M20 Washer ZP" at bounding box center [921, 452] width 645 height 14
click at [647, 459] on span "1002" at bounding box center [643, 466] width 21 height 14
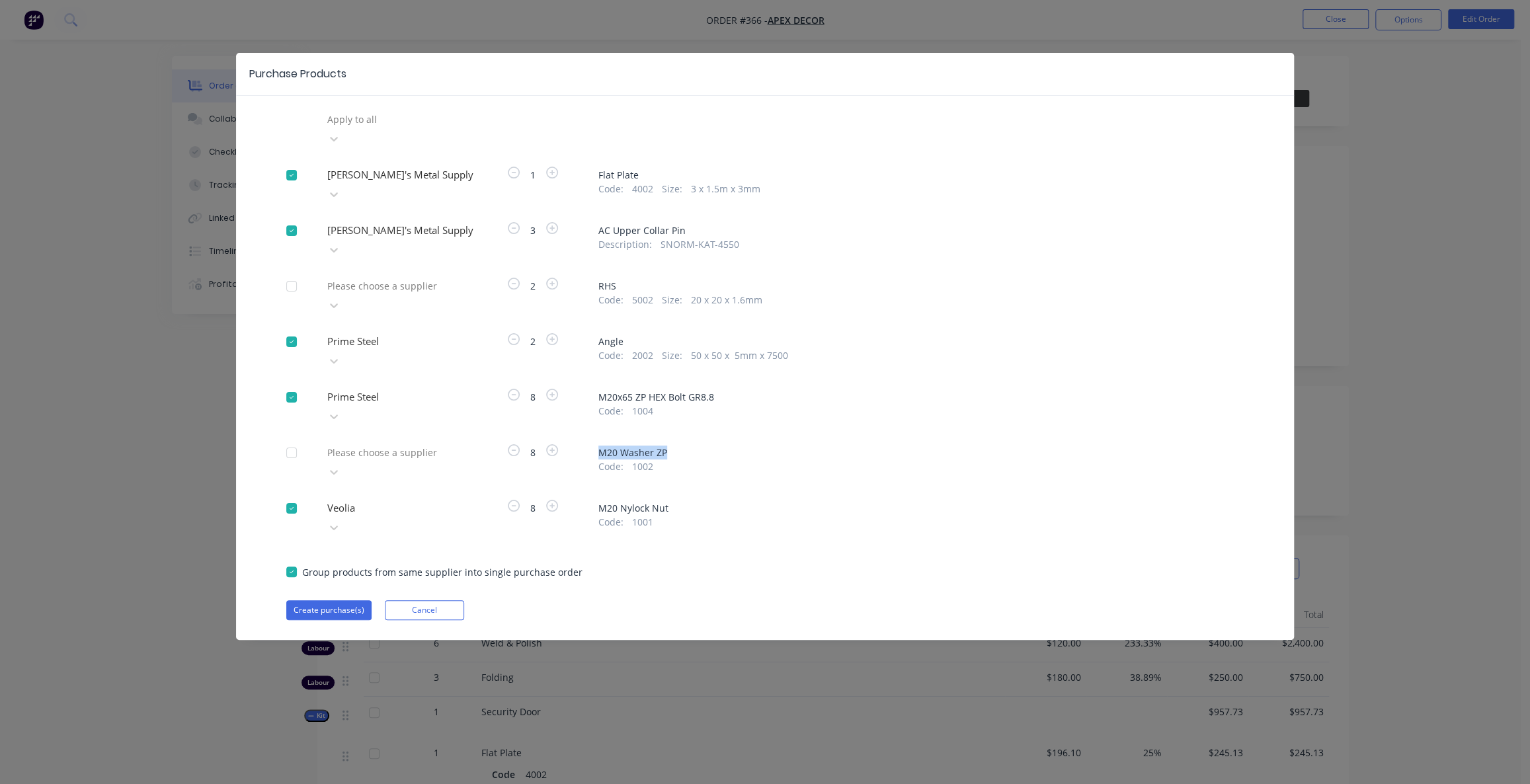
drag, startPoint x: 666, startPoint y: 389, endPoint x: 593, endPoint y: 390, distance: 73.0
click at [594, 442] on div "Please choose a supplier 8 M20 Washer ZP Code : 1002" at bounding box center [765, 462] width 958 height 40
click at [550, 500] on icon "button" at bounding box center [552, 505] width 12 height 12
drag, startPoint x: 600, startPoint y: 437, endPoint x: 692, endPoint y: 438, distance: 92.0
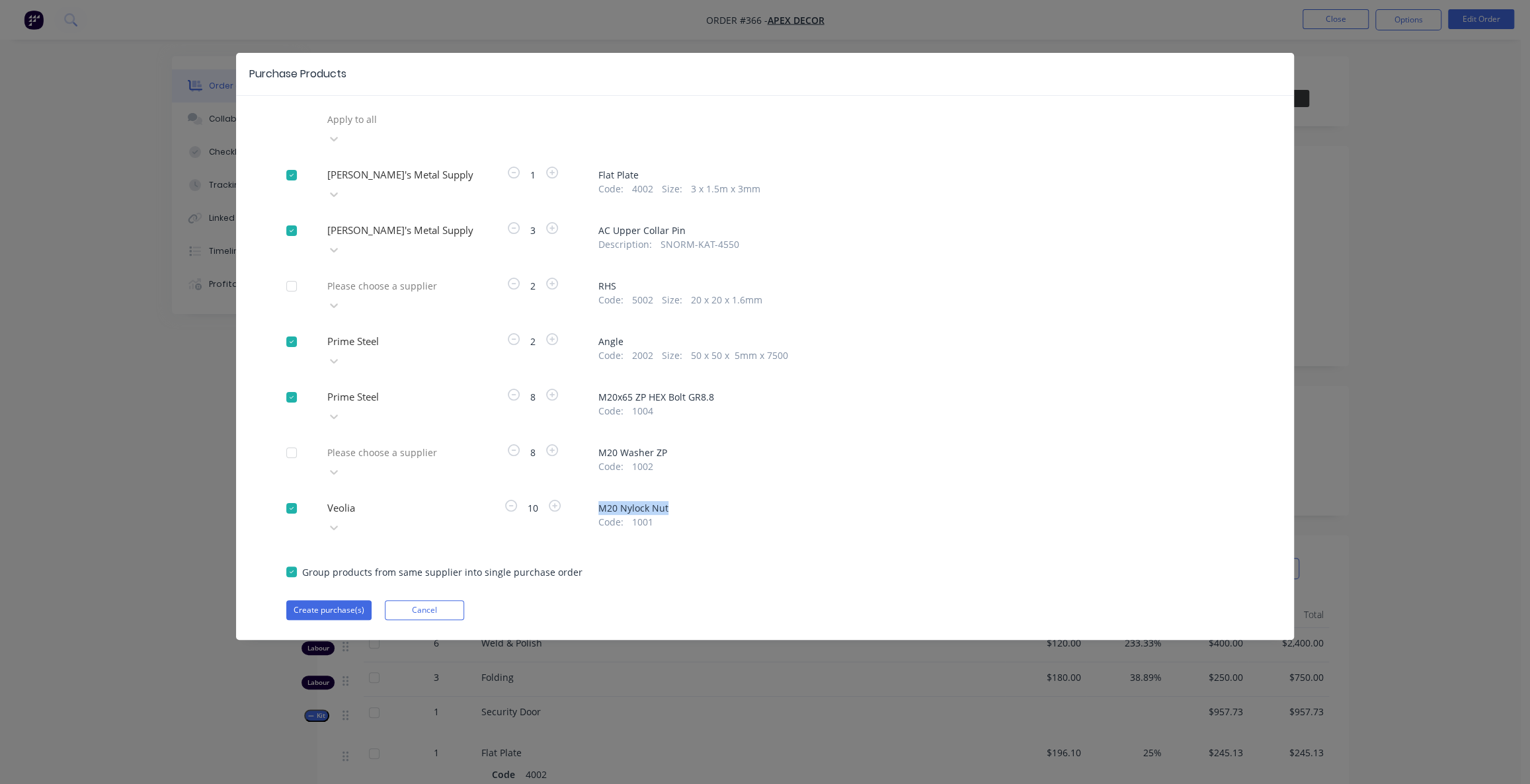
click at [692, 501] on span "M20 Nylock Nut" at bounding box center [921, 508] width 645 height 14
click at [310, 600] on button "Create purchase(s)" at bounding box center [329, 609] width 85 height 20
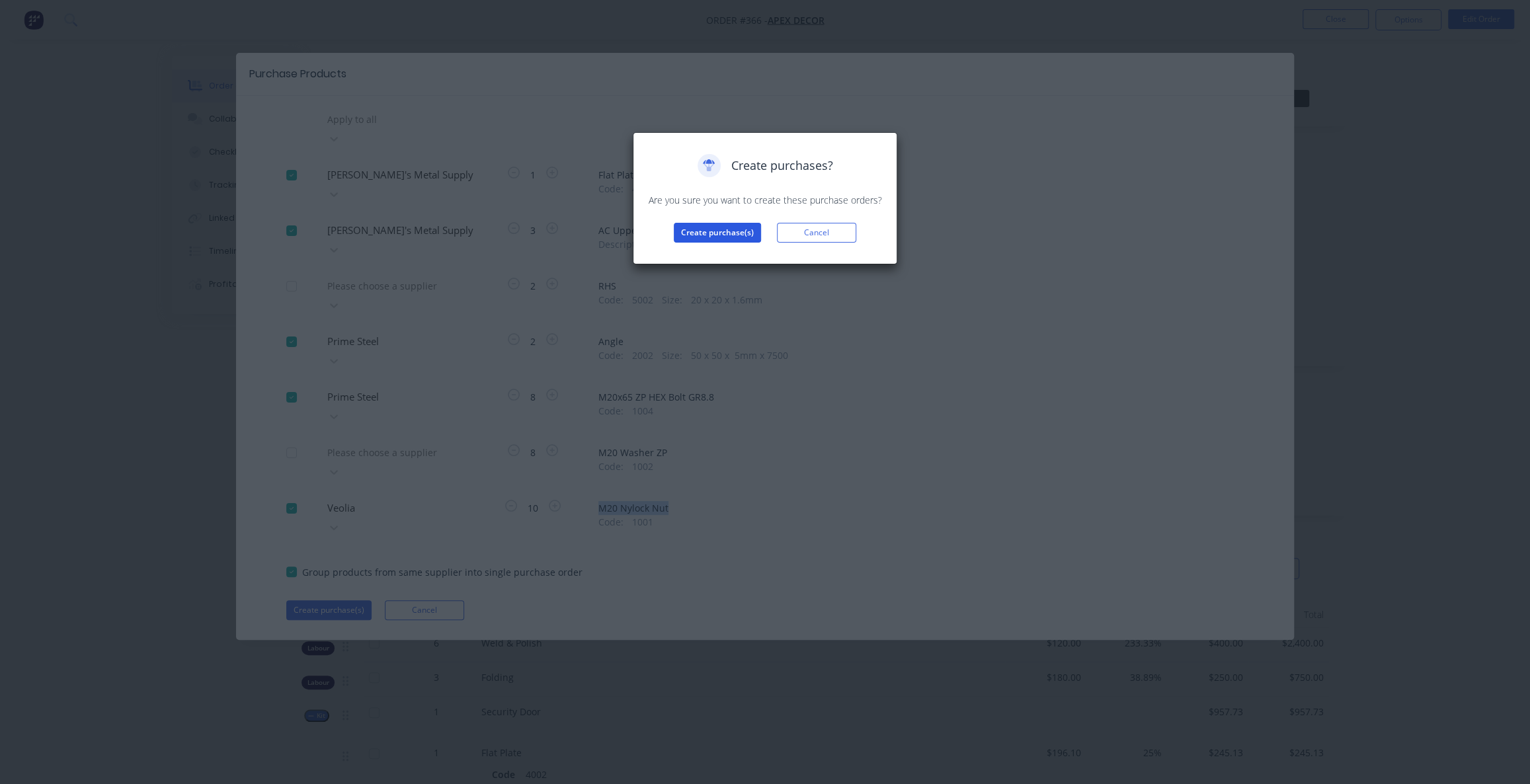
click at [714, 231] on button "Create purchase(s)" at bounding box center [718, 232] width 87 height 20
click at [658, 199] on p "Your purchases have been created and saved as drafts." at bounding box center [765, 200] width 237 height 14
drag, startPoint x: 736, startPoint y: 199, endPoint x: 788, endPoint y: 220, distance: 56.1
click at [808, 199] on p "Your purchases have been created and saved as drafts." at bounding box center [765, 200] width 237 height 14
click at [716, 254] on button "View purchase(s)" at bounding box center [718, 254] width 79 height 20
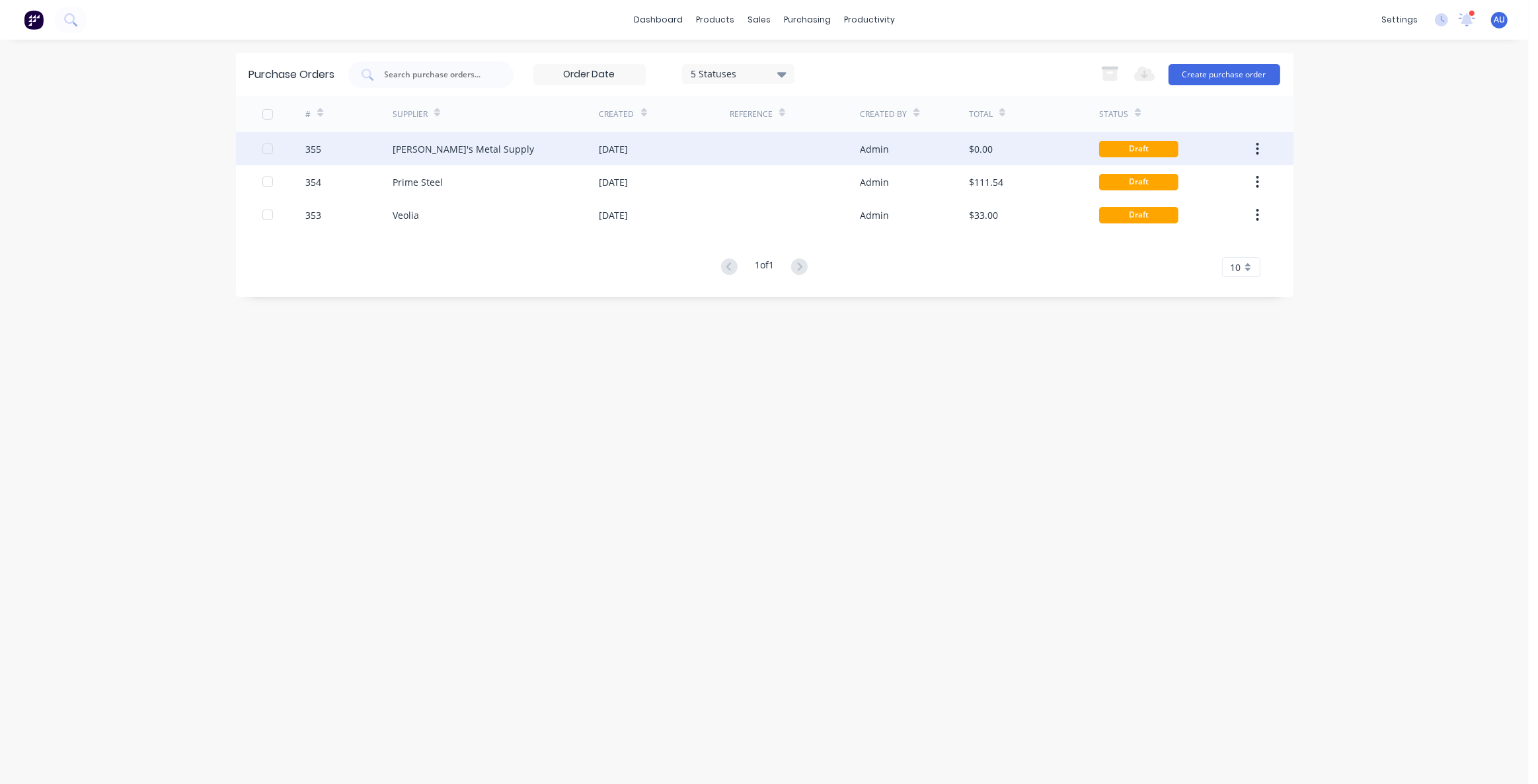
click at [357, 153] on div "355" at bounding box center [349, 149] width 87 height 33
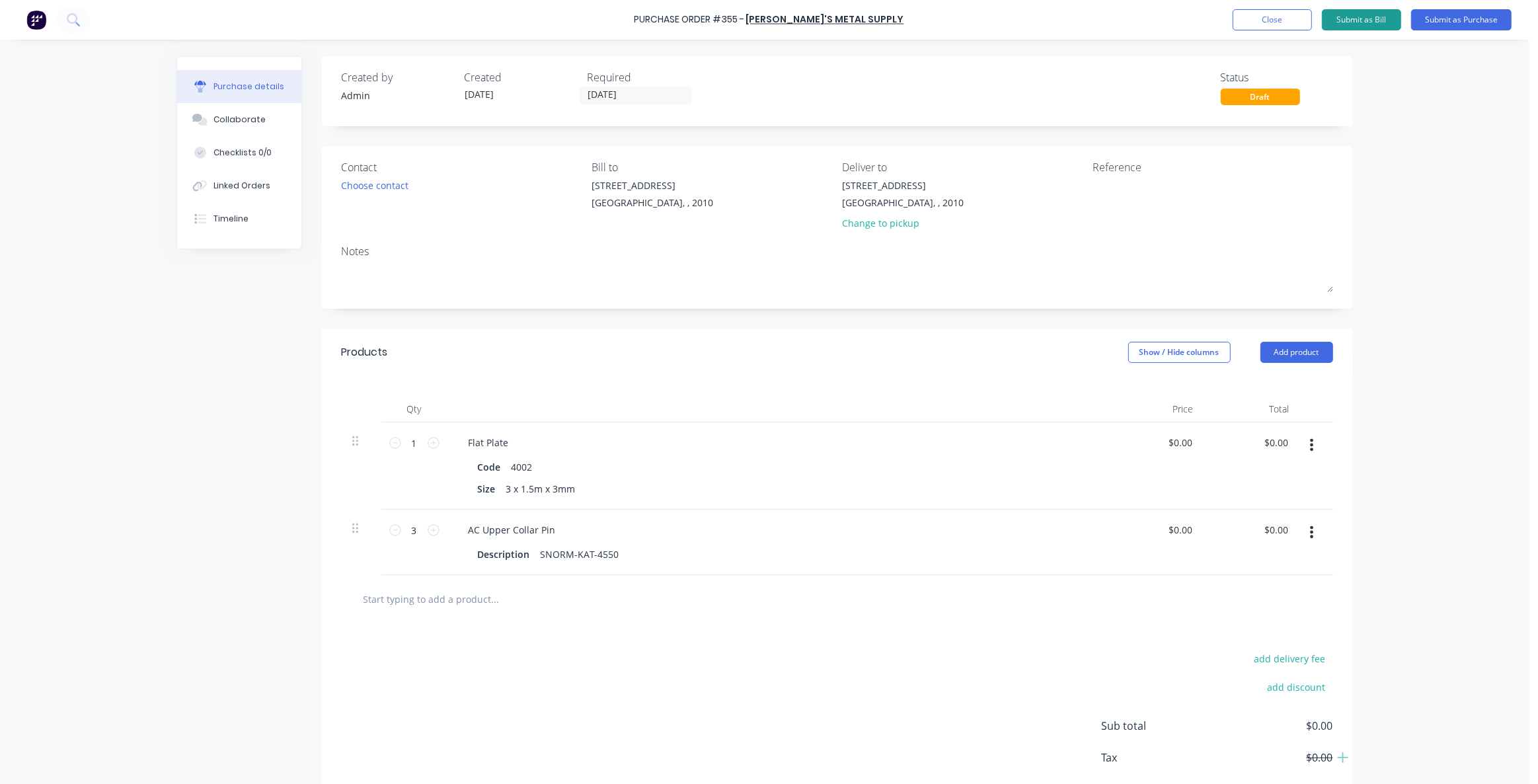
click at [1353, 28] on button "Submit as Bill" at bounding box center [1361, 20] width 79 height 21
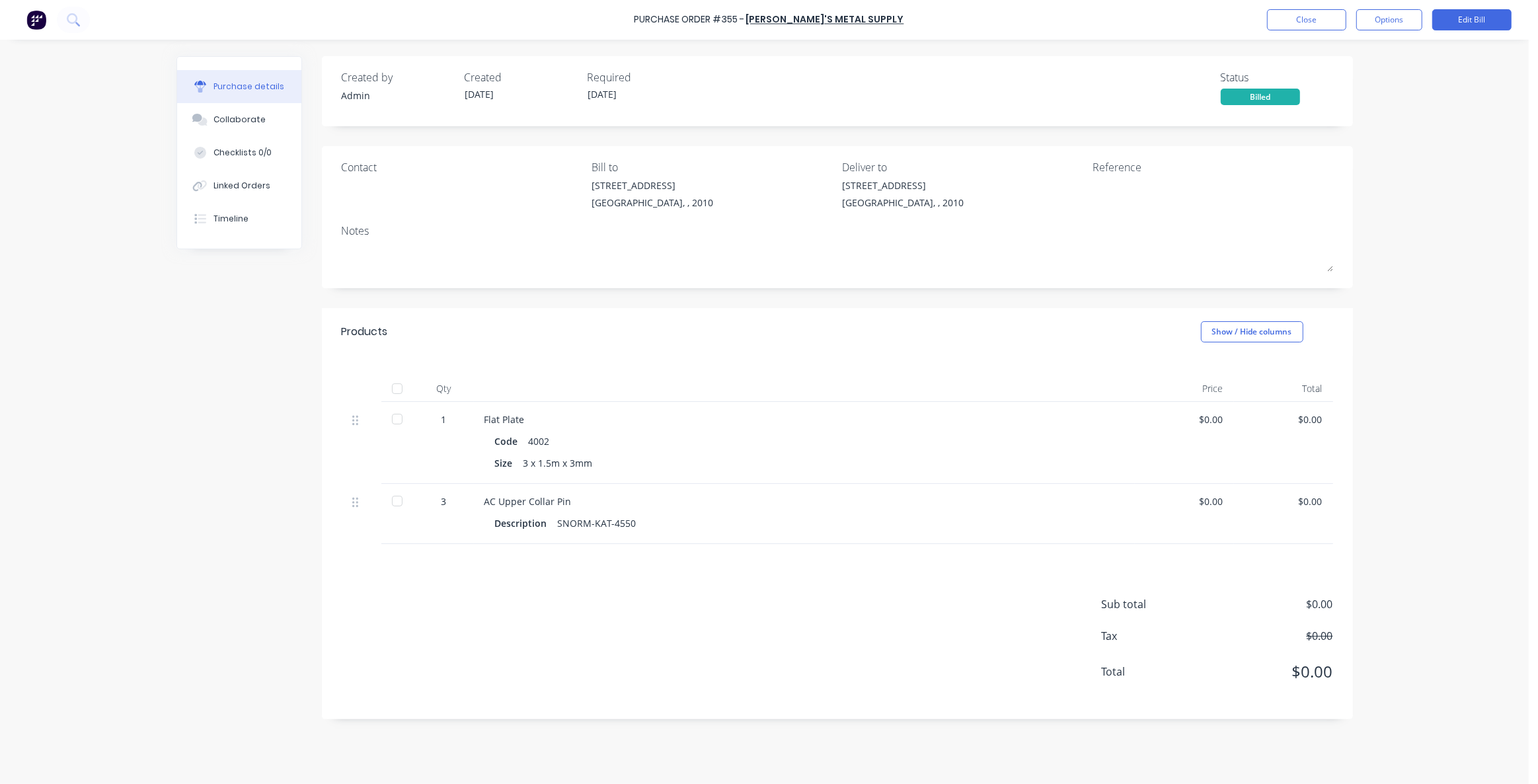
drag, startPoint x: 1397, startPoint y: 153, endPoint x: 1385, endPoint y: 122, distance: 33.2
click at [1398, 153] on div "Purchase Order #355 - [PERSON_NAME]'s Metal Supply Close Options Edit Bill Purc…" at bounding box center [764, 392] width 1528 height 784
click at [1396, 17] on button "Options" at bounding box center [1389, 20] width 66 height 21
click at [1307, 23] on button "Close" at bounding box center [1306, 20] width 79 height 21
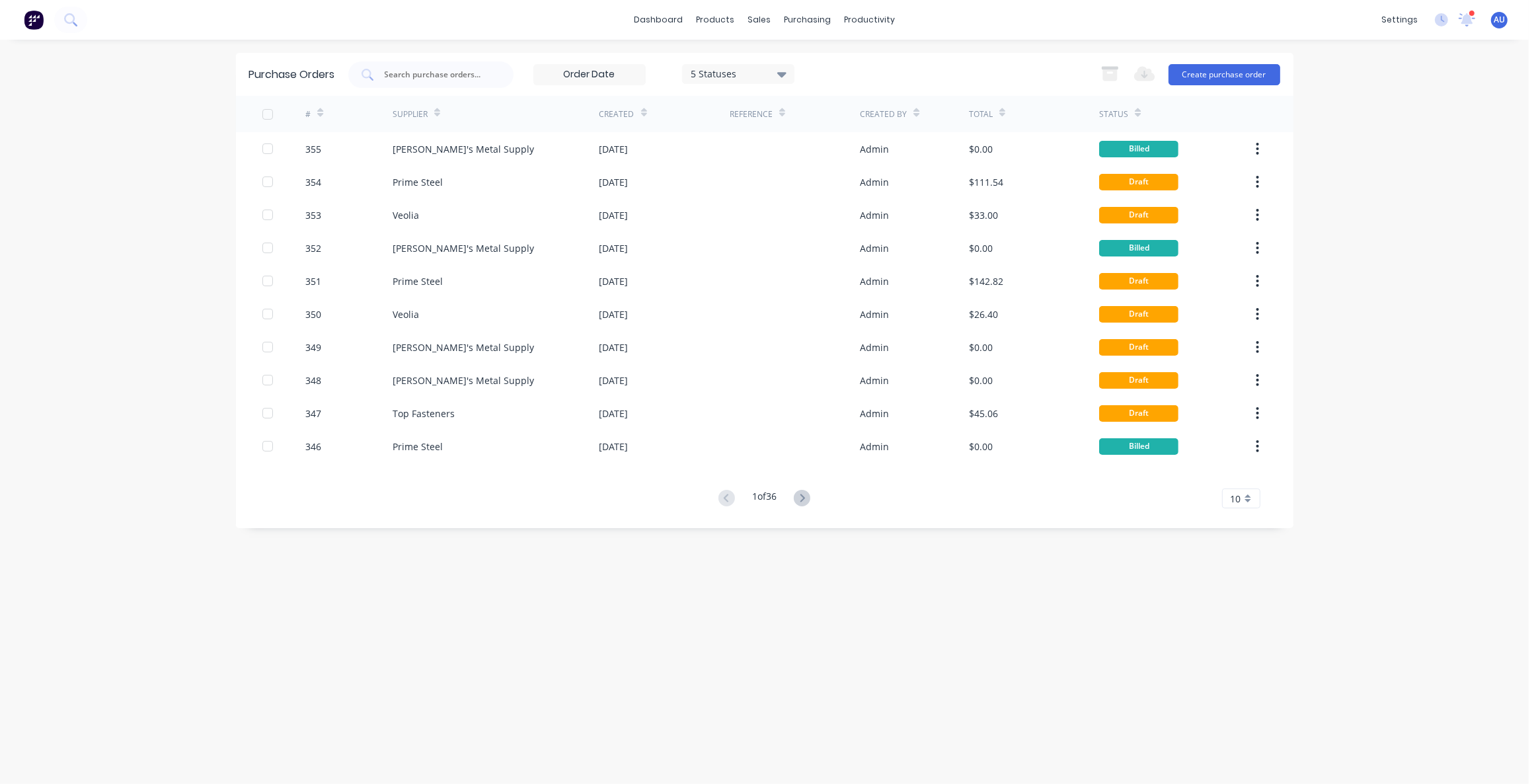
click at [40, 27] on img at bounding box center [33, 20] width 20 height 20
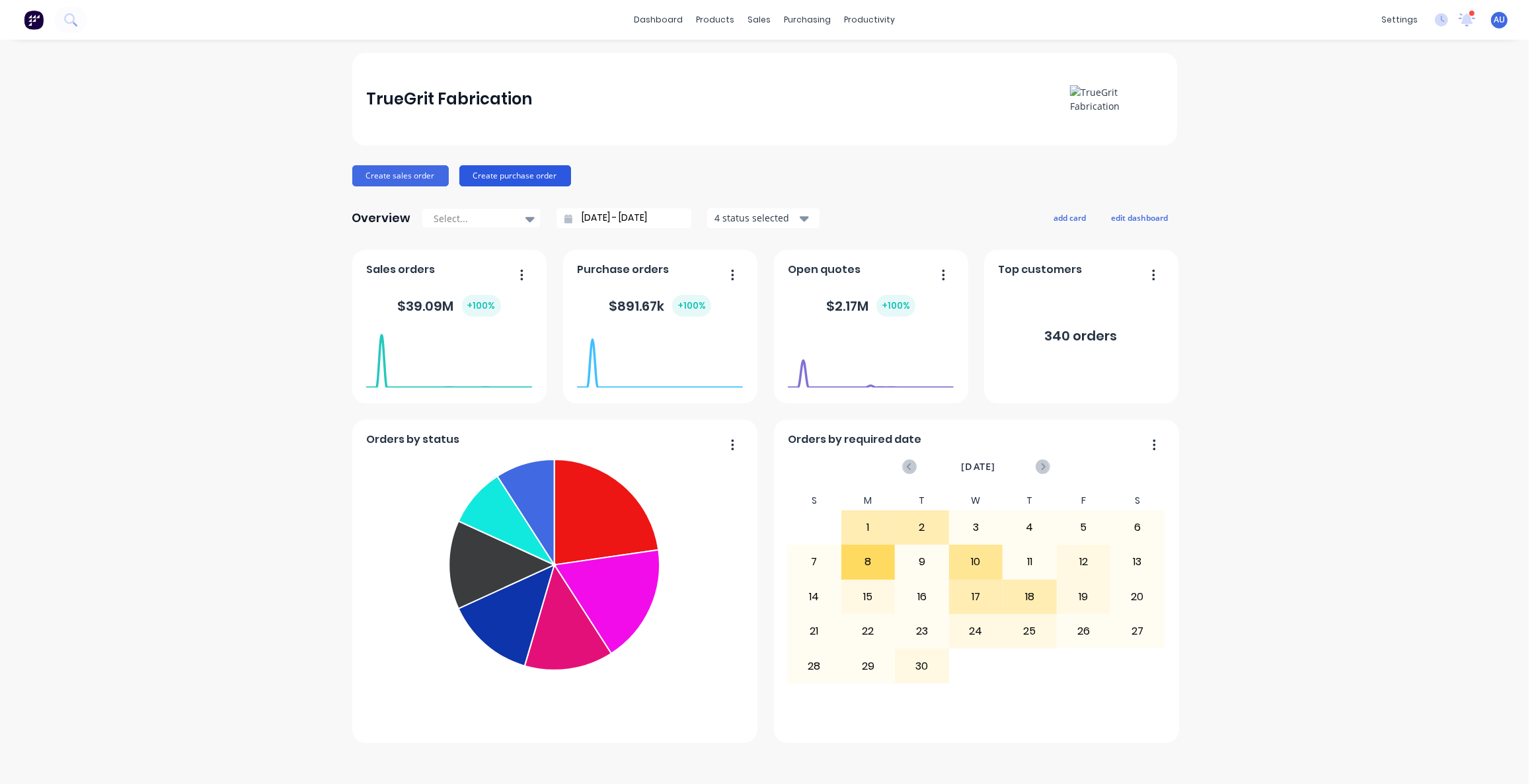
click at [513, 178] on button "Create purchase order" at bounding box center [515, 175] width 112 height 21
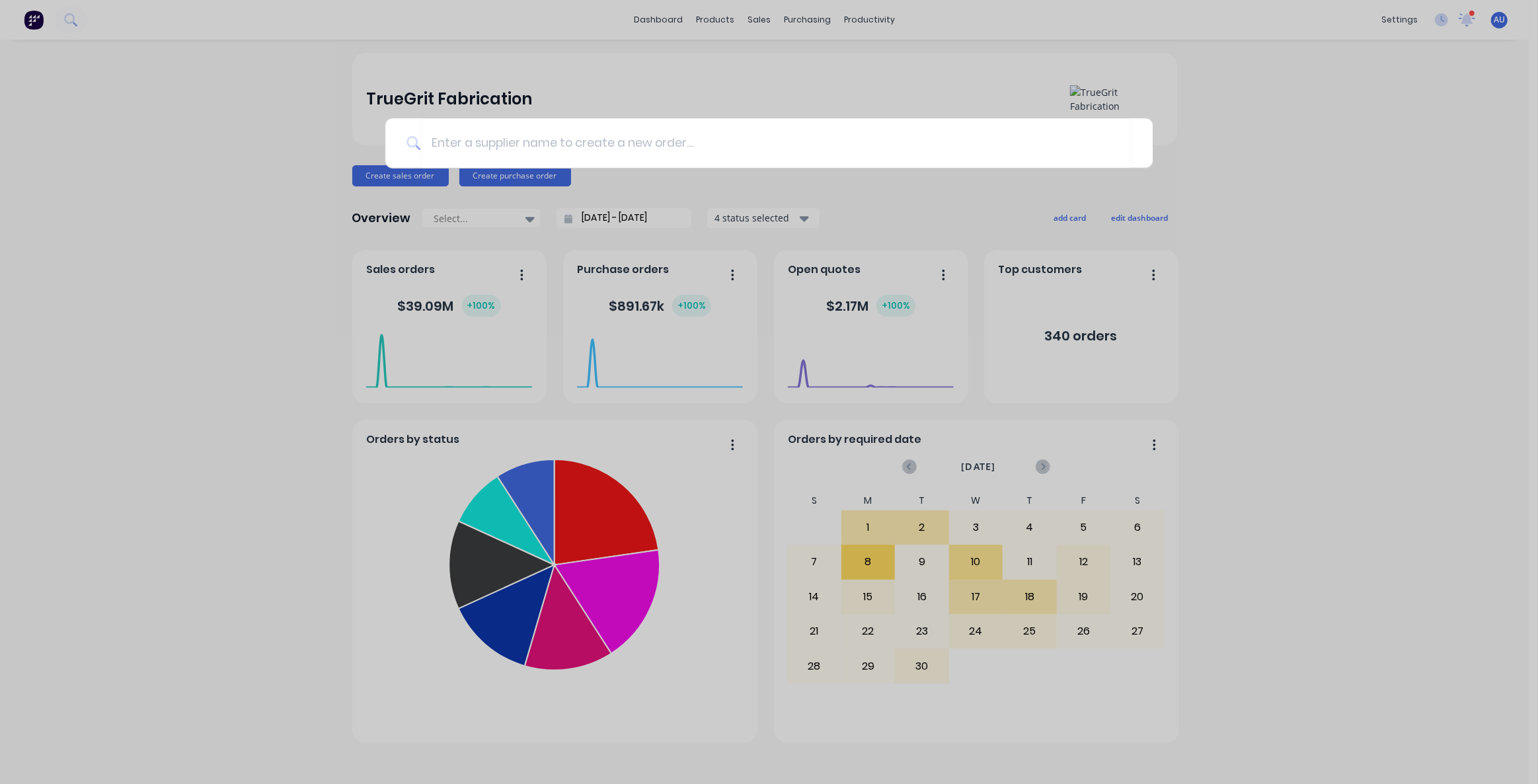
click at [336, 251] on div at bounding box center [769, 392] width 1538 height 784
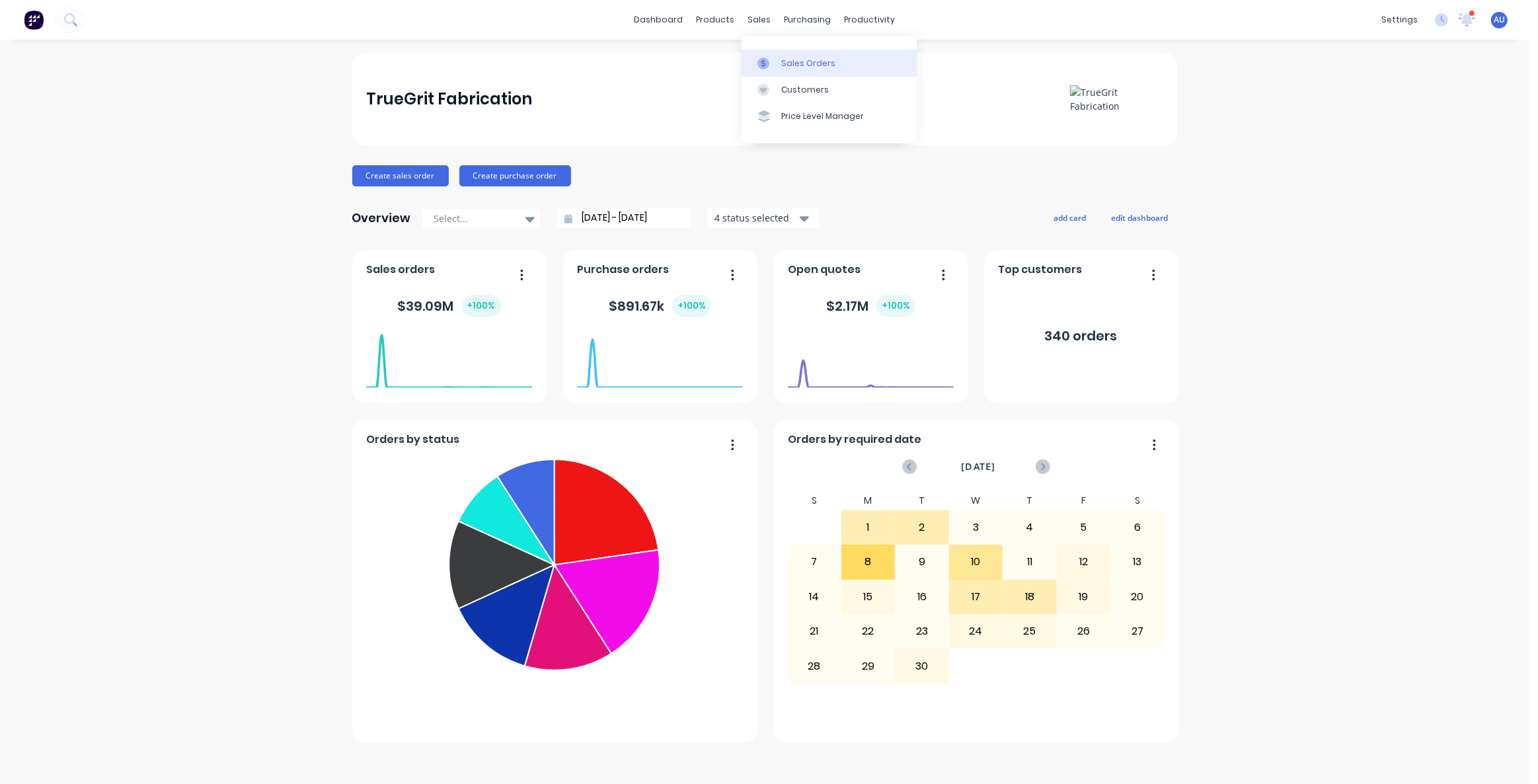
click at [785, 59] on div "Sales Orders" at bounding box center [808, 63] width 54 height 12
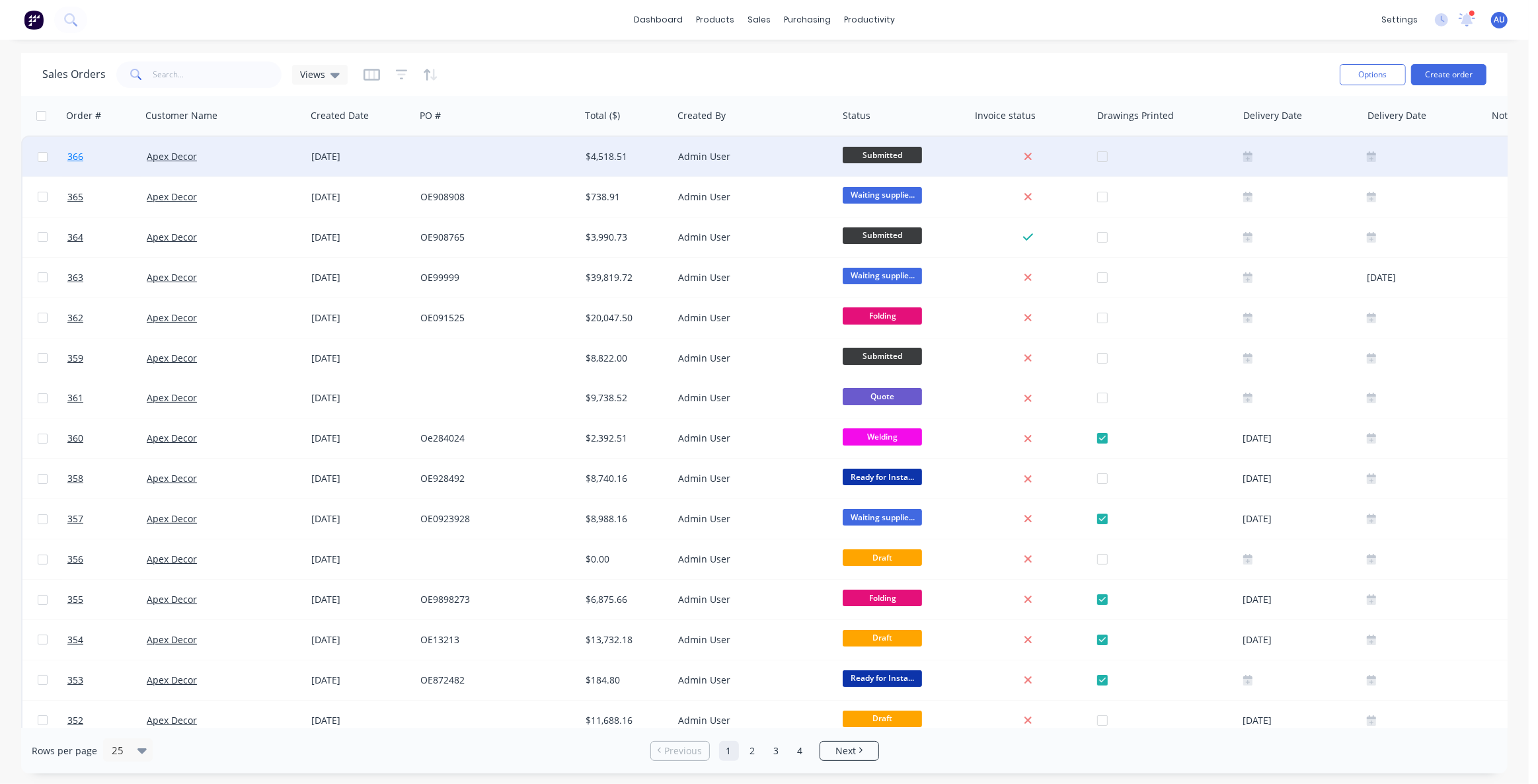
click at [72, 159] on span "366" at bounding box center [75, 156] width 16 height 13
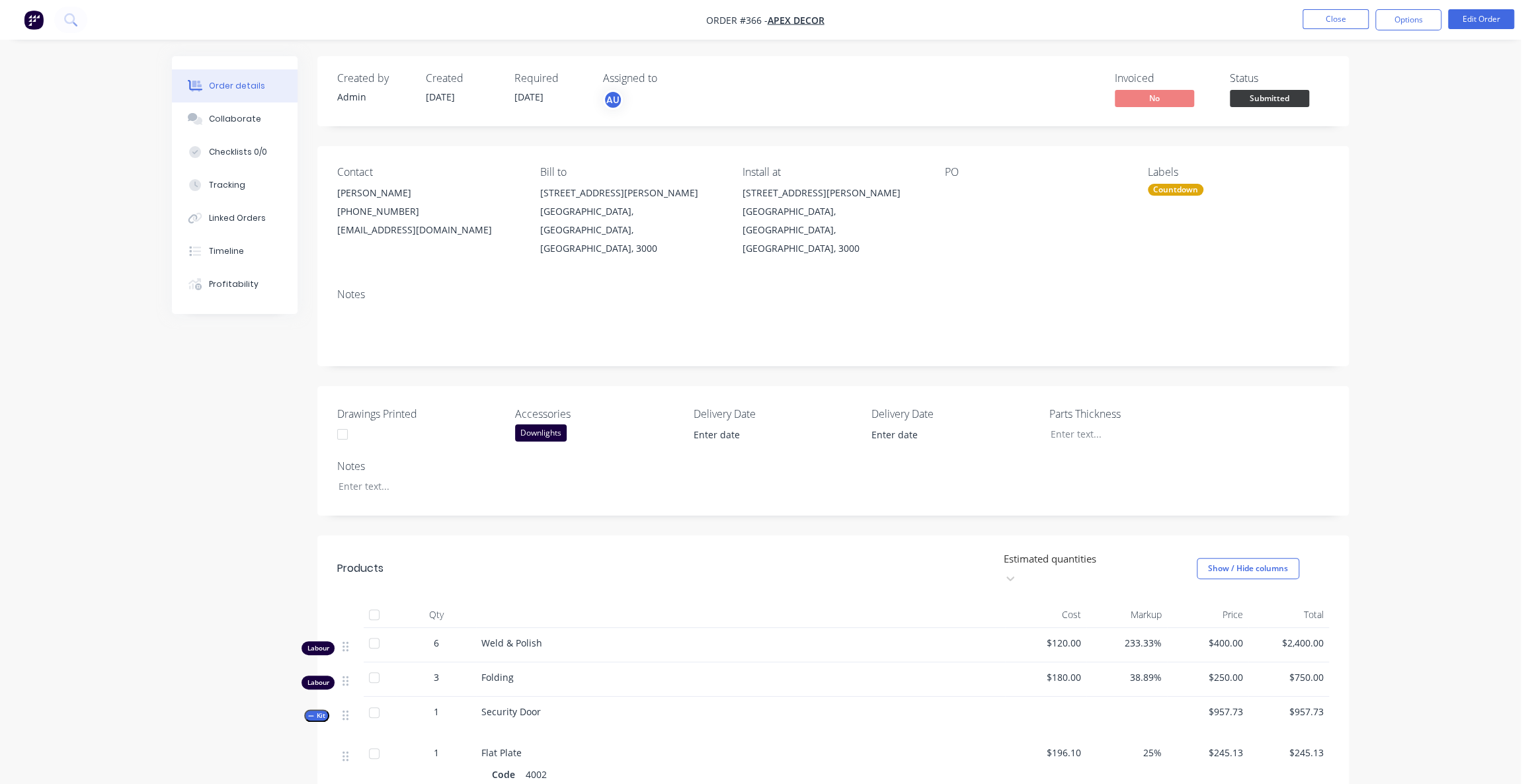
click at [122, 268] on div "Order details Collaborate Checklists 0/0 Tracking Linked Orders Timeline Profit…" at bounding box center [760, 746] width 1520 height 1492
click at [27, 265] on div "Order details Collaborate Checklists 0/0 Tracking Linked Orders Timeline Profit…" at bounding box center [760, 746] width 1520 height 1492
click at [82, 211] on div "Order details Collaborate Checklists 0/0 Tracking Linked Orders Timeline Profit…" at bounding box center [760, 746] width 1520 height 1492
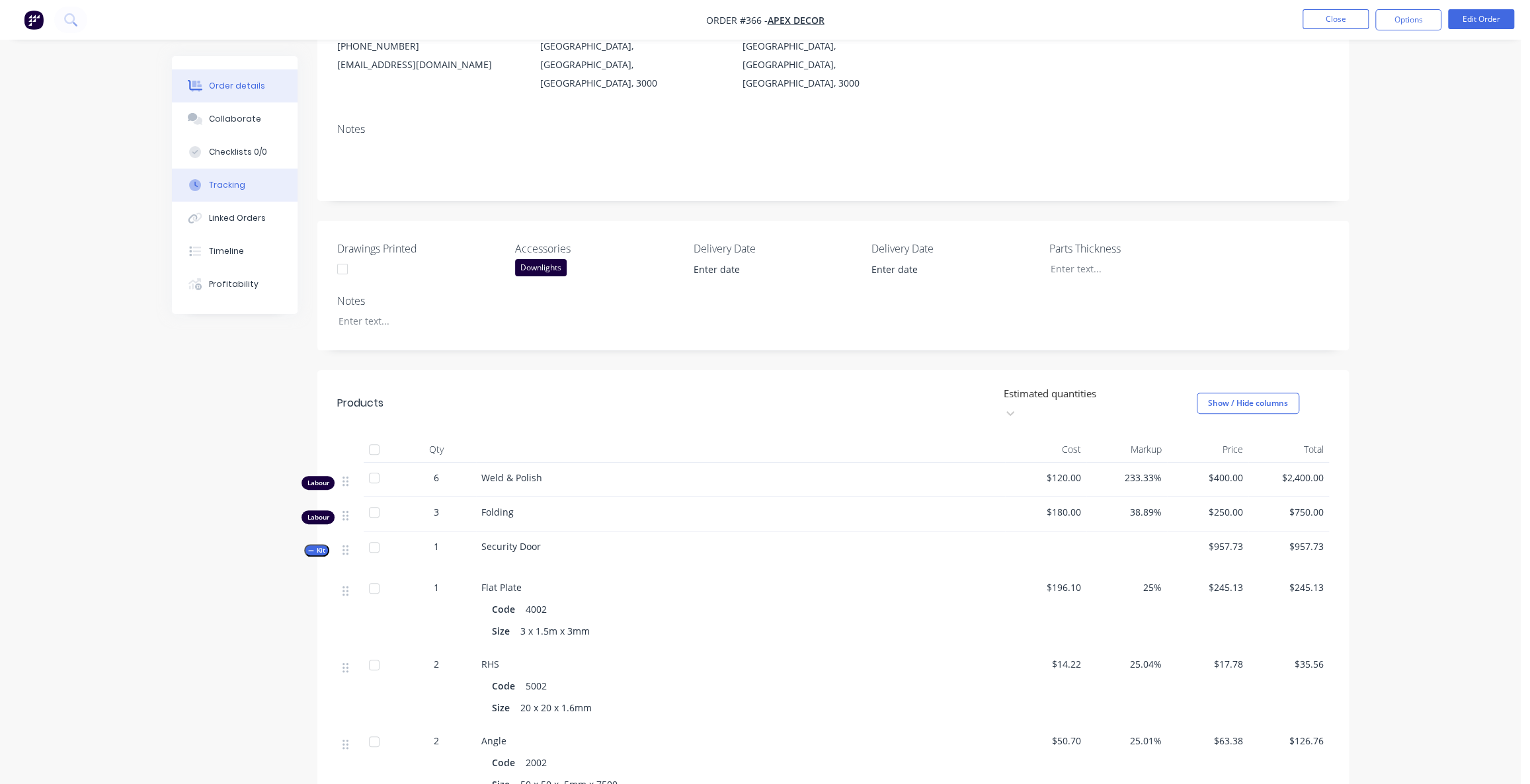
scroll to position [180, 0]
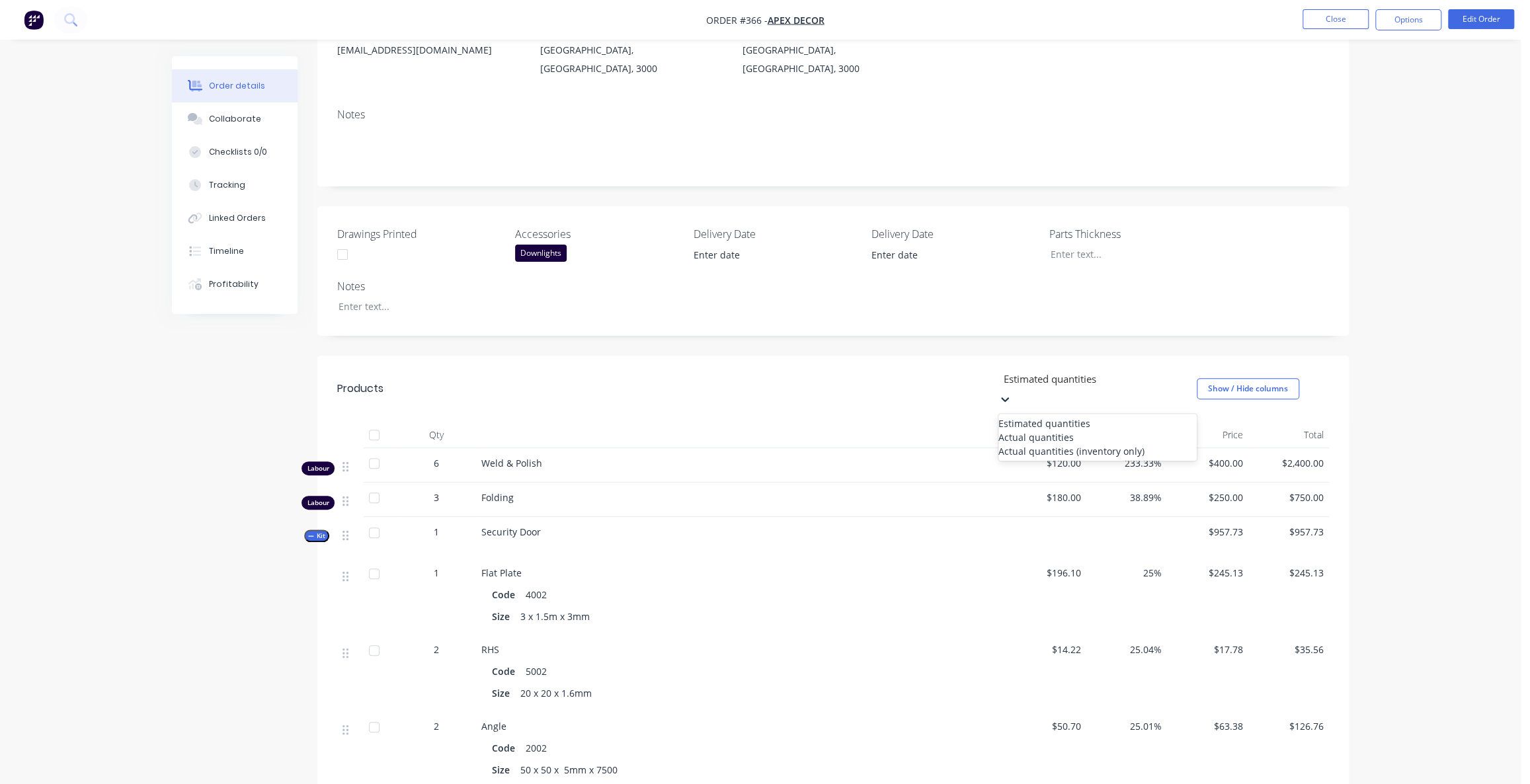
click at [1056, 371] on div at bounding box center [1098, 379] width 190 height 16
click at [1010, 430] on div "Actual quantities" at bounding box center [1098, 437] width 198 height 14
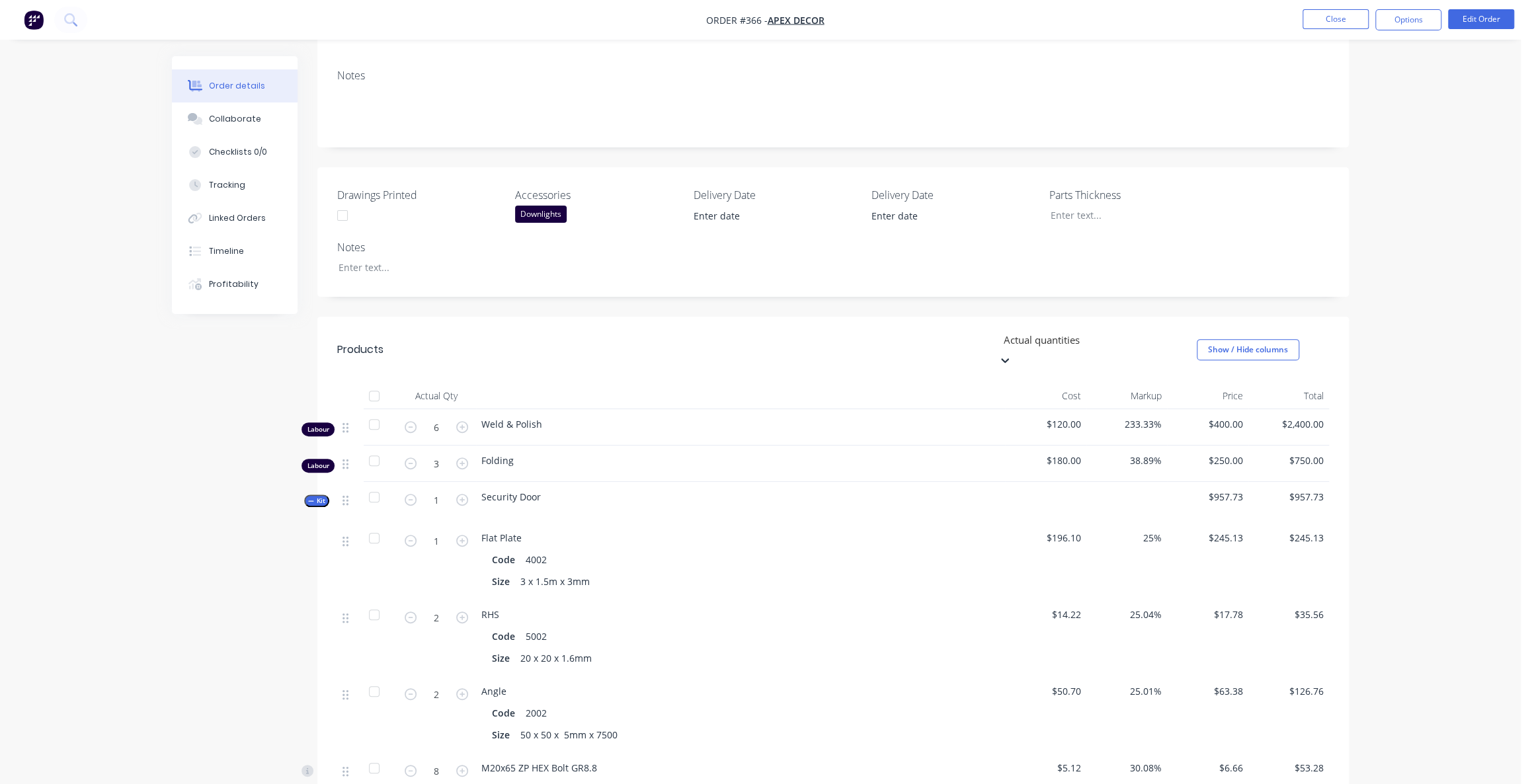
scroll to position [240, 0]
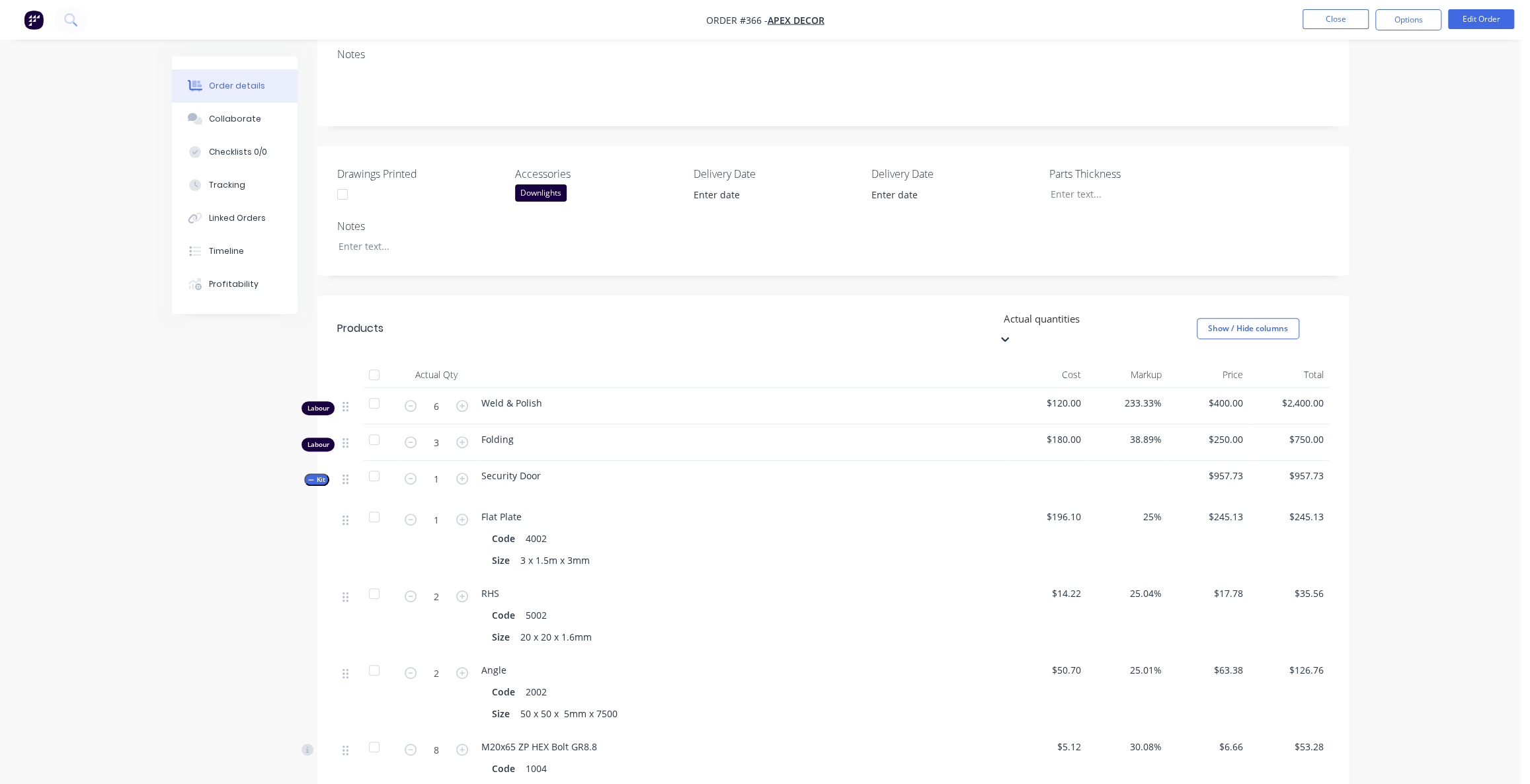
click at [459, 361] on div "Actual Qty" at bounding box center [437, 374] width 79 height 27
click at [1033, 311] on div at bounding box center [1098, 319] width 190 height 16
click at [163, 428] on div "Order details Collaborate Checklists 0/0 Tracking Linked Orders Timeline Profit…" at bounding box center [761, 538] width 1203 height 1443
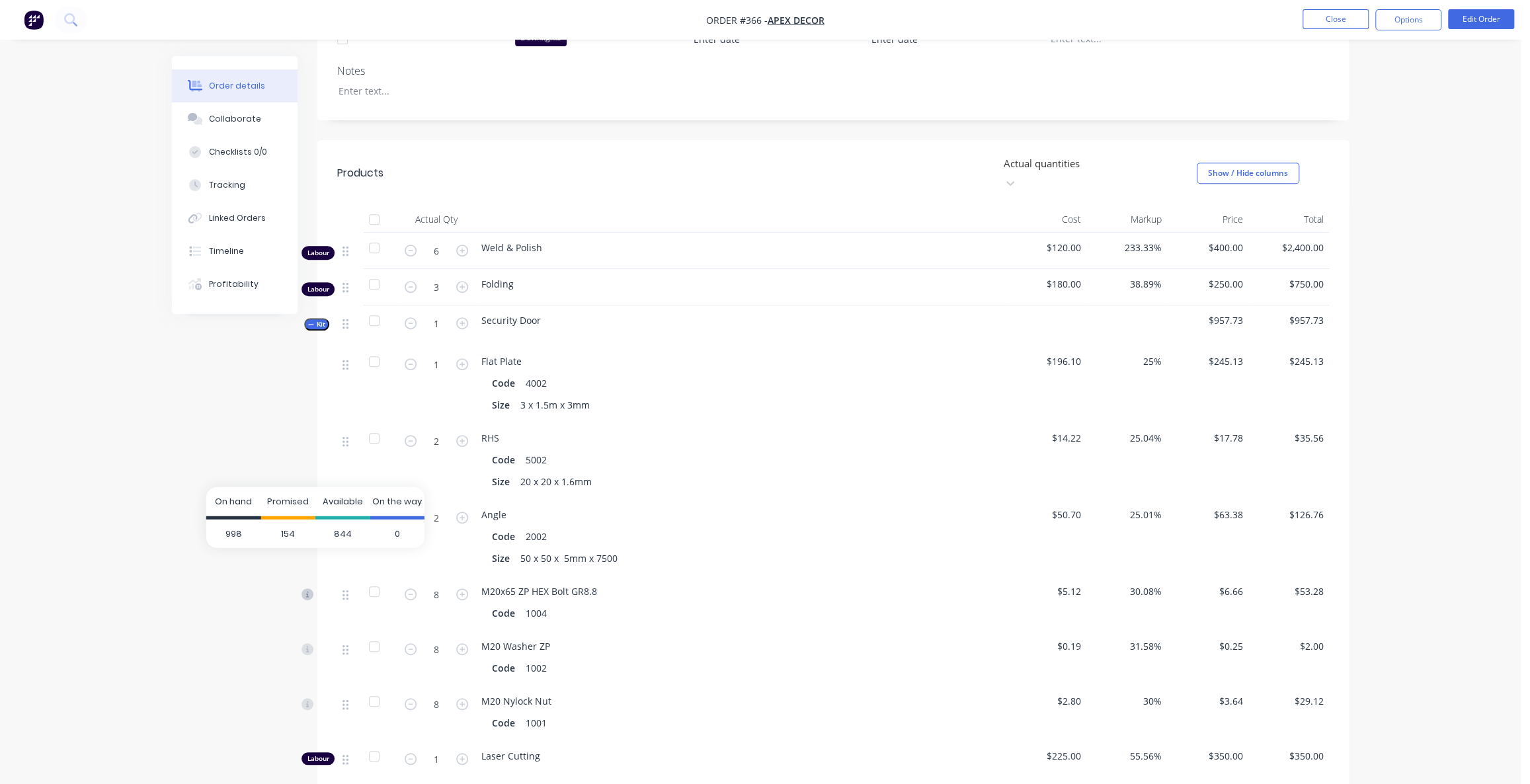
scroll to position [421, 0]
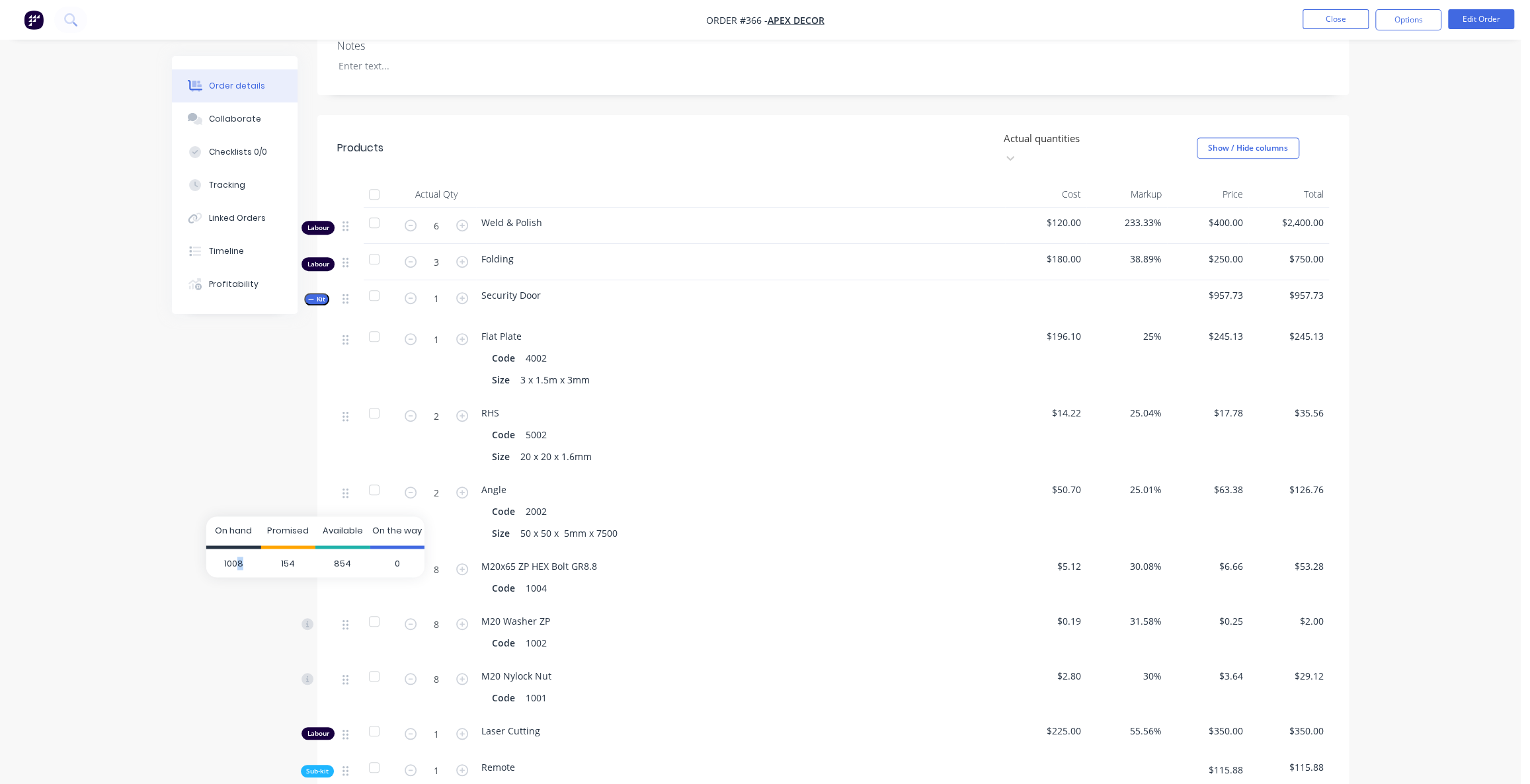
drag, startPoint x: 249, startPoint y: 560, endPoint x: 239, endPoint y: 560, distance: 10.0
click at [239, 560] on span "1008" at bounding box center [233, 563] width 55 height 29
drag, startPoint x: 238, startPoint y: 618, endPoint x: 216, endPoint y: 617, distance: 22.0
click at [224, 617] on span "1025" at bounding box center [233, 618] width 55 height 29
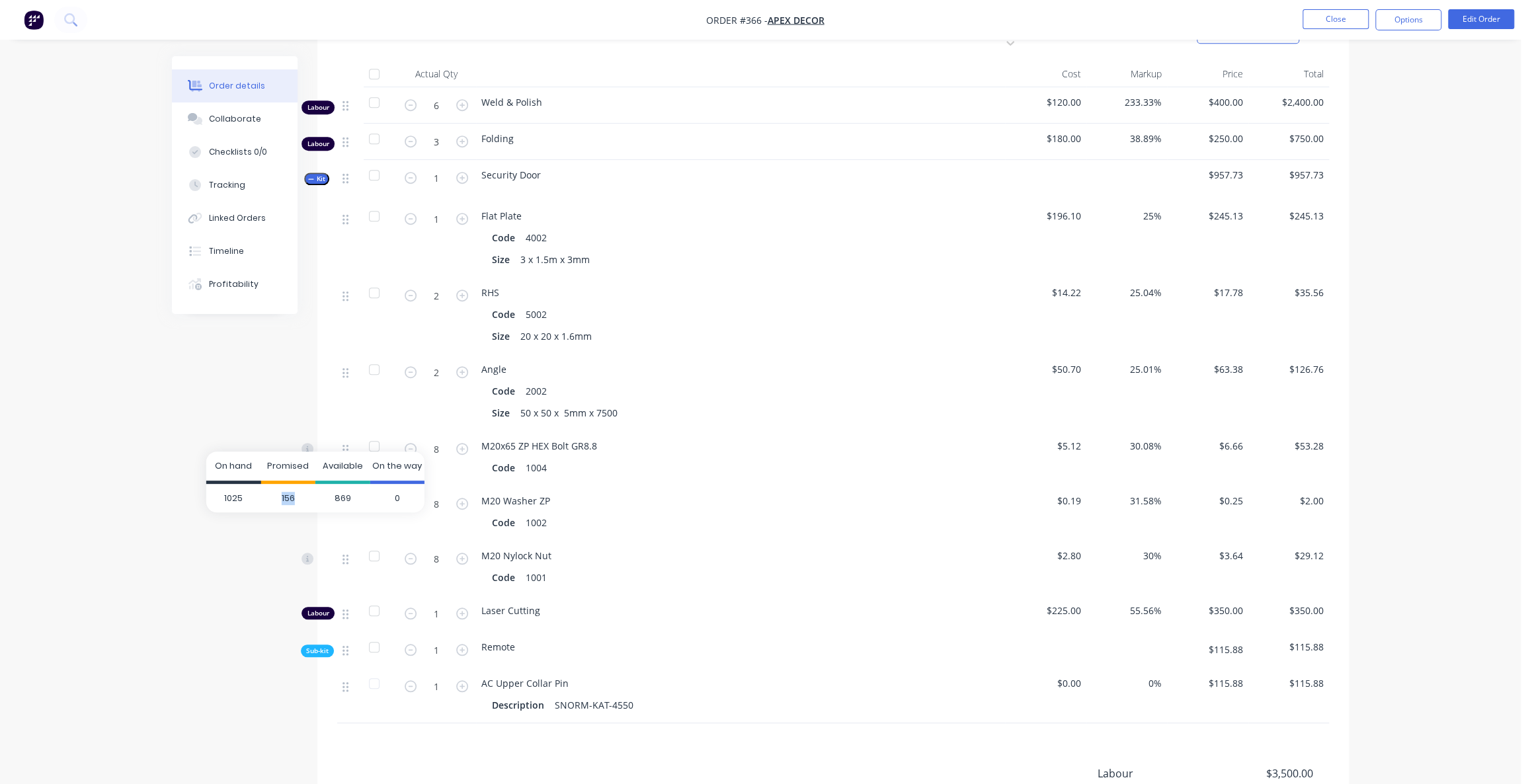
drag, startPoint x: 293, startPoint y: 499, endPoint x: 282, endPoint y: 498, distance: 11.0
click at [282, 498] on span "156" at bounding box center [288, 498] width 55 height 29
drag, startPoint x: 349, startPoint y: 498, endPoint x: 336, endPoint y: 499, distance: 13.0
click at [339, 499] on span "869" at bounding box center [342, 498] width 55 height 29
click at [337, 495] on span "869" at bounding box center [342, 498] width 55 height 29
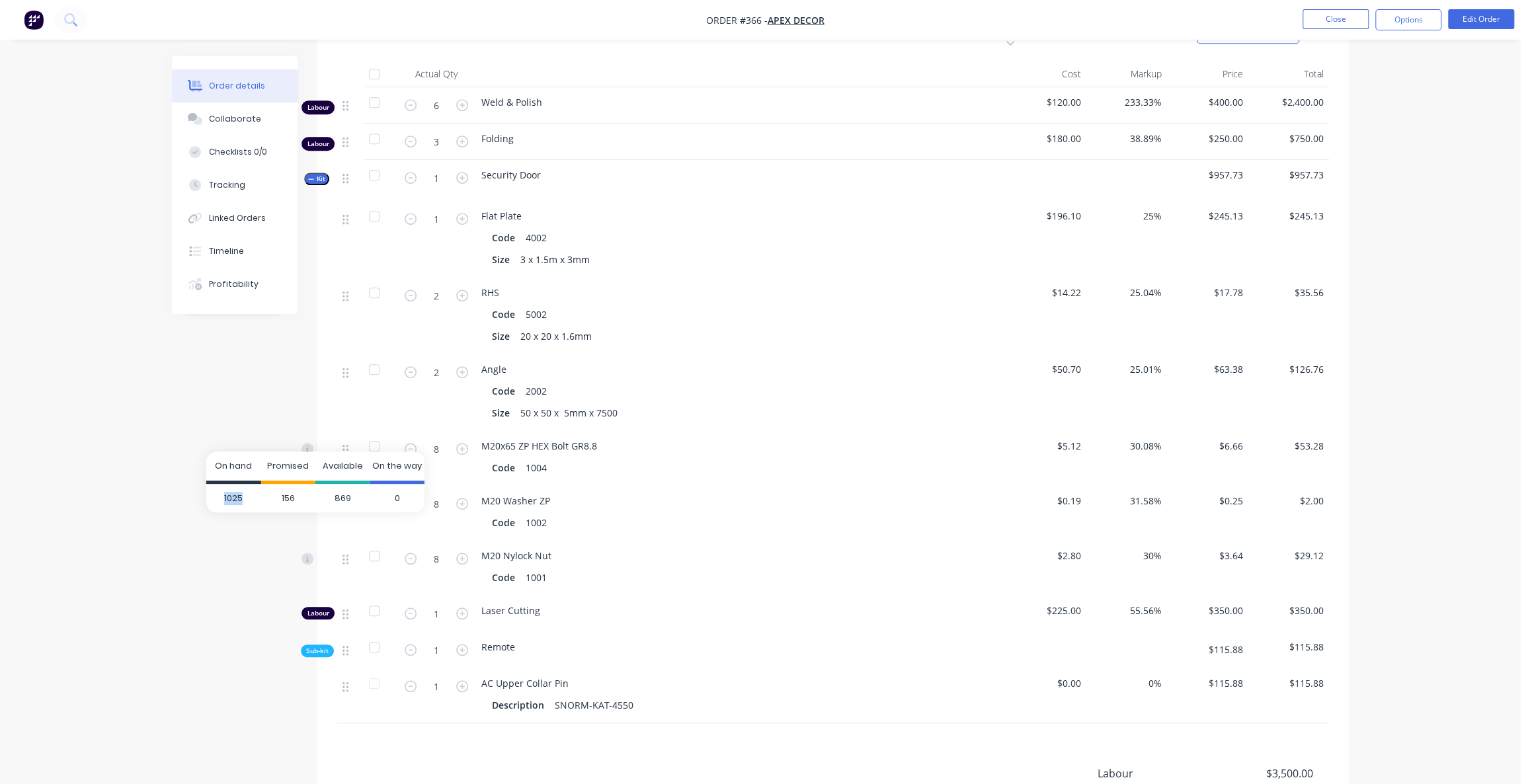
drag, startPoint x: 246, startPoint y: 498, endPoint x: 213, endPoint y: 498, distance: 33.0
click at [213, 498] on span "1025" at bounding box center [233, 498] width 55 height 29
drag, startPoint x: 295, startPoint y: 498, endPoint x: 265, endPoint y: 498, distance: 30.0
click at [267, 498] on span "156" at bounding box center [288, 498] width 55 height 29
drag, startPoint x: 240, startPoint y: 496, endPoint x: 214, endPoint y: 496, distance: 26.0
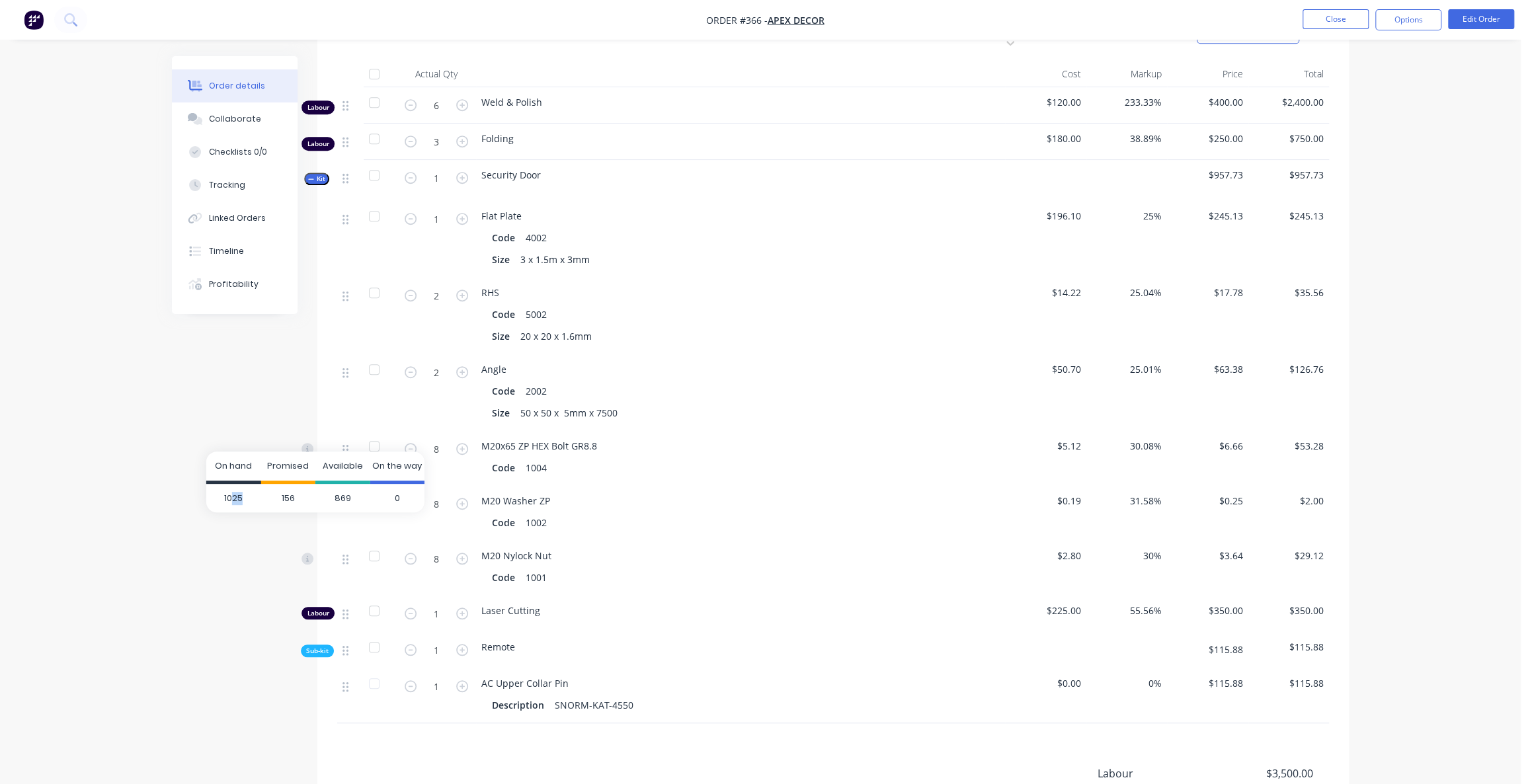
click at [214, 496] on span "1025" at bounding box center [233, 498] width 55 height 29
click at [239, 498] on span "1025" at bounding box center [233, 498] width 55 height 29
drag, startPoint x: 352, startPoint y: 498, endPoint x: 302, endPoint y: 497, distance: 50.0
click at [325, 498] on span "869" at bounding box center [342, 498] width 55 height 29
drag, startPoint x: 297, startPoint y: 497, endPoint x: 278, endPoint y: 500, distance: 19.2
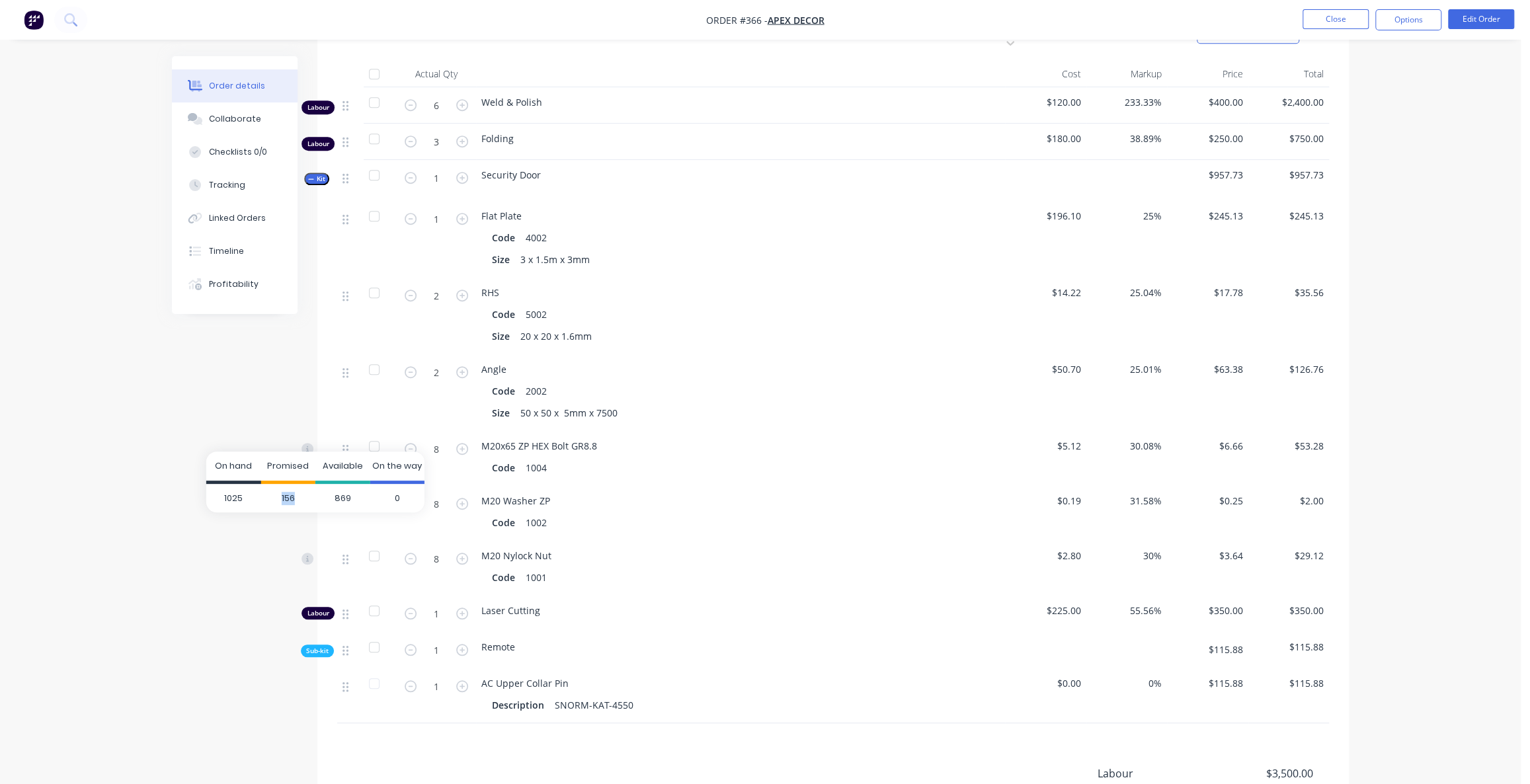
click at [278, 500] on span "156" at bounding box center [288, 498] width 55 height 29
click at [288, 496] on span "156" at bounding box center [288, 498] width 55 height 29
click at [238, 498] on span "1025" at bounding box center [233, 498] width 55 height 29
drag, startPoint x: 293, startPoint y: 496, endPoint x: 258, endPoint y: 494, distance: 35.1
click at [258, 494] on div "1025 156 869 0" at bounding box center [315, 498] width 218 height 29
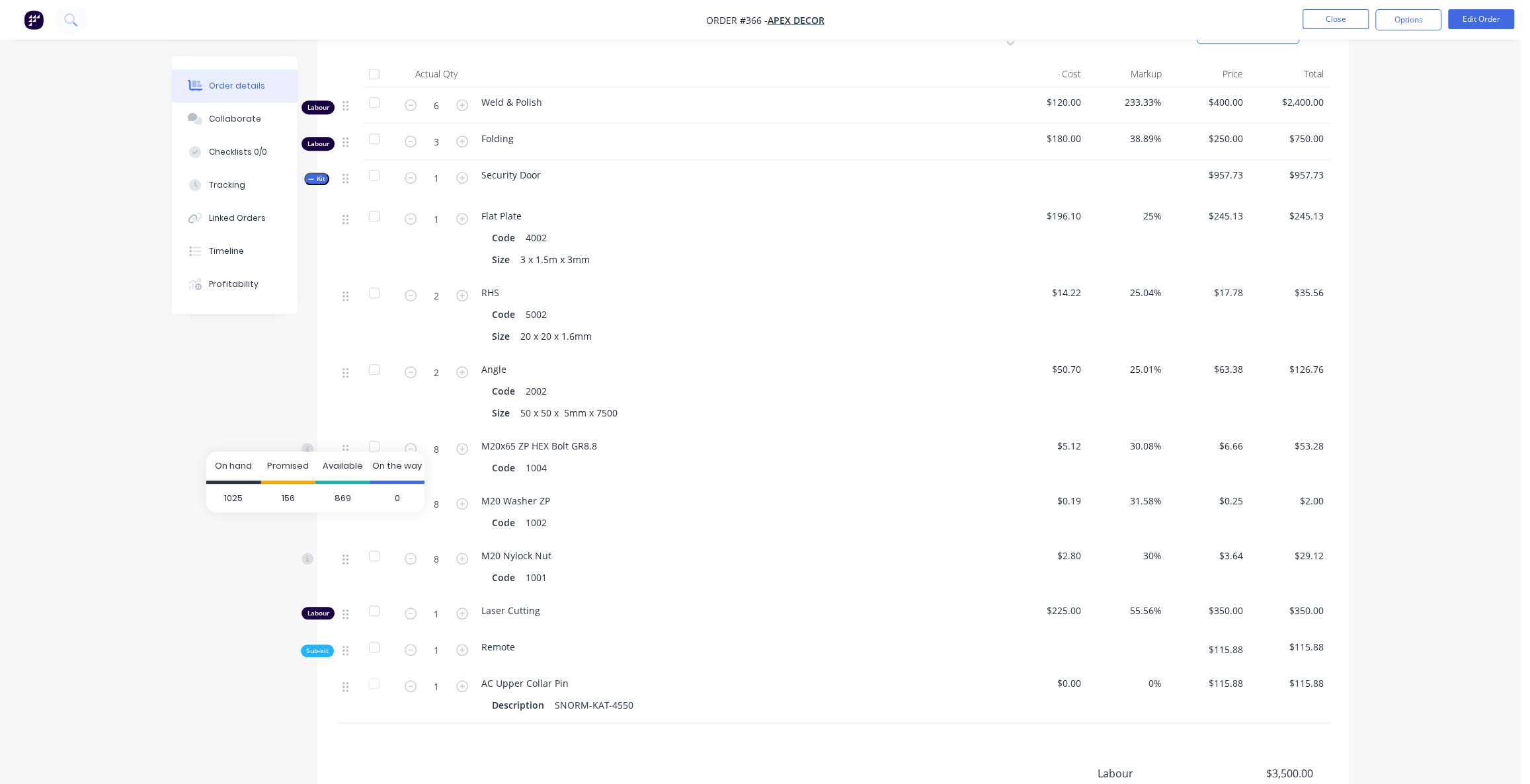
click at [288, 500] on span "156" at bounding box center [288, 498] width 55 height 29
click at [291, 498] on span "156" at bounding box center [288, 498] width 55 height 29
drag, startPoint x: 395, startPoint y: 499, endPoint x: 409, endPoint y: 497, distance: 14.1
click at [404, 498] on span "0" at bounding box center [397, 498] width 55 height 29
drag, startPoint x: 394, startPoint y: 496, endPoint x: 402, endPoint y: 494, distance: 8.2
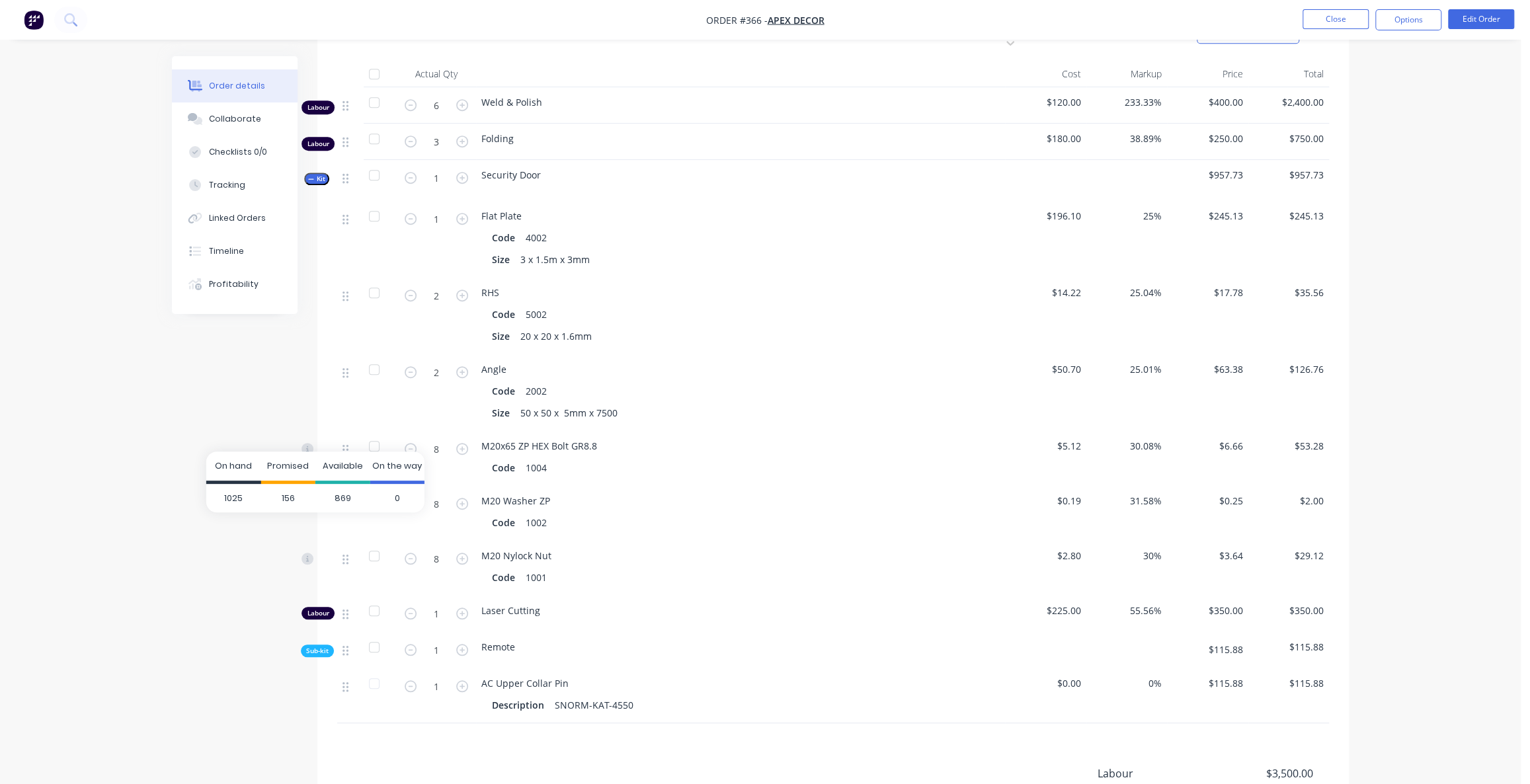
click at [401, 494] on span "0" at bounding box center [397, 498] width 55 height 29
click at [398, 495] on span "0" at bounding box center [397, 498] width 55 height 29
drag, startPoint x: 400, startPoint y: 496, endPoint x: 393, endPoint y: 496, distance: 7.0
click at [393, 496] on span "0" at bounding box center [397, 498] width 55 height 29
click at [403, 498] on span "0" at bounding box center [397, 498] width 55 height 29
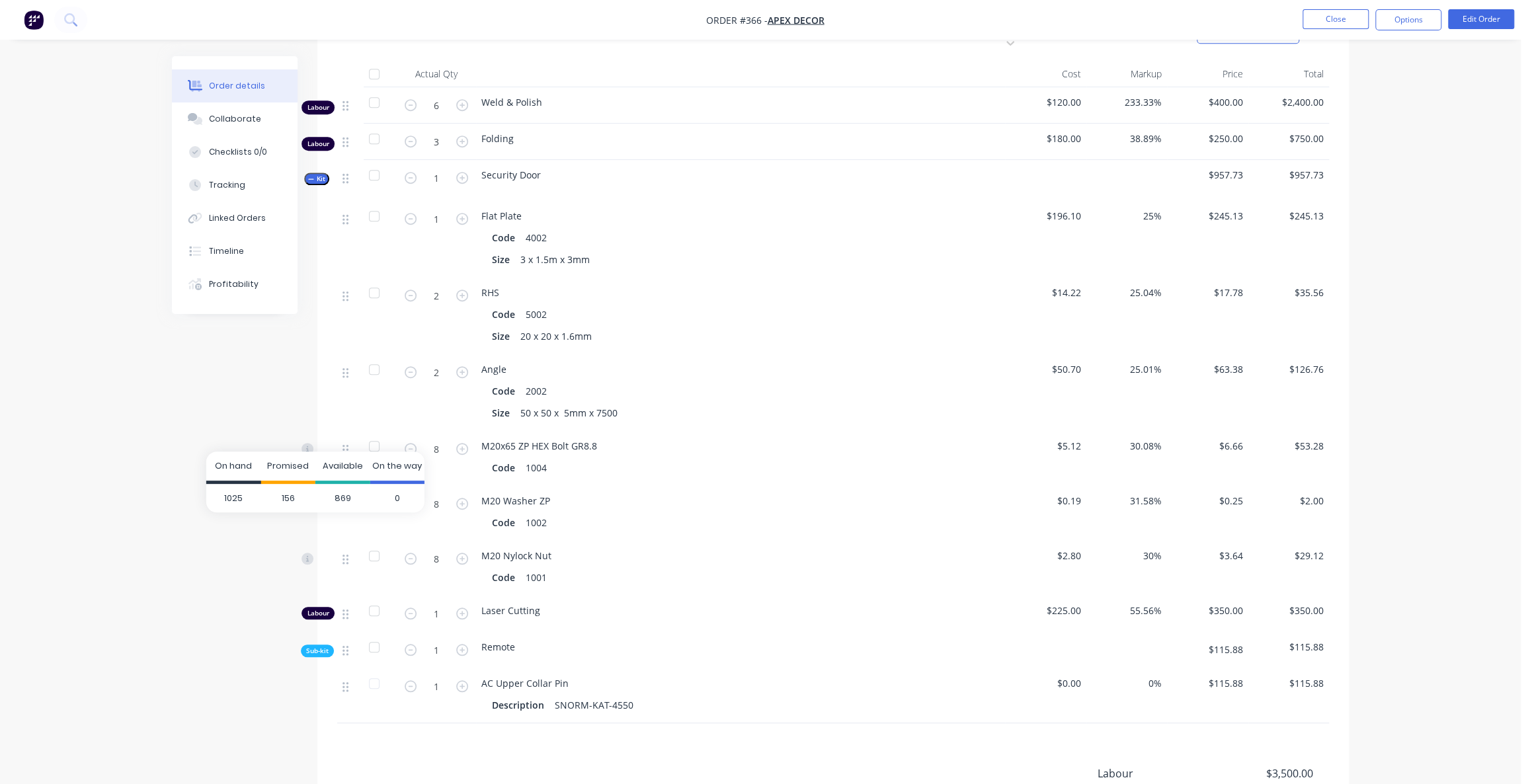
drag, startPoint x: 400, startPoint y: 497, endPoint x: 374, endPoint y: 497, distance: 26.0
click at [398, 497] on span "0" at bounding box center [397, 498] width 55 height 29
click at [148, 524] on div "Order details Collaborate Checklists 0/0 Tracking Linked Orders Timeline Profit…" at bounding box center [760, 209] width 1520 height 1498
click at [222, 488] on div "Created by Admin Created [DATE] Required [DATE] Assigned to AU Invoiced No Stat…" at bounding box center [760, 237] width 1177 height 1443
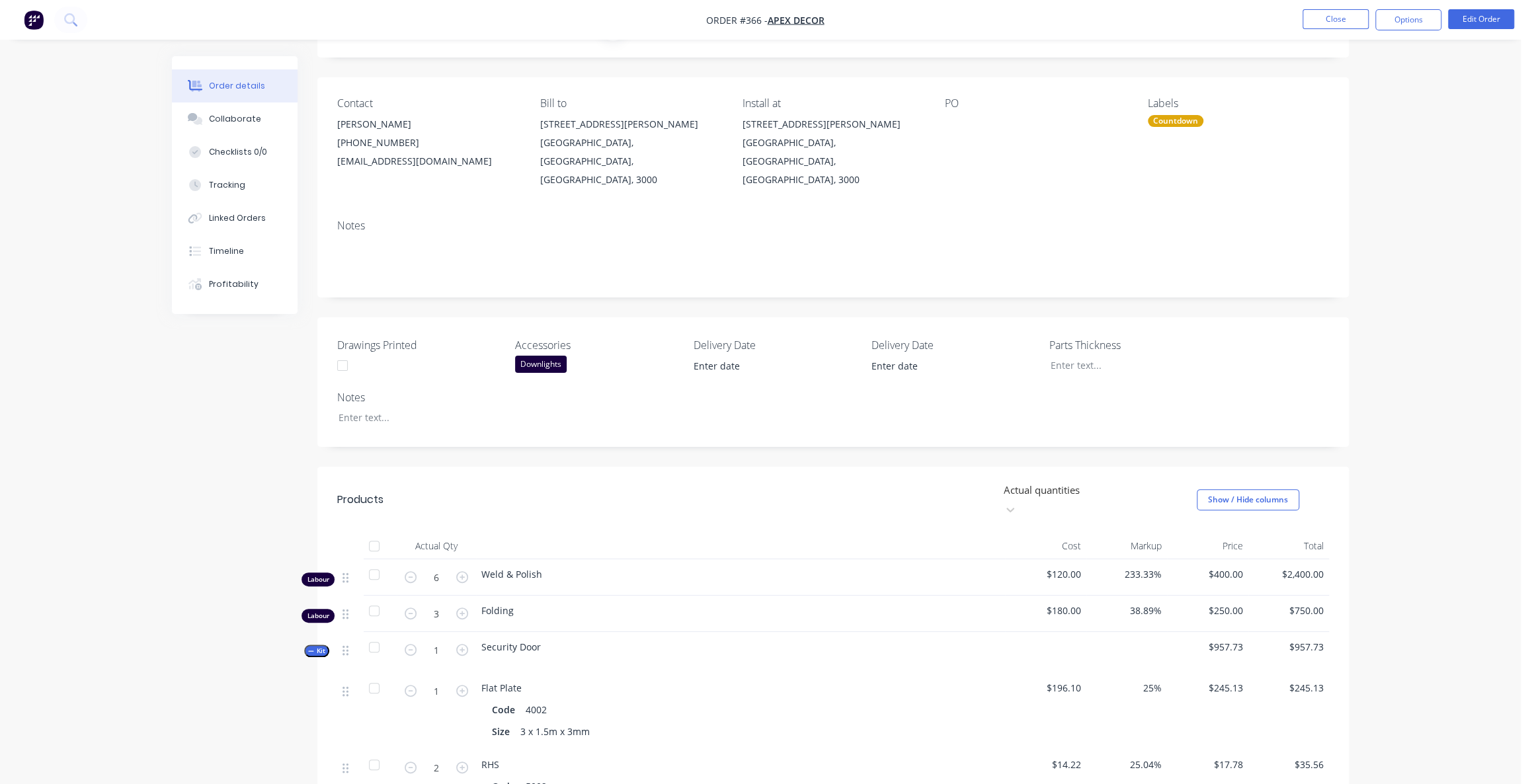
scroll to position [119, 0]
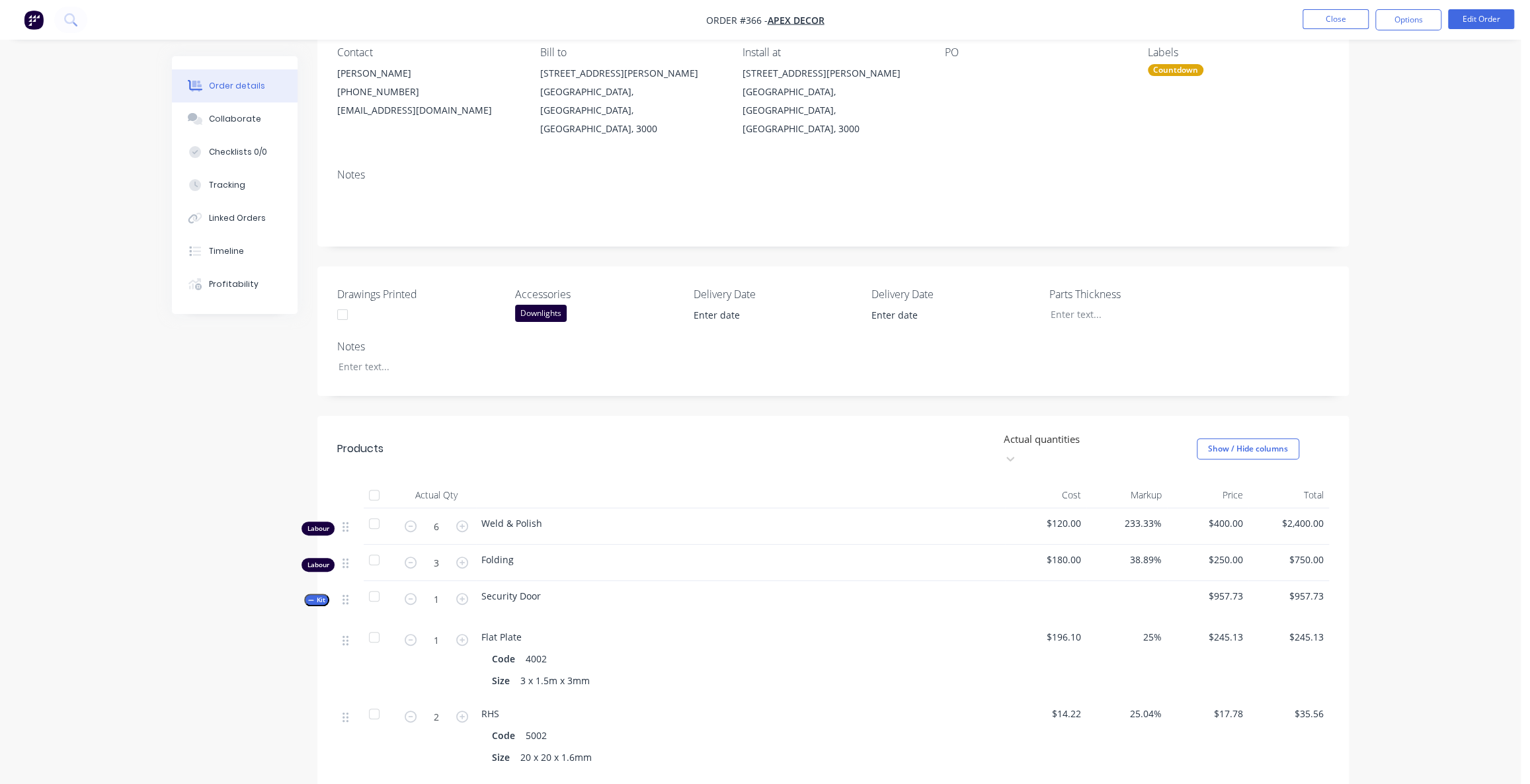
click at [1135, 516] on span "233.33%" at bounding box center [1127, 523] width 71 height 14
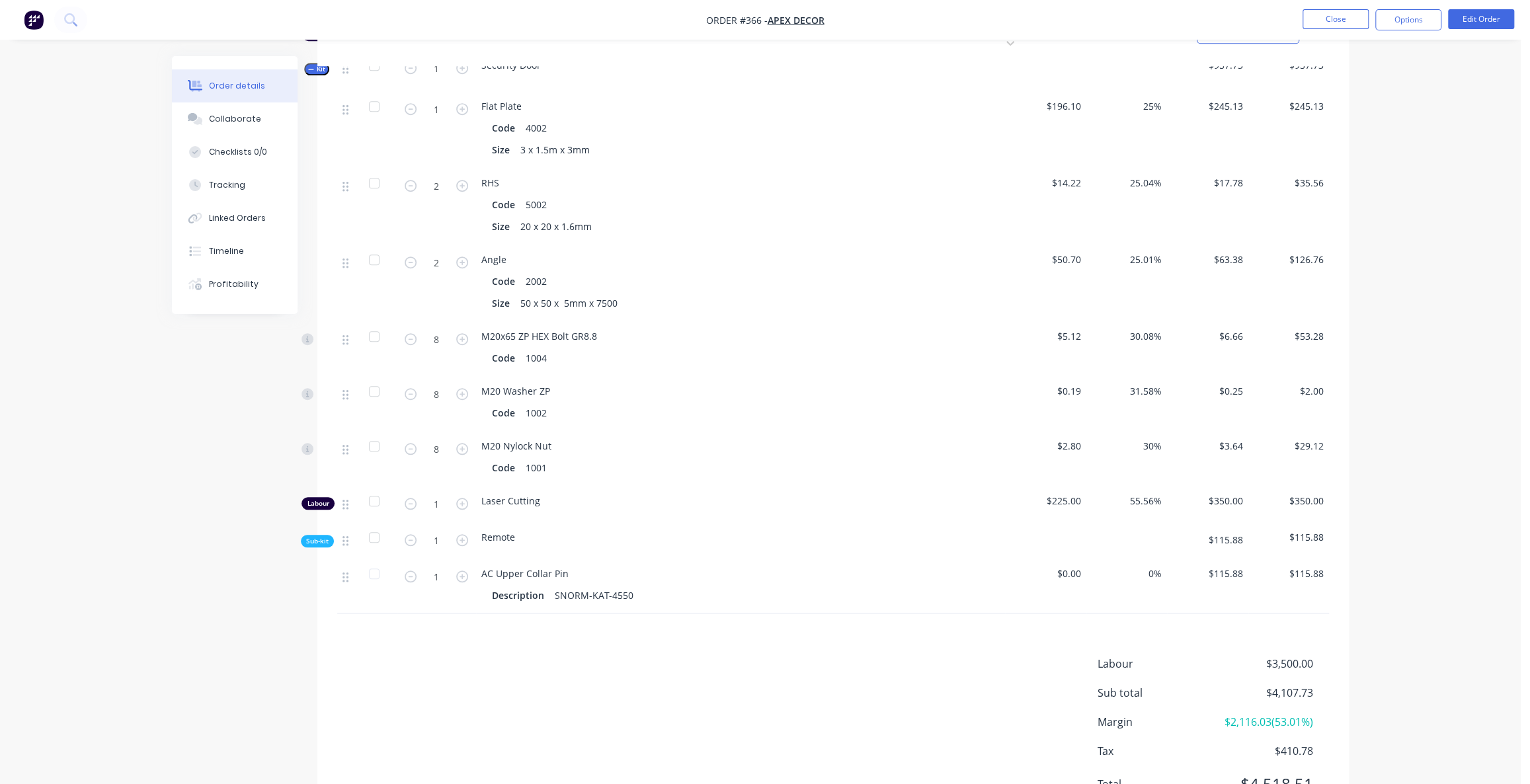
scroll to position [677, 0]
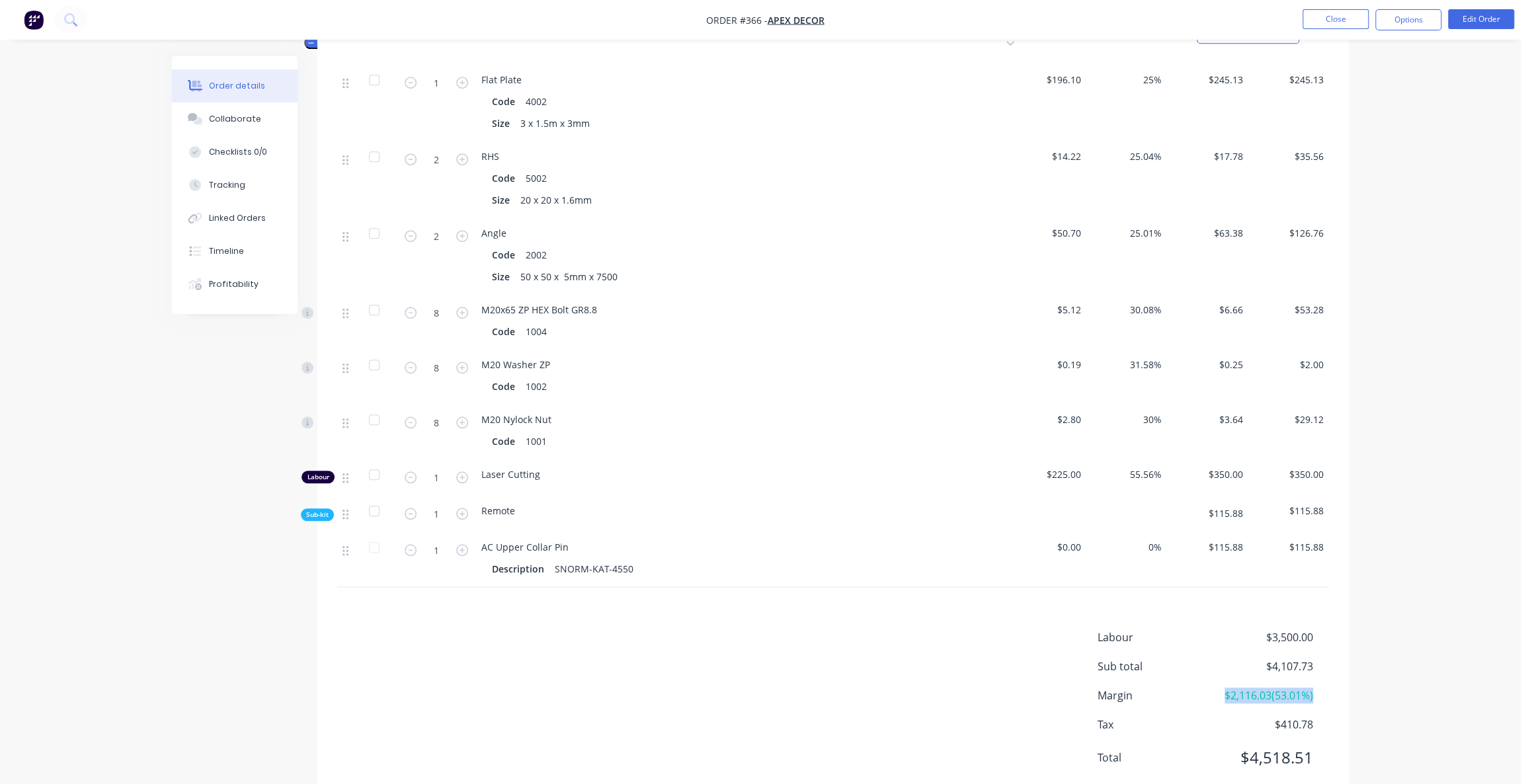
drag, startPoint x: 1218, startPoint y: 656, endPoint x: 1321, endPoint y: 664, distance: 103.3
click at [1321, 687] on div "Margin $2,116.03 ( 53.01 %)" at bounding box center [1213, 695] width 231 height 16
click at [1238, 687] on span "$2,116.03 ( 53.01 %)" at bounding box center [1264, 695] width 98 height 16
drag, startPoint x: 1227, startPoint y: 659, endPoint x: 1247, endPoint y: 657, distance: 20.1
click at [1236, 687] on span "$2,116.03 ( 53.01 %)" at bounding box center [1264, 695] width 98 height 16
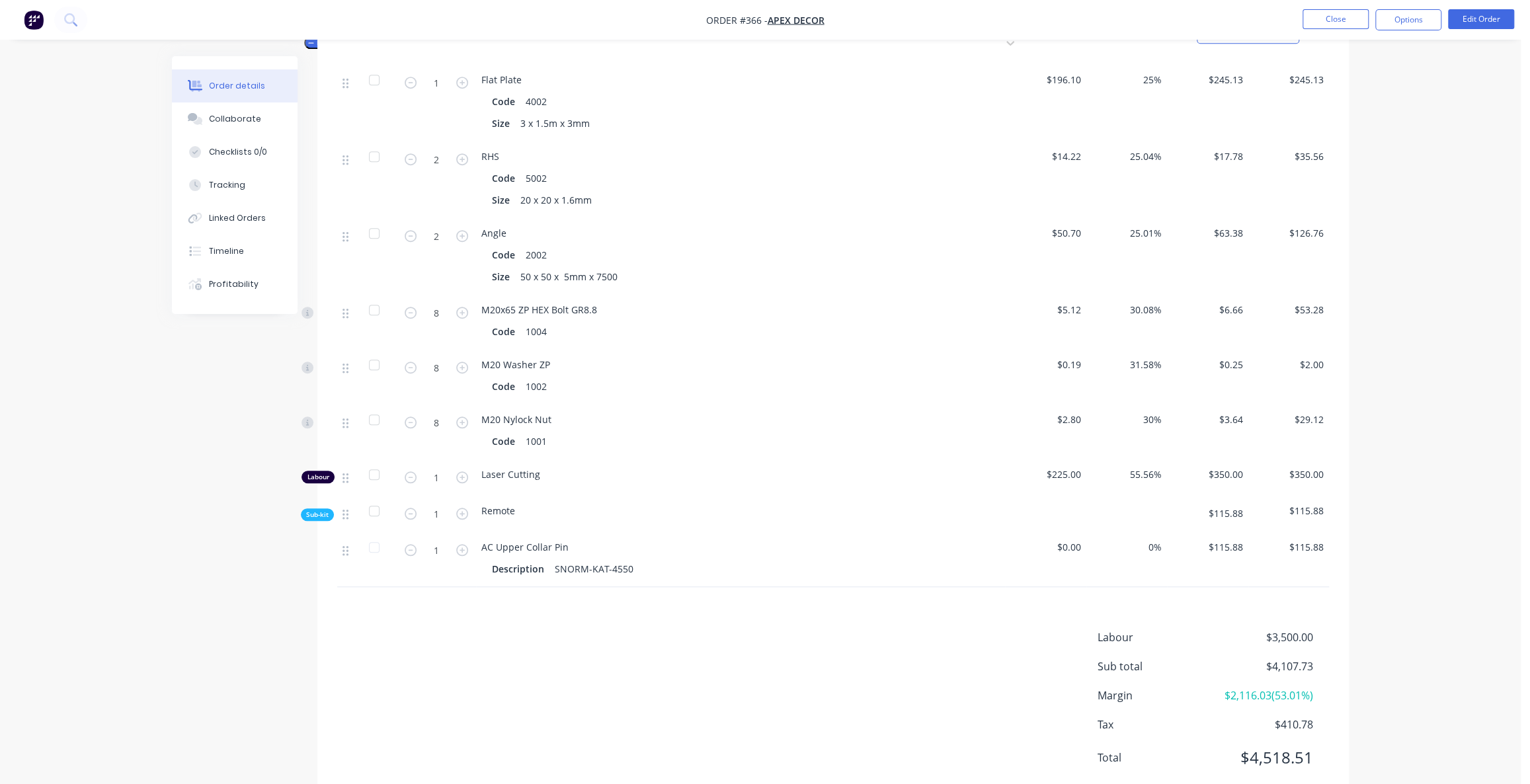
click at [1249, 687] on span "$2,116.03 ( 53.01 %)" at bounding box center [1264, 695] width 98 height 16
click at [1254, 687] on span "$2,116.03 ( 53.01 %)" at bounding box center [1264, 695] width 98 height 16
click at [1256, 687] on span "$2,116.03 ( 53.01 %)" at bounding box center [1264, 695] width 98 height 16
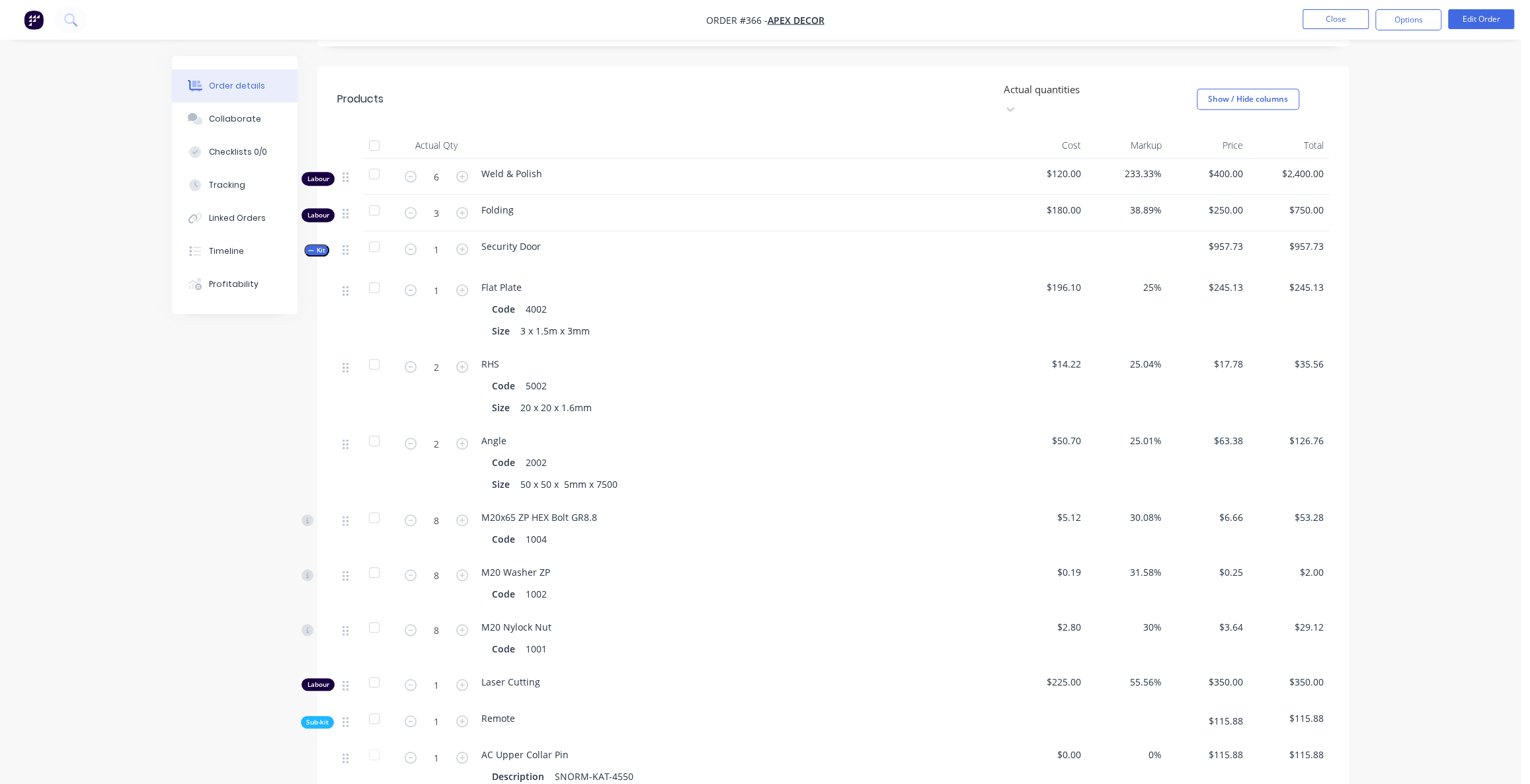
scroll to position [377, 0]
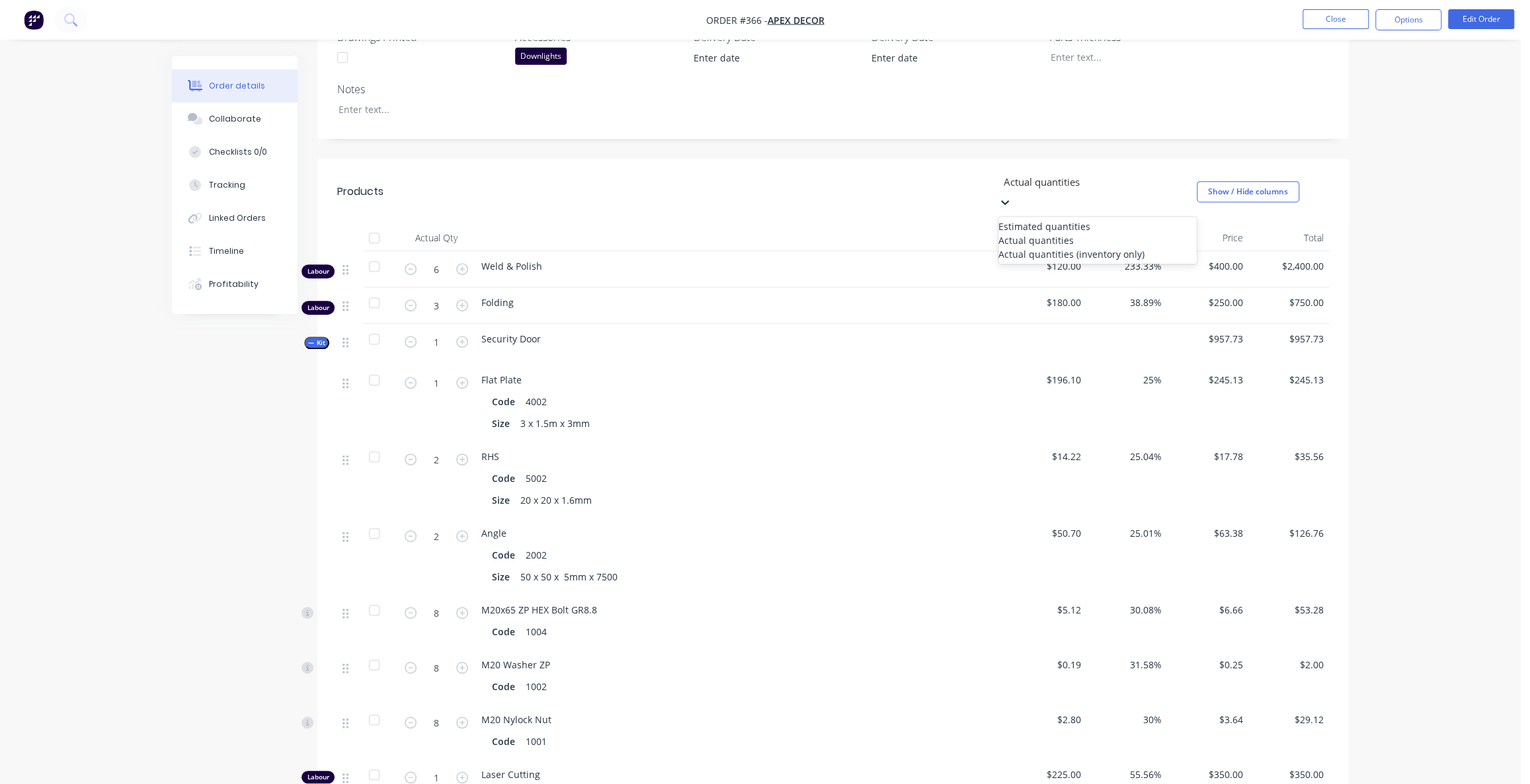
click at [1038, 174] on div at bounding box center [1098, 182] width 190 height 16
click at [1043, 220] on div "Estimated quantities" at bounding box center [1098, 226] width 198 height 14
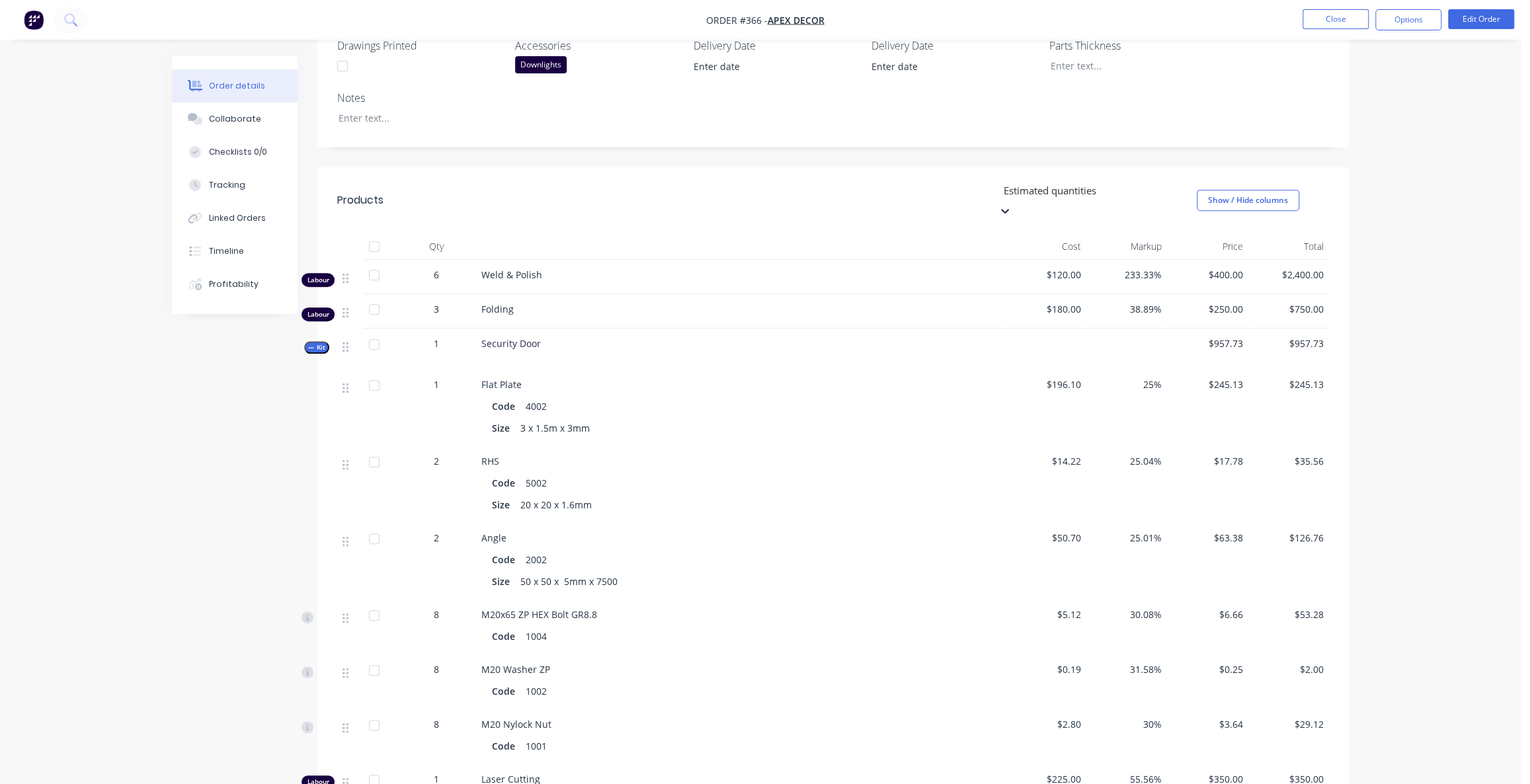
scroll to position [196, 0]
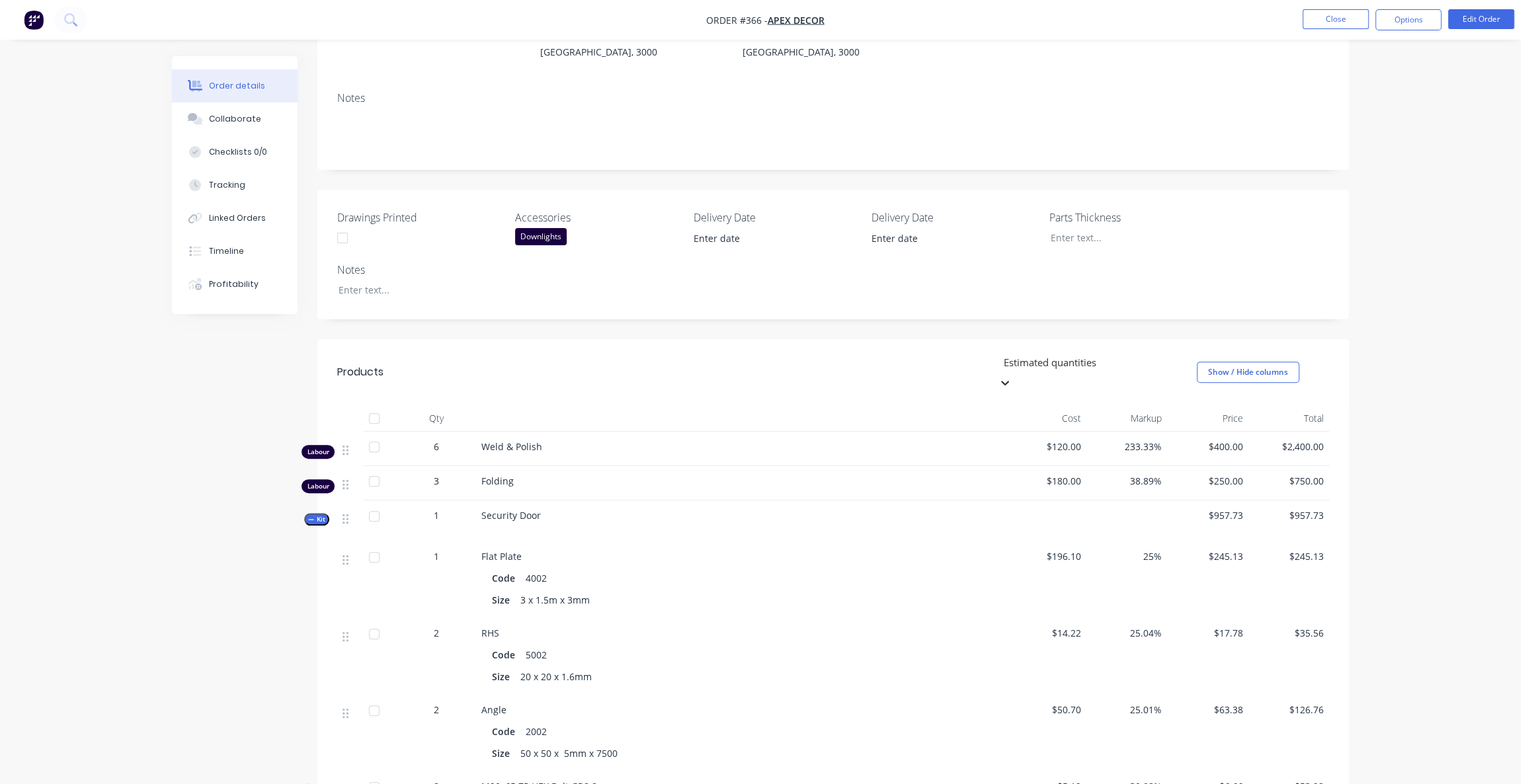
click at [1049, 355] on div at bounding box center [1098, 363] width 190 height 16
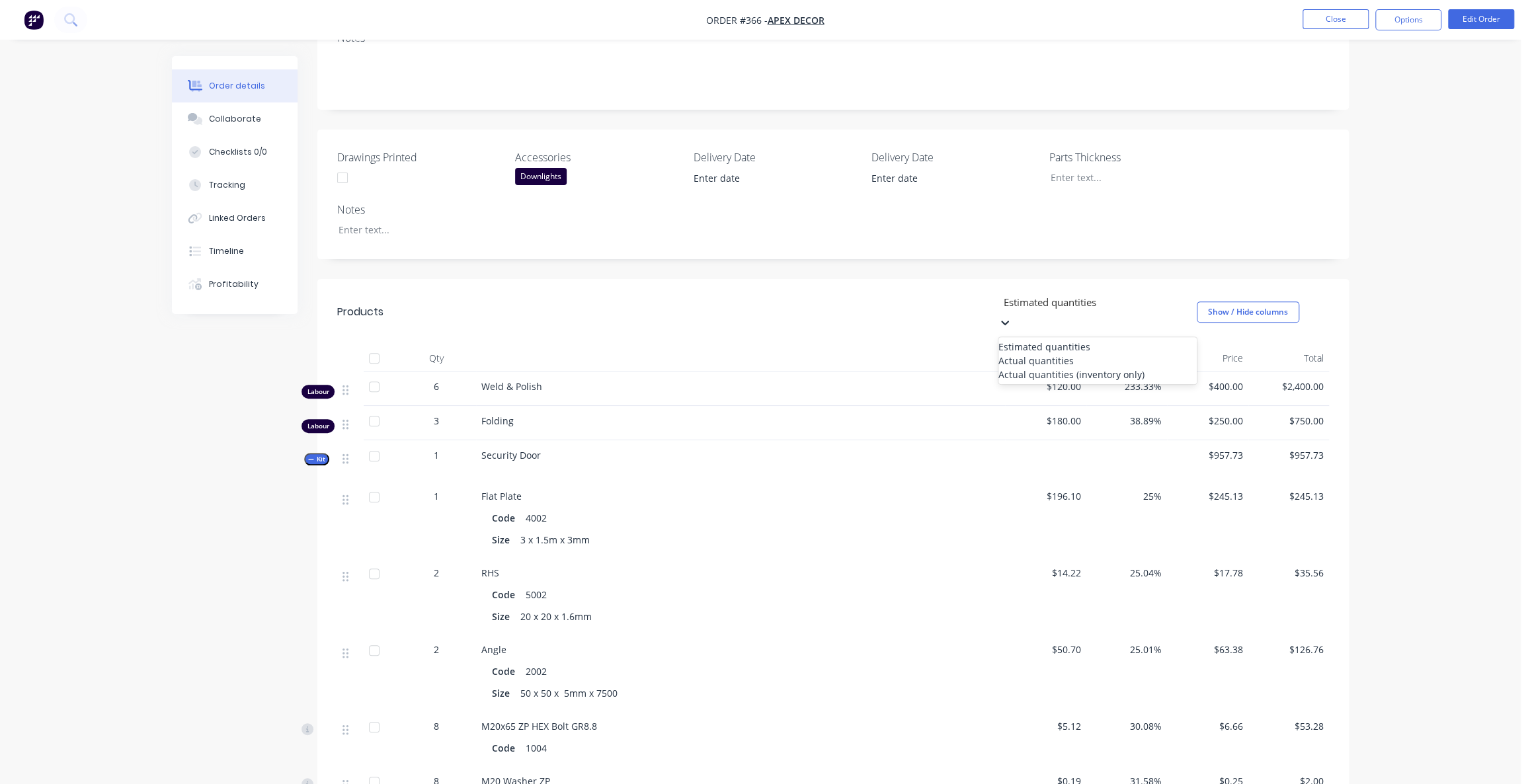
click at [1044, 354] on div "Actual quantities" at bounding box center [1098, 361] width 198 height 14
click at [462, 497] on icon "button" at bounding box center [462, 502] width 12 height 12
type input "2"
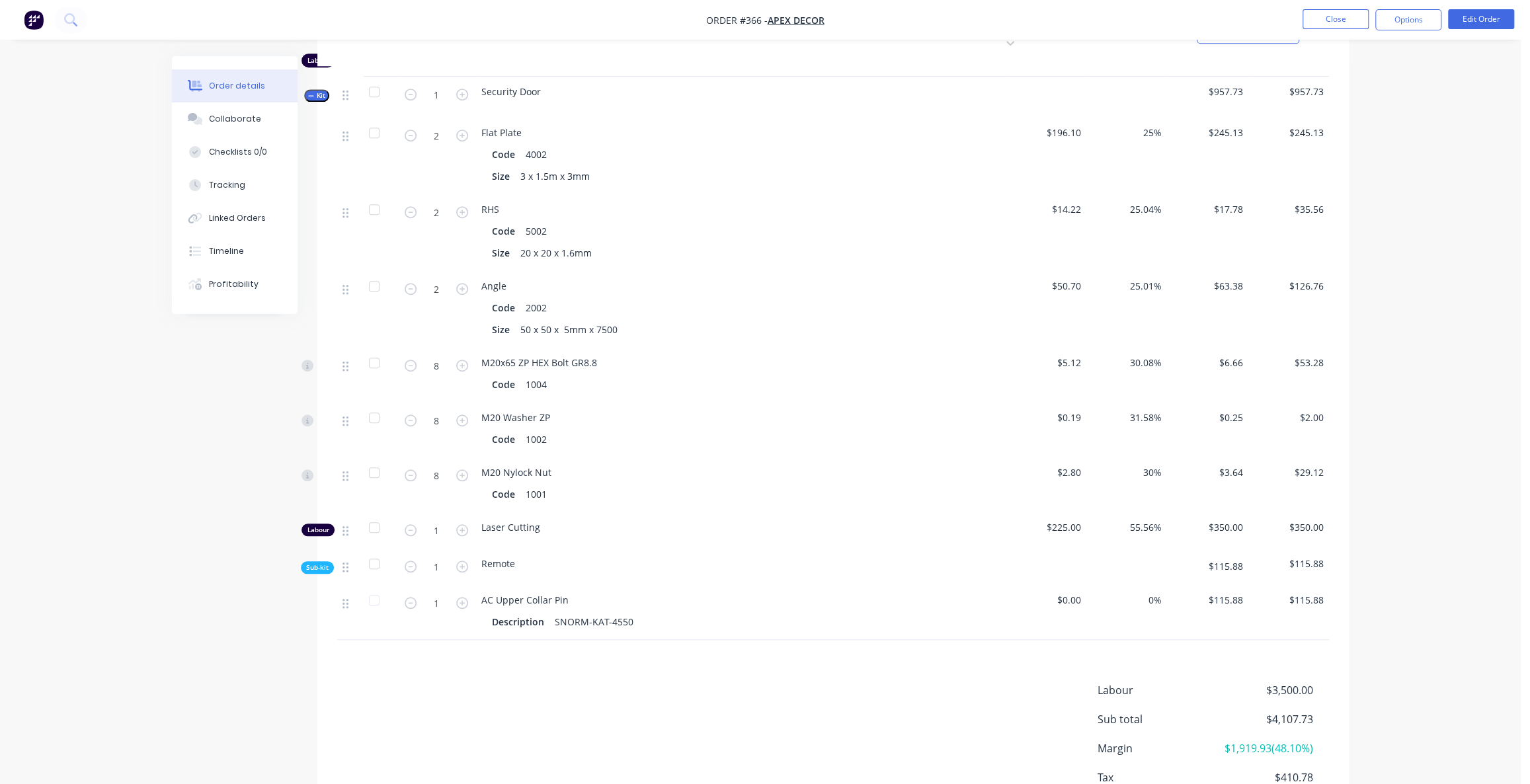
scroll to position [677, 0]
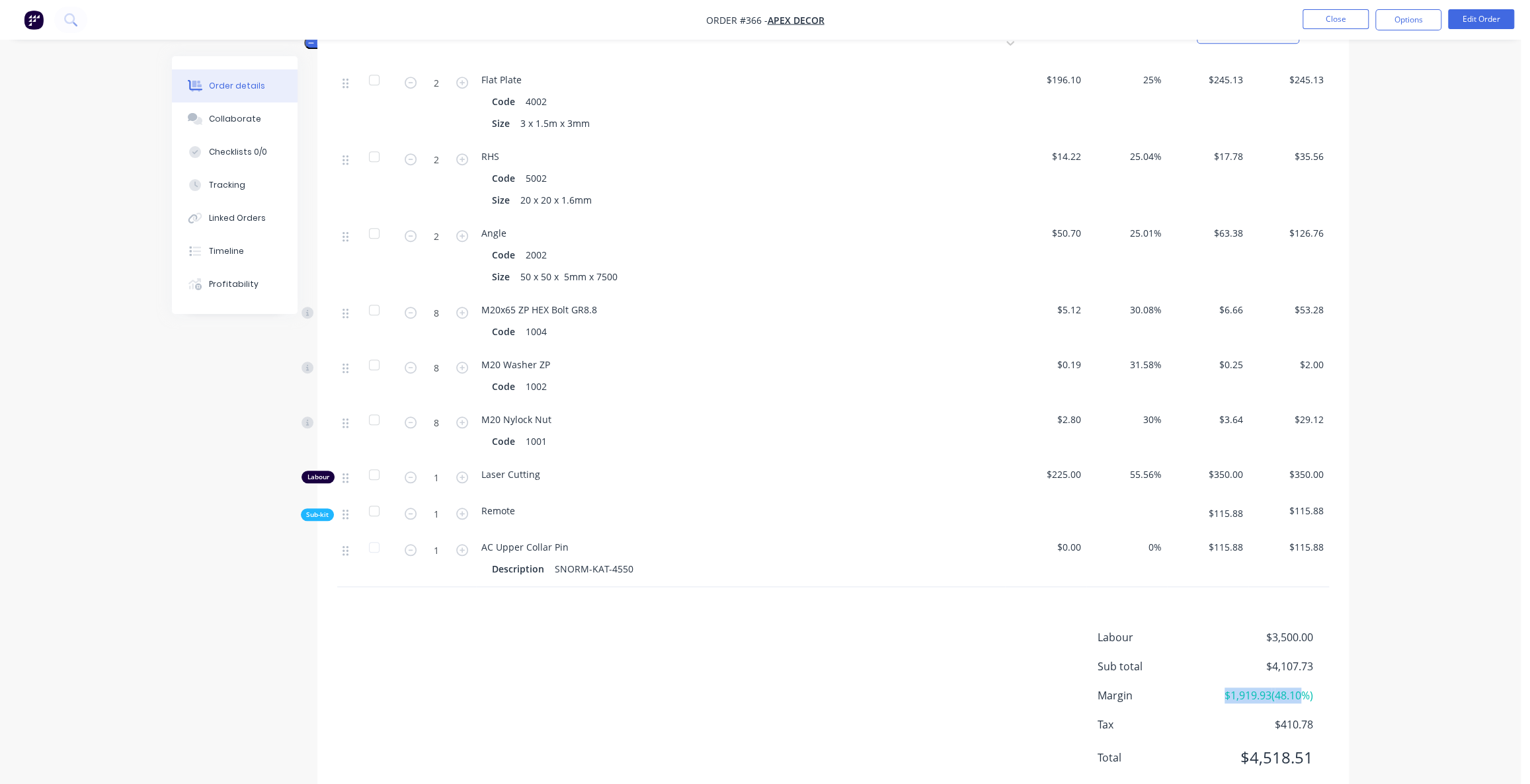
drag, startPoint x: 1218, startPoint y: 657, endPoint x: 1302, endPoint y: 660, distance: 84.1
click at [1302, 687] on span "$1,919.93 ( 48.10 %)" at bounding box center [1264, 695] width 98 height 16
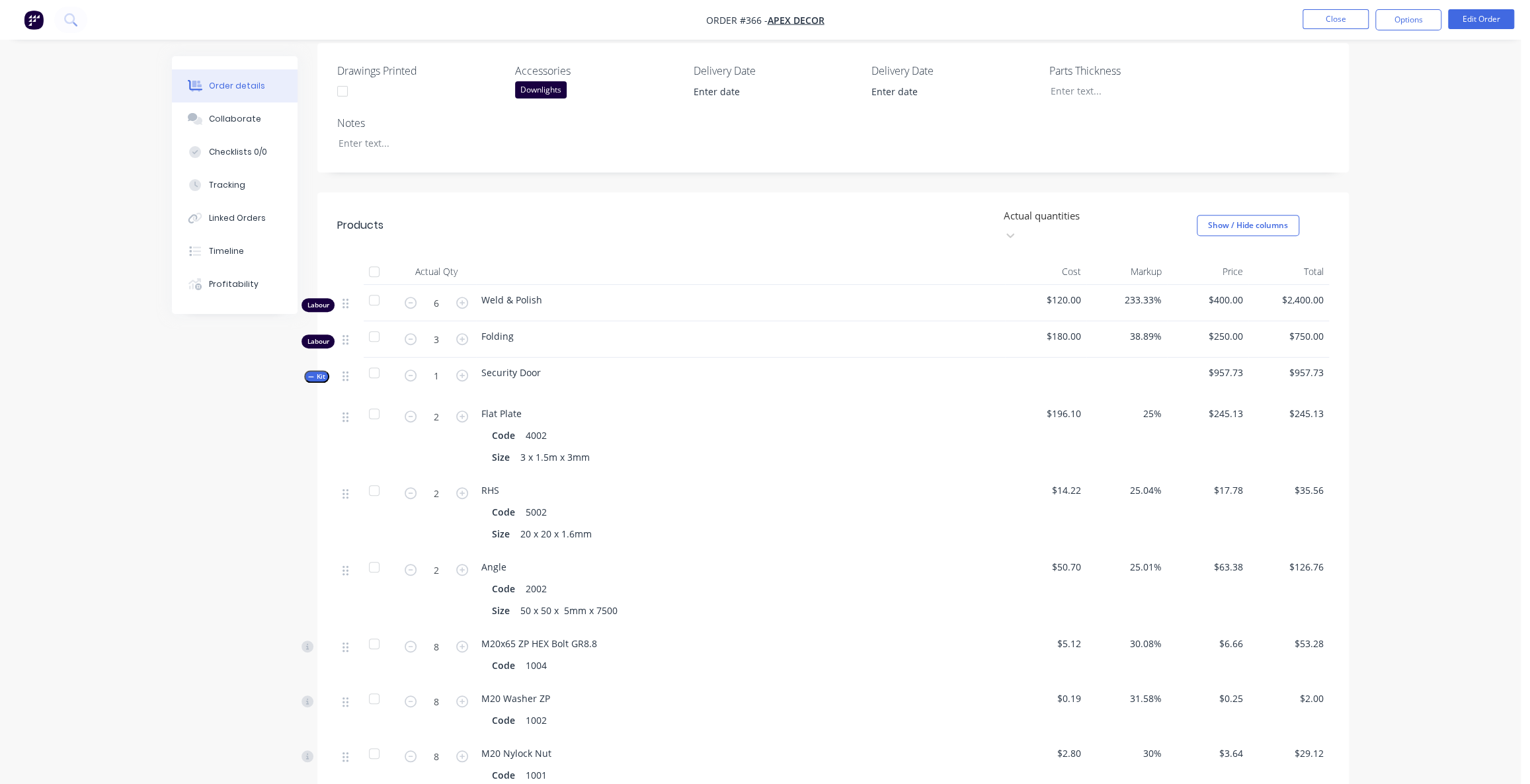
scroll to position [256, 0]
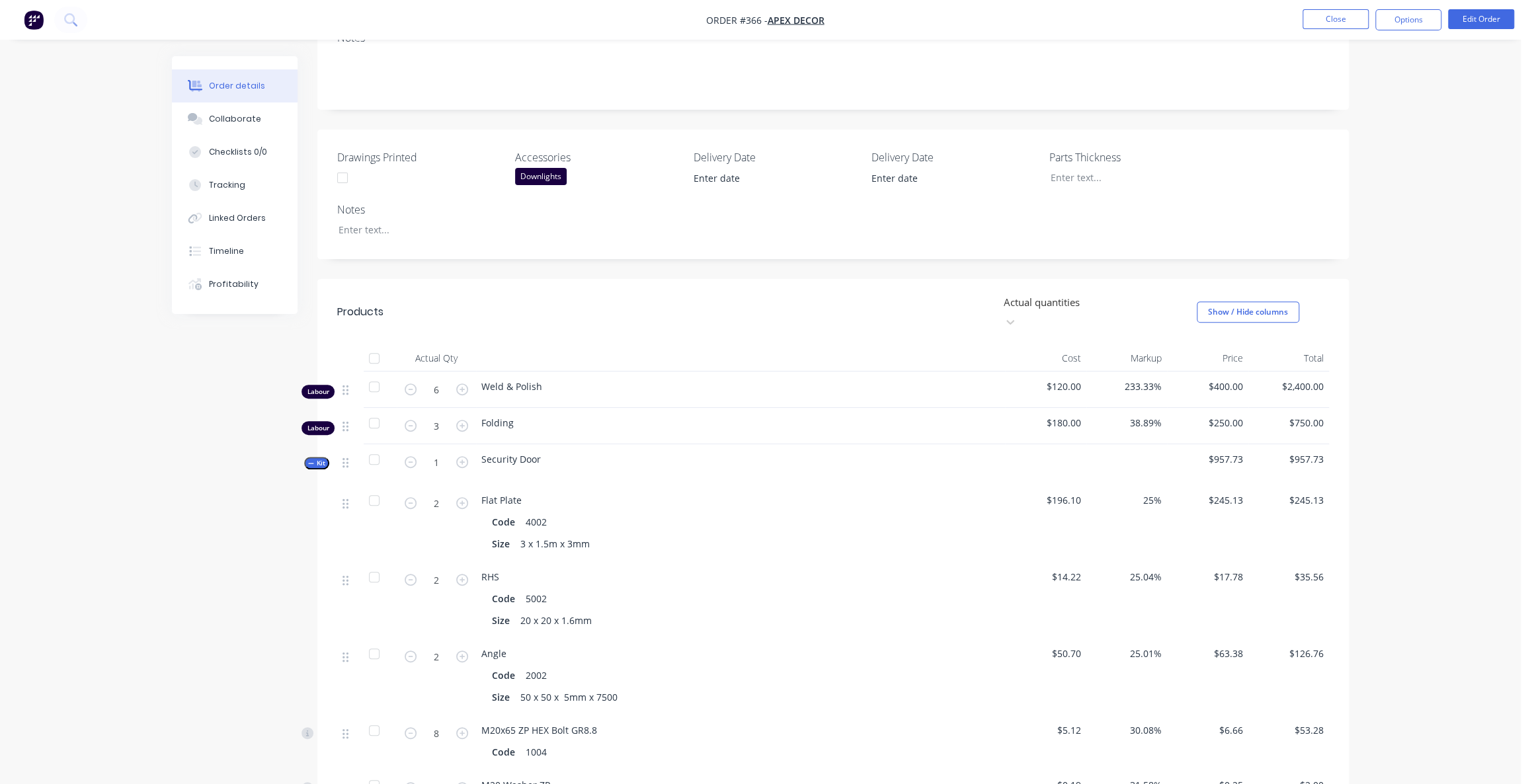
click at [1072, 294] on div at bounding box center [1098, 302] width 190 height 16
click at [1089, 371] on div "Actual quantities (inventory only)" at bounding box center [1098, 374] width 198 height 14
type input "0"
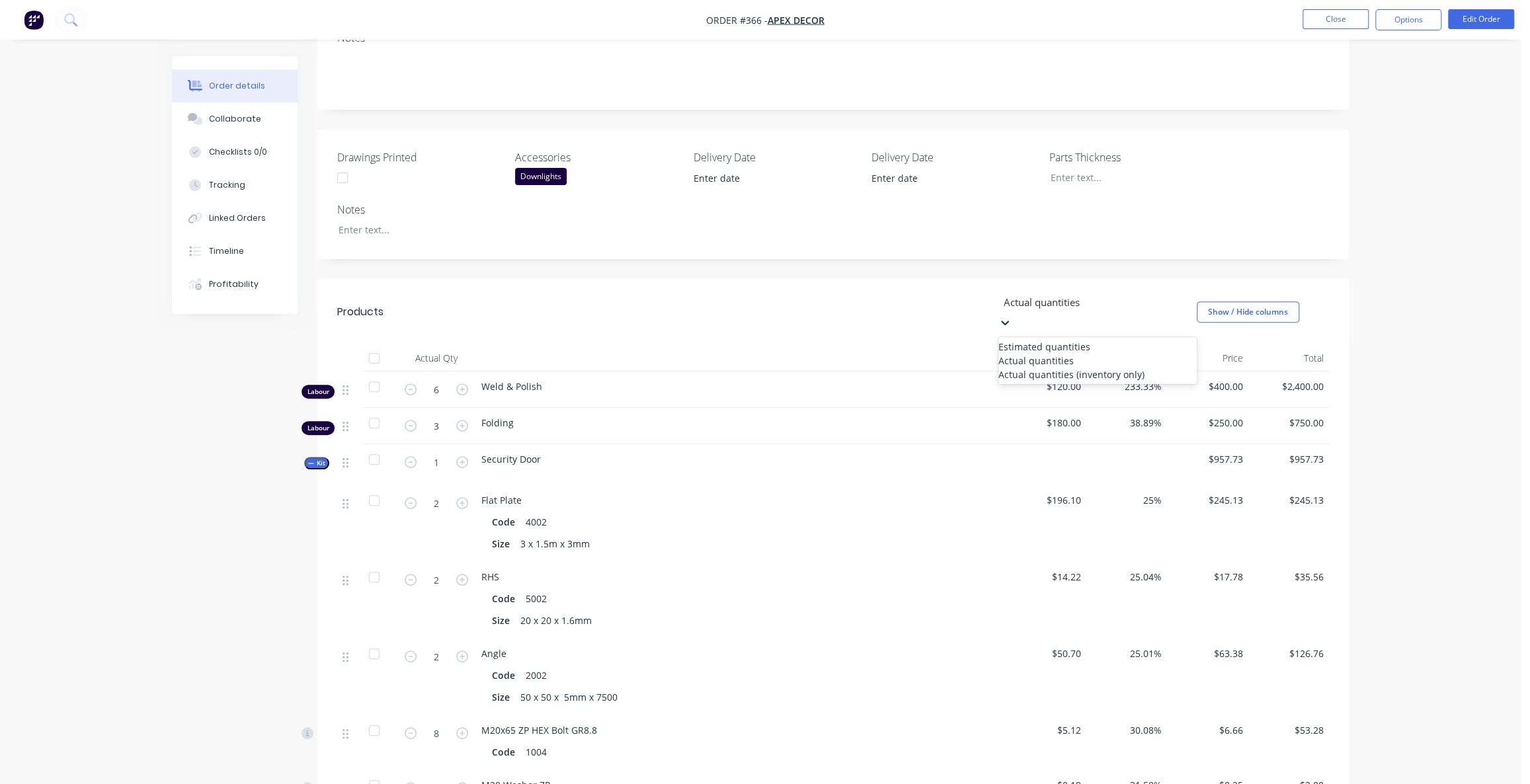
type input "0"
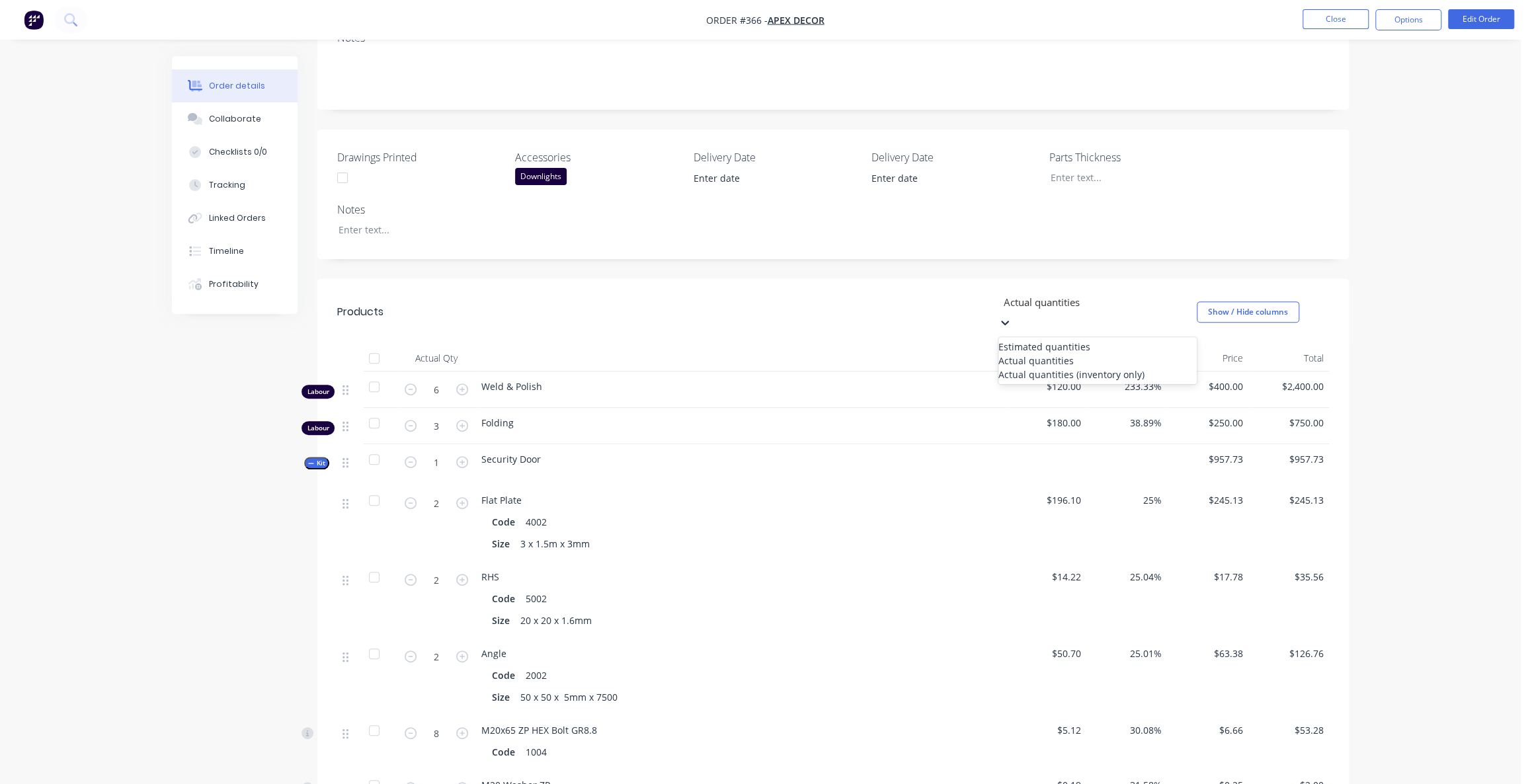
type input "0"
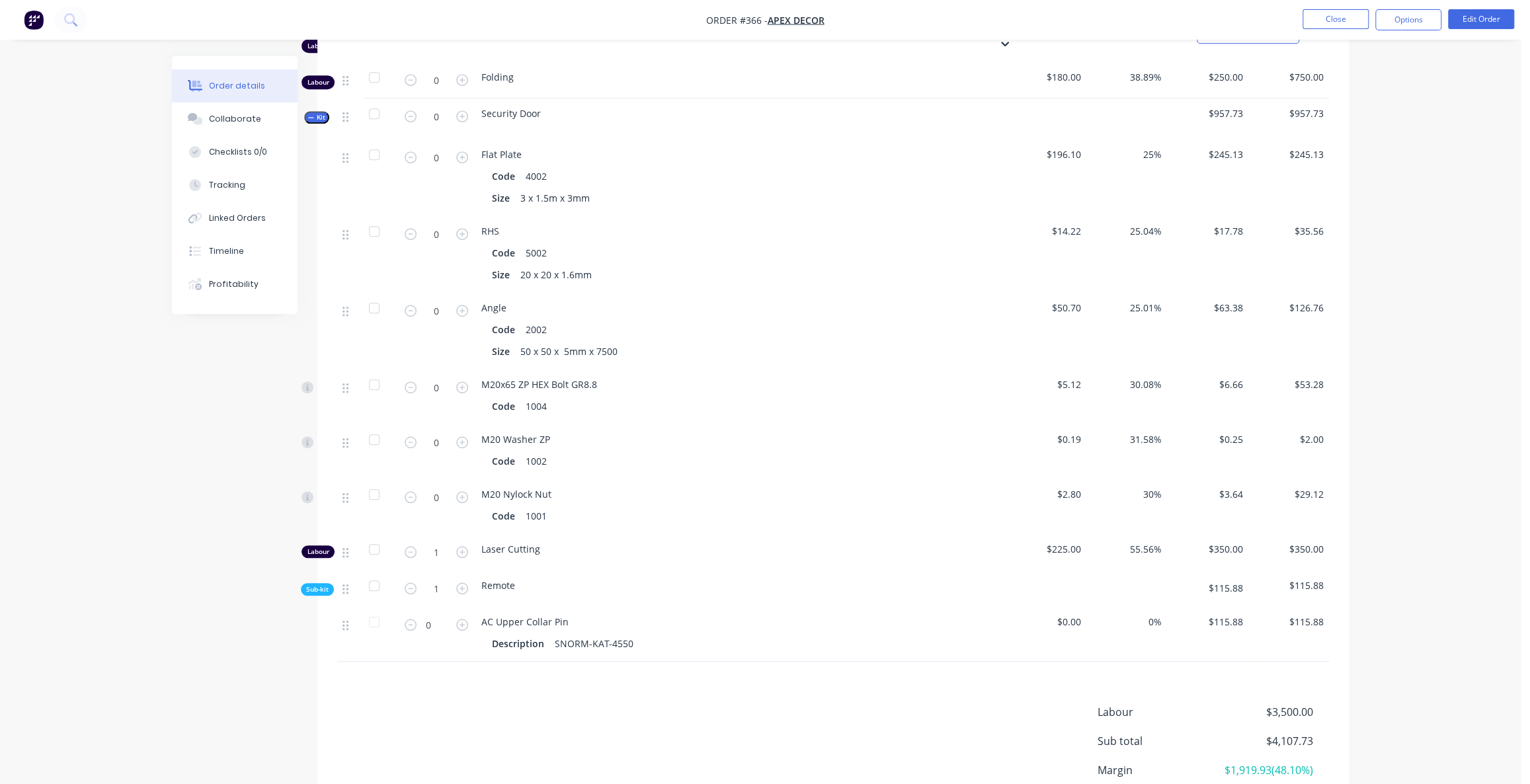
scroll to position [616, 0]
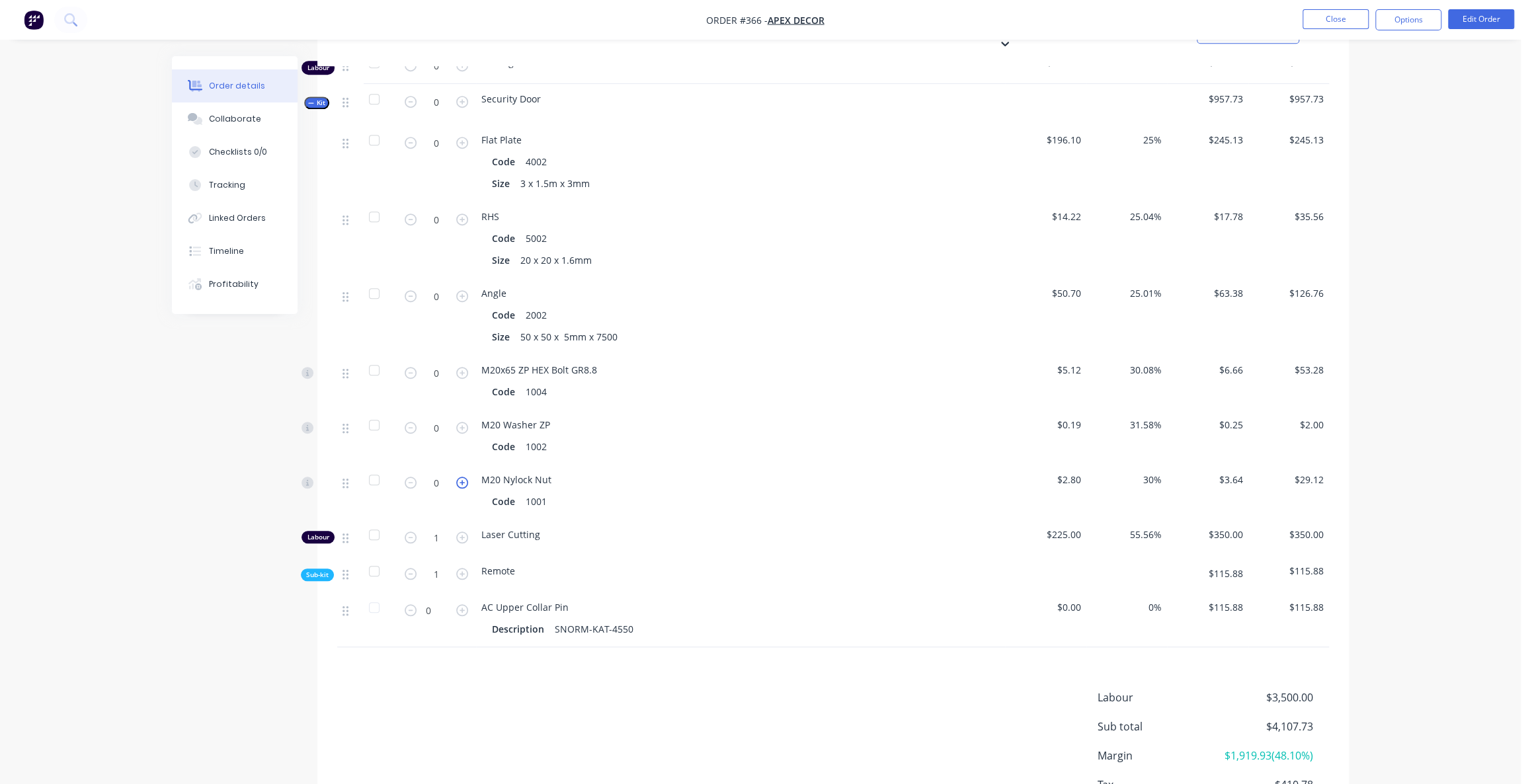
click at [461, 477] on icon "button" at bounding box center [462, 482] width 12 height 12
click at [462, 477] on icon "button" at bounding box center [462, 482] width 12 height 12
type input "2"
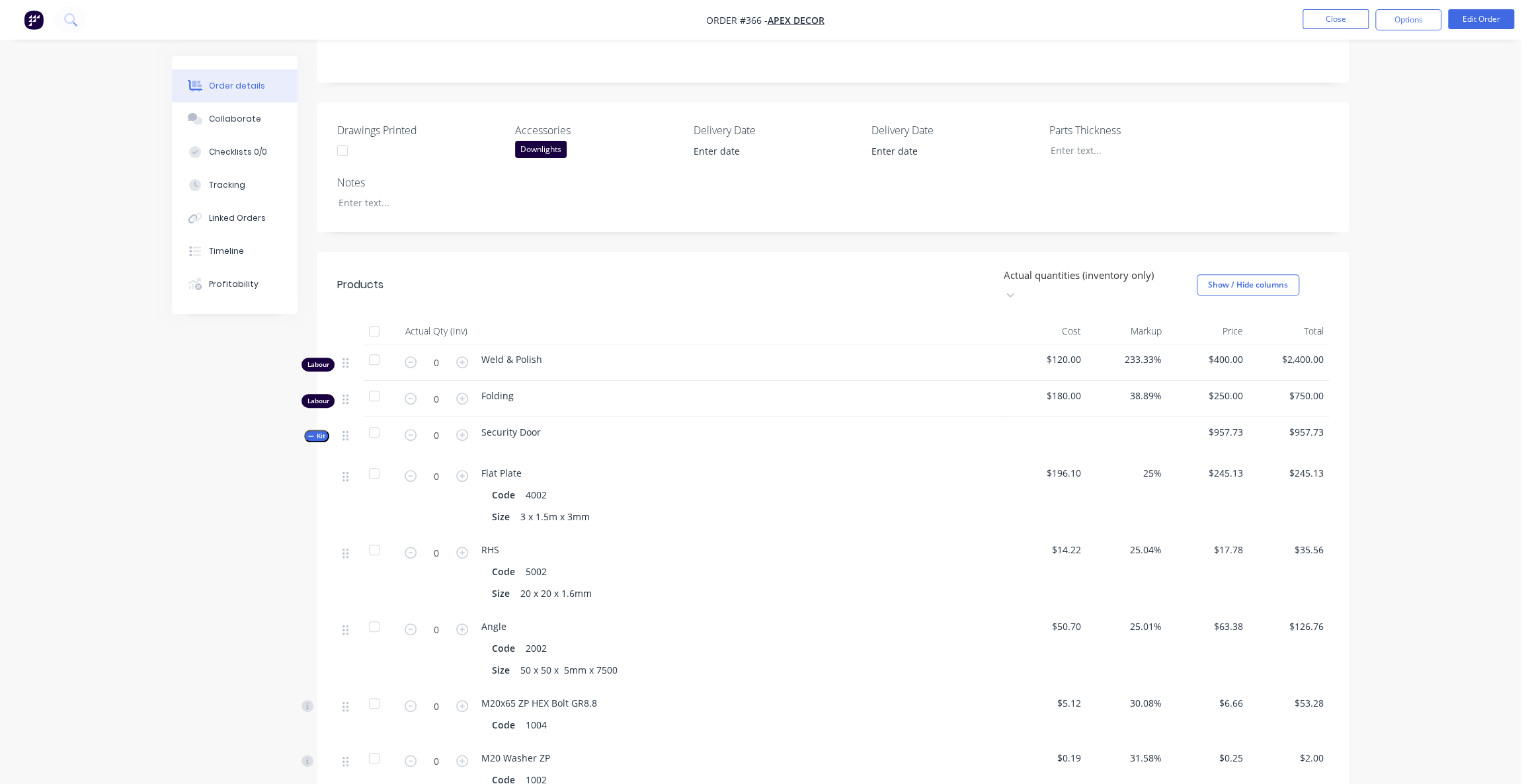
scroll to position [256, 0]
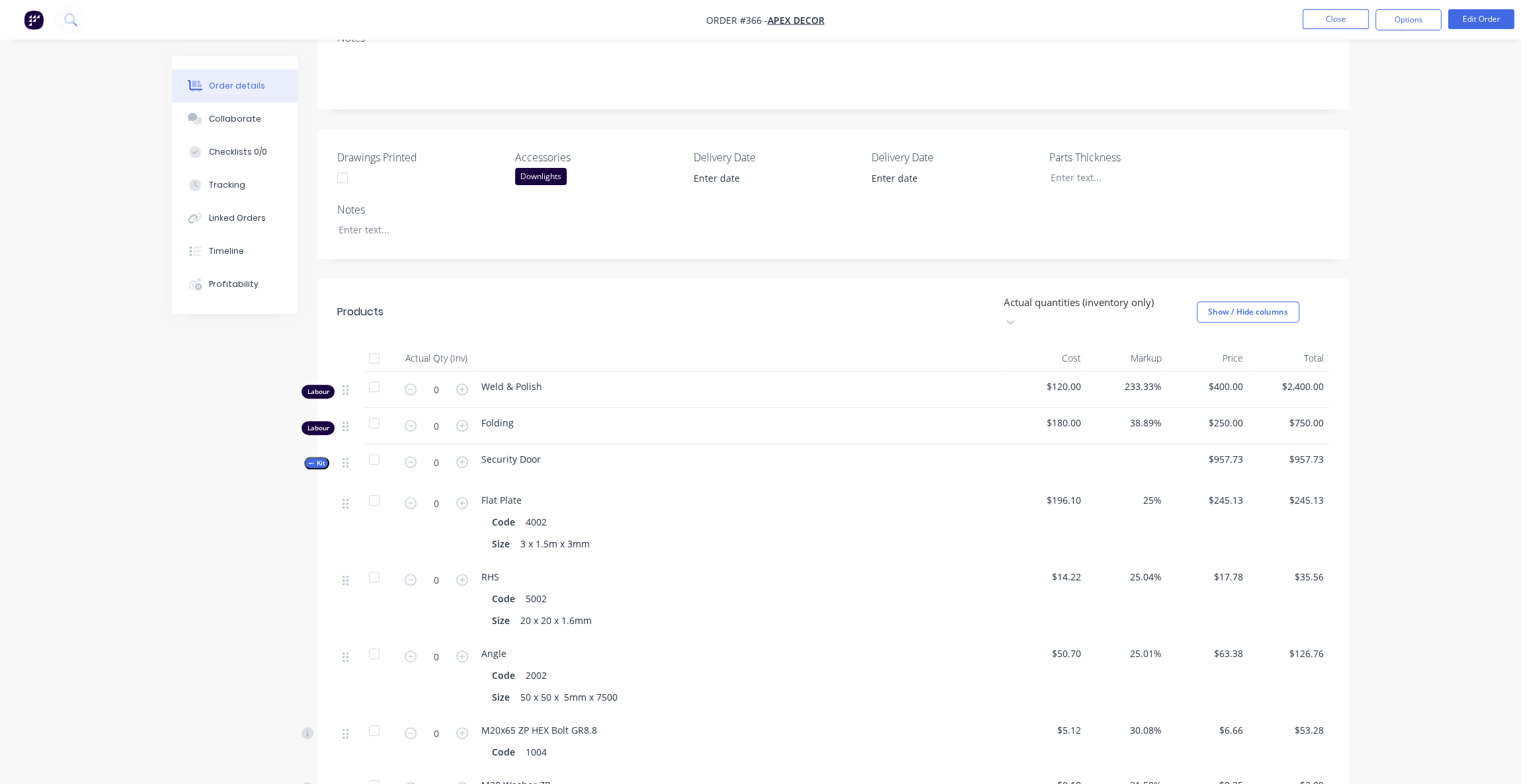
click at [251, 475] on div "Created by Admin Created [DATE] Required [DATE] Assigned to AU Invoiced No Stat…" at bounding box center [760, 521] width 1177 height 1443
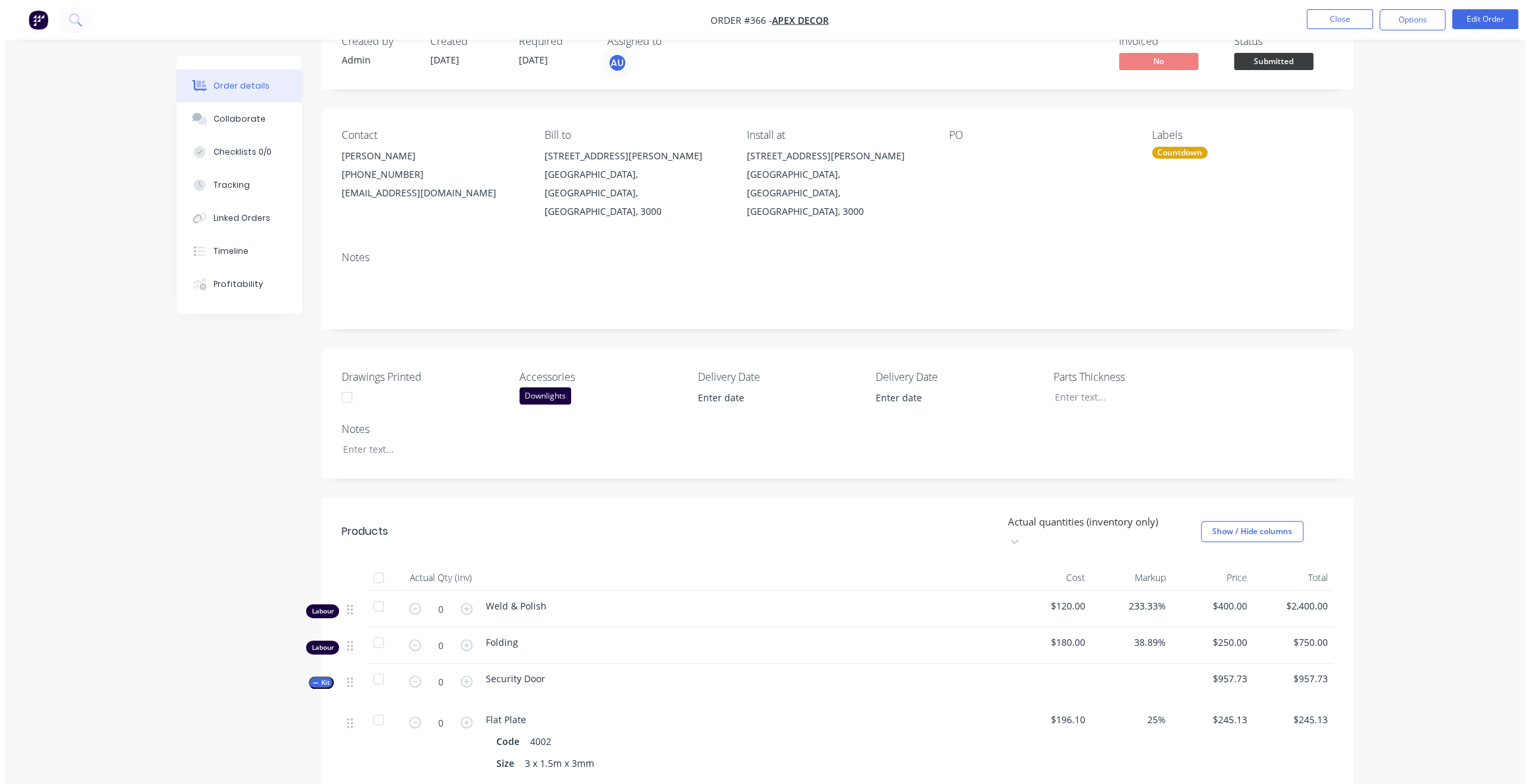
scroll to position [0, 0]
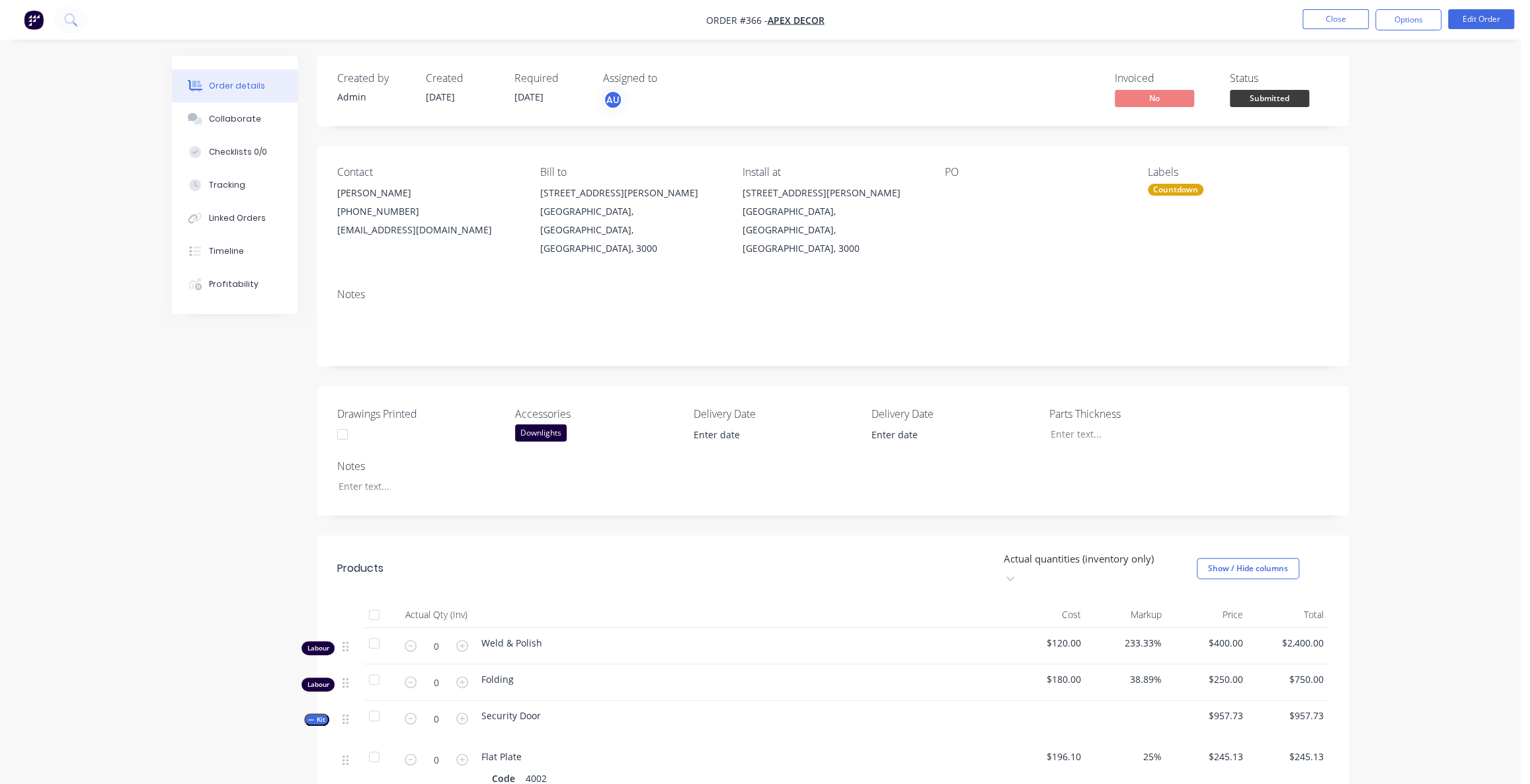
click at [178, 434] on div "Created by Admin Created [DATE] Required [DATE] Assigned to AU Invoiced No Stat…" at bounding box center [760, 777] width 1177 height 1443
click at [179, 432] on div "Created by Admin Created [DATE] Required [DATE] Assigned to AU Invoiced No Stat…" at bounding box center [760, 777] width 1177 height 1443
click at [227, 355] on div "Created by Admin Created [DATE] Required [DATE] Assigned to AU Invoiced No Stat…" at bounding box center [760, 777] width 1177 height 1443
click at [235, 251] on div "Timeline" at bounding box center [226, 251] width 35 height 12
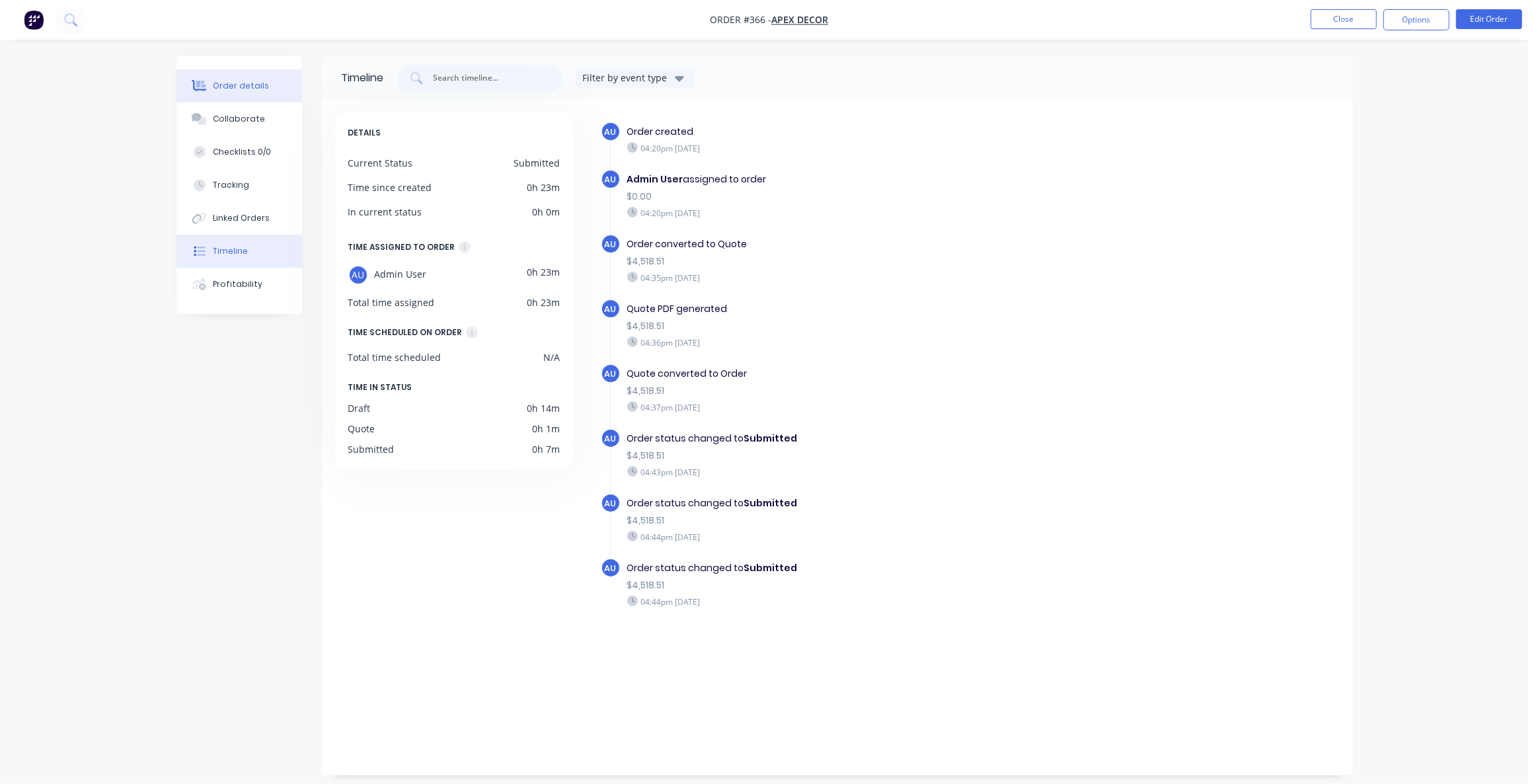
click at [237, 71] on button "Order details" at bounding box center [239, 86] width 125 height 33
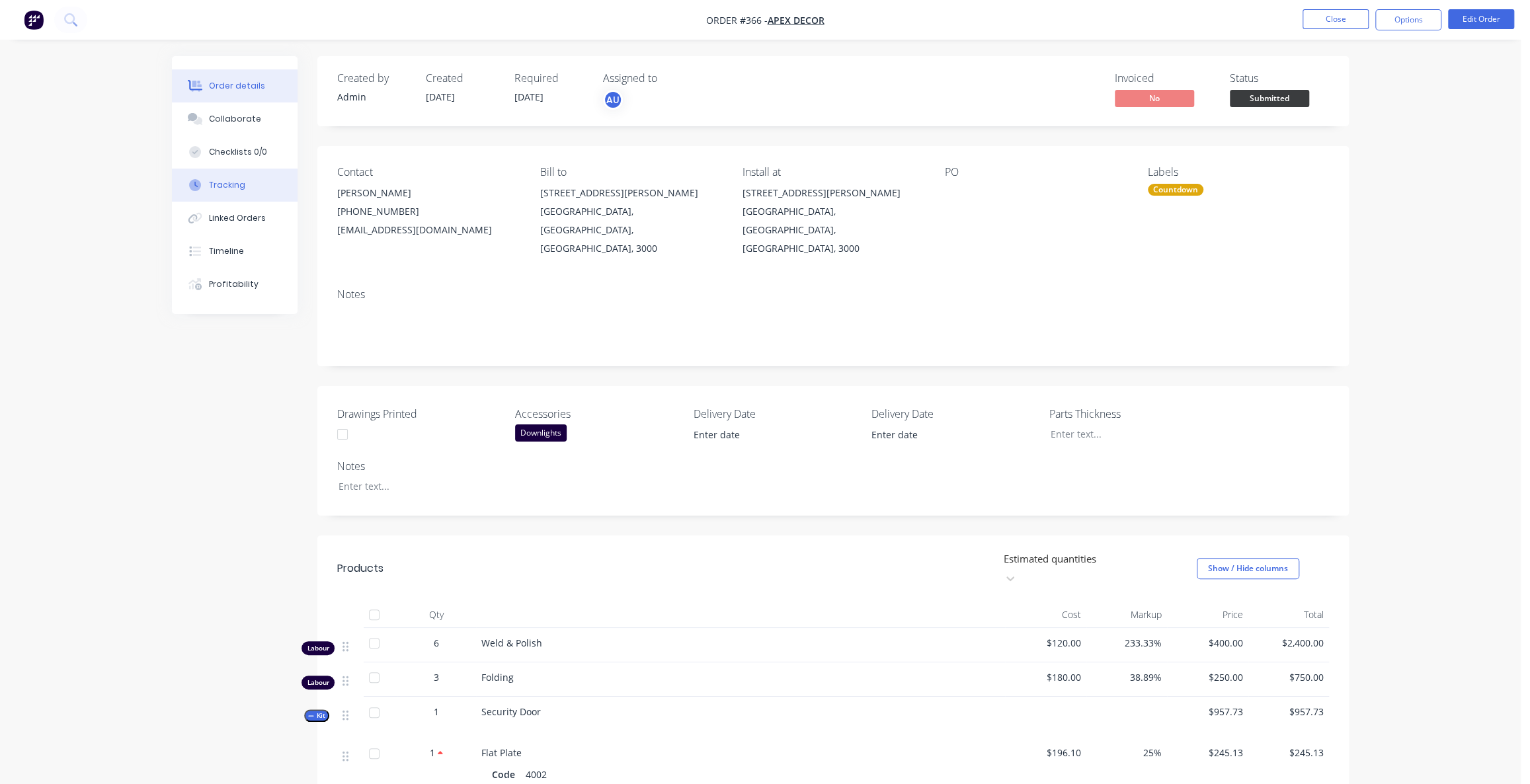
click at [220, 192] on button "Tracking" at bounding box center [235, 185] width 126 height 33
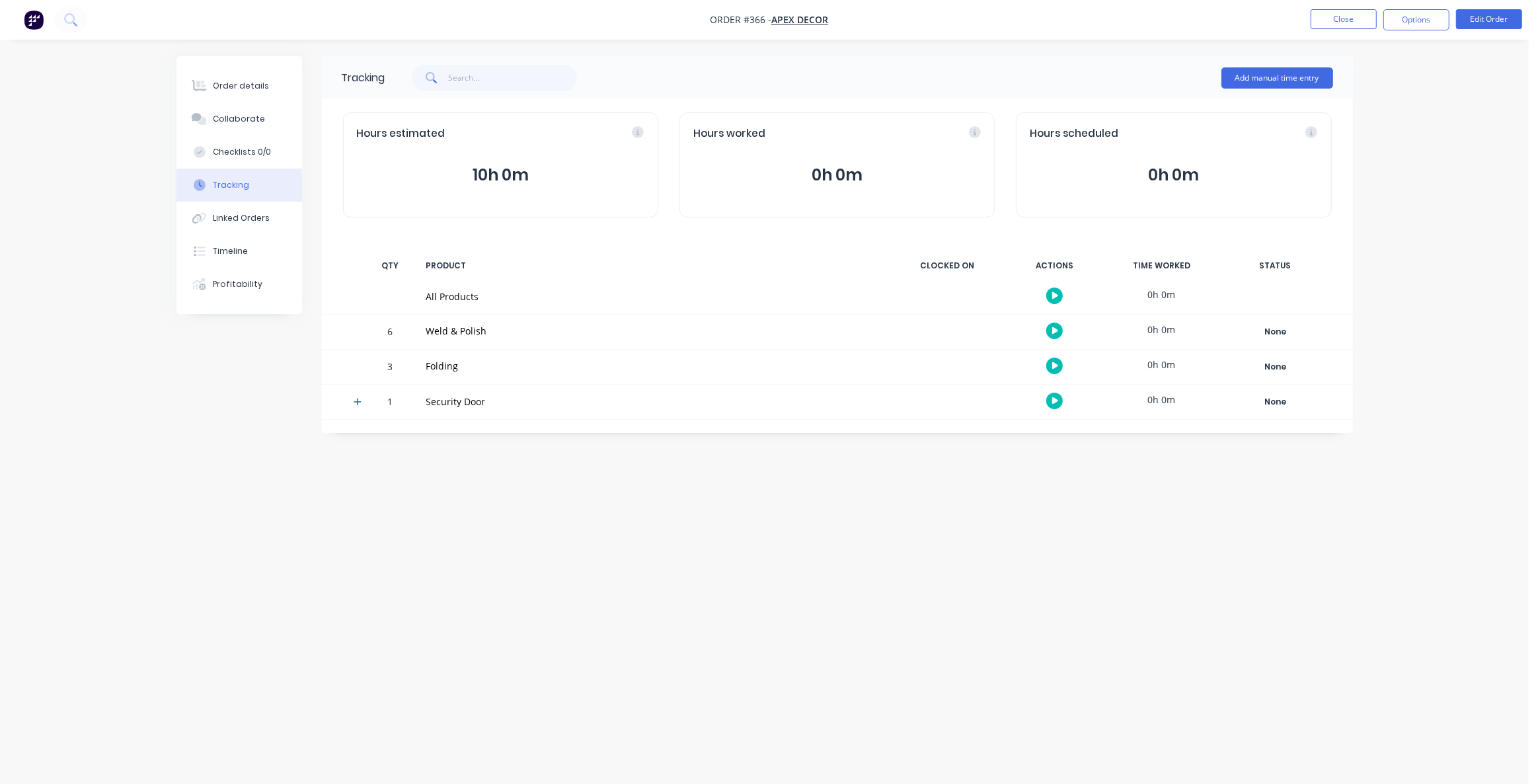
click at [852, 524] on div "Tracking Add manual time entry Hours estimated 10h 0m Hours worked 0h 0m Hours …" at bounding box center [764, 366] width 1176 height 621
click at [1052, 294] on icon "button" at bounding box center [1055, 295] width 7 height 7
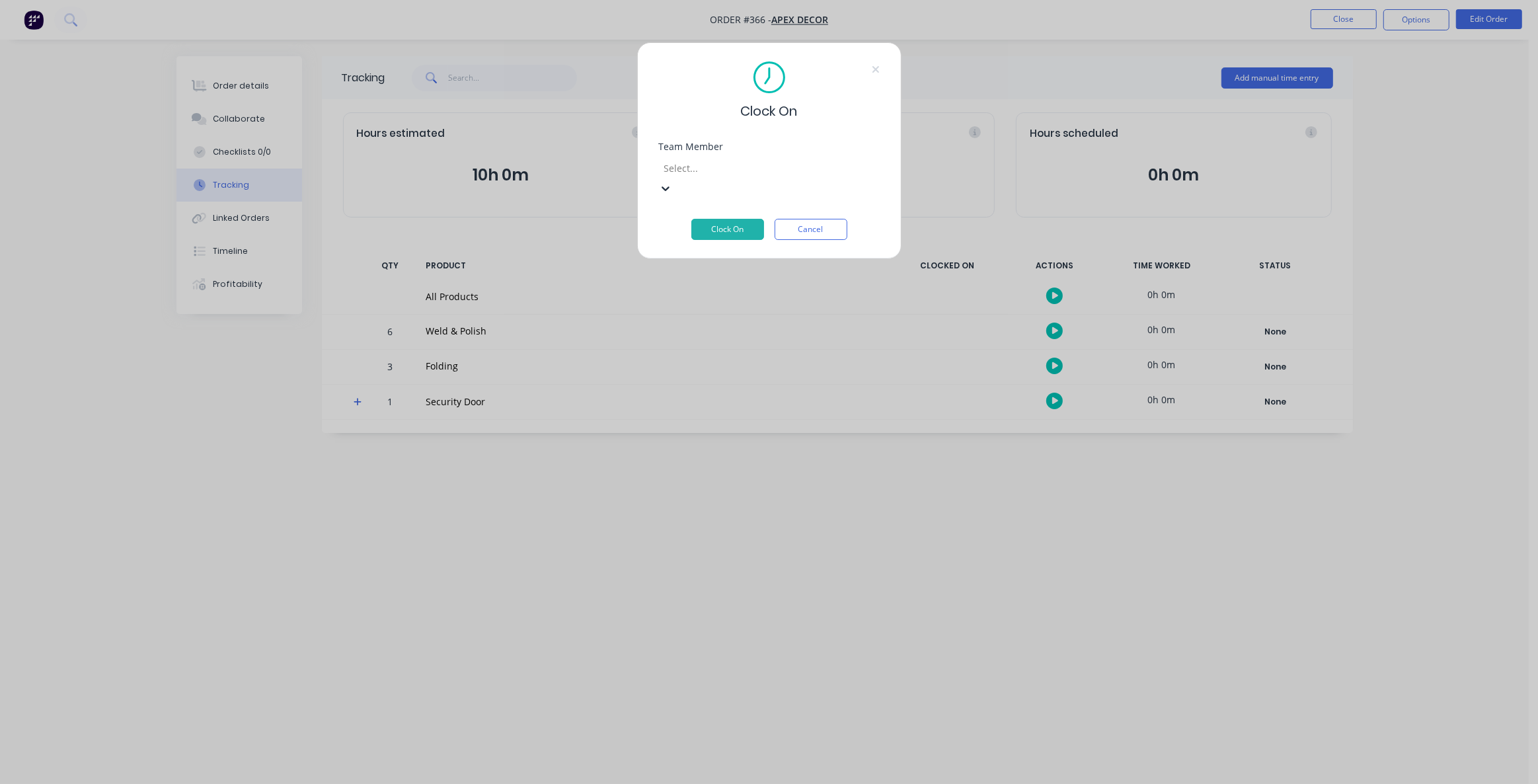
click at [701, 164] on div at bounding box center [757, 168] width 190 height 16
click at [746, 140] on div "Clock On Team Member 5 results available. Use Up and Down to choose options, pr…" at bounding box center [769, 151] width 265 height 217
click at [724, 164] on div at bounding box center [761, 169] width 181 height 16
click at [724, 783] on div "Admin User" at bounding box center [764, 791] width 1528 height 14
click at [722, 205] on button "Clock On" at bounding box center [727, 209] width 73 height 21
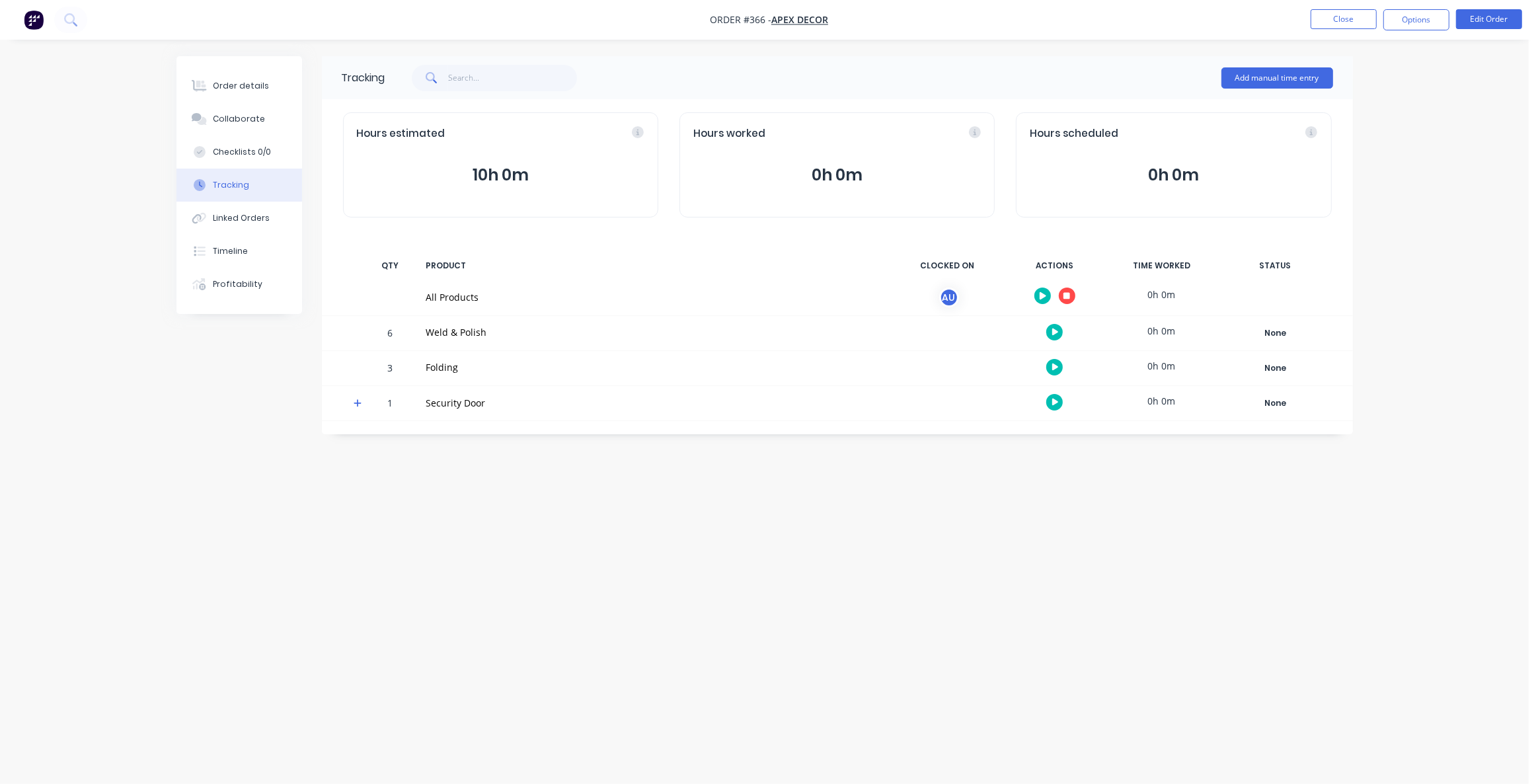
click at [1068, 298] on icon "button" at bounding box center [1067, 295] width 7 height 7
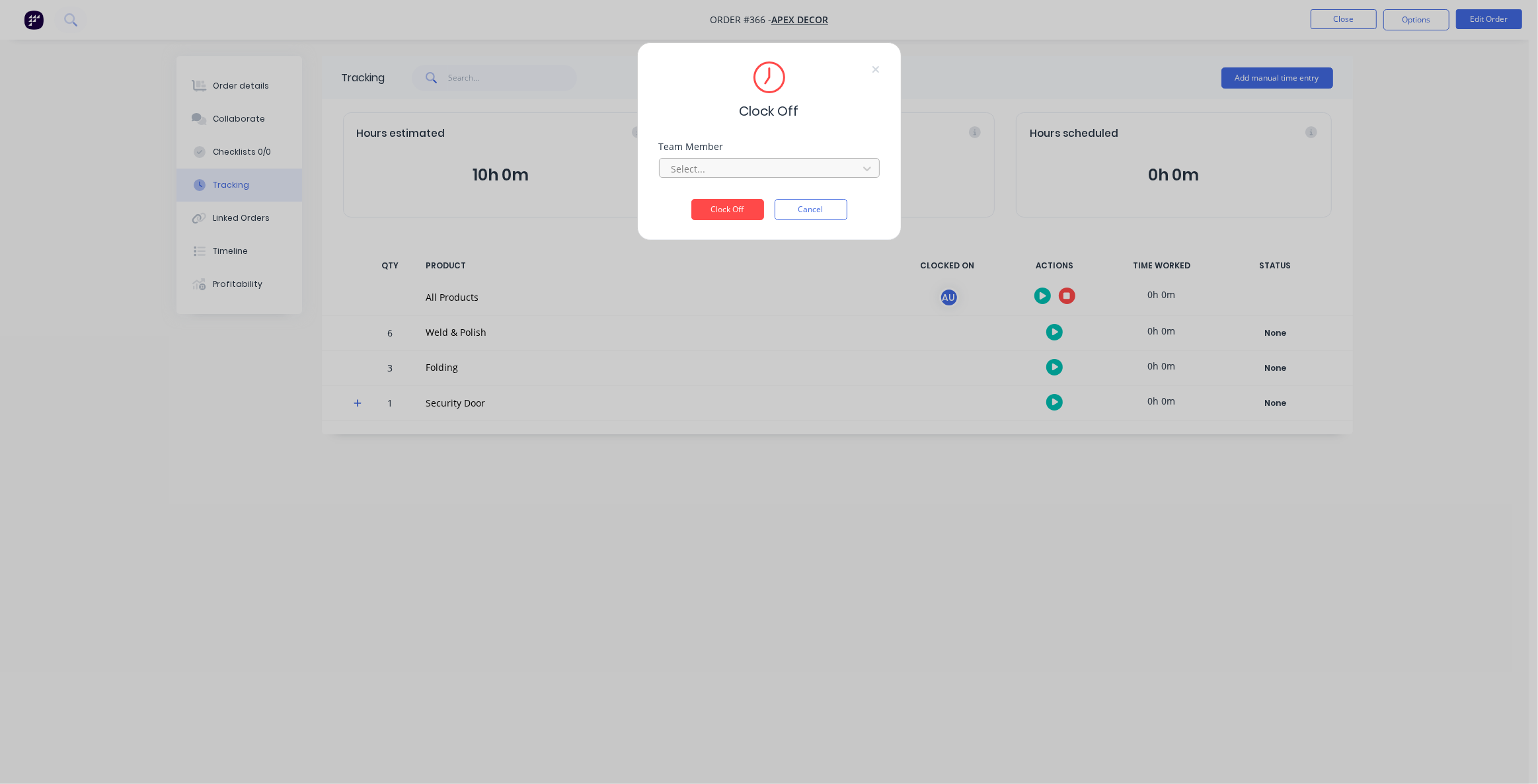
click at [714, 169] on div at bounding box center [761, 169] width 181 height 16
click at [719, 783] on div "Admin User" at bounding box center [764, 791] width 1528 height 14
click at [717, 212] on button "Clock Off" at bounding box center [727, 209] width 73 height 21
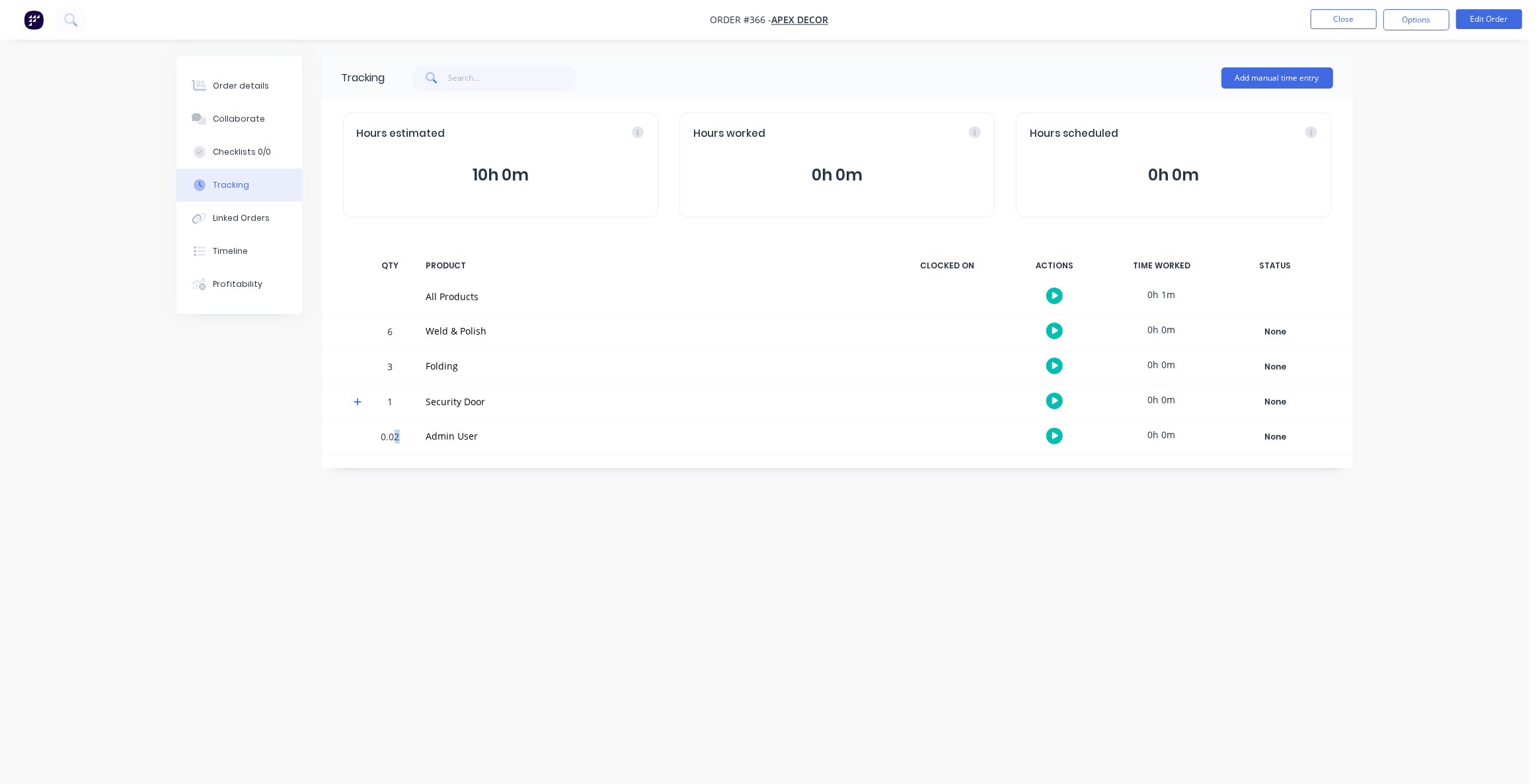
click at [396, 436] on div "0.02" at bounding box center [391, 437] width 40 height 32
click at [453, 501] on div "Tracking Add manual time entry Hours estimated 10h 0m Hours worked 0h 0m Hours …" at bounding box center [764, 366] width 1176 height 621
click at [663, 551] on div "Tracking Add manual time entry Hours estimated 10h 0m Hours worked 0h 0m Hours …" at bounding box center [764, 366] width 1176 height 621
click at [806, 497] on div "Tracking Add manual time entry Hours estimated 10h 0m Hours worked 0h 0m Hours …" at bounding box center [764, 366] width 1176 height 621
click at [789, 500] on div "Tracking Add manual time entry Hours estimated 10h 0m Hours worked 0h 0m Hours …" at bounding box center [764, 366] width 1176 height 621
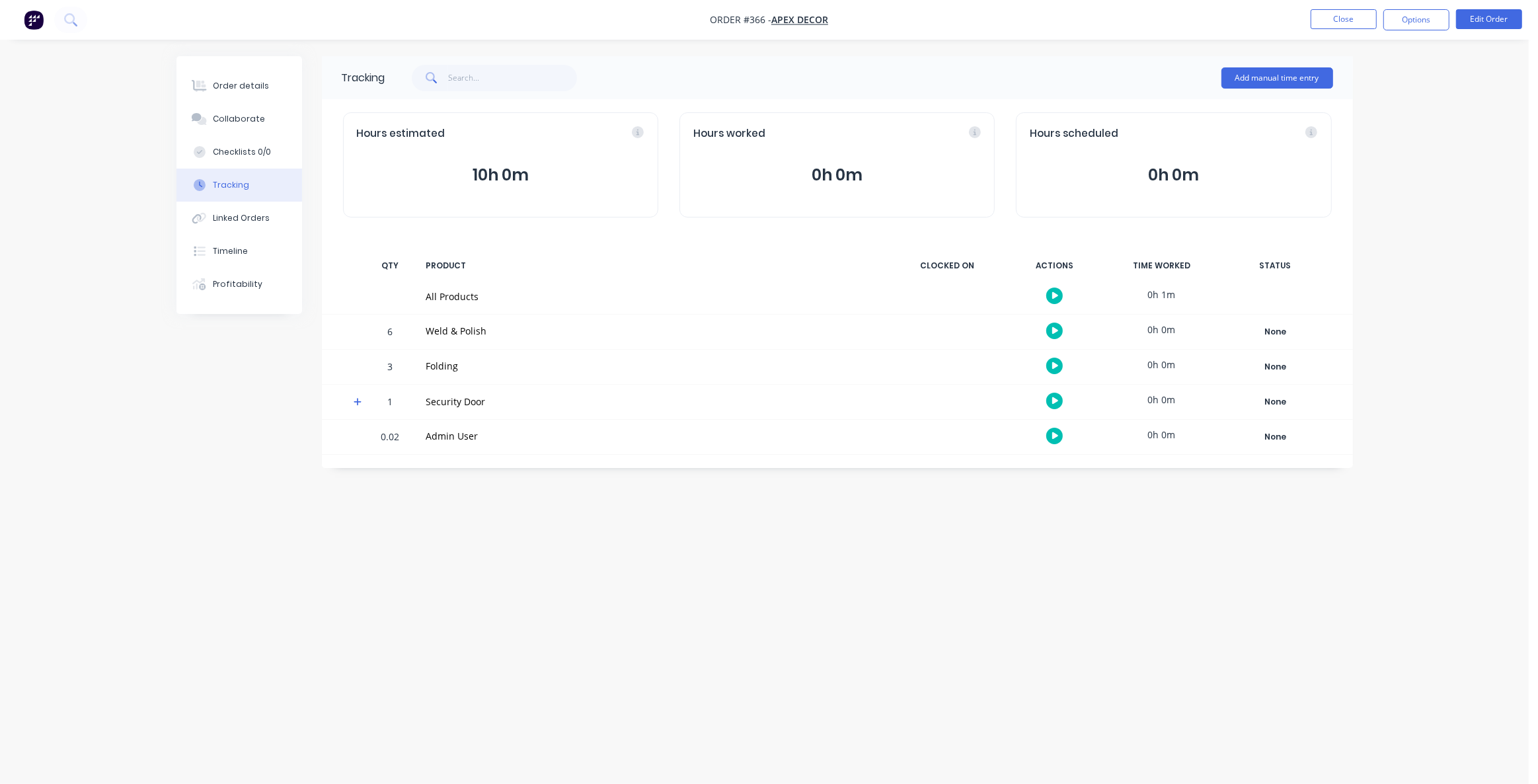
drag, startPoint x: 965, startPoint y: 501, endPoint x: 950, endPoint y: 498, distance: 15.3
click at [974, 502] on div "Tracking Add manual time entry Hours estimated 10h 0m Hours worked 0h 0m Hours …" at bounding box center [764, 366] width 1176 height 621
click at [1437, 141] on div "Order details Collaborate Checklists 0/0 Tracking Linked Orders Timeline Profit…" at bounding box center [764, 392] width 1528 height 784
click at [1247, 77] on button "Add manual time entry" at bounding box center [1277, 78] width 112 height 21
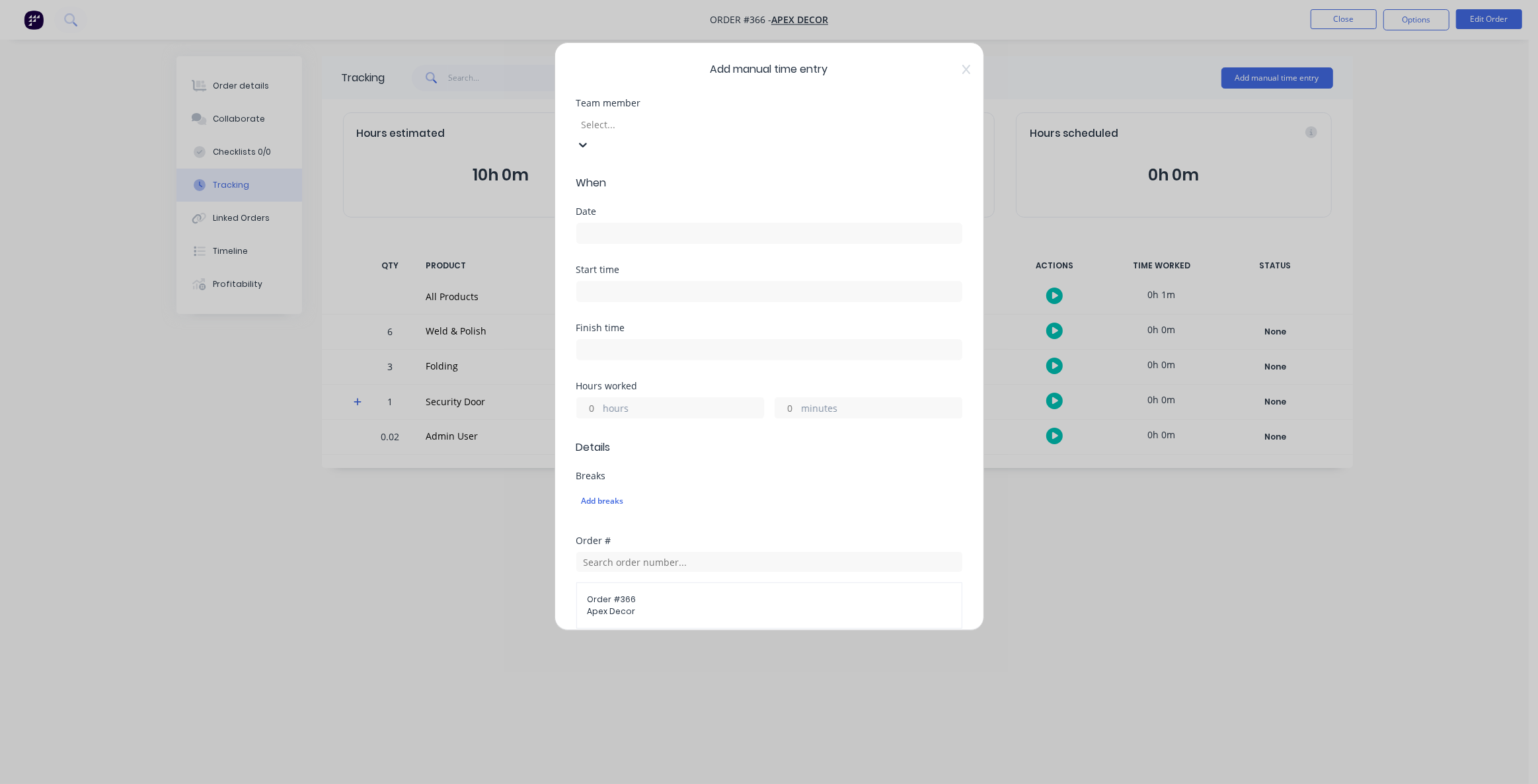
click at [659, 126] on div at bounding box center [675, 125] width 190 height 16
click at [646, 783] on div "Admin User" at bounding box center [764, 791] width 1528 height 14
click at [616, 218] on input at bounding box center [769, 213] width 384 height 20
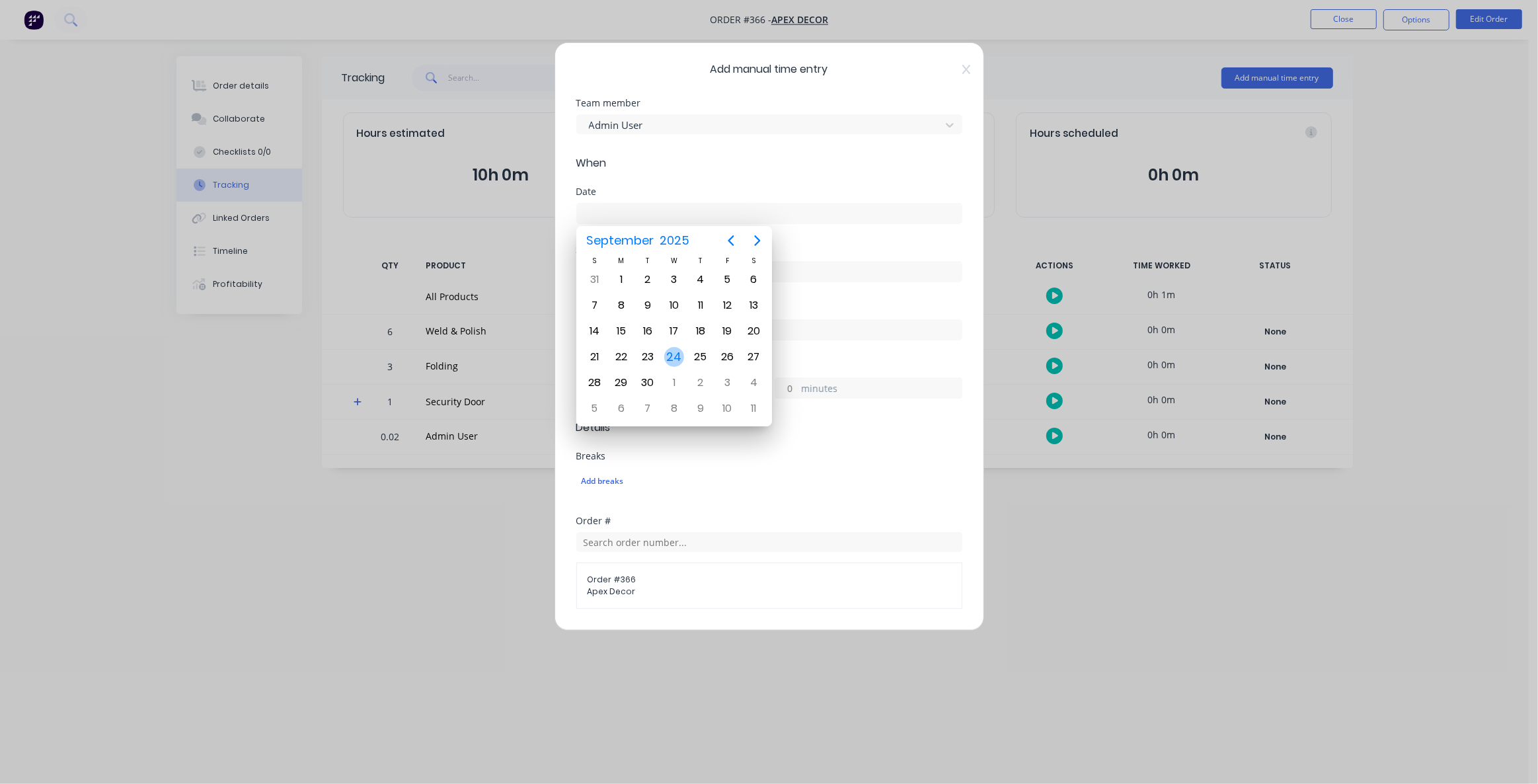
click at [673, 350] on div "24" at bounding box center [674, 357] width 20 height 20
type input "[DATE]"
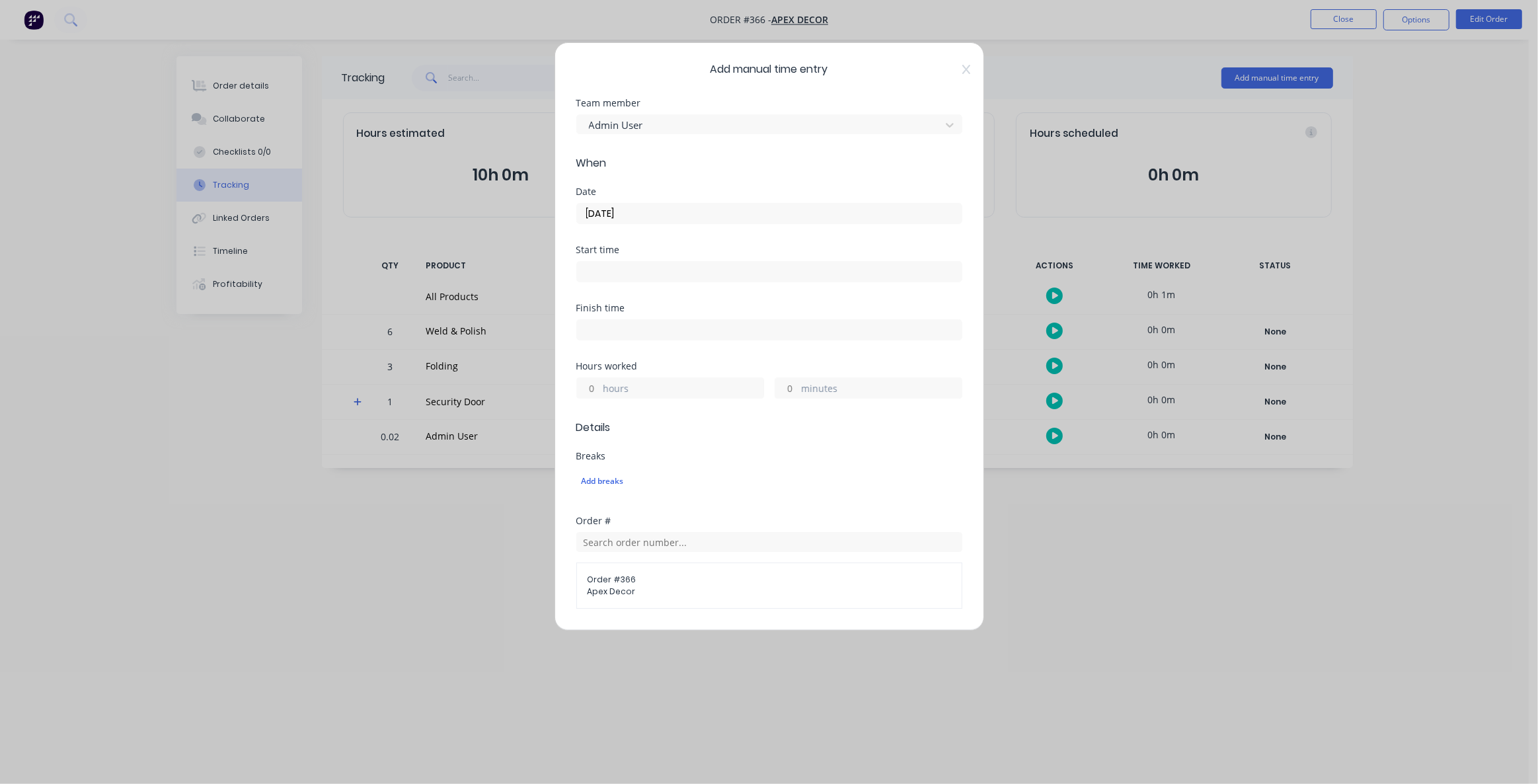
click at [603, 265] on input at bounding box center [769, 271] width 384 height 20
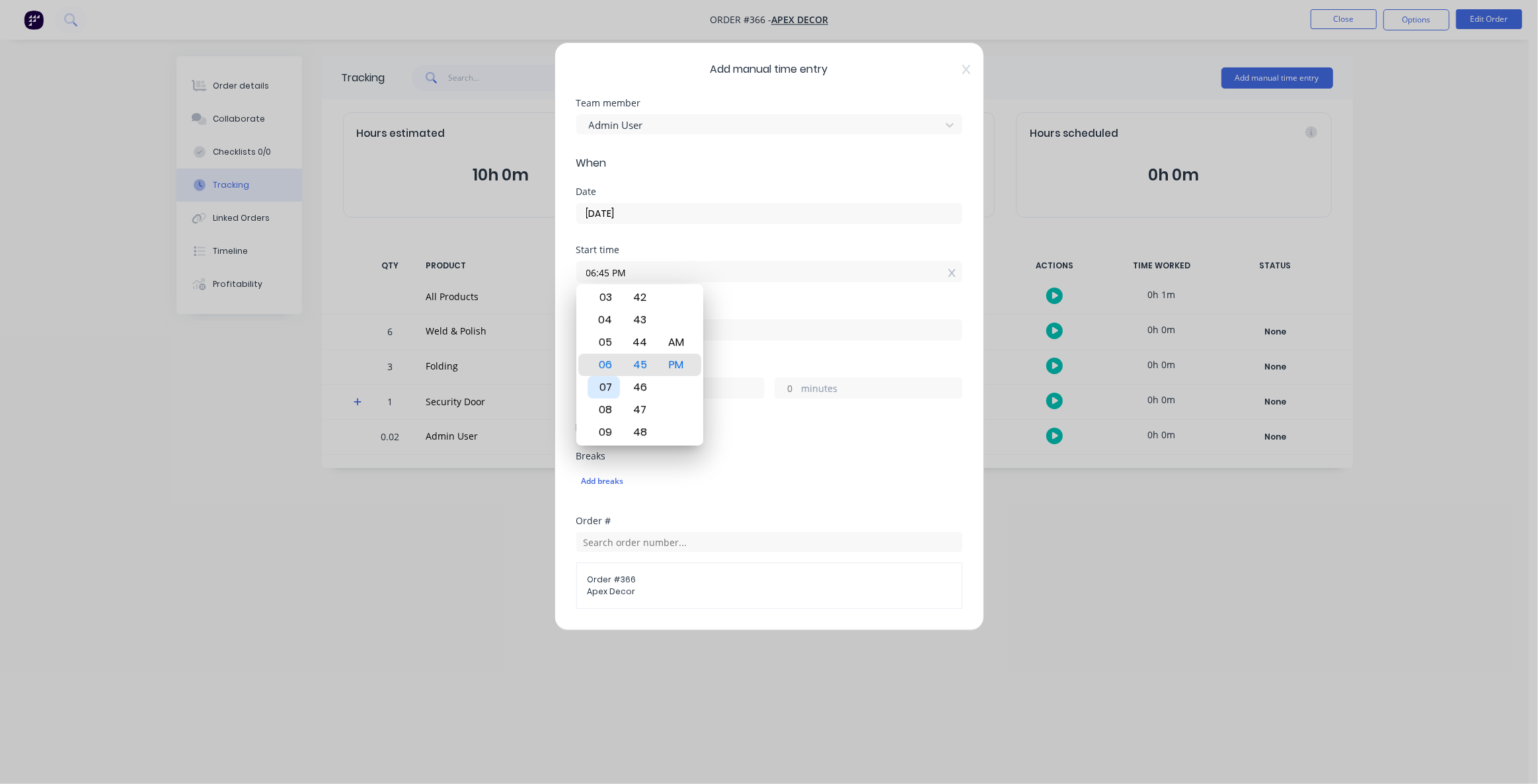
click at [610, 389] on div "07" at bounding box center [603, 387] width 32 height 22
click at [645, 380] on div "30" at bounding box center [639, 387] width 32 height 22
click at [682, 340] on div "AM" at bounding box center [676, 342] width 32 height 22
type input "07:30 AM"
click at [760, 350] on div "Finish time" at bounding box center [769, 332] width 386 height 58
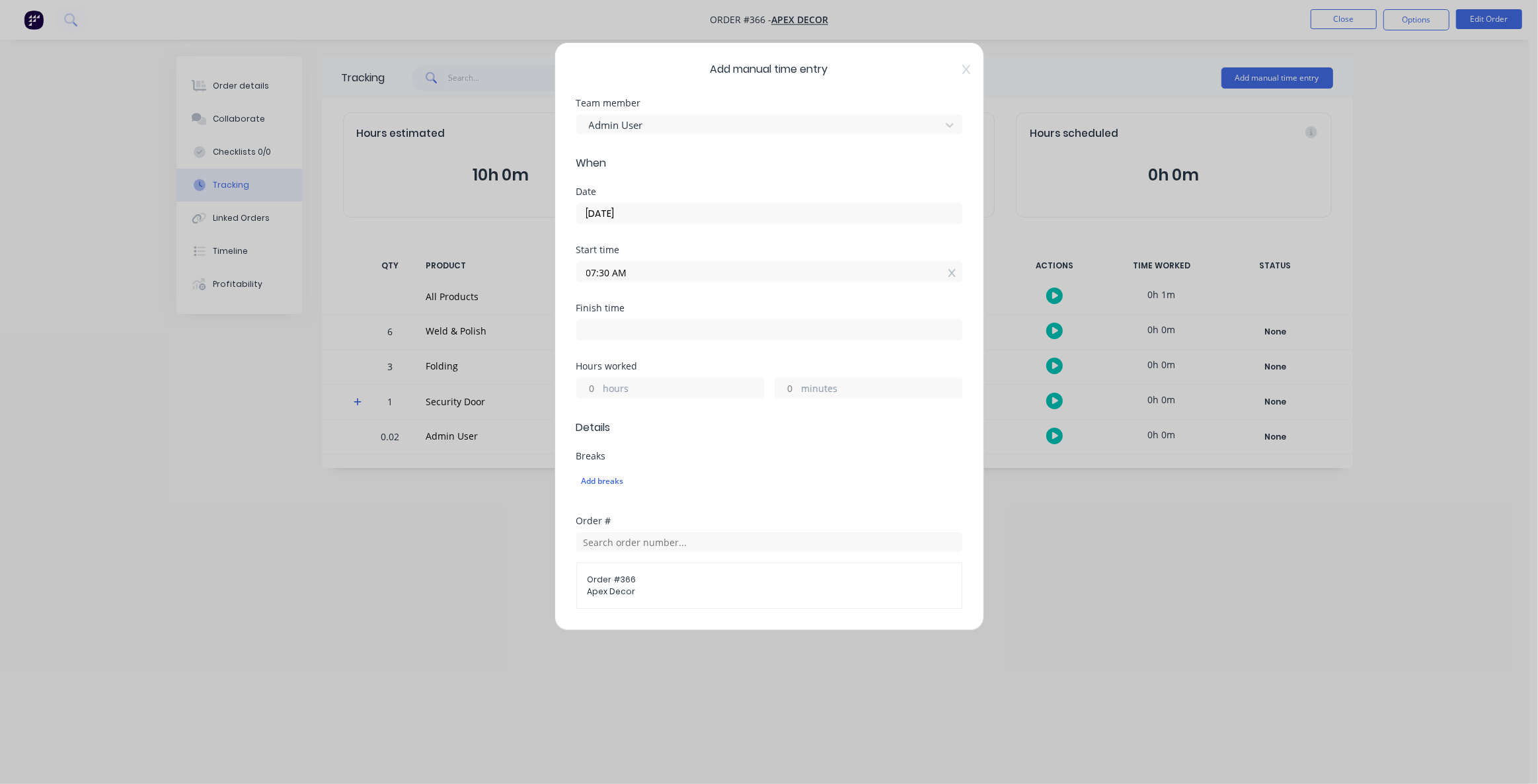
click at [661, 332] on input at bounding box center [769, 329] width 384 height 20
type input "04:45 PM"
type input "9"
type input "15"
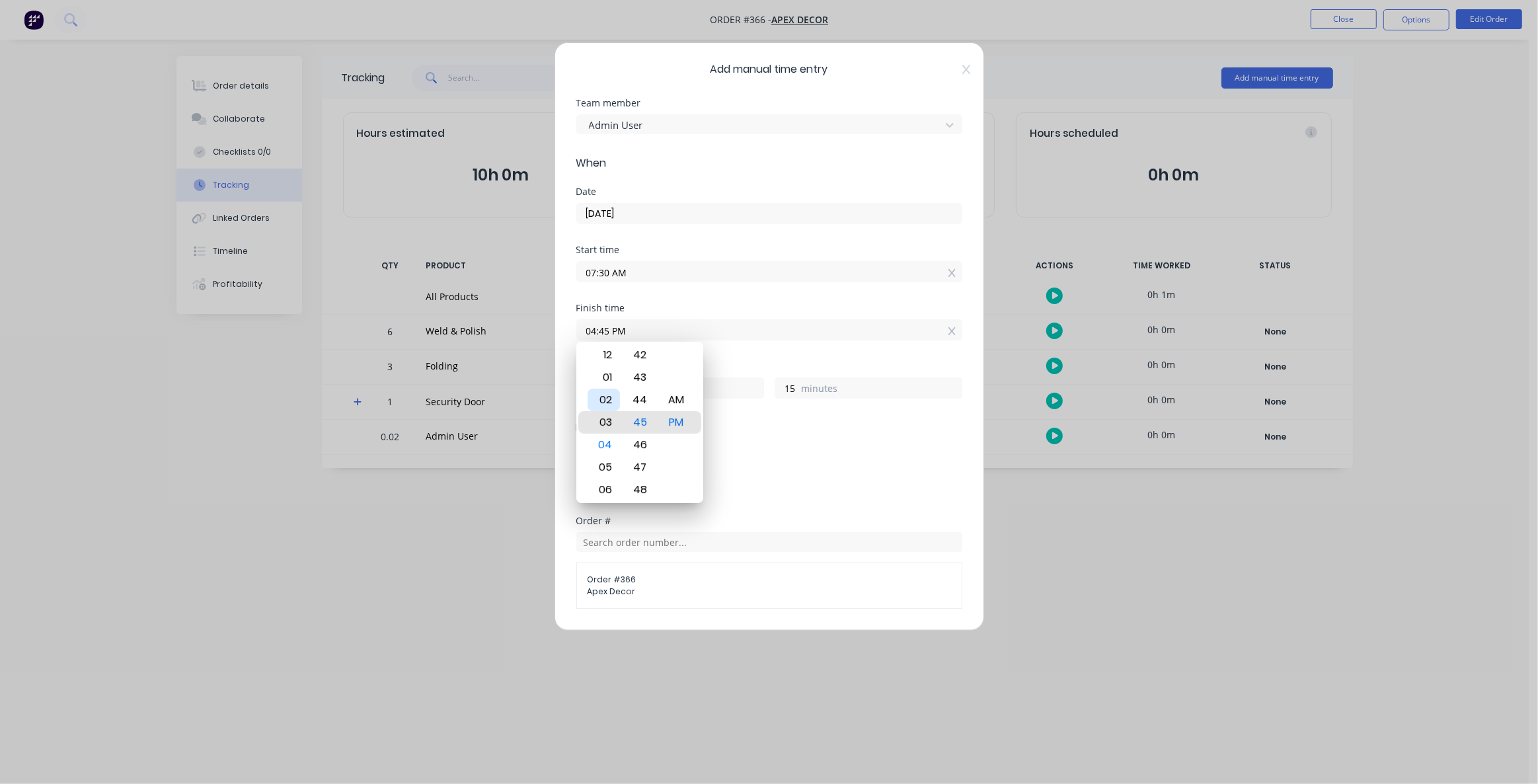
type input "03:45 PM"
type input "8"
type input "01:45 PM"
type input "6"
type input "05:45 PM"
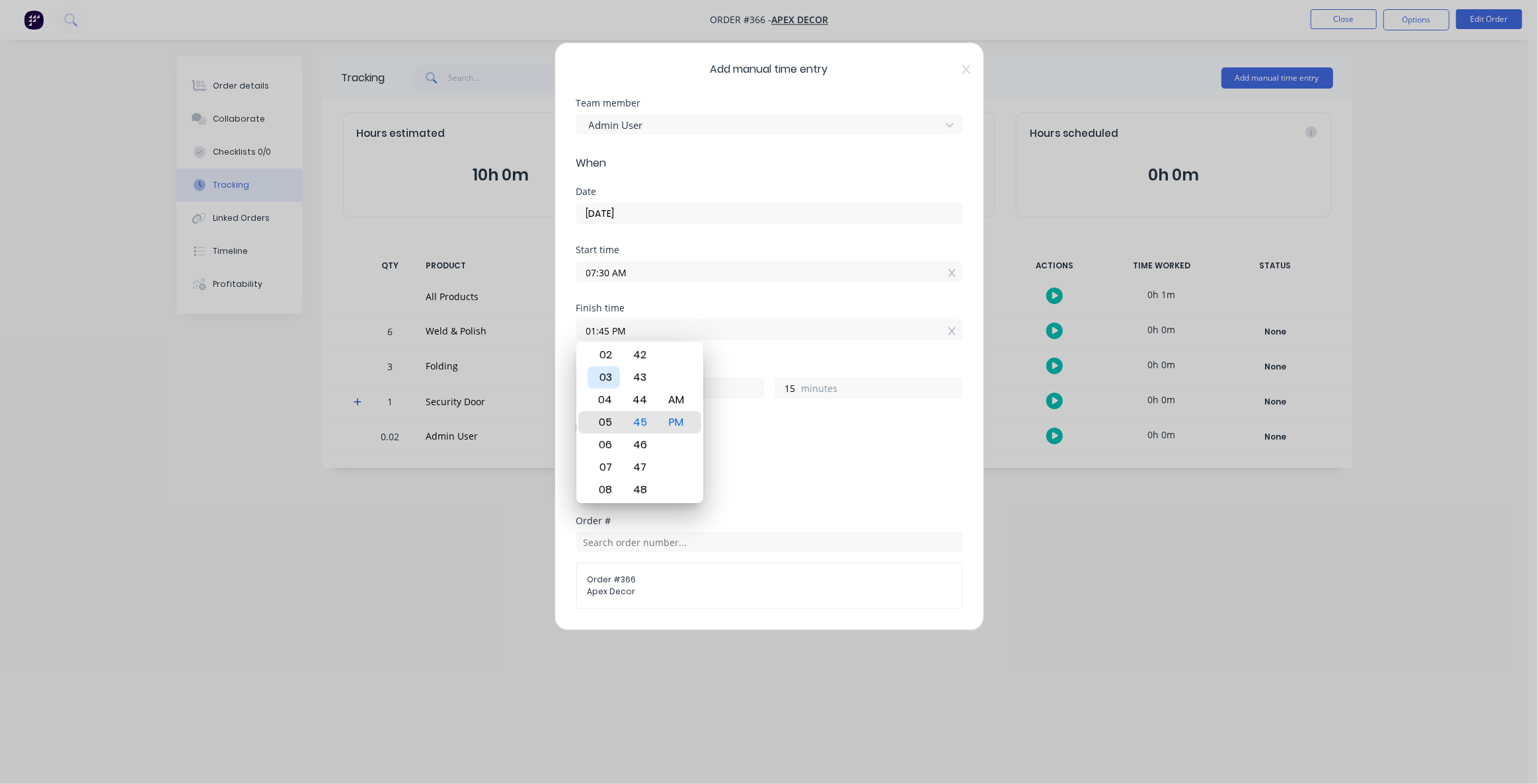
type input "10"
type input "07:45 PM"
type input "12"
type input "10:45 PM"
type input "15"
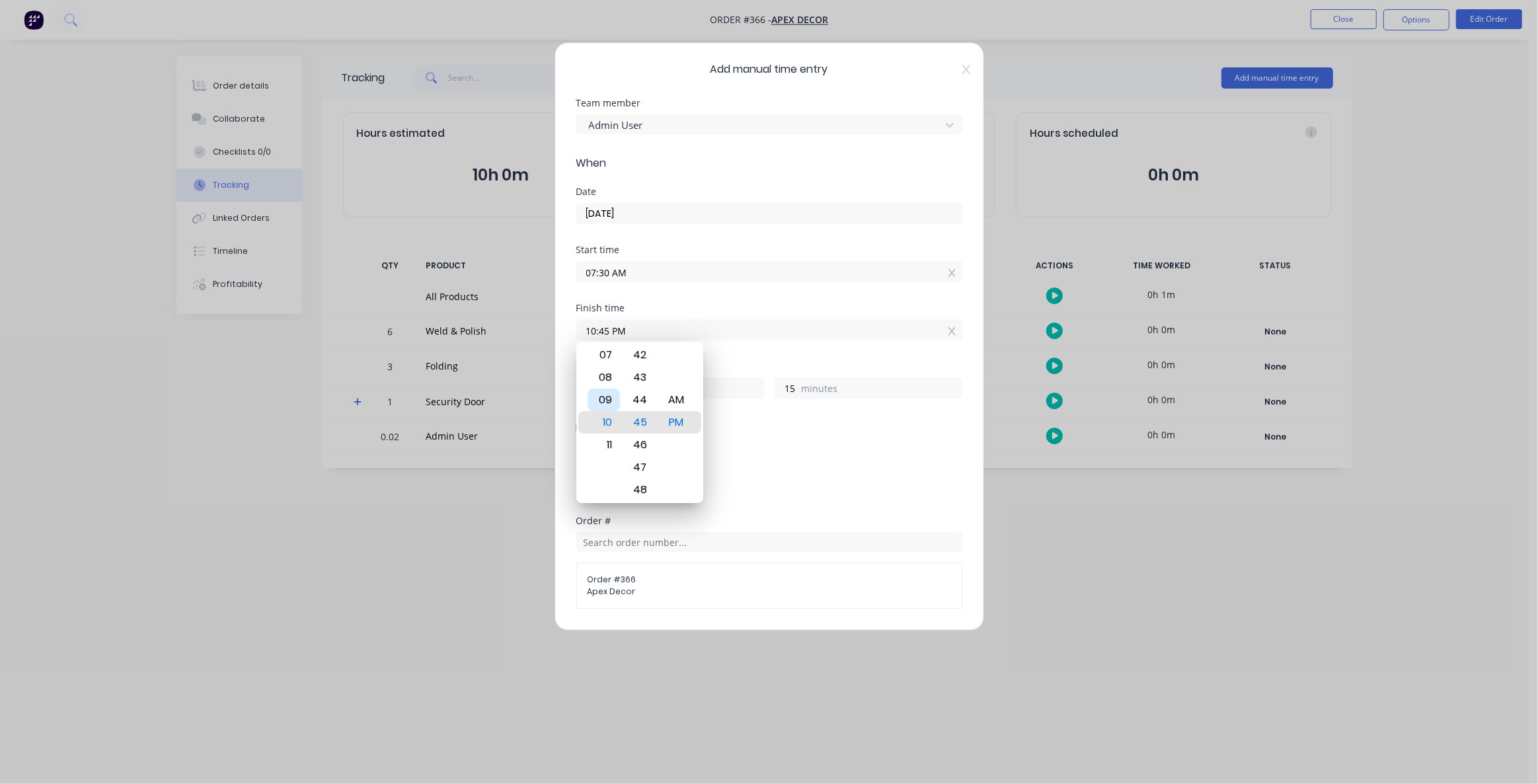
click at [603, 377] on div "08" at bounding box center [603, 377] width 32 height 22
type input "08:45 PM"
type input "13"
type input "08:47 PM"
type input "17"
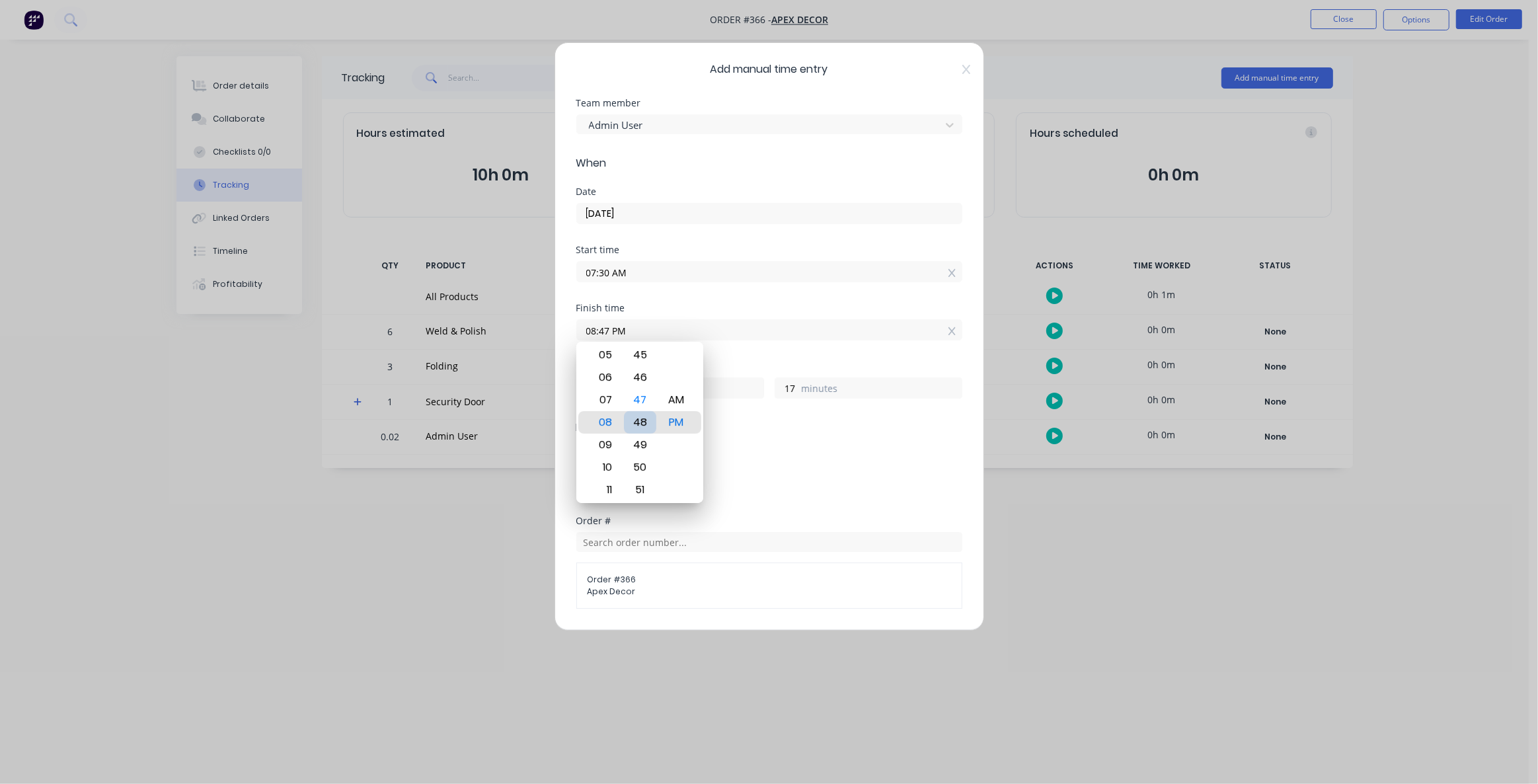
type input "08:48 PM"
type input "18"
type input "08:49 PM"
type input "19"
type input "08:51 PM"
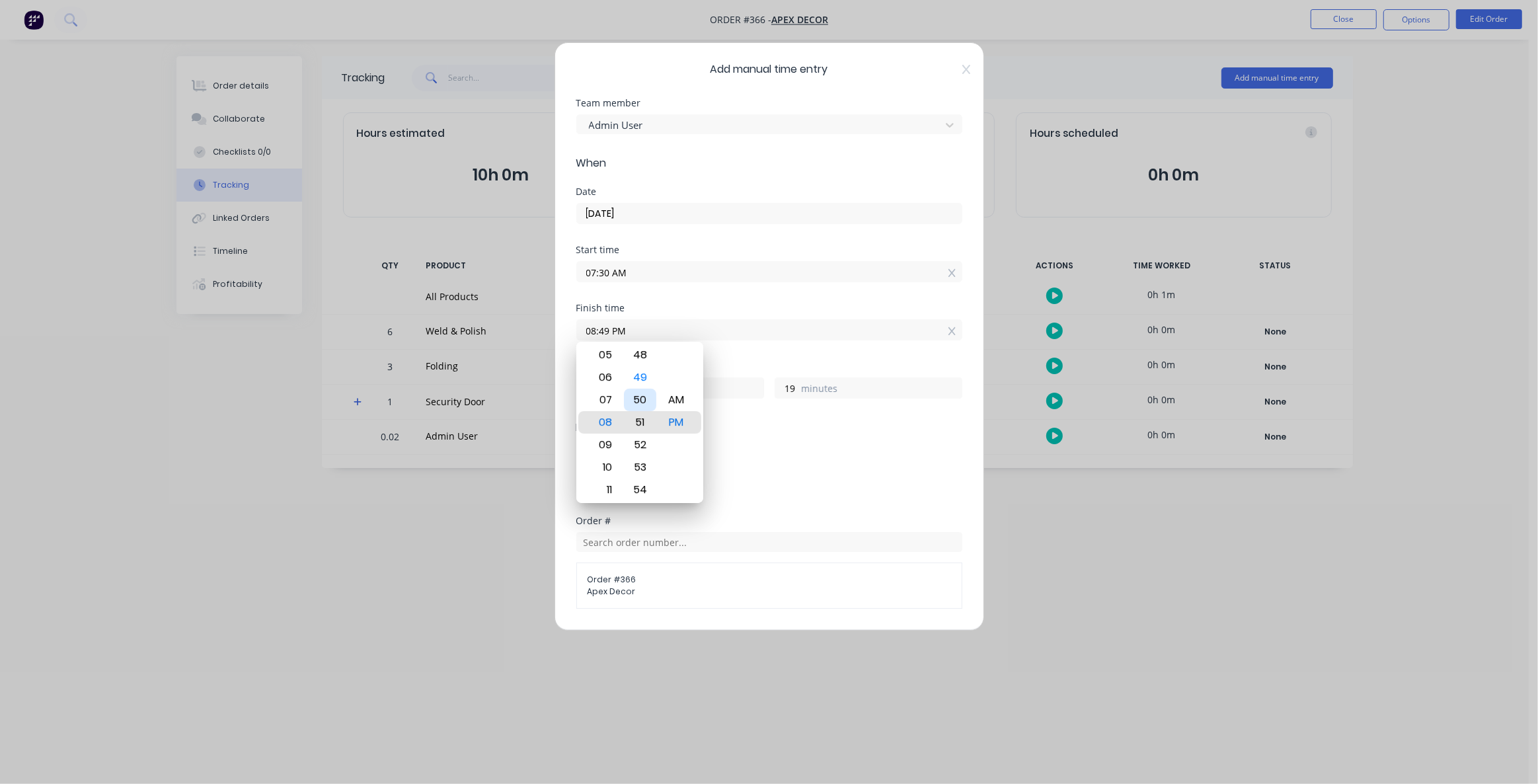
type input "21"
type input "08:48 PM"
type input "18"
type input "08:45 PM"
type input "15"
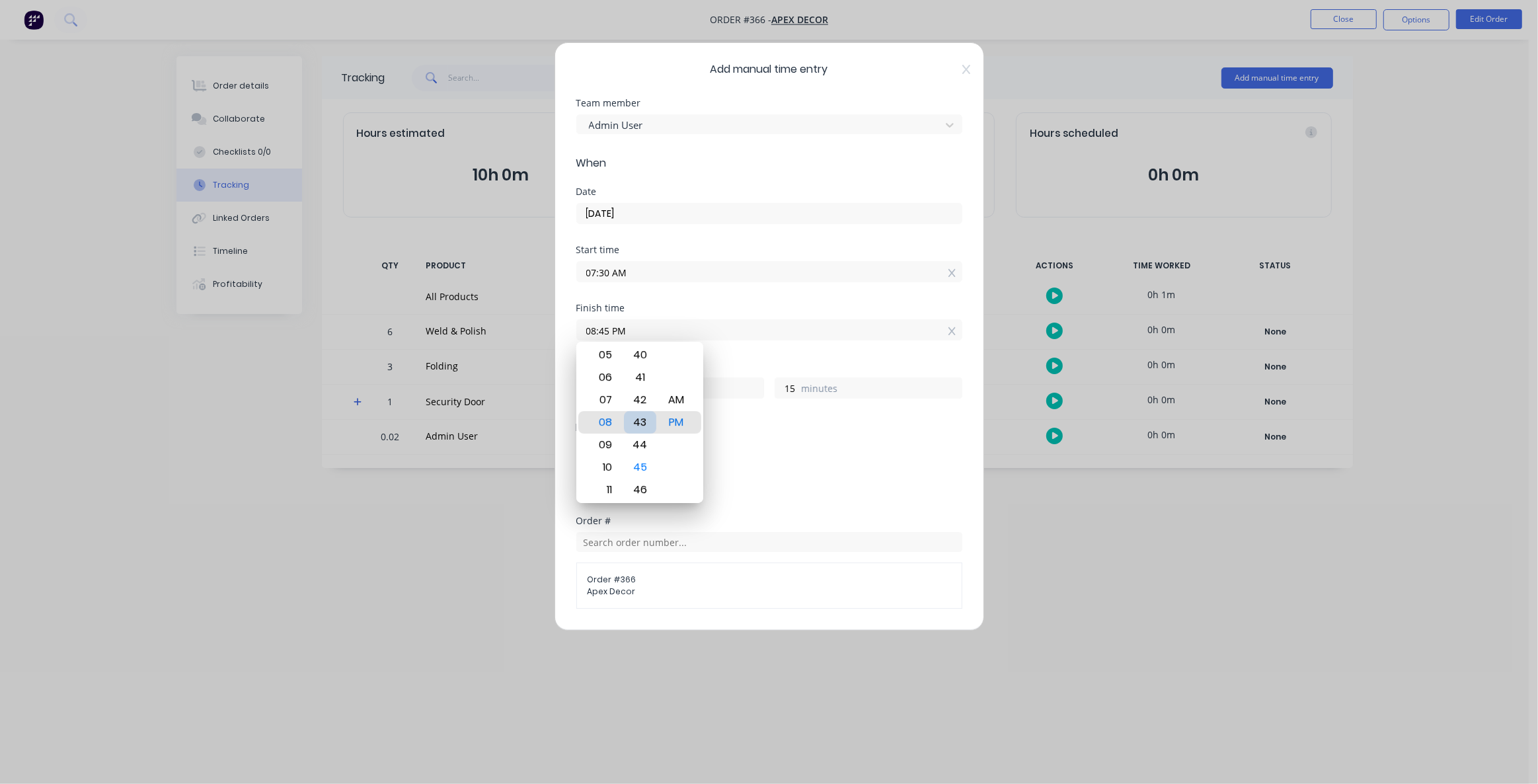
type input "08:43 PM"
type input "13"
type input "08:40 PM"
type input "10"
type input "08:37 PM"
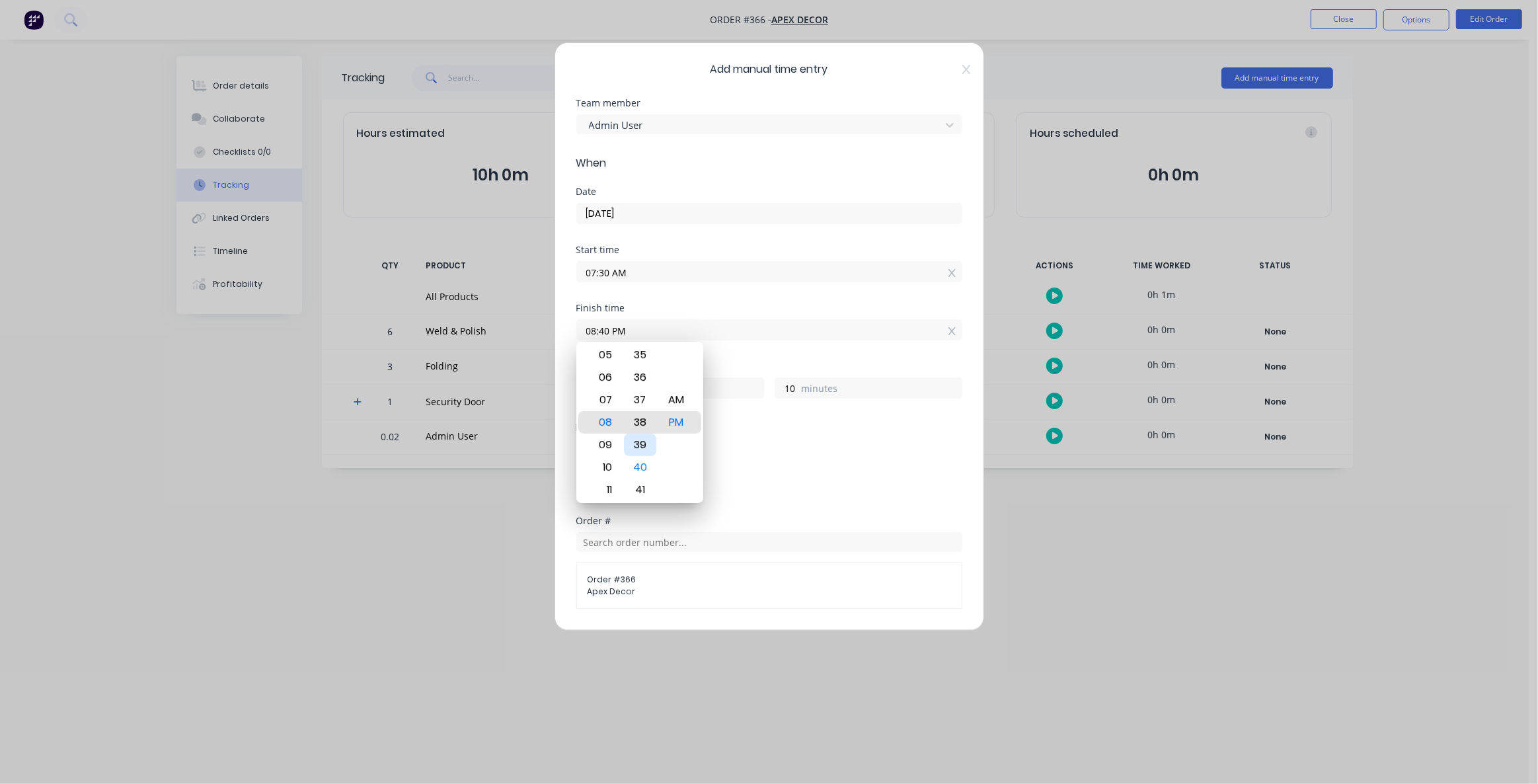
type input "7"
type input "08:35 PM"
type input "5"
type input "08:33 PM"
type input "3"
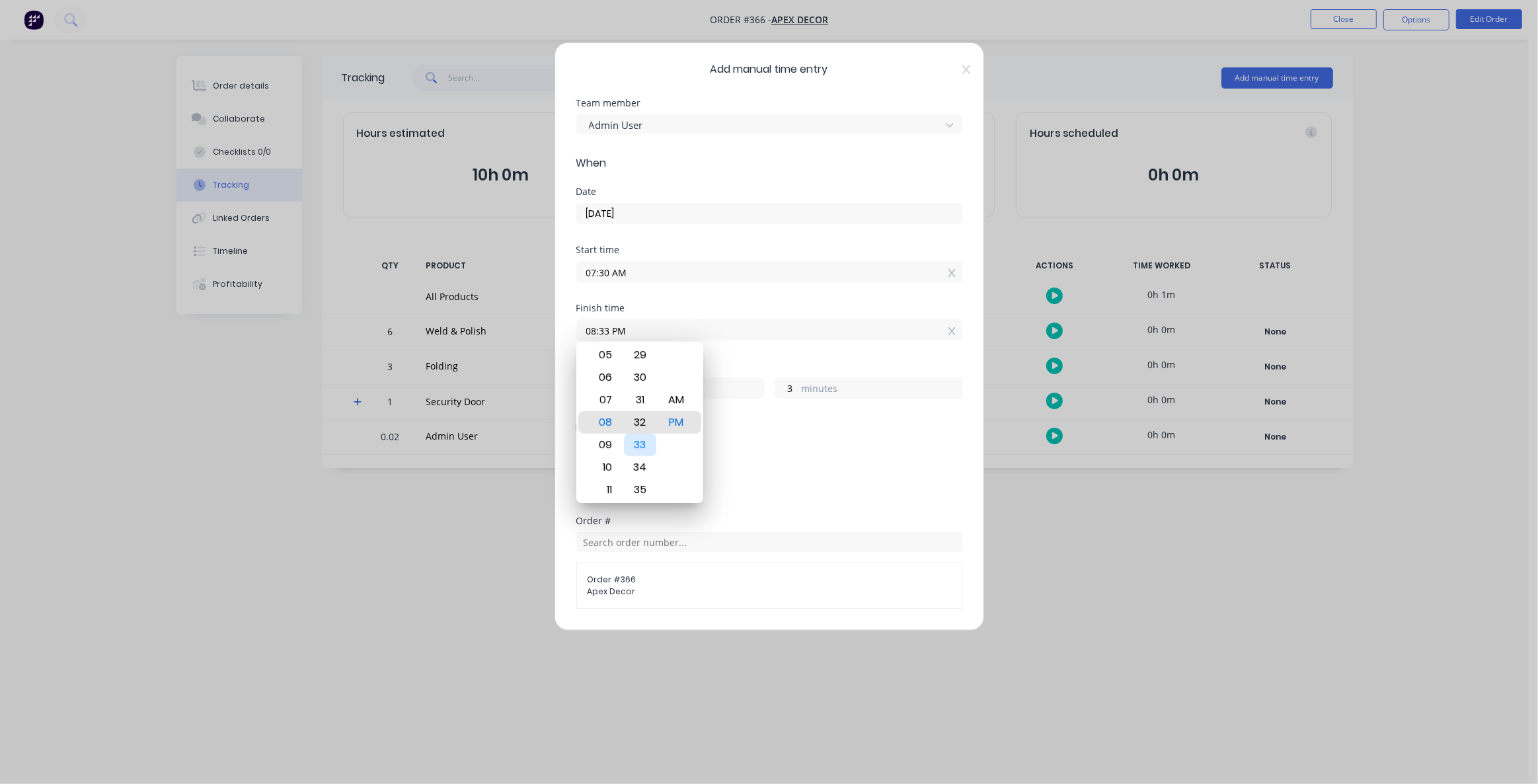
type input "08:31 PM"
type input "1"
type input "08:30 PM"
type input "0"
click at [646, 425] on div "30" at bounding box center [639, 422] width 32 height 22
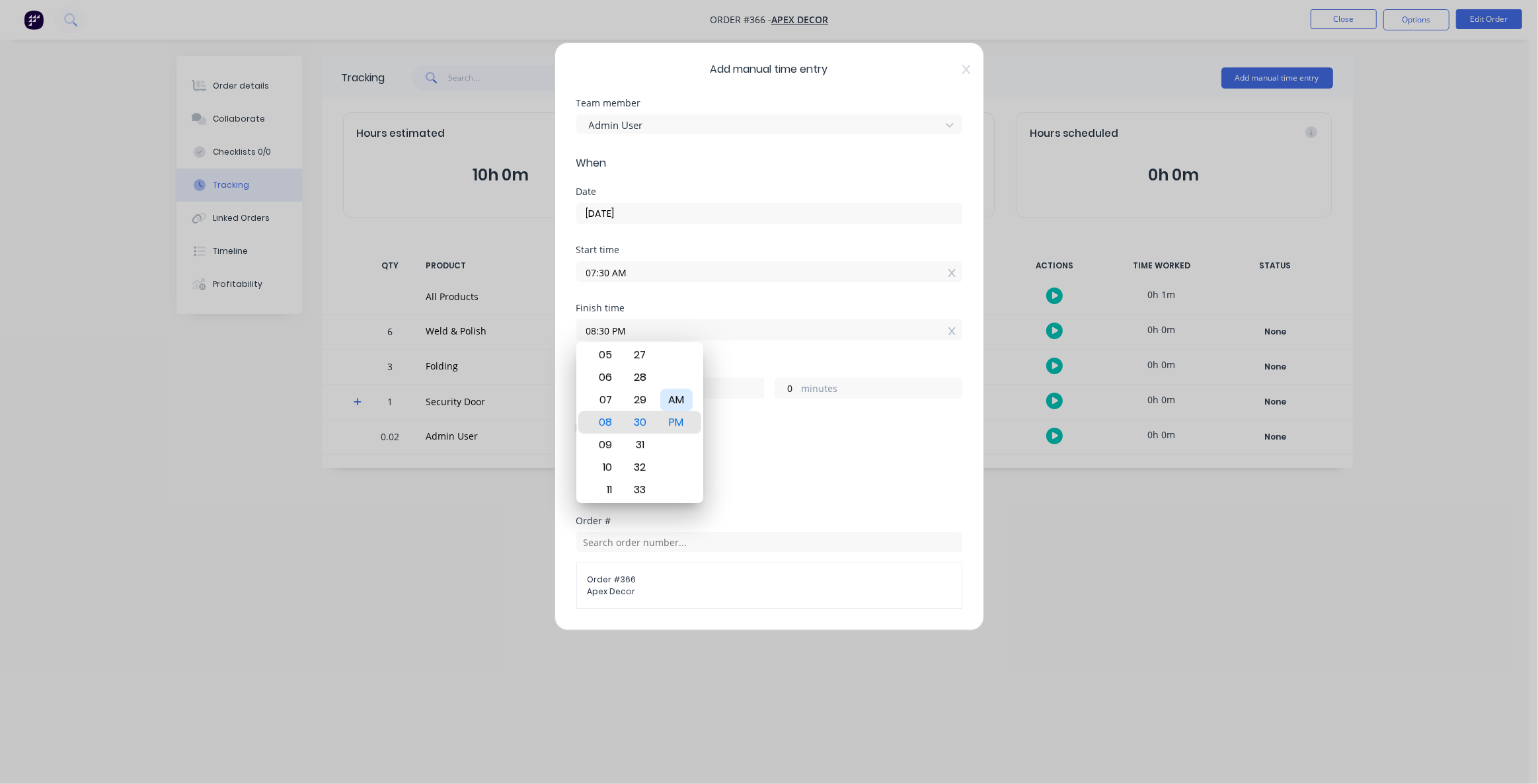
drag, startPoint x: 672, startPoint y: 399, endPoint x: 684, endPoint y: 402, distance: 12.4
click at [673, 399] on div "AM" at bounding box center [676, 399] width 32 height 22
type input "08:30 AM"
type input "1"
click at [789, 417] on div "Hours worked 1 hours 0 minutes" at bounding box center [769, 390] width 386 height 58
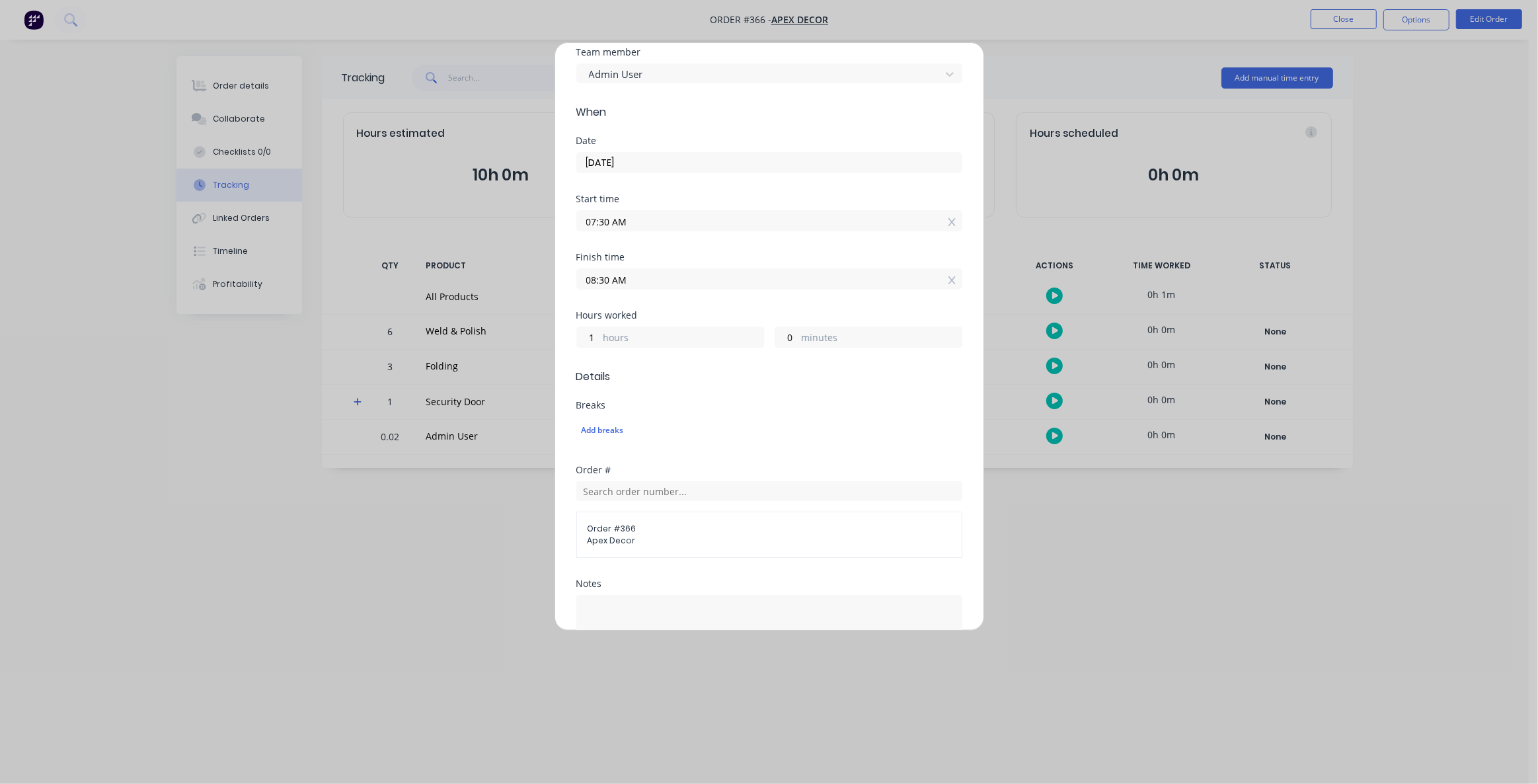
scroll to position [119, 0]
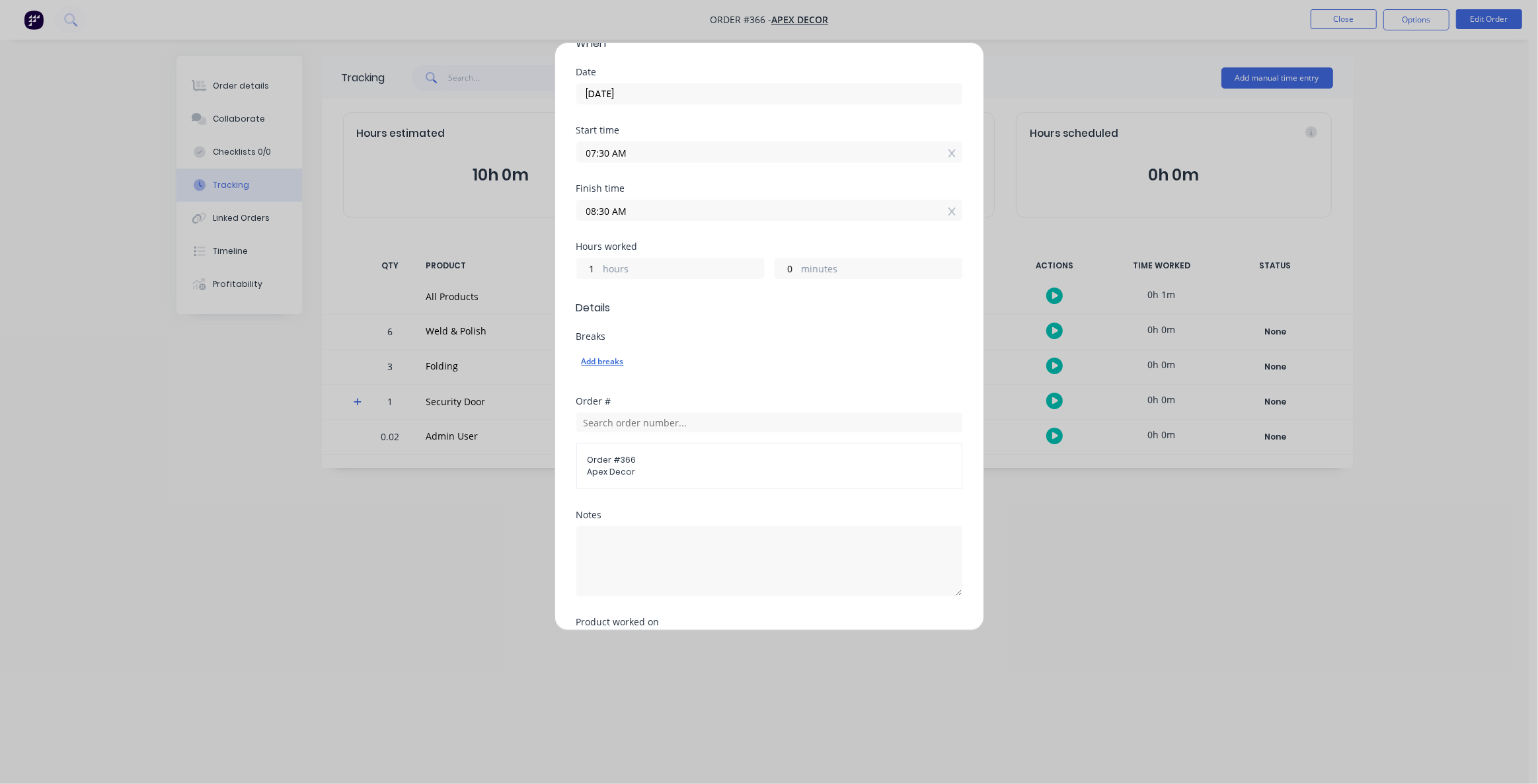
click at [596, 357] on div "Add breaks" at bounding box center [769, 361] width 376 height 17
click at [731, 374] on div "Add breaks" at bounding box center [769, 361] width 386 height 28
click at [620, 460] on span "Order # 366" at bounding box center [769, 459] width 363 height 12
click at [615, 426] on input "text" at bounding box center [769, 422] width 386 height 20
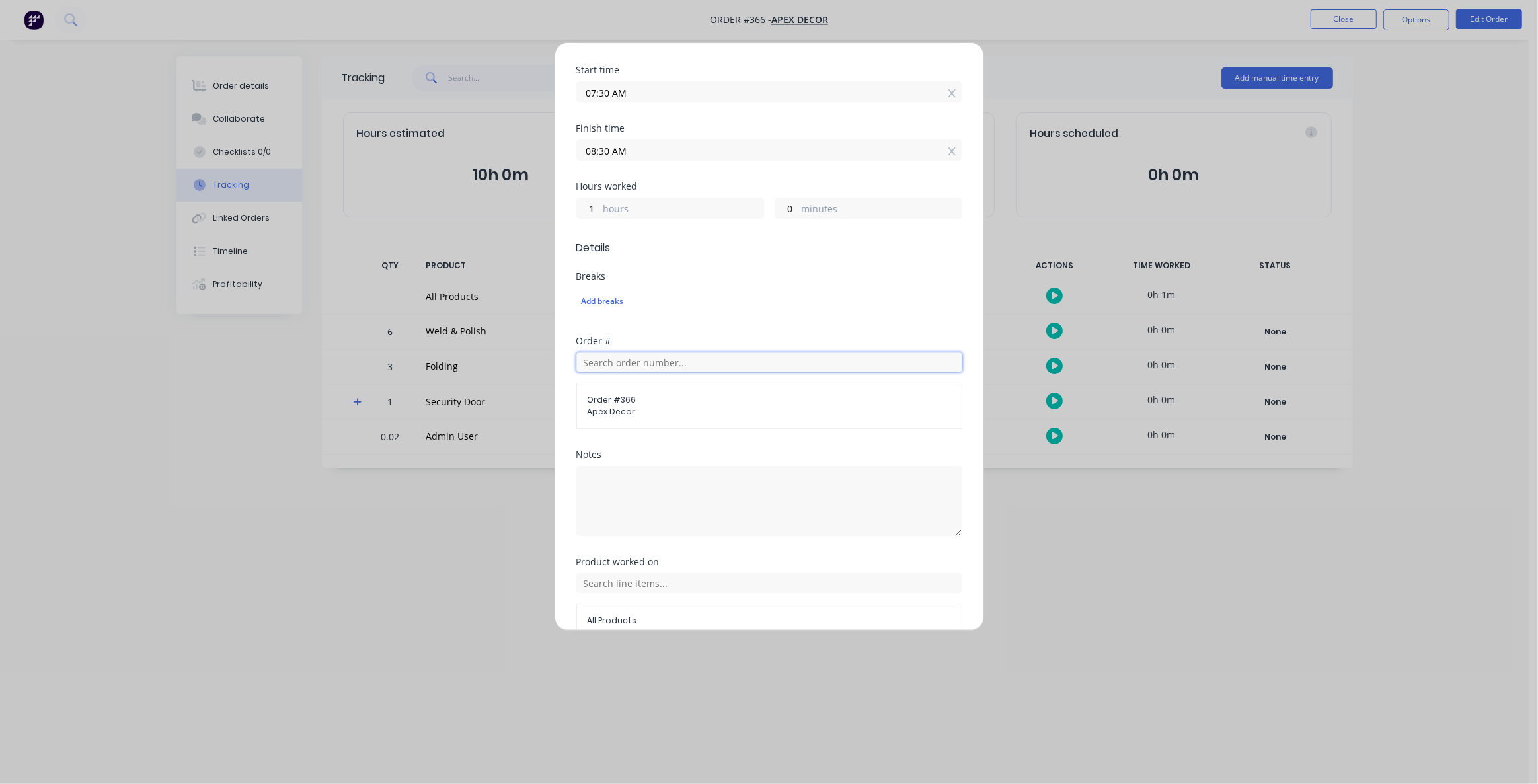
scroll to position [240, 0]
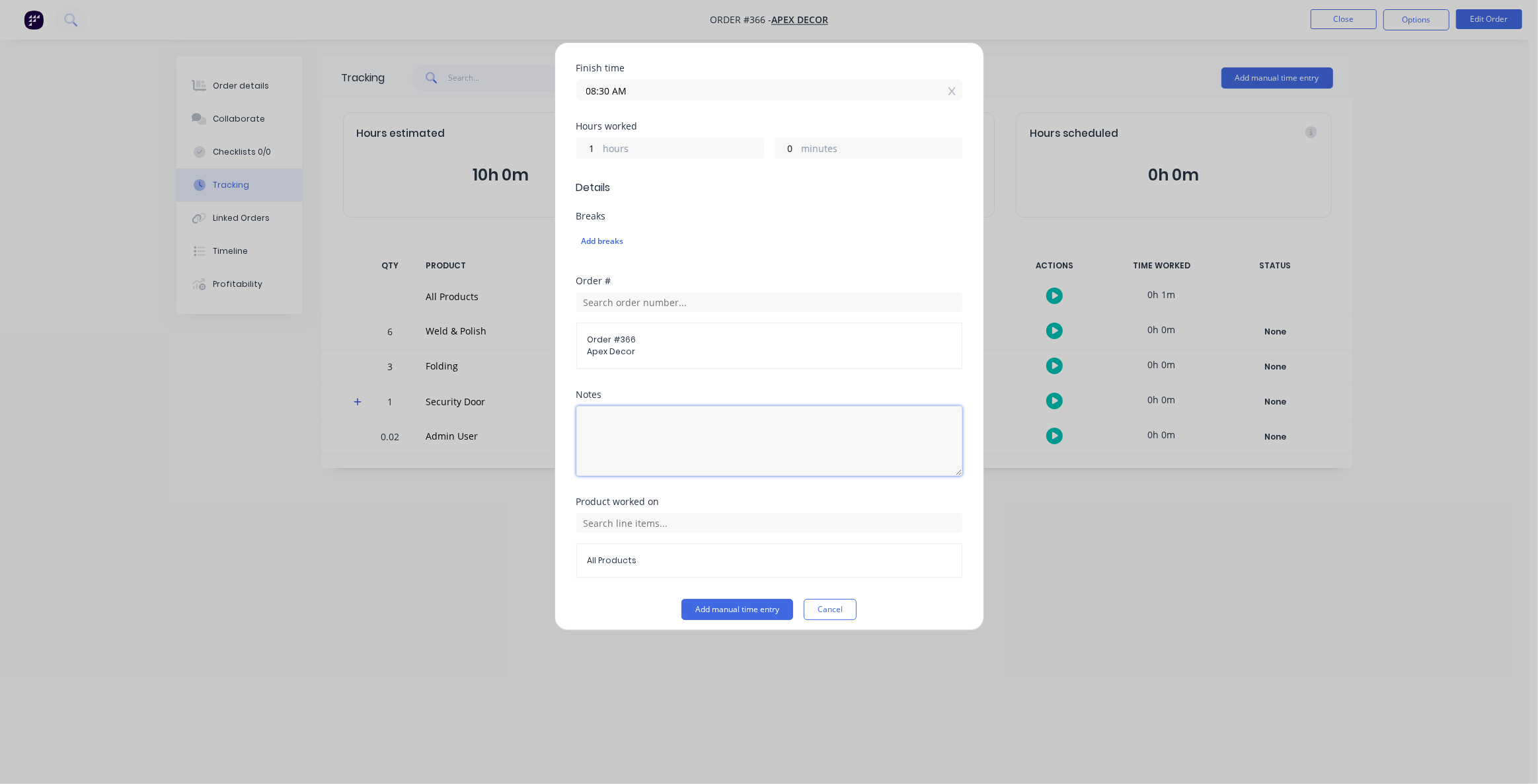
click at [643, 432] on textarea at bounding box center [769, 440] width 386 height 70
click at [721, 594] on button "Add manual time entry" at bounding box center [737, 602] width 112 height 21
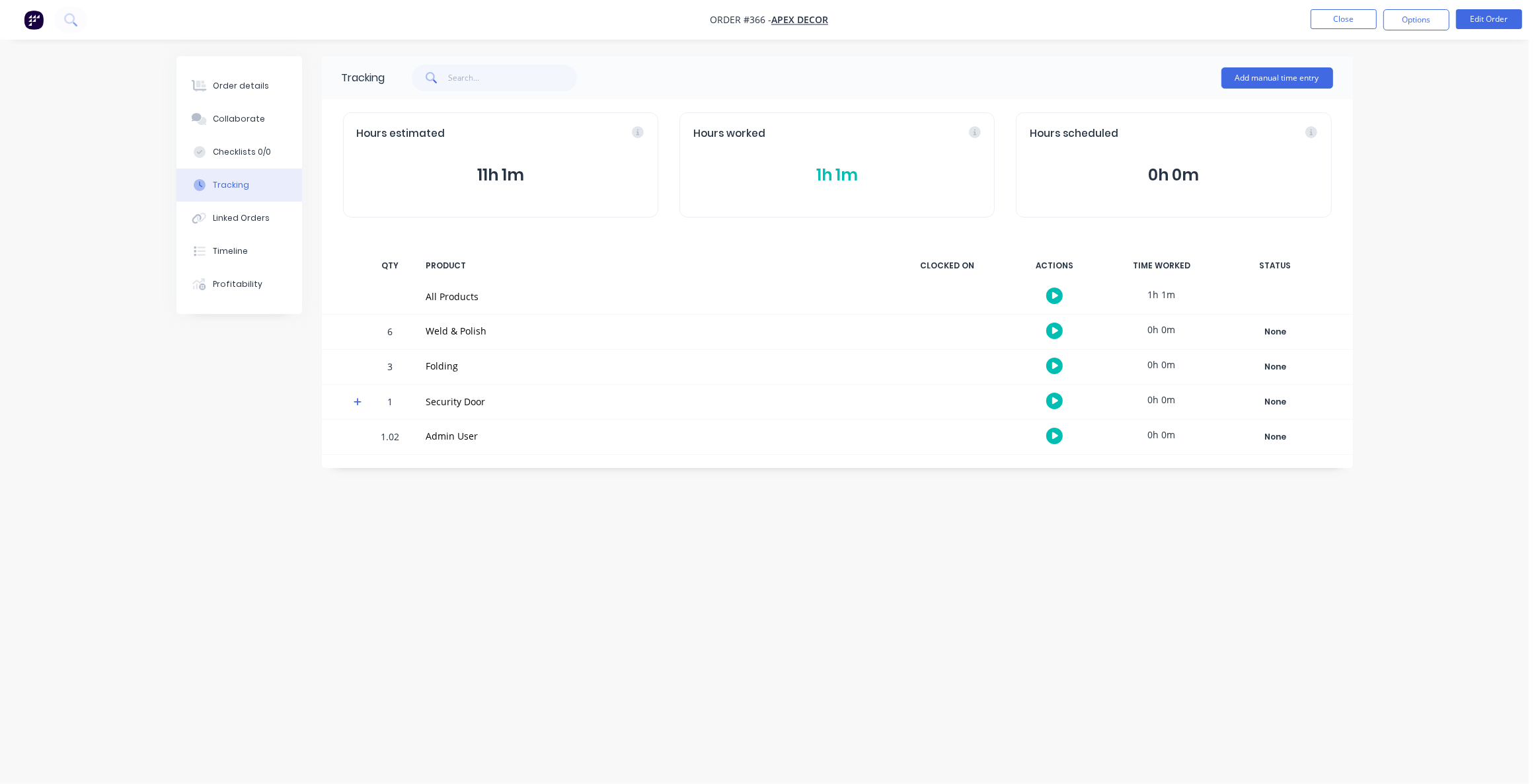
drag, startPoint x: 434, startPoint y: 297, endPoint x: 508, endPoint y: 303, distance: 74.2
click at [435, 297] on div "All Products" at bounding box center [654, 297] width 456 height 14
click at [714, 551] on div "Tracking Add manual time entry Hours estimated 11h 1m Hours worked 1h 1m Hours …" at bounding box center [764, 366] width 1176 height 621
click at [361, 404] on span at bounding box center [360, 404] width 13 height 13
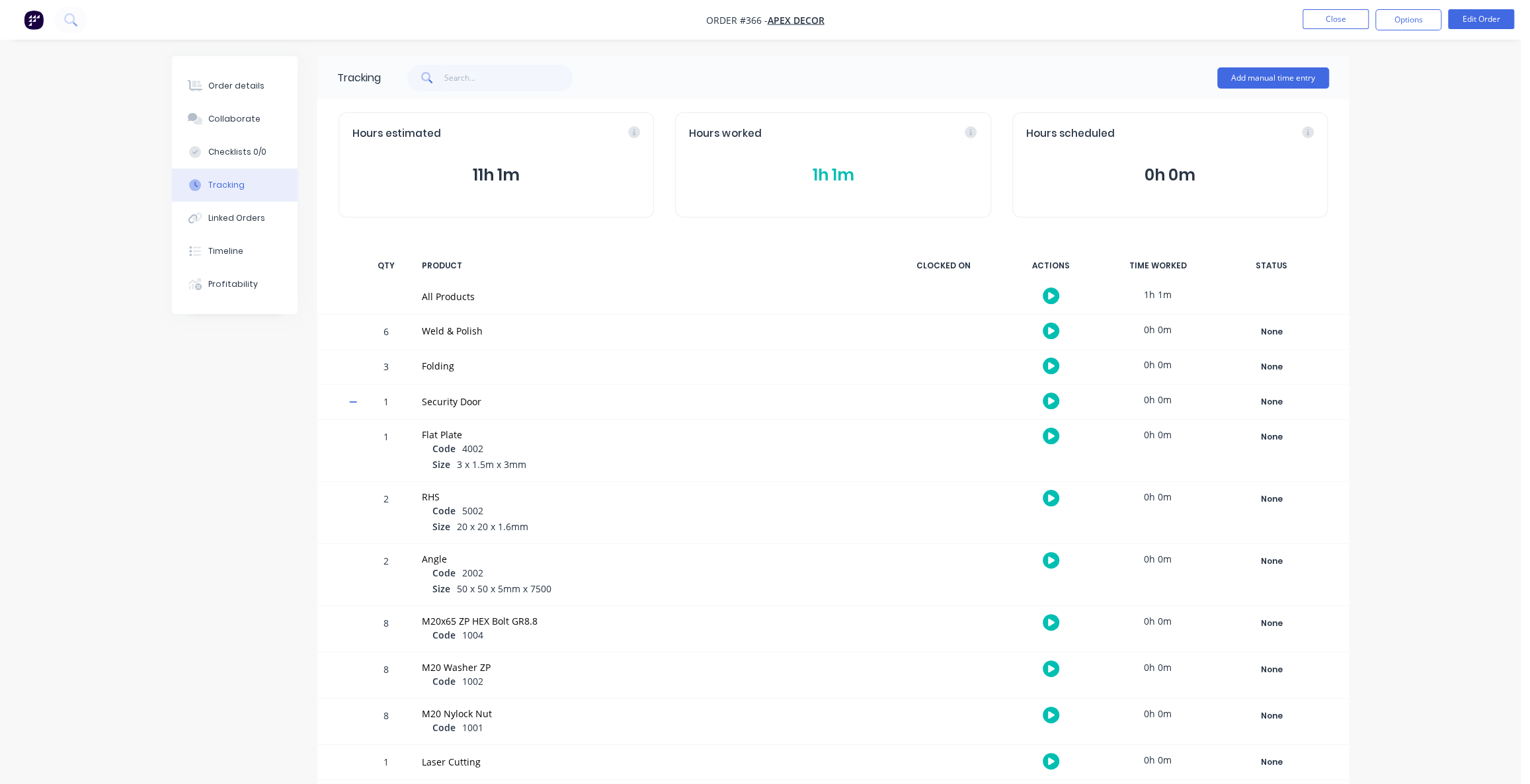
click at [359, 404] on span at bounding box center [355, 404] width 13 height 13
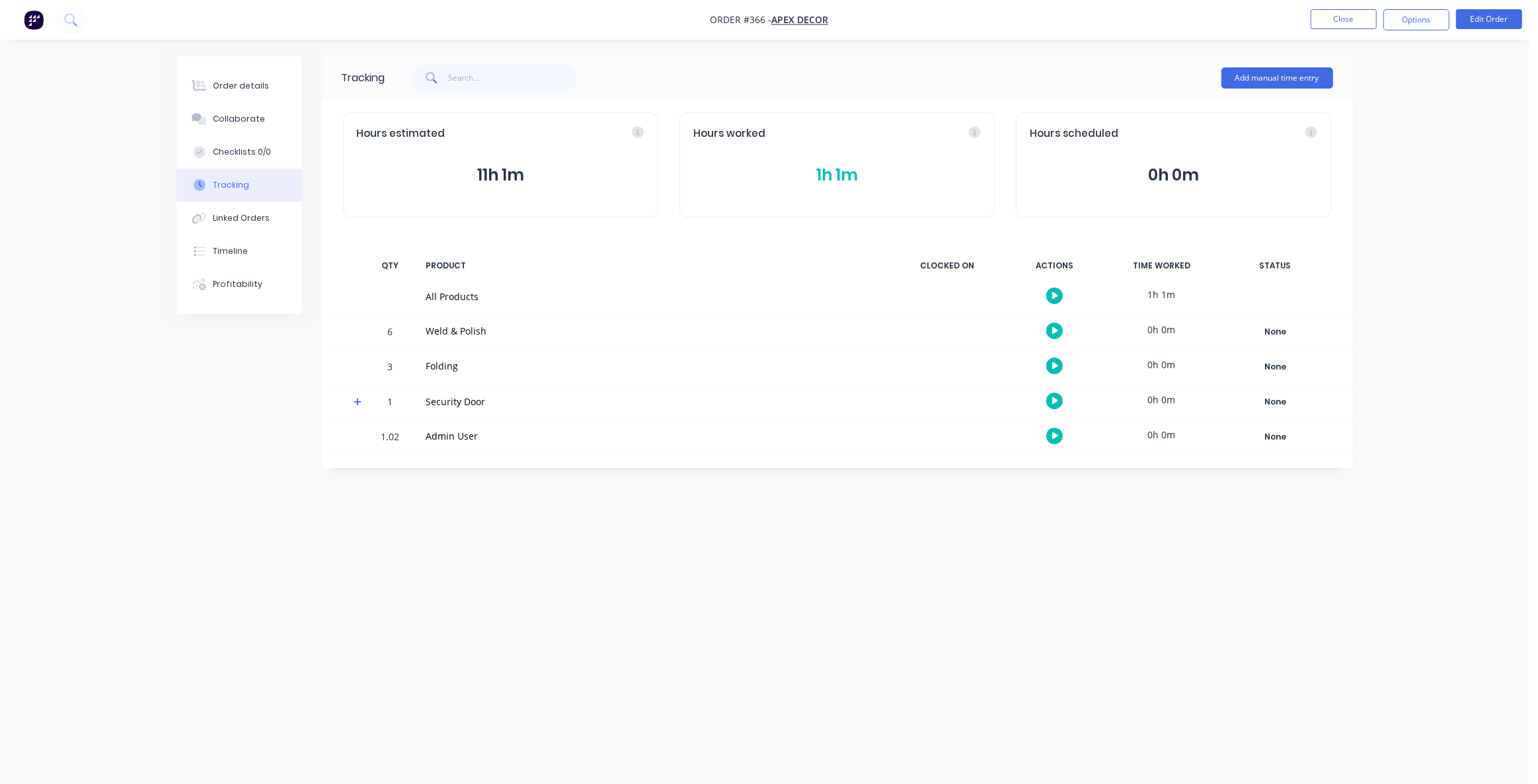
click at [355, 403] on icon at bounding box center [358, 402] width 9 height 10
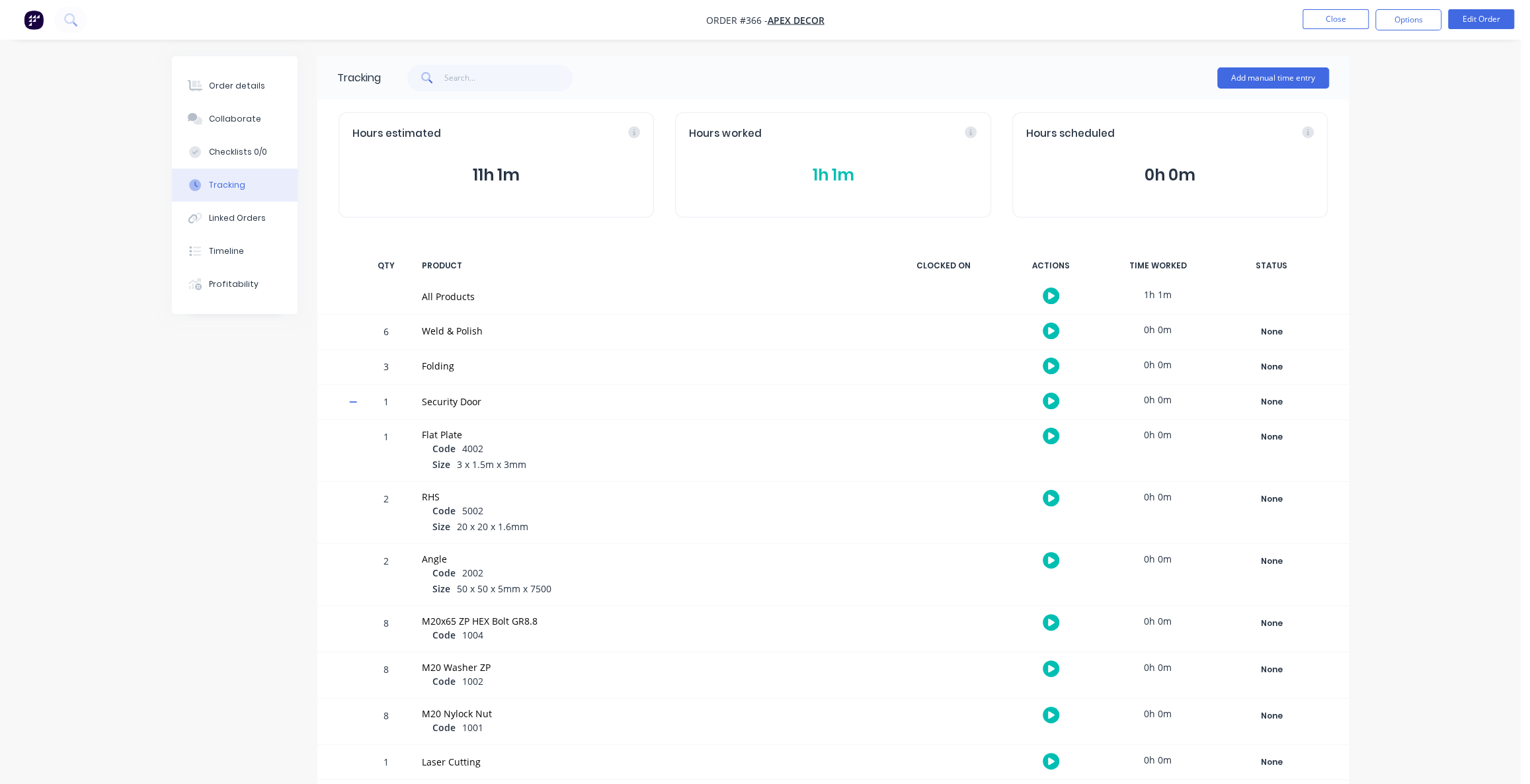
click at [355, 403] on icon at bounding box center [353, 402] width 9 height 10
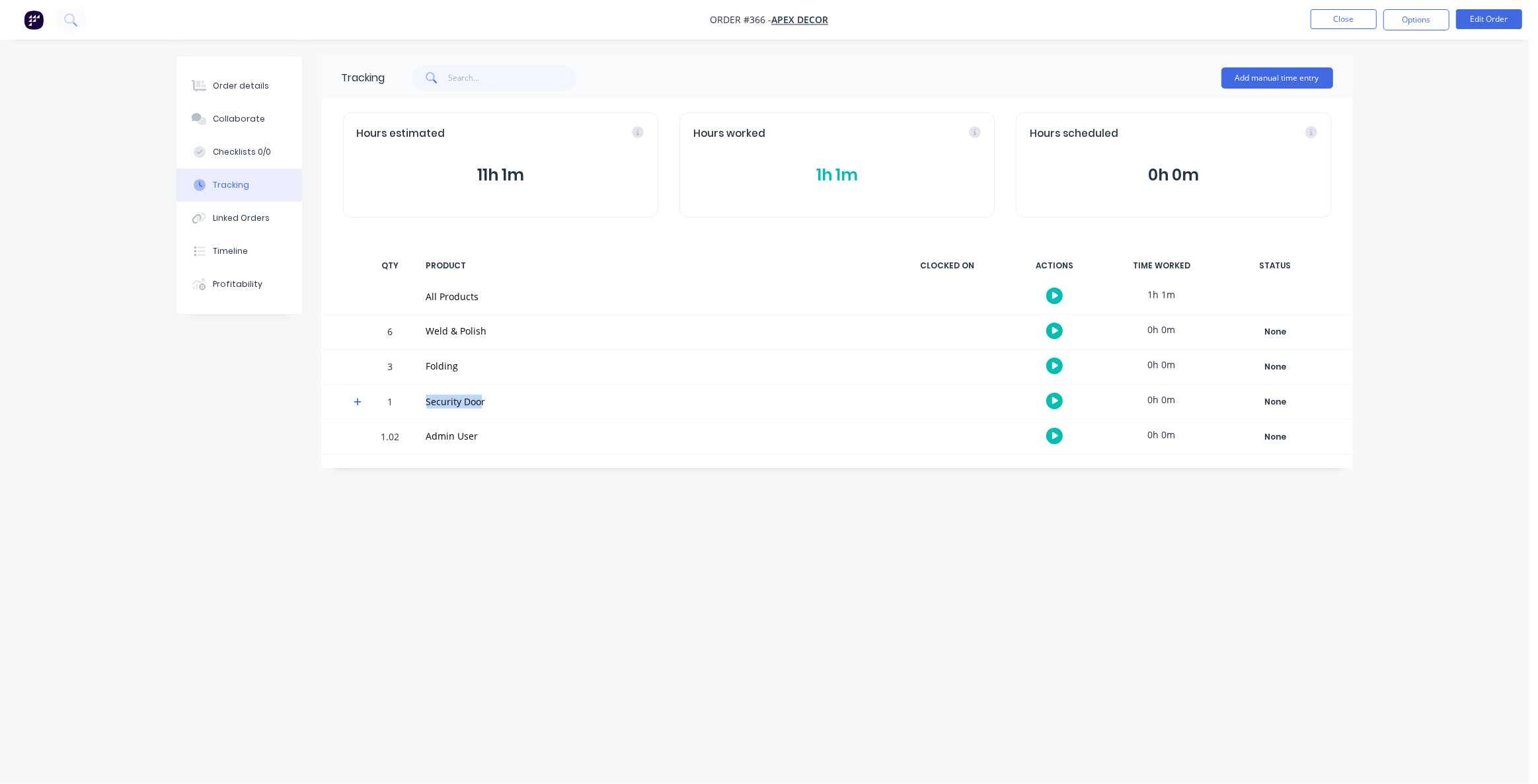
drag, startPoint x: 427, startPoint y: 403, endPoint x: 481, endPoint y: 402, distance: 54.0
click at [481, 402] on div "Security Door" at bounding box center [654, 402] width 456 height 14
click at [508, 519] on div "Tracking Add manual time entry Hours estimated 11h 1m Hours worked 1h 1m Hours …" at bounding box center [764, 366] width 1176 height 621
click at [1054, 404] on icon "button" at bounding box center [1055, 401] width 7 height 9
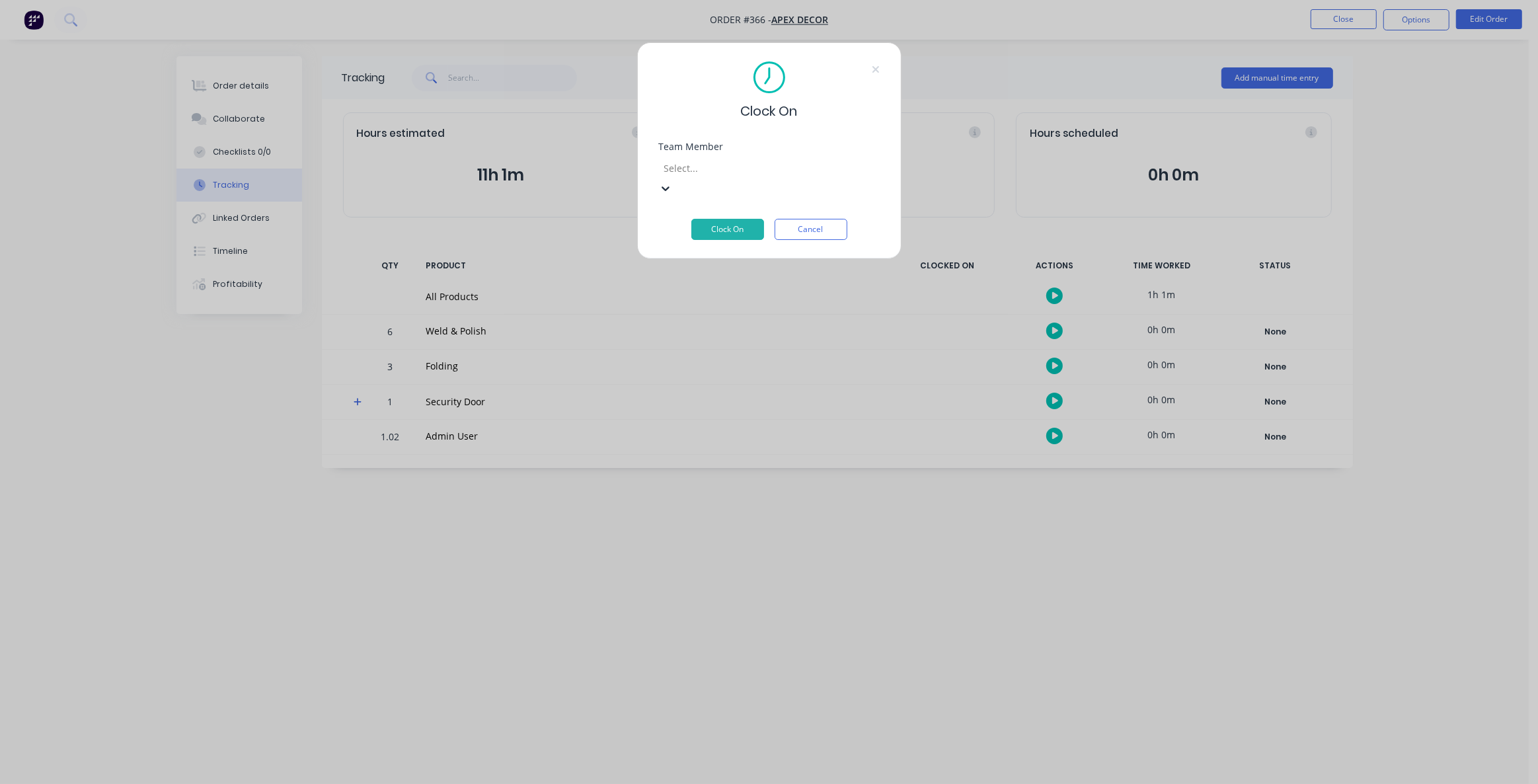
click at [704, 172] on div at bounding box center [757, 168] width 190 height 16
click at [714, 783] on div "Admin User" at bounding box center [764, 791] width 1528 height 14
click at [839, 207] on button "Cancel" at bounding box center [811, 209] width 73 height 21
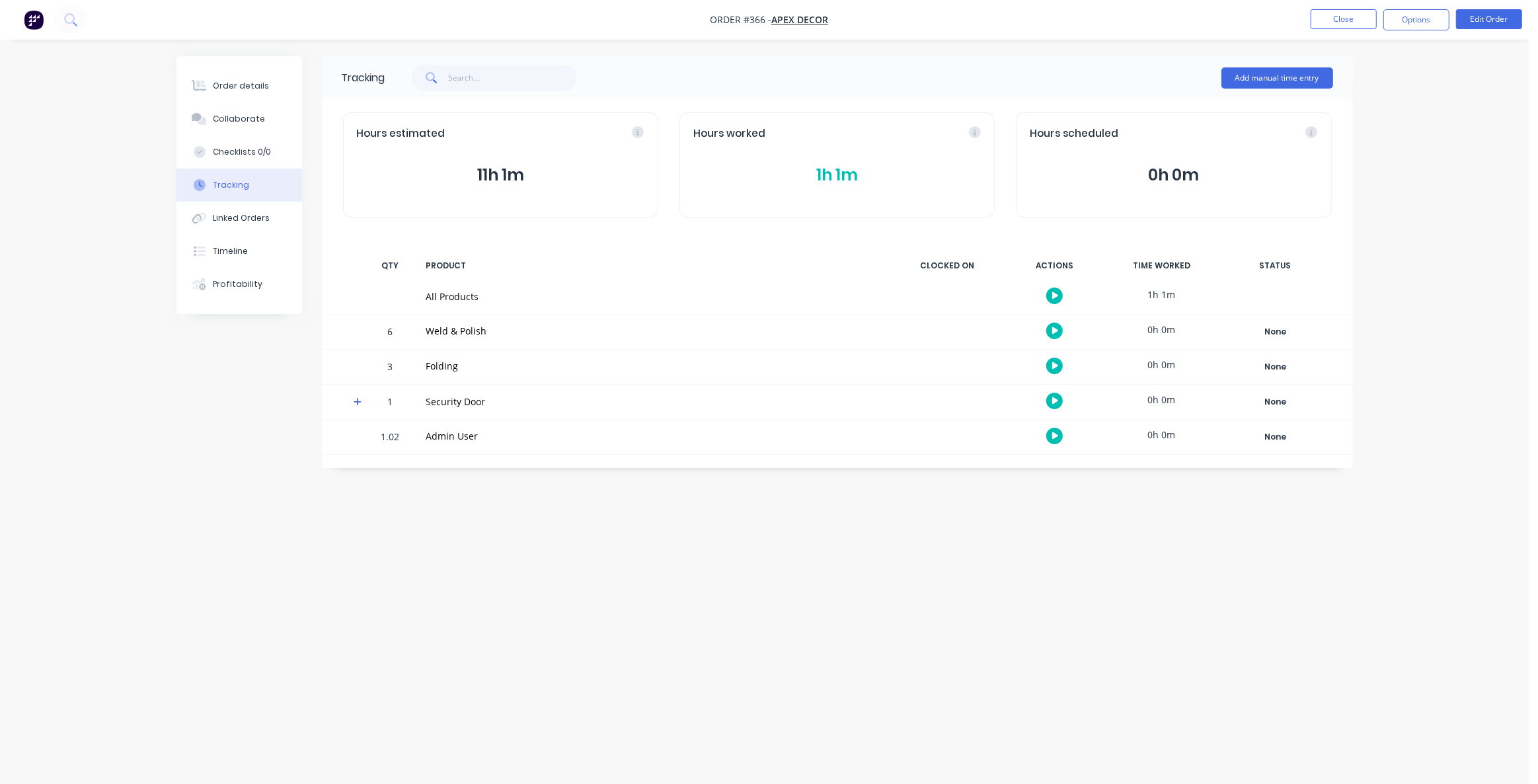
click at [652, 568] on div "Tracking Add manual time entry Hours estimated 11h 1m Hours worked 1h 1m Hours …" at bounding box center [764, 366] width 1176 height 621
click at [652, 564] on div "Tracking Add manual time entry Hours estimated 11h 1m Hours worked 1h 1m Hours …" at bounding box center [764, 366] width 1176 height 621
click at [798, 580] on div "Tracking Add manual time entry Hours estimated 11h 1m Hours worked 1h 1m Hours …" at bounding box center [764, 366] width 1176 height 621
click at [779, 578] on div "Tracking Add manual time entry Hours estimated 11h 1m Hours worked 1h 1m Hours …" at bounding box center [764, 366] width 1176 height 621
click at [241, 119] on div "Collaborate" at bounding box center [239, 119] width 52 height 12
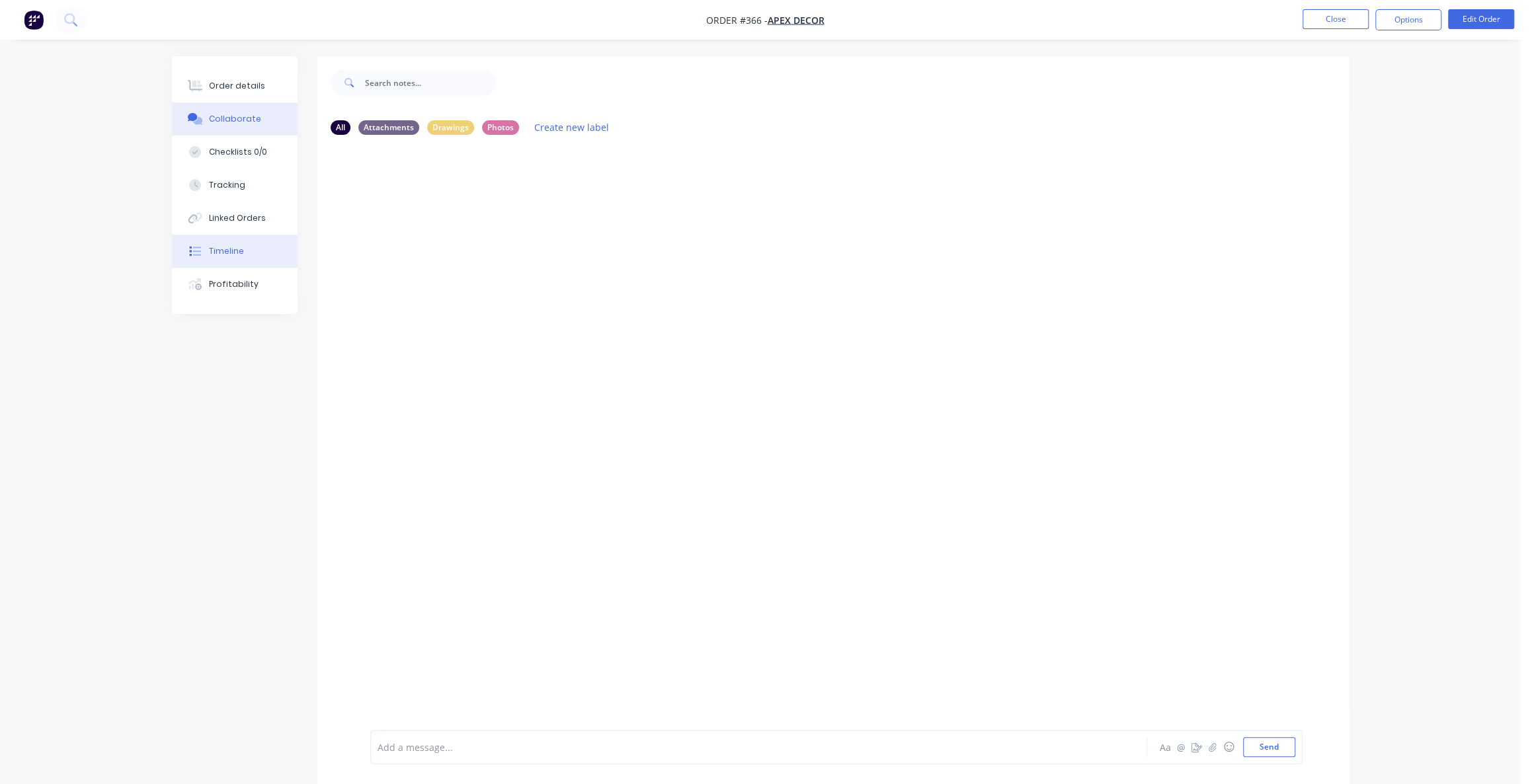
click at [246, 250] on button "Timeline" at bounding box center [235, 251] width 126 height 33
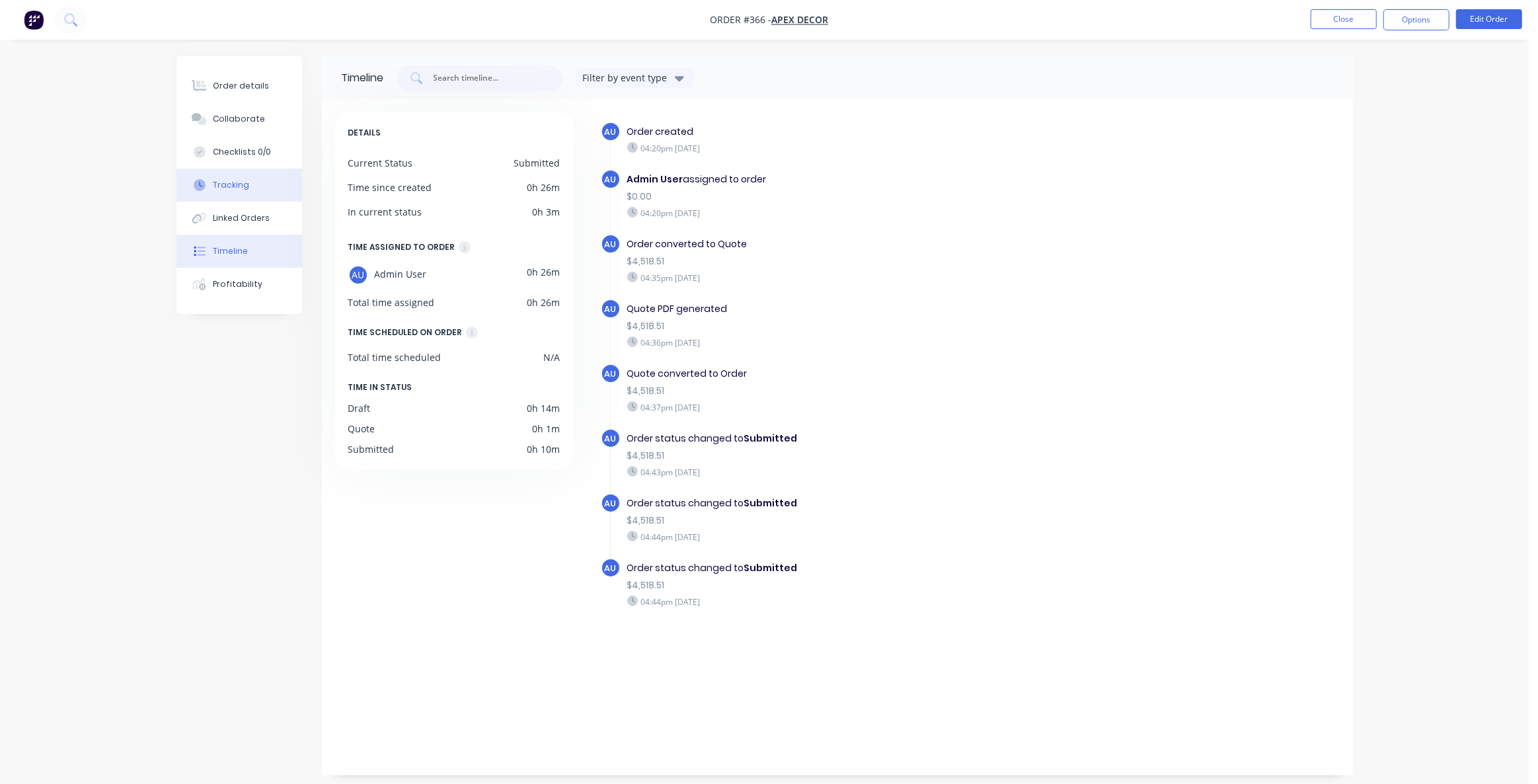
click at [226, 186] on div "Tracking" at bounding box center [230, 185] width 36 height 12
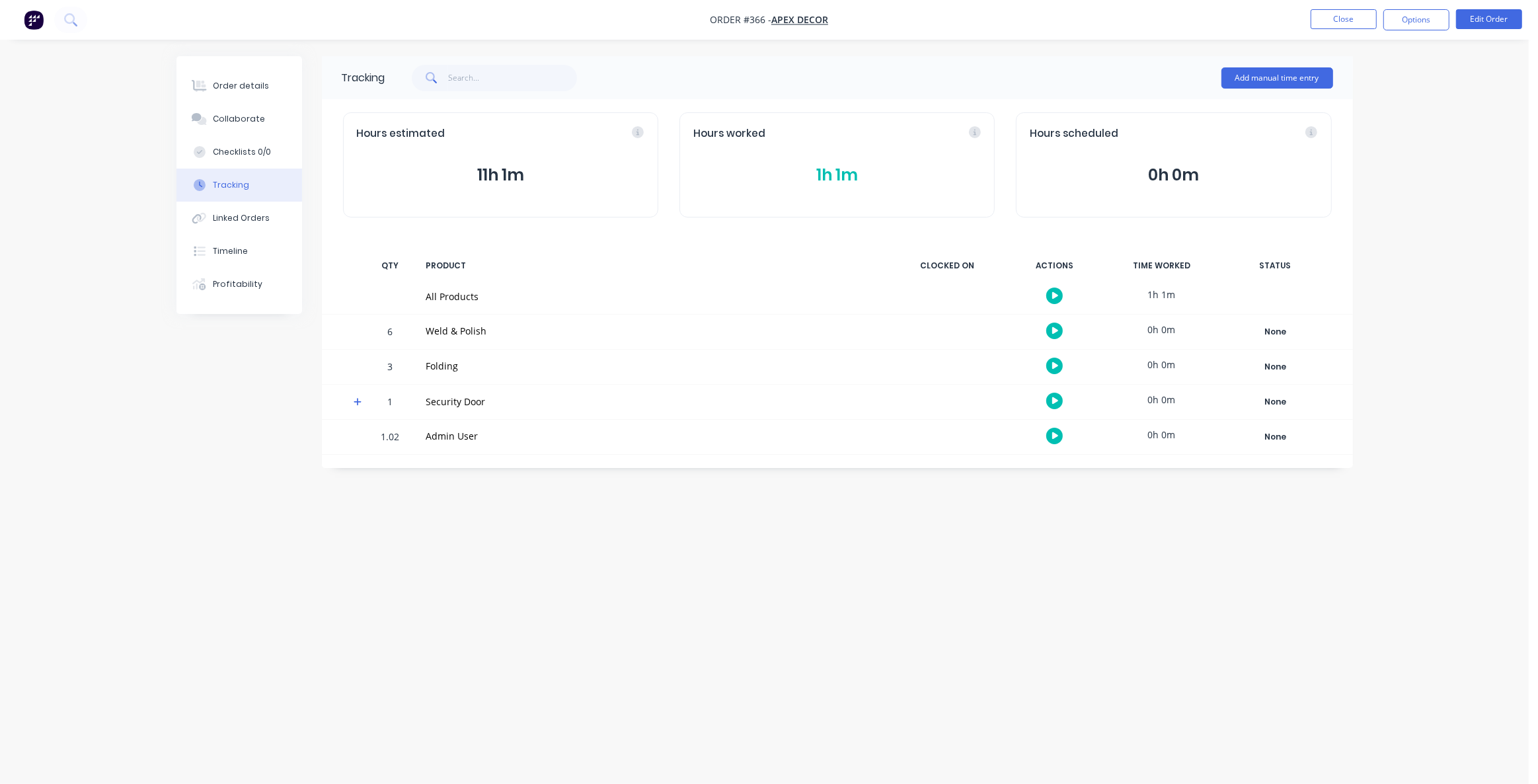
click at [1033, 528] on div "Tracking Add manual time entry Hours estimated 11h 1m Hours worked 1h 1m Hours …" at bounding box center [764, 366] width 1176 height 621
click at [964, 523] on div "Tracking Add manual time entry Hours estimated 11h 1m Hours worked 1h 1m Hours …" at bounding box center [764, 366] width 1176 height 621
click at [265, 290] on button "Profitability" at bounding box center [239, 284] width 125 height 33
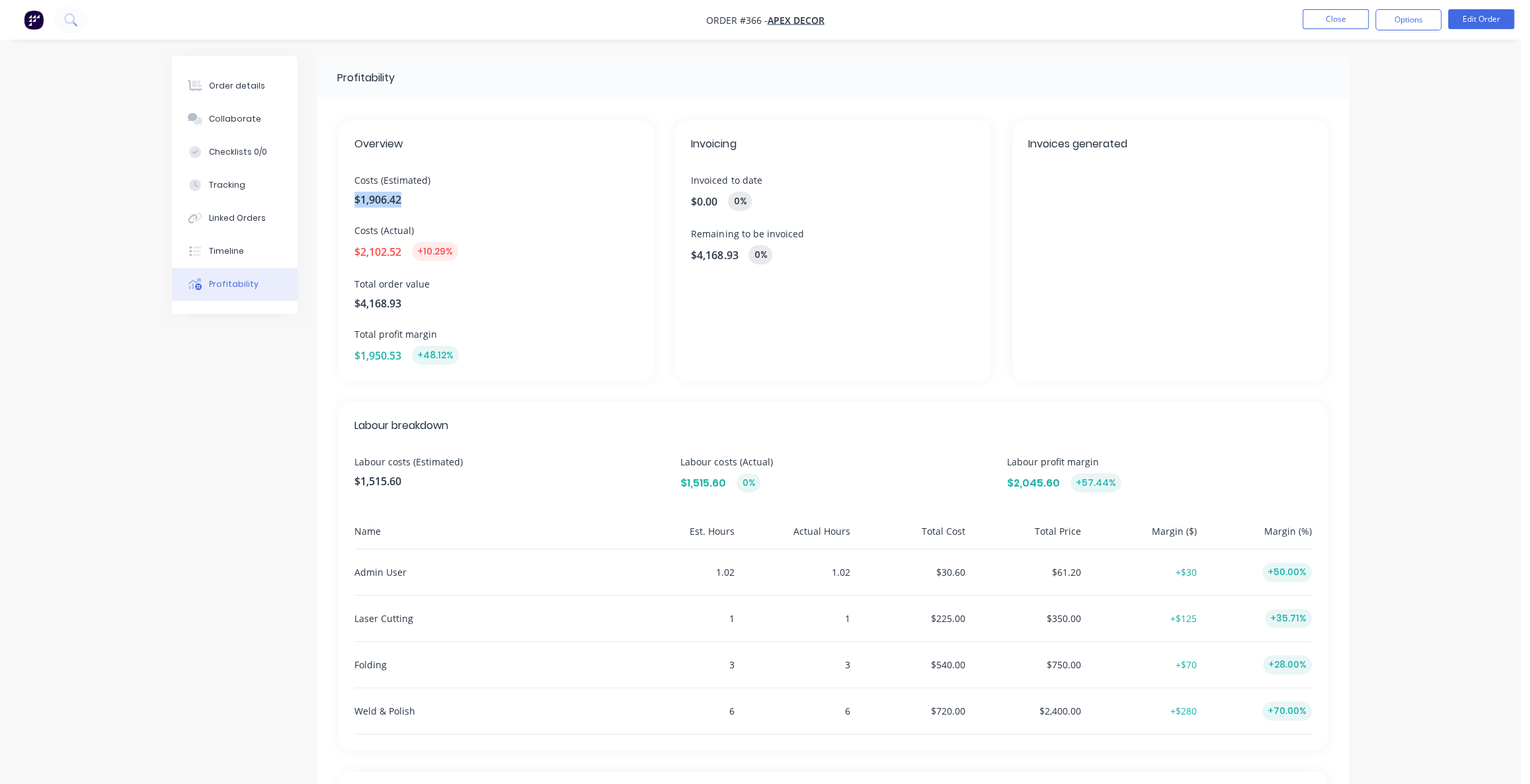
drag, startPoint x: 404, startPoint y: 201, endPoint x: 346, endPoint y: 200, distance: 58.0
click at [347, 200] on div "Overview Costs (Estimated) $1,906.42 Costs (Actual) $2,102.52 +10.29% Total ord…" at bounding box center [496, 250] width 315 height 260
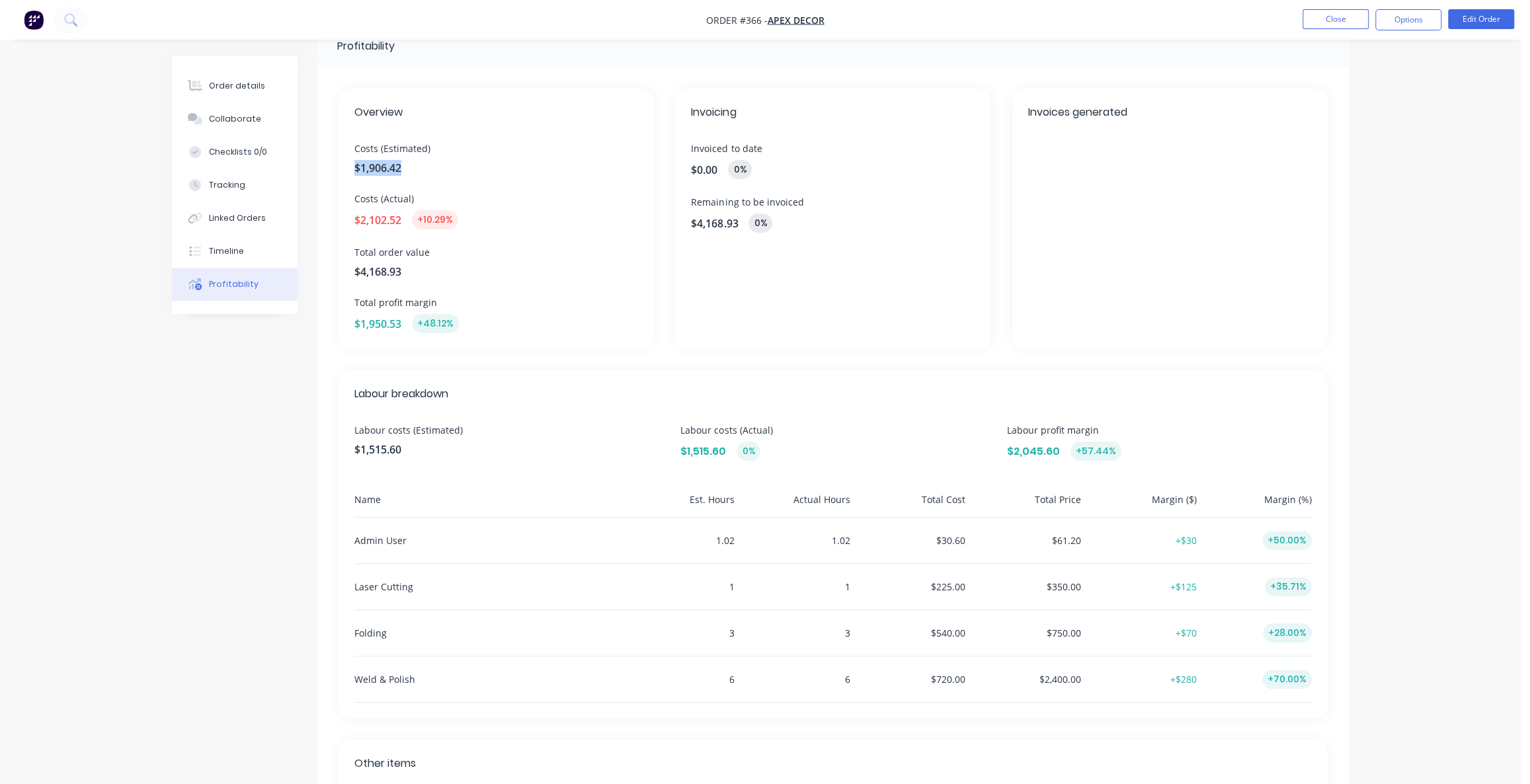
scroll to position [59, 0]
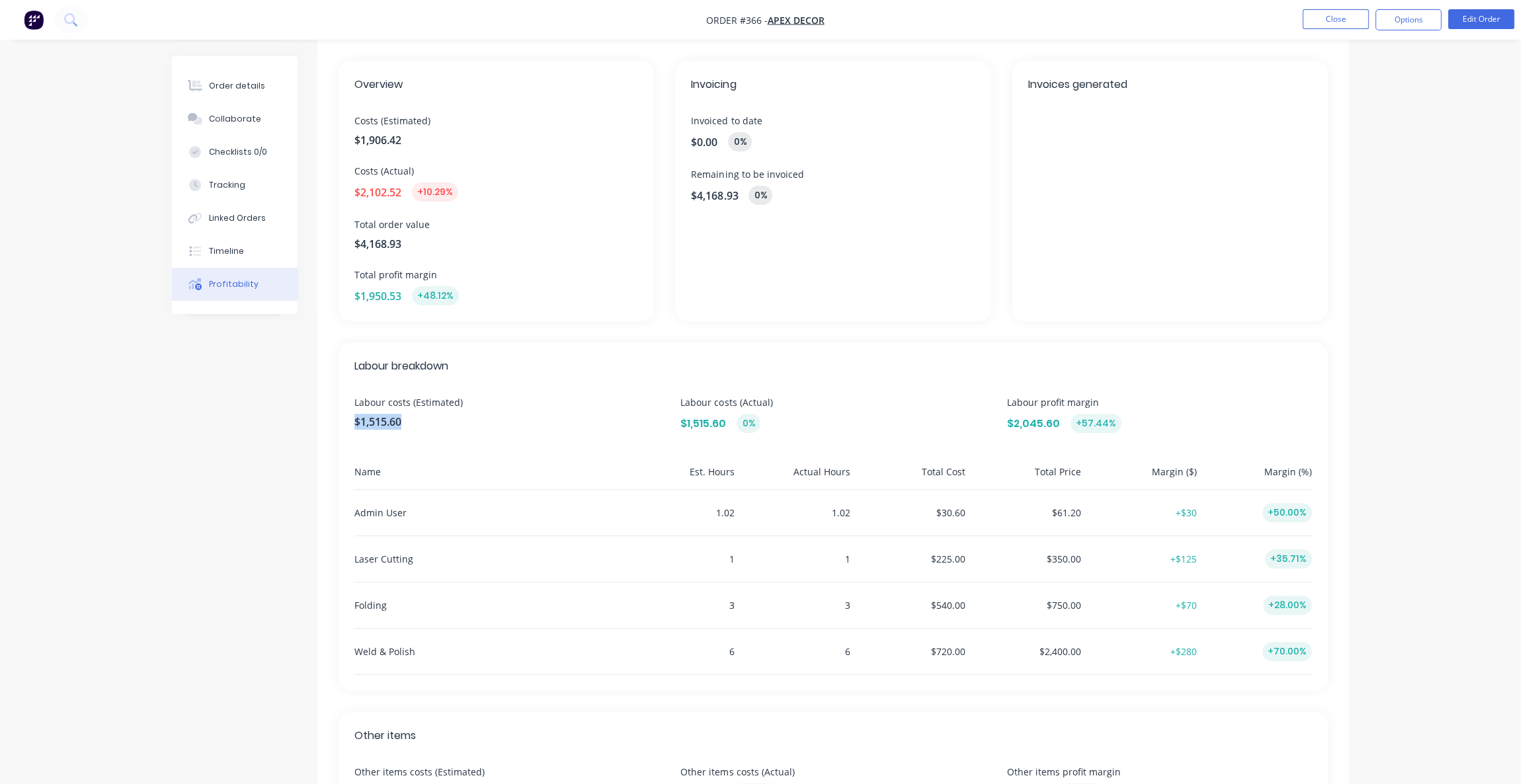
drag, startPoint x: 409, startPoint y: 423, endPoint x: 344, endPoint y: 423, distance: 65.0
click at [344, 423] on div "Labour breakdown Labour costs (Estimated) $1,515.60 Labour costs (Actual) $1,51…" at bounding box center [833, 516] width 989 height 348
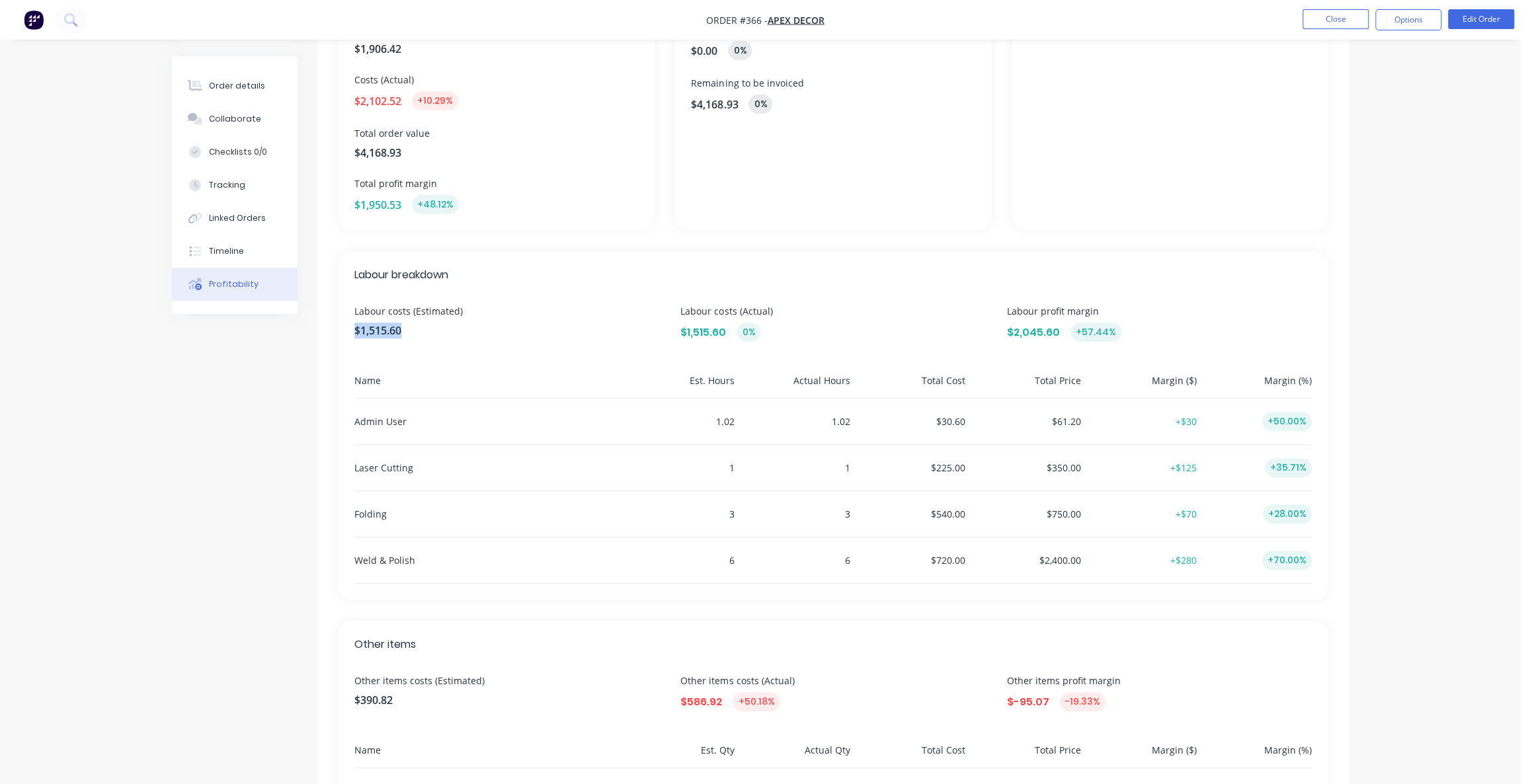
scroll to position [180, 0]
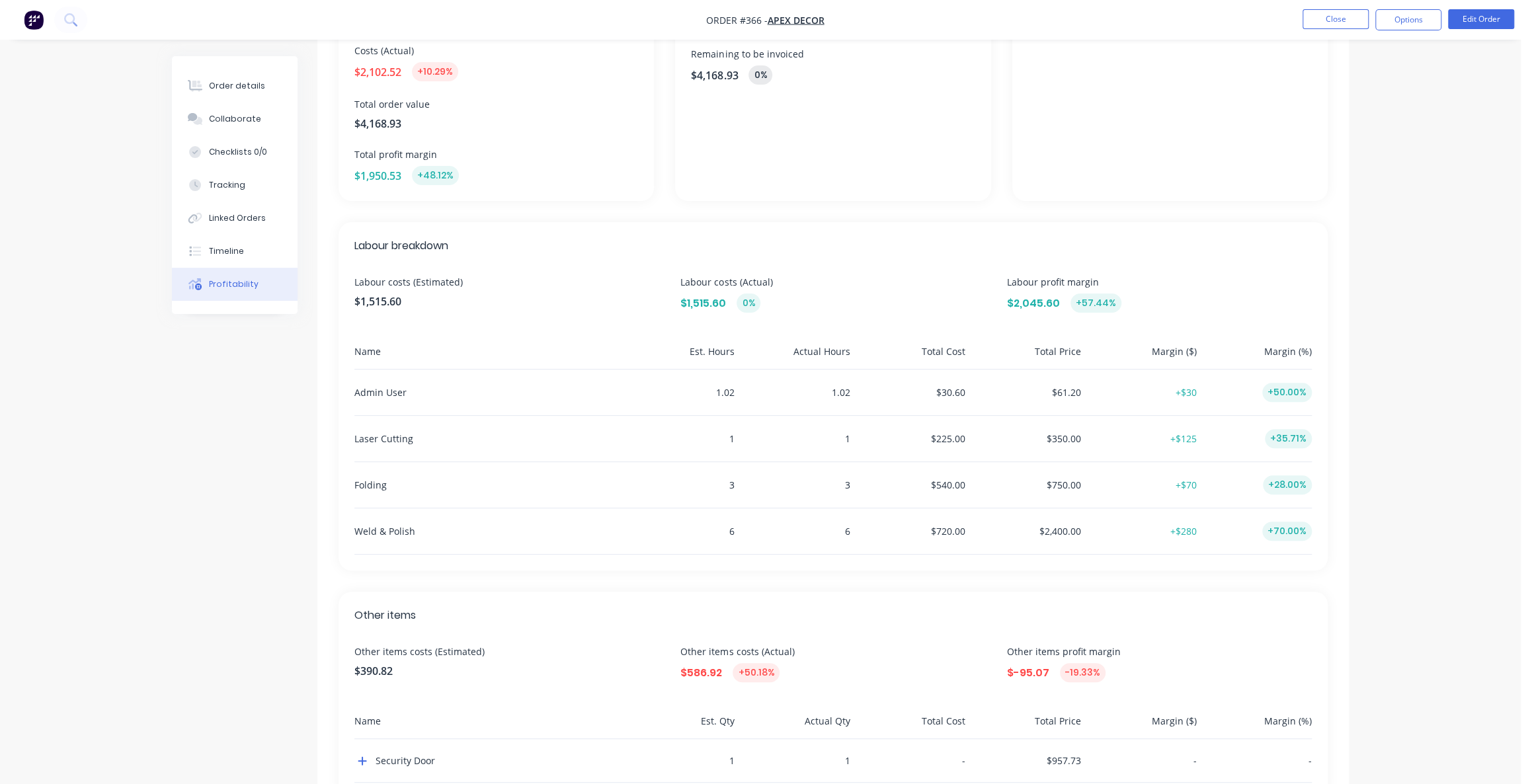
click at [233, 395] on div "Profitability Overview Costs (Estimated) $1,906.42 Costs (Actual) $2,102.52 +10…" at bounding box center [760, 359] width 1177 height 964
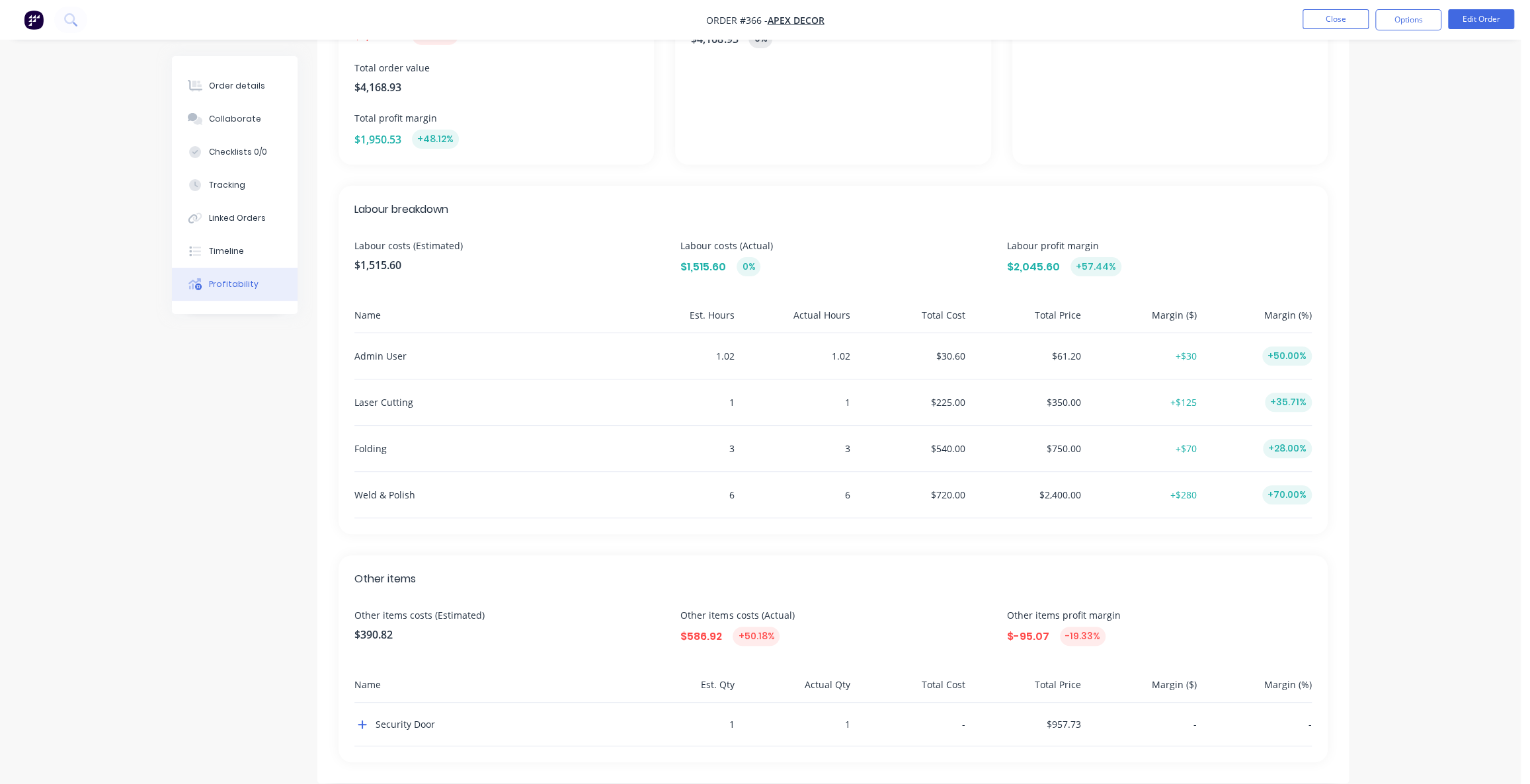
scroll to position [235, 0]
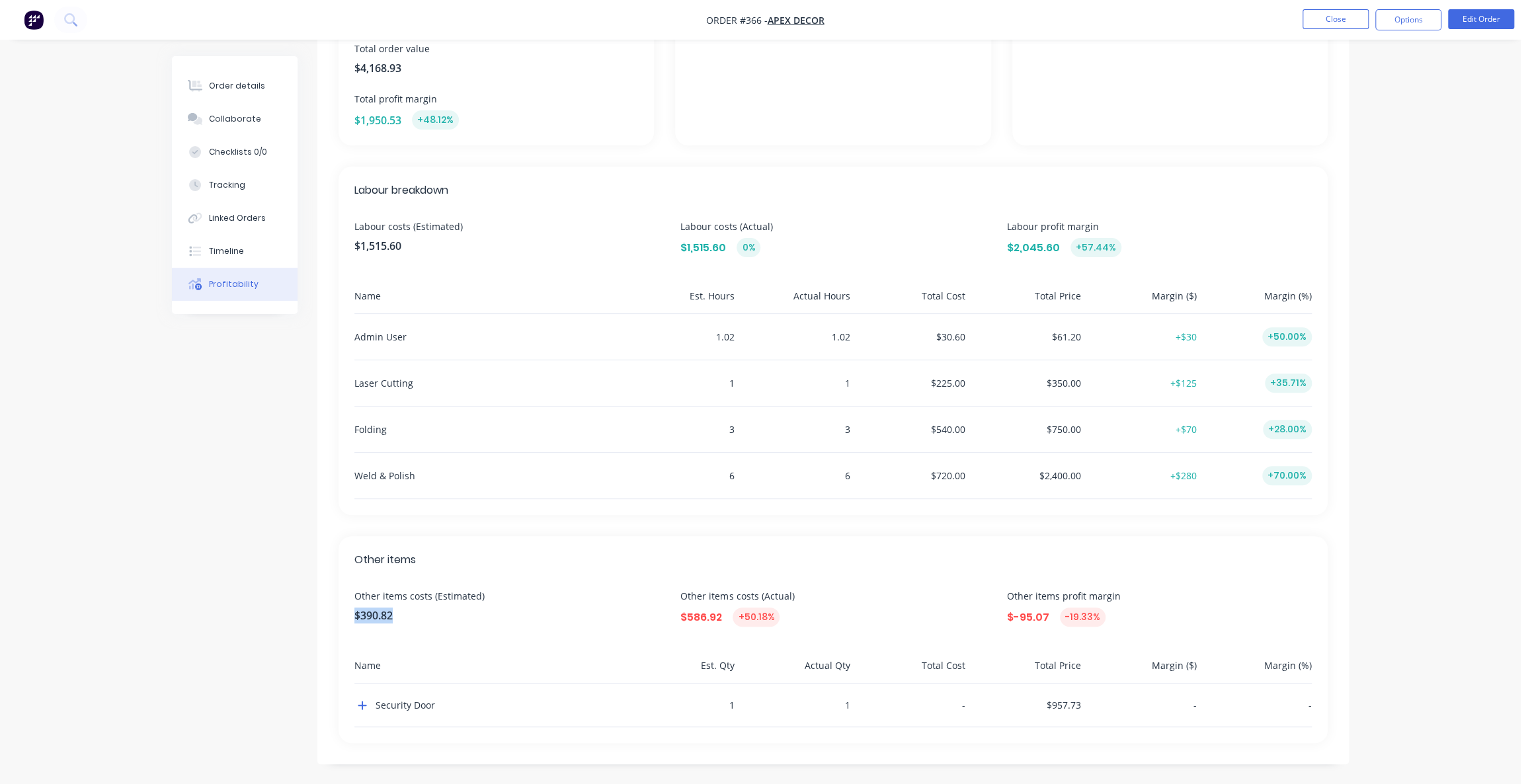
drag, startPoint x: 404, startPoint y: 614, endPoint x: 341, endPoint y: 614, distance: 63.0
click at [344, 614] on div "Other items Other items costs (Estimated) $390.82 Other items costs (Actual) $5…" at bounding box center [833, 639] width 989 height 207
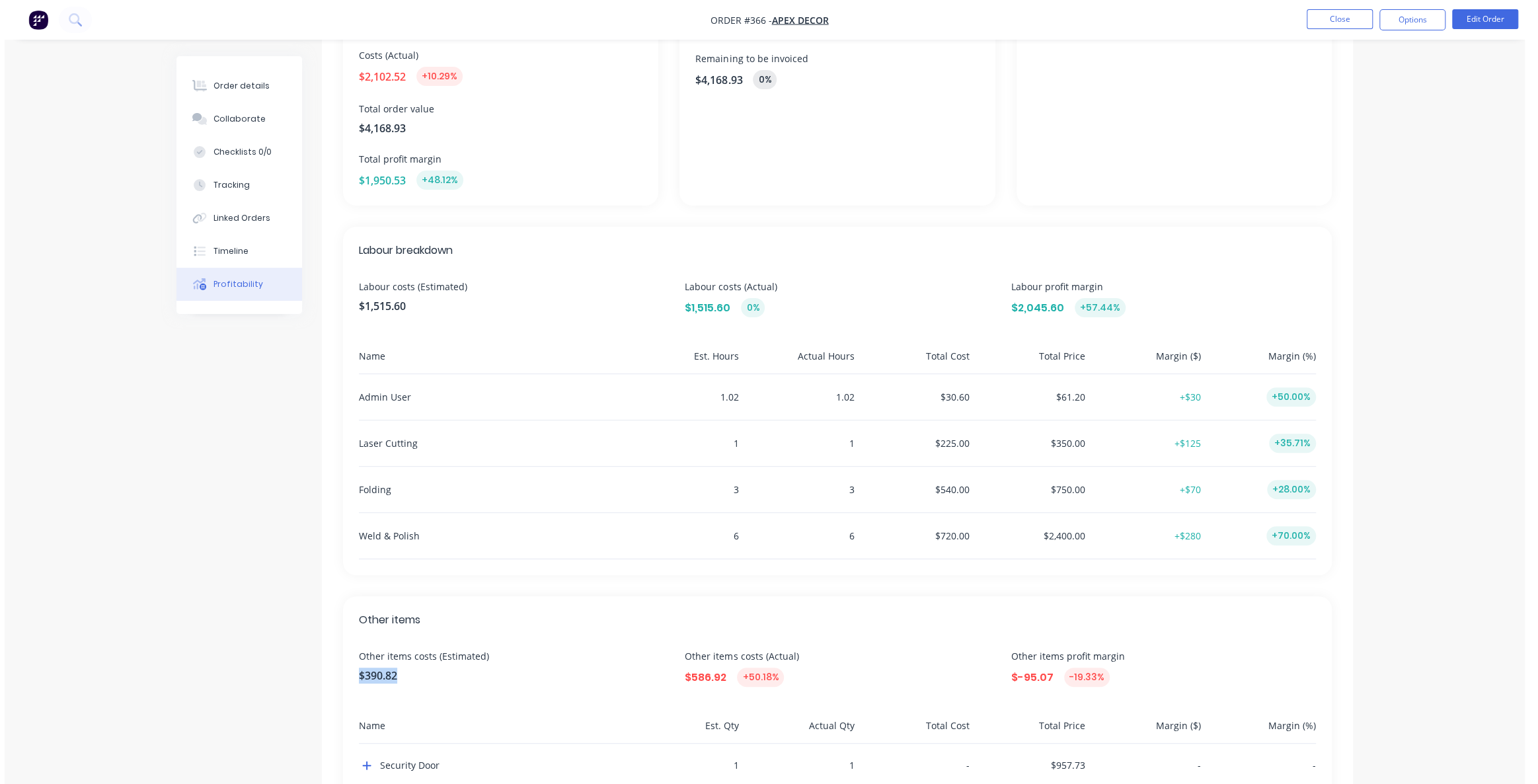
scroll to position [0, 0]
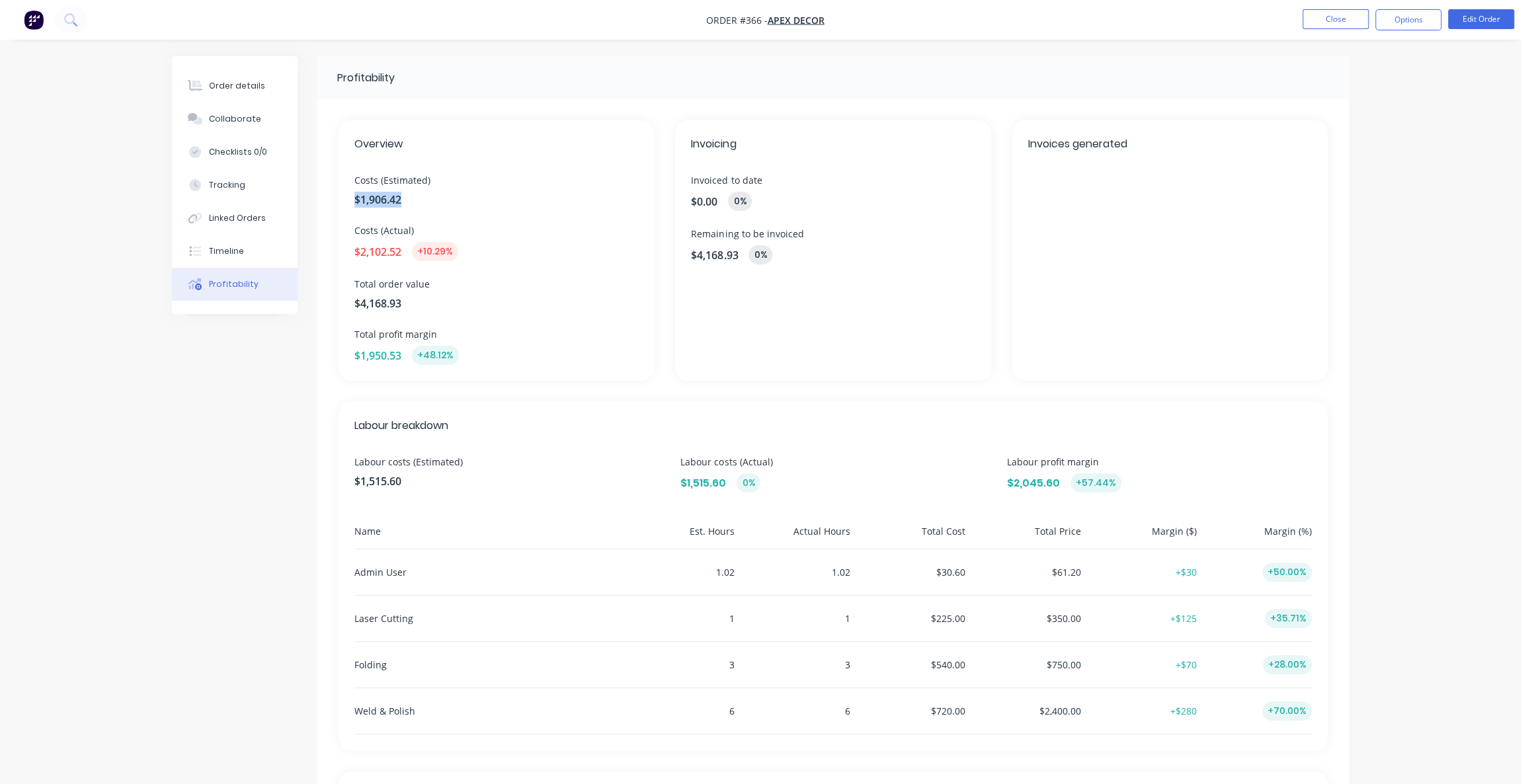
drag, startPoint x: 404, startPoint y: 199, endPoint x: 351, endPoint y: 198, distance: 53.0
click at [351, 198] on div "Overview Costs (Estimated) $1,906.42 Costs (Actual) $2,102.52 +10.29% Total ord…" at bounding box center [496, 250] width 315 height 260
click at [256, 356] on div "Profitability Overview Costs (Estimated) $1,906.42 Costs (Actual) $2,102.52 +10…" at bounding box center [760, 538] width 1177 height 964
click at [257, 350] on div "Profitability Overview Costs (Estimated) $1,906.42 Costs (Actual) $2,102.52 +10…" at bounding box center [760, 538] width 1177 height 964
drag, startPoint x: 407, startPoint y: 252, endPoint x: 377, endPoint y: 251, distance: 30.0
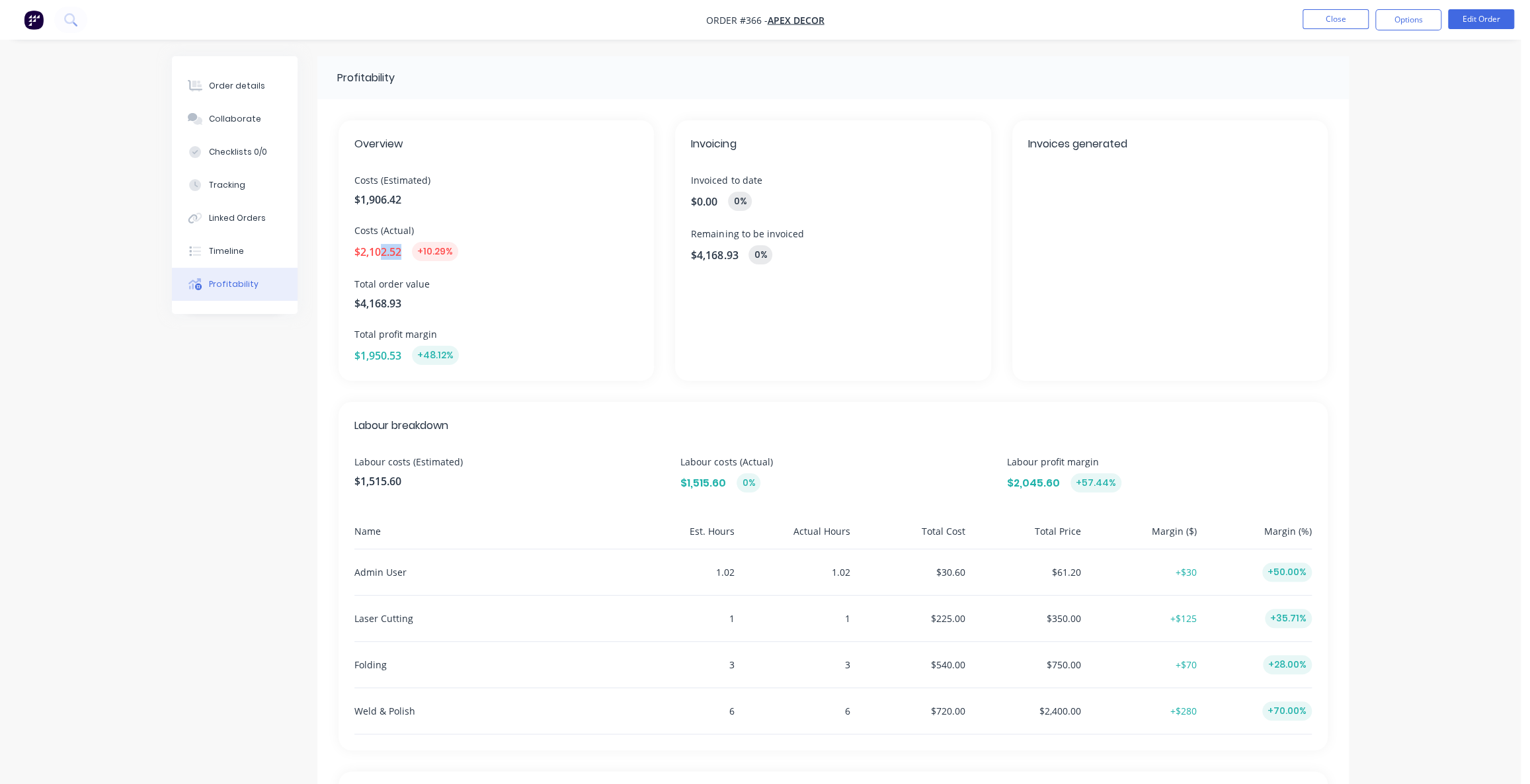
click at [379, 251] on div "$2,102.52 +10.29%" at bounding box center [497, 252] width 284 height 19
click at [390, 255] on span "$2,102.52" at bounding box center [378, 252] width 47 height 16
click at [403, 254] on div "$2,102.52 +10.29%" at bounding box center [497, 252] width 284 height 19
click at [399, 254] on span "$2,102.52" at bounding box center [378, 252] width 47 height 16
click at [404, 259] on div "$2,102.52 +10.29%" at bounding box center [497, 252] width 284 height 19
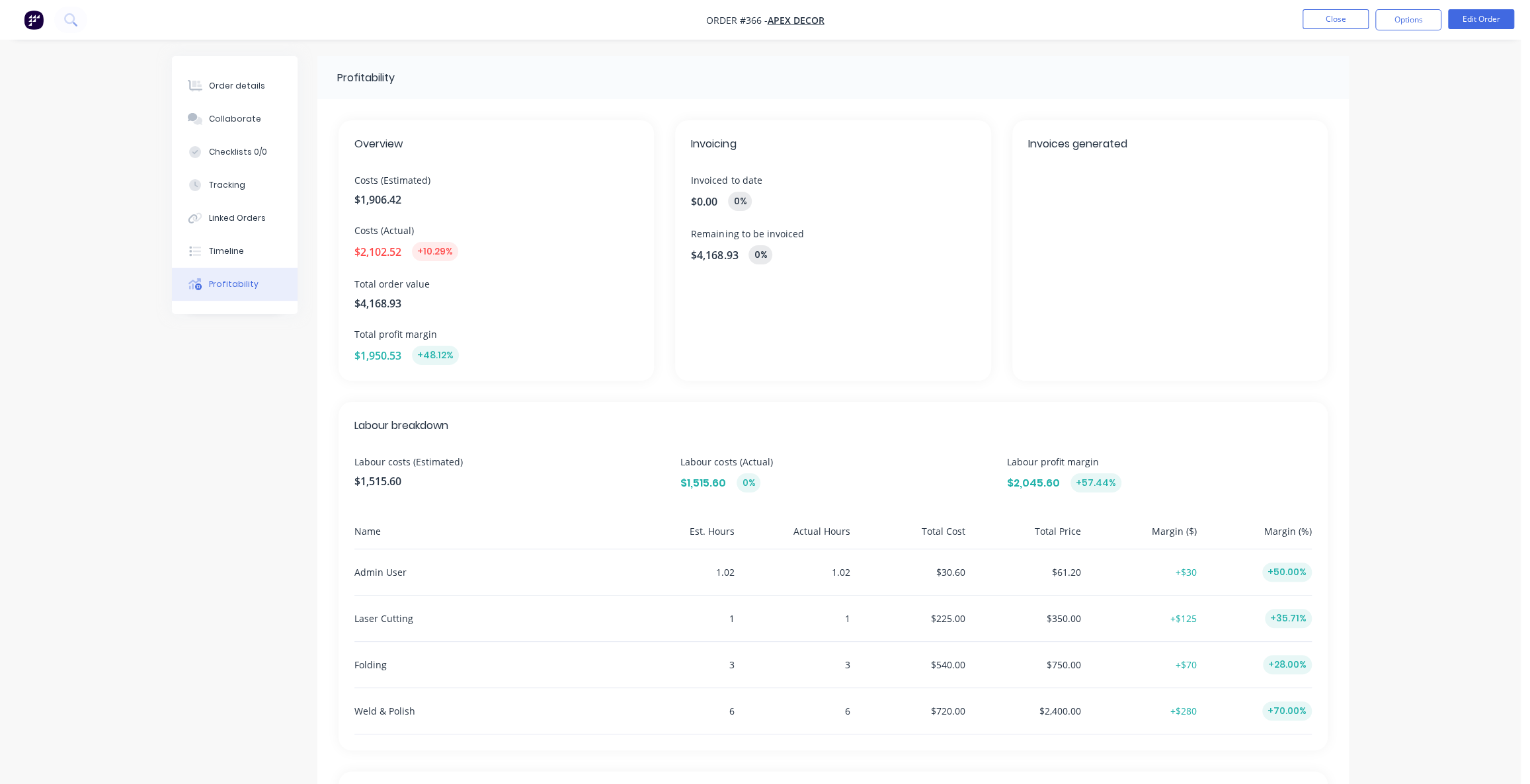
click at [263, 414] on div "Profitability Overview Costs (Estimated) $1,906.42 Costs (Actual) $2,102.52 +10…" at bounding box center [760, 538] width 1177 height 964
click at [39, 26] on img "button" at bounding box center [33, 20] width 20 height 20
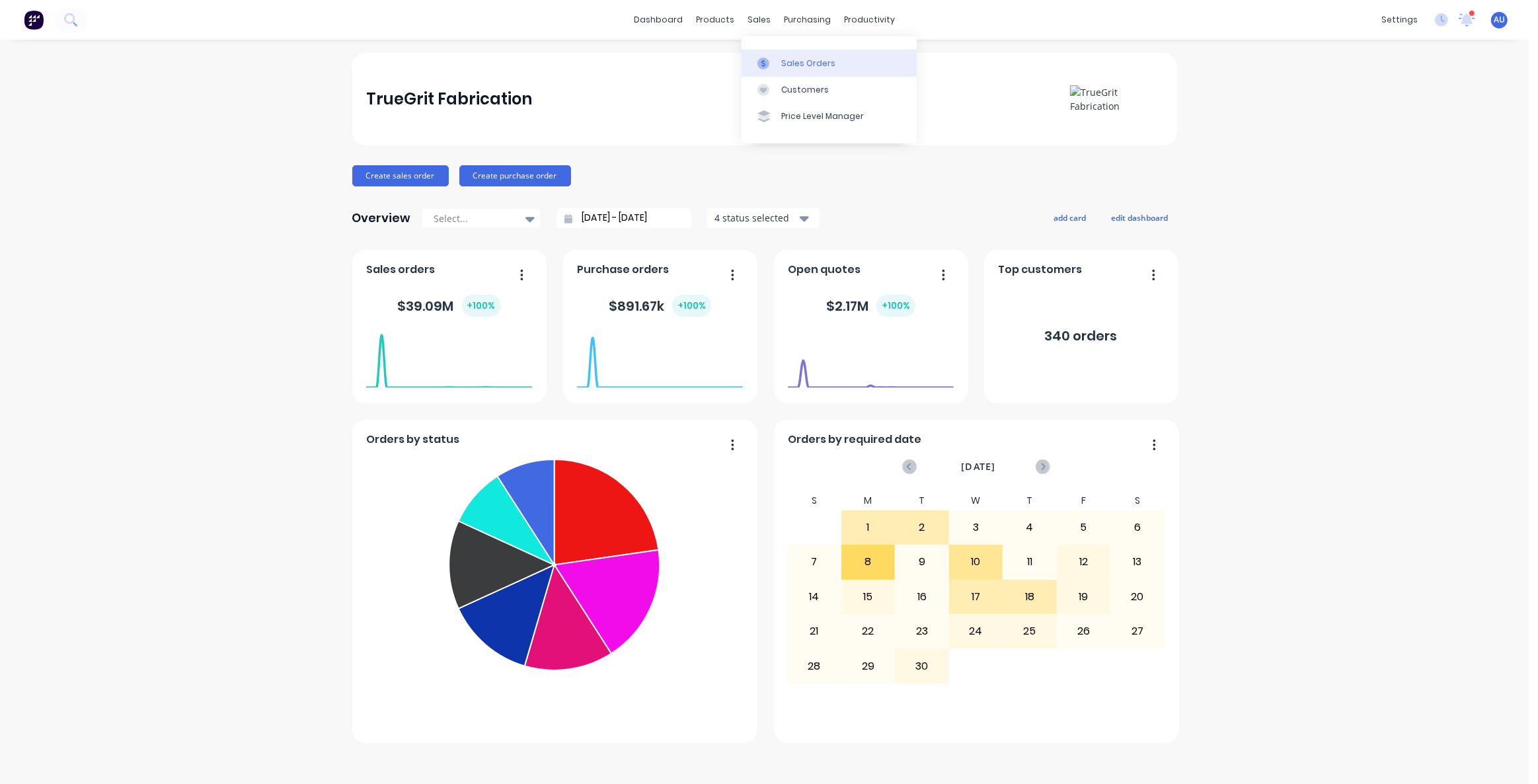
click at [780, 54] on link "Sales Orders" at bounding box center [829, 63] width 175 height 27
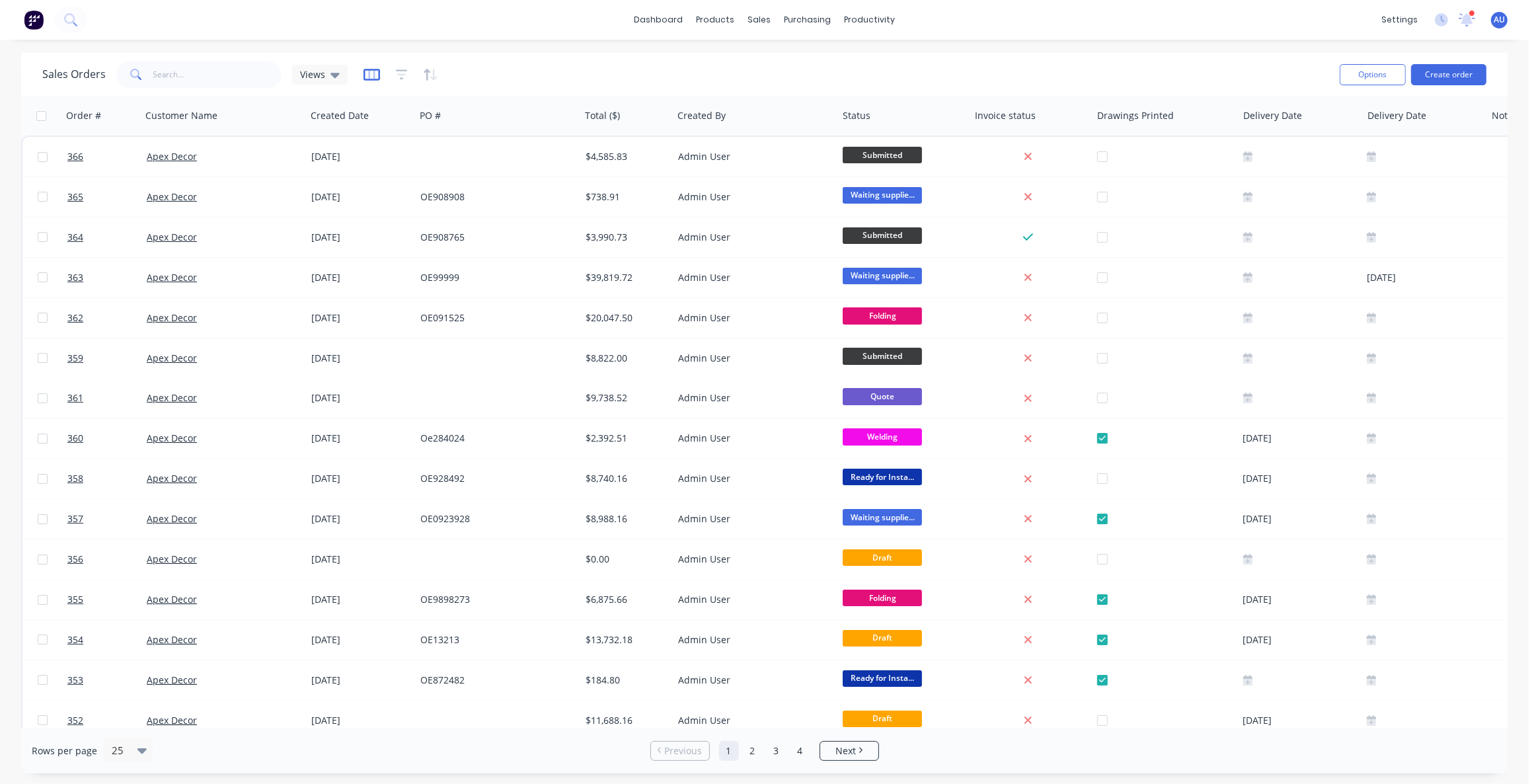
click at [363, 72] on icon "button" at bounding box center [372, 74] width 16 height 12
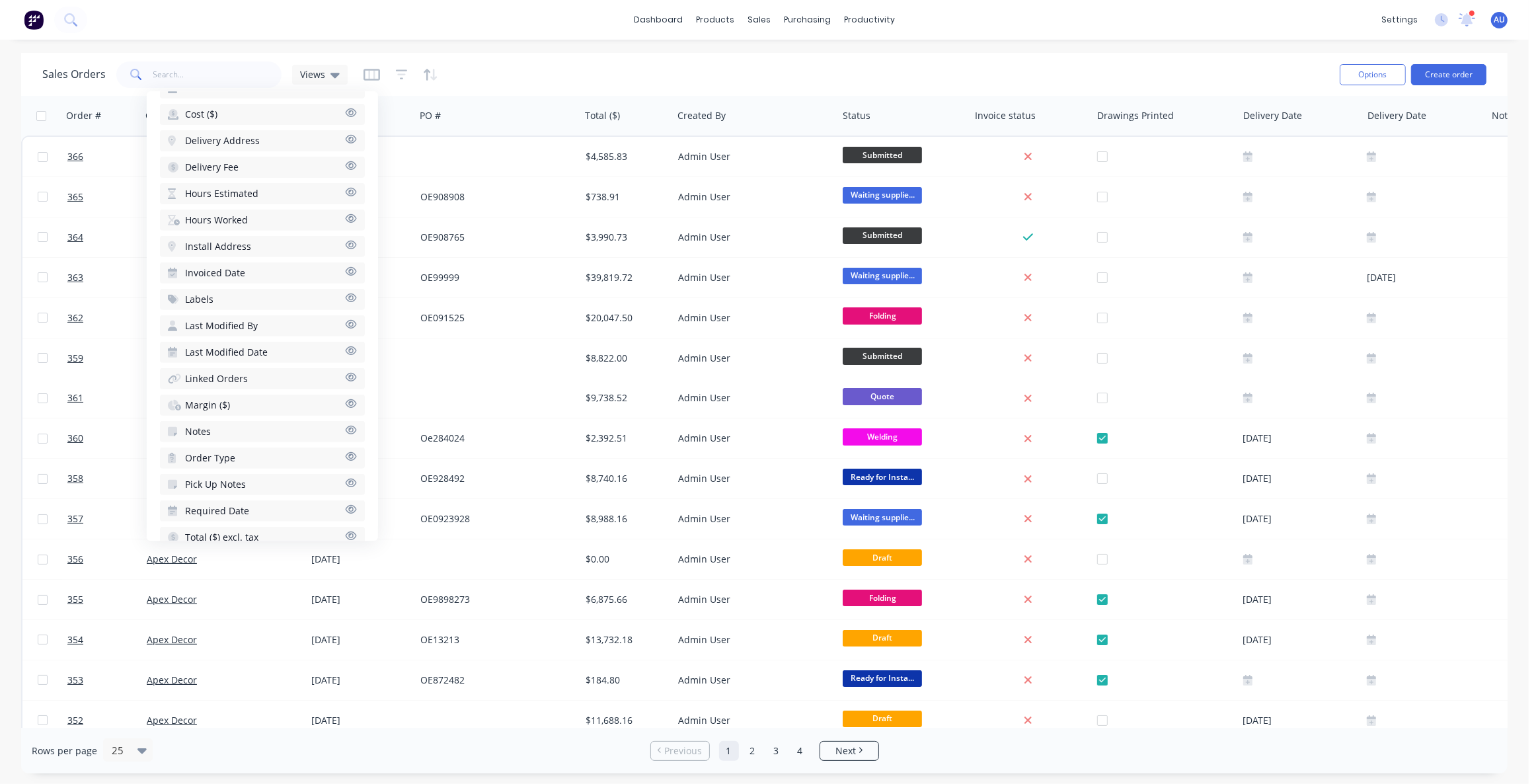
scroll to position [590, 0]
click at [238, 381] on button "Margin ($)" at bounding box center [262, 388] width 205 height 21
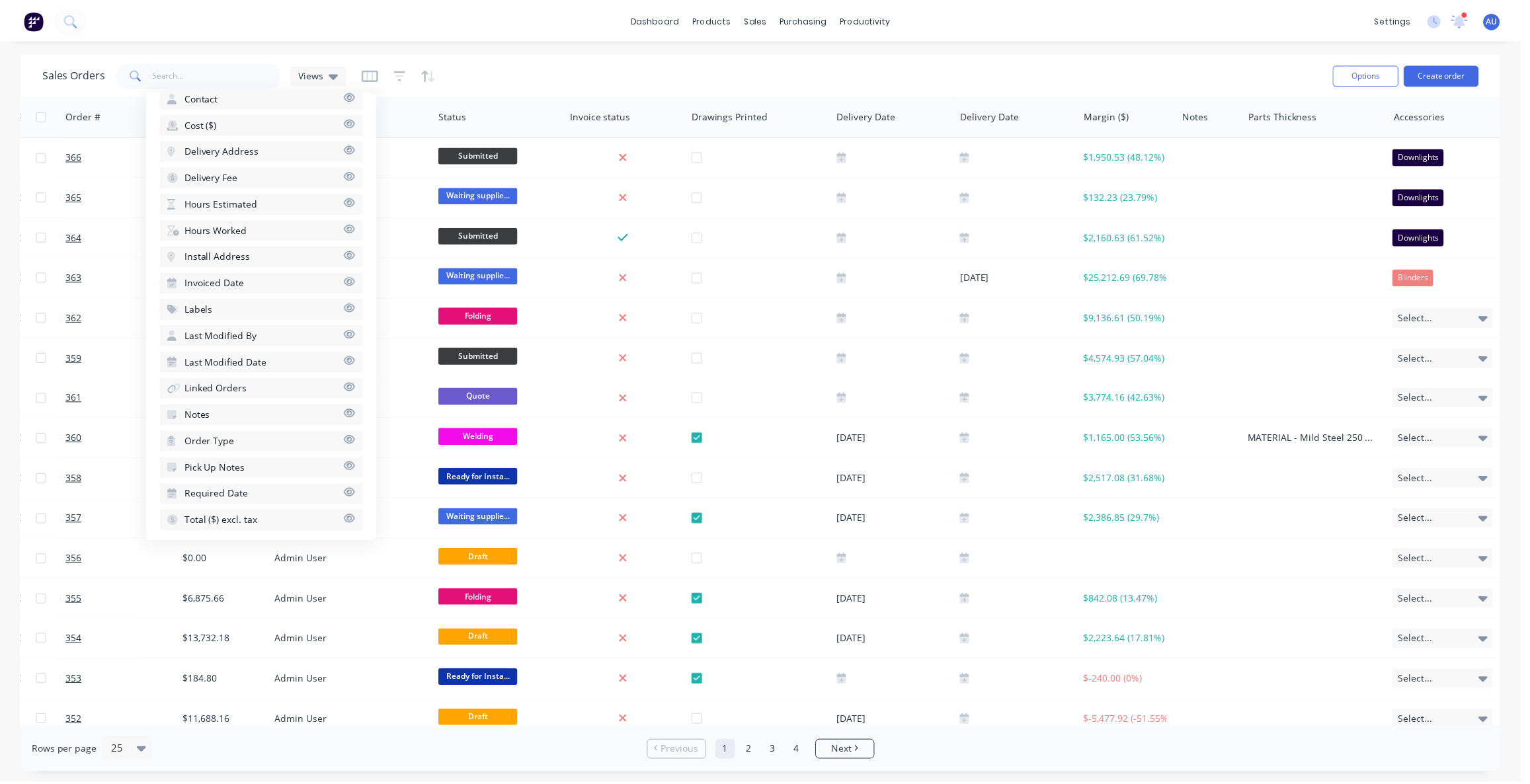
scroll to position [0, 417]
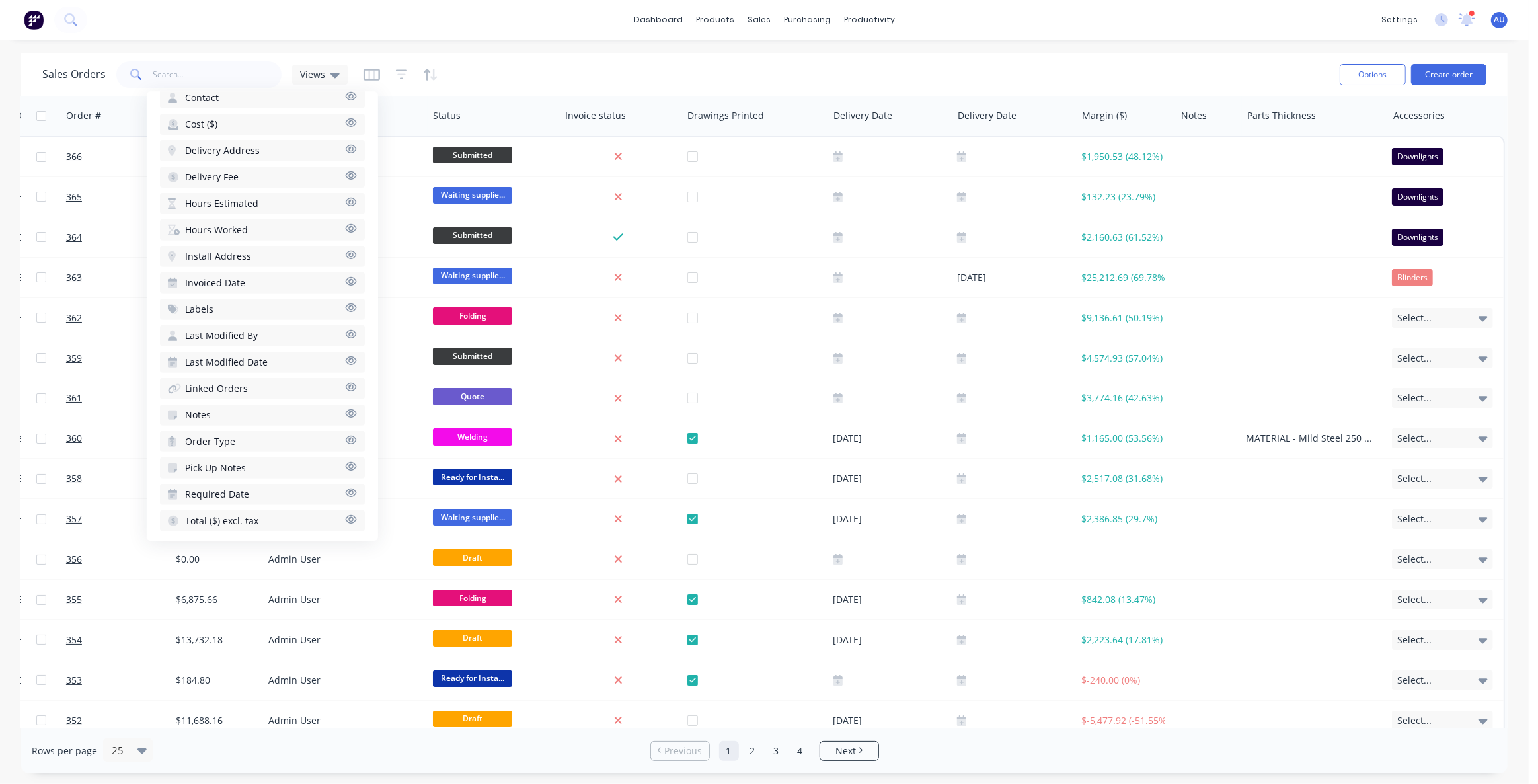
click at [1445, 750] on div "Rows per page 25 Previous 1 2 3 4 Next" at bounding box center [764, 750] width 1486 height 46
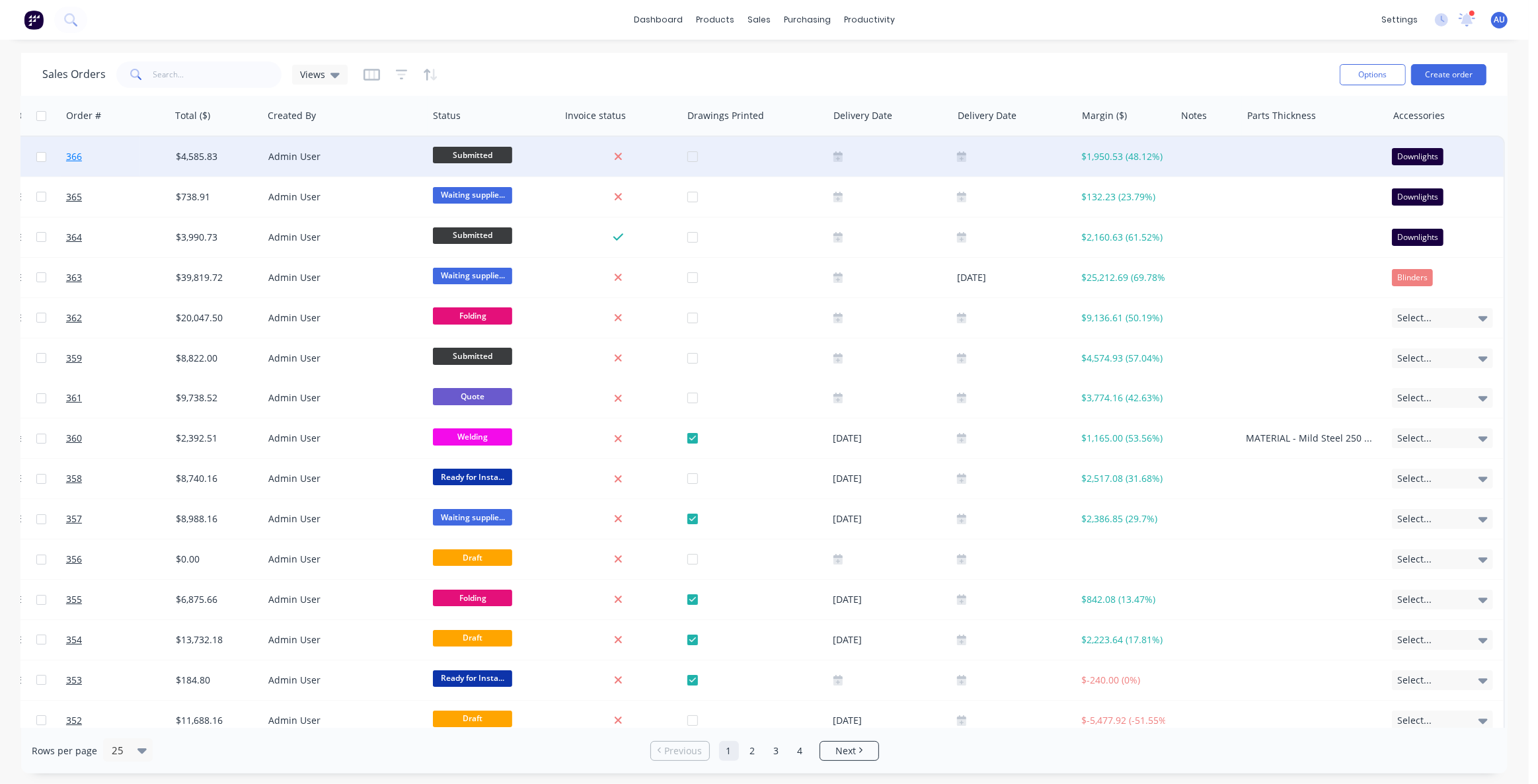
click at [76, 157] on span "366" at bounding box center [74, 156] width 16 height 13
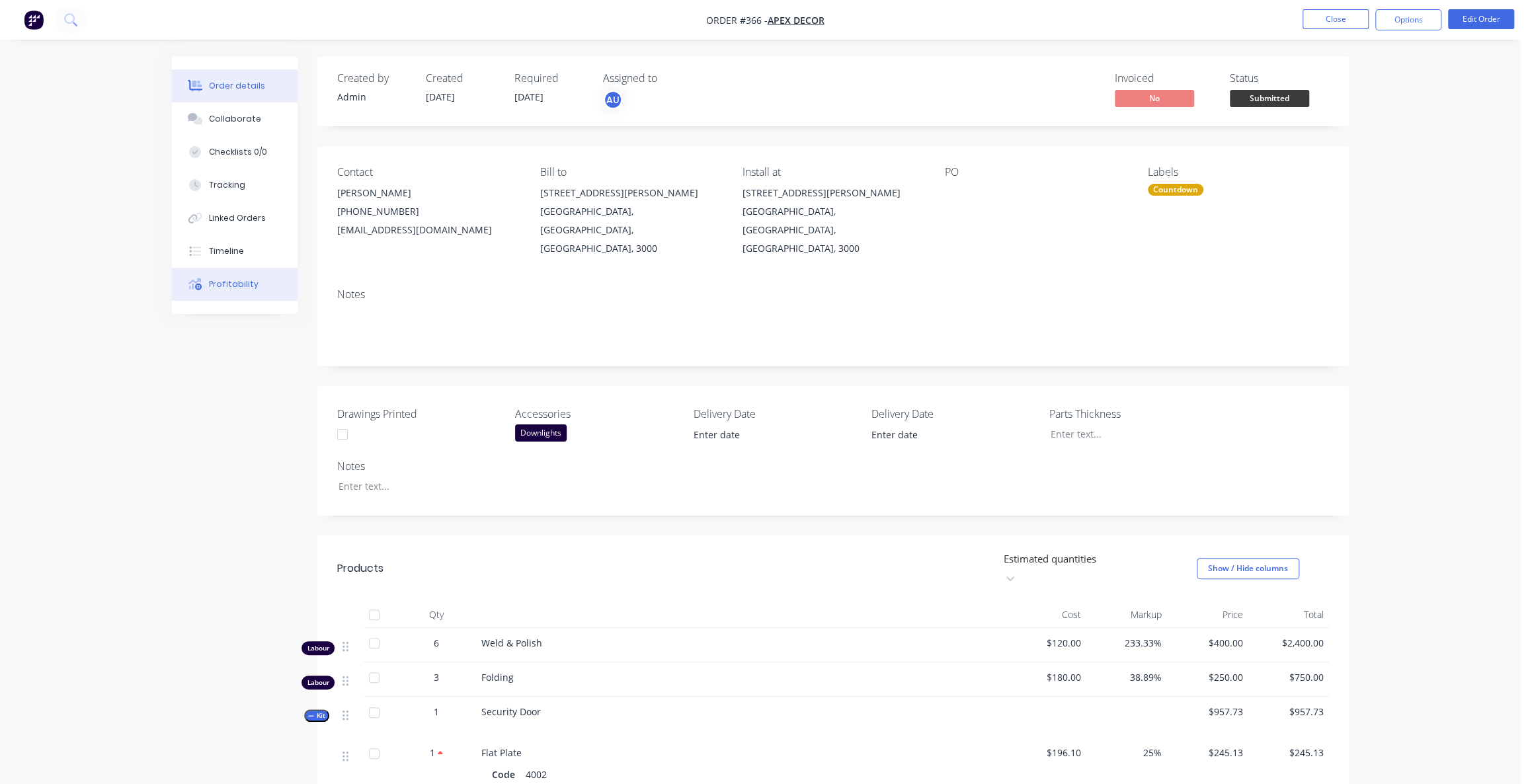
click at [216, 288] on div "Profitability" at bounding box center [233, 284] width 50 height 12
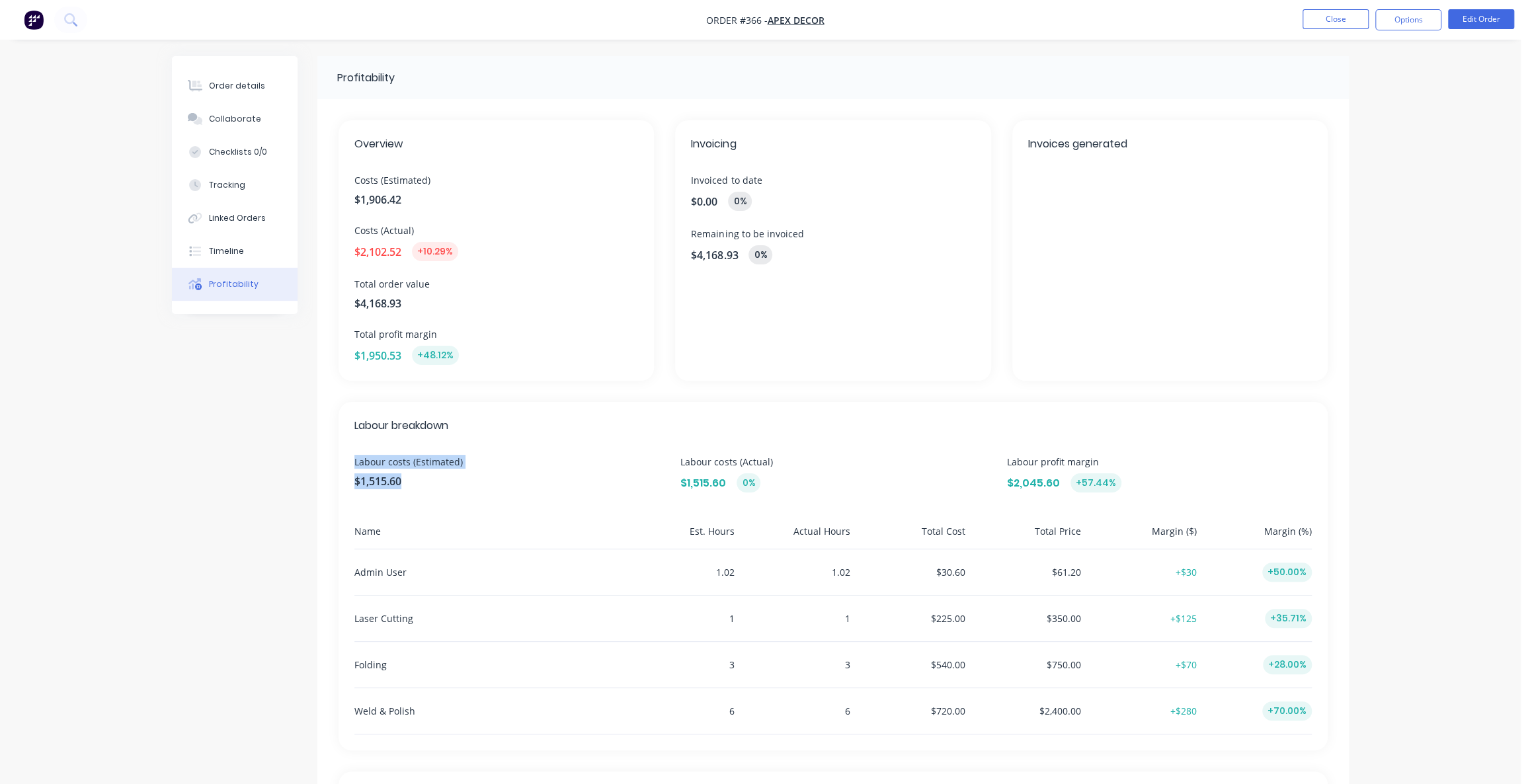
drag, startPoint x: 400, startPoint y: 483, endPoint x: 342, endPoint y: 468, distance: 59.9
click at [342, 468] on div "Labour breakdown Labour costs (Estimated) $1,515.60 Labour costs (Actual) $1,51…" at bounding box center [833, 575] width 989 height 348
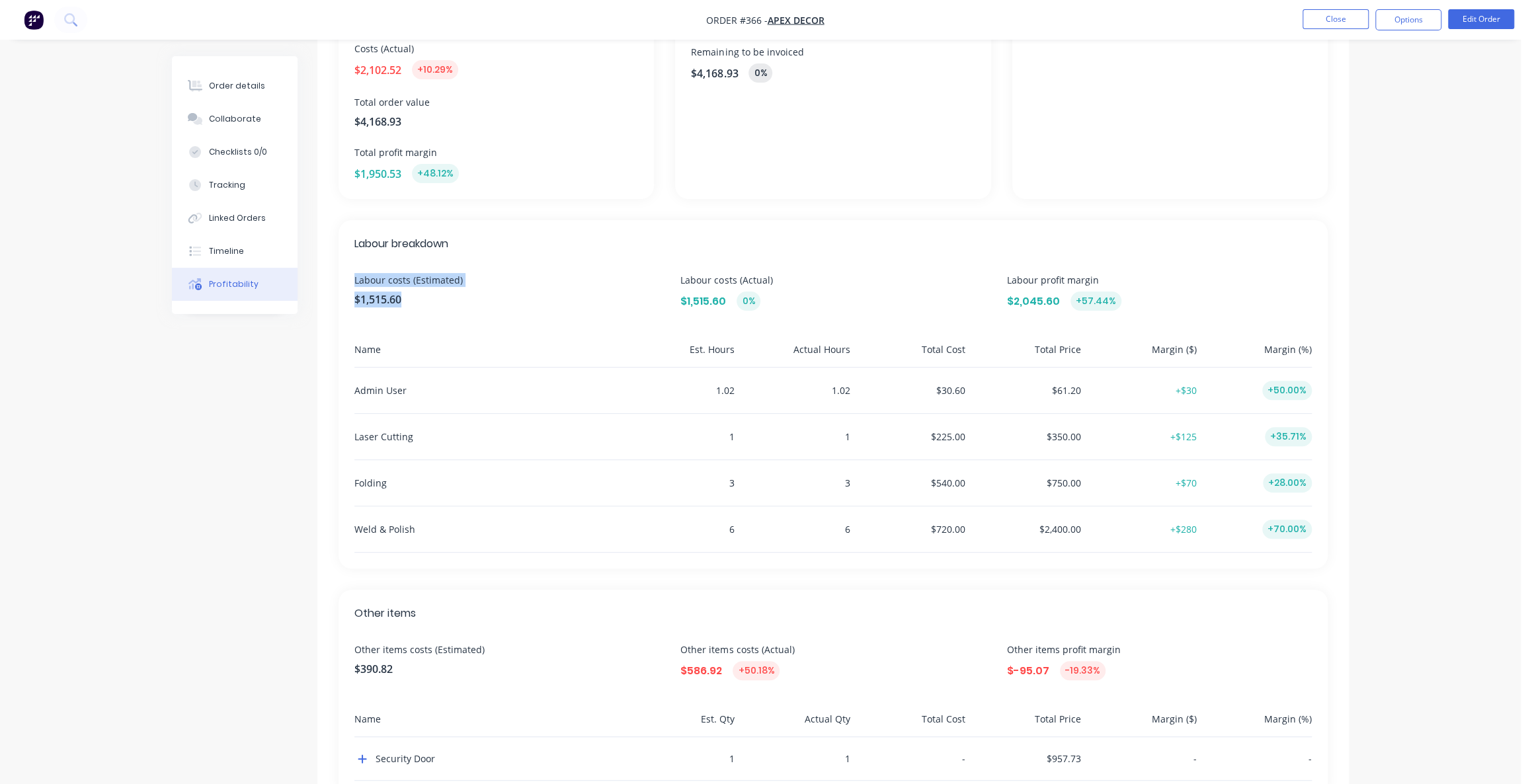
scroll to position [235, 0]
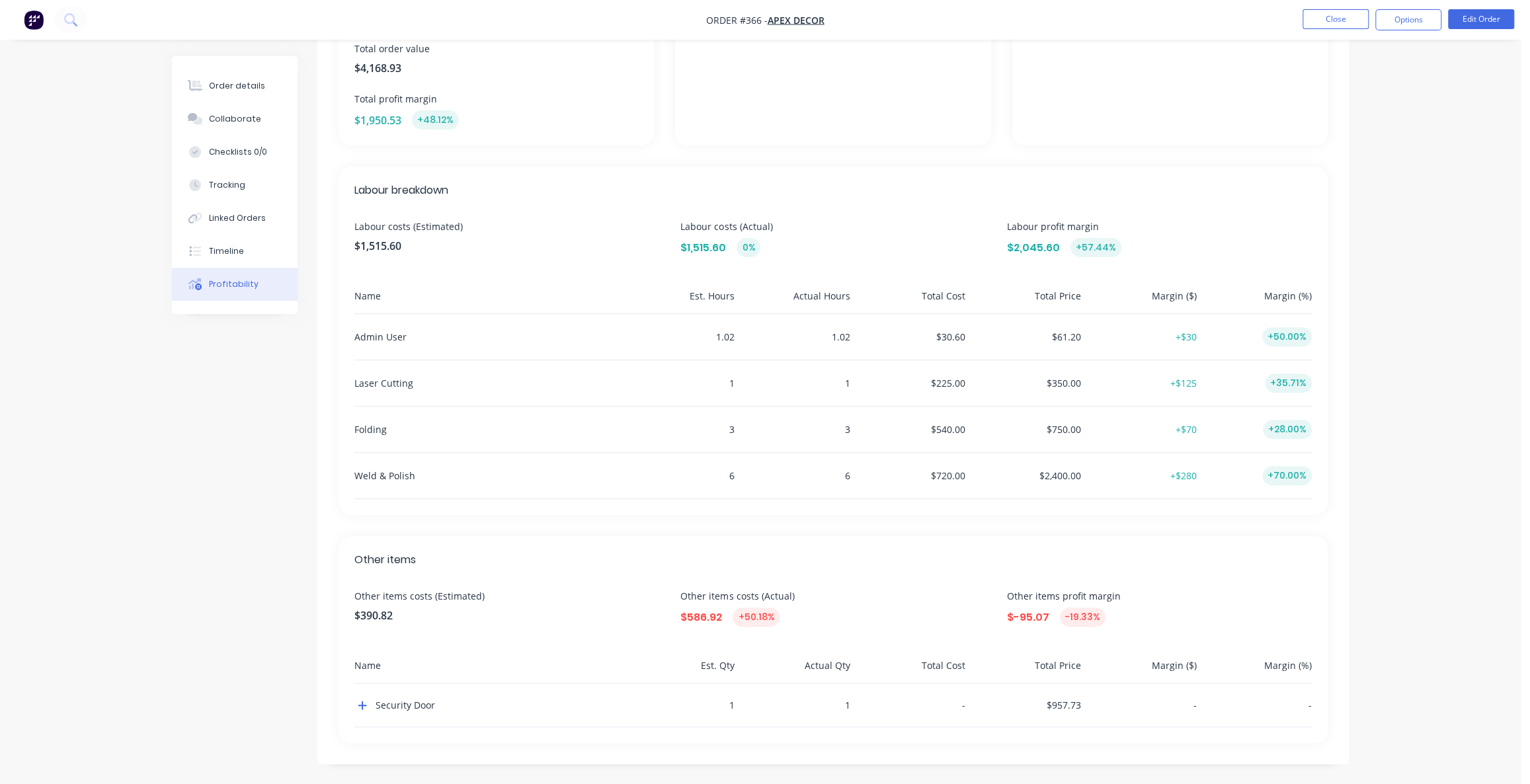
click at [398, 614] on span "$390.82" at bounding box center [507, 615] width 305 height 16
drag, startPoint x: 353, startPoint y: 557, endPoint x: 430, endPoint y: 564, distance: 77.3
click at [430, 564] on div "Other items Other items costs (Estimated) $390.82 Other items costs (Actual) $5…" at bounding box center [833, 639] width 989 height 207
drag, startPoint x: 398, startPoint y: 607, endPoint x: 329, endPoint y: 614, distance: 69.4
click at [347, 614] on div "Other items Other items costs (Estimated) $390.82 Other items costs (Actual) $5…" at bounding box center [833, 639] width 989 height 207
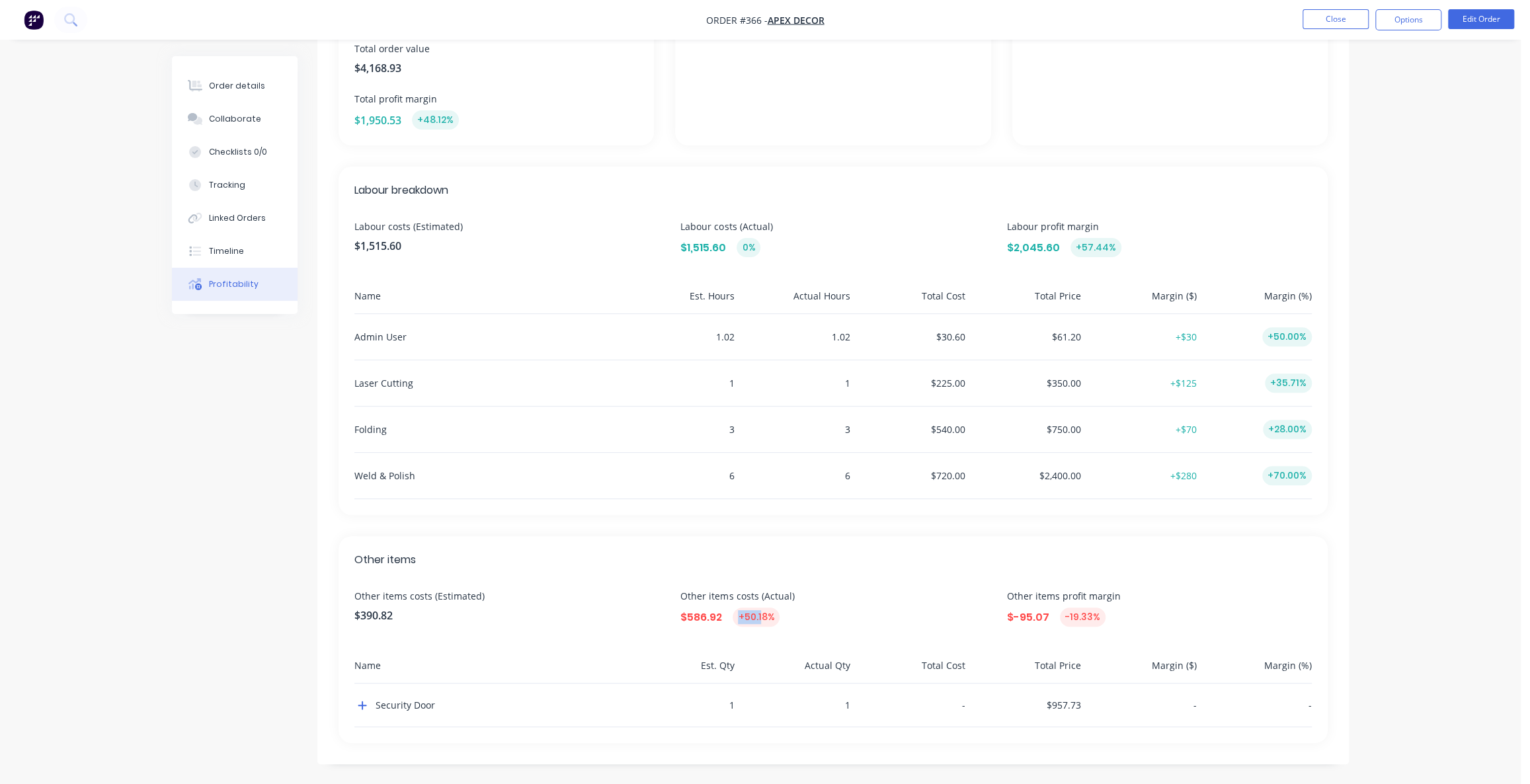
drag, startPoint x: 737, startPoint y: 614, endPoint x: 767, endPoint y: 620, distance: 30.6
click at [767, 620] on div "+50.18%" at bounding box center [756, 617] width 47 height 19
click at [220, 92] on button "Order details" at bounding box center [235, 86] width 126 height 33
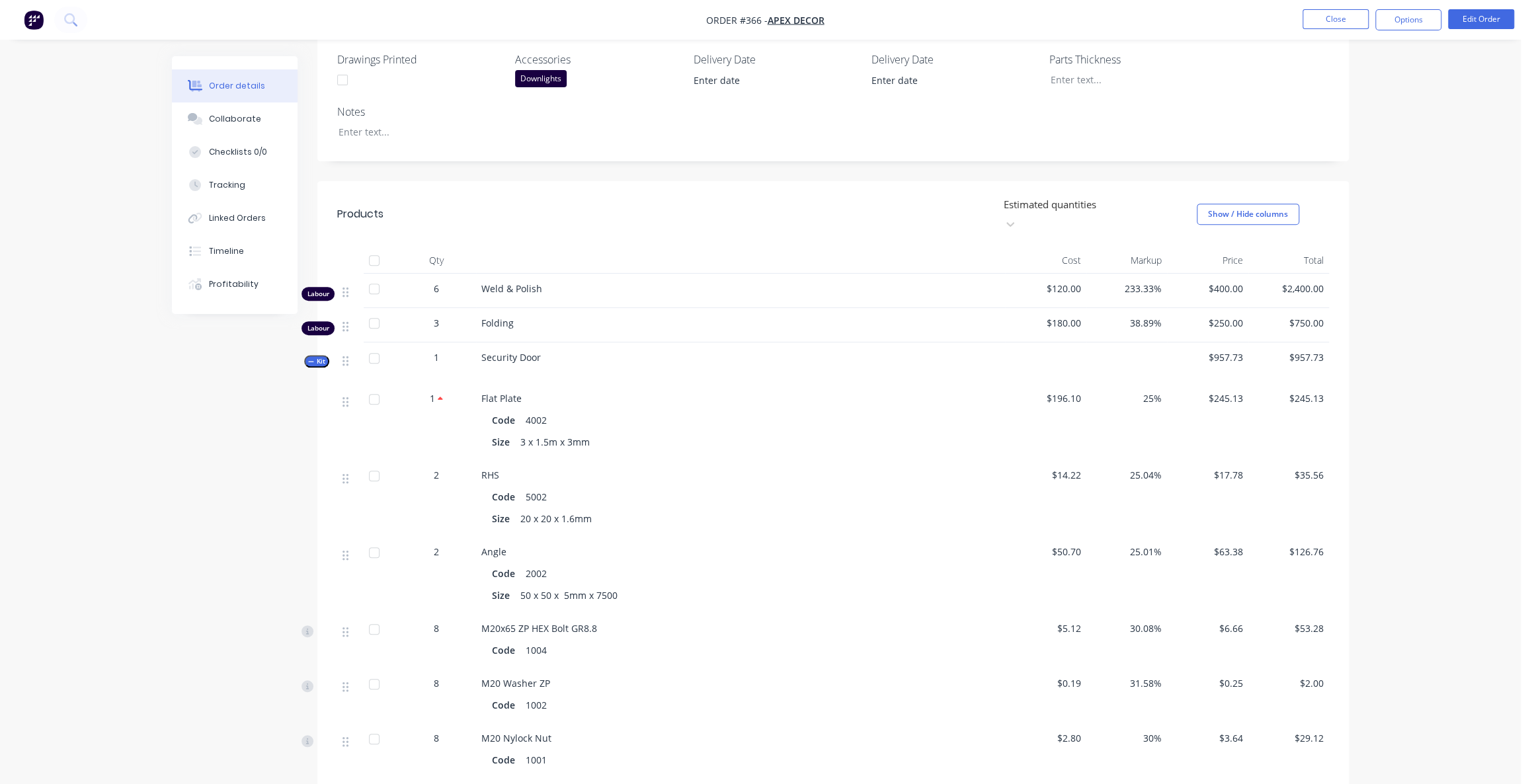
scroll to position [356, 0]
drag, startPoint x: 546, startPoint y: 460, endPoint x: 523, endPoint y: 460, distance: 23.0
click at [525, 485] on div "5002" at bounding box center [536, 495] width 32 height 19
click at [1484, 238] on div "Order details Collaborate Checklists 0/0 Tracking Linked Orders Timeline Profit…" at bounding box center [760, 407] width 1520 height 1526
click at [1417, 12] on button "Options" at bounding box center [1408, 20] width 66 height 21
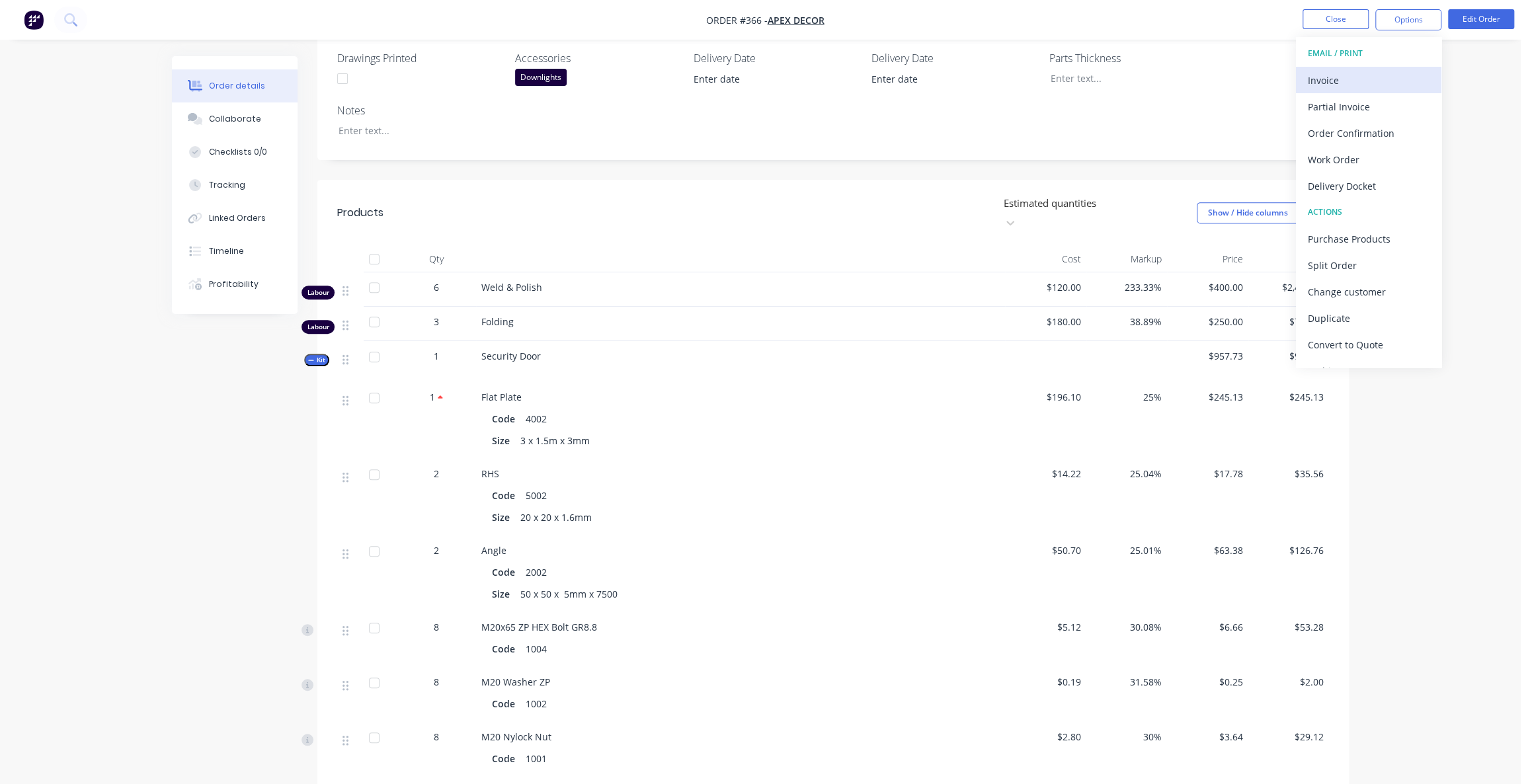
click at [1358, 87] on div "Invoice" at bounding box center [1368, 80] width 121 height 19
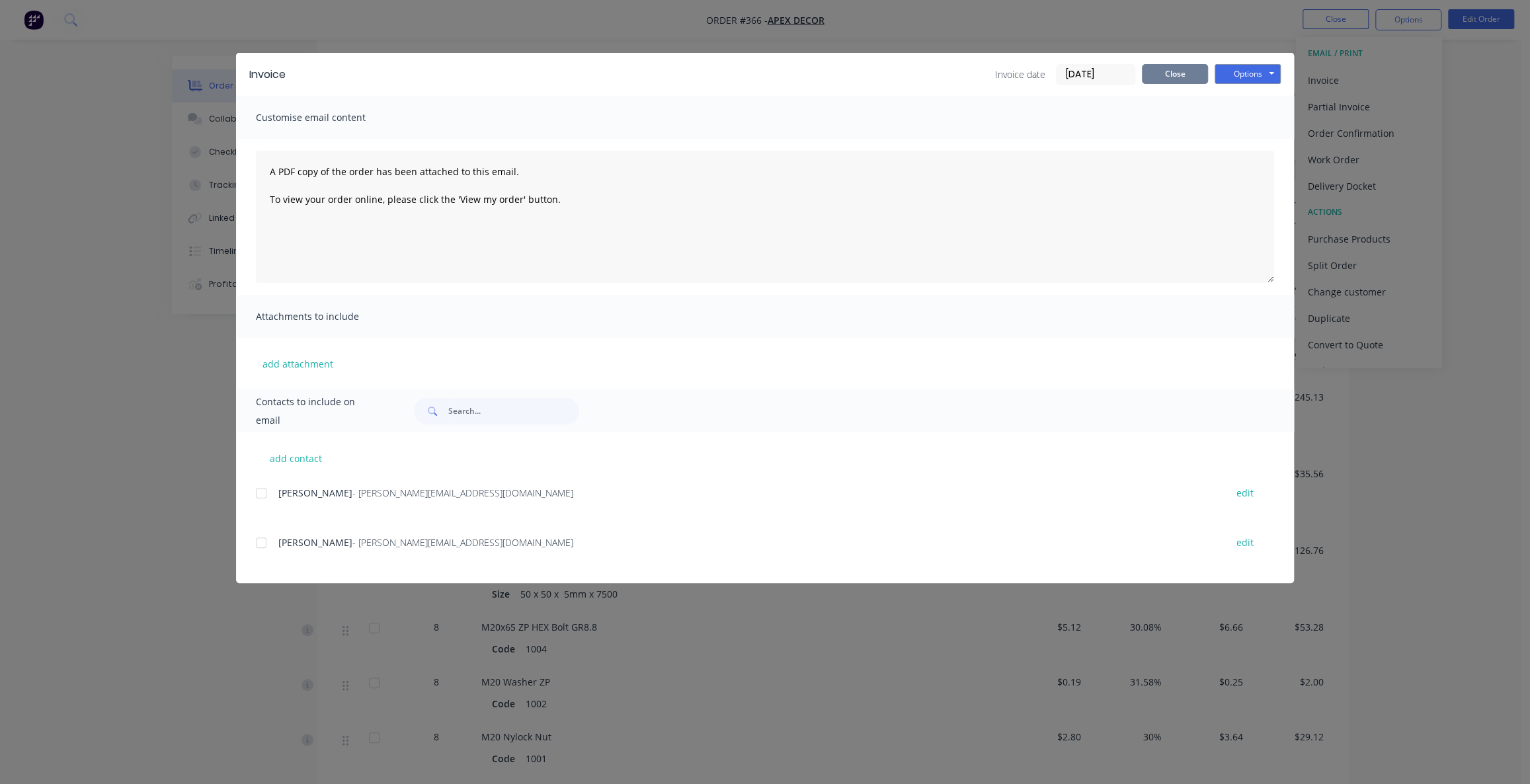
click at [1166, 73] on button "Close" at bounding box center [1175, 74] width 66 height 20
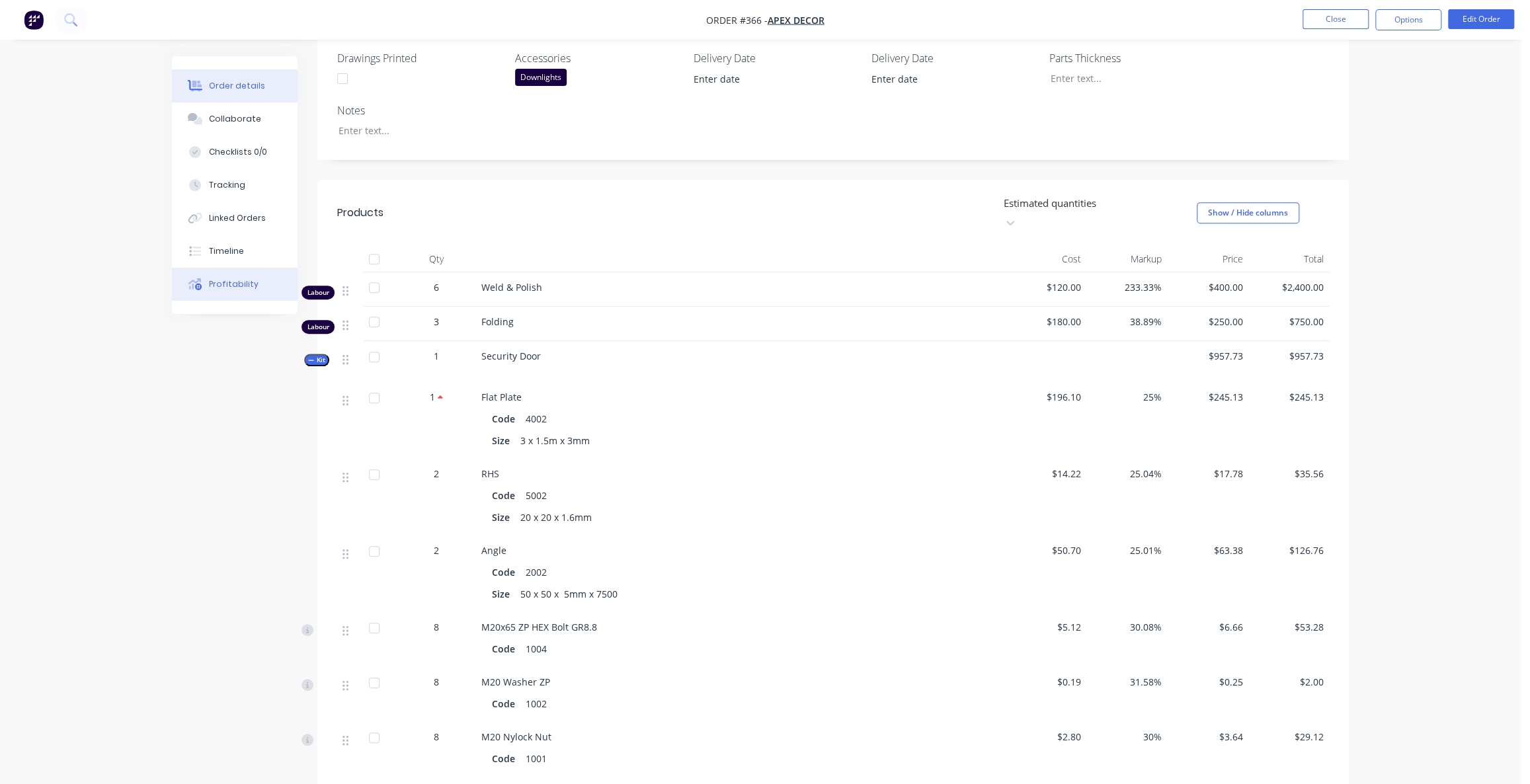
click at [231, 290] on button "Profitability" at bounding box center [235, 284] width 126 height 33
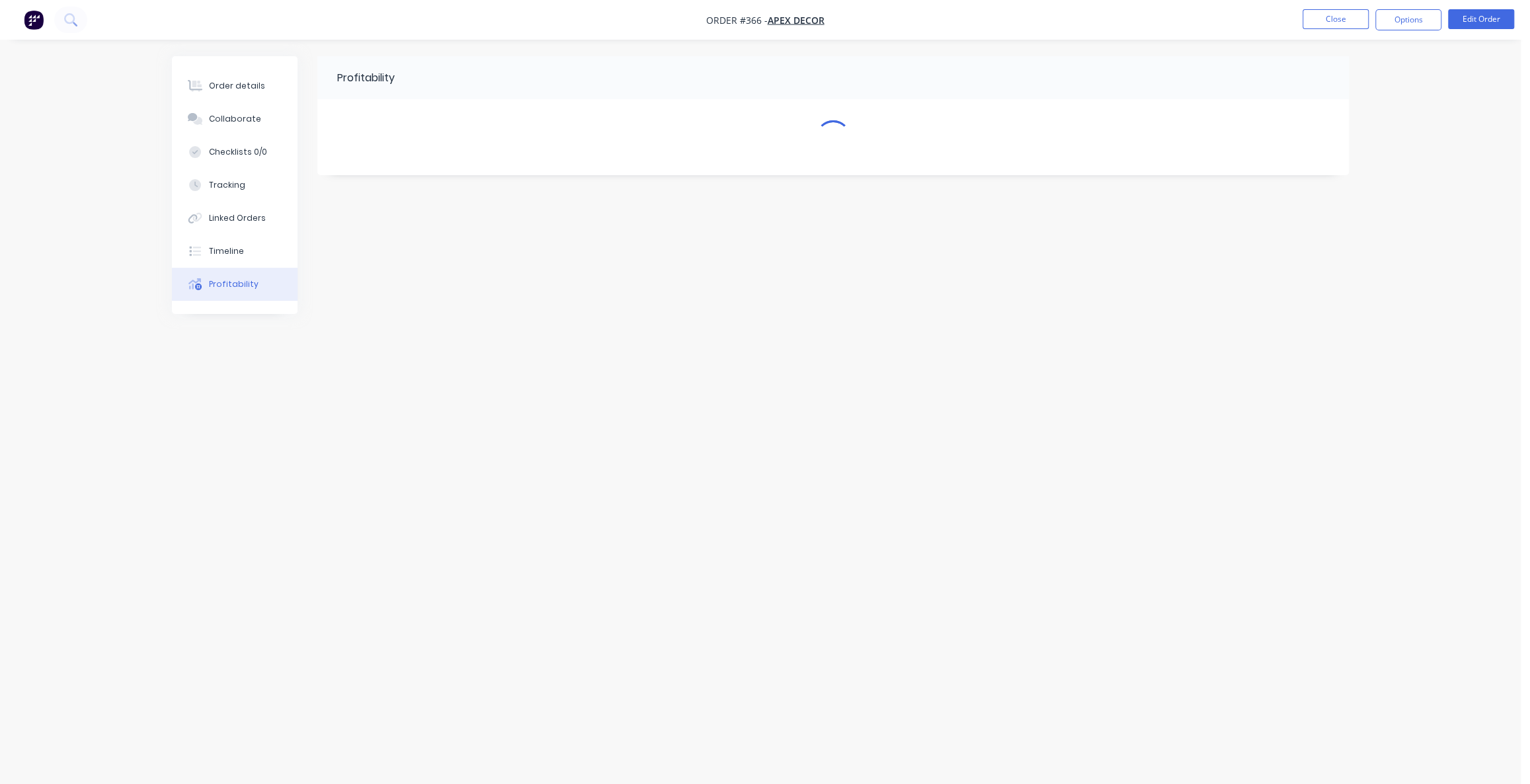
click at [225, 455] on div "Profitability" at bounding box center [760, 366] width 1177 height 621
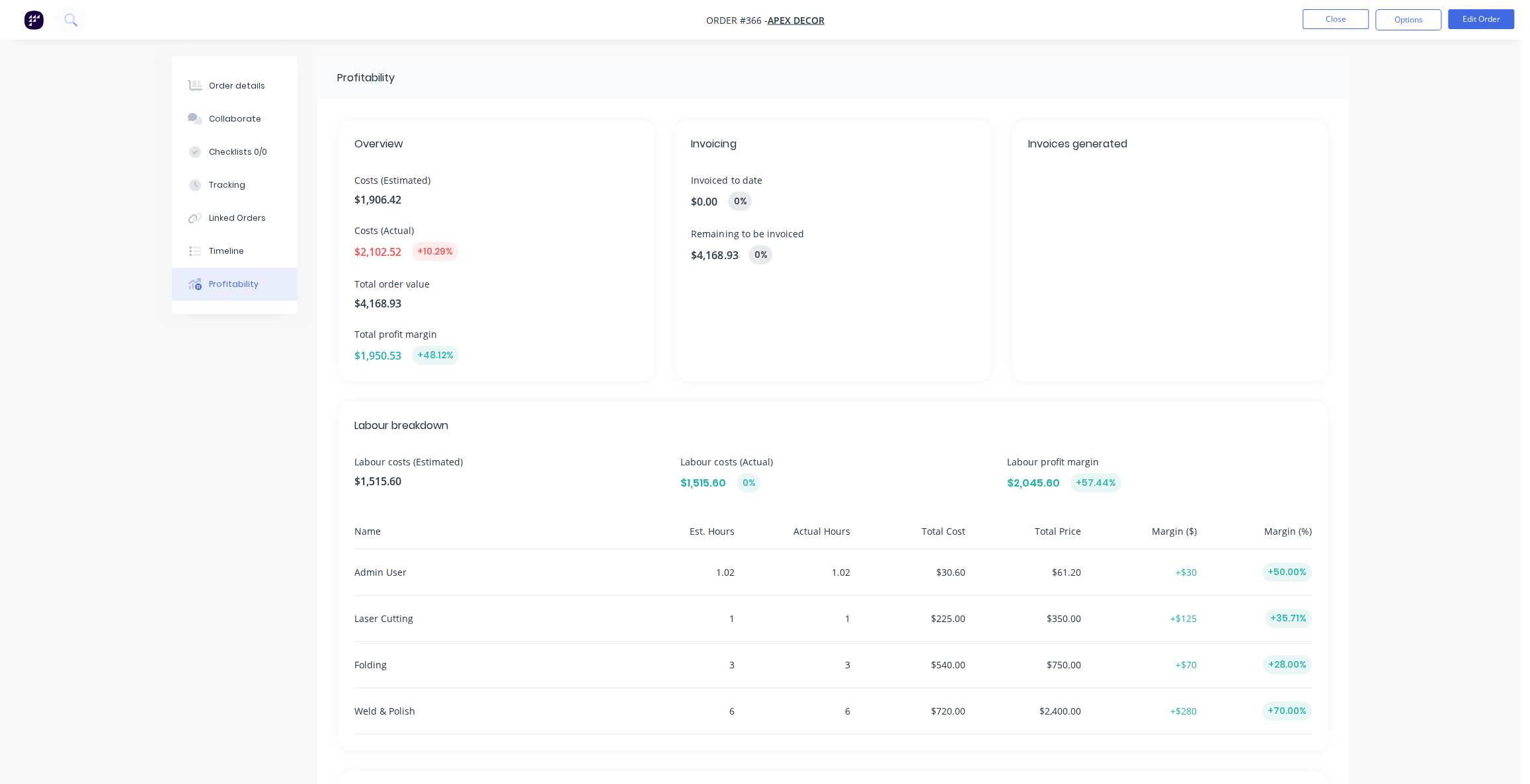
click at [407, 205] on span "$1,906.42" at bounding box center [497, 199] width 284 height 16
click at [405, 201] on span "$1,906.42" at bounding box center [497, 199] width 284 height 16
click at [404, 201] on span "$1,906.42" at bounding box center [497, 199] width 284 height 16
click at [401, 203] on span "$1,906.42" at bounding box center [497, 199] width 284 height 16
click at [256, 365] on div "Profitability Overview Costs (Estimated) $1,906.42 Costs (Actual) $2,102.52 +10…" at bounding box center [760, 538] width 1177 height 964
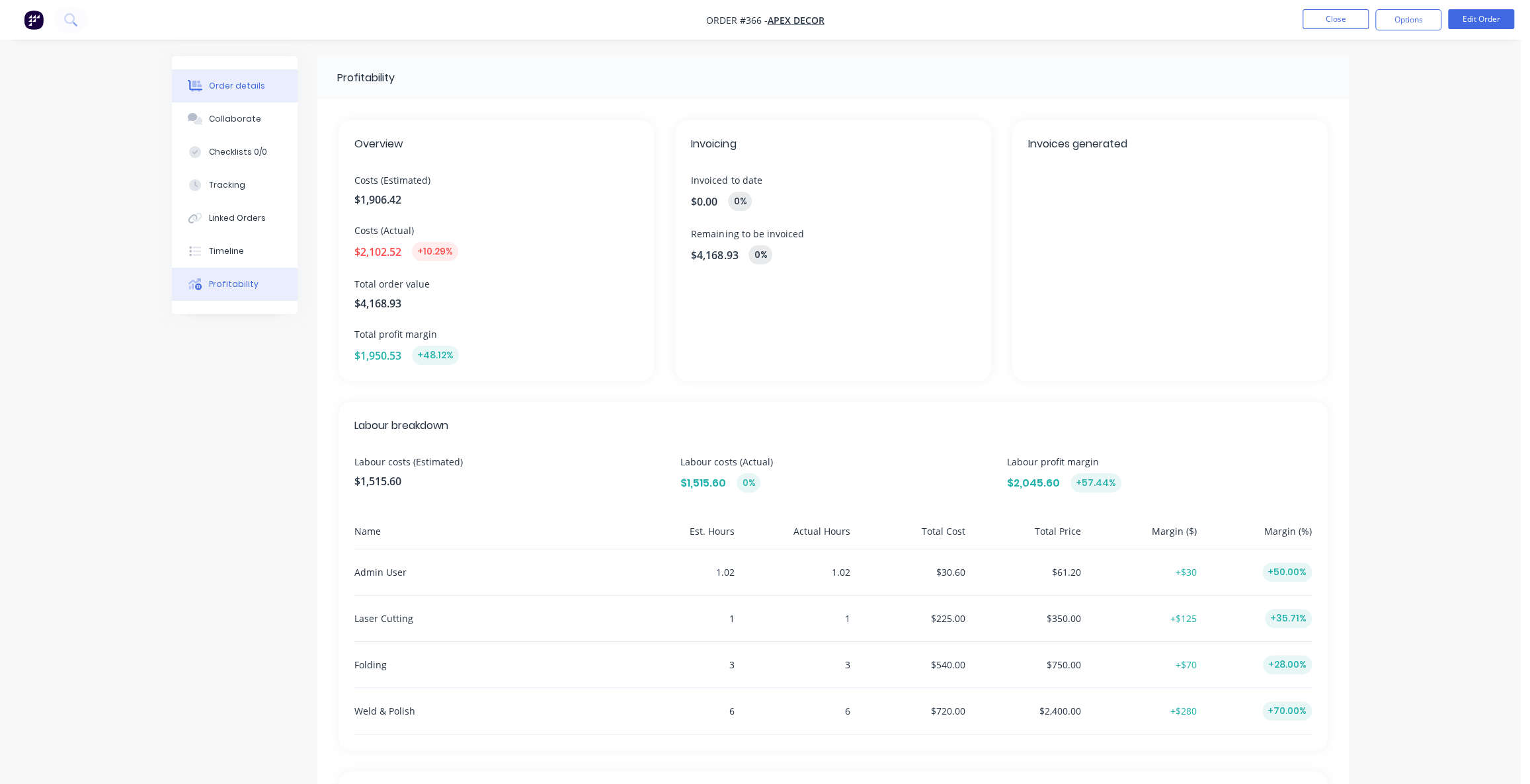
click at [228, 87] on div "Order details" at bounding box center [237, 85] width 56 height 12
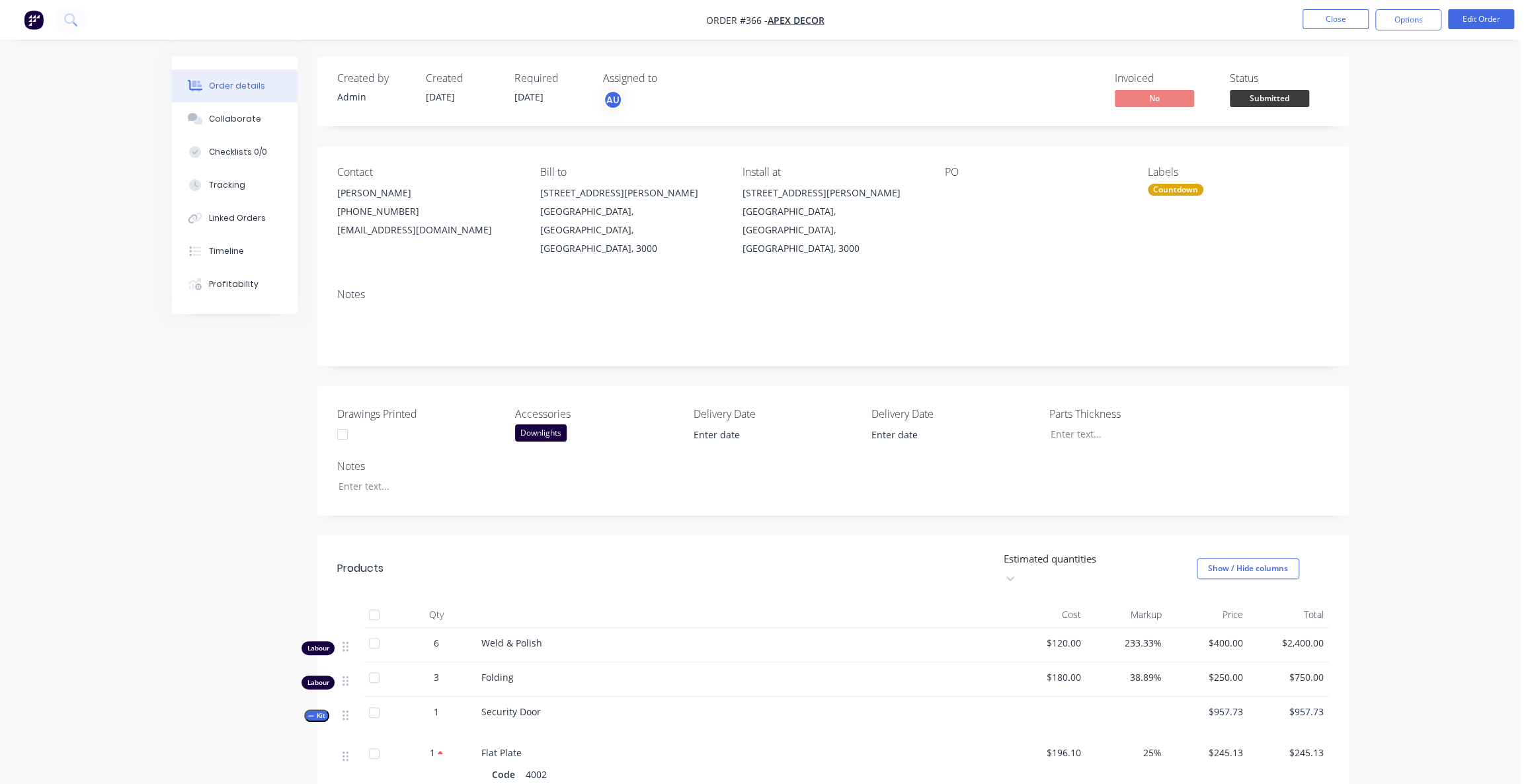
click at [140, 439] on div "Order details Collaborate Checklists 0/0 Tracking Linked Orders Timeline Profit…" at bounding box center [760, 763] width 1520 height 1526
click at [149, 415] on div "Order details Collaborate Checklists 0/0 Tracking Linked Orders Timeline Profit…" at bounding box center [760, 763] width 1520 height 1526
click at [156, 356] on div "Order details Collaborate Checklists 0/0 Tracking Linked Orders Timeline Profit…" at bounding box center [760, 763] width 1520 height 1526
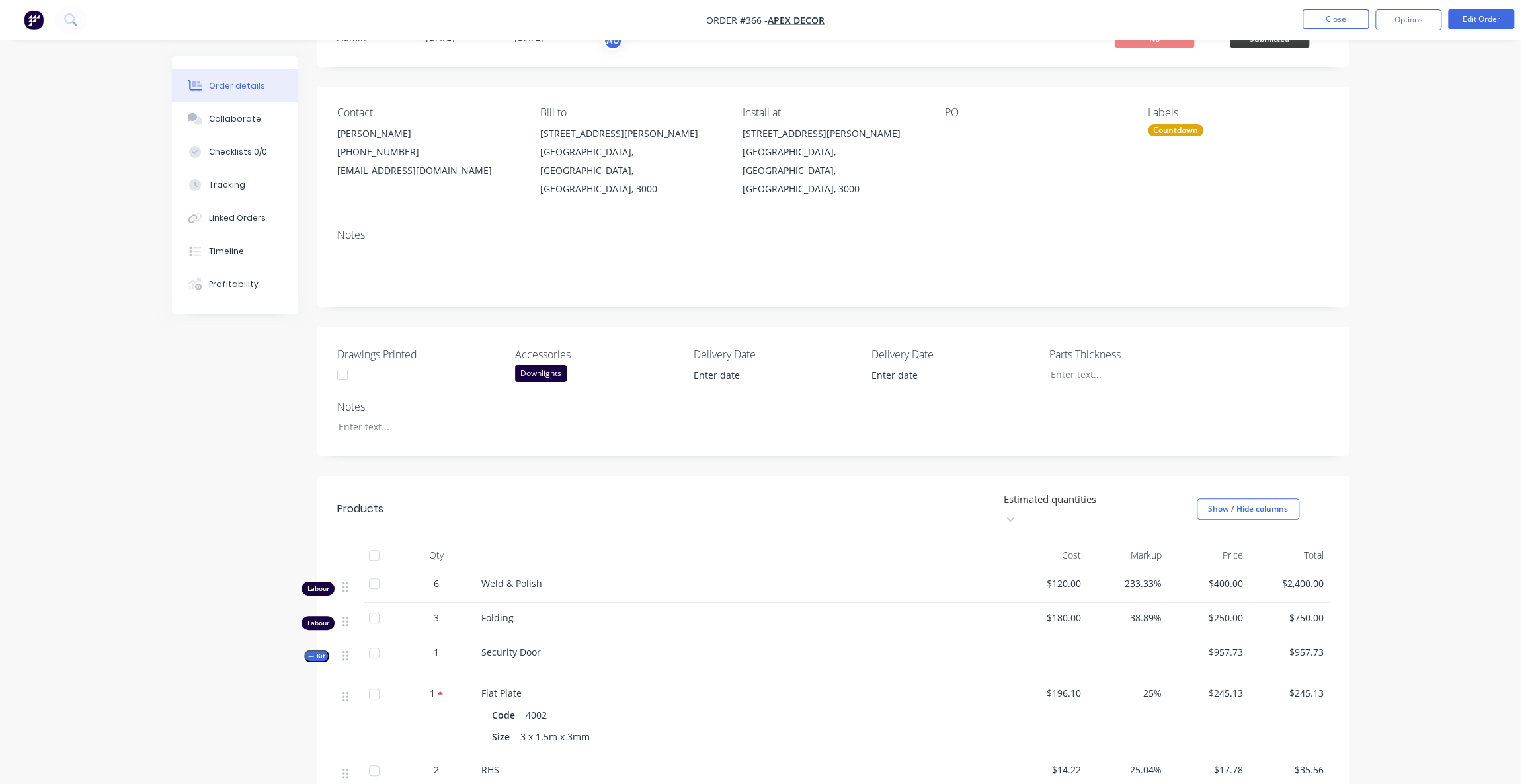
click at [223, 382] on div "Created by Admin Created [DATE] Required [DATE] Assigned to AU Invoiced No Stat…" at bounding box center [760, 732] width 1177 height 1470
click at [211, 384] on div "Created by Admin Created [DATE] Required [DATE] Assigned to AU Invoiced No Stat…" at bounding box center [760, 732] width 1177 height 1470
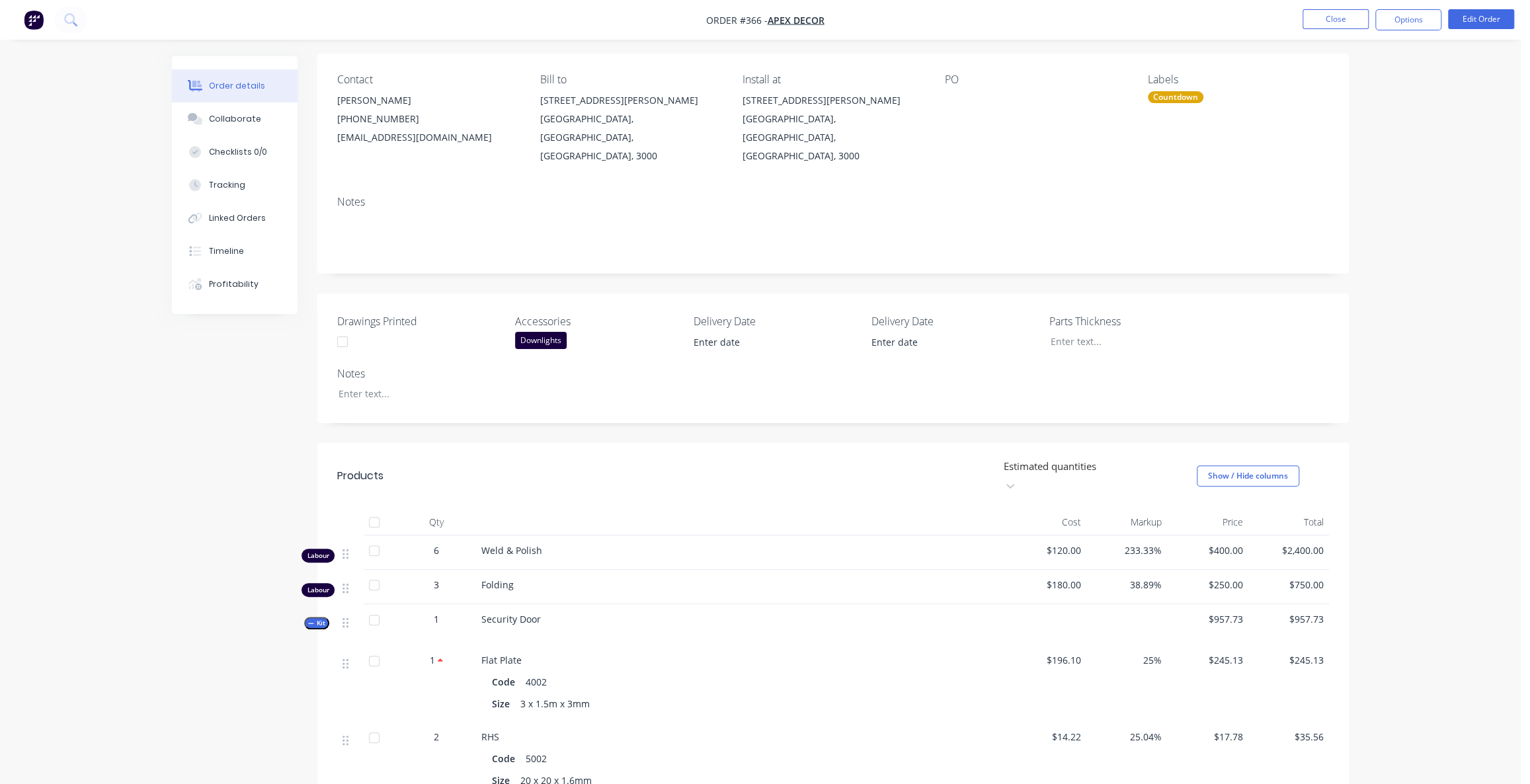
scroll to position [119, 0]
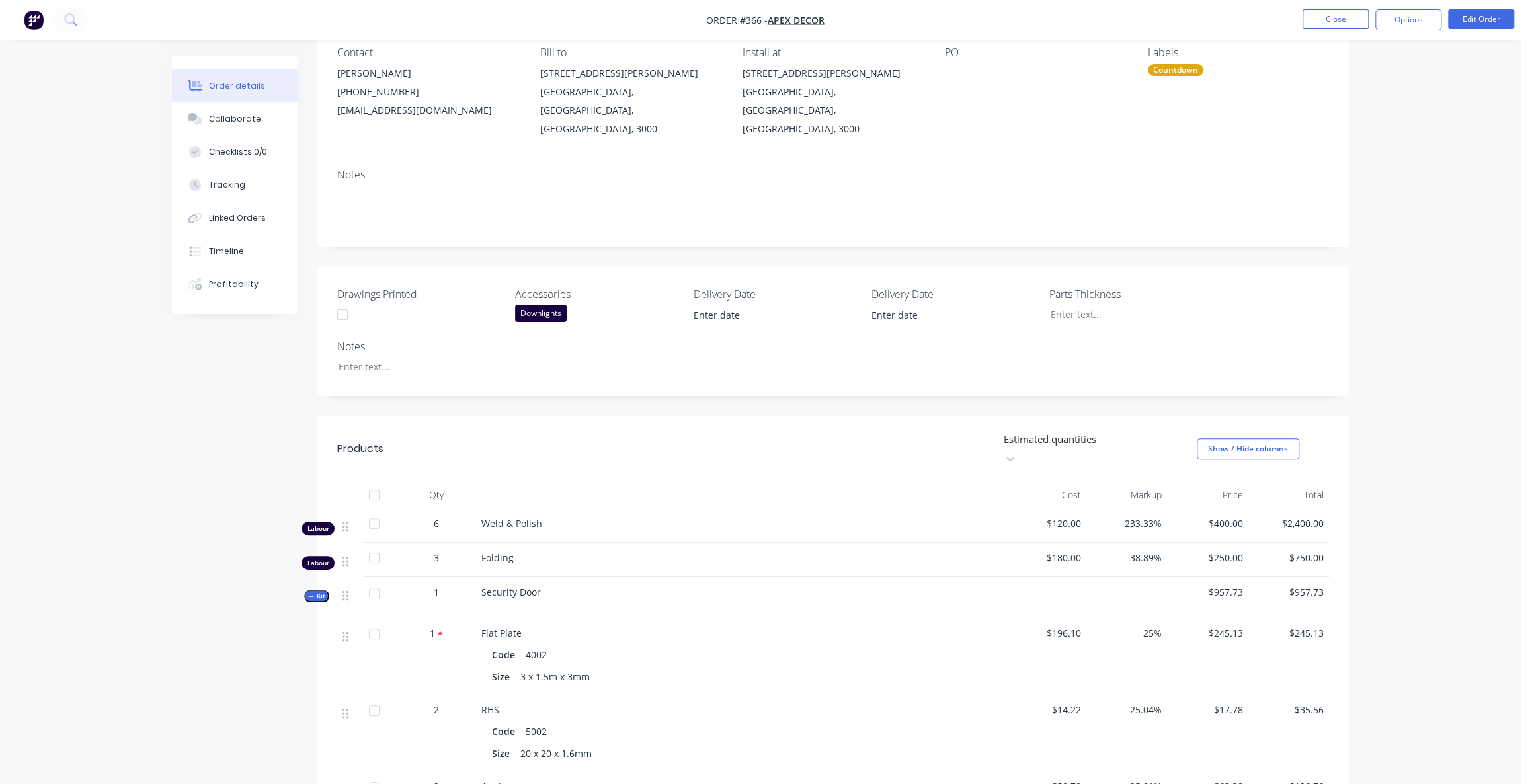
click at [224, 362] on div "Created by Admin Created [DATE] Required [DATE] Assigned to AU Invoiced No Stat…" at bounding box center [760, 672] width 1177 height 1470
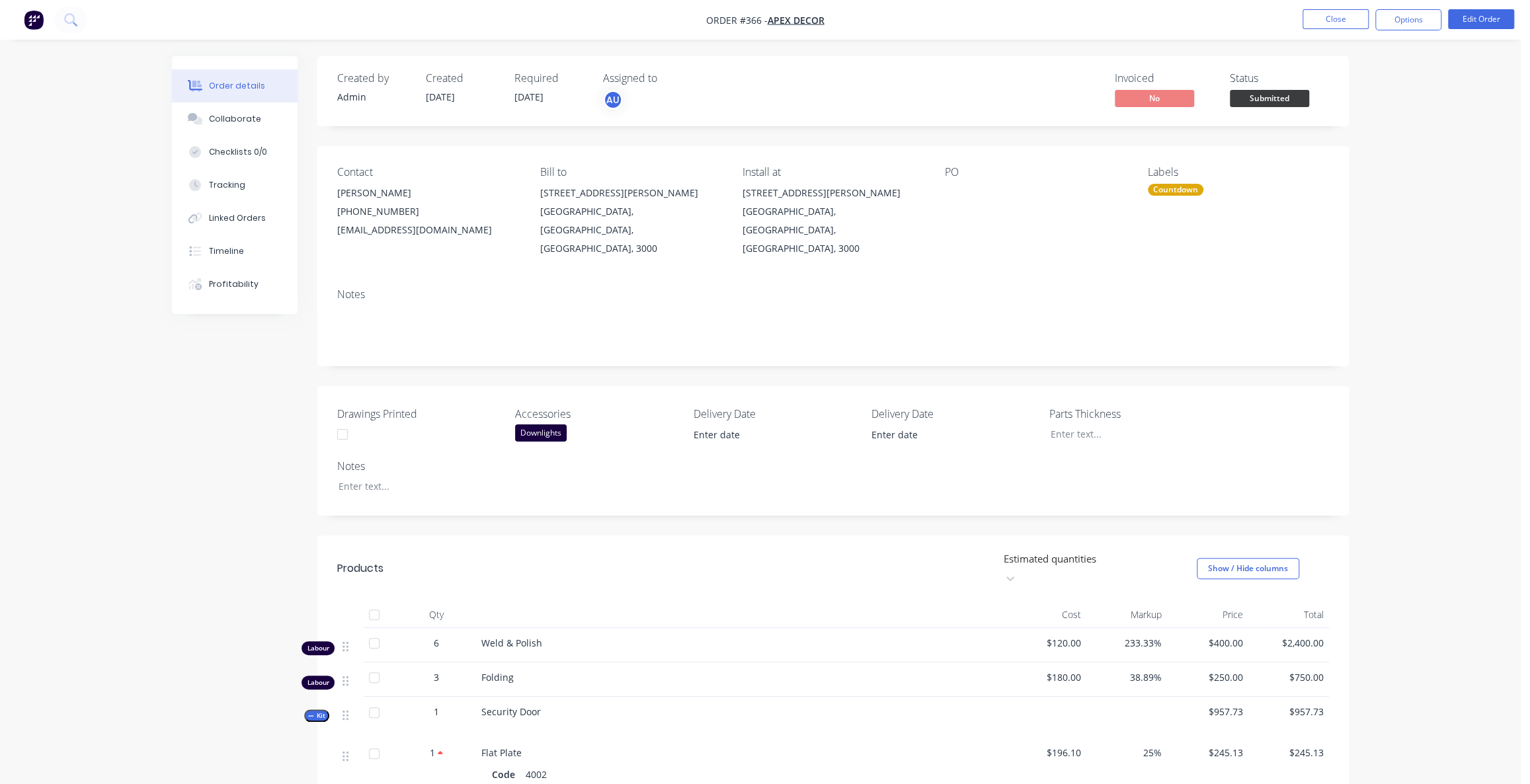
click at [242, 457] on div "Created by Admin Created [DATE] Required [DATE] Assigned to AU Invoiced No Stat…" at bounding box center [760, 791] width 1177 height 1470
click at [510, 772] on div "Flat Plate Code 4002 Size 3 x 1.5m x 3mm" at bounding box center [740, 776] width 529 height 76
click at [230, 701] on div "Created by Admin Created [DATE] Required [DATE] Assigned to AU Invoiced No Stat…" at bounding box center [760, 791] width 1177 height 1470
click at [294, 702] on div "Created by Admin Created [DATE] Required [DATE] Assigned to AU Invoiced No Stat…" at bounding box center [760, 791] width 1177 height 1470
click at [316, 695] on div "Created by Admin Created [DATE] Required [DATE] Assigned to AU Invoiced No Stat…" at bounding box center [760, 791] width 1177 height 1470
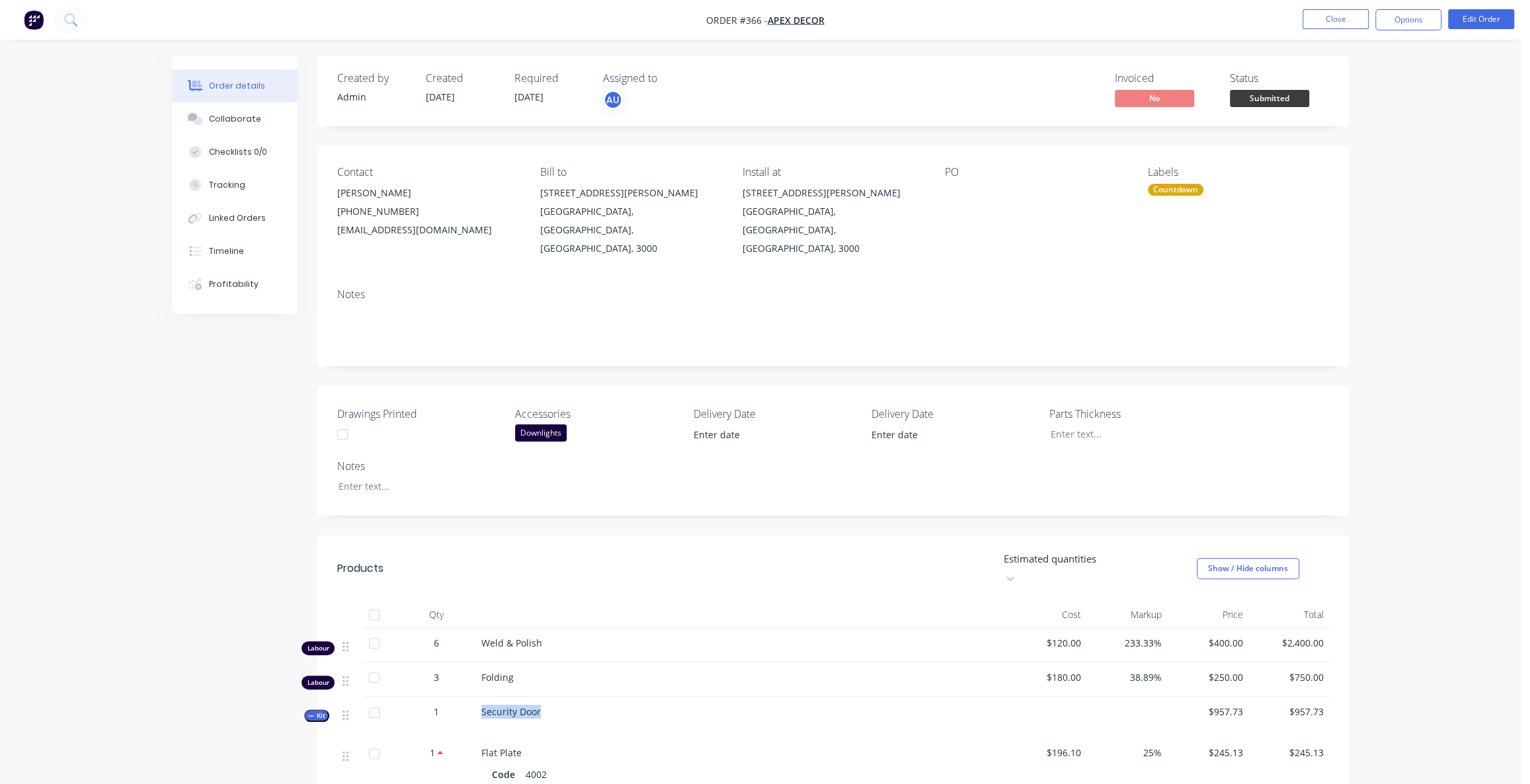
drag, startPoint x: 515, startPoint y: 679, endPoint x: 483, endPoint y: 679, distance: 32.0
click at [483, 697] on div "Security Door" at bounding box center [740, 717] width 529 height 41
drag, startPoint x: 539, startPoint y: 717, endPoint x: 483, endPoint y: 714, distance: 56.1
click at [483, 745] on div "Flat Plate" at bounding box center [741, 752] width 518 height 14
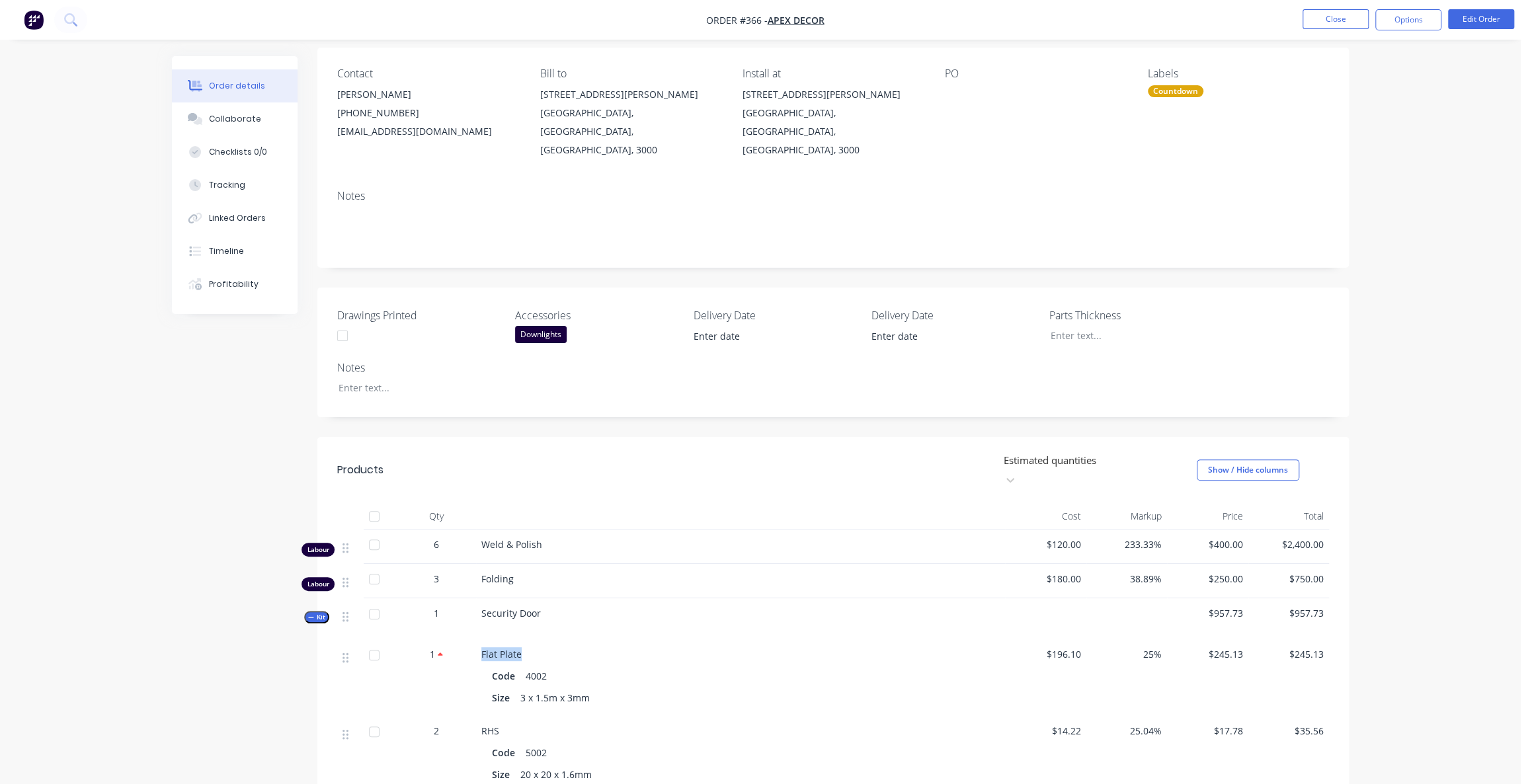
scroll to position [119, 0]
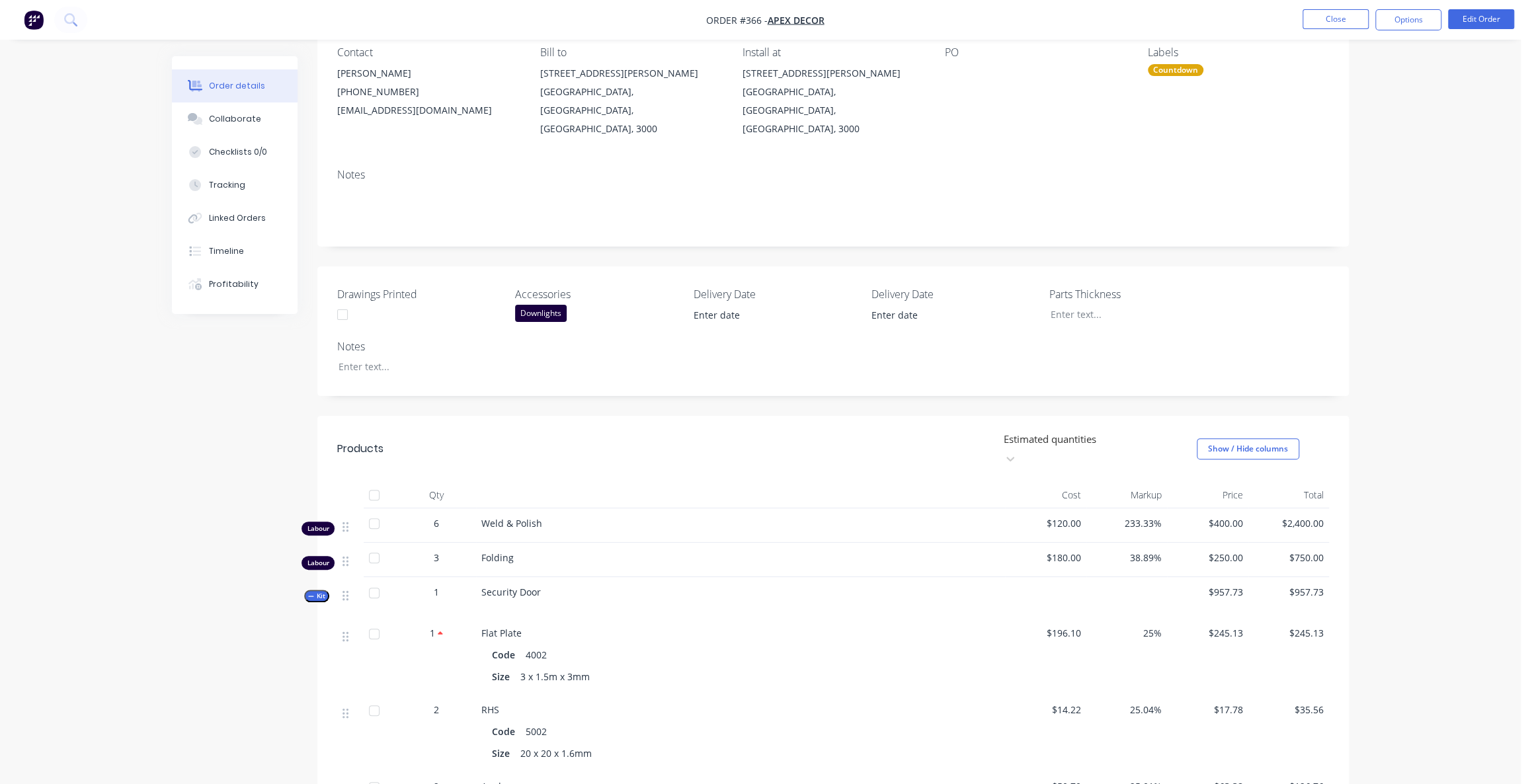
click at [33, 31] on nav "Order #366 - Apex Decor Close Options Edit Order" at bounding box center [765, 20] width 1530 height 40
click at [35, 28] on img "button" at bounding box center [33, 20] width 20 height 20
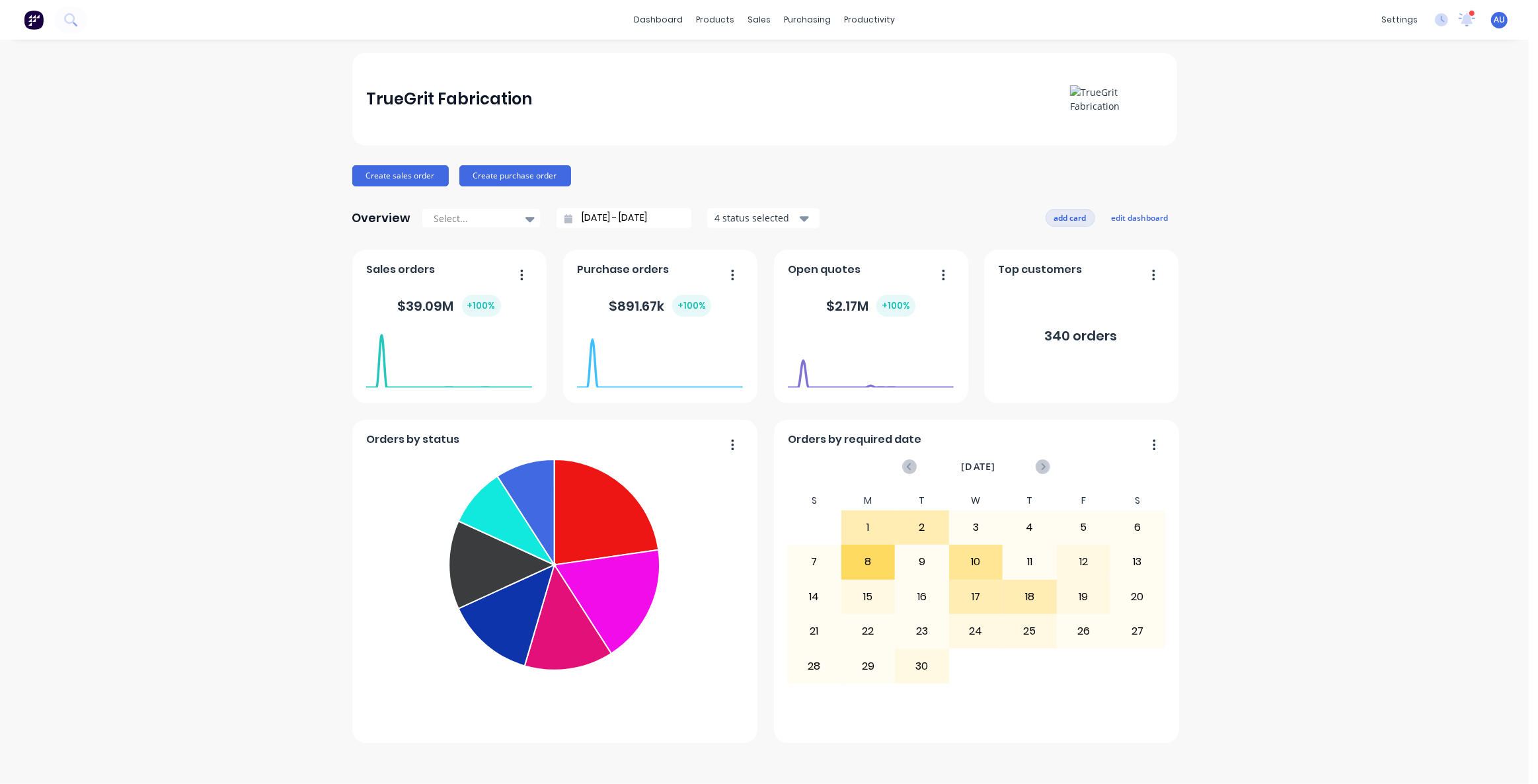
click at [1074, 215] on button "add card" at bounding box center [1070, 217] width 50 height 17
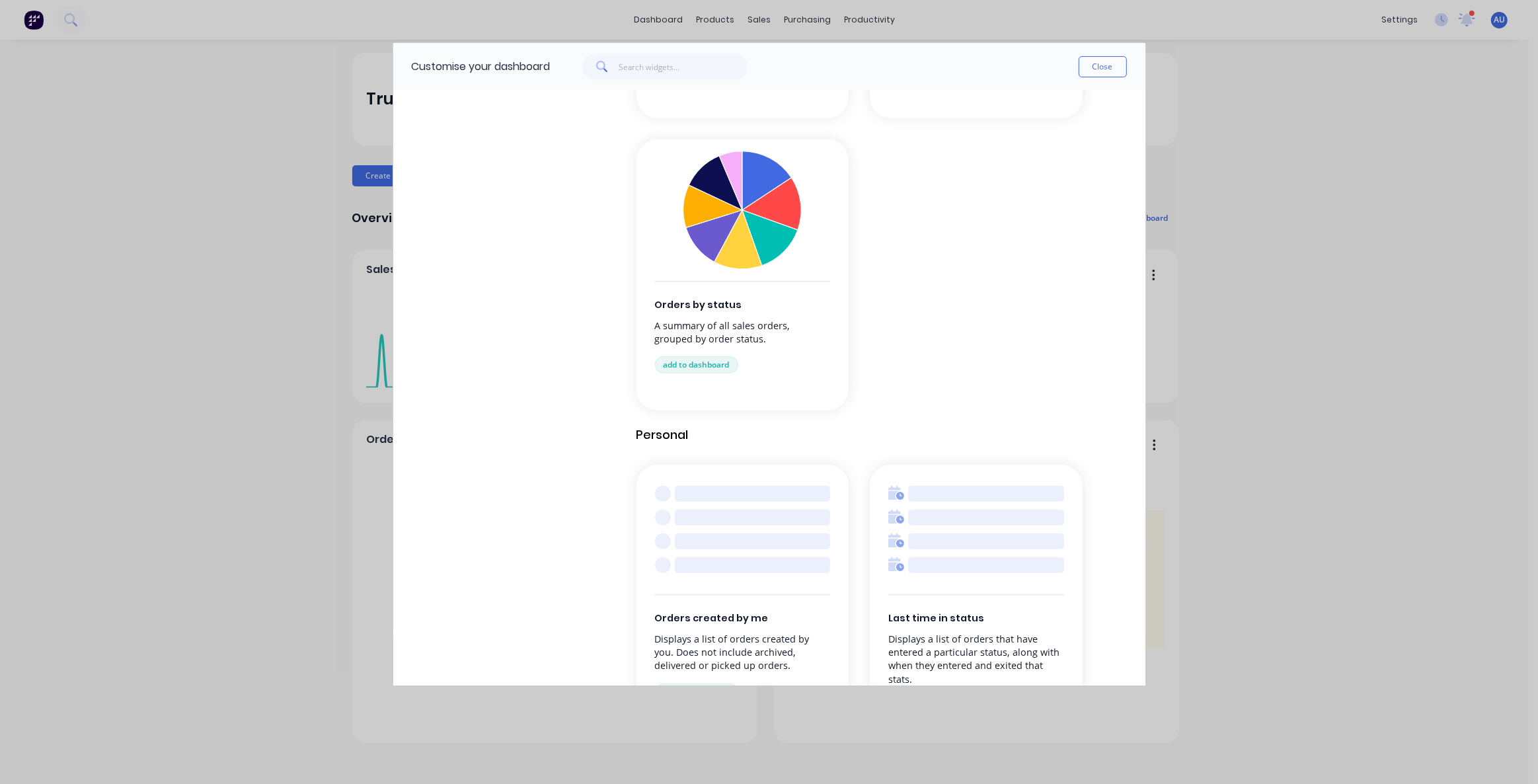
scroll to position [1299, 0]
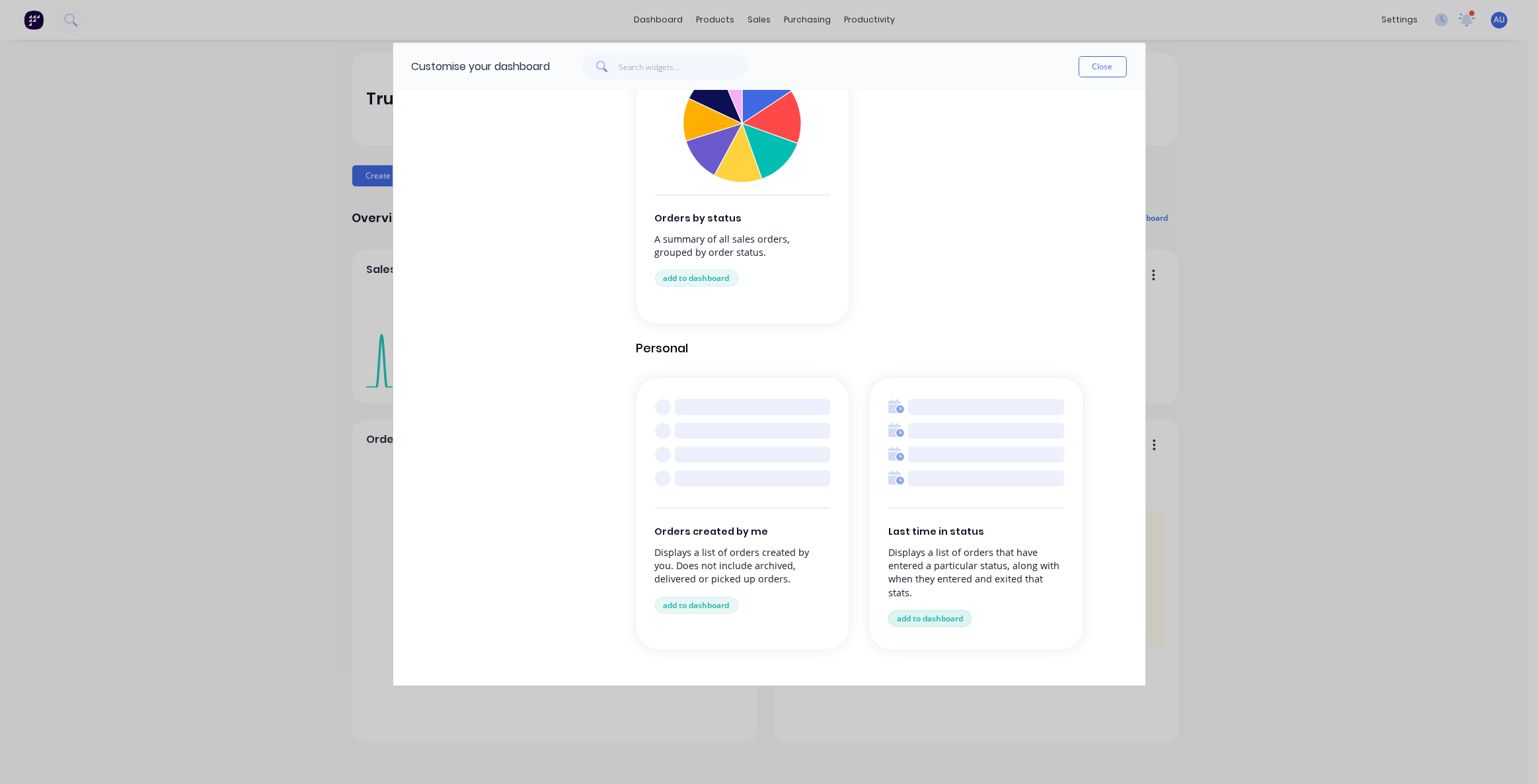
click at [935, 617] on button "add to dashboard" at bounding box center [930, 618] width 83 height 17
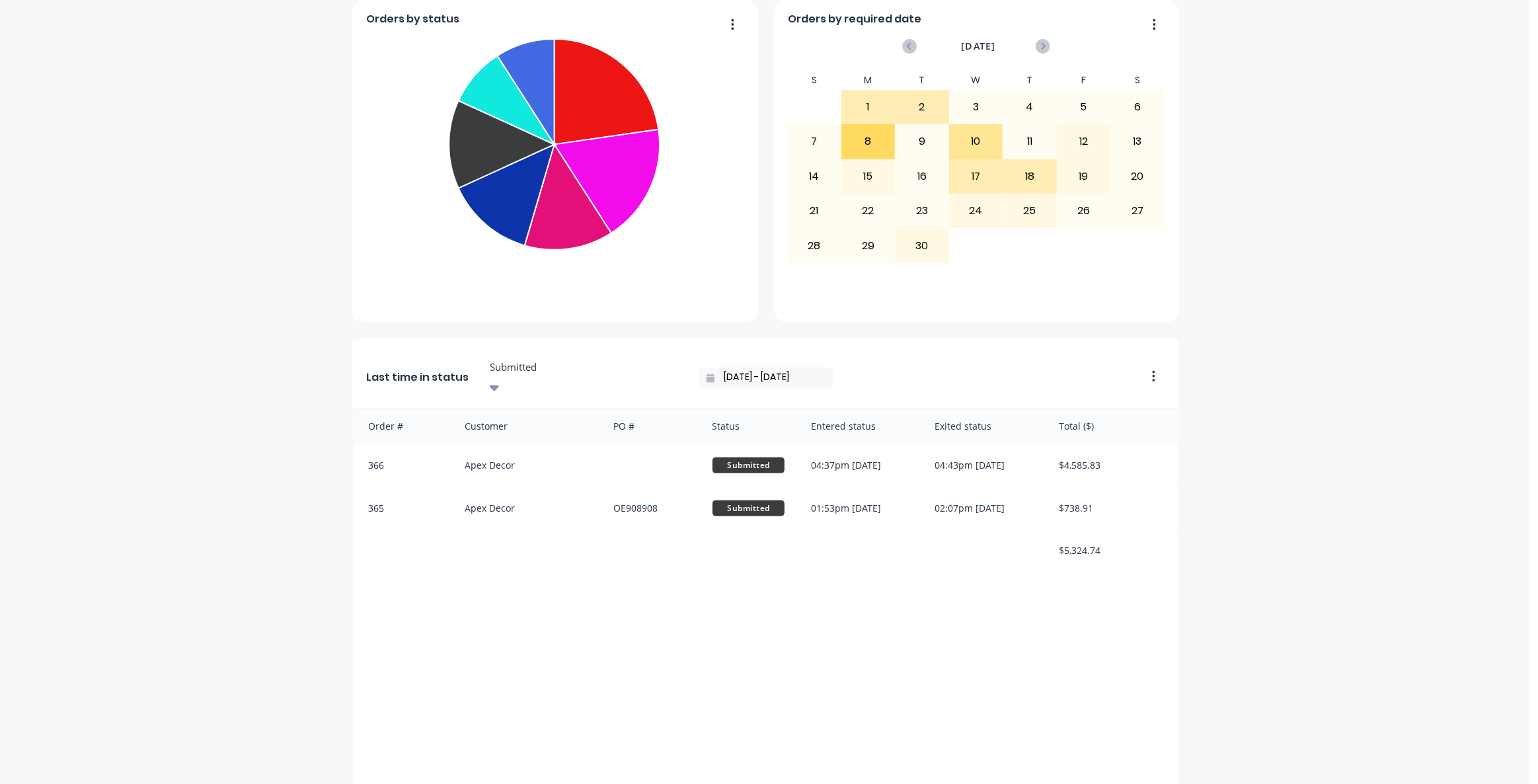
scroll to position [481, 0]
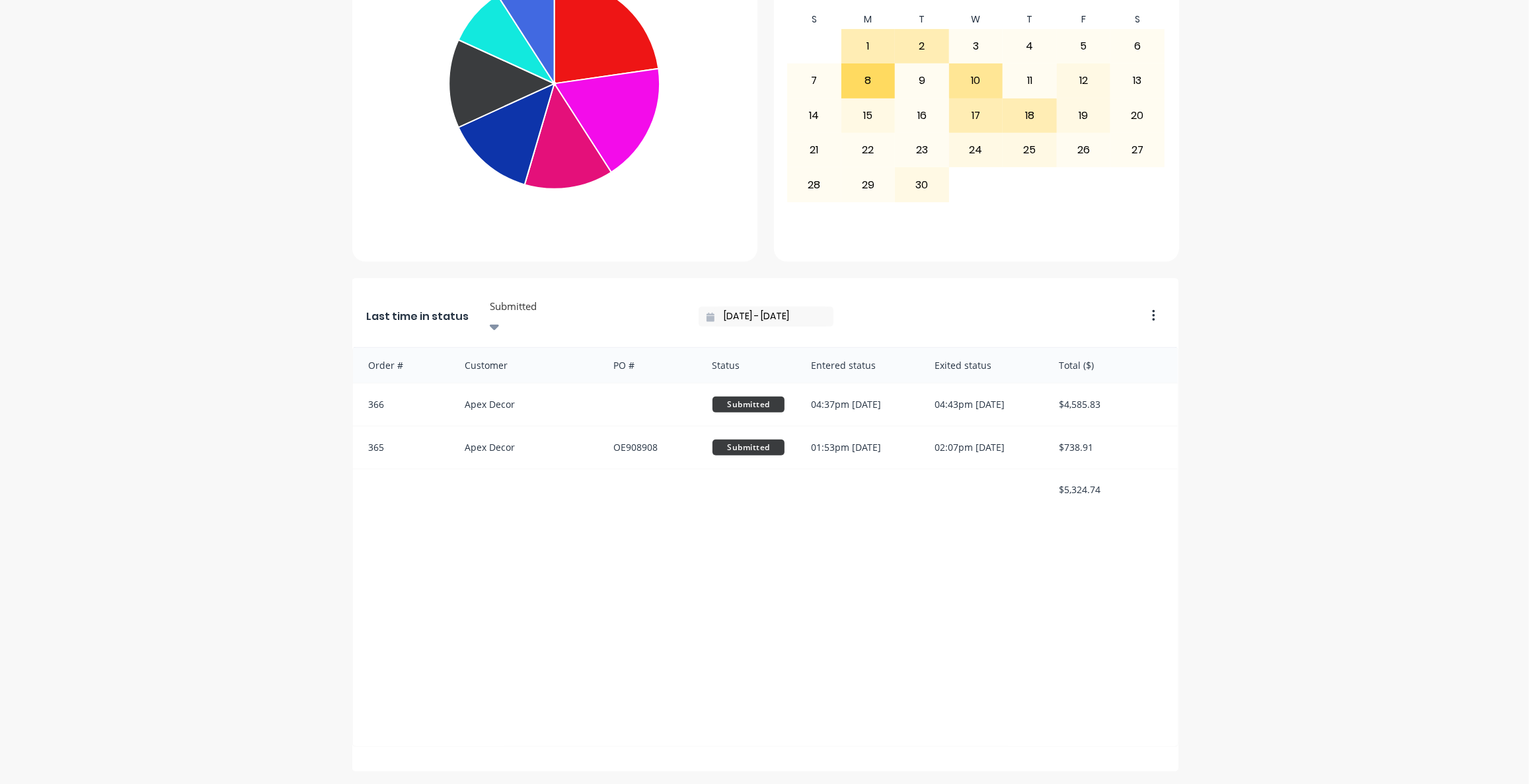
click at [562, 309] on div at bounding box center [583, 306] width 190 height 16
click at [530, 442] on div "Folding" at bounding box center [584, 434] width 198 height 14
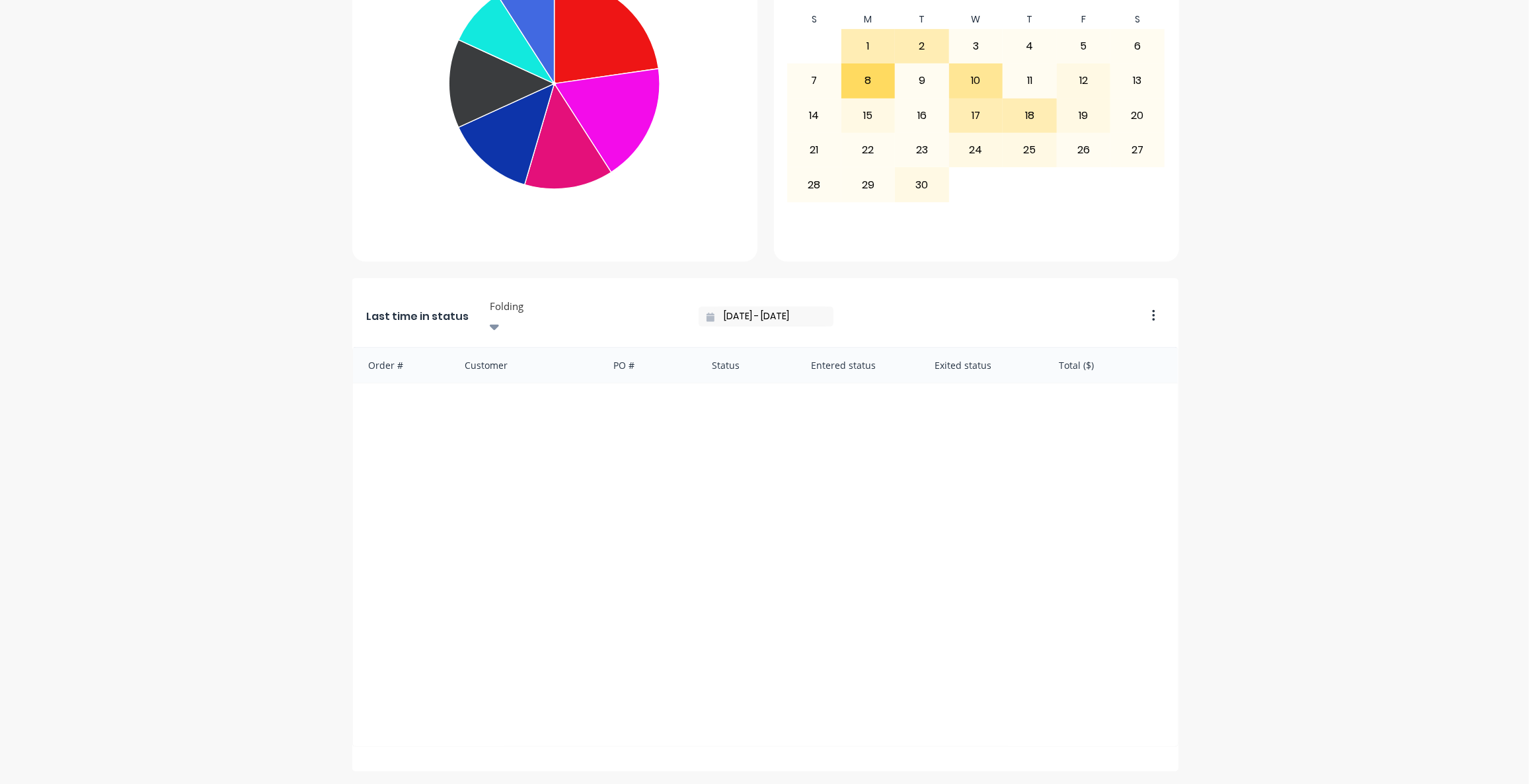
click at [714, 313] on input "[DATE] - [DATE]" at bounding box center [771, 316] width 114 height 20
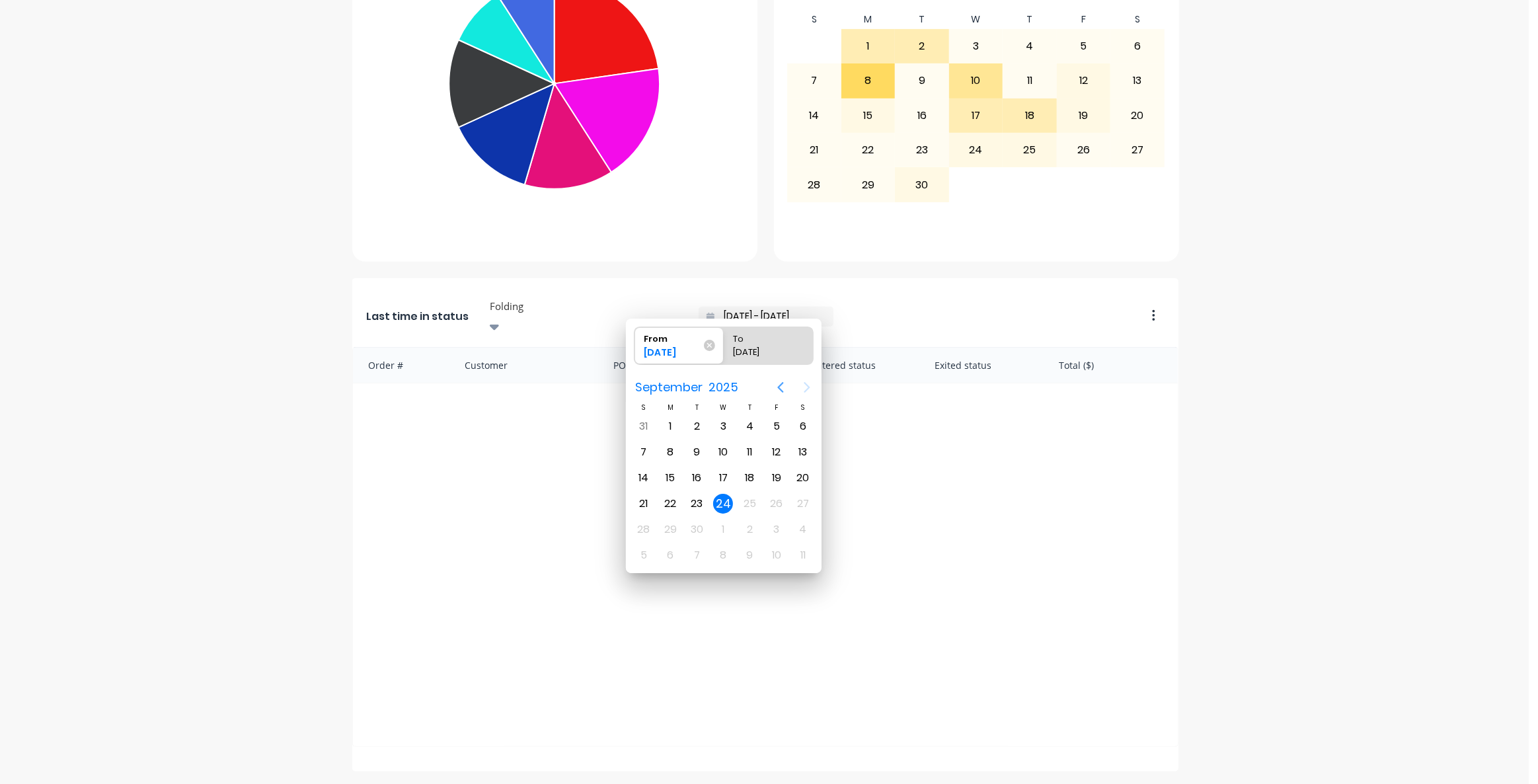
click at [776, 385] on icon "Previous page" at bounding box center [780, 387] width 16 height 16
click at [693, 423] on div "1" at bounding box center [696, 426] width 20 height 20
type input "[DATE] - [DATE]"
radio input "false"
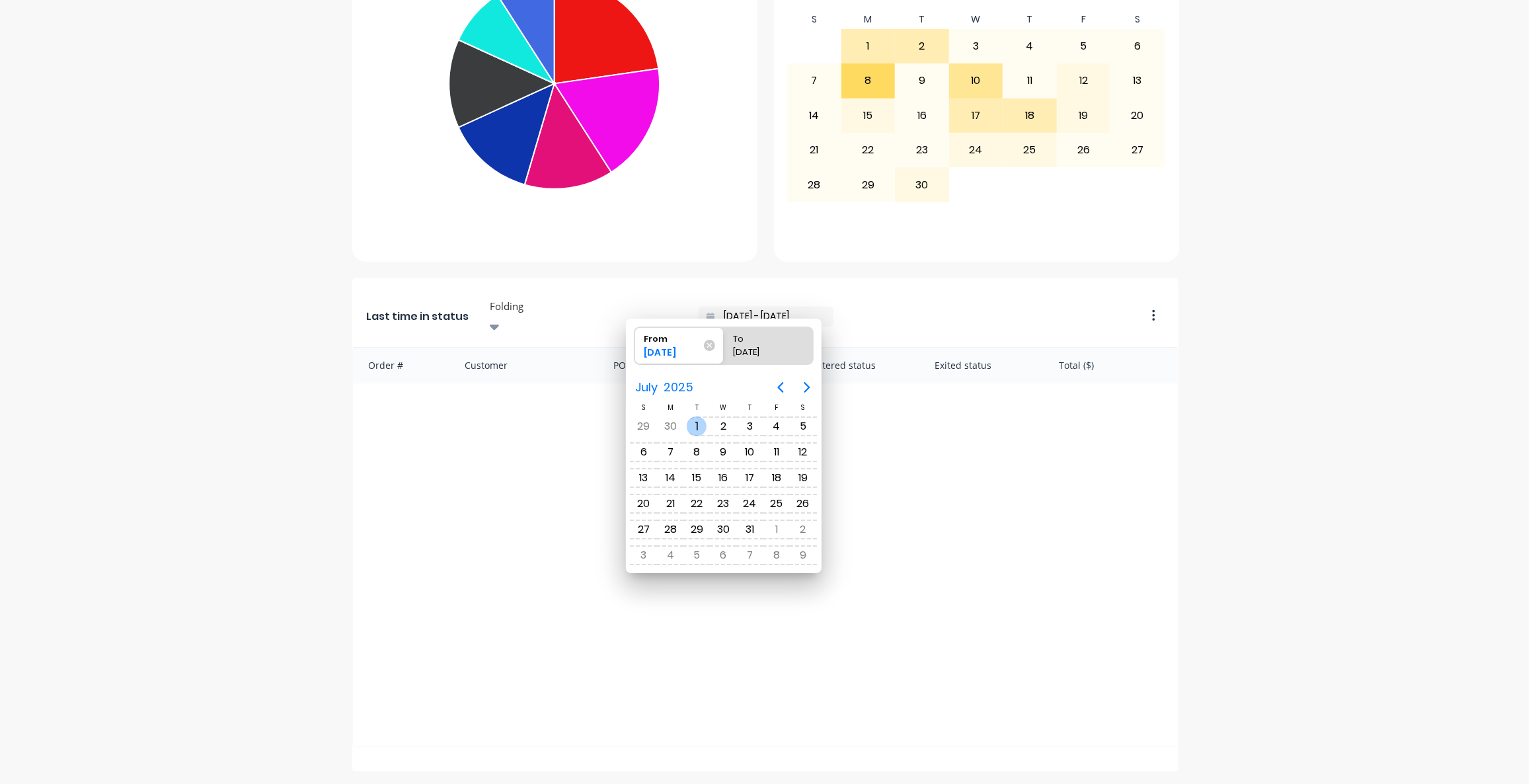
radio input "true"
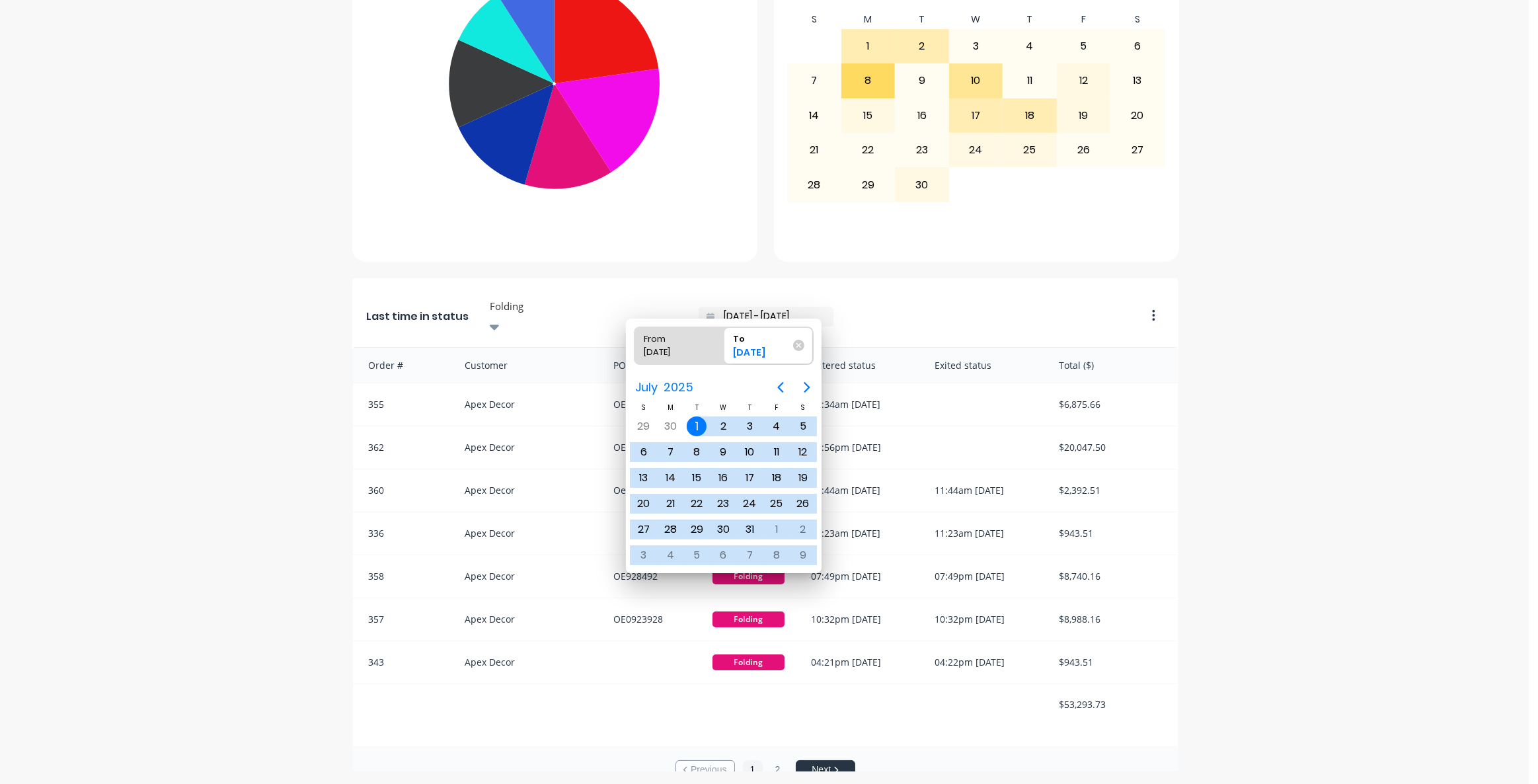
click at [1332, 414] on div "TrueGrit Fabrication Create sales order Create purchase order Overview Select..…" at bounding box center [764, 171] width 1528 height 1199
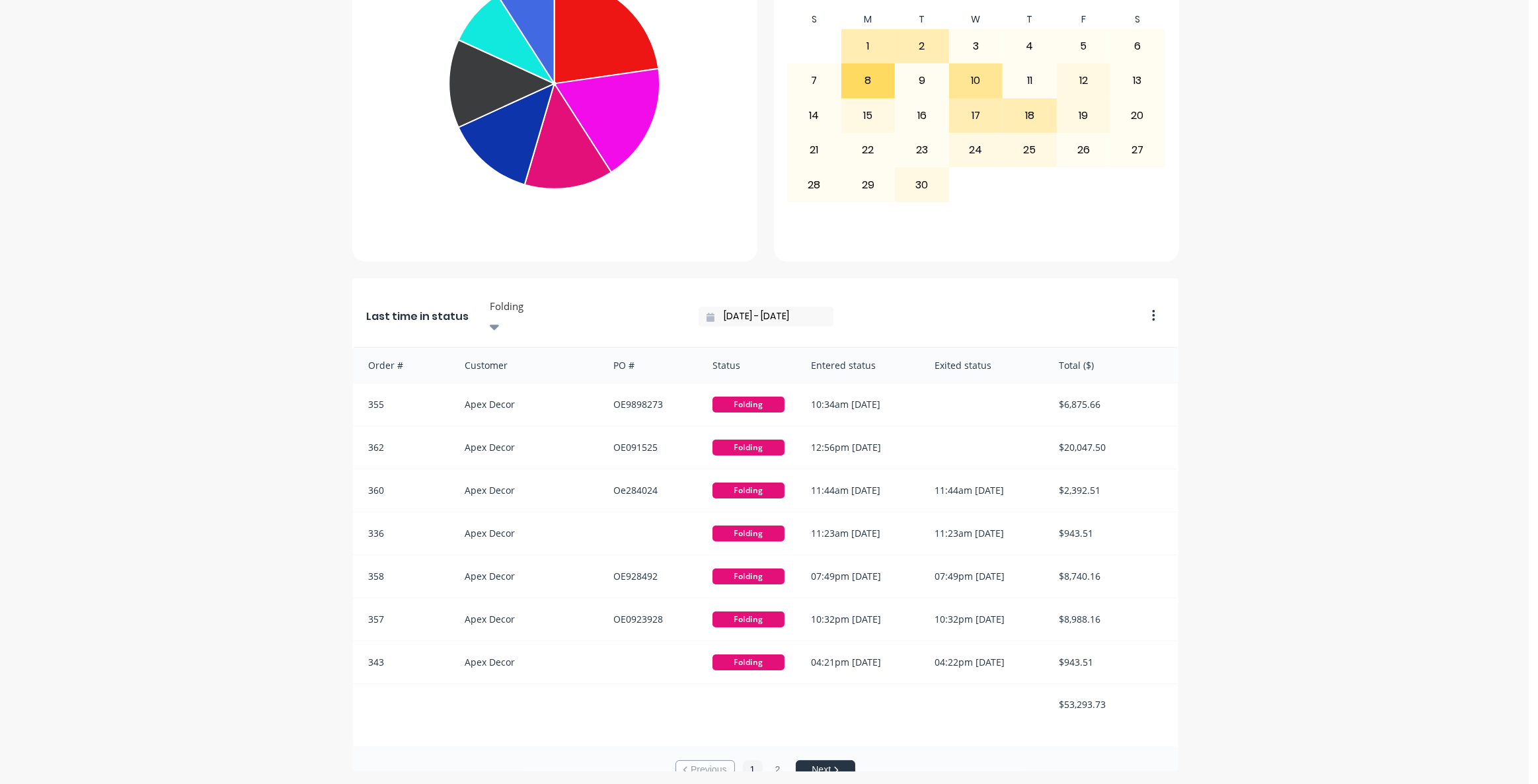
click at [209, 390] on div "TrueGrit Fabrication Create sales order Create purchase order Overview Select..…" at bounding box center [764, 171] width 1528 height 1199
drag, startPoint x: 1068, startPoint y: 681, endPoint x: 1109, endPoint y: 680, distance: 41.0
click at [1109, 684] on div "$53,293.73" at bounding box center [1112, 704] width 132 height 40
click at [1110, 684] on div "$53,293.73" at bounding box center [1112, 704] width 132 height 40
click at [1154, 309] on button "button" at bounding box center [1148, 316] width 28 height 20
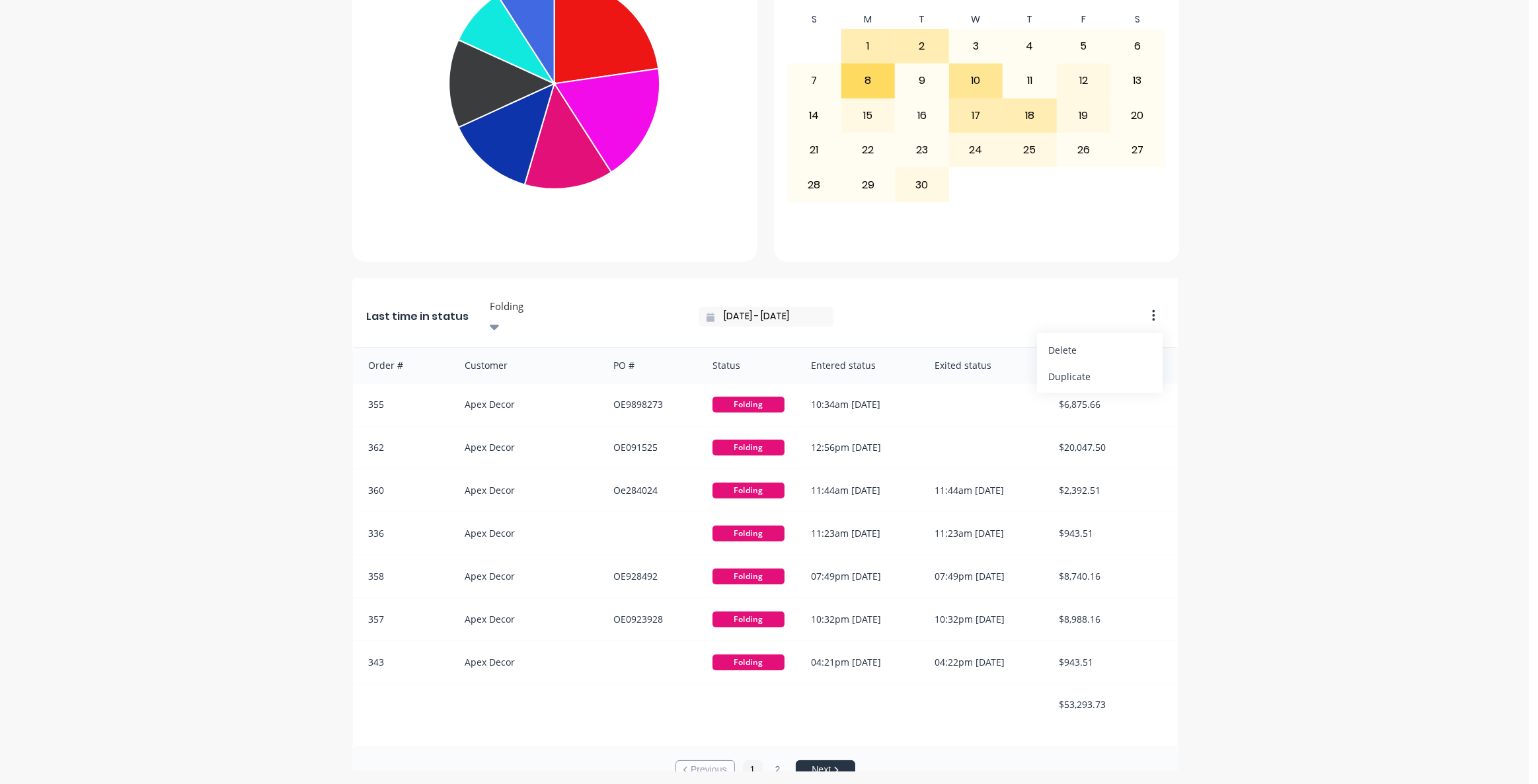
click at [1308, 332] on div "TrueGrit Fabrication Create sales order Create purchase order Overview Select..…" at bounding box center [764, 171] width 1528 height 1199
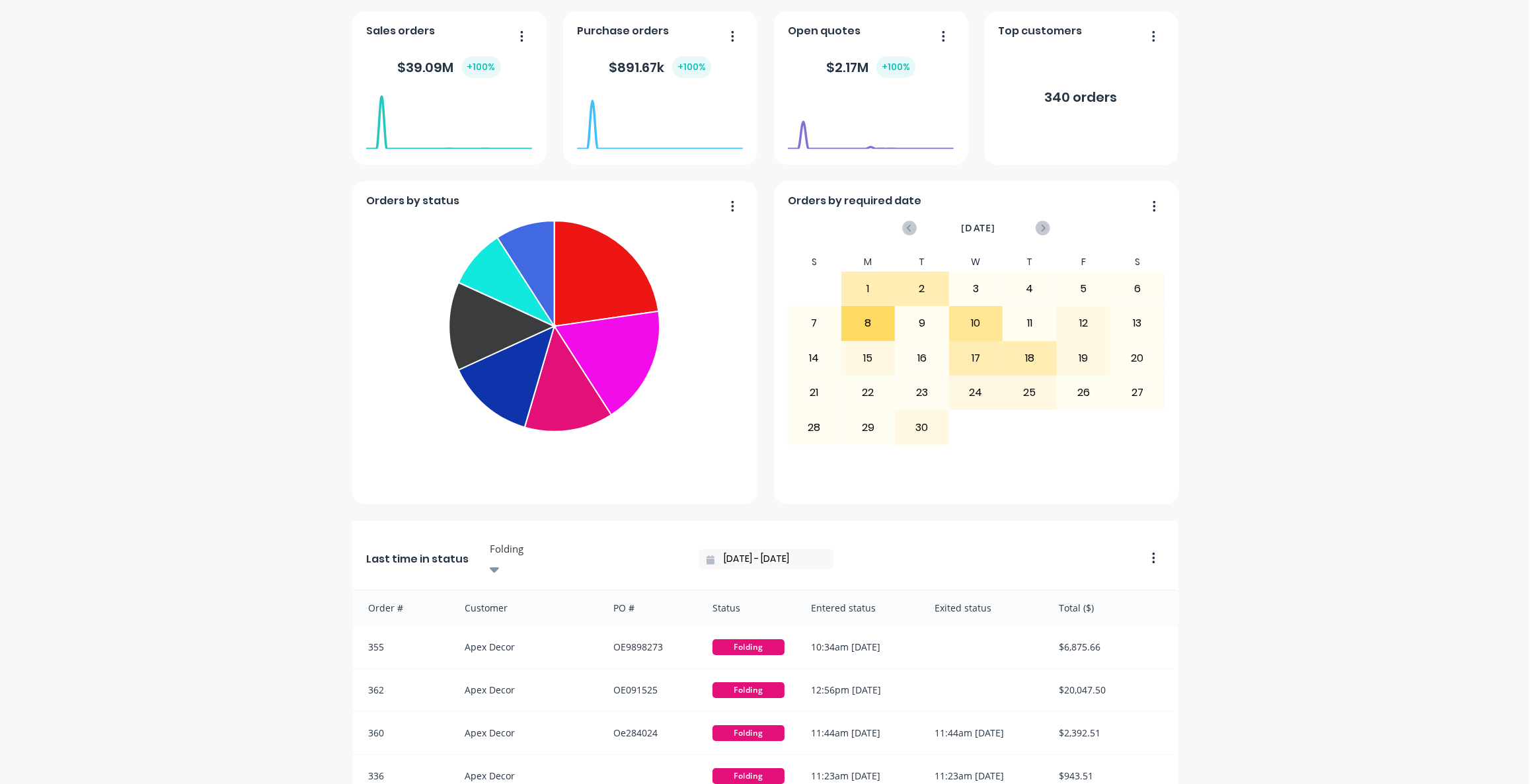
scroll to position [181, 0]
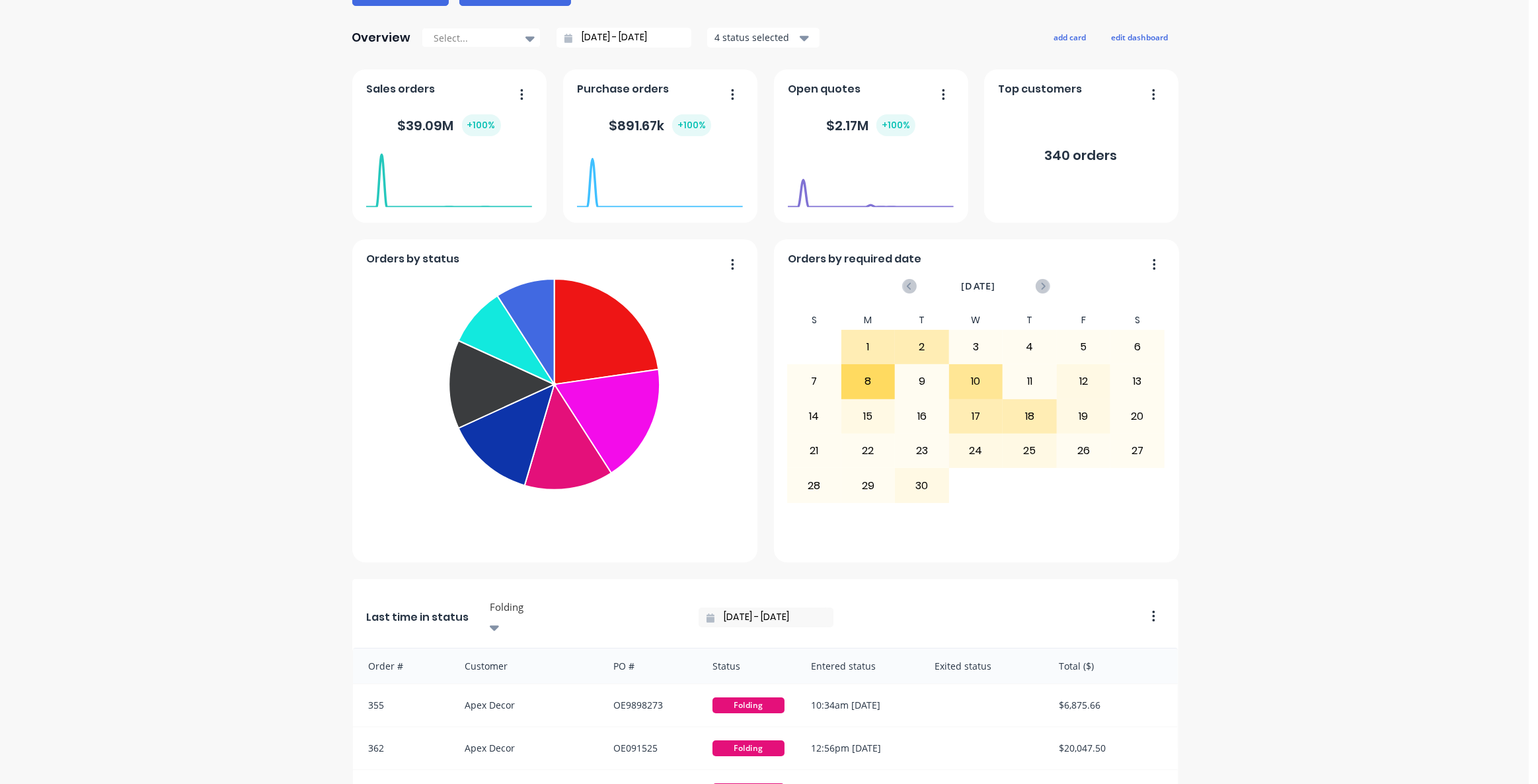
click at [731, 262] on div "[DATE] Orders: 5 Total Value: $ 0" at bounding box center [659, 207] width 166 height 125
click at [725, 263] on div "[DATE] Orders: 5 Total Value: $ 0" at bounding box center [659, 207] width 166 height 125
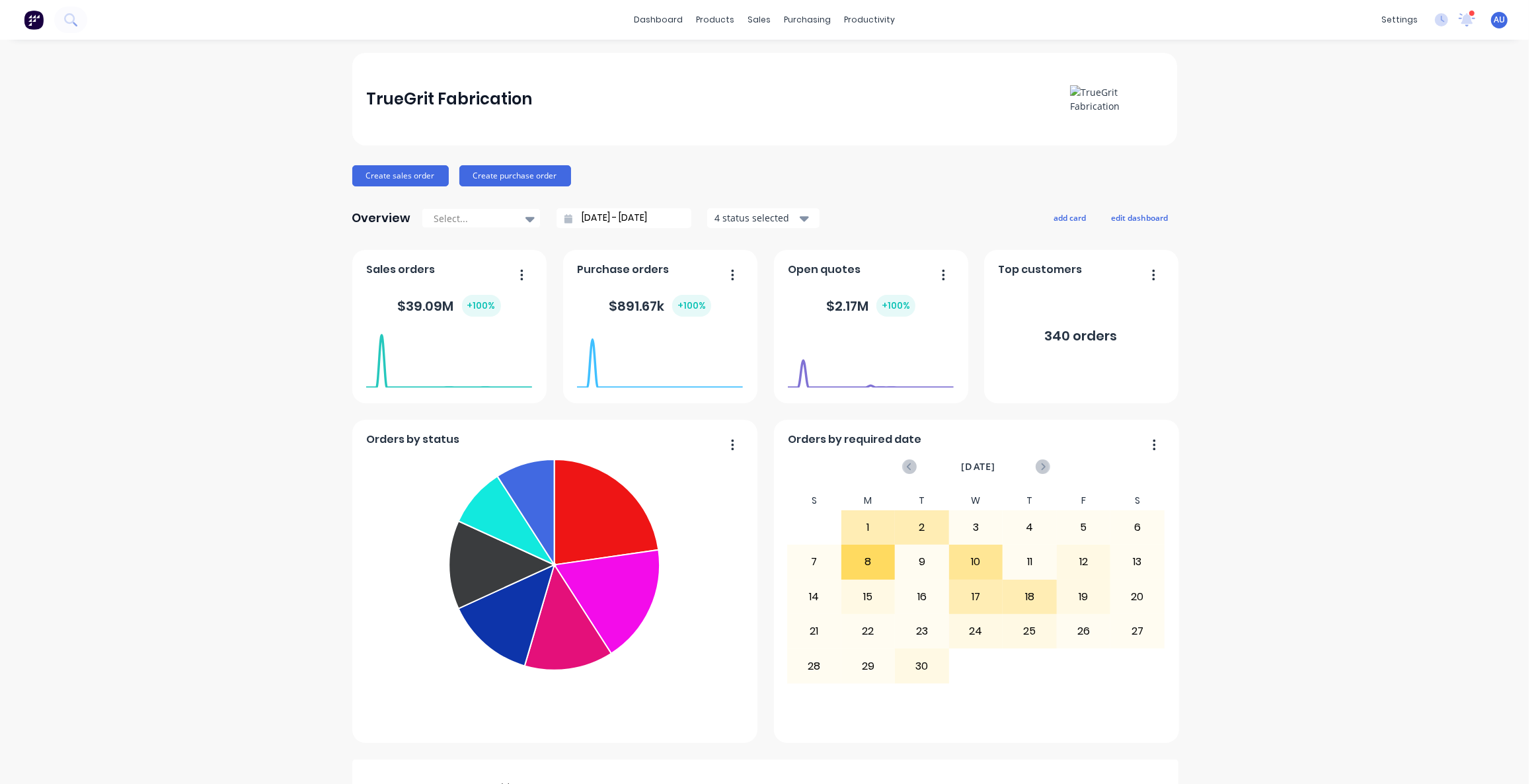
click at [1153, 442] on icon "button" at bounding box center [1154, 444] width 3 height 11
click at [1366, 542] on div "TrueGrit Fabrication Create sales order Create purchase order Overview Select..…" at bounding box center [764, 652] width 1528 height 1199
click at [856, 25] on div "productivity" at bounding box center [869, 20] width 64 height 20
click at [888, 72] on link "Workflow" at bounding box center [916, 63] width 175 height 27
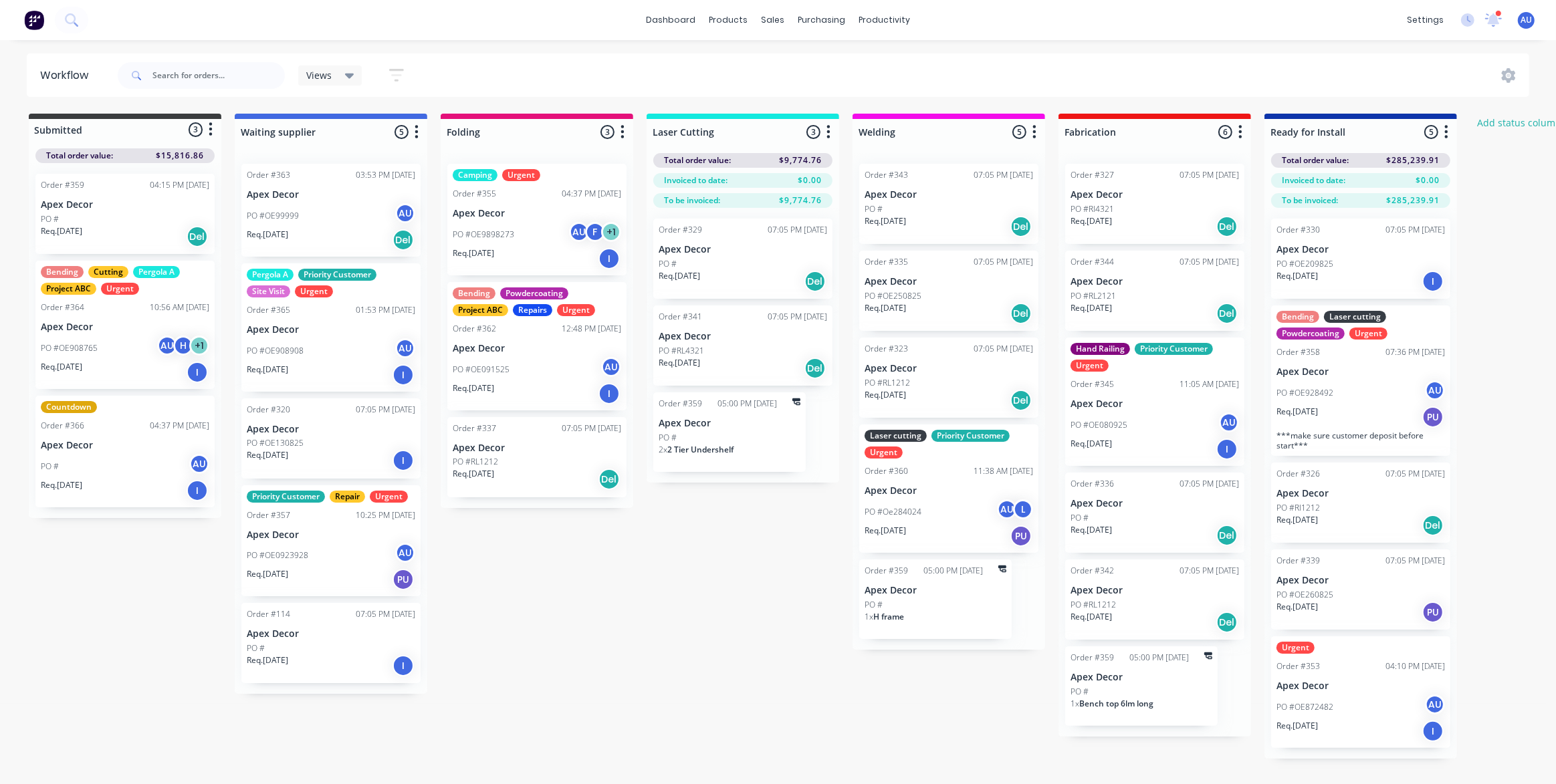
click at [722, 605] on div "Submitted 3 Status colour #3A3C3E hex #3A3C3E Save Cancel Summaries Total order…" at bounding box center [910, 436] width 1842 height 645
click at [713, 575] on div "Submitted 3 Status colour #3A3C3E hex #3A3C3E Save Cancel Summaries Total order…" at bounding box center [910, 436] width 1842 height 645
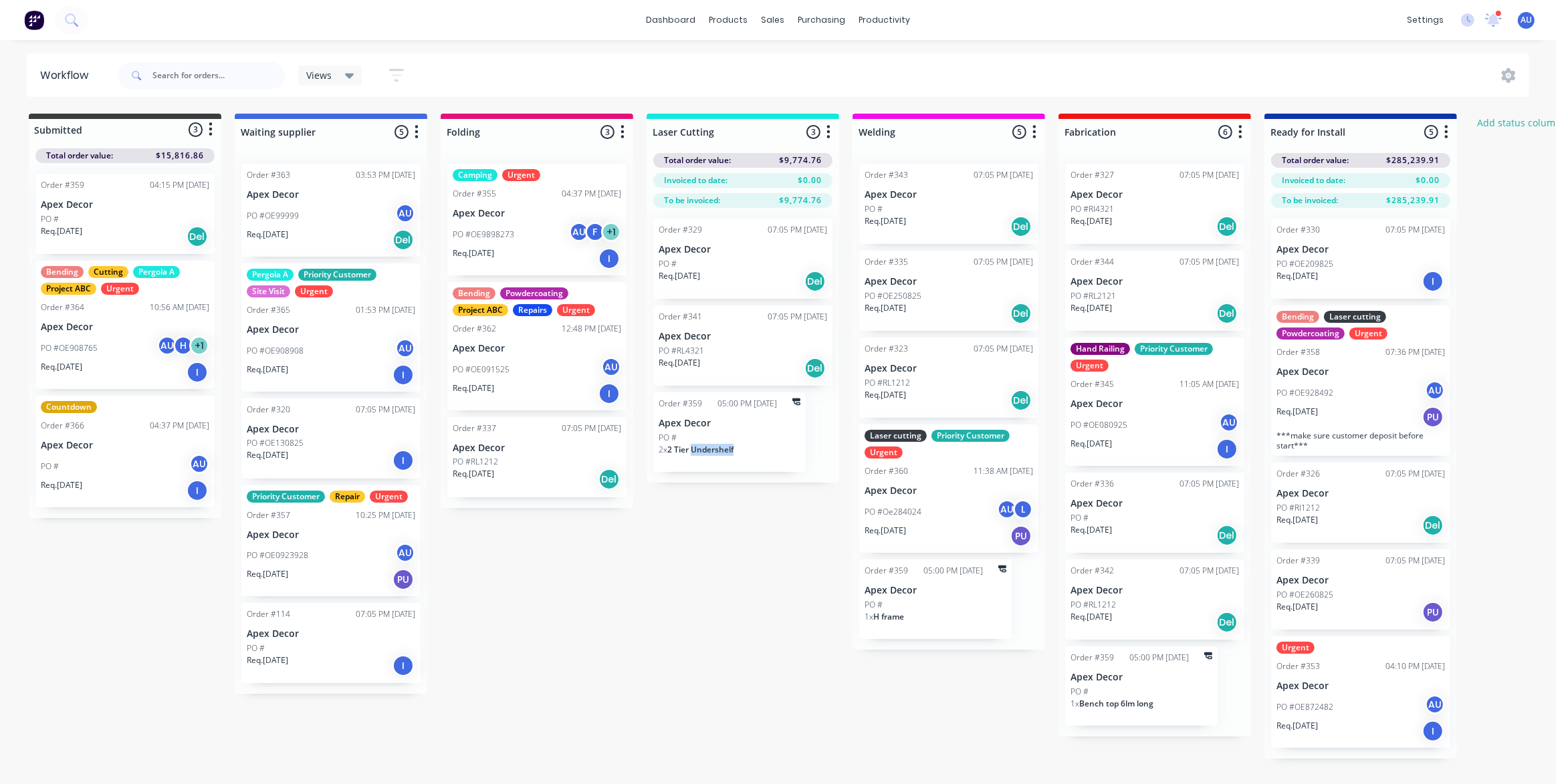
click at [720, 583] on div "Submitted 3 Status colour #3A3C3E hex #3A3C3E Save Cancel Summaries Total order…" at bounding box center [910, 436] width 1842 height 645
click at [720, 582] on div "Submitted 3 Status colour #3A3C3E hex #3A3C3E Save Cancel Summaries Total order…" at bounding box center [910, 436] width 1842 height 645
click at [739, 653] on div "Submitted 3 Status colour #3A3C3E hex #3A3C3E Save Cancel Summaries Total order…" at bounding box center [910, 436] width 1842 height 645
